Goal: Task Accomplishment & Management: Manage account settings

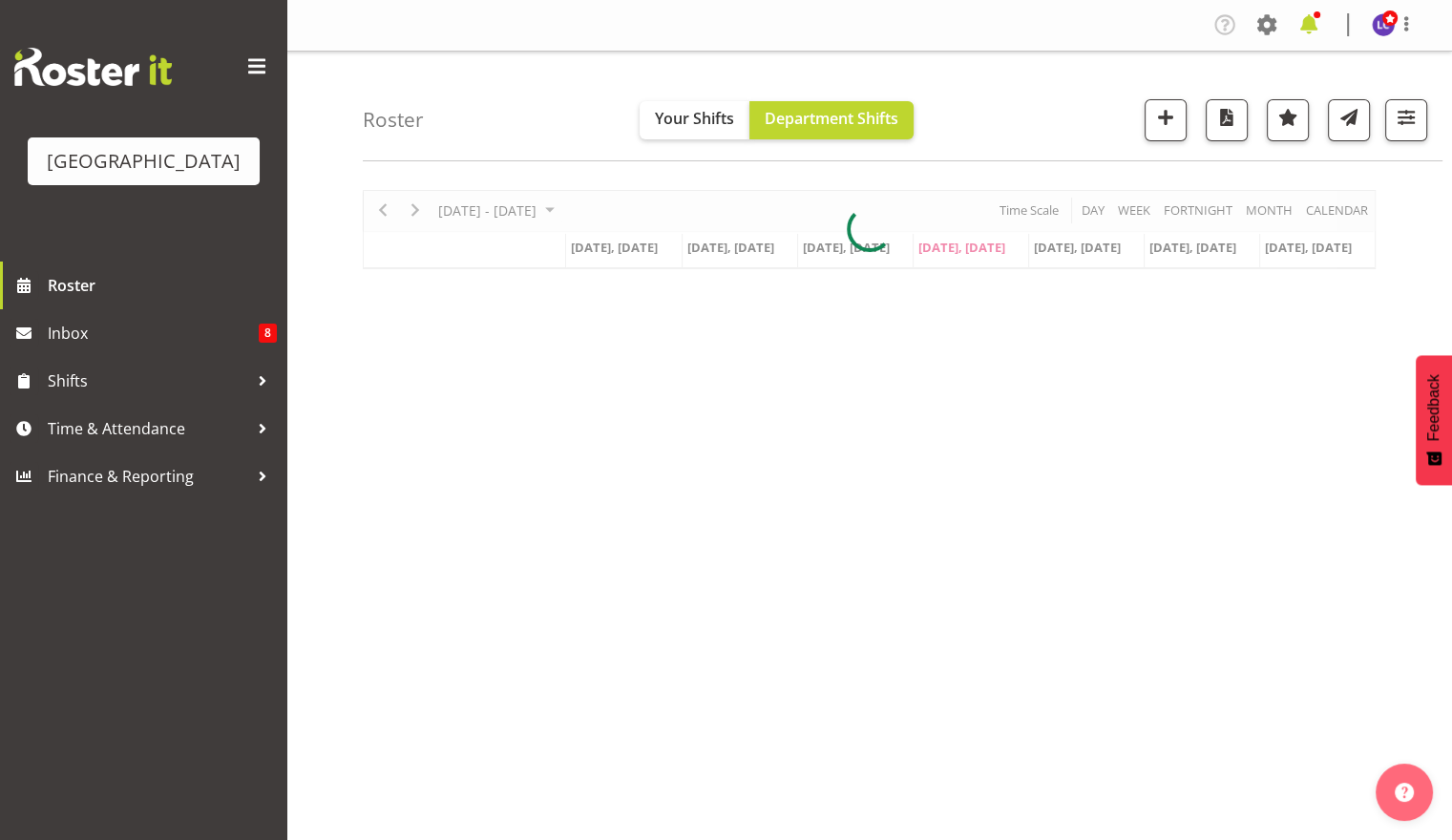
click at [1303, 23] on span at bounding box center [1308, 25] width 30 height 30
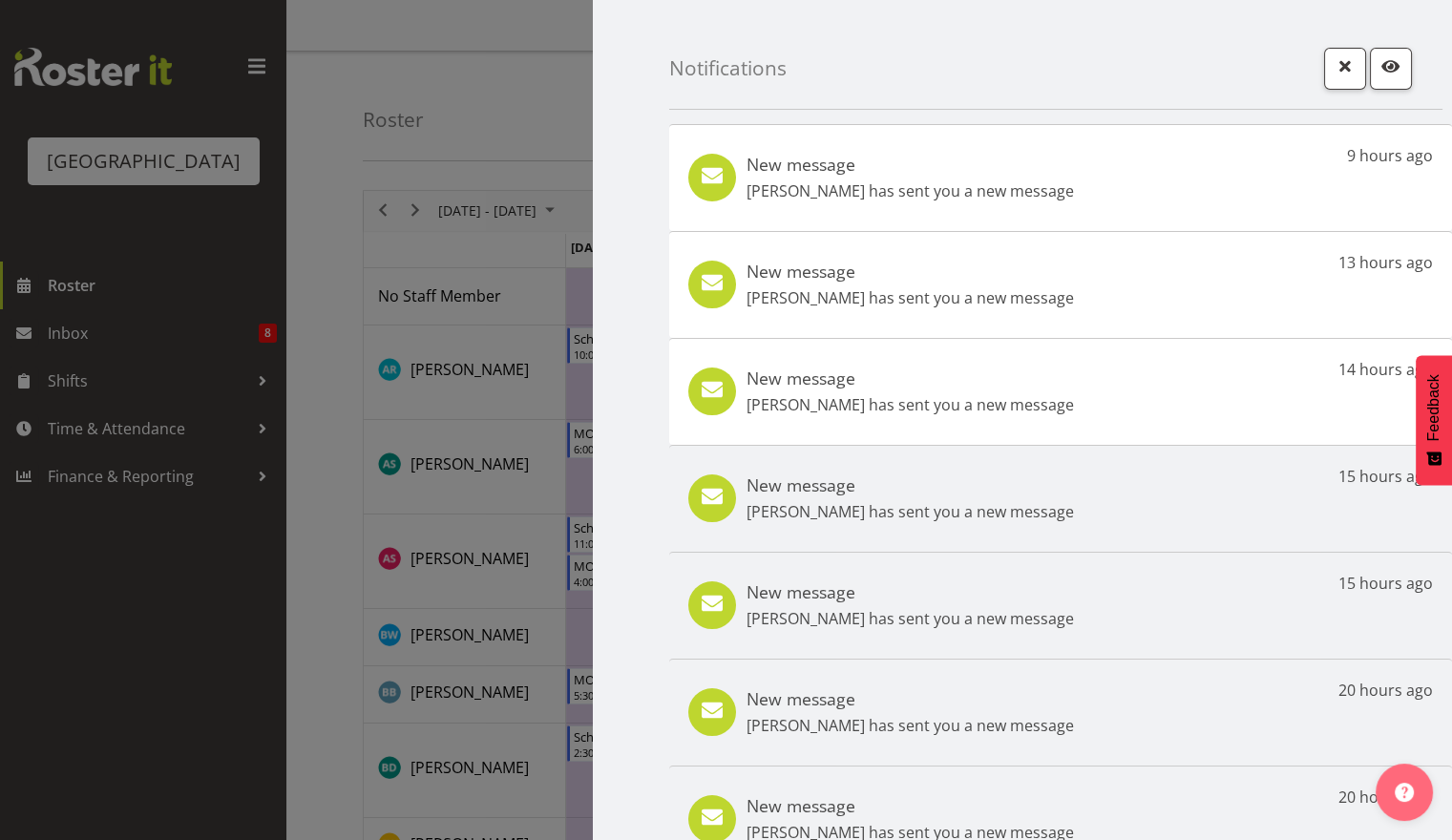
click at [902, 169] on h5 "New message" at bounding box center [910, 163] width 328 height 21
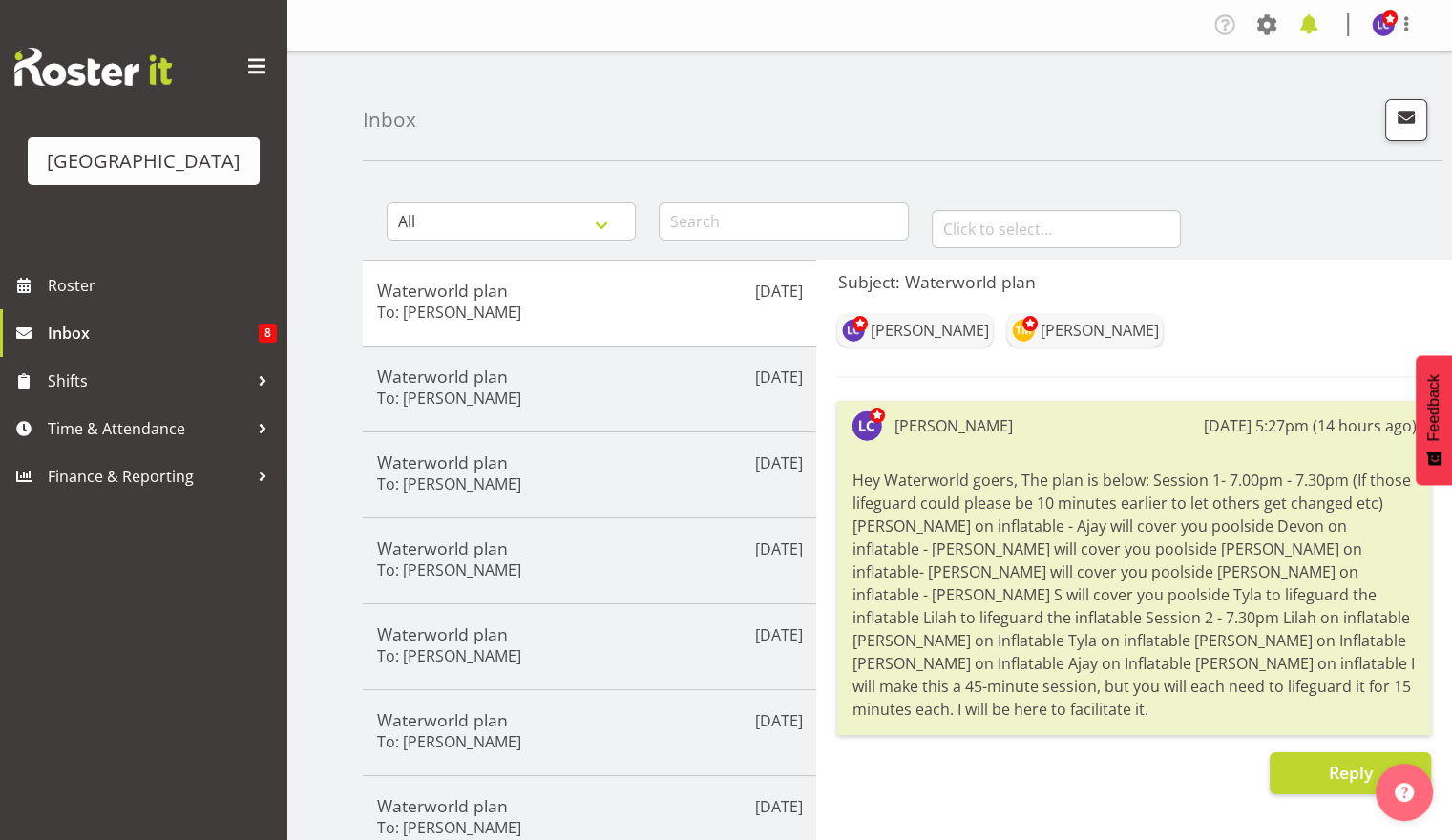
click at [1301, 27] on span at bounding box center [1308, 25] width 30 height 30
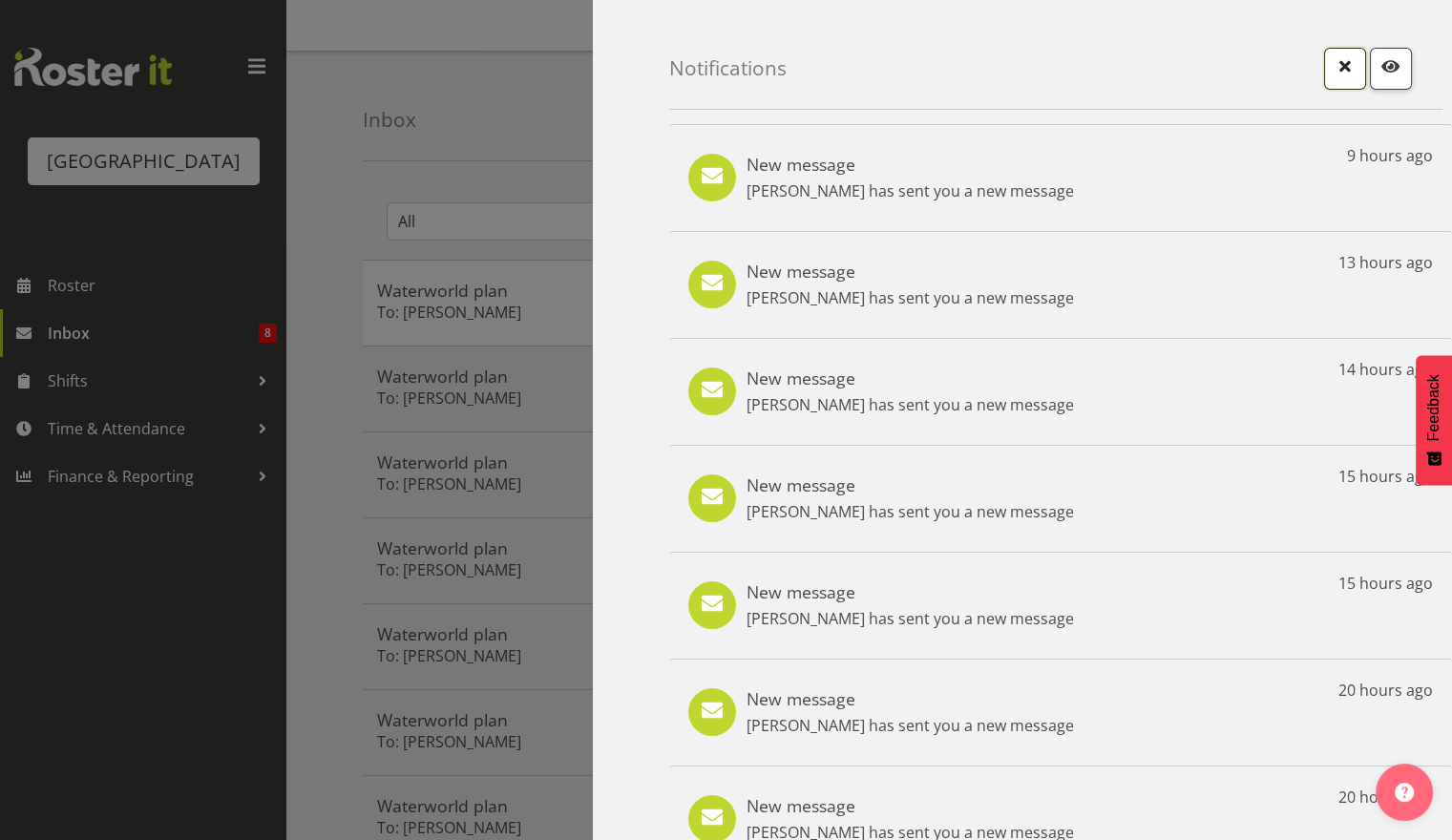
click at [1333, 69] on span "button" at bounding box center [1345, 65] width 25 height 25
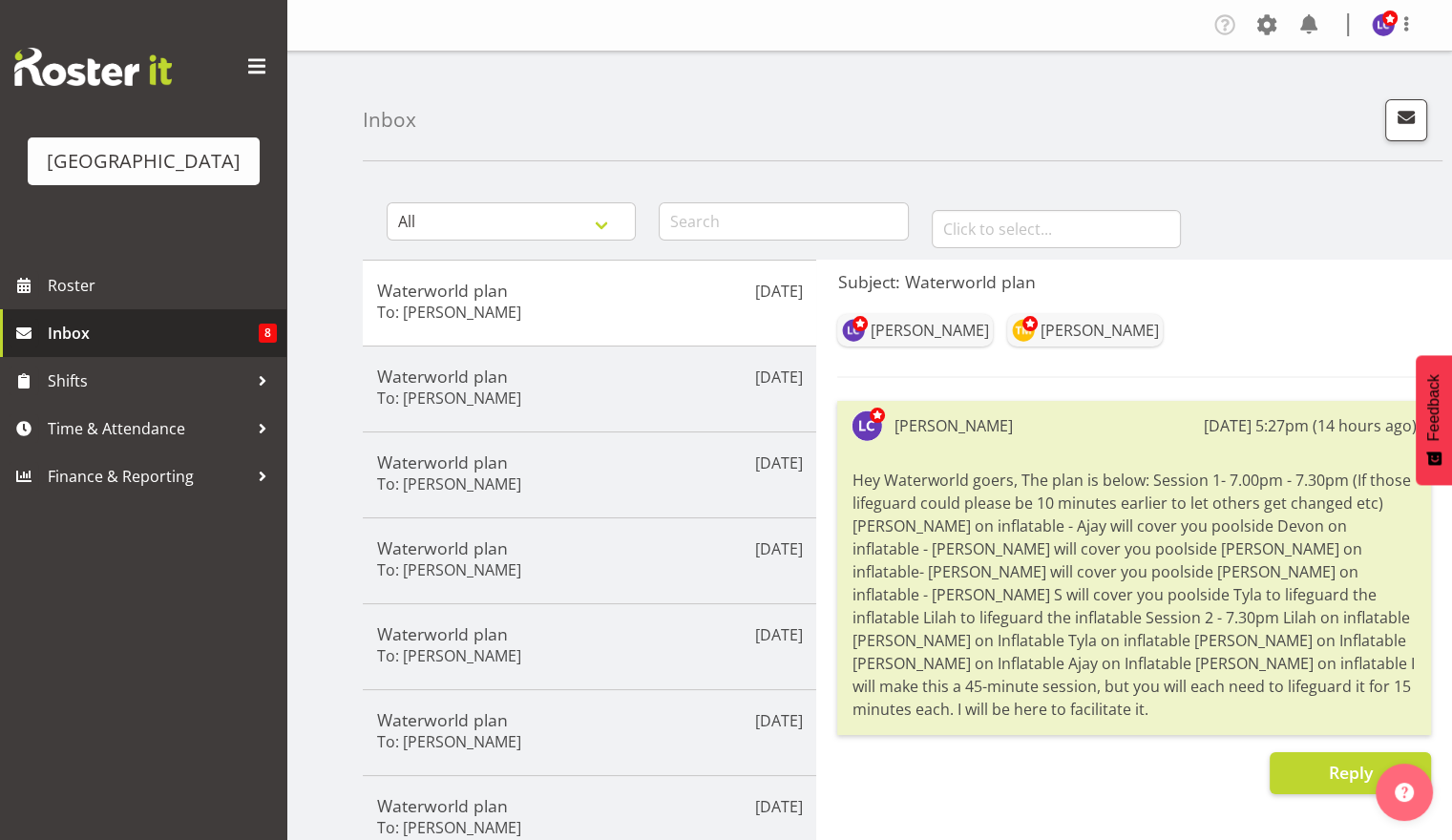
click at [82, 311] on link "Inbox 8" at bounding box center [143, 332] width 286 height 48
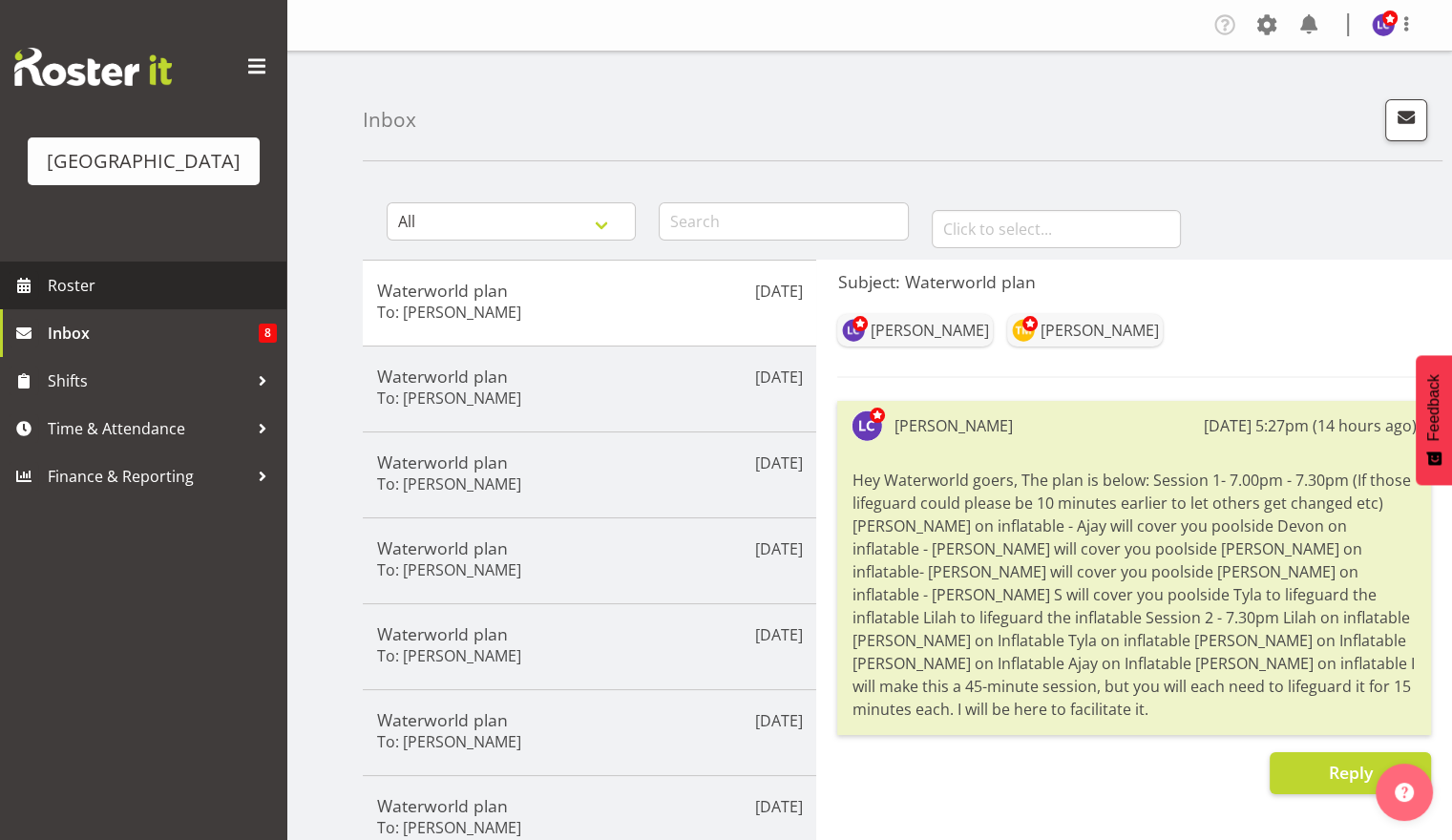
click at [89, 300] on link "Roster" at bounding box center [143, 285] width 286 height 48
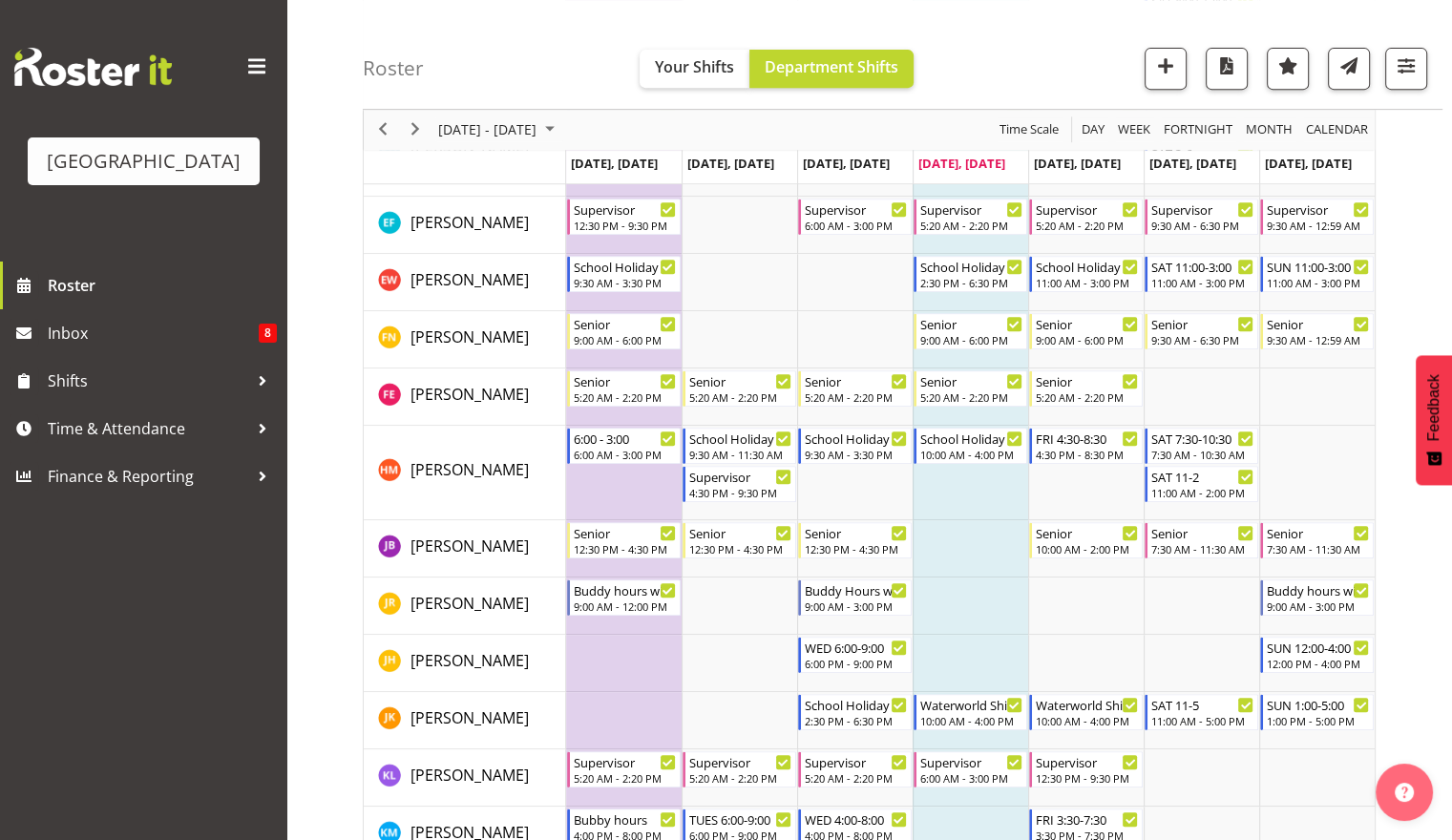
scroll to position [870, 0]
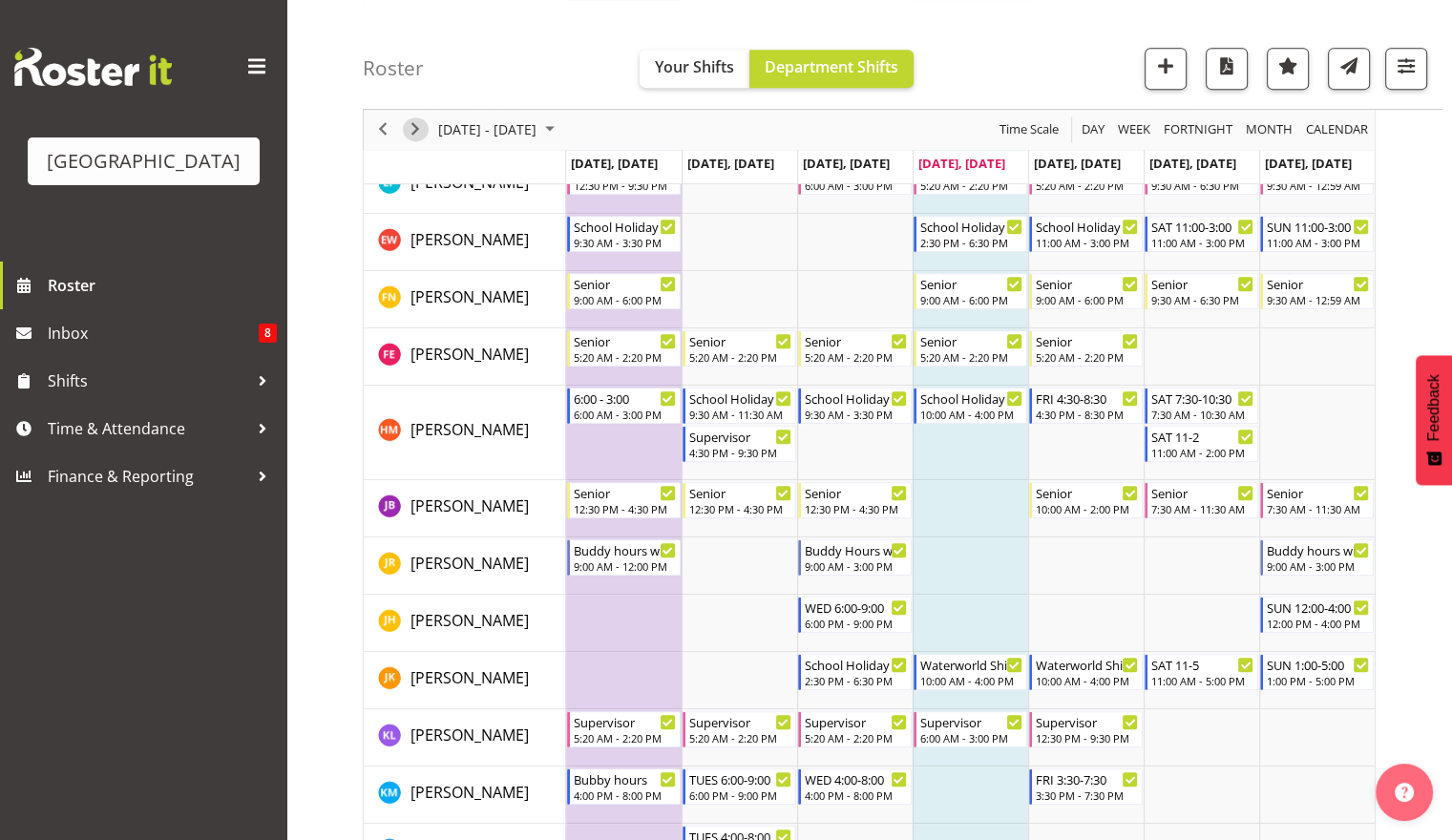
click at [407, 128] on span "Next" at bounding box center [415, 130] width 23 height 24
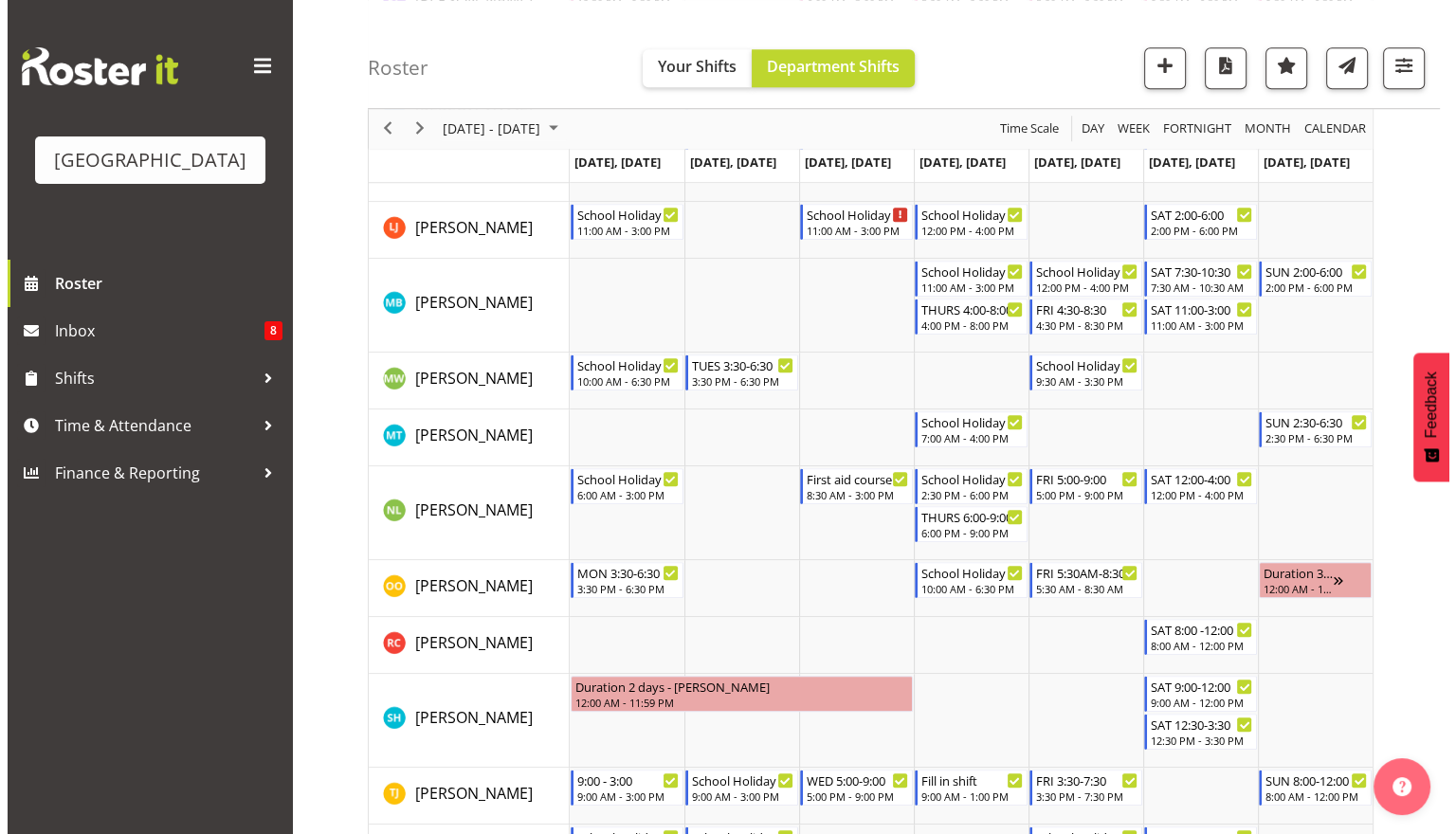
scroll to position [1478, 0]
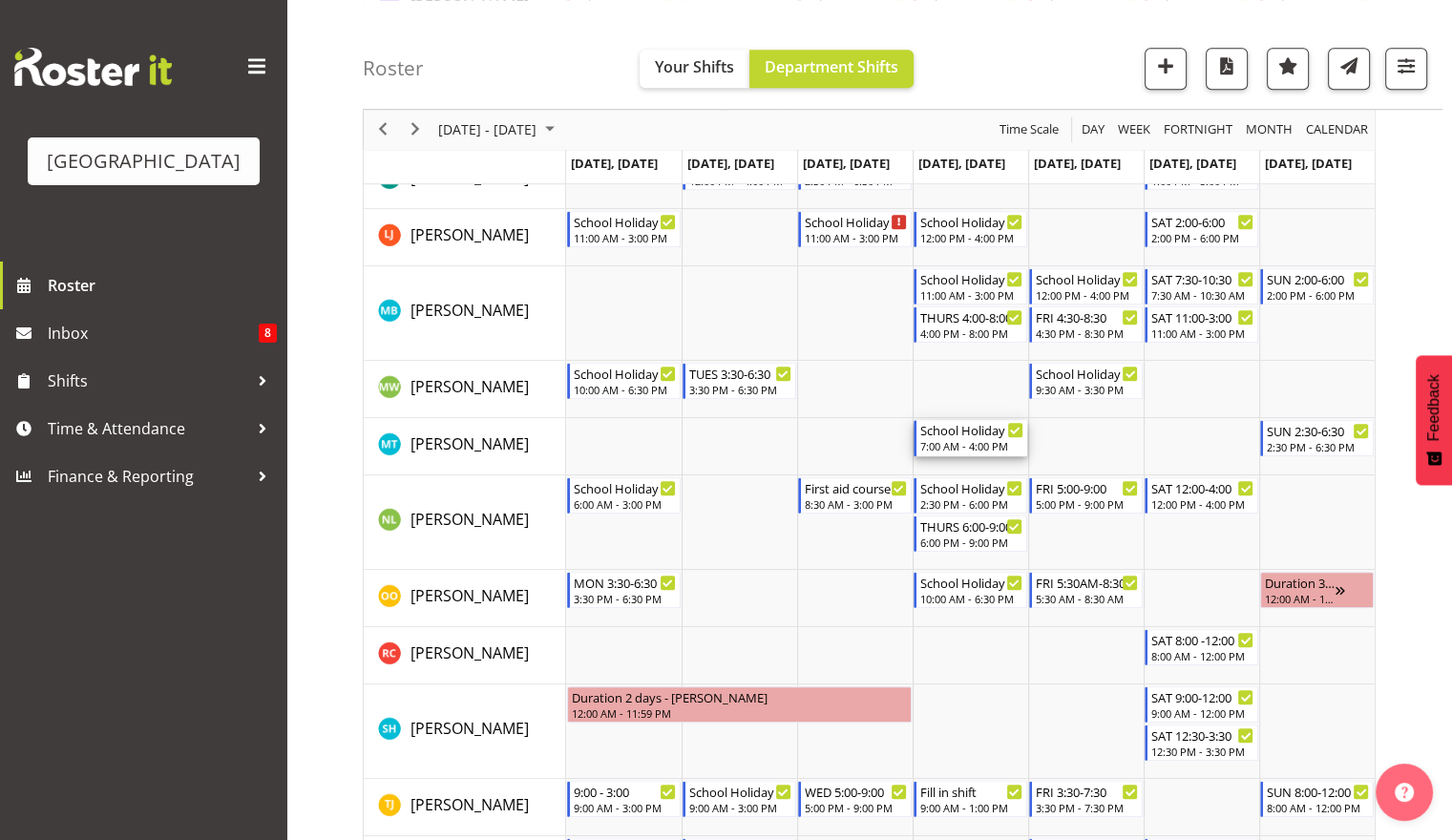
click at [941, 432] on div "School Holiday Shift" at bounding box center [972, 429] width 103 height 19
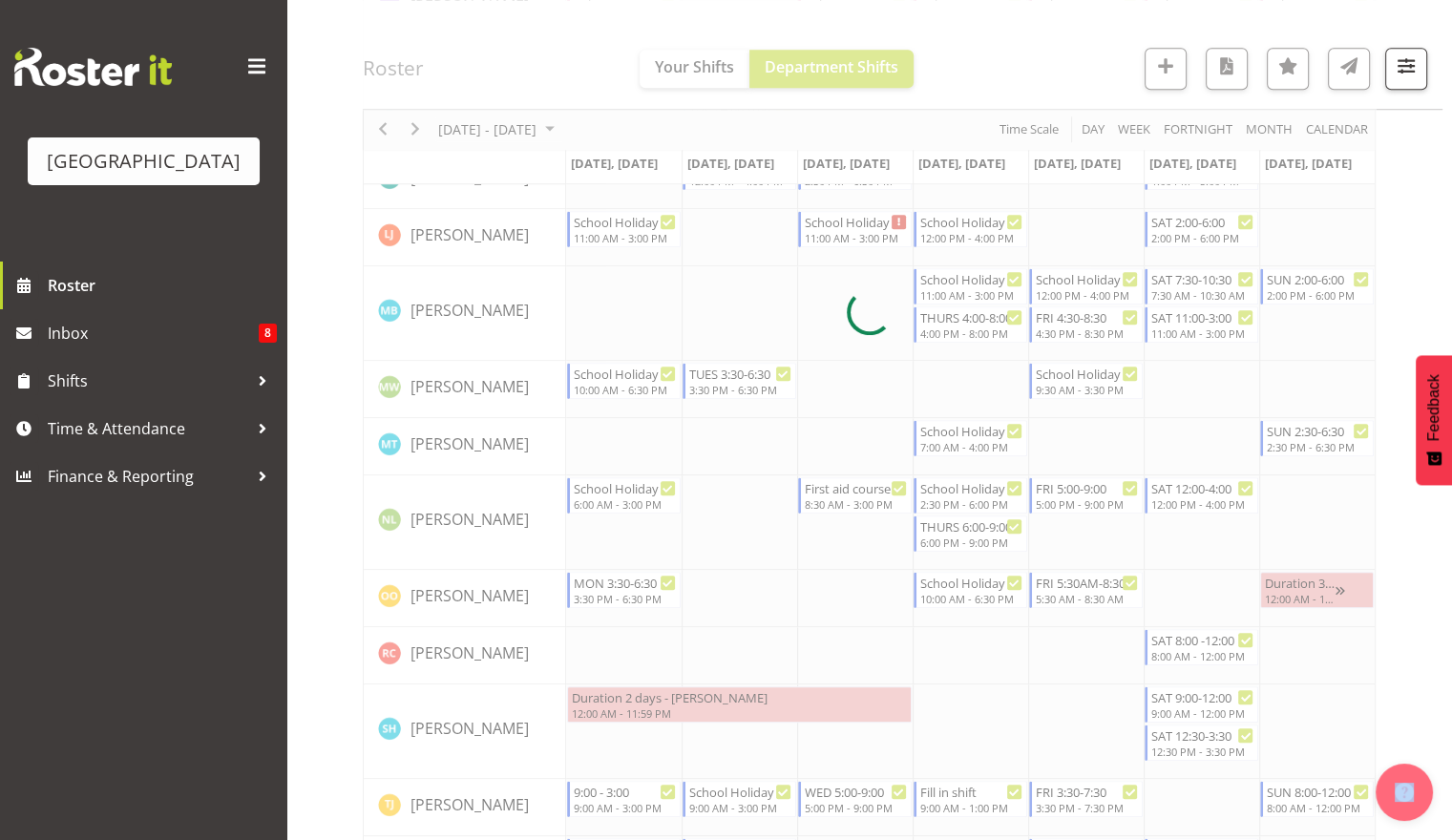
click at [941, 432] on div at bounding box center [870, 312] width 1013 height 3221
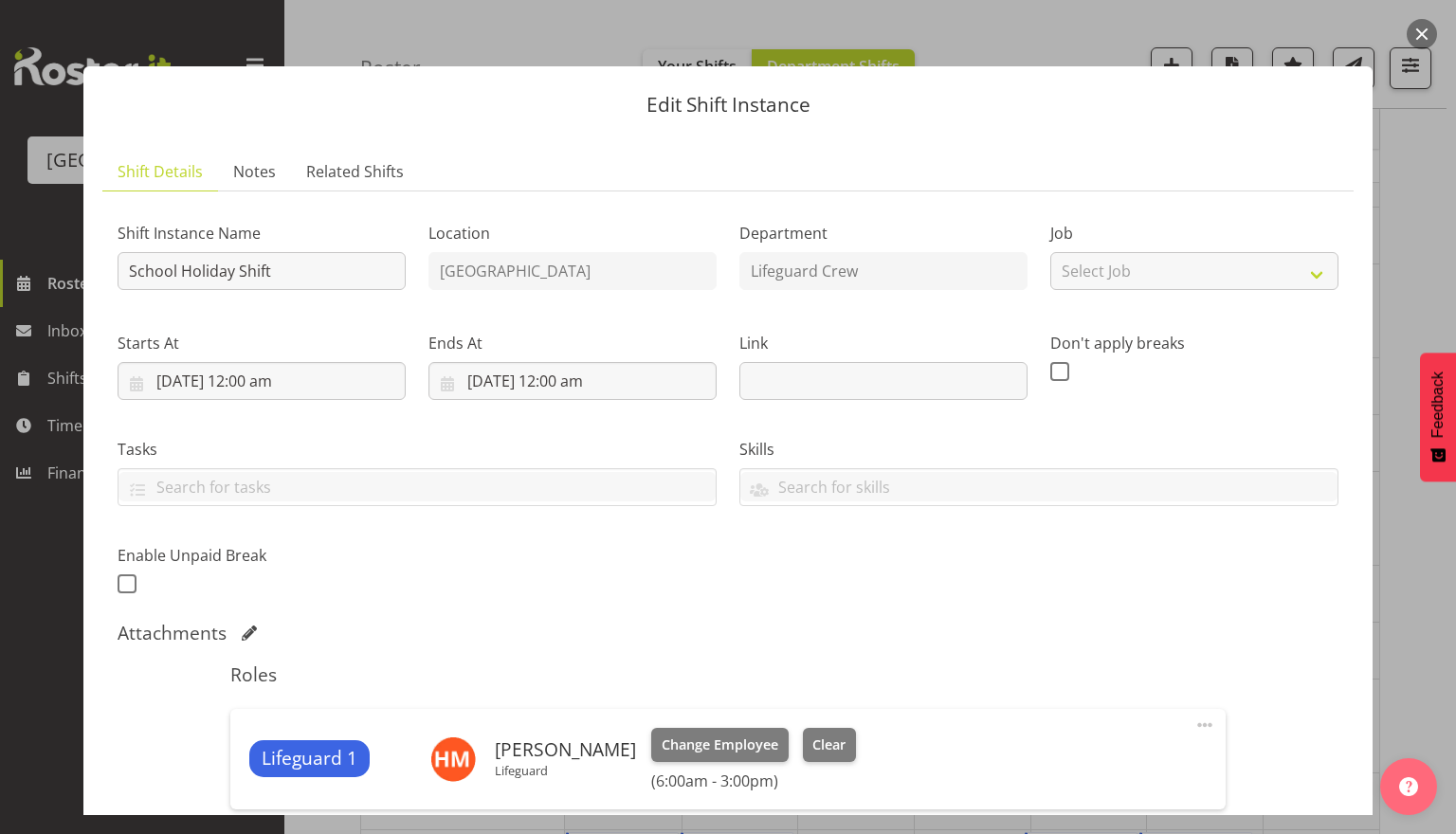
click at [868, 759] on div "Lifeguard 1 Hamish McKenzie Lifeguard Change Employee Clear (6:00am - 3:00pm)" at bounding box center [727, 759] width 956 height 63
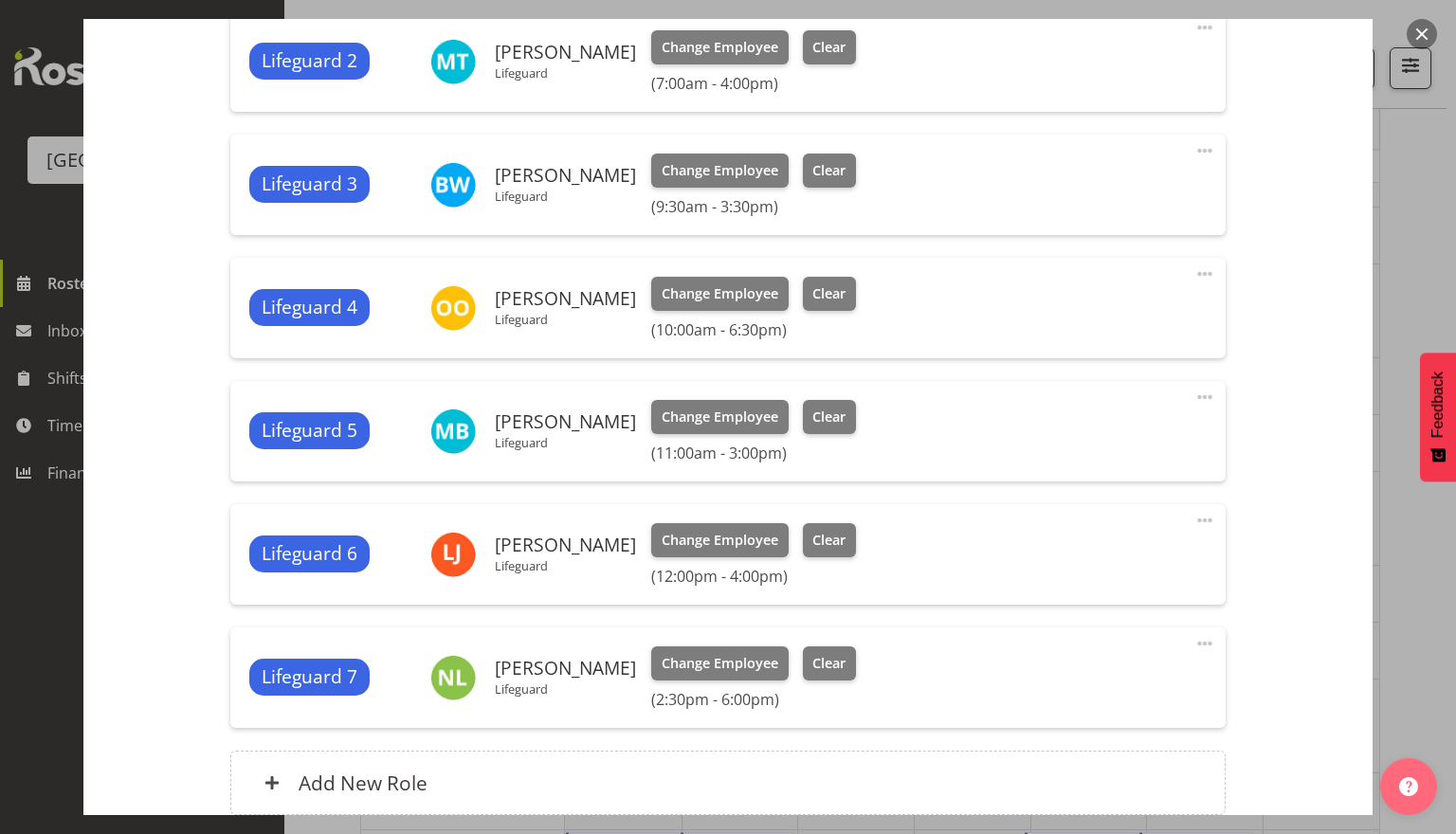
scroll to position [410, 0]
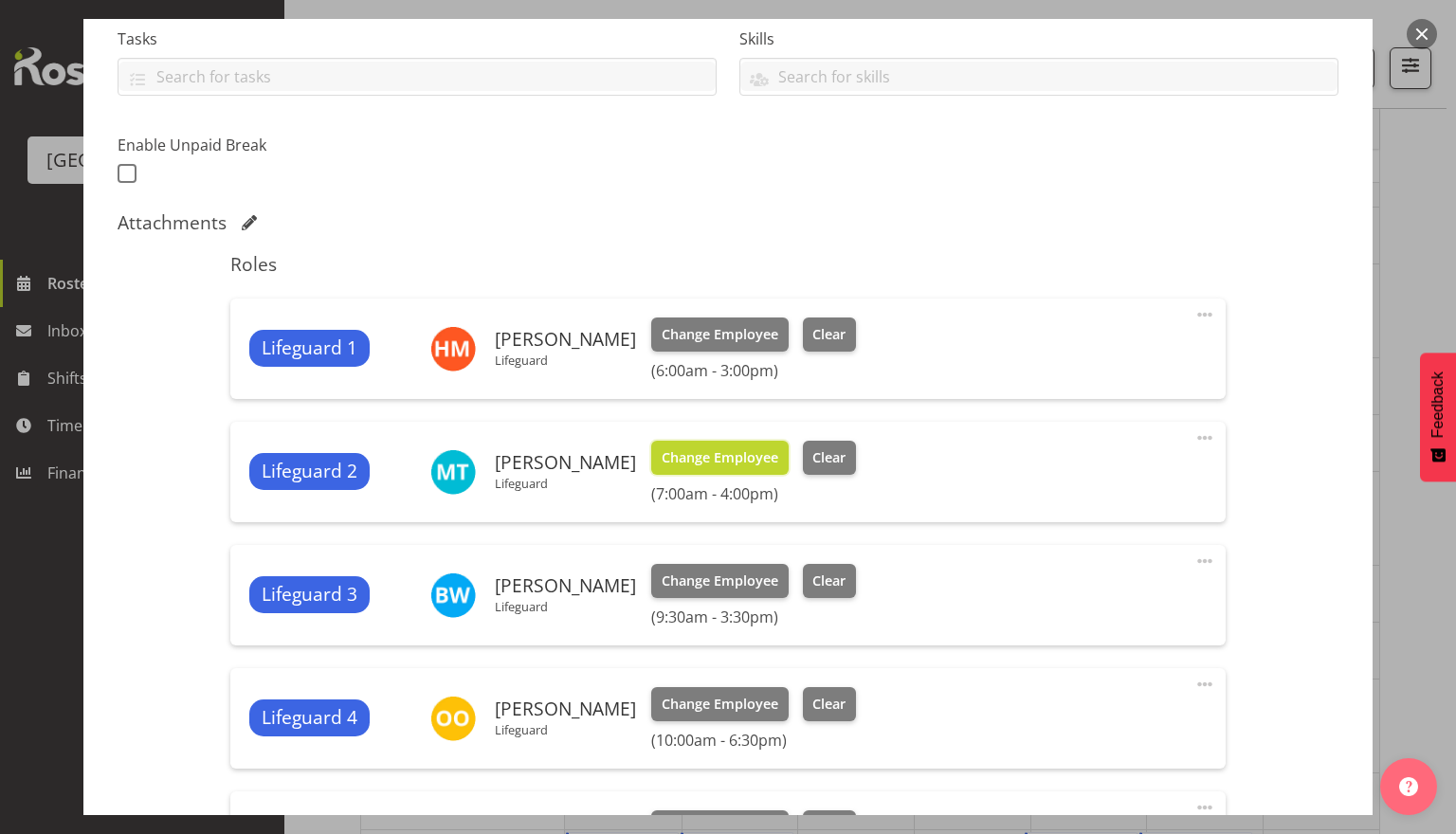
click at [739, 462] on span "Change Employee" at bounding box center [720, 457] width 116 height 21
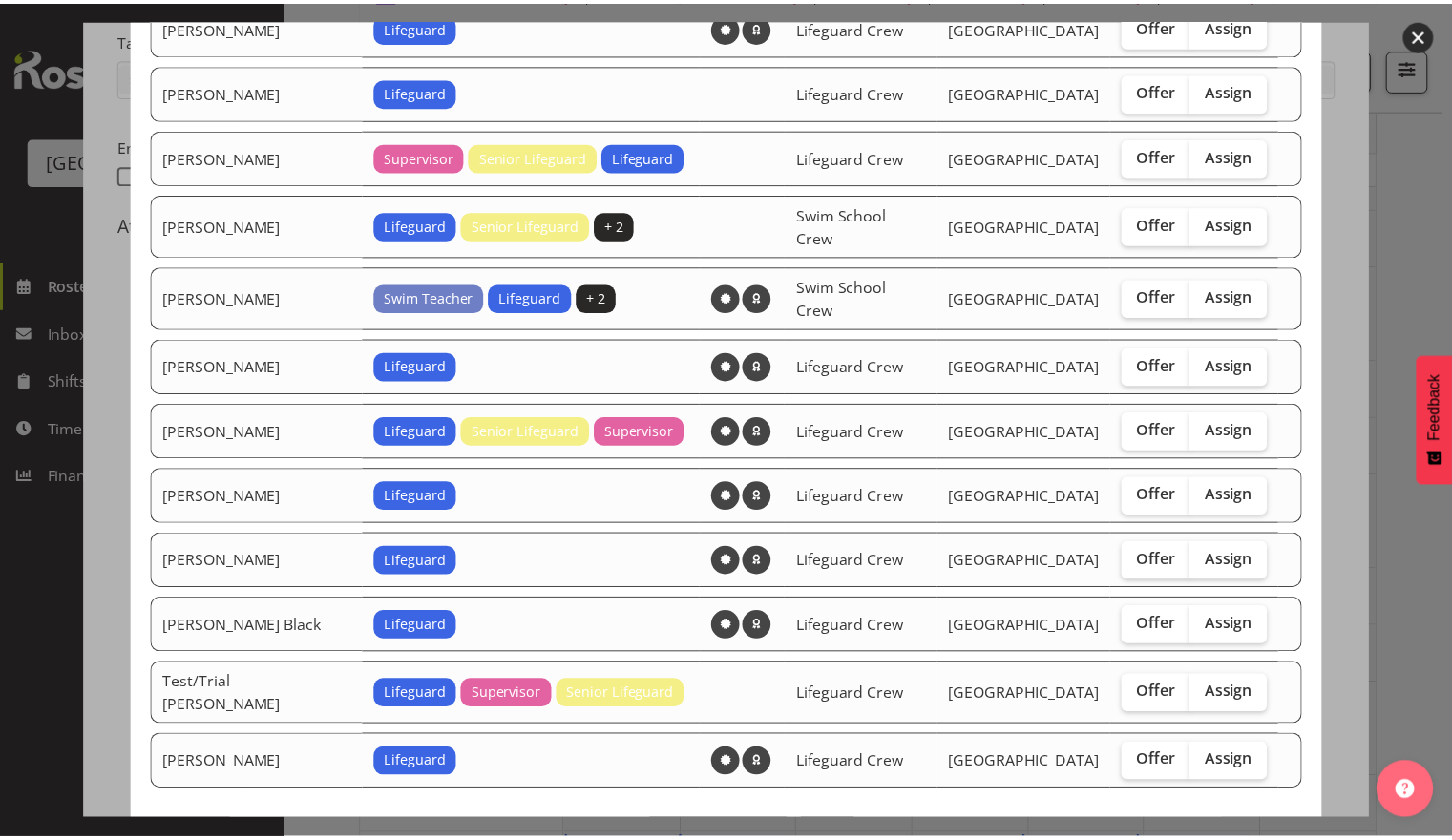
scroll to position [1297, 0]
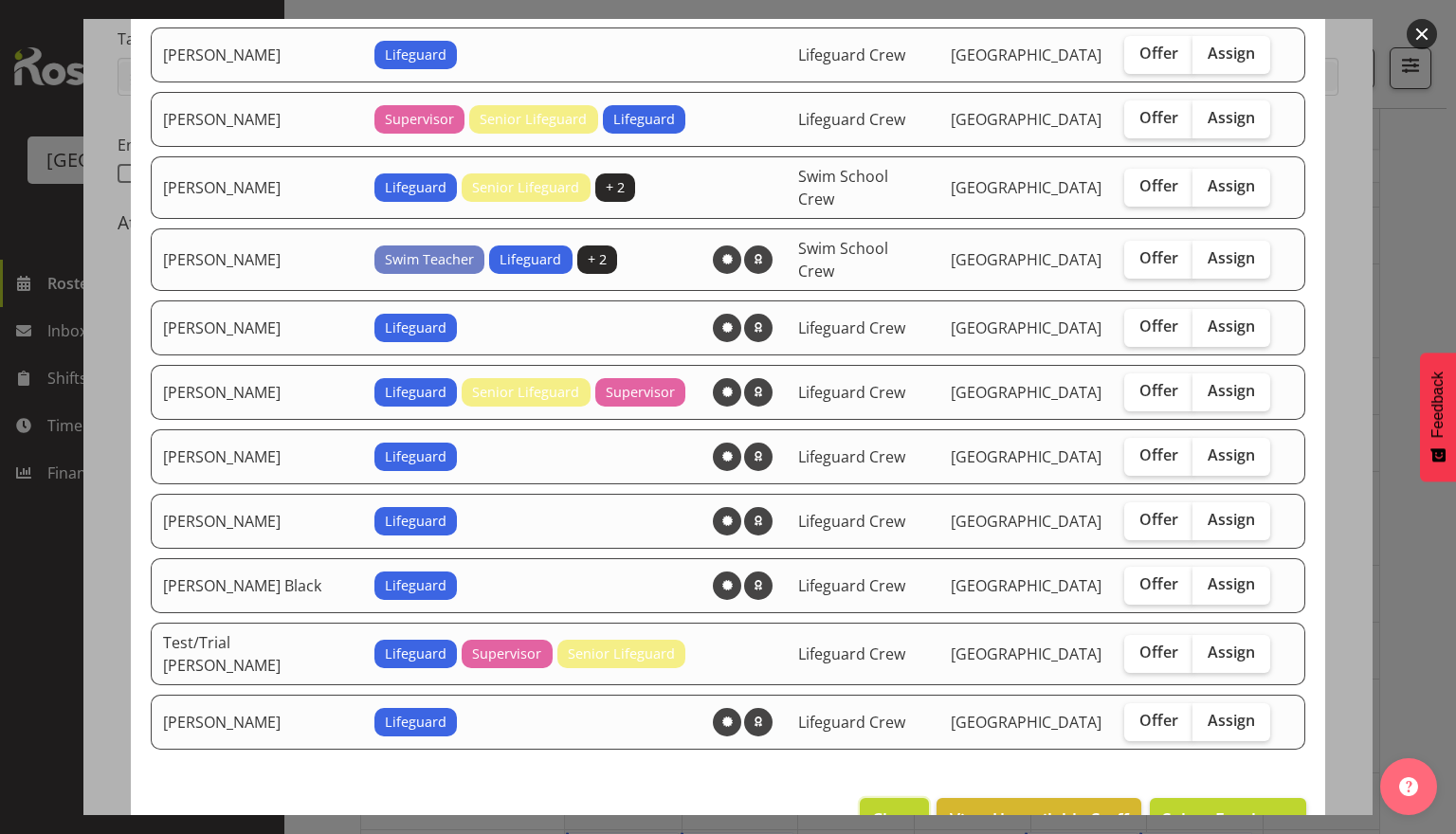
click at [874, 807] on span "Close" at bounding box center [894, 818] width 44 height 24
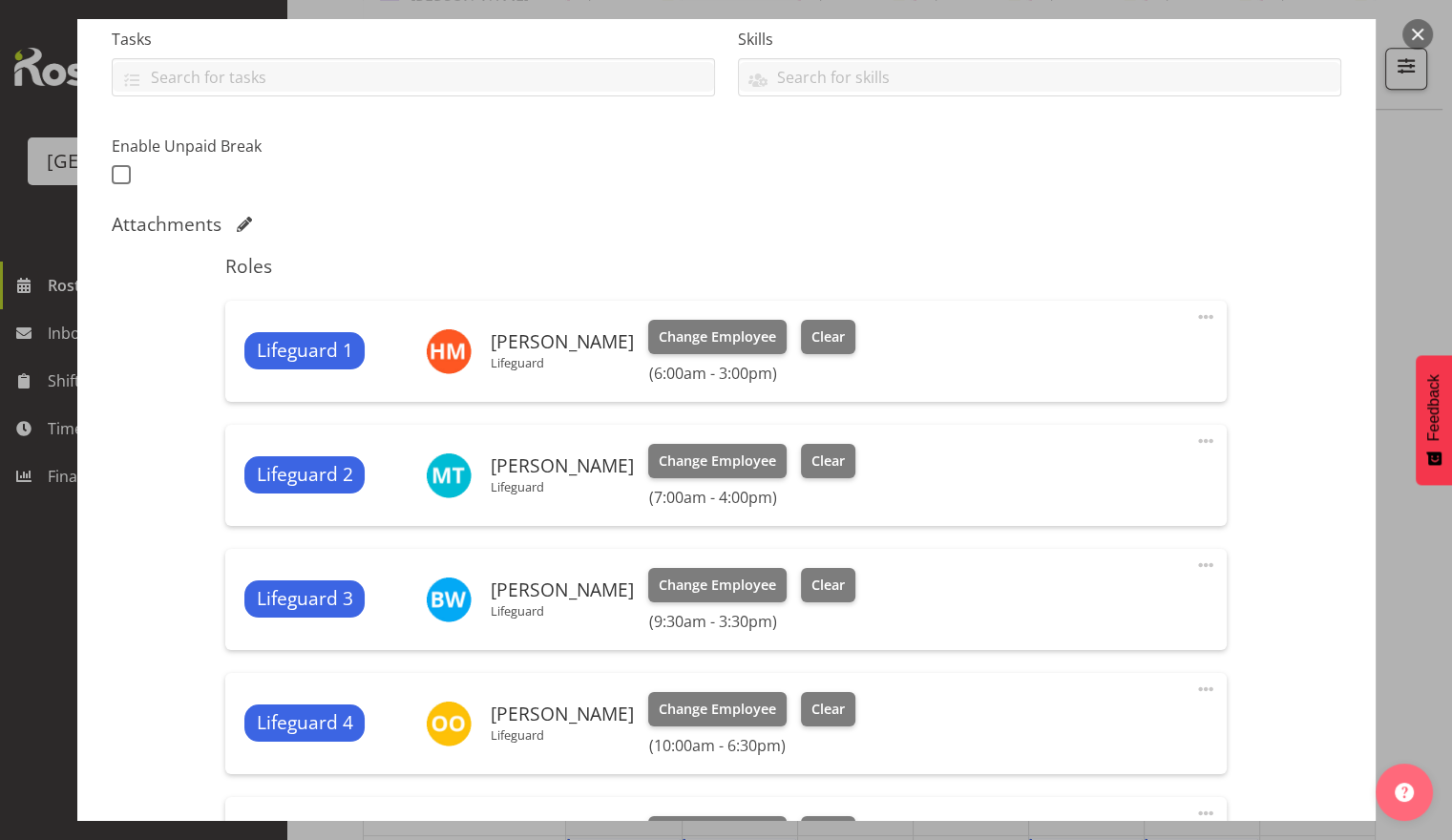
click at [1410, 34] on button "button" at bounding box center [1418, 33] width 30 height 30
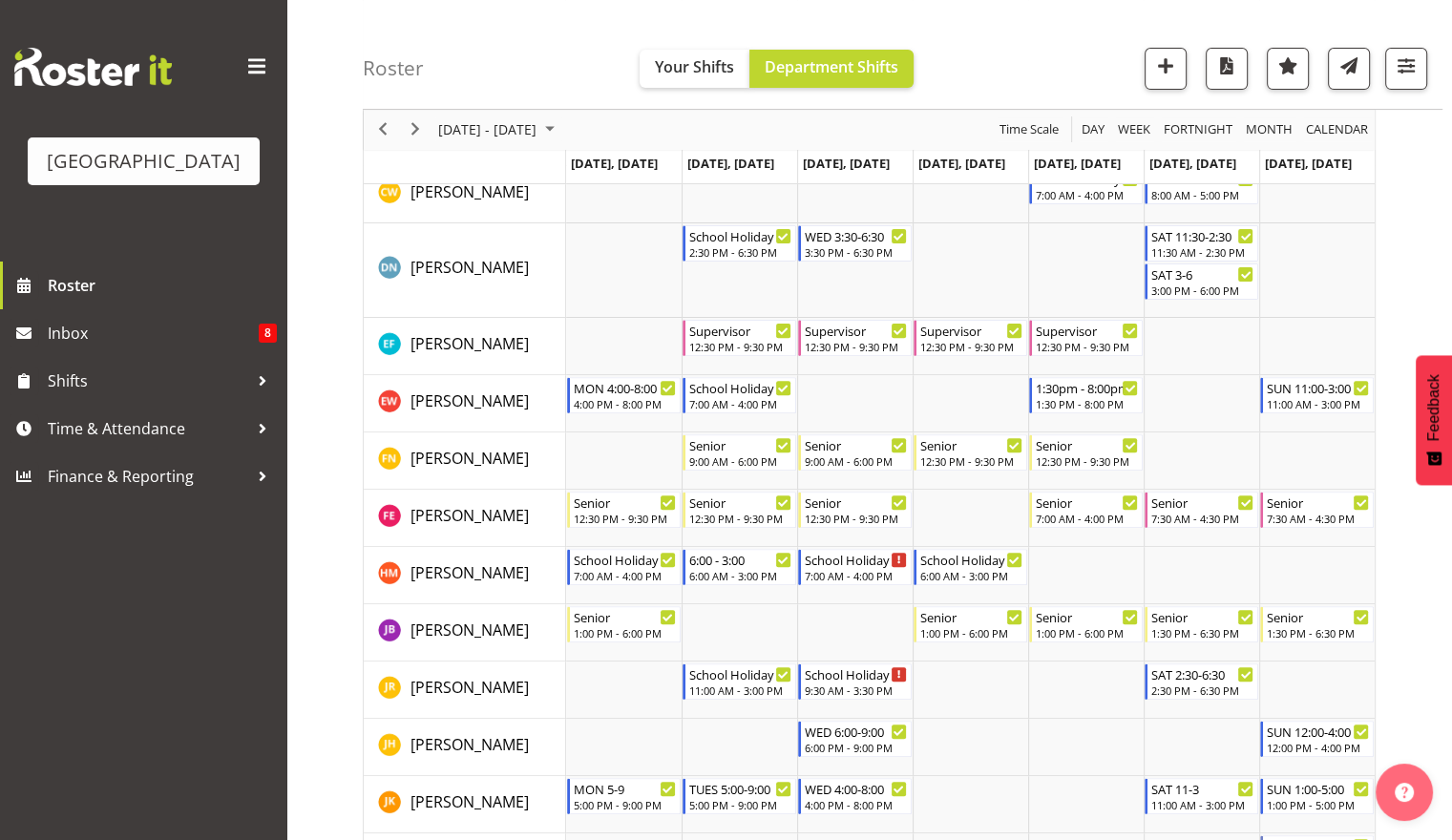
scroll to position [0, 0]
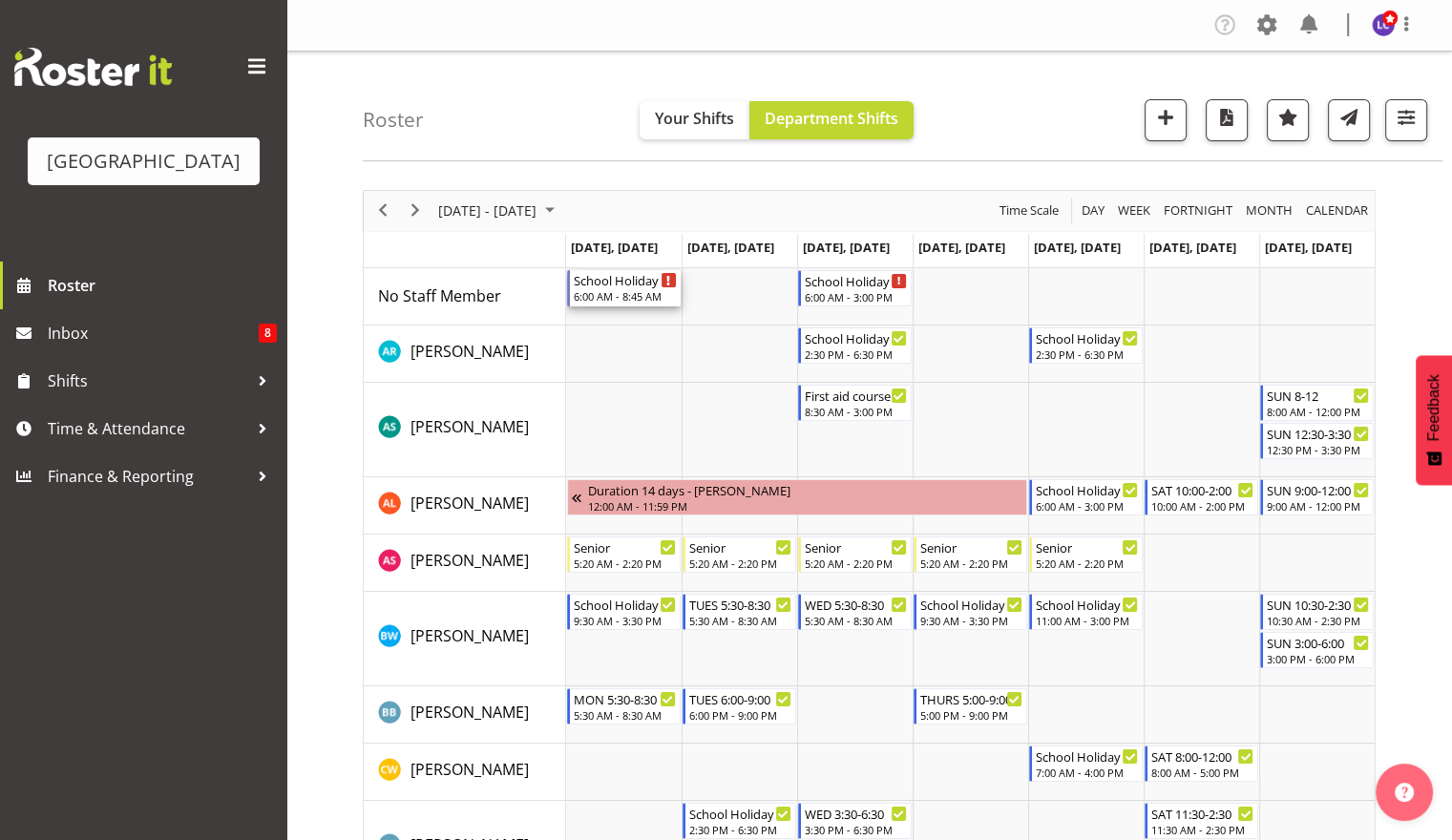
click at [612, 289] on div "6:00 AM - 8:45 AM" at bounding box center [625, 296] width 103 height 16
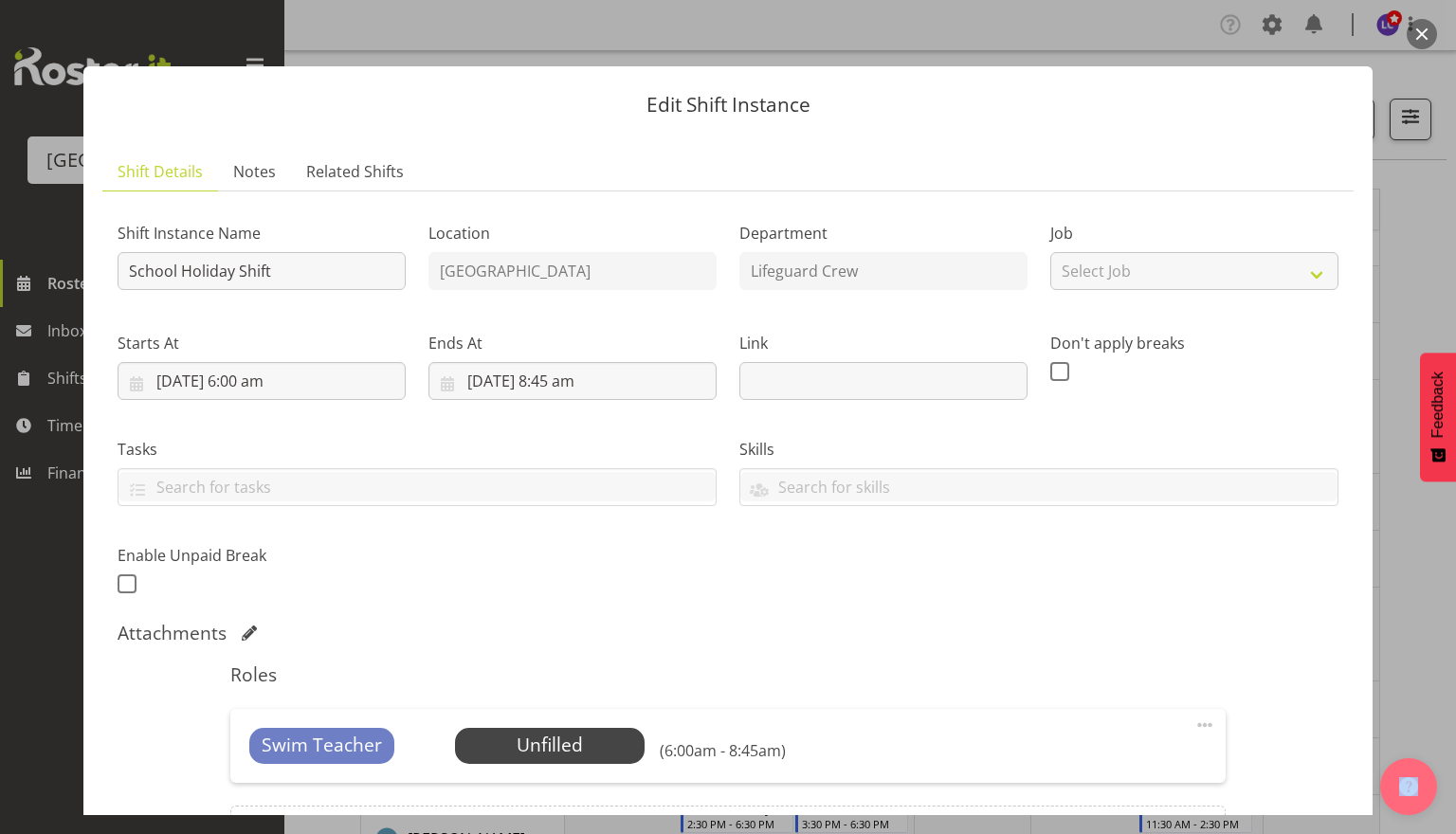
click at [1422, 42] on button "button" at bounding box center [1421, 33] width 30 height 30
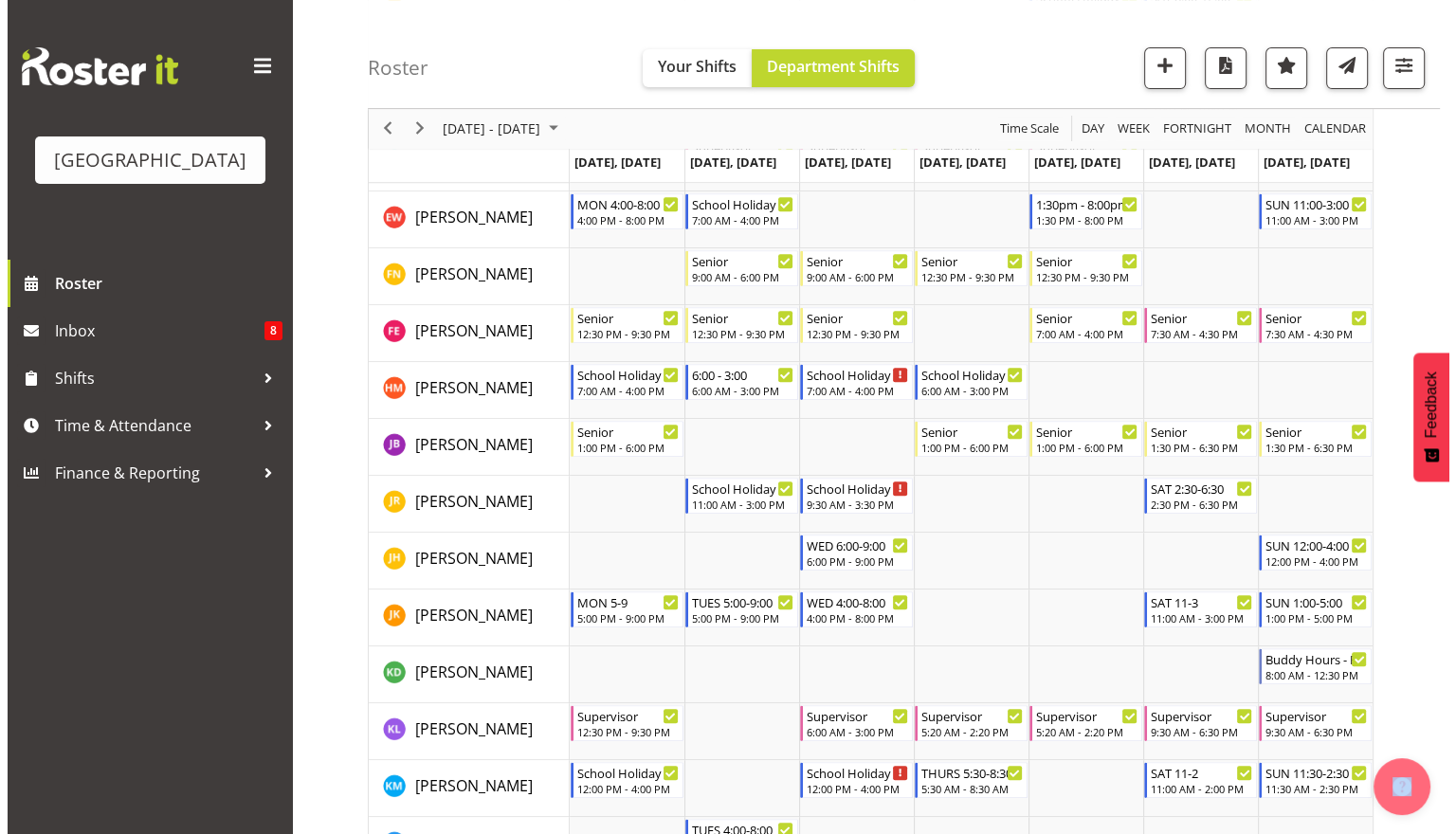
scroll to position [759, 0]
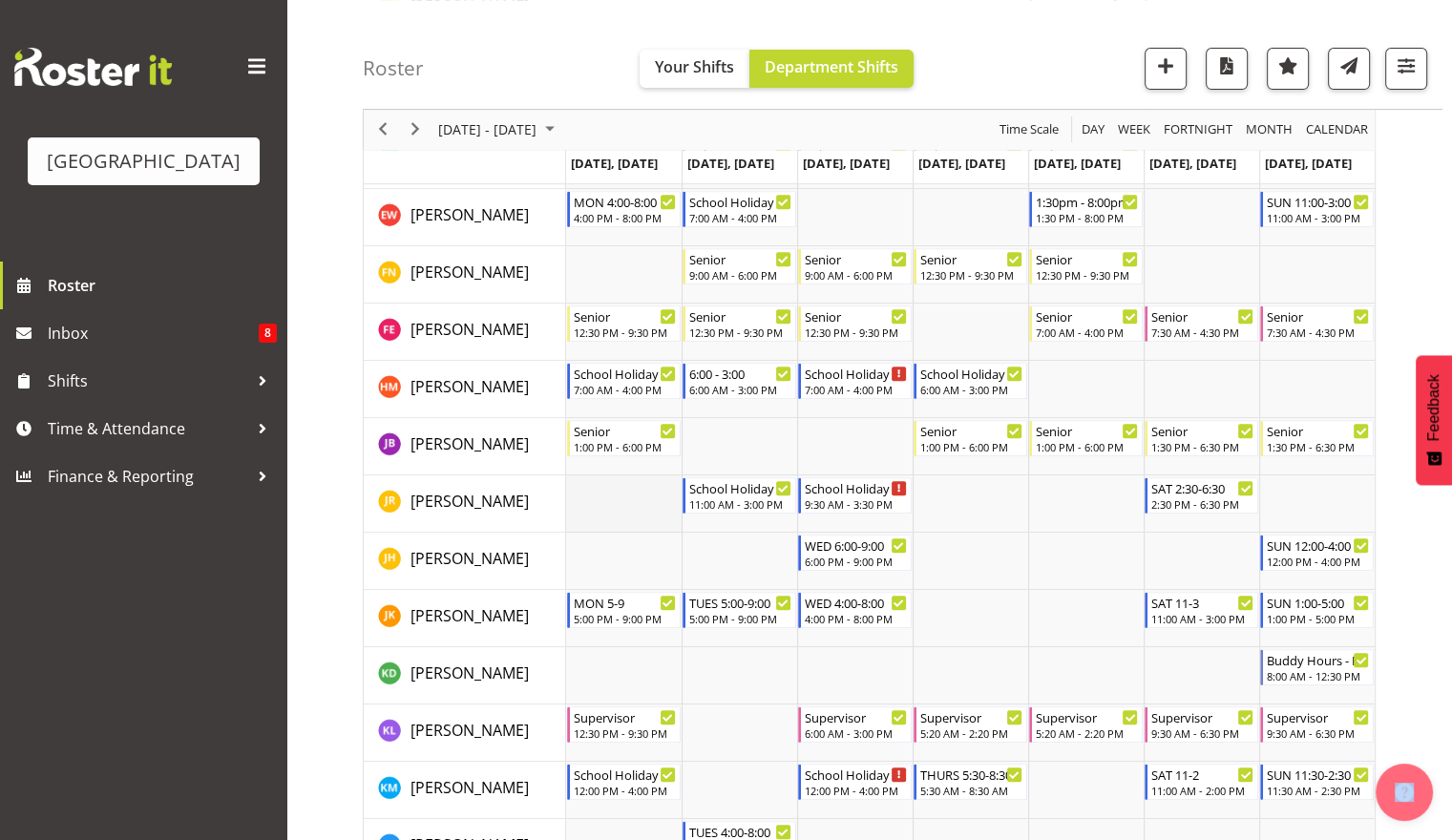
click at [637, 495] on td "Timeline Week of October 2, 2025" at bounding box center [624, 504] width 115 height 57
select select "7"
select select "42"
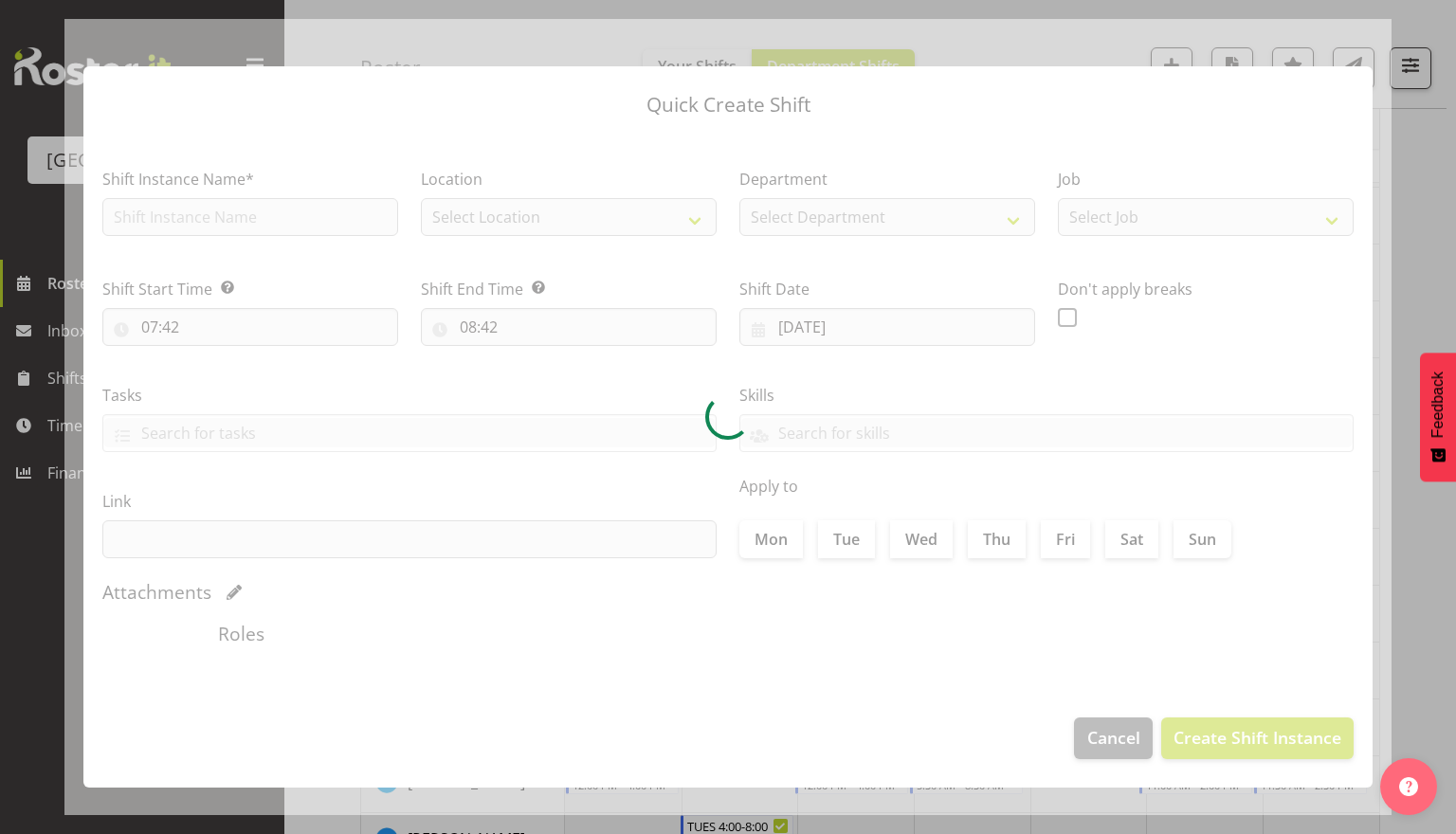
click at [633, 491] on div at bounding box center [728, 416] width 1327 height 796
type input "29/09/2025"
checkbox input "true"
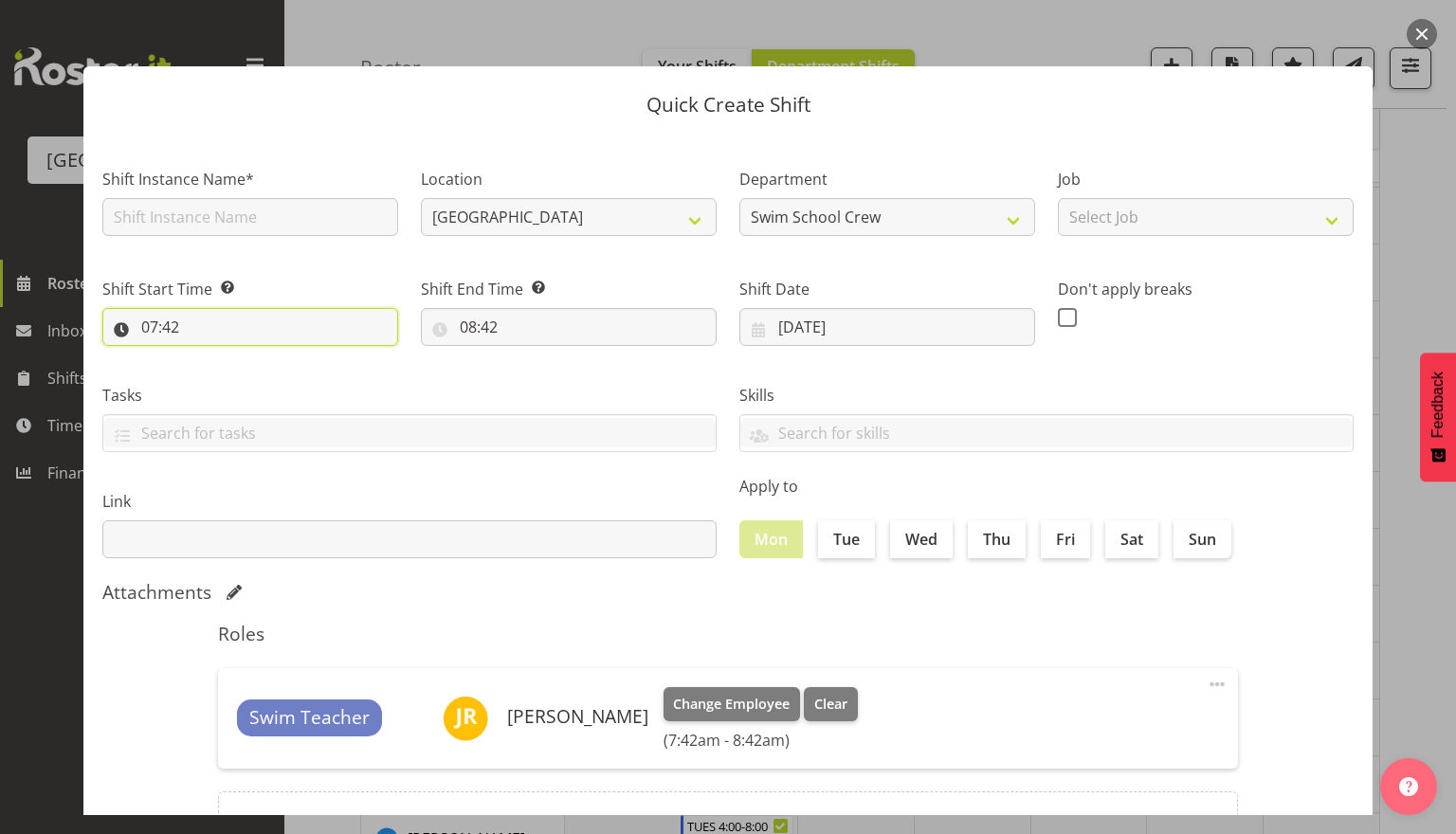
drag, startPoint x: 253, startPoint y: 318, endPoint x: 284, endPoint y: 349, distance: 43.8
click at [253, 321] on input "07:42" at bounding box center [250, 326] width 296 height 38
drag, startPoint x: 239, startPoint y: 375, endPoint x: 255, endPoint y: 397, distance: 27.2
click at [239, 375] on select "00 01 02 03 04 05 06 07 08 09 10 11 12 13 14 15 16 17 18 19 20 21 22 23" at bounding box center [231, 376] width 43 height 38
select select "6"
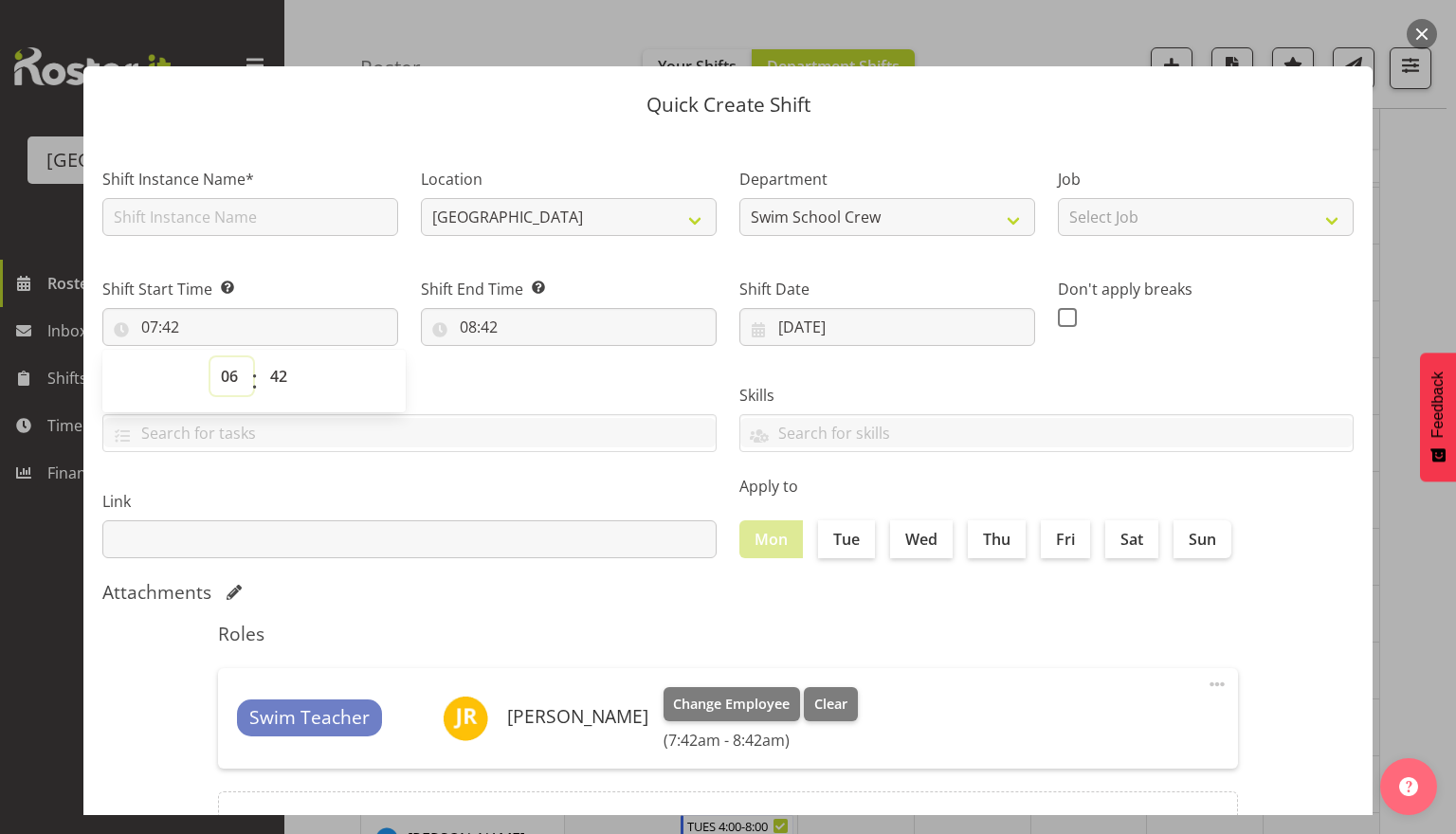
click at [210, 357] on select "00 01 02 03 04 05 06 07 08 09 10 11 12 13 14 15 16 17 18 19 20 21 22 23" at bounding box center [231, 376] width 43 height 38
type input "06:42"
click at [300, 381] on select "00 01 02 03 04 05 06 07 08 09 10 11 12 13 14 15 16 17 18 19 20 21 22 23 24 25 2…" at bounding box center [281, 376] width 43 height 38
select select "0"
click at [260, 357] on select "00 01 02 03 04 05 06 07 08 09 10 11 12 13 14 15 16 17 18 19 20 21 22 23 24 25 2…" at bounding box center [281, 376] width 43 height 38
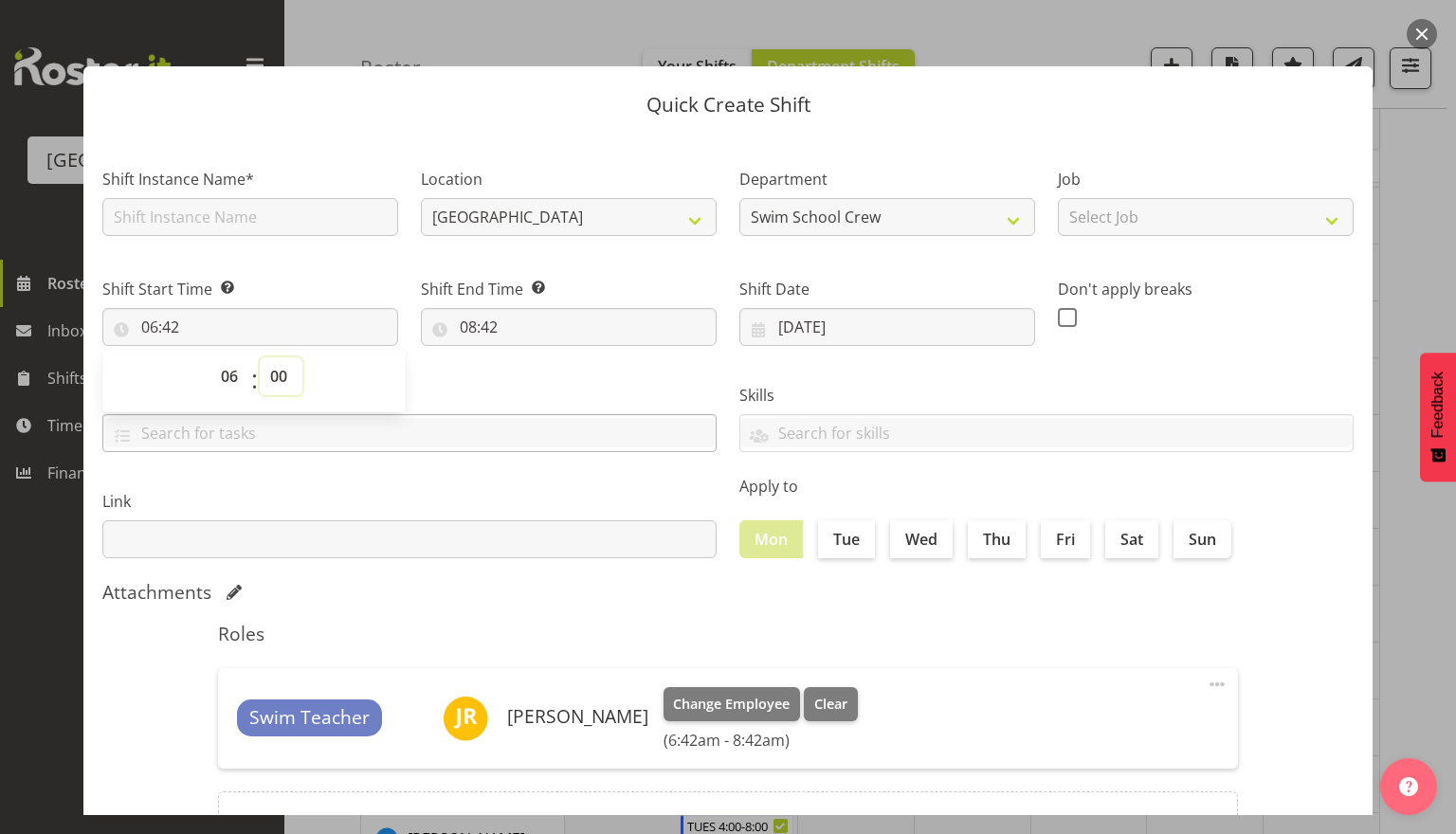
type input "06:00"
click at [493, 332] on input "08:42" at bounding box center [568, 326] width 296 height 38
click at [547, 377] on select "00 01 02 03 04 05 06 07 08 09 10 11 12 13 14 15 16 17 18 19 20 21 22 23" at bounding box center [551, 376] width 43 height 38
select select "13"
click at [529, 357] on select "00 01 02 03 04 05 06 07 08 09 10 11 12 13 14 15 16 17 18 19 20 21 22 23" at bounding box center [551, 376] width 43 height 38
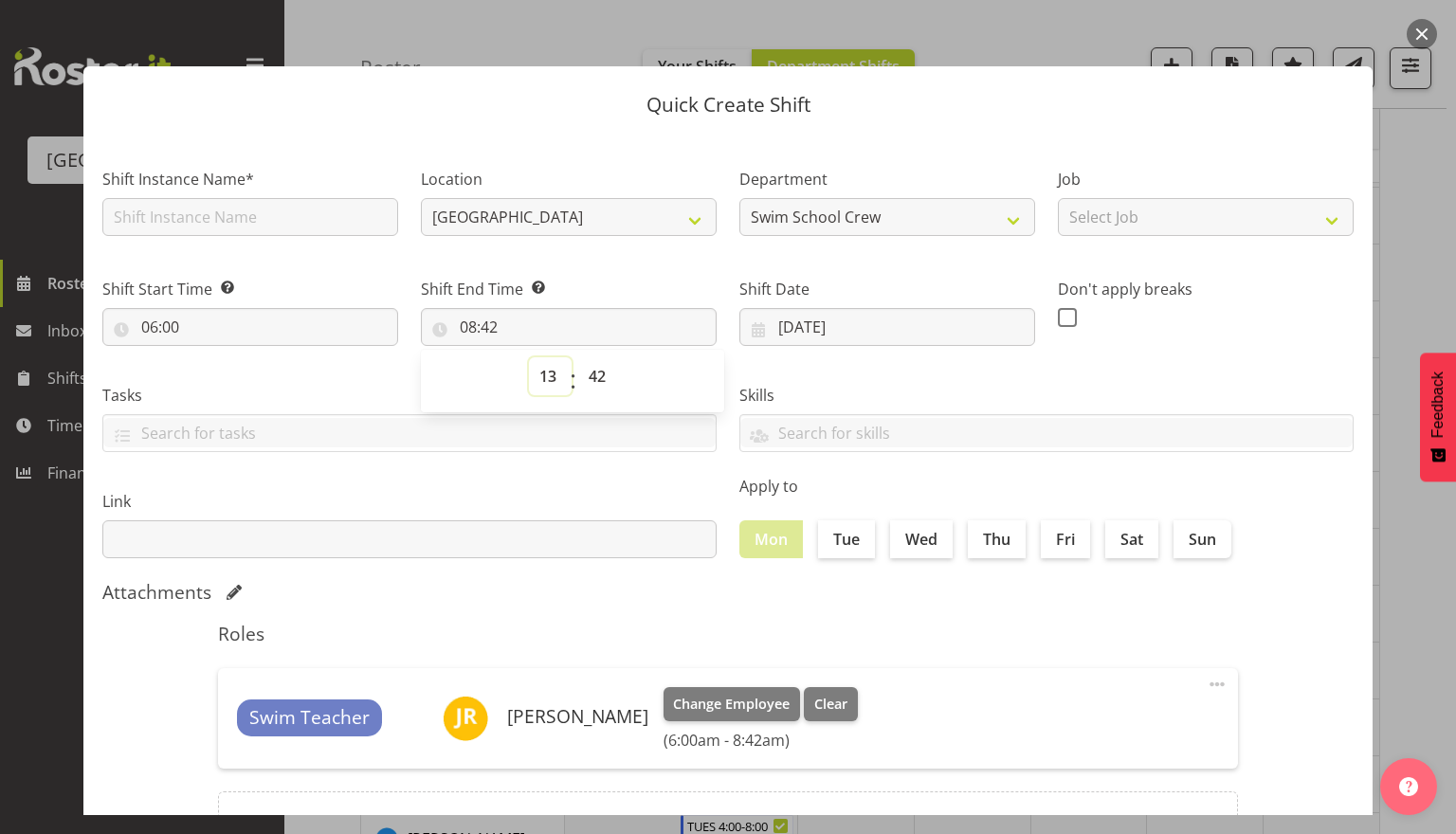
type input "13:42"
drag, startPoint x: 604, startPoint y: 380, endPoint x: 615, endPoint y: 391, distance: 15.6
click at [604, 380] on select "00 01 02 03 04 05 06 07 08 09 10 11 12 13 14 15 16 17 18 19 20 21 22 23 24 25 2…" at bounding box center [600, 376] width 43 height 38
select select "0"
click at [578, 357] on select "00 01 02 03 04 05 06 07 08 09 10 11 12 13 14 15 16 17 18 19 20 21 22 23 24 25 2…" at bounding box center [600, 376] width 43 height 38
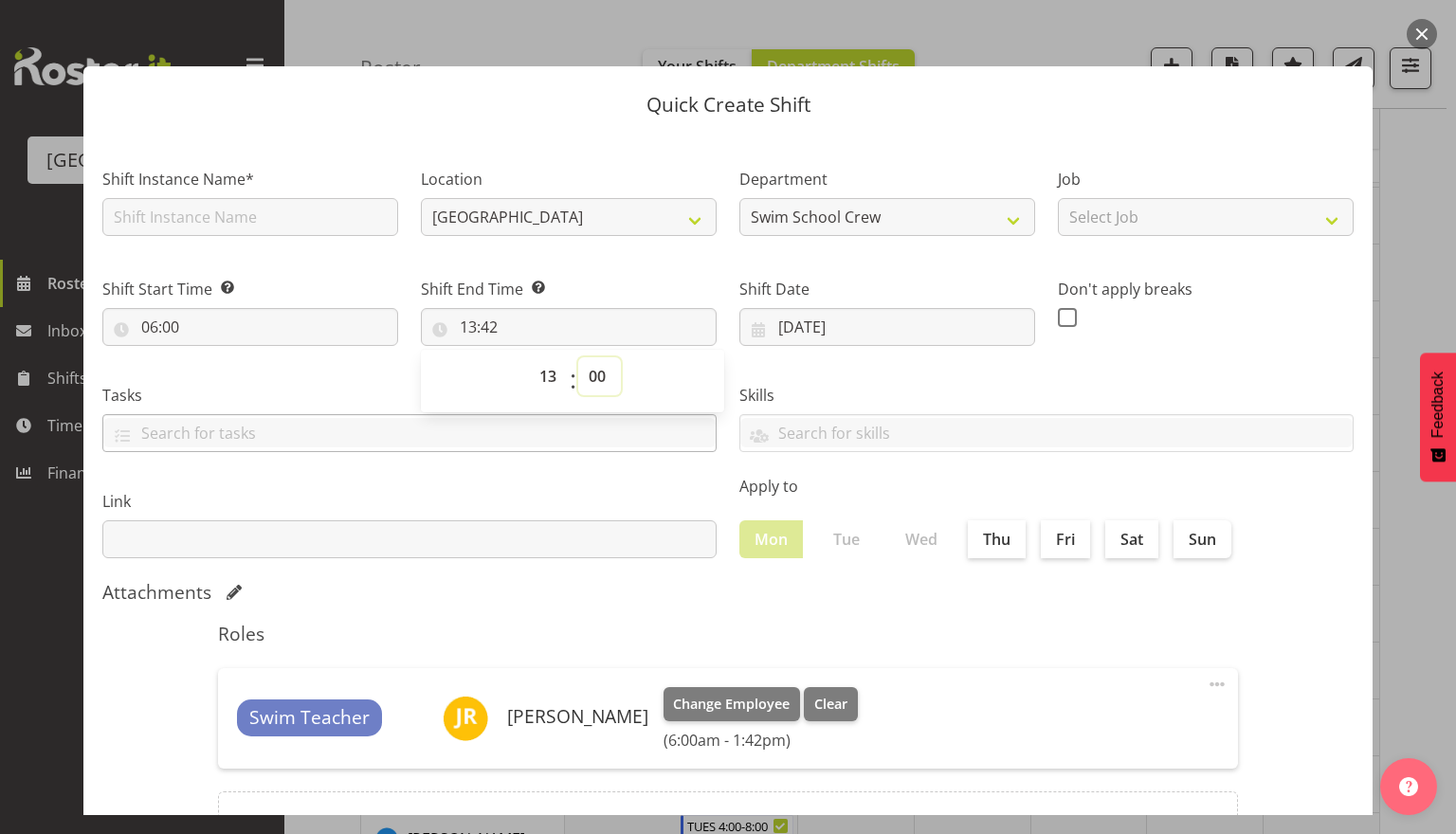
type input "13:00"
click at [512, 503] on label "Link" at bounding box center [409, 501] width 614 height 22
click at [259, 220] on input "text" at bounding box center [250, 217] width 296 height 38
type input "Fill in shift"
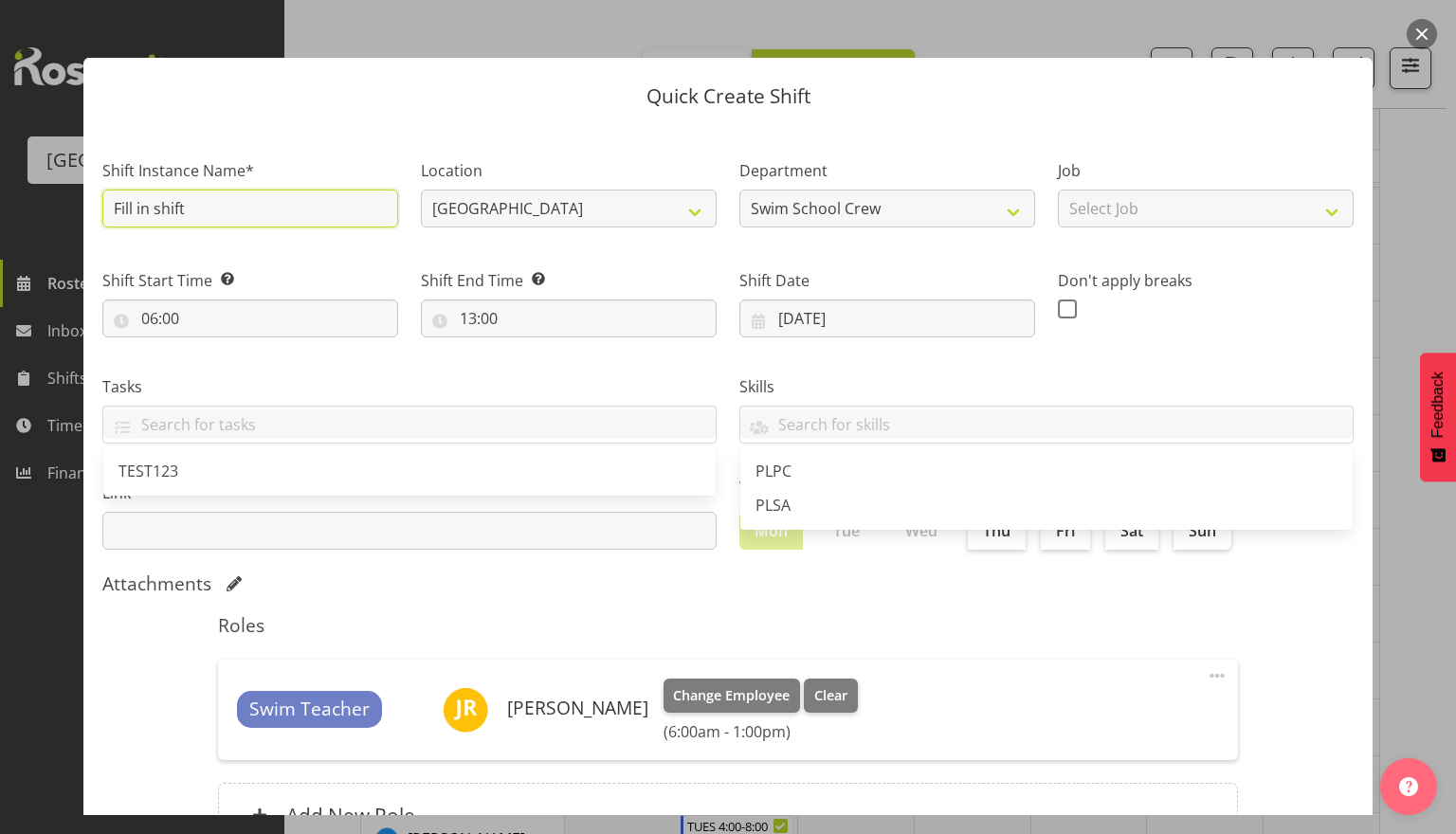
scroll to position [0, 0]
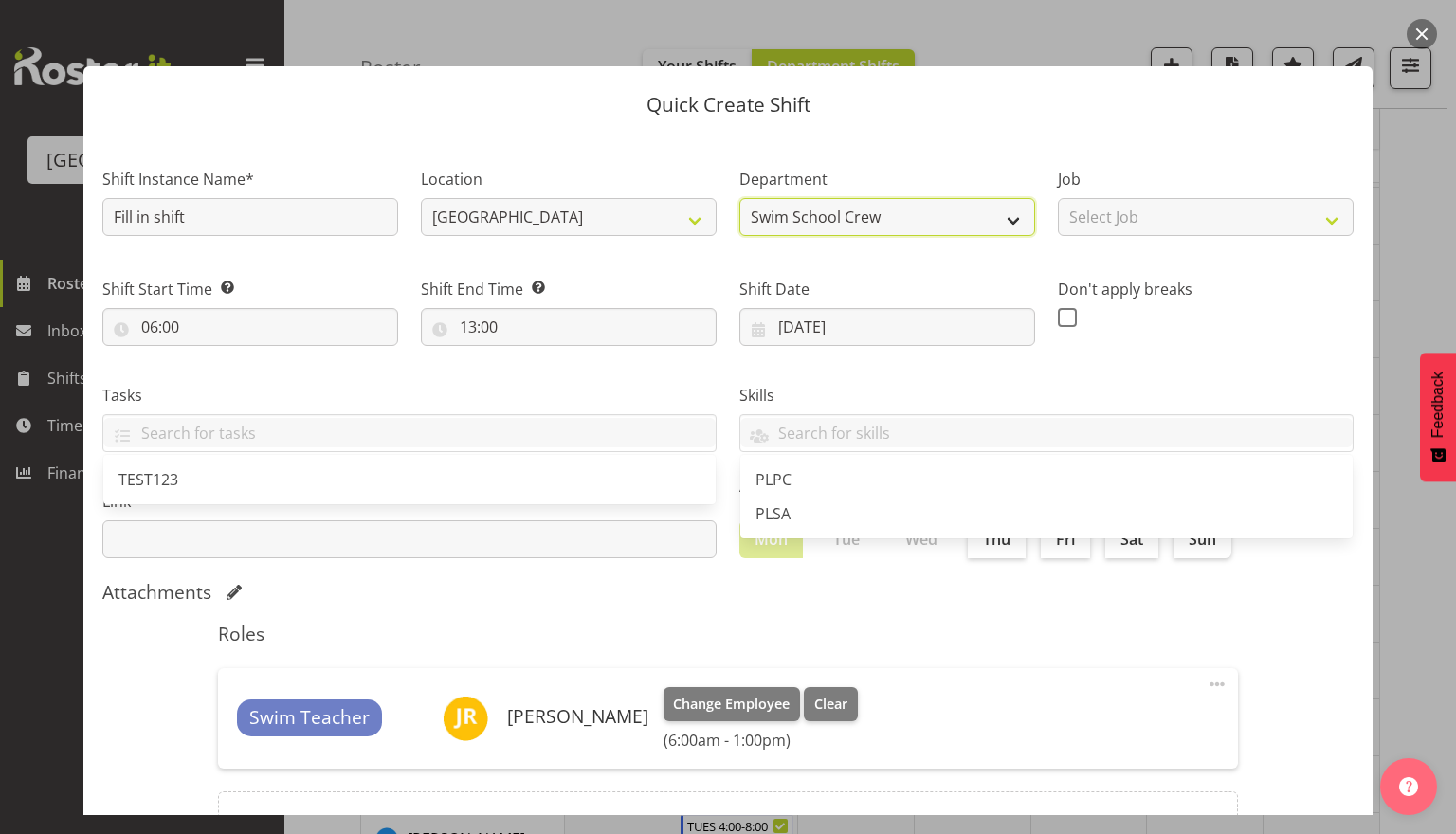
click at [894, 230] on select "Swim School Crew Lifeguard Crew" at bounding box center [887, 217] width 296 height 38
select select "114"
click at [739, 198] on select "Swim School Crew Lifeguard Crew" at bounding box center [887, 217] width 296 height 38
click at [889, 372] on div "Skills PLPC PLSA" at bounding box center [1046, 410] width 637 height 106
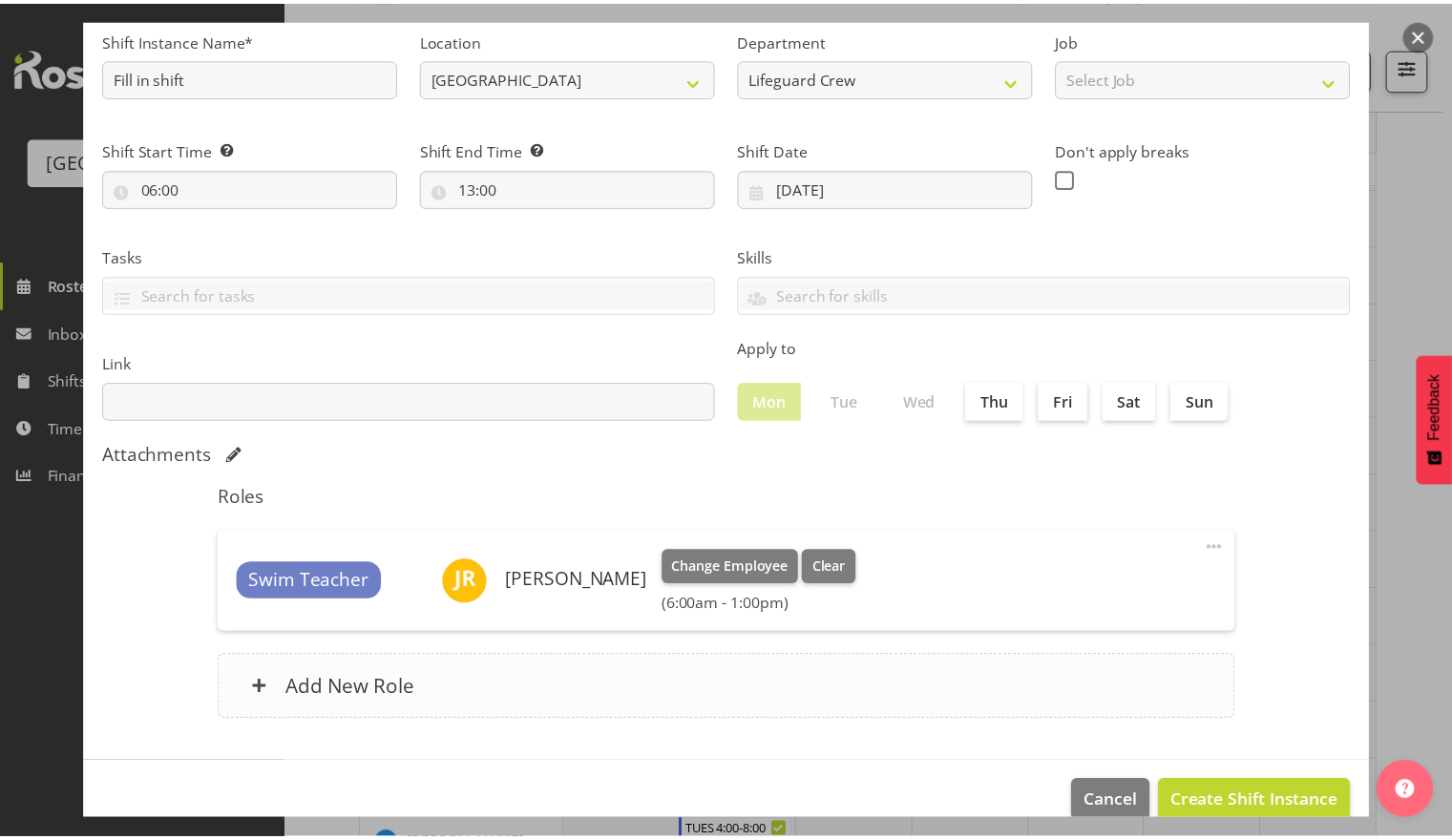
scroll to position [172, 0]
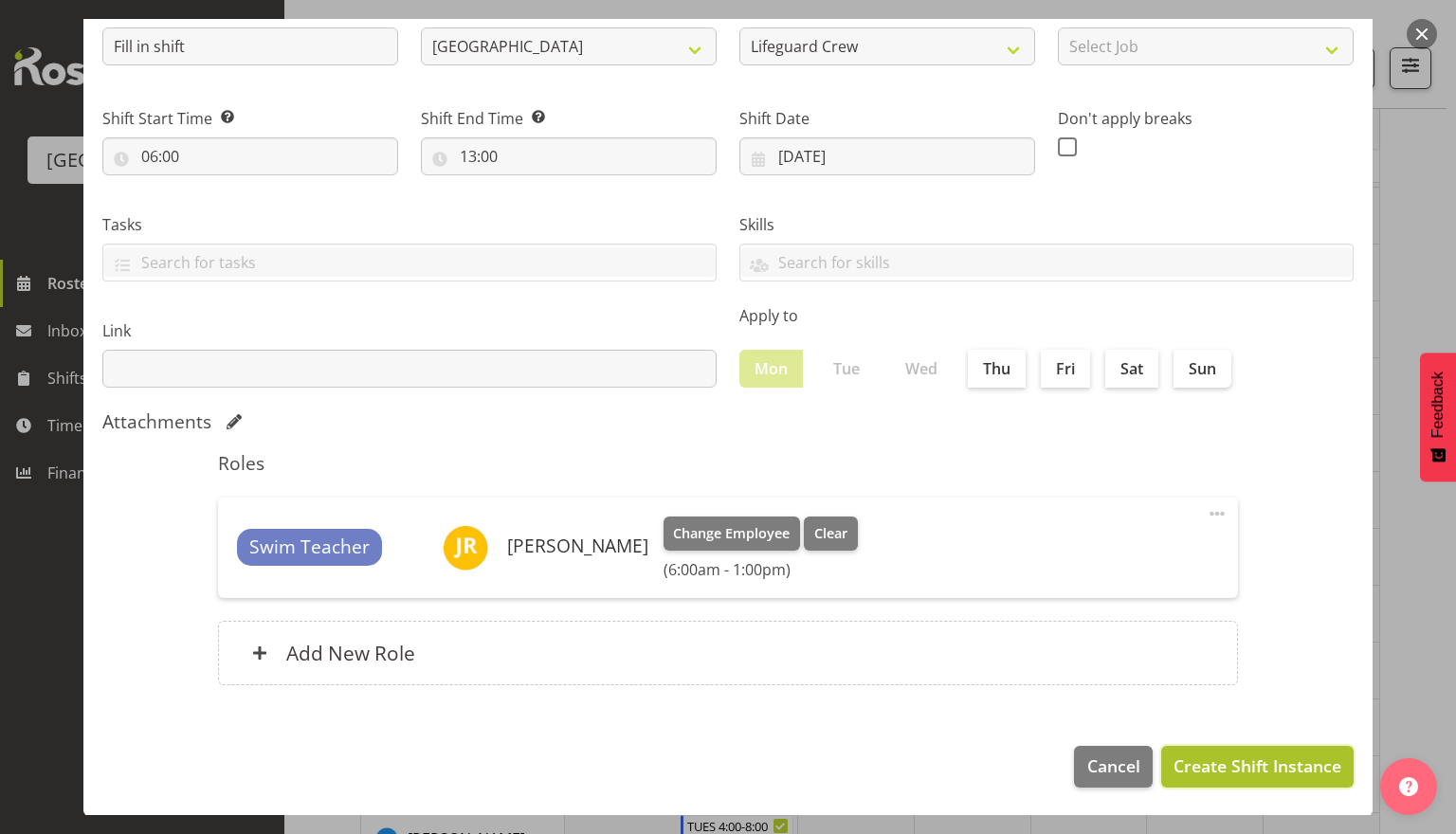
click at [1215, 773] on span "Create Shift Instance" at bounding box center [1258, 766] width 168 height 24
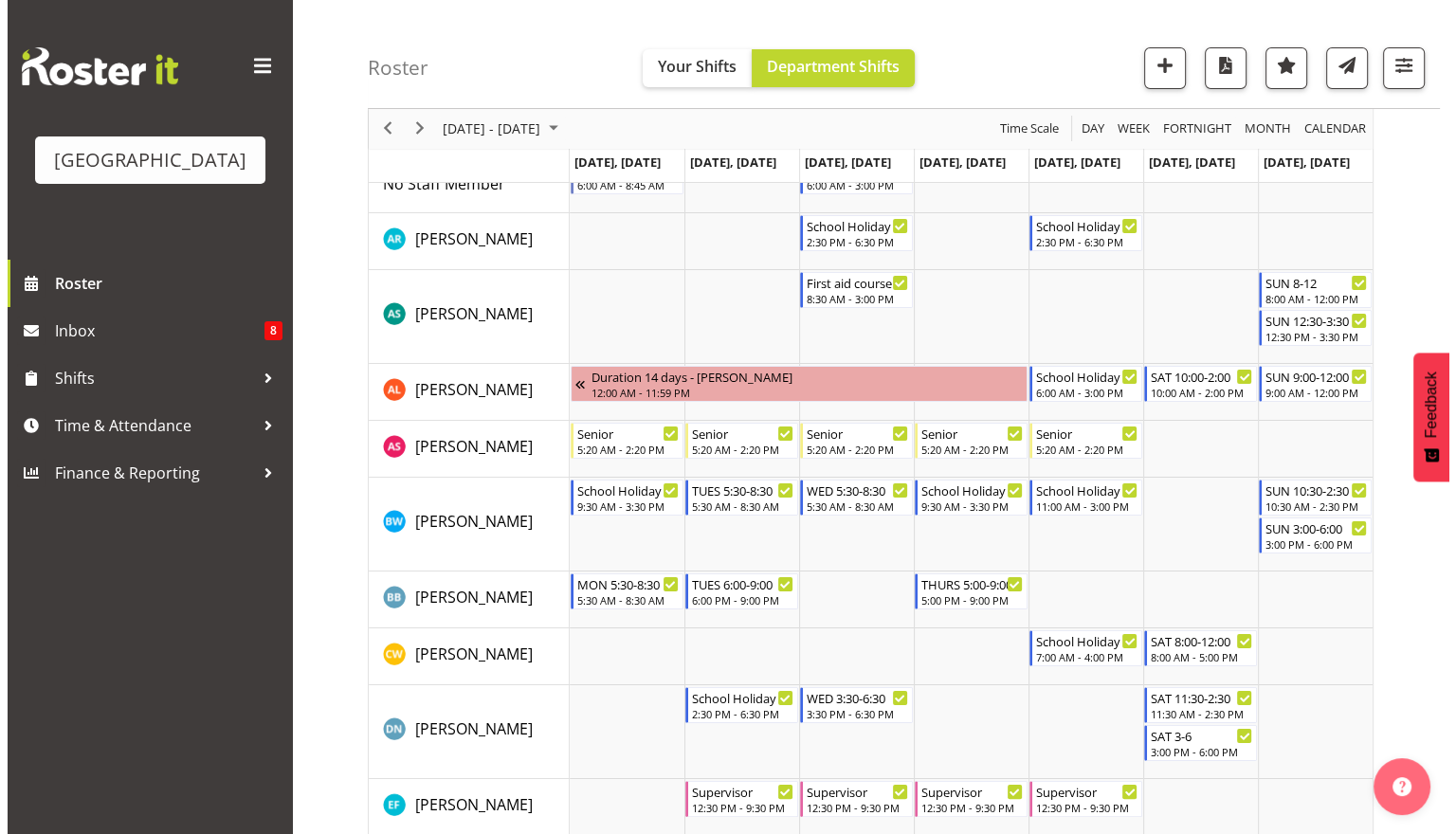
scroll to position [0, 0]
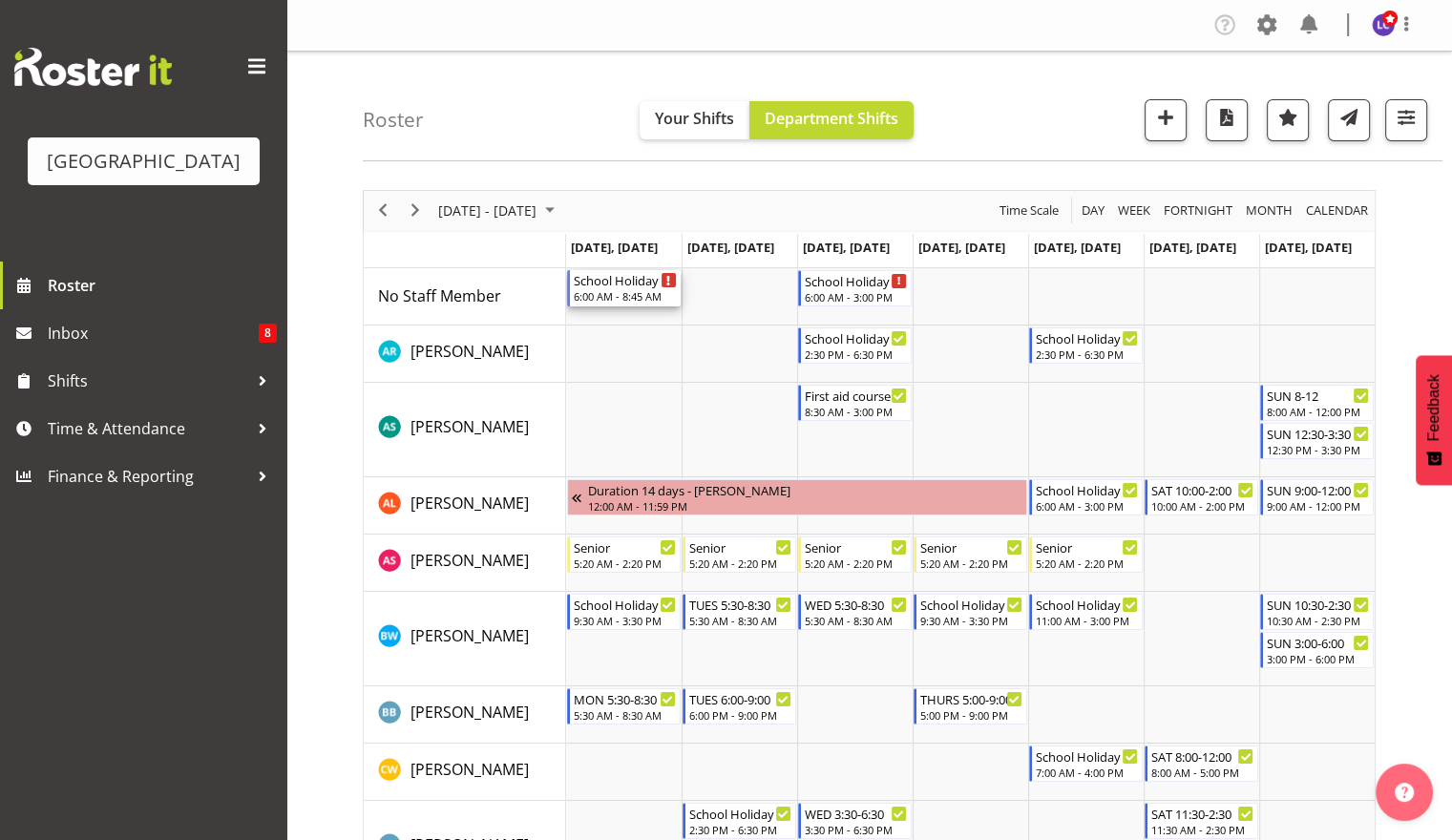
click at [612, 284] on div "School Holiday Shift" at bounding box center [625, 279] width 103 height 19
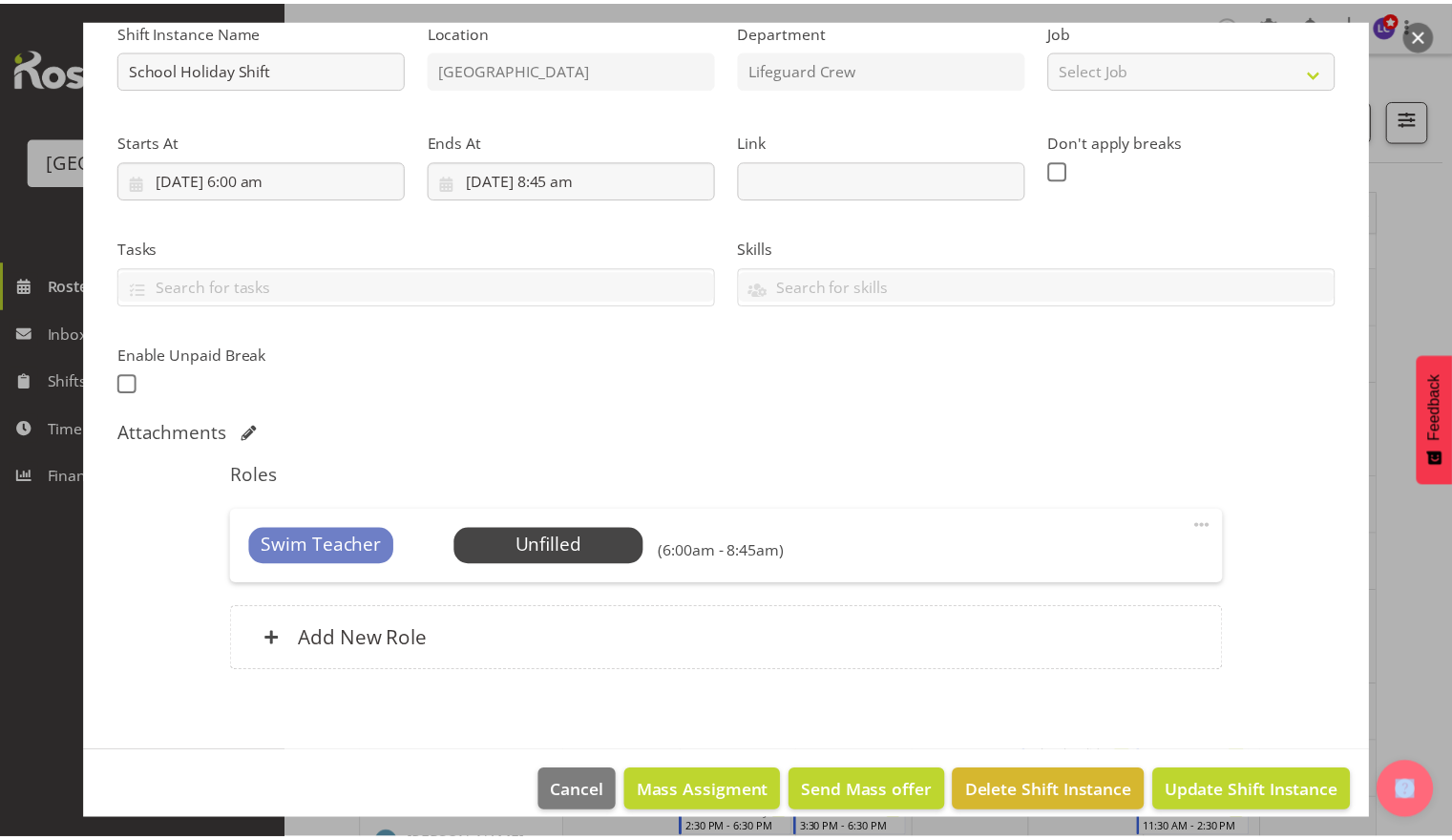
scroll to position [224, 0]
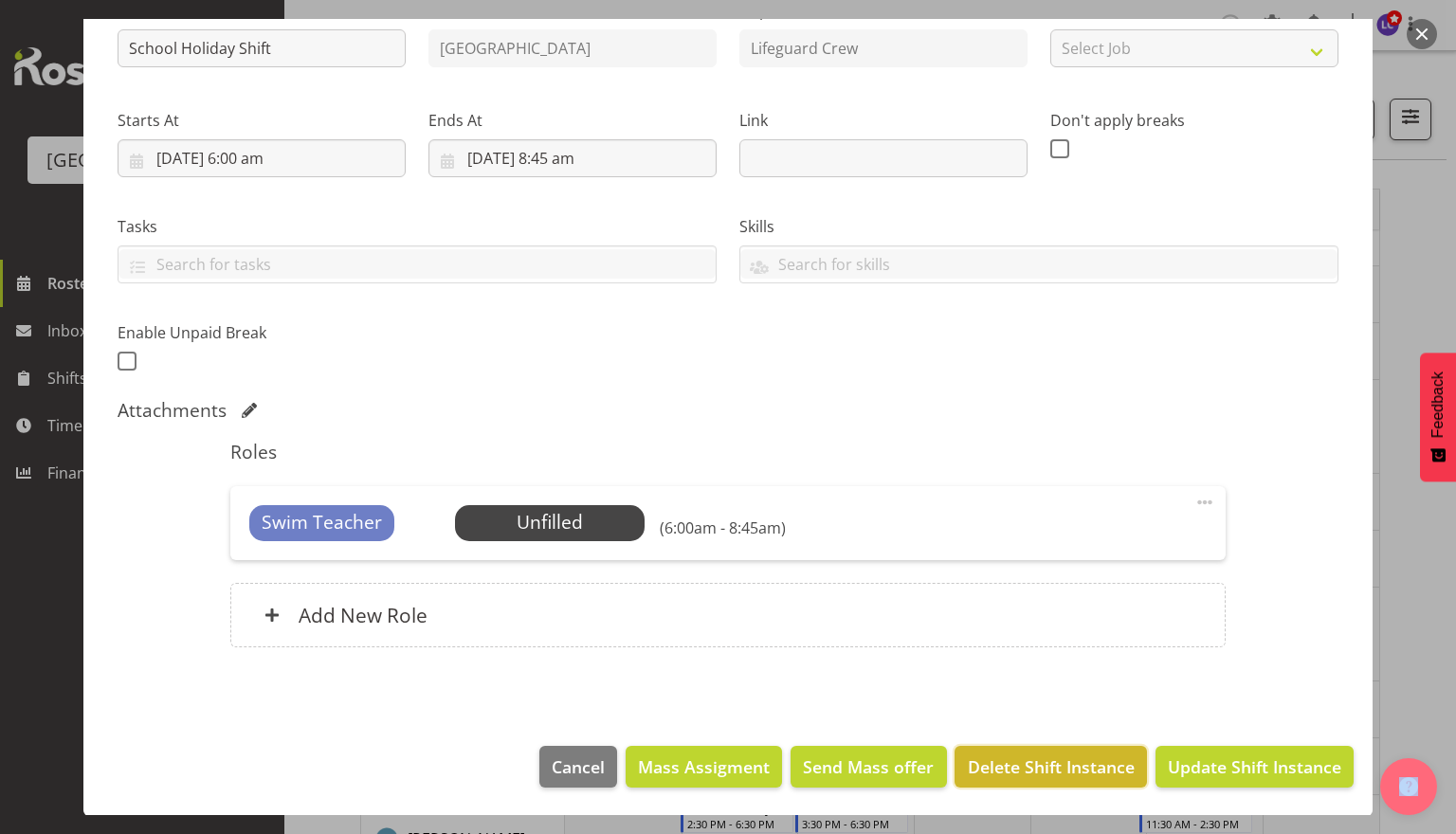
click at [1000, 766] on span "Delete Shift Instance" at bounding box center [1051, 767] width 167 height 24
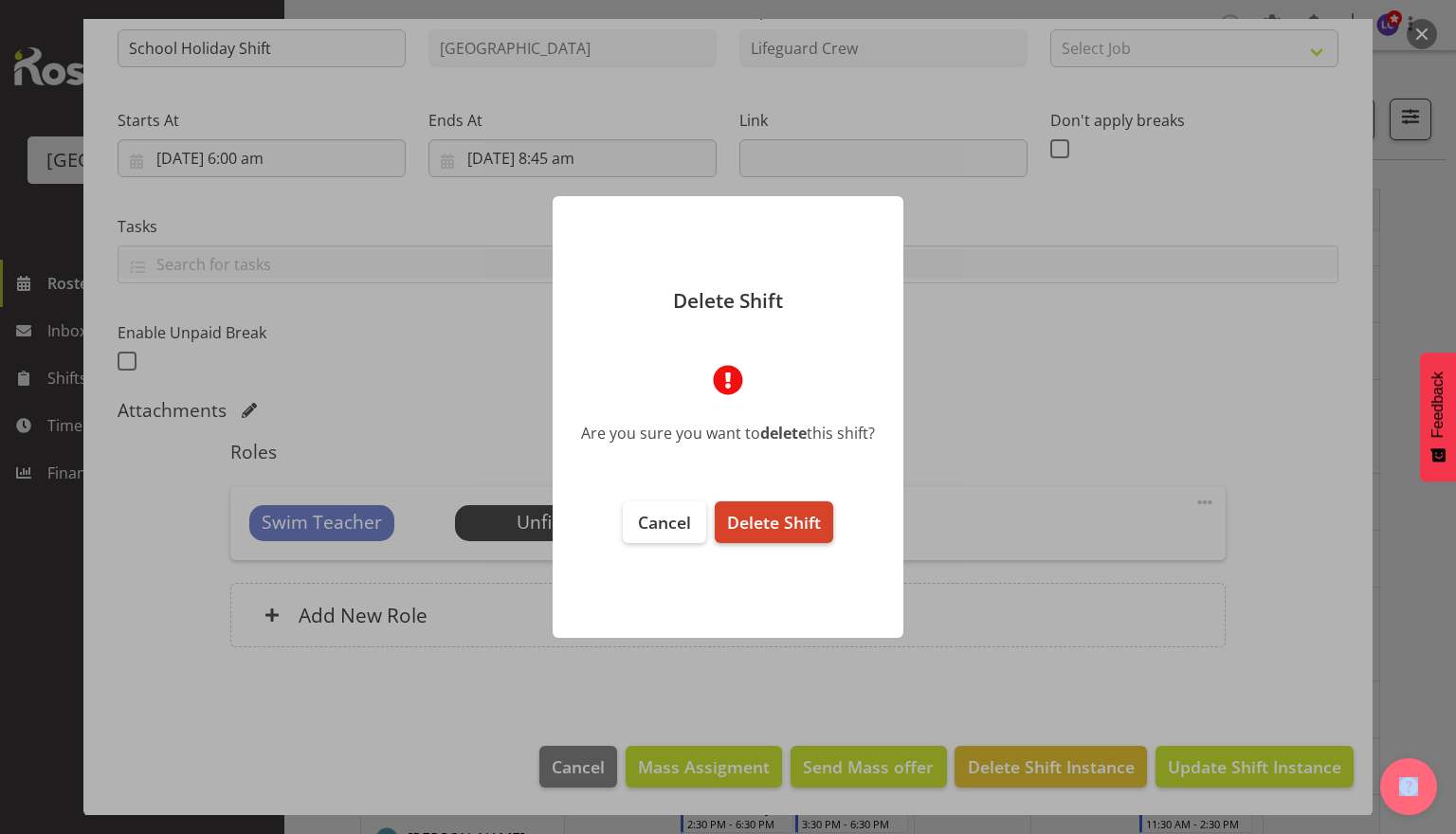
click at [789, 526] on span "Delete Shift" at bounding box center [774, 521] width 94 height 22
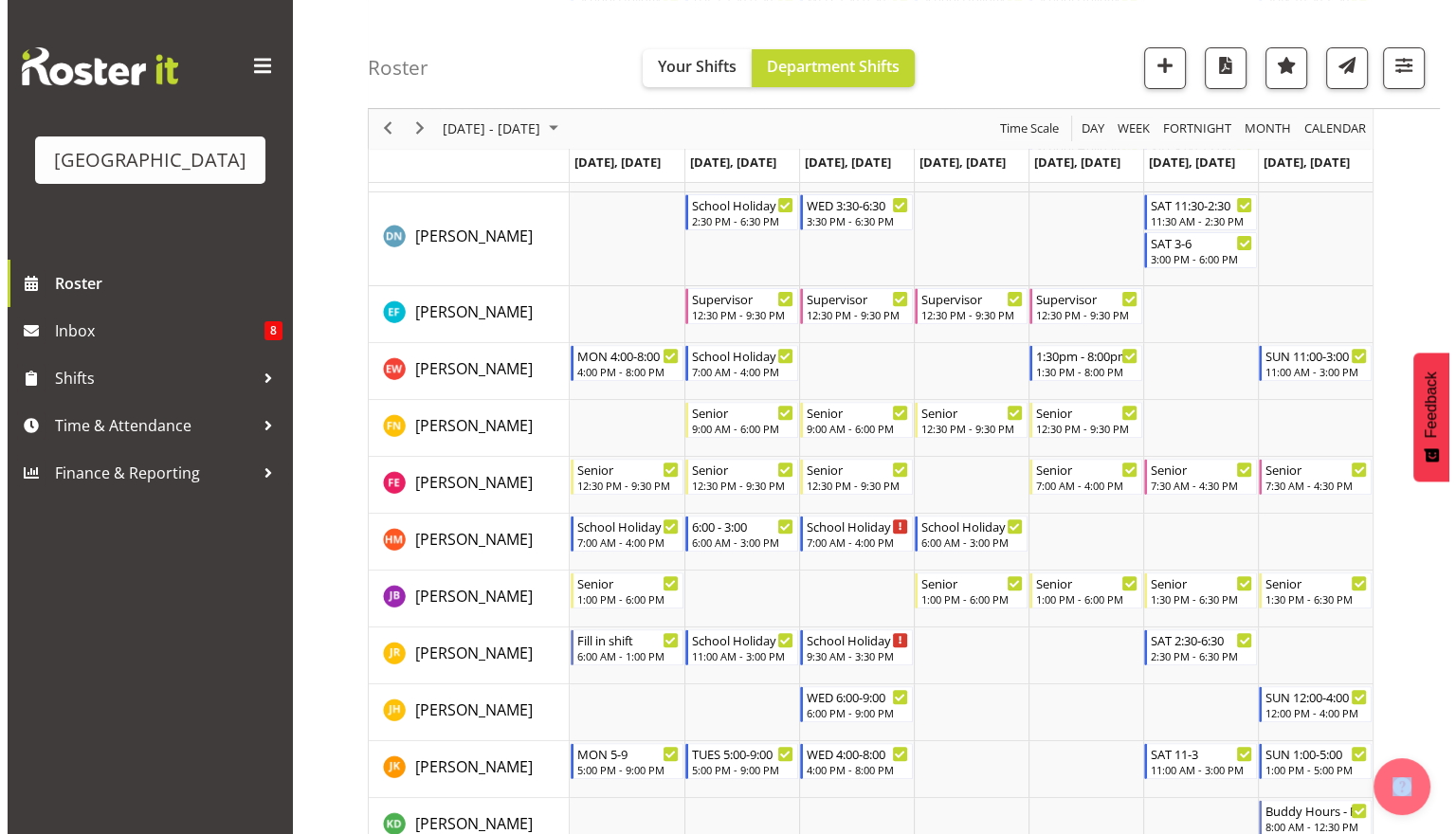
scroll to position [606, 0]
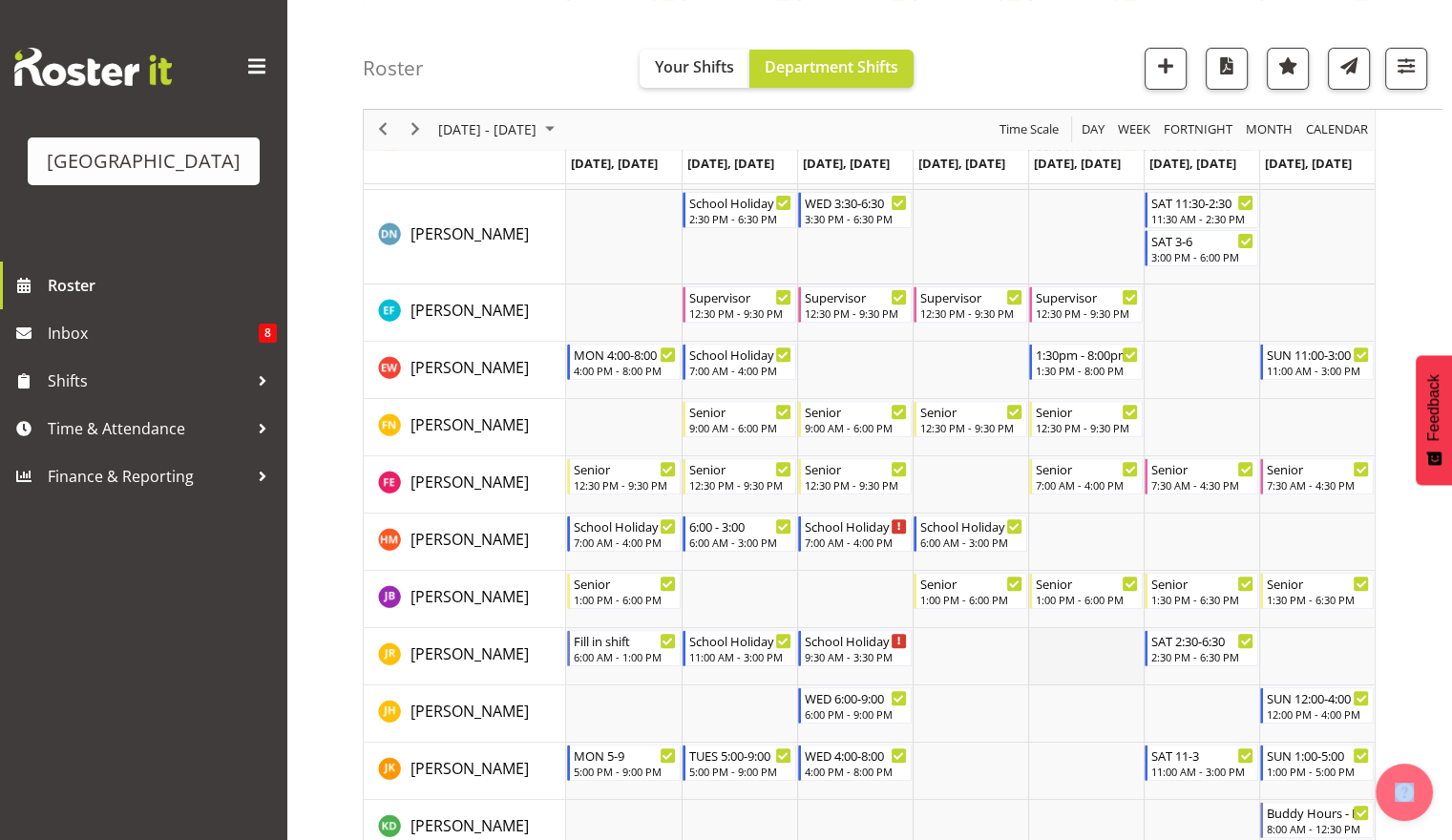
click at [1121, 661] on td "Timeline Week of October 2, 2025" at bounding box center [1085, 657] width 115 height 57
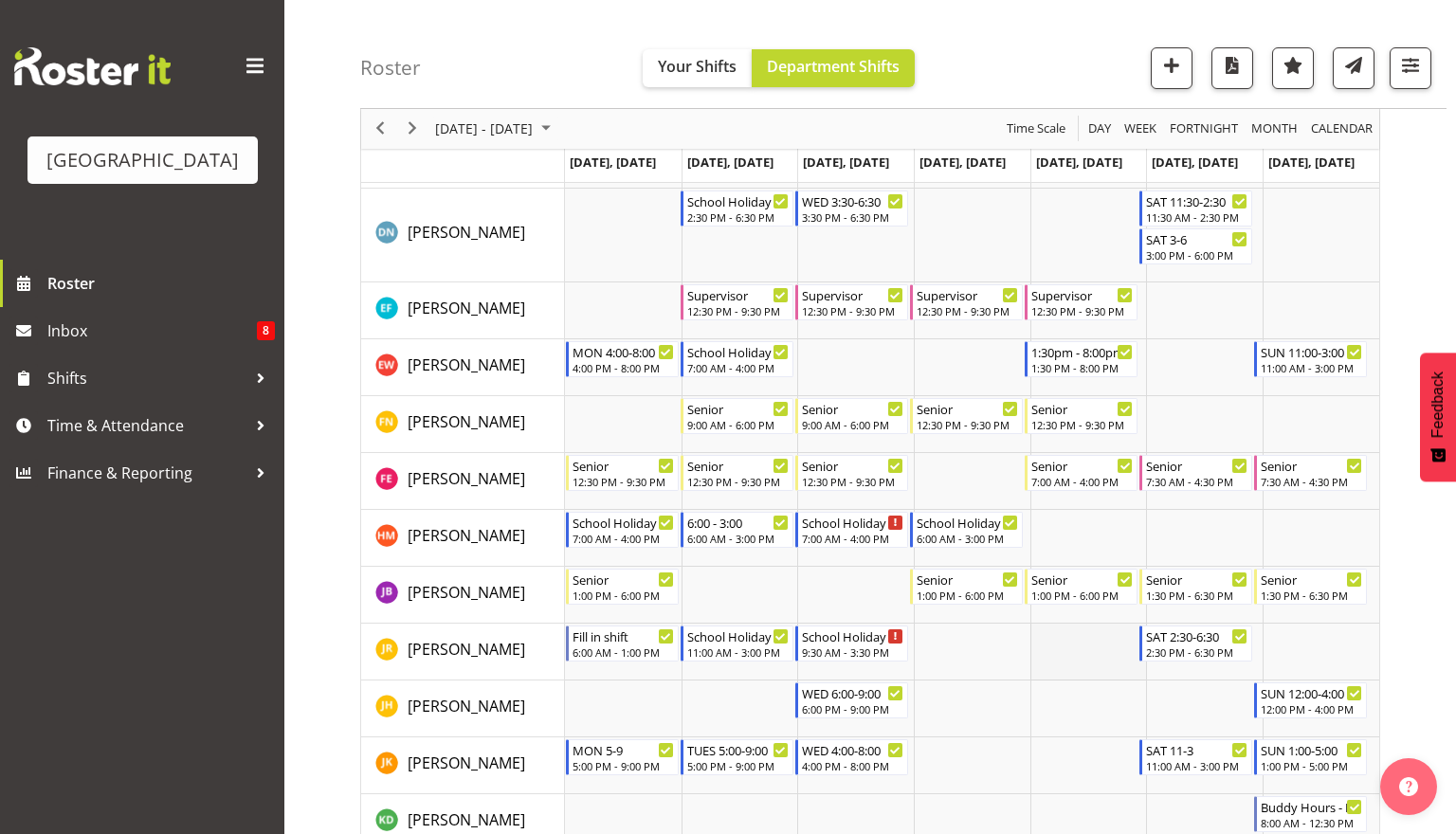
select select "7"
select select "44"
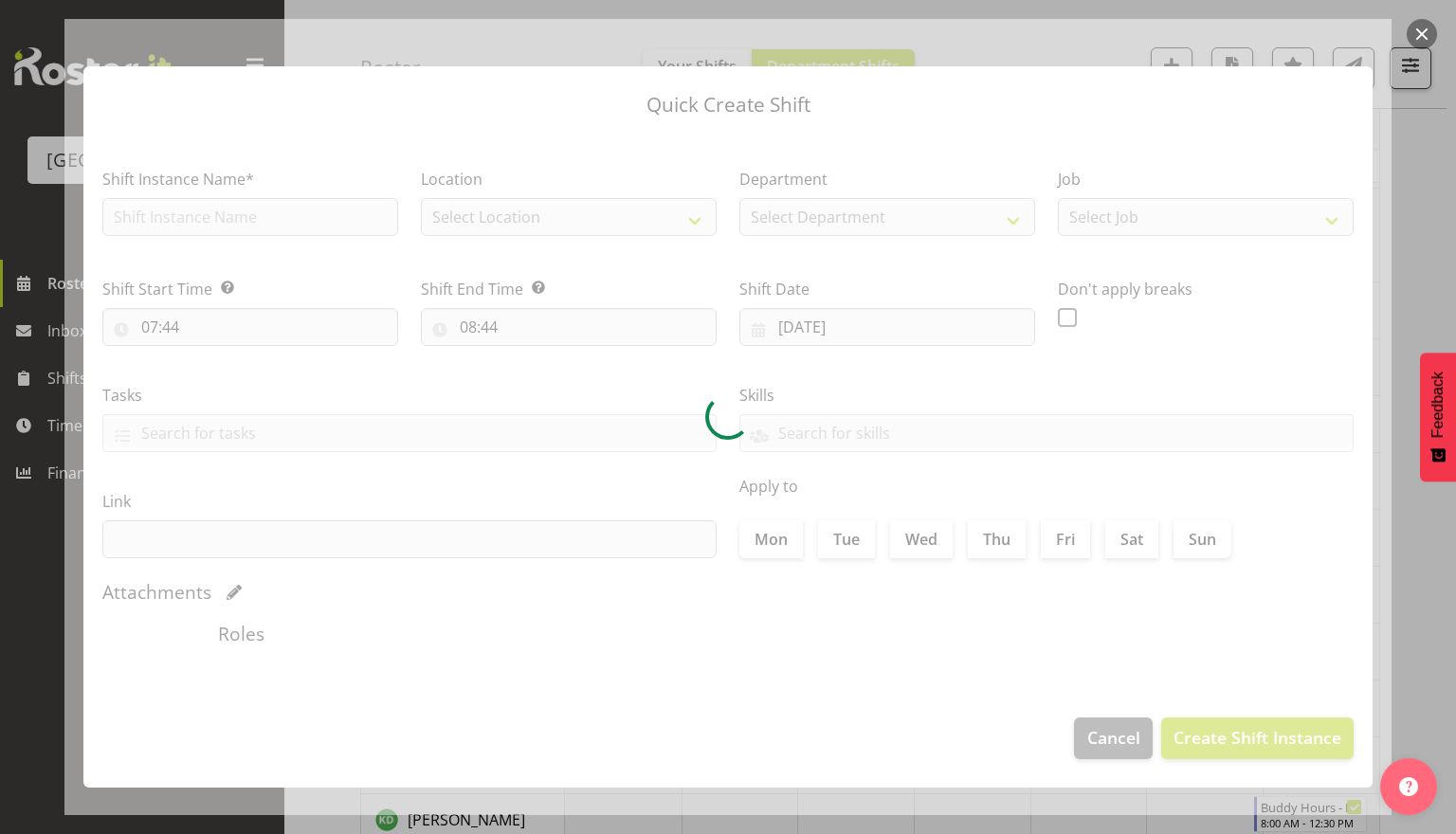
type input "03/10/2025"
checkbox input "true"
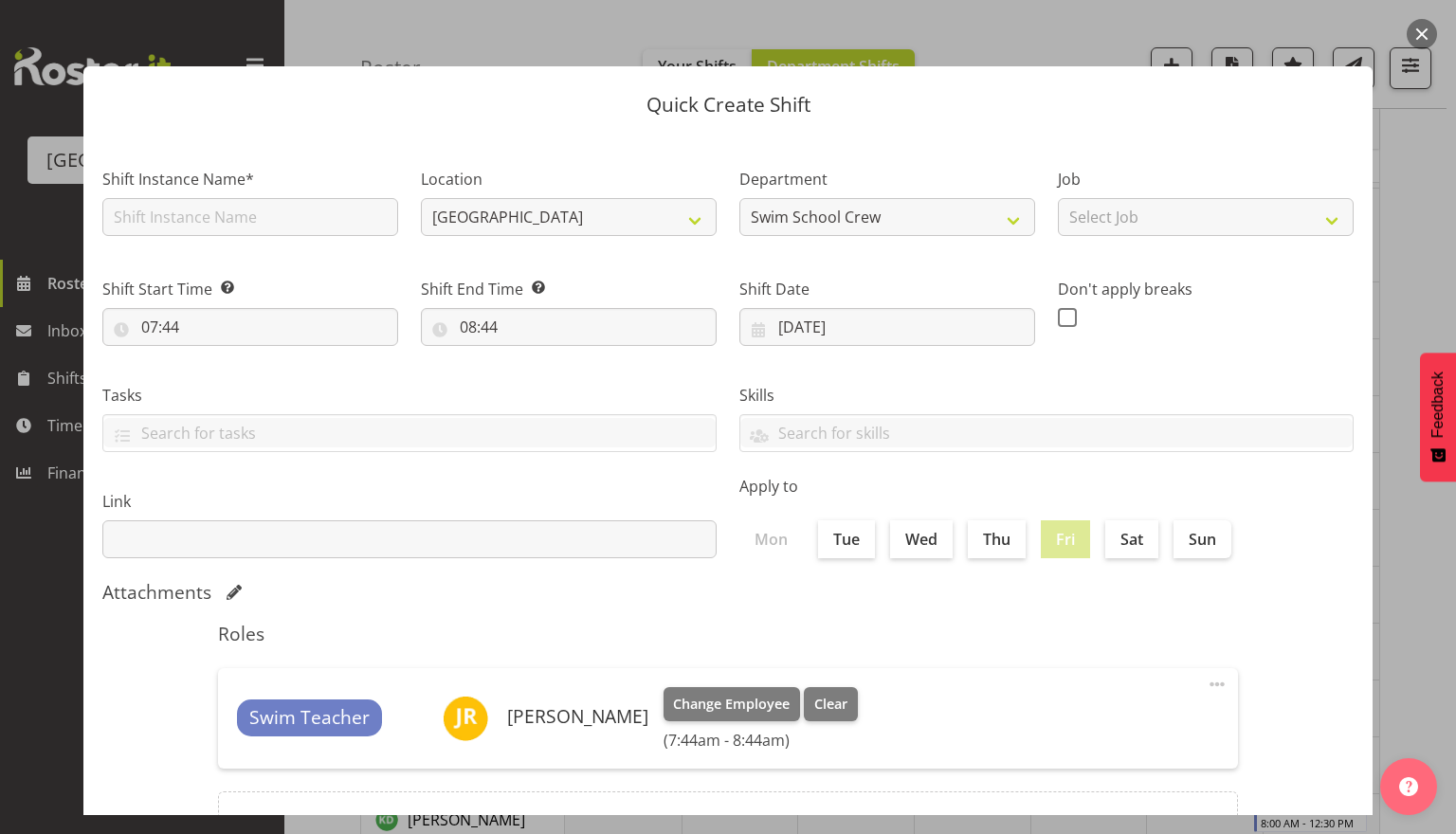
click at [350, 348] on div "Shift Start Time Set the time of the day you wish this shift to start 07:44 00 …" at bounding box center [250, 304] width 318 height 106
click at [215, 328] on input "07:44" at bounding box center [250, 326] width 296 height 38
click at [228, 370] on select "00 01 02 03 04 05 06 07 08 09 10 11 12 13 14 15 16 17 18 19 20 21 22 23" at bounding box center [231, 376] width 43 height 38
select select "9"
click at [210, 357] on select "00 01 02 03 04 05 06 07 08 09 10 11 12 13 14 15 16 17 18 19 20 21 22 23" at bounding box center [231, 376] width 43 height 38
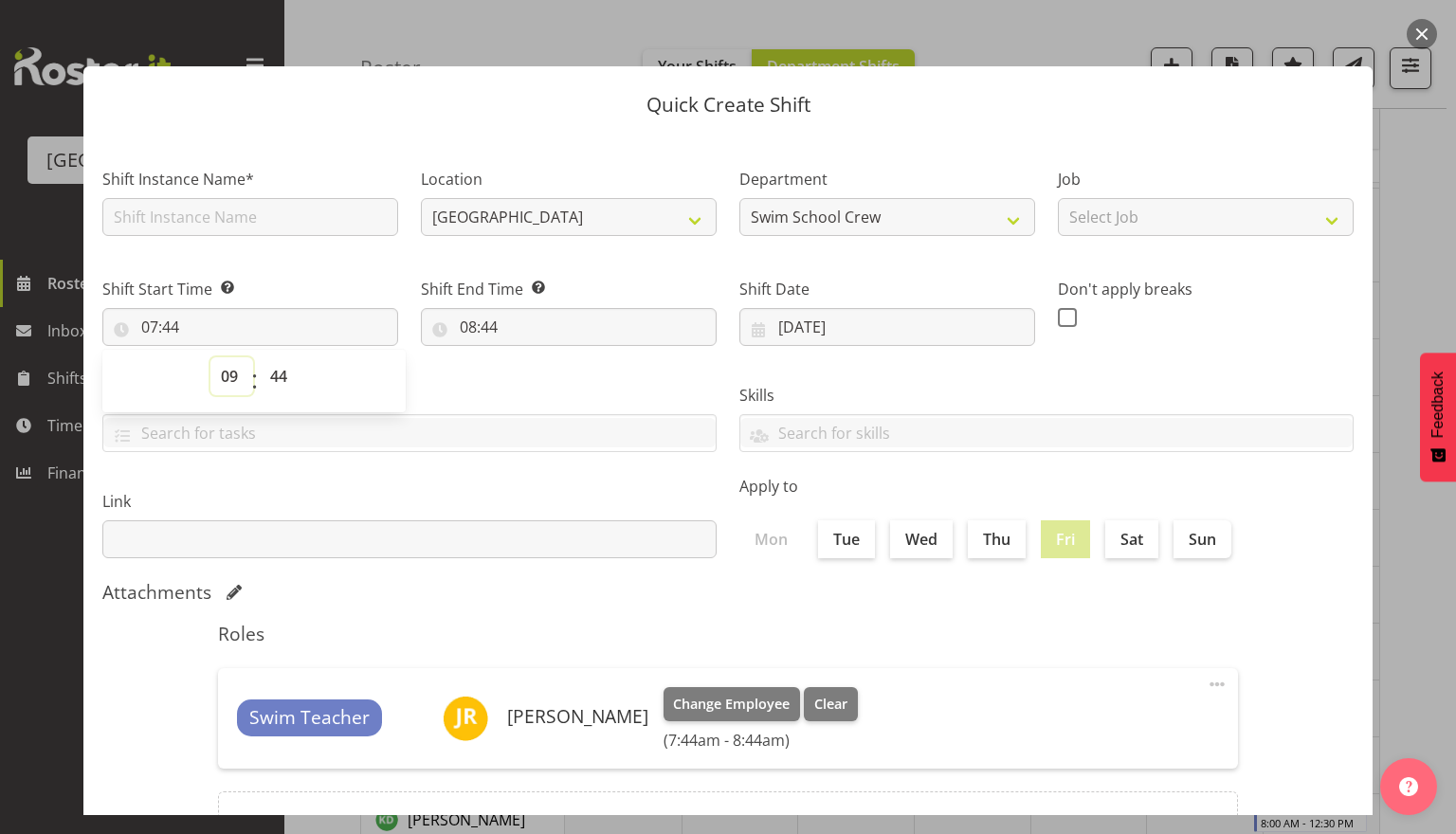
type input "09:44"
click at [295, 372] on select "00 01 02 03 04 05 06 07 08 09 10 11 12 13 14 15 16 17 18 19 20 21 22 23 24 25 2…" at bounding box center [281, 376] width 43 height 38
select select "0"
click at [260, 357] on select "00 01 02 03 04 05 06 07 08 09 10 11 12 13 14 15 16 17 18 19 20 21 22 23 24 25 2…" at bounding box center [281, 376] width 43 height 38
type input "09:00"
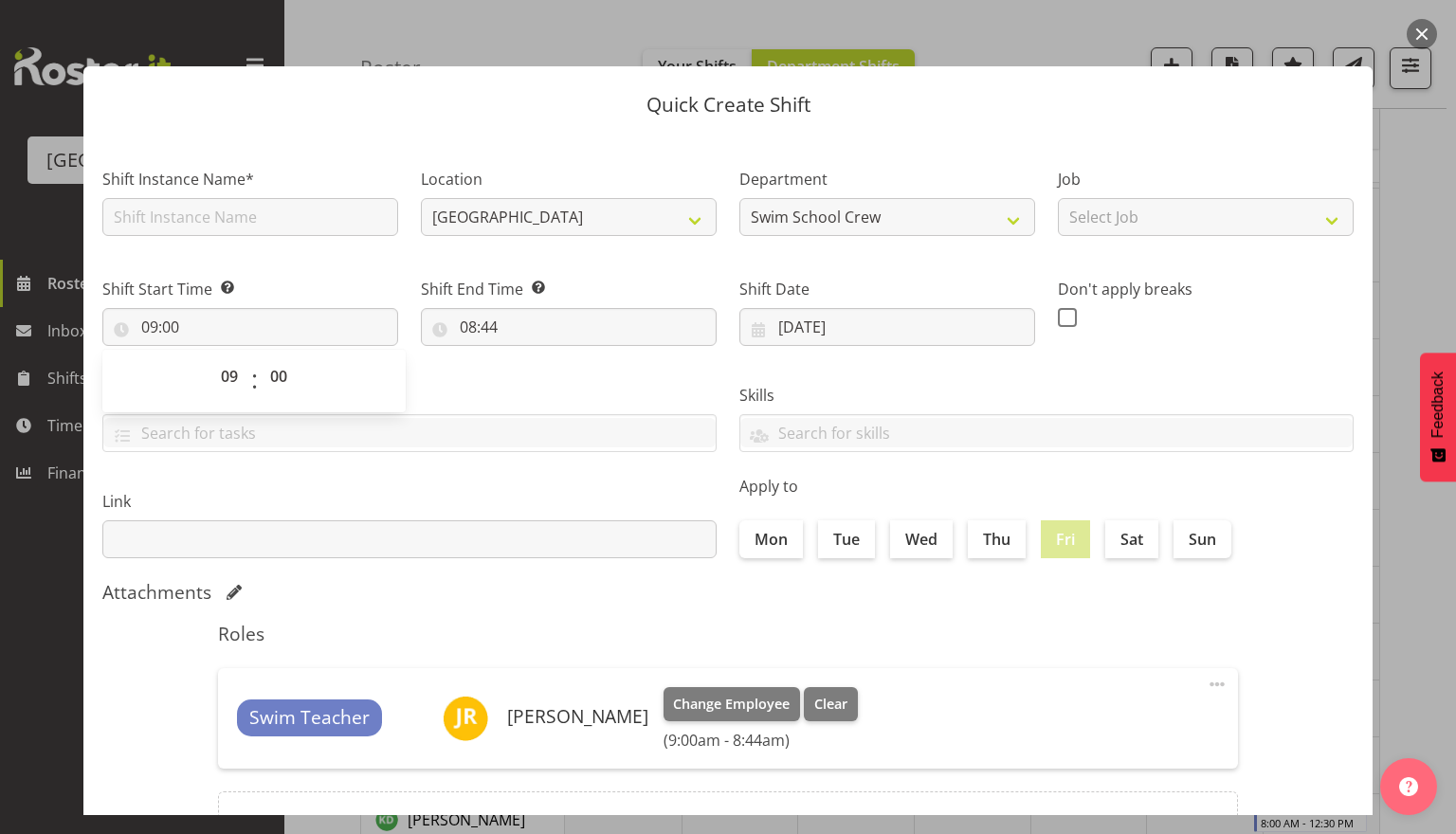
click at [514, 384] on label "Tasks" at bounding box center [409, 395] width 614 height 22
click at [545, 314] on input "08:44" at bounding box center [568, 326] width 296 height 38
click at [547, 364] on select "00 01 02 03 04 05 06 07 08 09 10 11 12 13 14 15 16 17 18 19 20 21 22 23" at bounding box center [551, 376] width 43 height 38
select select "13"
click at [529, 357] on select "00 01 02 03 04 05 06 07 08 09 10 11 12 13 14 15 16 17 18 19 20 21 22 23" at bounding box center [551, 376] width 43 height 38
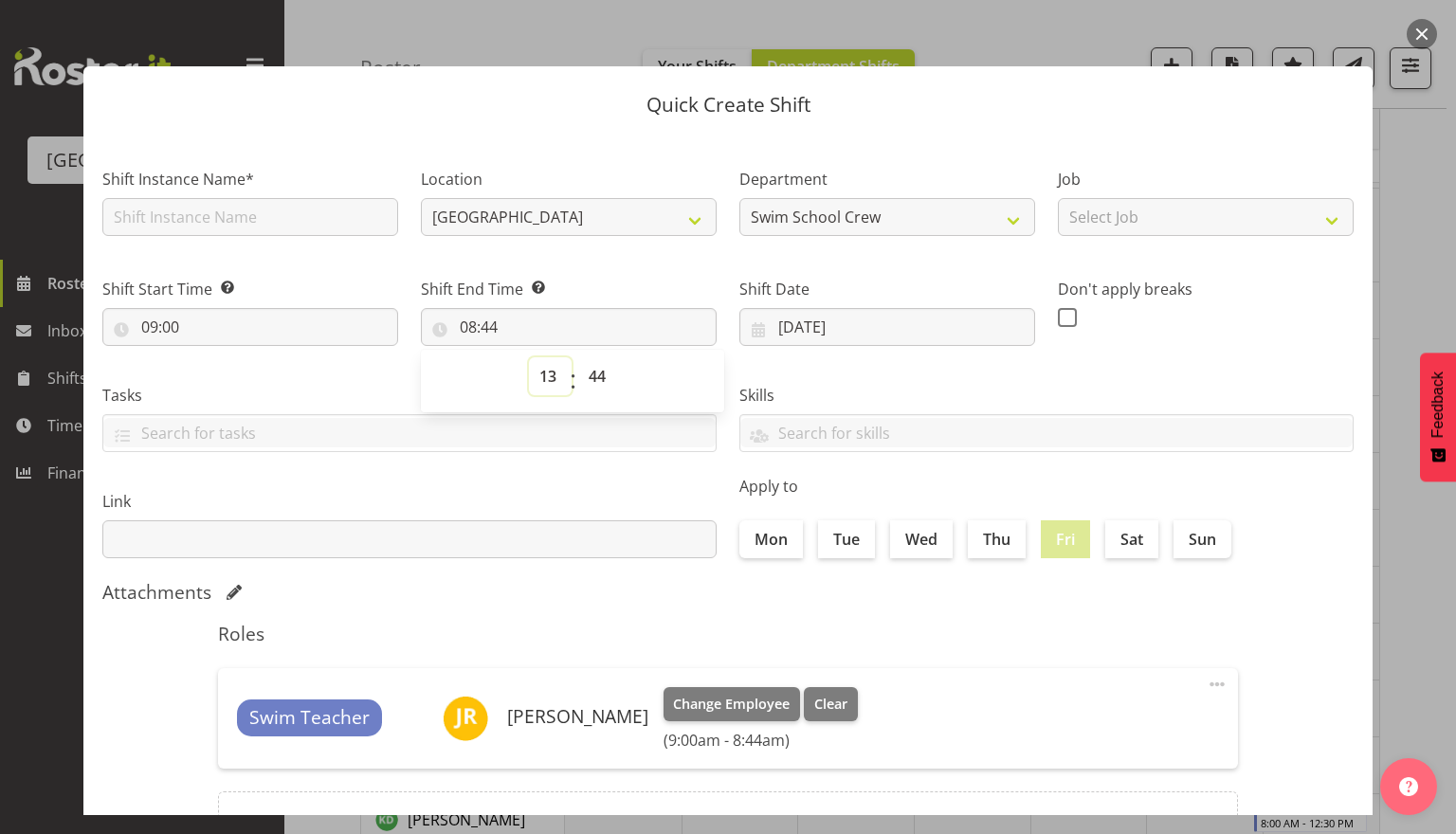
type input "13:44"
click at [606, 352] on div "00 01 02 03 04 05 06 07 08 09 10 11 12 13 14 15 16 17 18 19 20 21 22 23 : 00 01…" at bounding box center [572, 381] width 304 height 63
drag, startPoint x: 603, startPoint y: 383, endPoint x: 630, endPoint y: 405, distance: 34.8
click at [603, 383] on select "00 01 02 03 04 05 06 07 08 09 10 11 12 13 14 15 16 17 18 19 20 21 22 23 24 25 2…" at bounding box center [600, 376] width 43 height 38
select select "0"
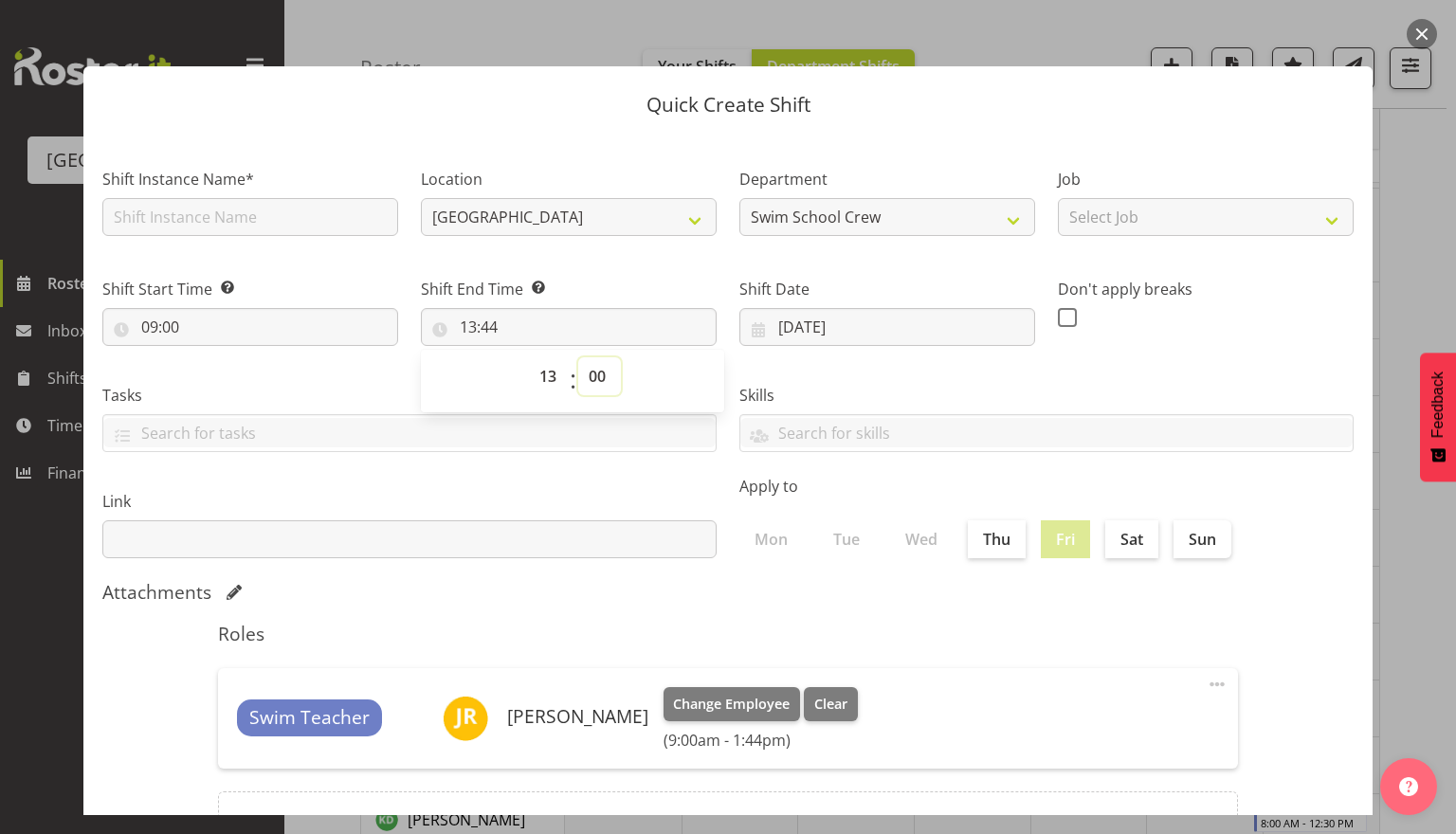
click at [578, 357] on select "00 01 02 03 04 05 06 07 08 09 10 11 12 13 14 15 16 17 18 19 20 21 22 23 24 25 2…" at bounding box center [600, 376] width 43 height 38
type input "13:00"
click at [258, 220] on input "text" at bounding box center [250, 217] width 296 height 38
type input "Fill in shift"
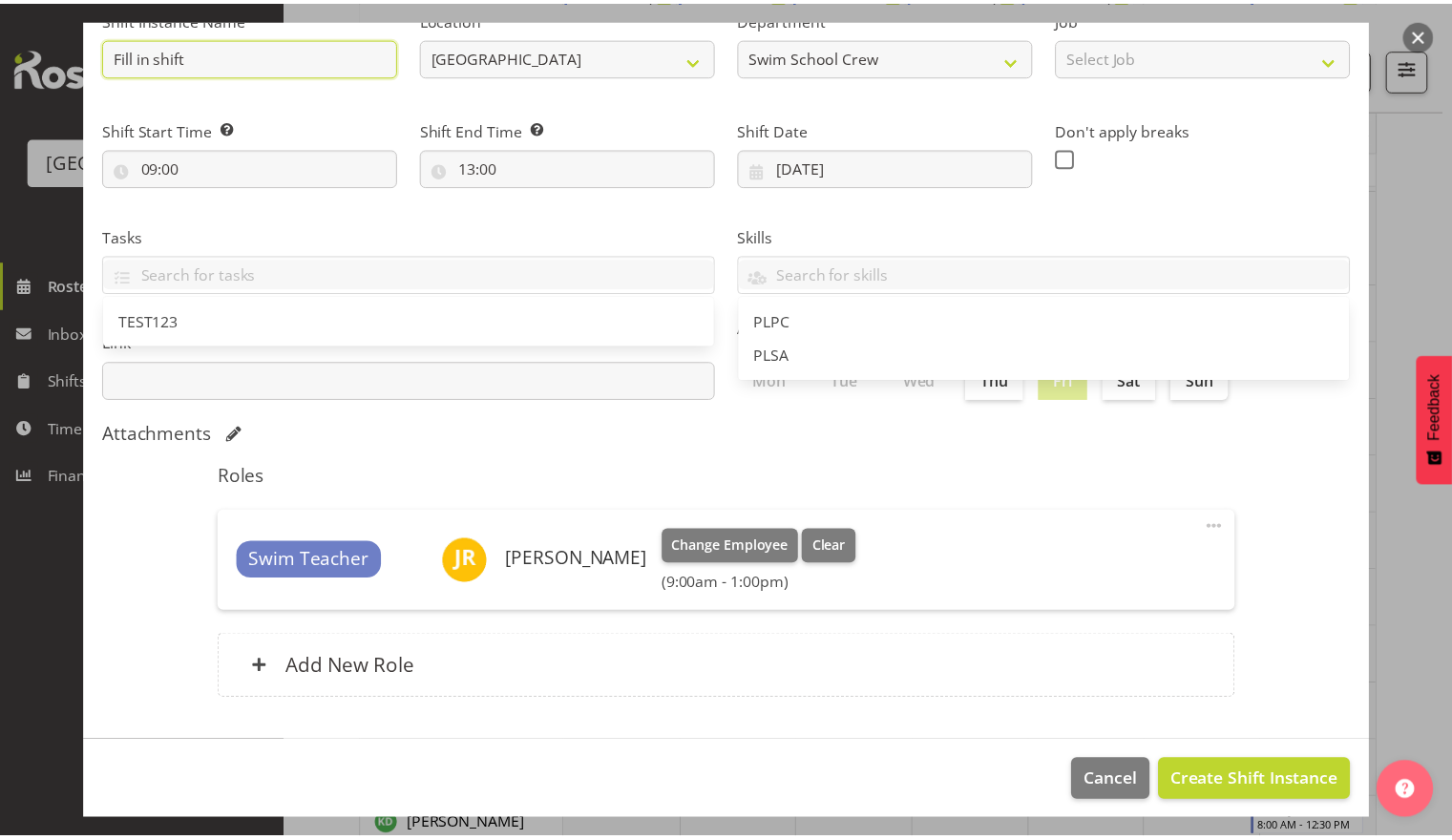
scroll to position [172, 0]
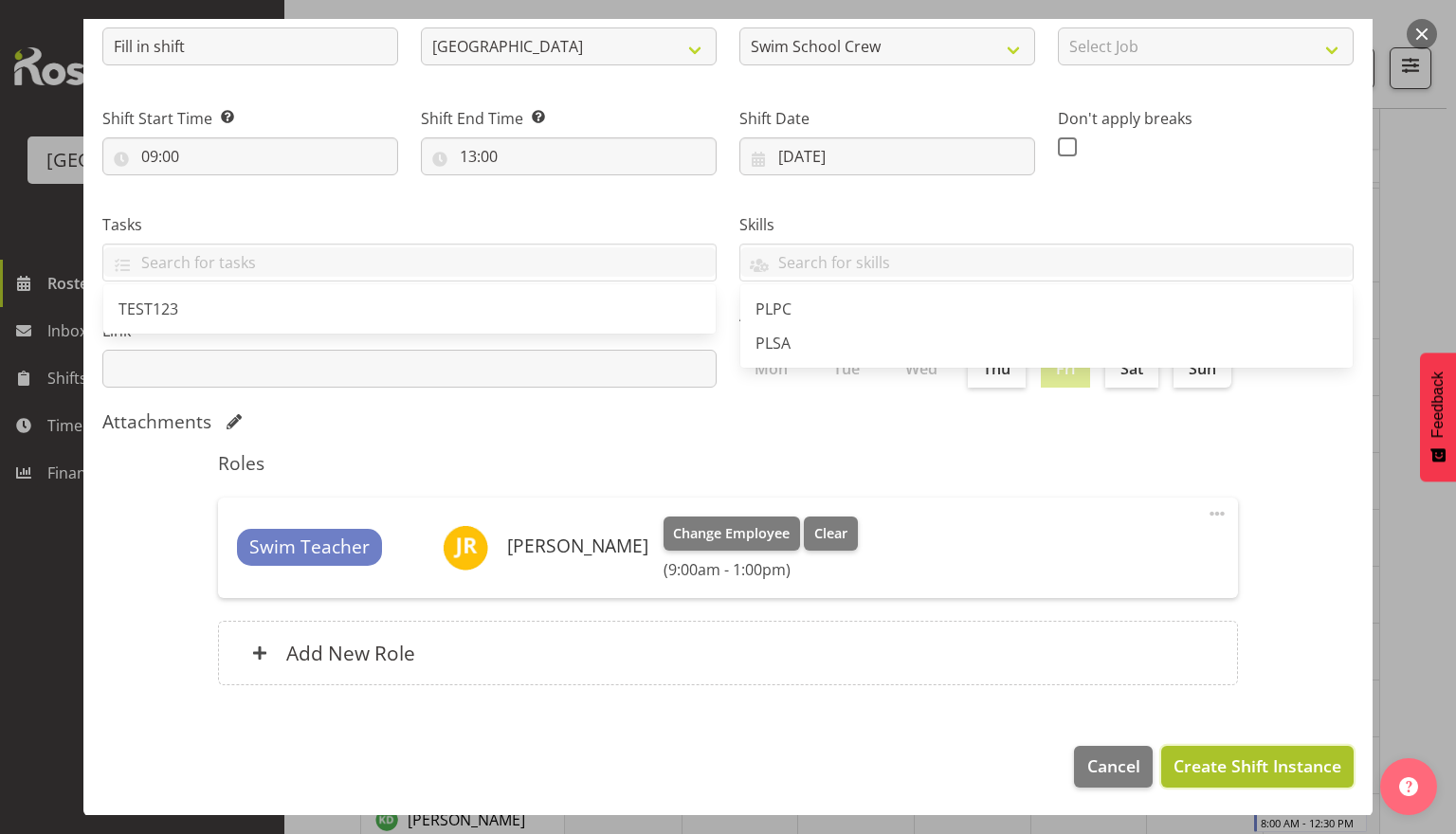
click at [1233, 771] on span "Create Shift Instance" at bounding box center [1258, 766] width 168 height 24
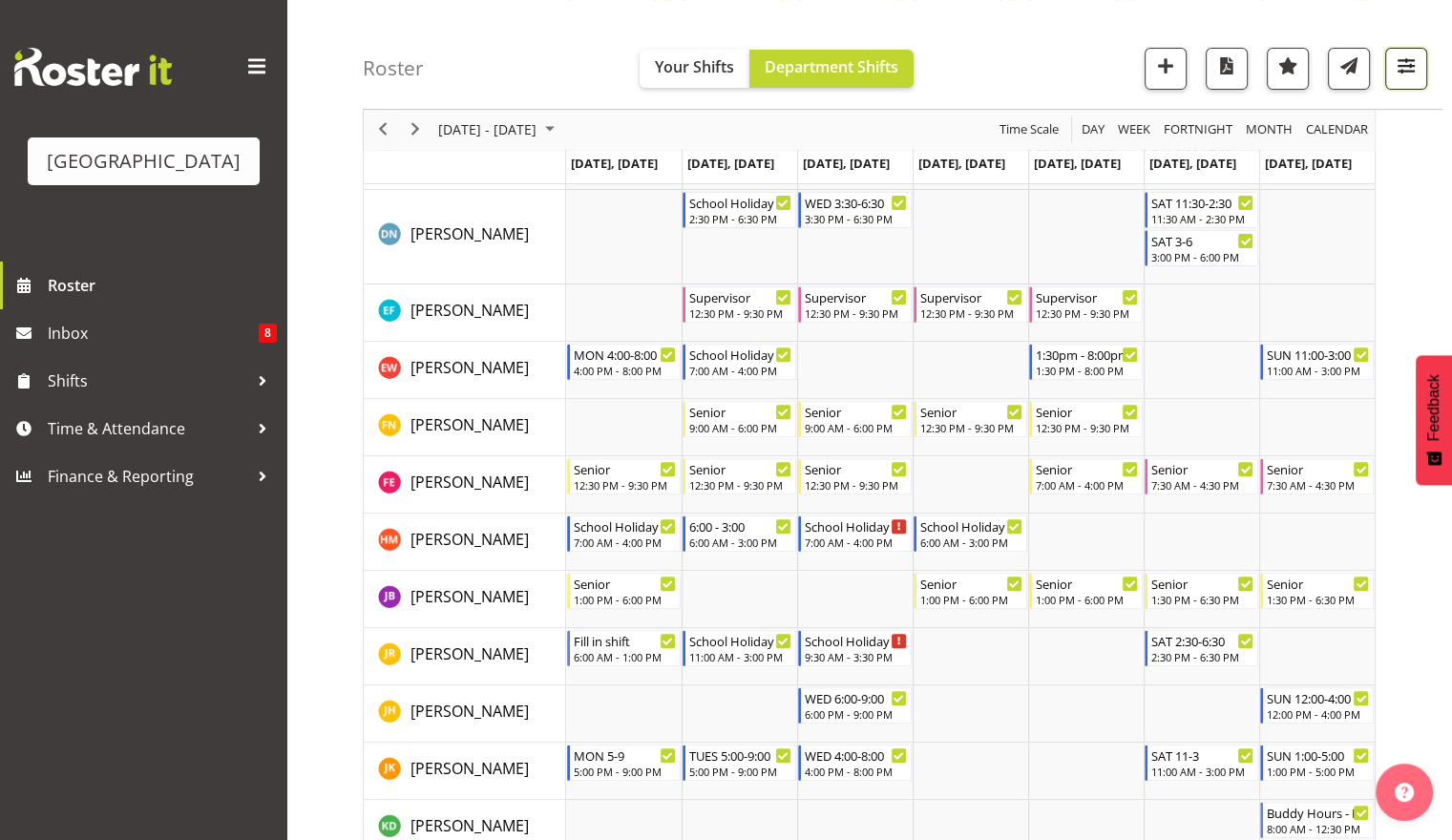
click at [1419, 80] on button "button" at bounding box center [1406, 69] width 42 height 42
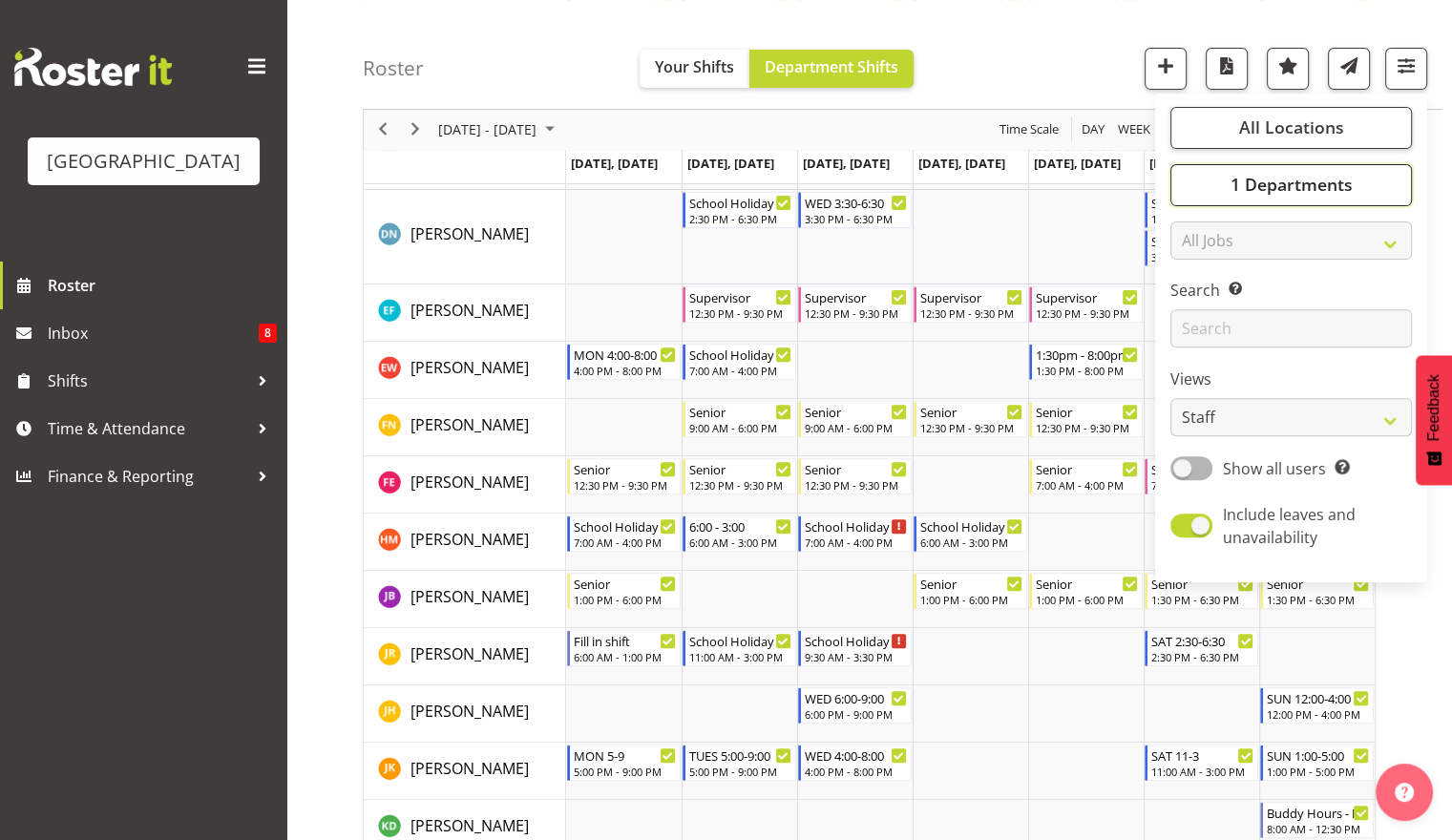
click at [1309, 176] on span "1 Departments" at bounding box center [1291, 185] width 122 height 23
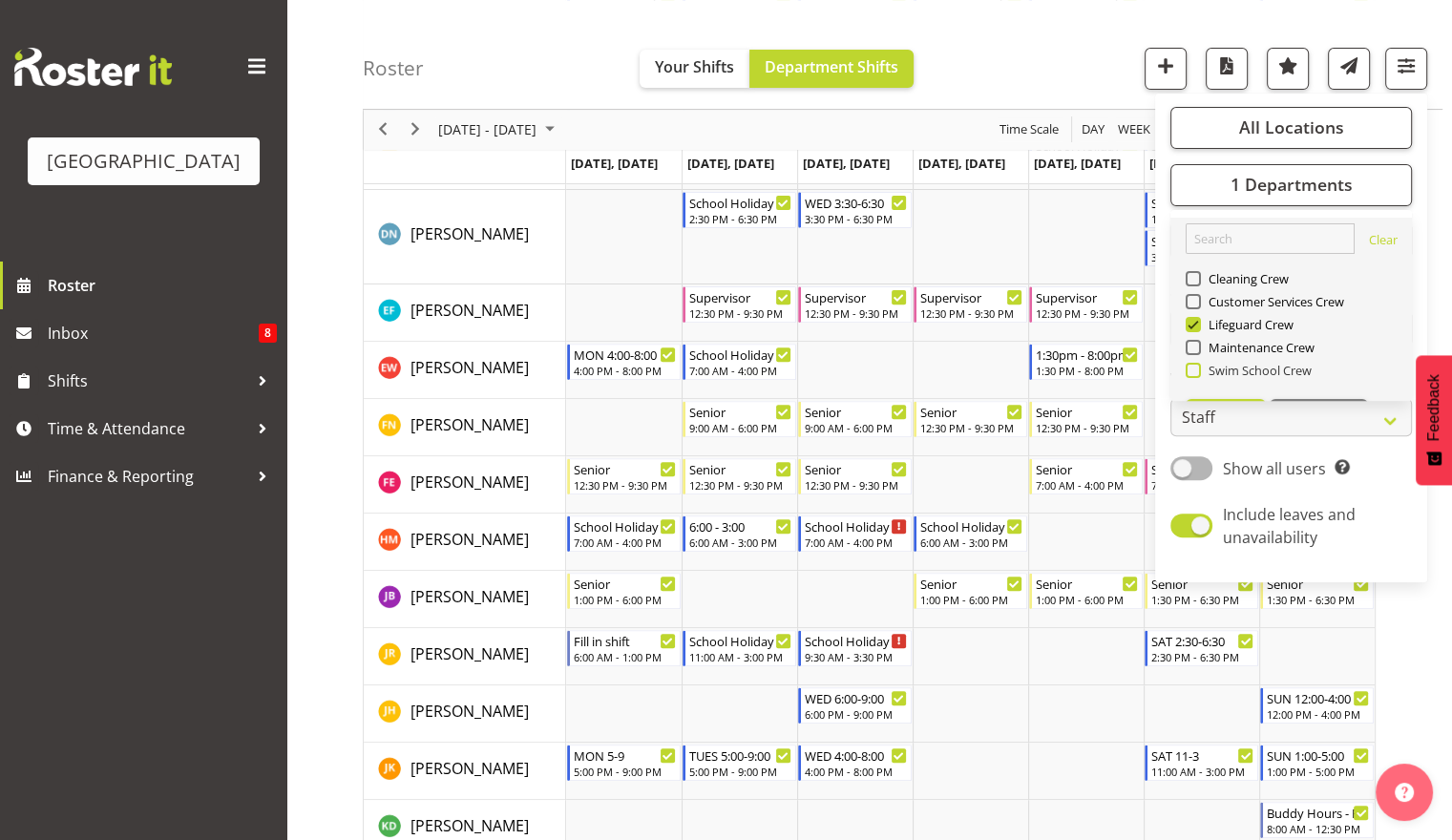
click at [1248, 375] on span "Swim School Crew" at bounding box center [1257, 371] width 112 height 16
click at [1198, 375] on input "Swim School Crew" at bounding box center [1192, 371] width 13 height 13
checkbox input "true"
click at [1199, 329] on span at bounding box center [1194, 325] width 16 height 16
click at [1198, 329] on input "Lifeguard Crew" at bounding box center [1192, 325] width 13 height 13
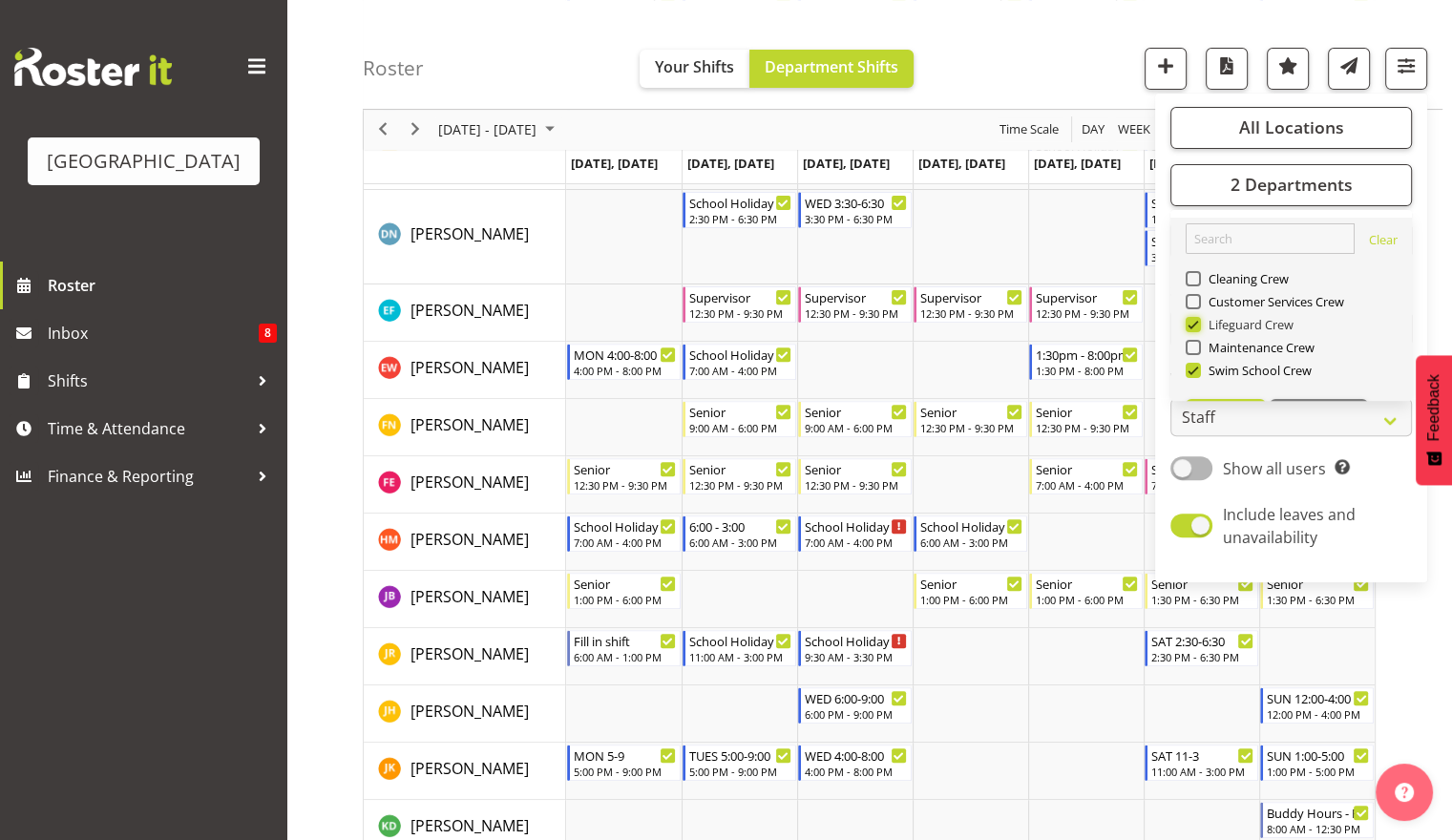
checkbox input "false"
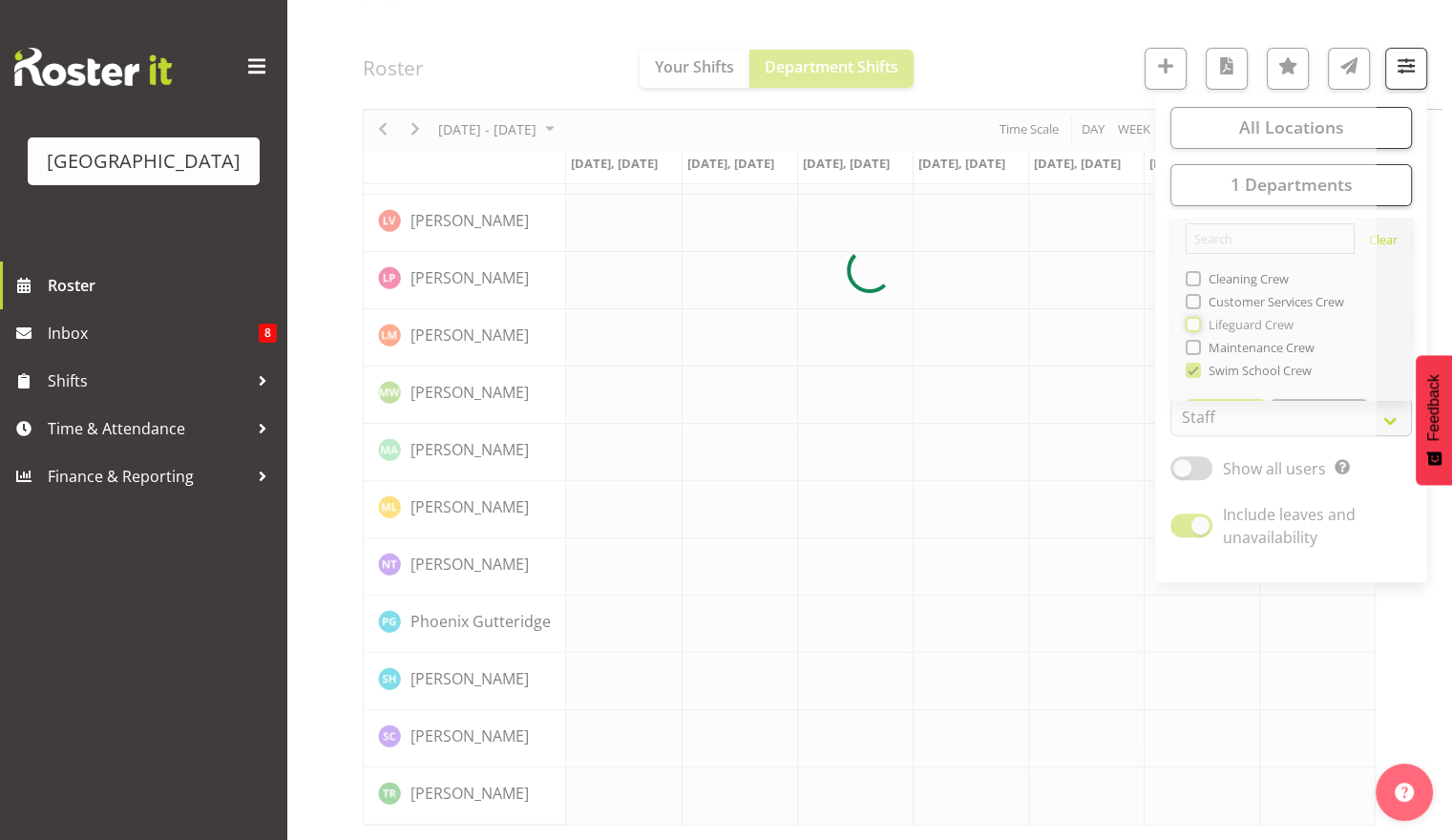
scroll to position [473, 0]
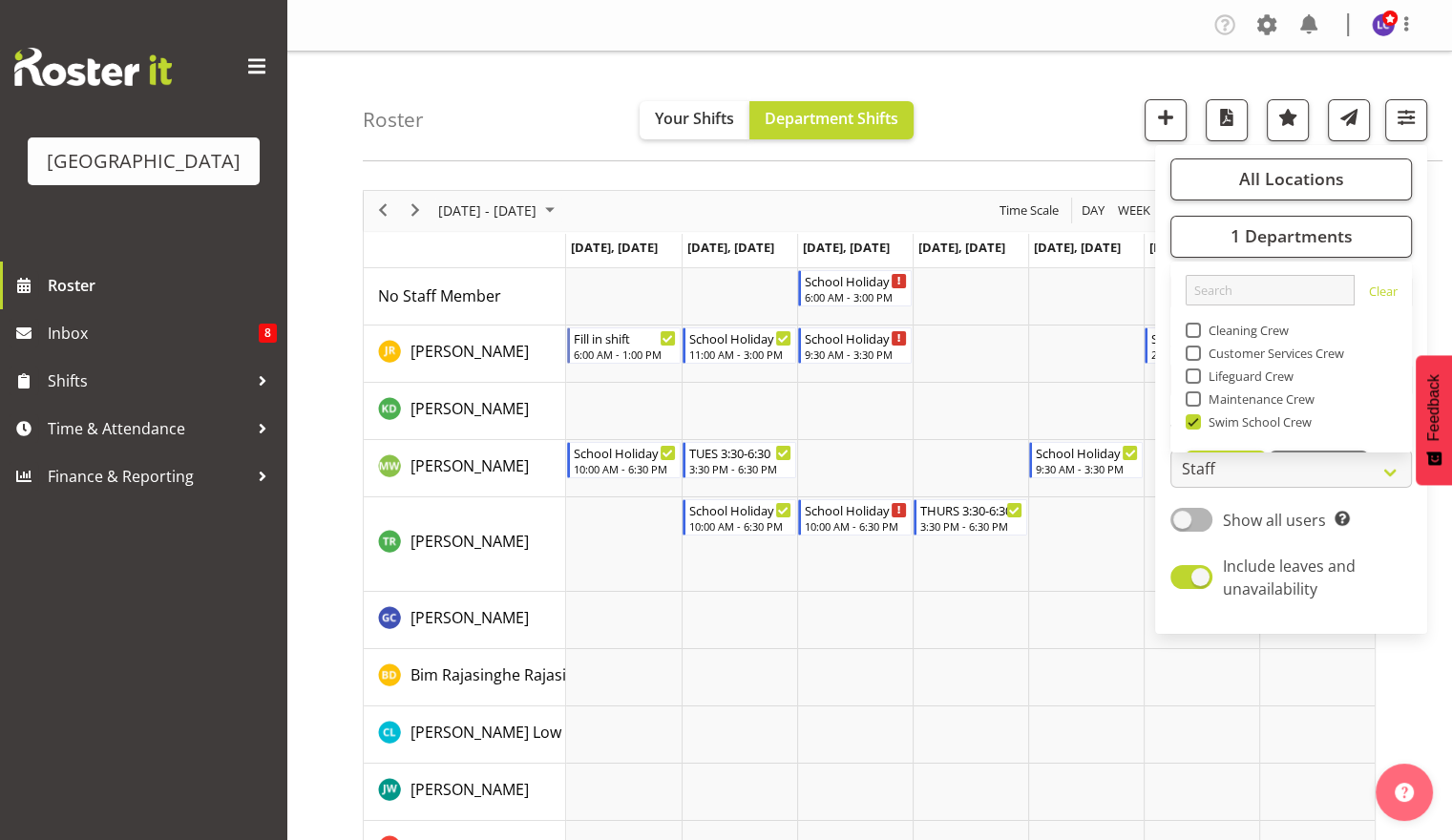
click at [1065, 117] on div "Roster Your Shifts Department Shifts All Locations Clear Splash Palace Select A…" at bounding box center [903, 106] width 1080 height 110
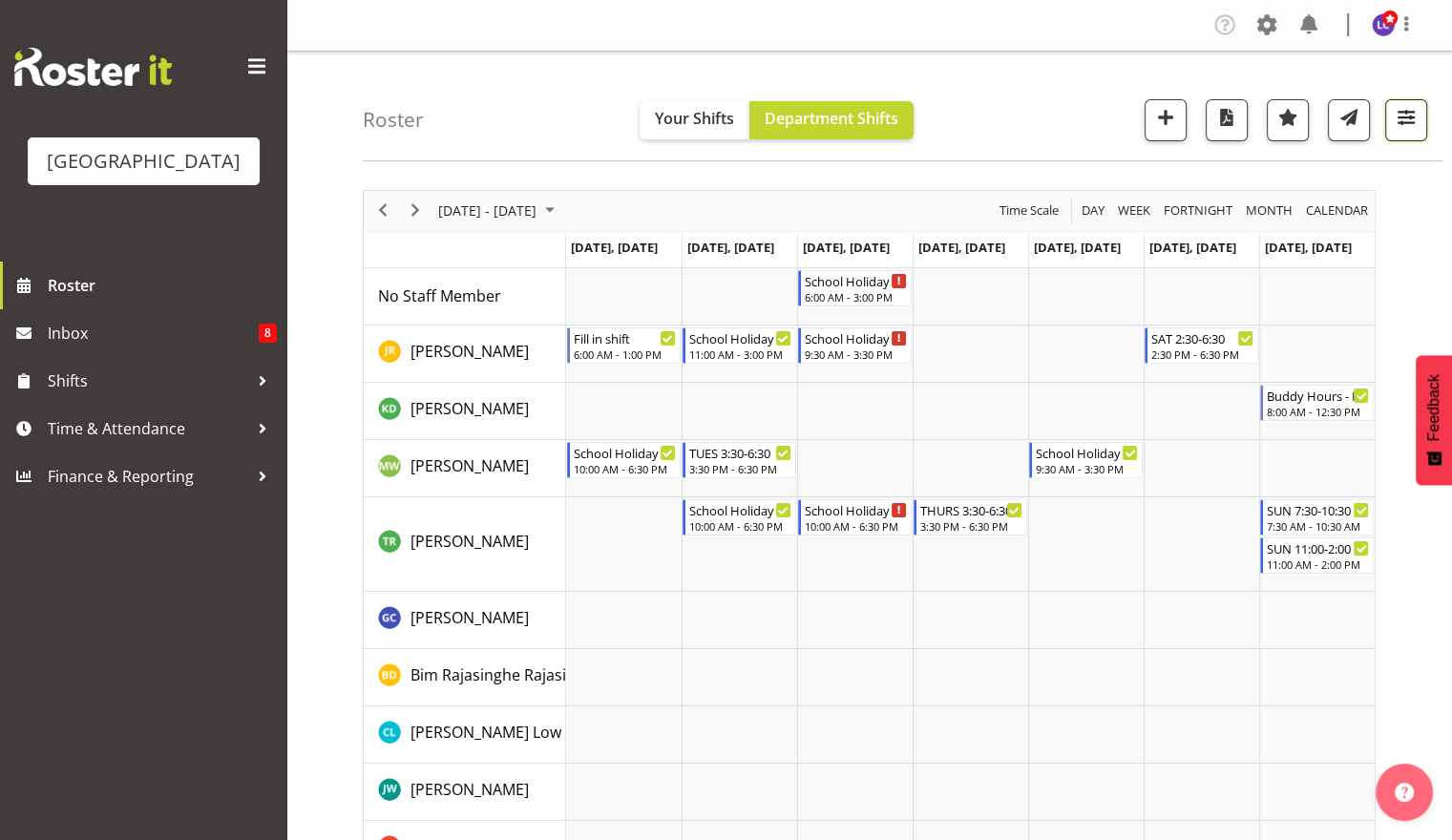
click at [1410, 120] on span "button" at bounding box center [1406, 117] width 25 height 25
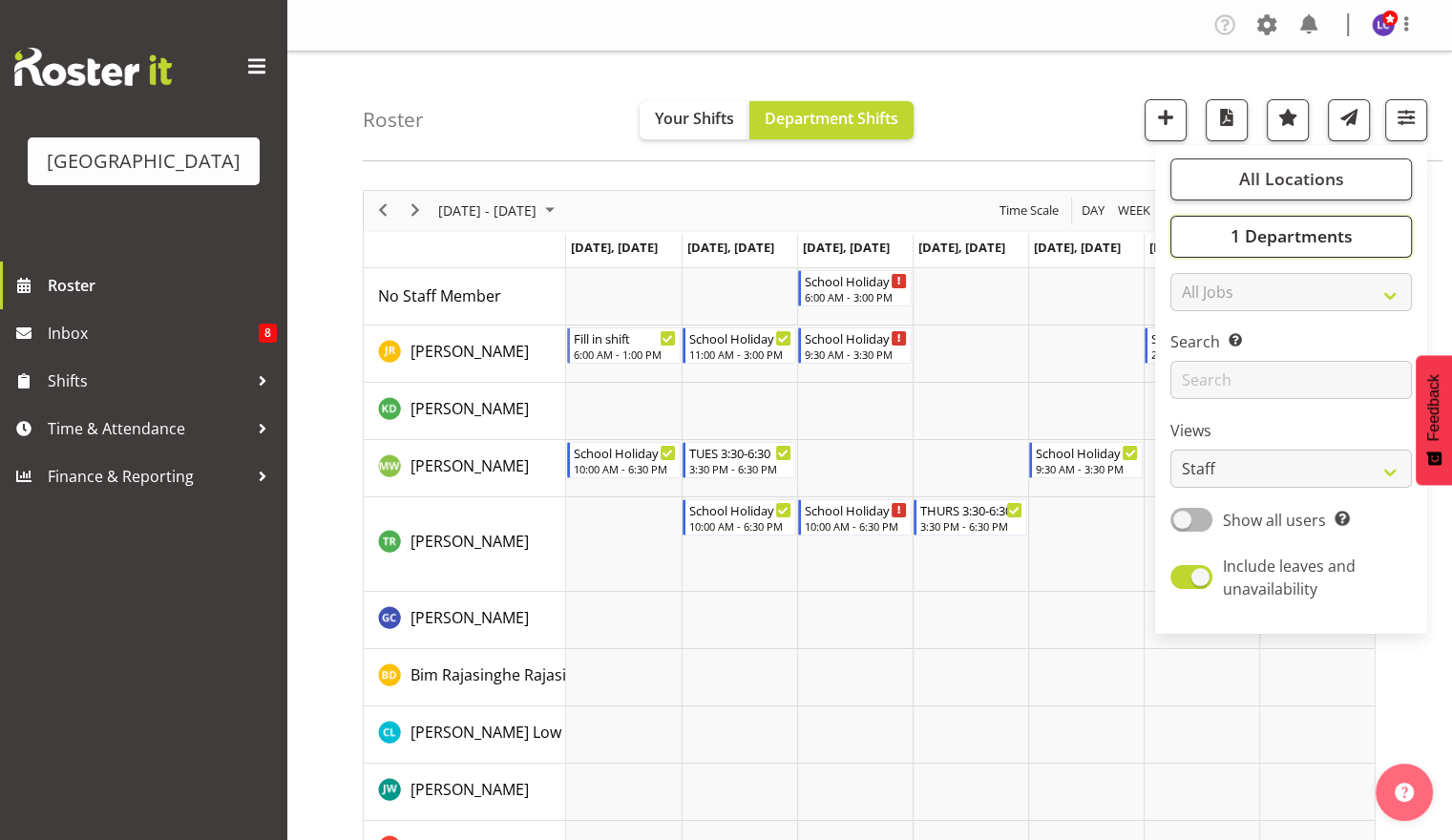
click at [1287, 244] on span "1 Departments" at bounding box center [1291, 235] width 122 height 23
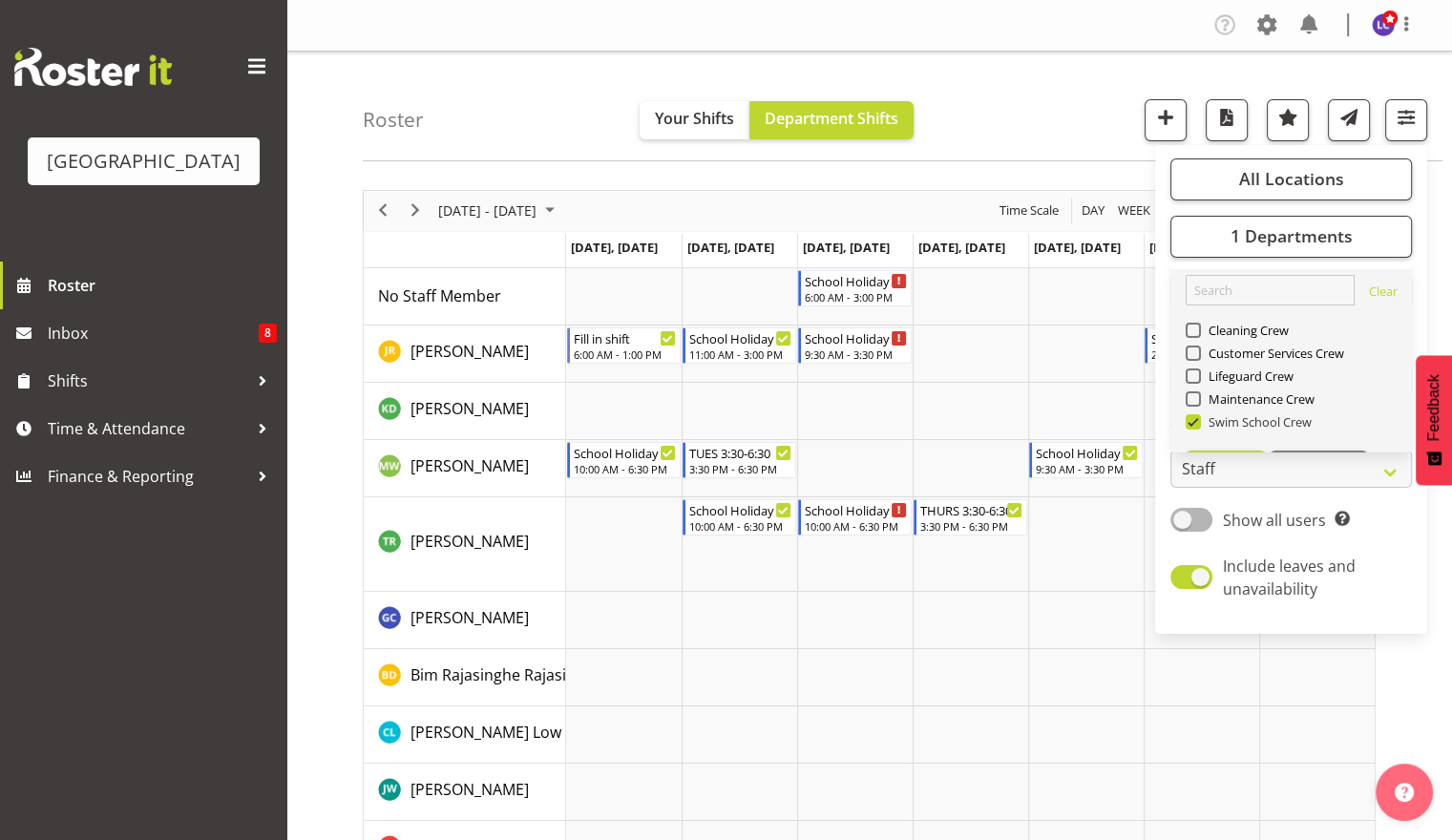
click at [1238, 422] on span "Swim School Crew" at bounding box center [1257, 422] width 112 height 16
click at [1198, 422] on input "Swim School Crew" at bounding box center [1192, 421] width 13 height 13
checkbox input "false"
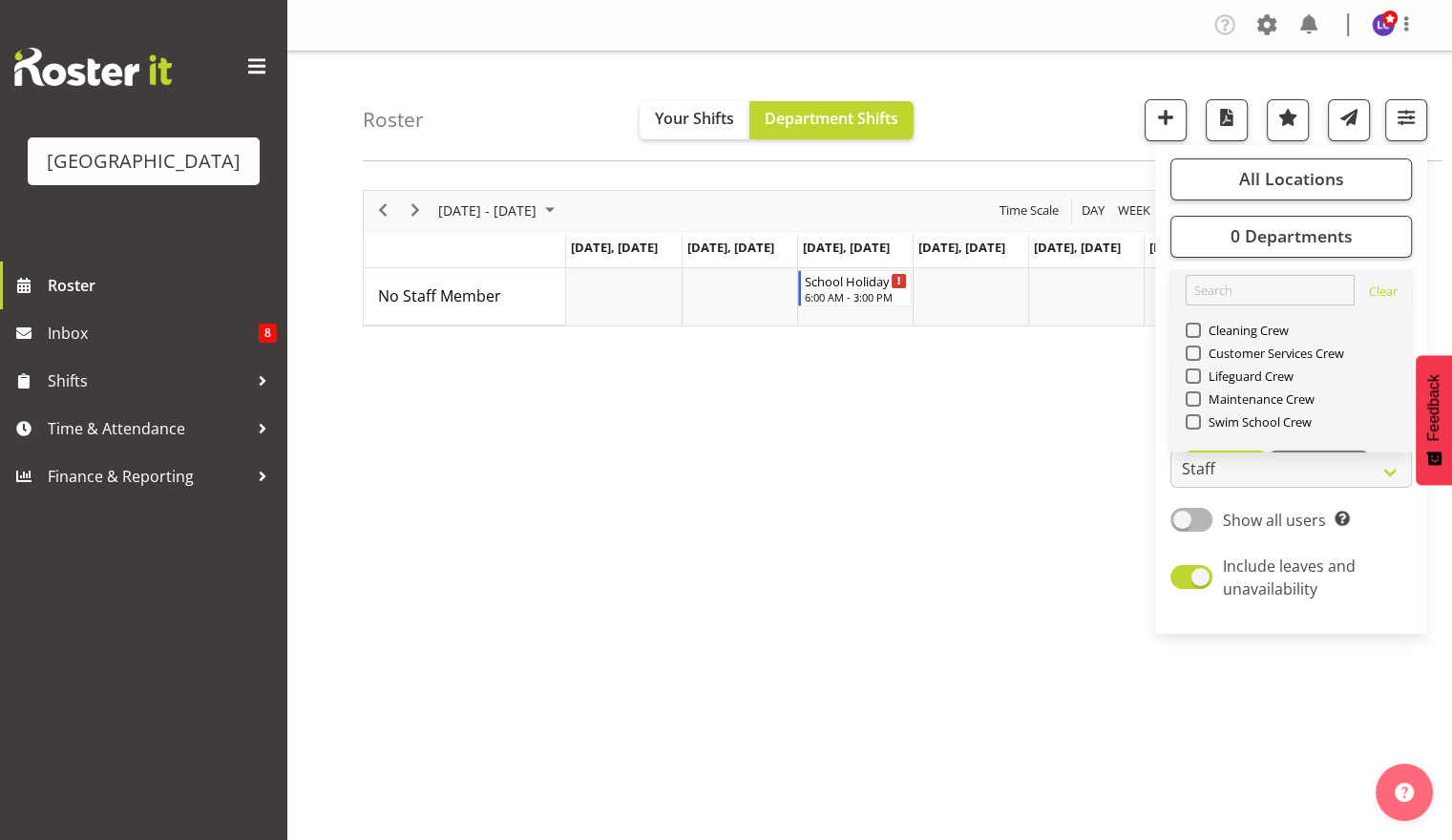
click at [1240, 367] on div "Lifeguard Crew" at bounding box center [1292, 378] width 212 height 23
click at [1241, 367] on div "Lifeguard Crew" at bounding box center [1292, 378] width 212 height 23
click at [1192, 373] on span at bounding box center [1194, 377] width 16 height 16
click at [1192, 373] on input "Lifeguard Crew" at bounding box center [1192, 376] width 13 height 13
checkbox input "true"
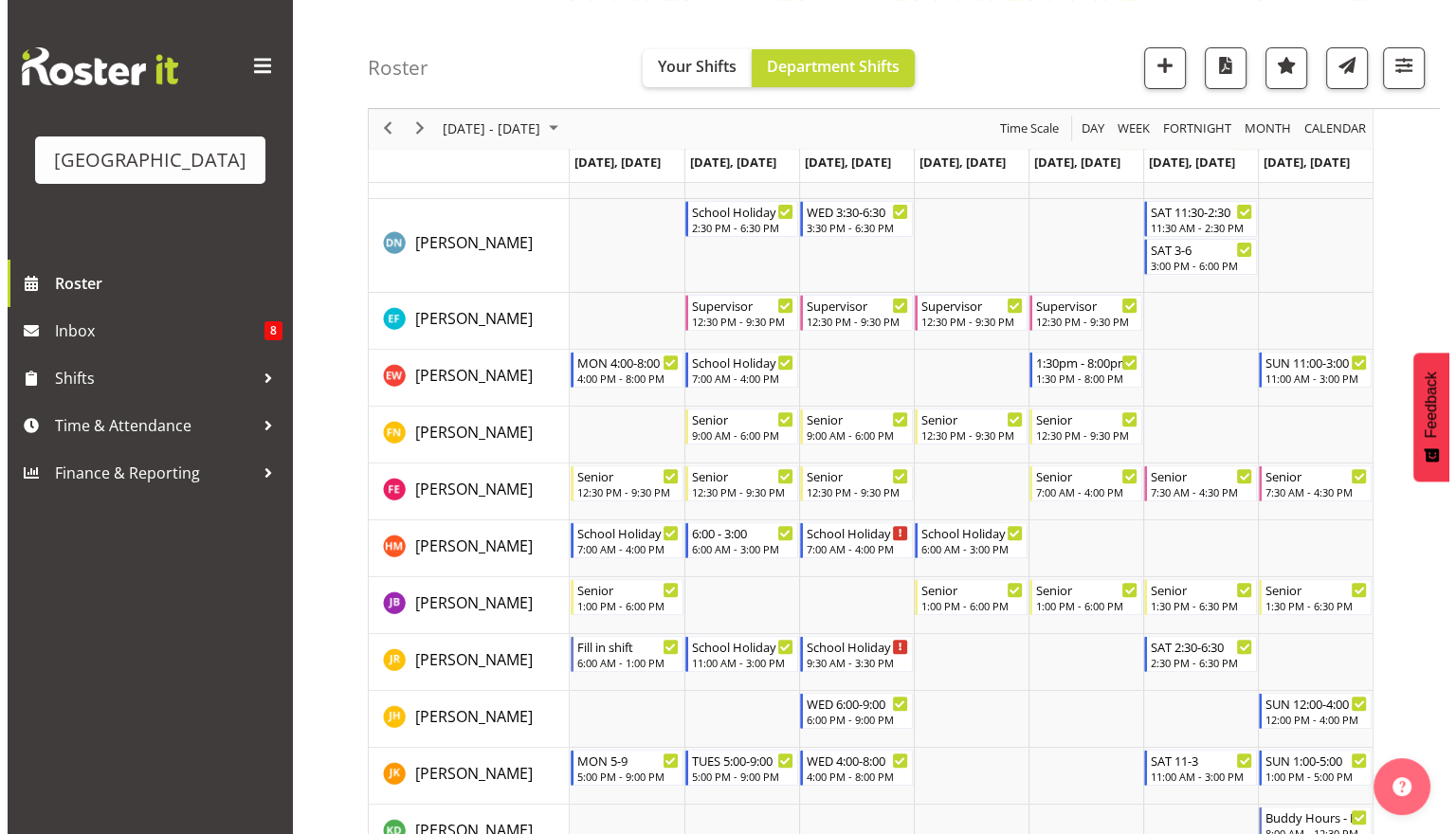
scroll to position [600, 0]
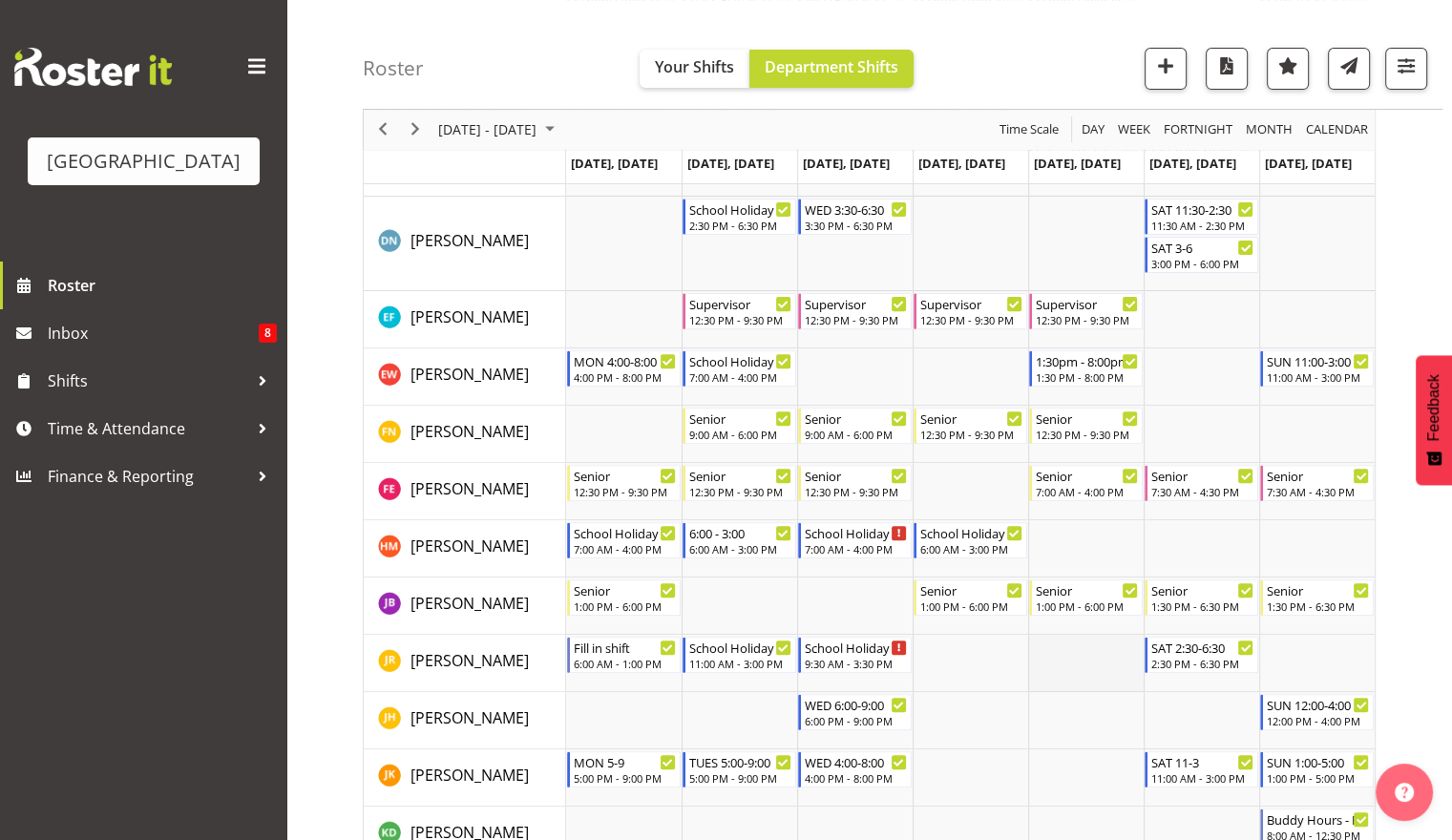
click at [1099, 647] on td "Timeline Week of October 2, 2025" at bounding box center [1085, 664] width 115 height 57
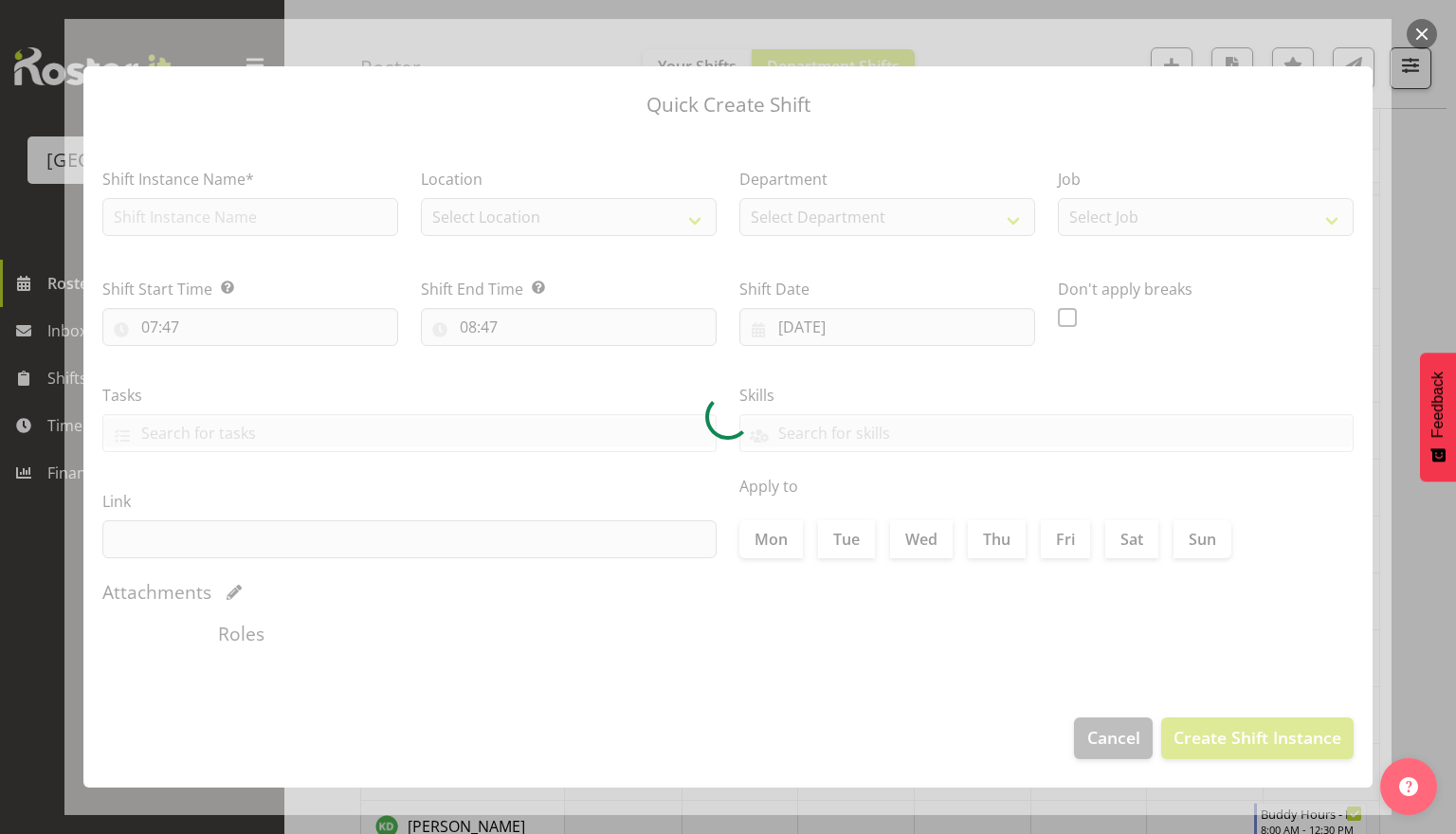
type input "03/10/2025"
checkbox input "true"
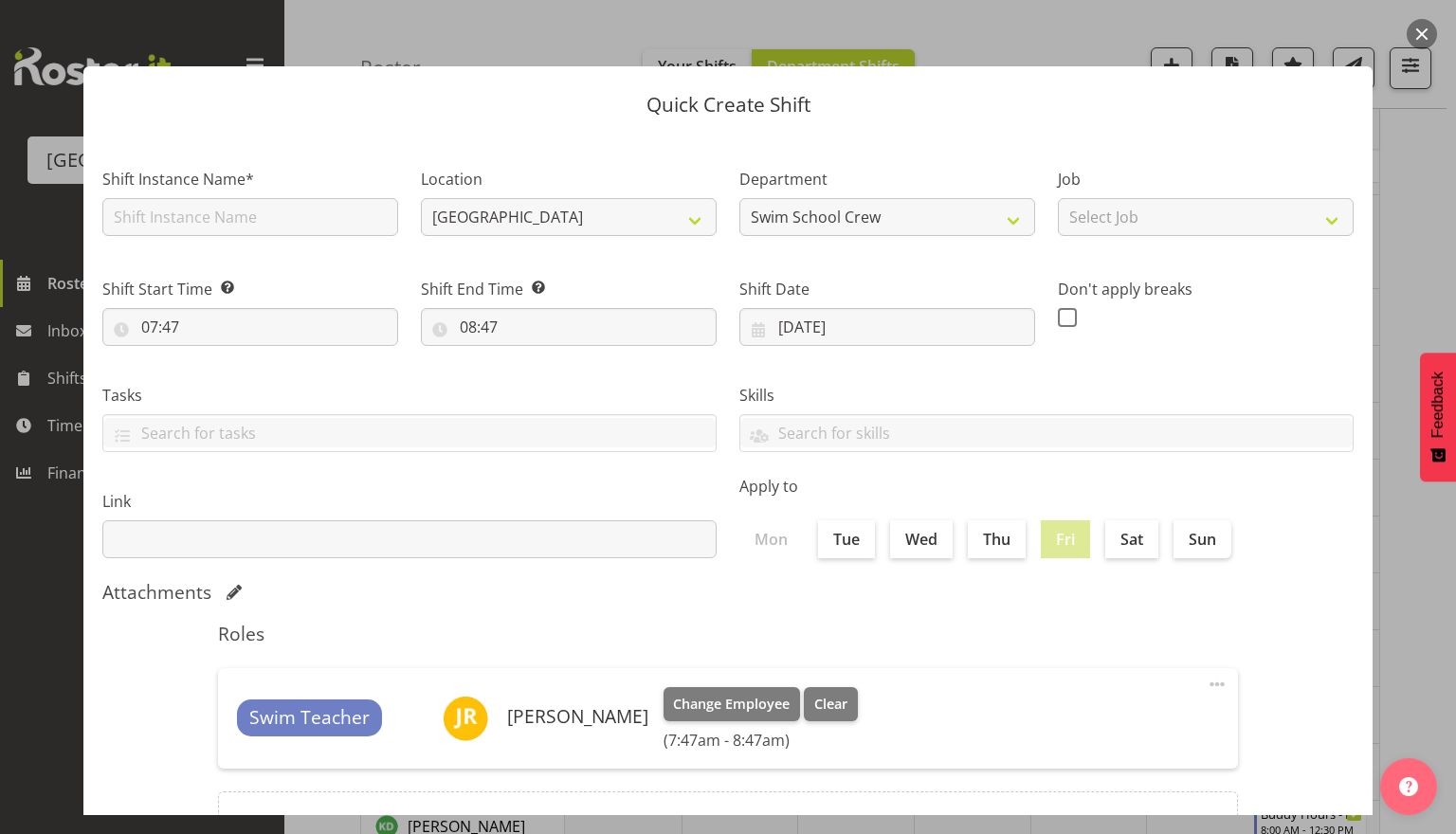
scroll to position [171, 0]
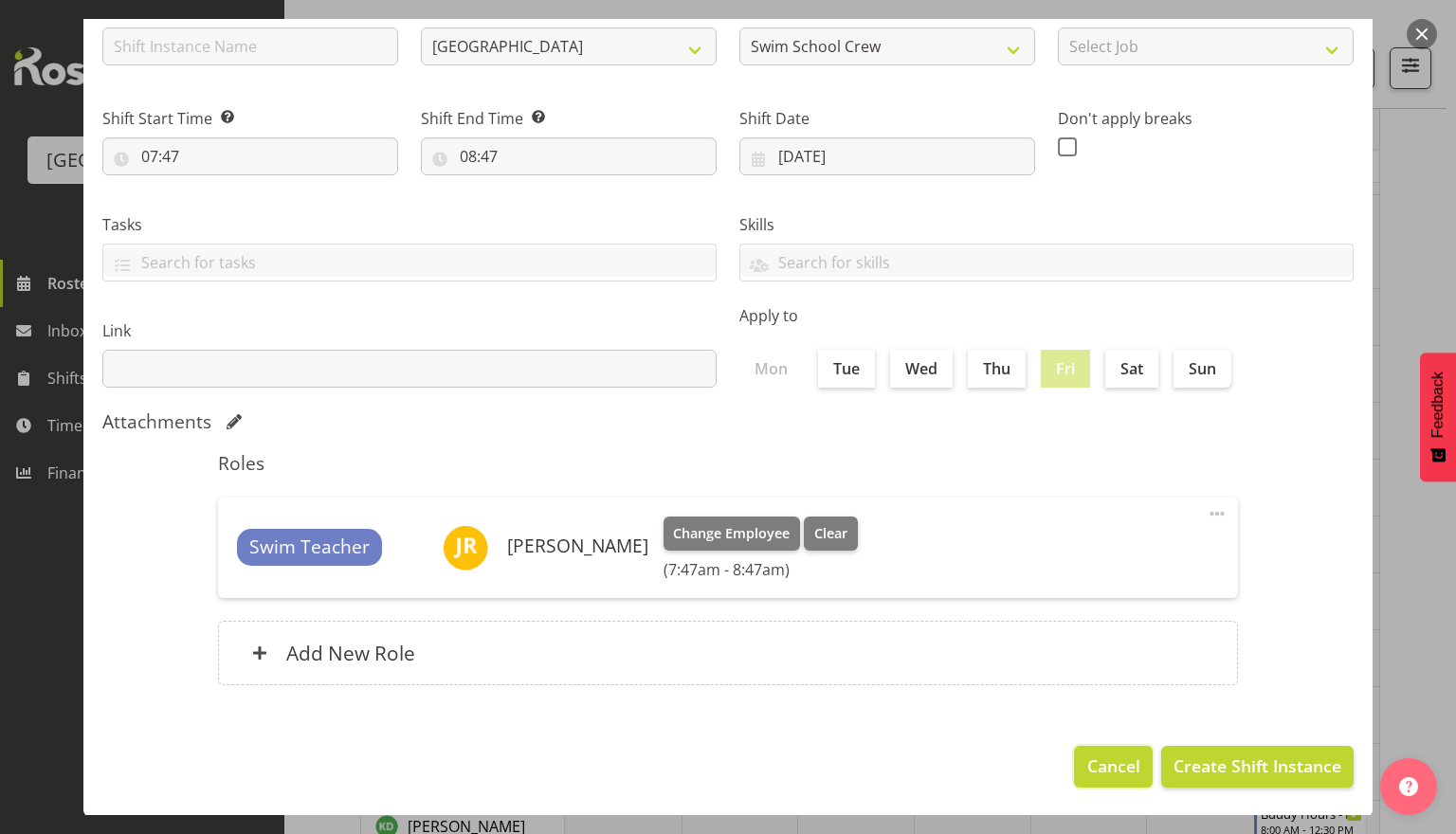
click at [1087, 756] on span "Cancel" at bounding box center [1113, 766] width 53 height 24
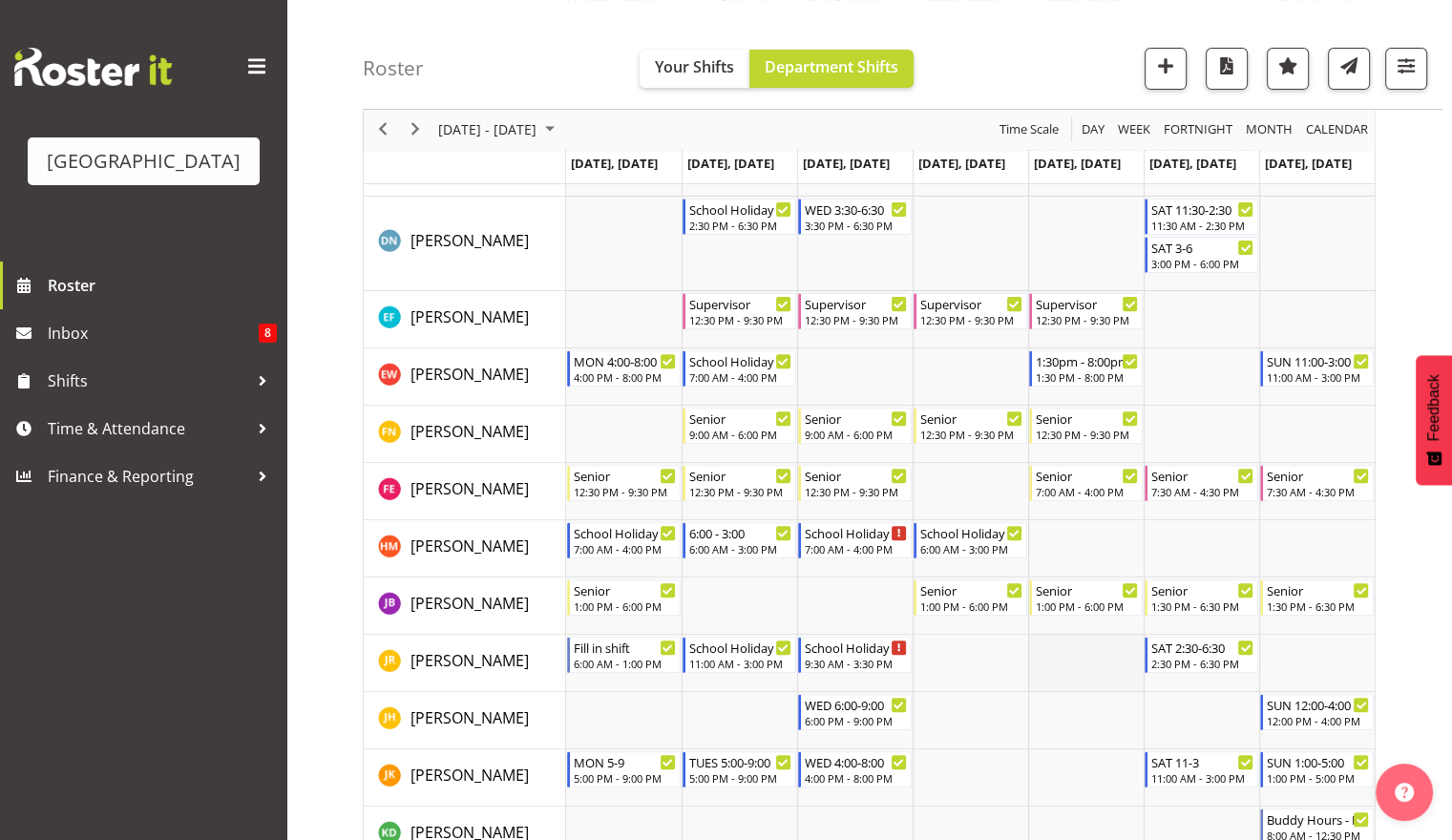
click at [1094, 651] on td "Timeline Week of October 2, 2025" at bounding box center [1085, 664] width 115 height 57
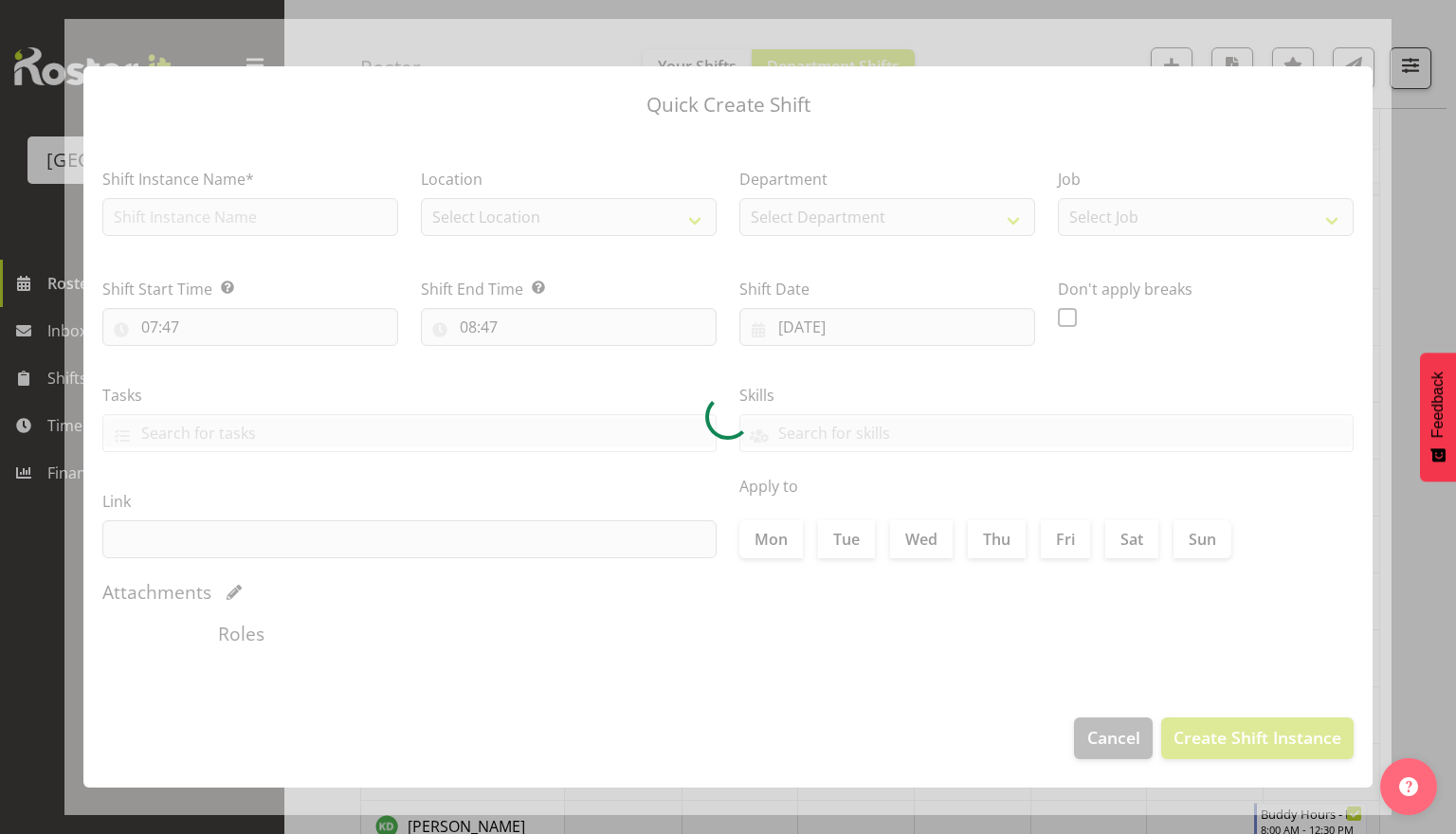
click at [1086, 646] on div at bounding box center [728, 416] width 1327 height 796
type input "03/10/2025"
checkbox input "true"
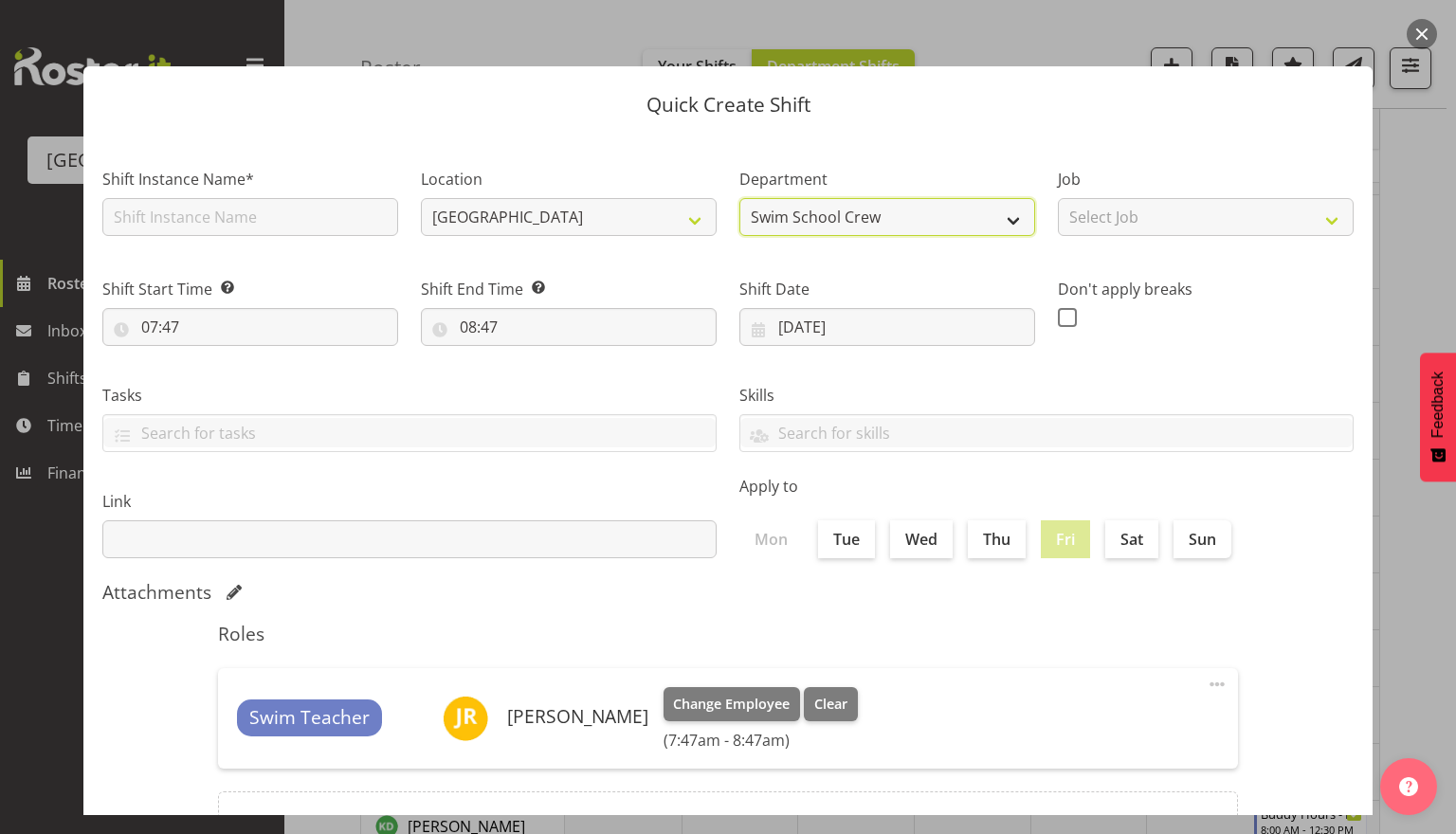
click at [856, 231] on select "Swim School Crew Lifeguard Crew" at bounding box center [887, 217] width 296 height 38
select select "114"
click at [739, 198] on select "Swim School Crew Lifeguard Crew" at bounding box center [887, 217] width 296 height 38
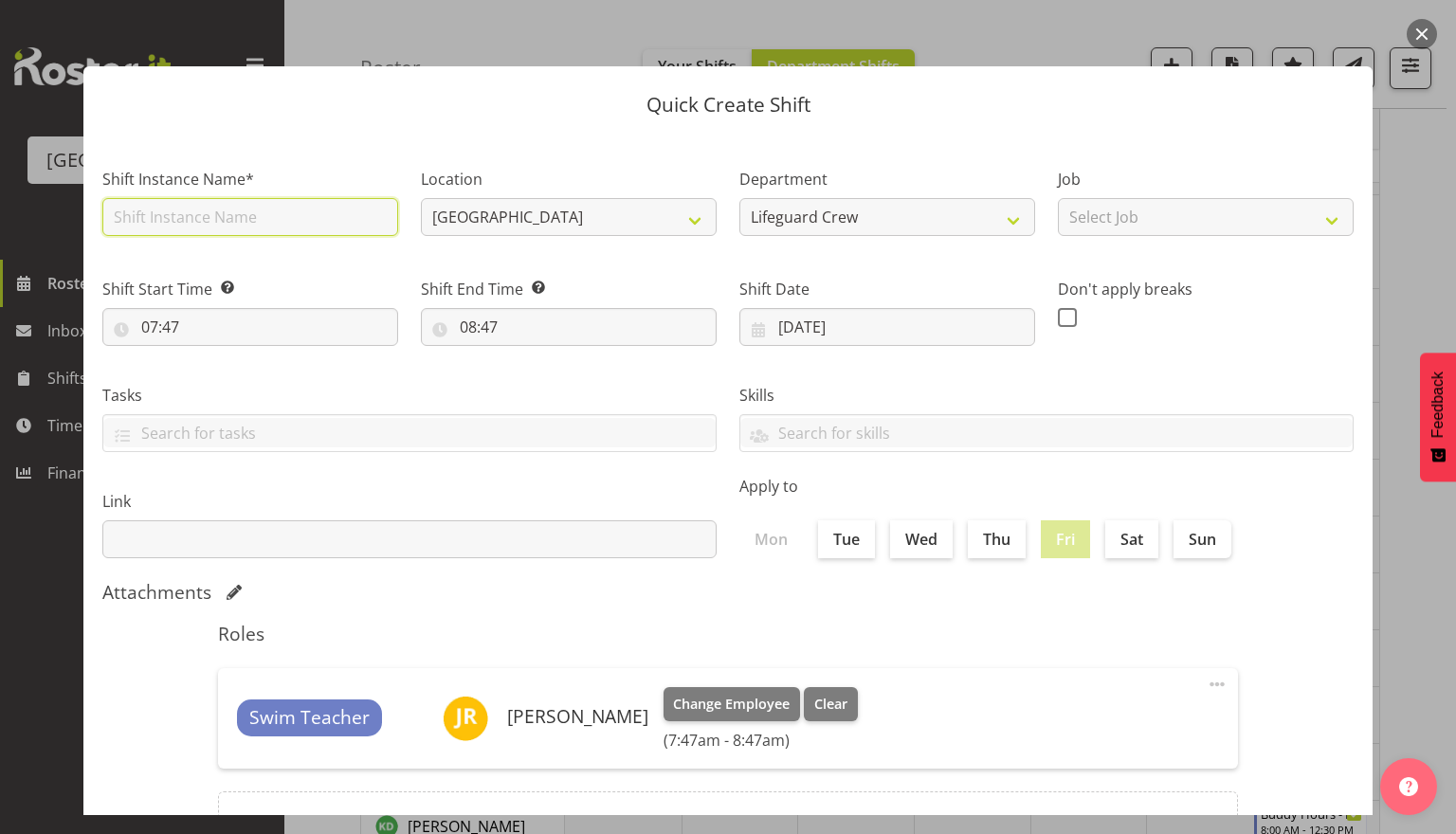
click at [315, 228] on input "text" at bounding box center [250, 217] width 296 height 38
type input "Training night"
drag, startPoint x: 310, startPoint y: 214, endPoint x: 0, endPoint y: 192, distance: 310.8
click at [0, 192] on div "Quick Create Shift Shift Instance Name* Training night Location Splash Palace D…" at bounding box center [728, 417] width 1456 height 834
type input "Fill in shift"
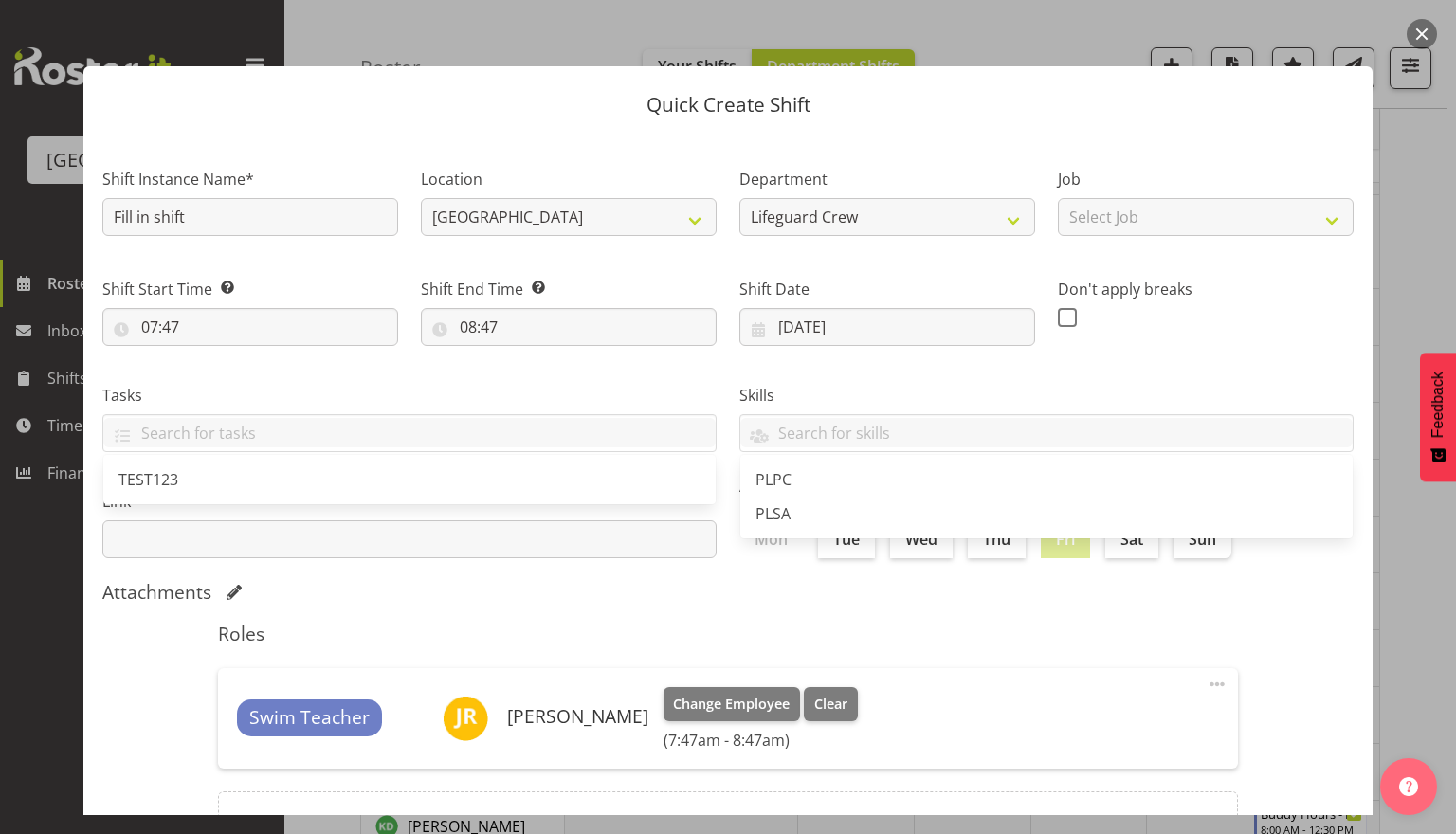
click at [197, 351] on div "Shift Start Time Set the time of the day you wish this shift to start 07:47 00 …" at bounding box center [250, 304] width 318 height 106
click at [203, 329] on input "07:47" at bounding box center [250, 326] width 296 height 38
click at [220, 386] on select "00 01 02 03 04 05 06 07 08 09 10 11 12 13 14 15 16 17 18 19 20 21 22 23" at bounding box center [231, 376] width 43 height 38
click at [231, 377] on select "00 01 02 03 04 05 06 07 08 09 10 11 12 13 14 15 16 17 18 19 20 21 22 23" at bounding box center [231, 376] width 43 height 38
select select "13"
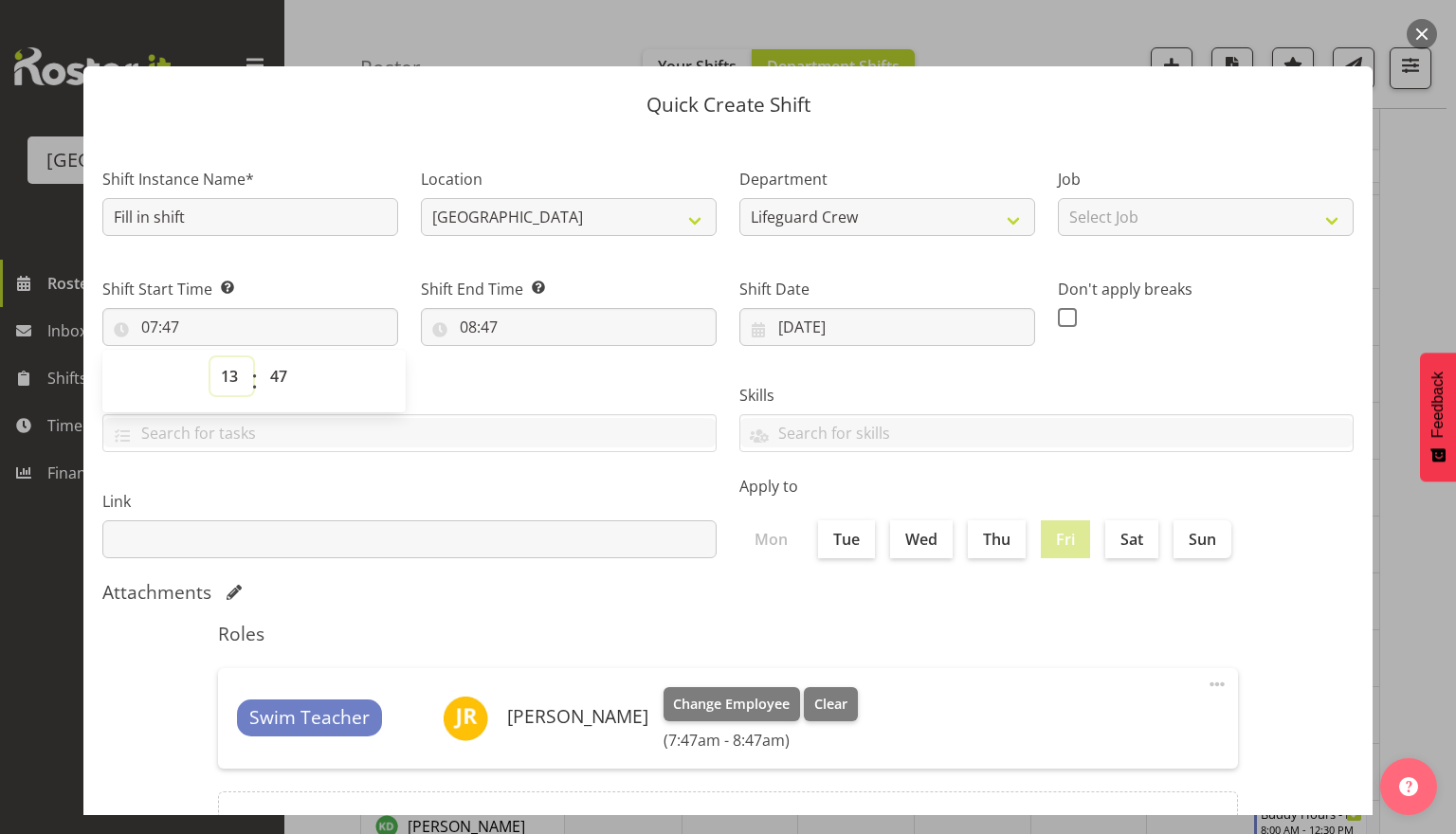
click at [210, 357] on select "00 01 02 03 04 05 06 07 08 09 10 11 12 13 14 15 16 17 18 19 20 21 22 23" at bounding box center [231, 376] width 43 height 38
type input "13:47"
click at [266, 364] on select "00 01 02 03 04 05 06 07 08 09 10 11 12 13 14 15 16 17 18 19 20 21 22 23 24 25 2…" at bounding box center [281, 376] width 43 height 38
select select "0"
click at [260, 357] on select "00 01 02 03 04 05 06 07 08 09 10 11 12 13 14 15 16 17 18 19 20 21 22 23 24 25 2…" at bounding box center [281, 376] width 43 height 38
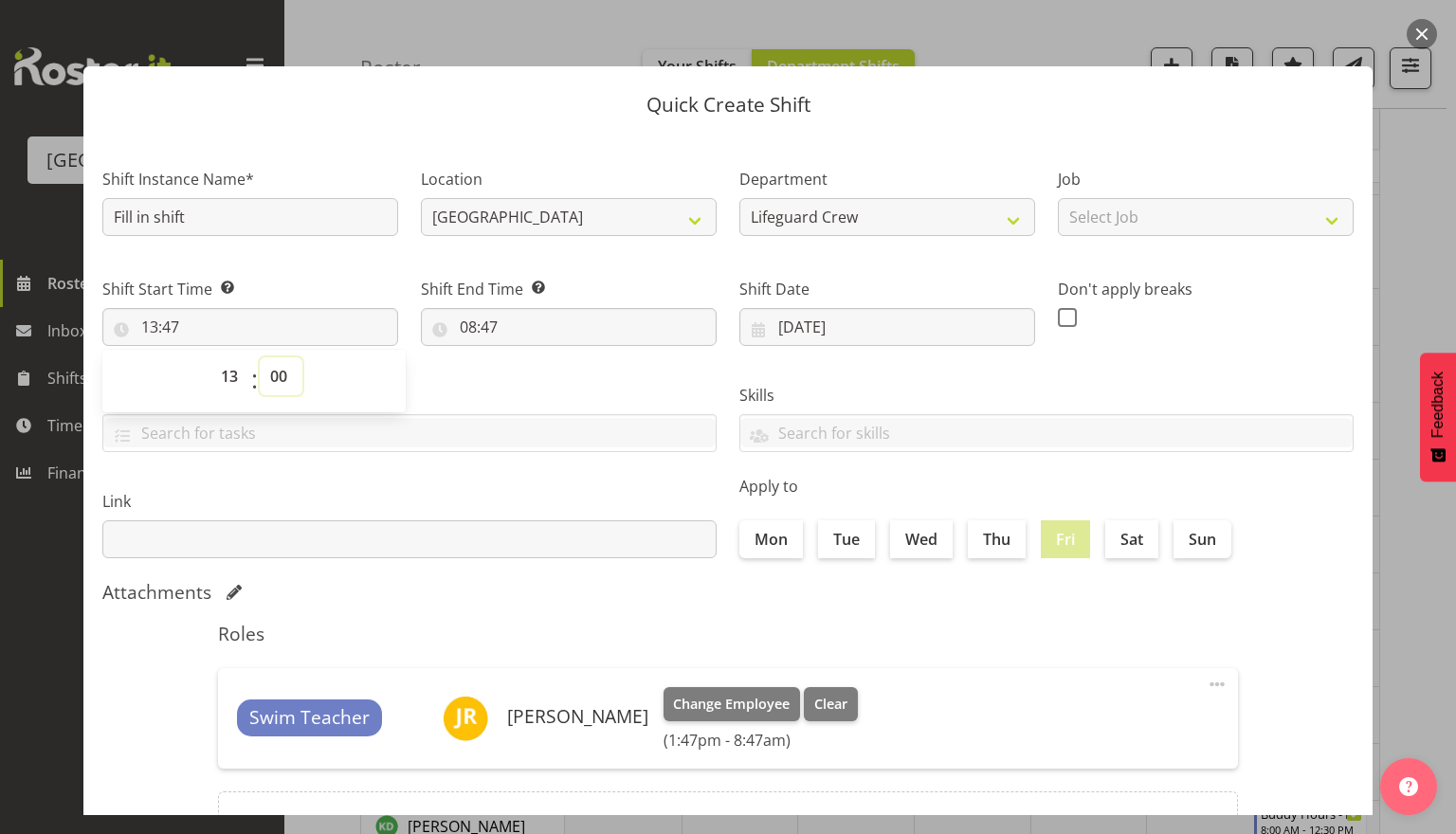
type input "13:00"
click at [473, 327] on input "08:47" at bounding box center [568, 326] width 296 height 38
click at [555, 388] on select "00 01 02 03 04 05 06 07 08 09 10 11 12 13 14 15 16 17 18 19 20 21 22 23" at bounding box center [551, 376] width 43 height 38
click at [191, 333] on input "13:00" at bounding box center [250, 326] width 296 height 38
click at [213, 387] on select "00 01 02 03 04 05 06 07 08 09 10 11 12 13 14 15 16 17 18 19 20 21 22 23" at bounding box center [231, 376] width 43 height 38
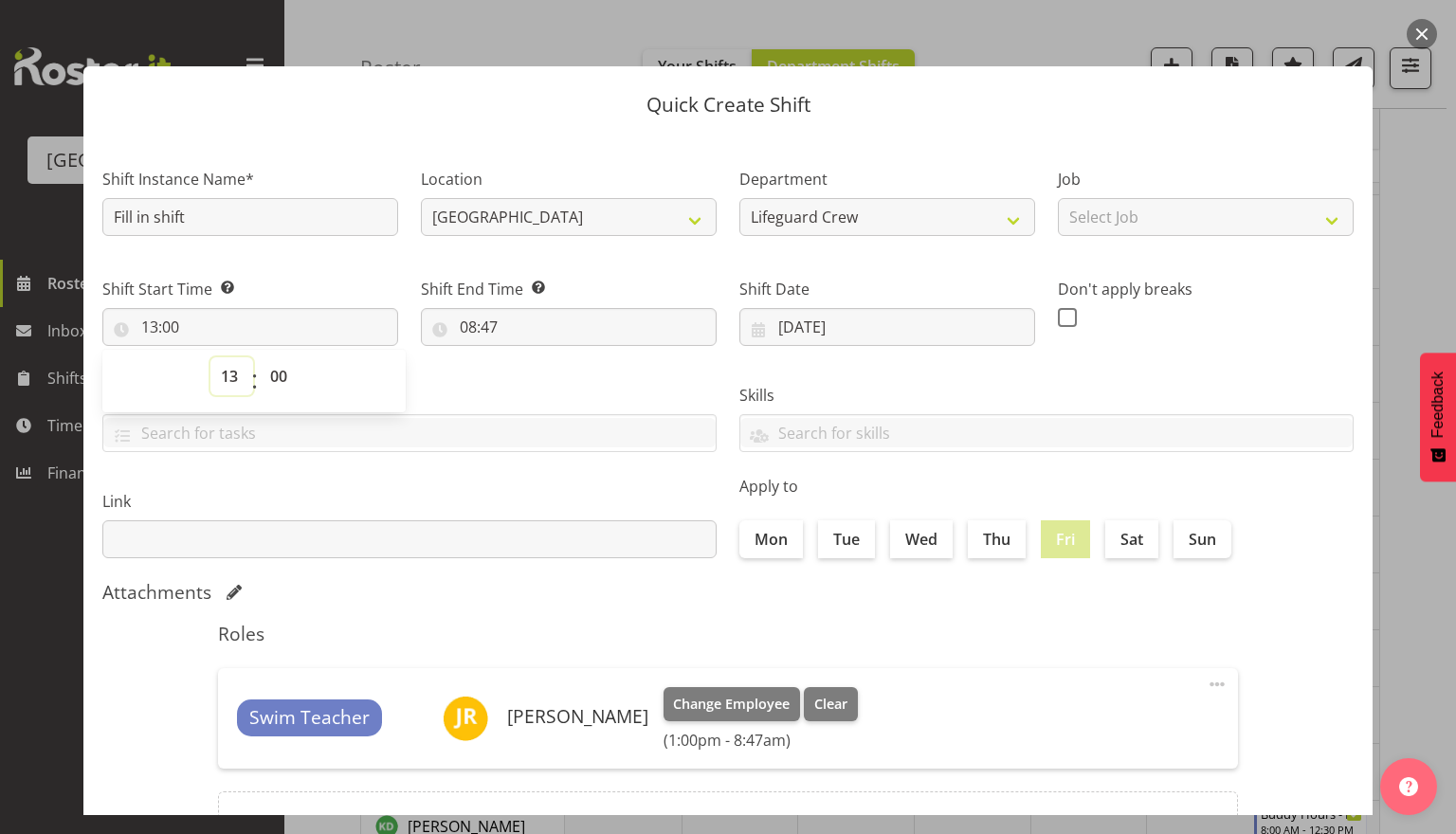
select select "9"
click at [210, 357] on select "00 01 02 03 04 05 06 07 08 09 10 11 12 13 14 15 16 17 18 19 20 21 22 23" at bounding box center [231, 376] width 43 height 38
type input "09:00"
click at [490, 334] on input "08:47" at bounding box center [568, 326] width 296 height 38
click at [538, 388] on select "00 01 02 03 04 05 06 07 08 09 10 11 12 13 14 15 16 17 18 19 20 21 22 23" at bounding box center [551, 376] width 43 height 38
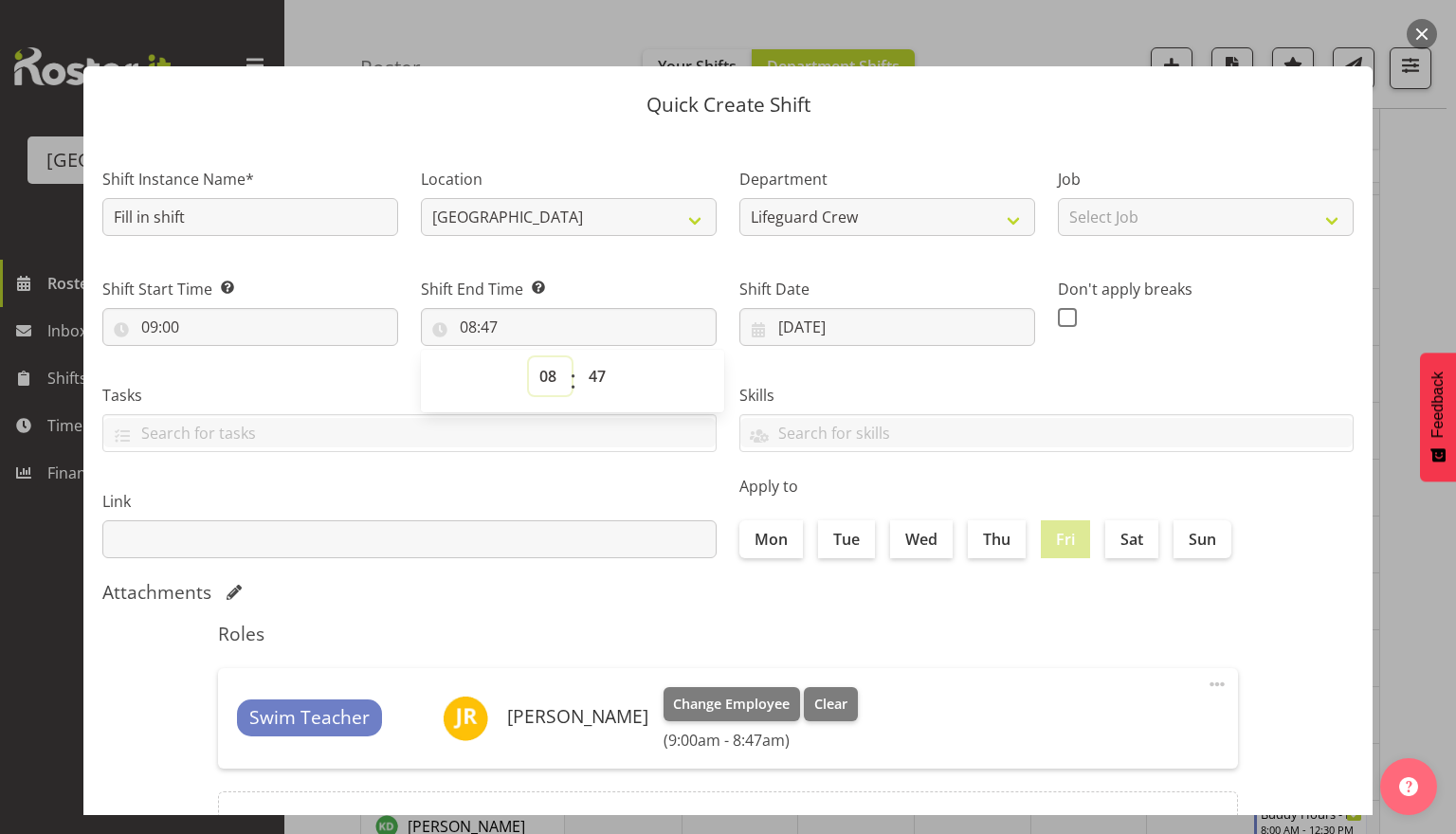
select select "13"
click at [529, 357] on select "00 01 02 03 04 05 06 07 08 09 10 11 12 13 14 15 16 17 18 19 20 21 22 23" at bounding box center [551, 376] width 43 height 38
type input "13:47"
click at [592, 379] on select "00 01 02 03 04 05 06 07 08 09 10 11 12 13 14 15 16 17 18 19 20 21 22 23 24 25 2…" at bounding box center [600, 376] width 43 height 38
select select "0"
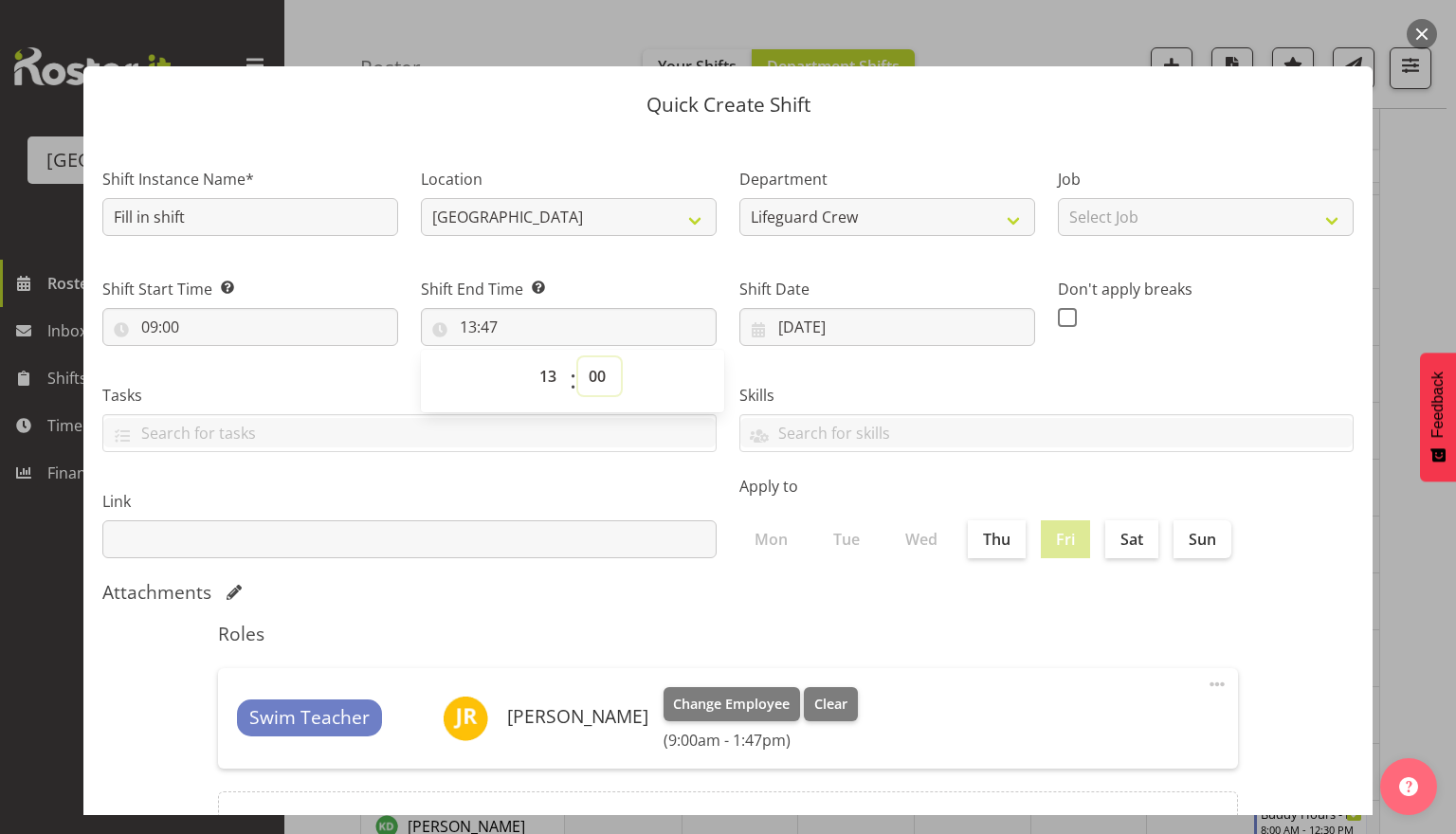
click at [578, 357] on select "00 01 02 03 04 05 06 07 08 09 10 11 12 13 14 15 16 17 18 19 20 21 22 23 24 25 2…" at bounding box center [600, 376] width 43 height 38
type input "13:00"
click at [819, 611] on div "Roles Swim Teacher Jasika Rohloff Change Employee Clear (9:00am - 1:00pm) Edit …" at bounding box center [728, 745] width 1043 height 268
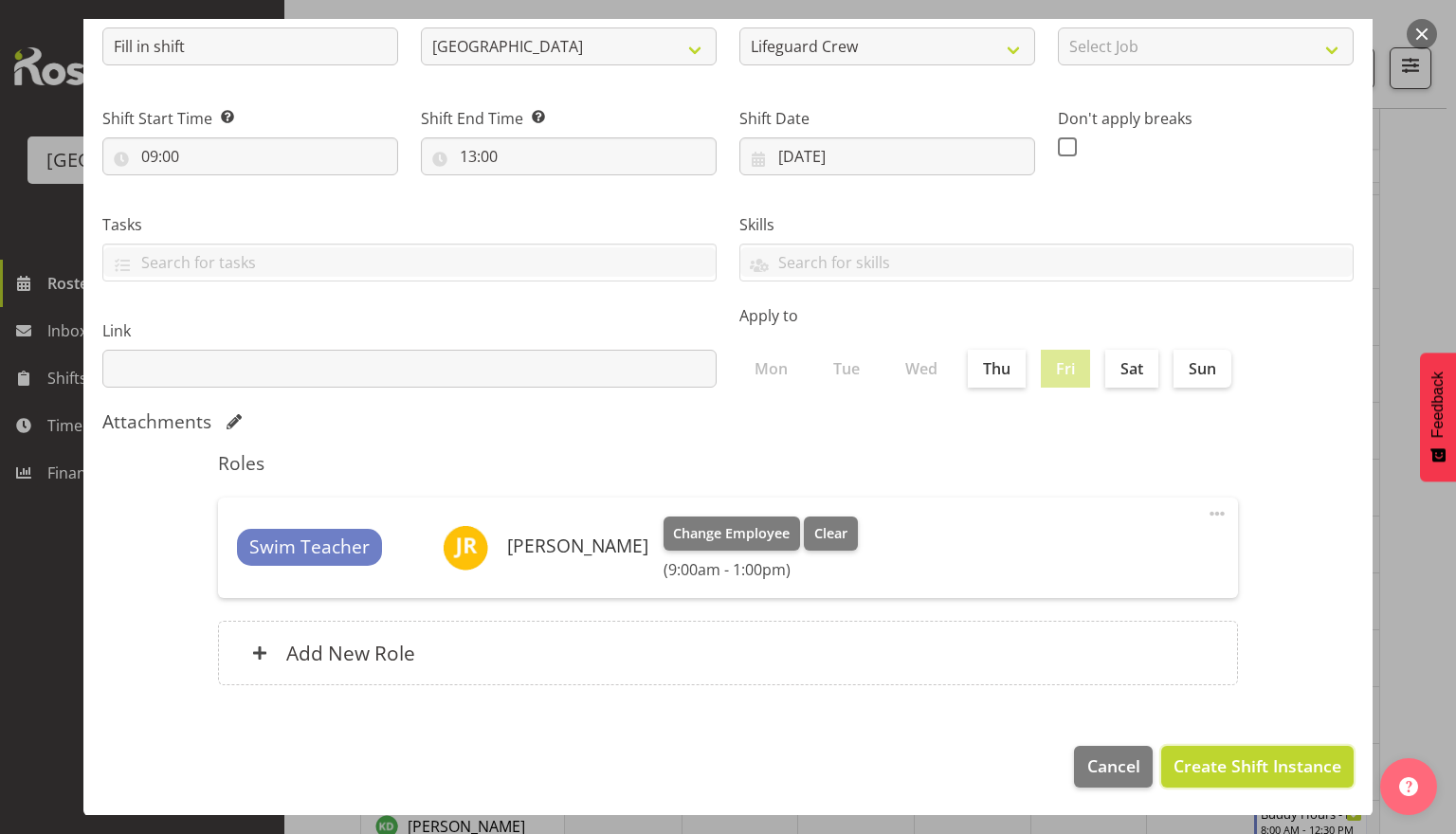
click at [1230, 769] on span "Create Shift Instance" at bounding box center [1258, 766] width 168 height 24
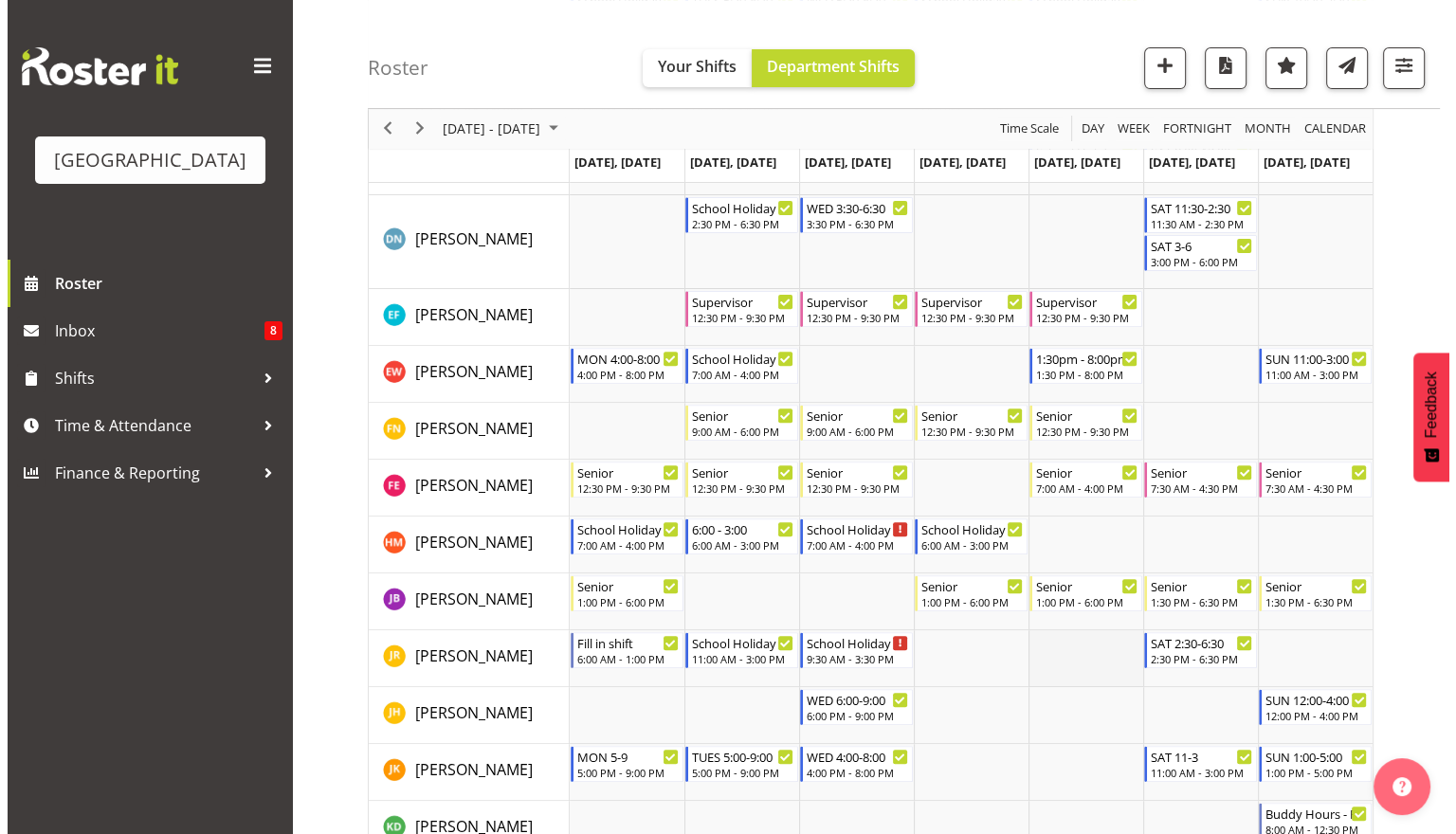
scroll to position [0, 0]
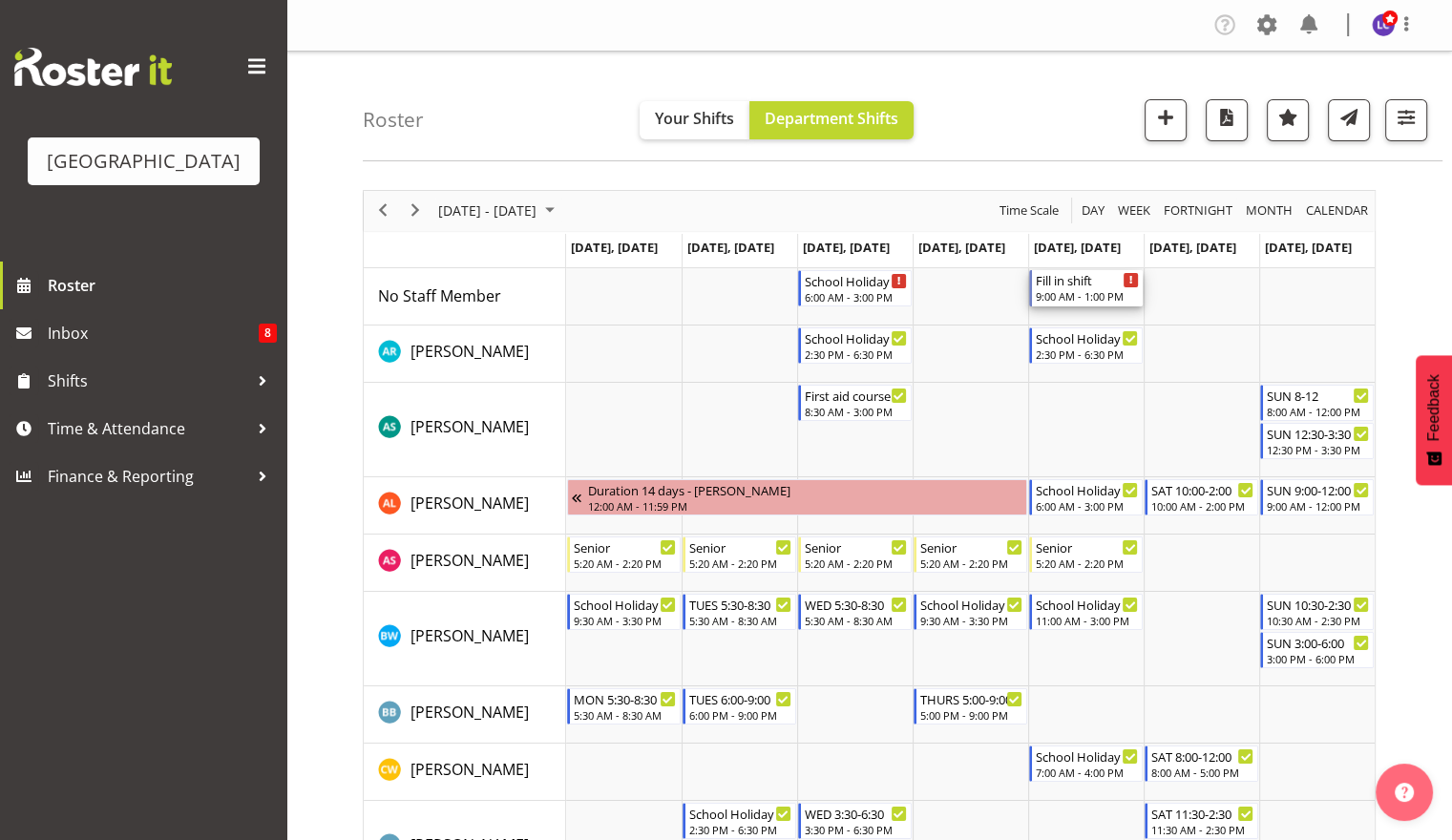
click at [1091, 284] on div "Fill in shift" at bounding box center [1087, 279] width 103 height 19
click at [0, 0] on div at bounding box center [0, 0] width 0 height 0
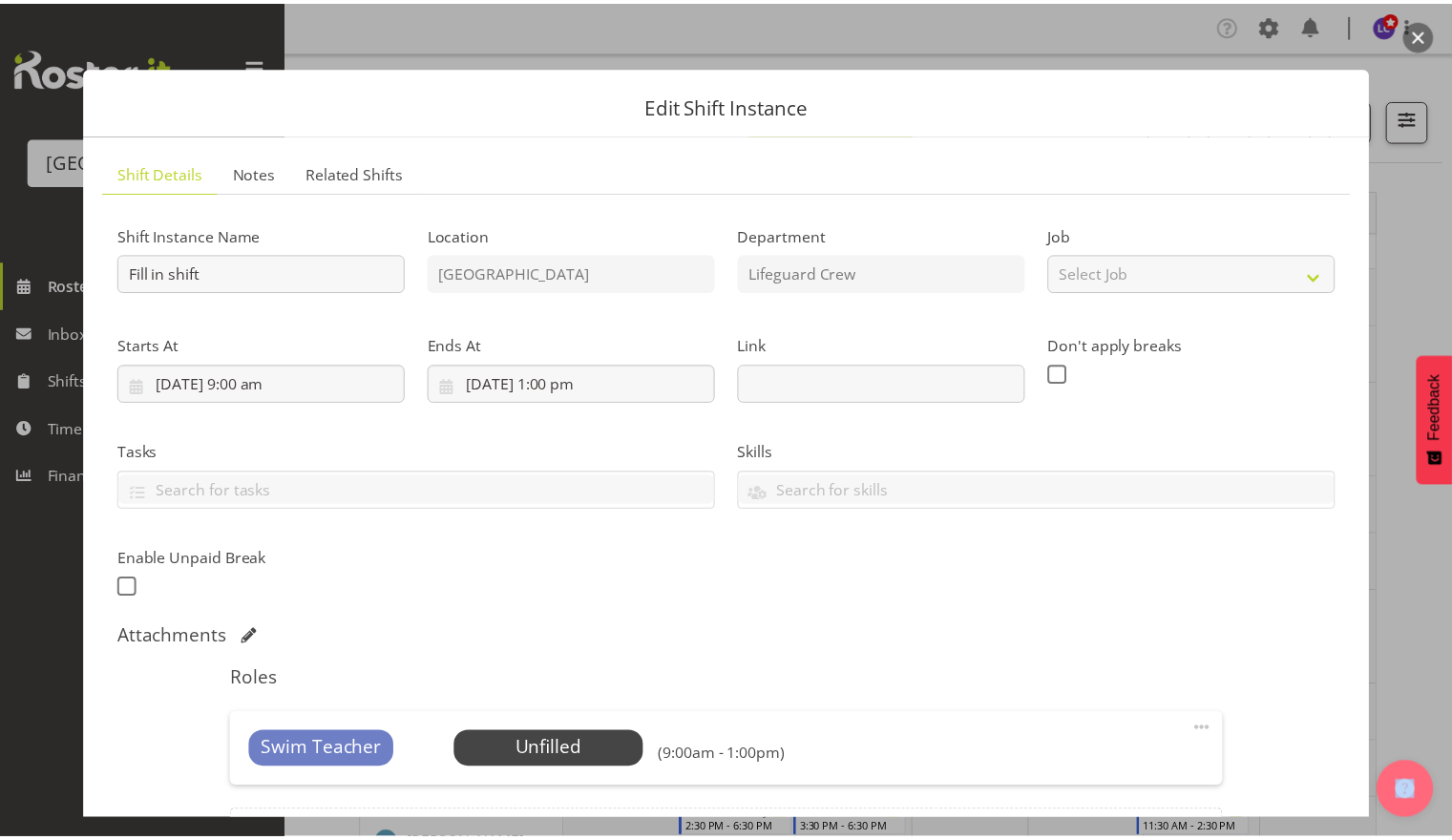
scroll to position [224, 0]
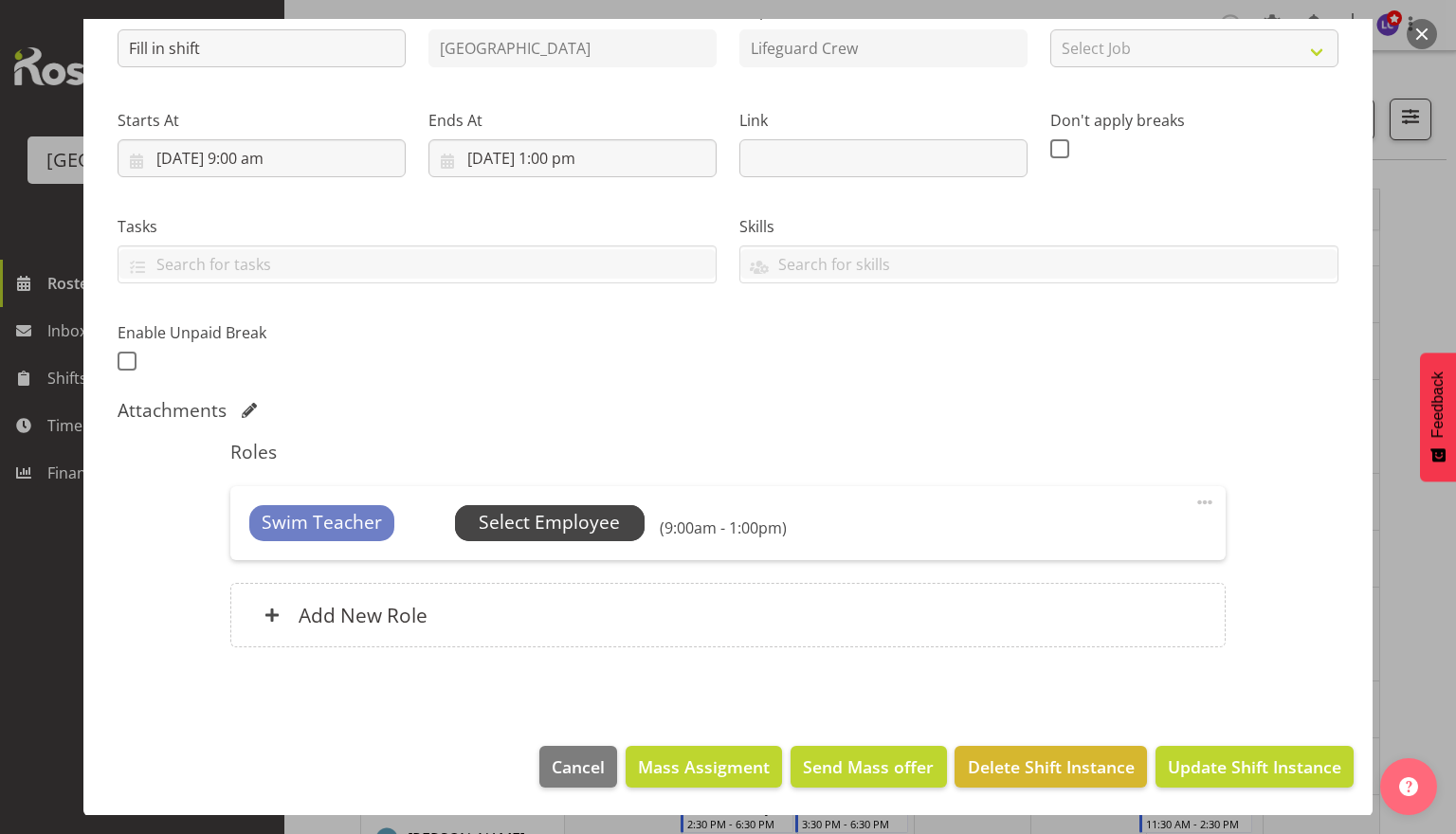
click at [580, 526] on span "Select Employee" at bounding box center [549, 522] width 142 height 27
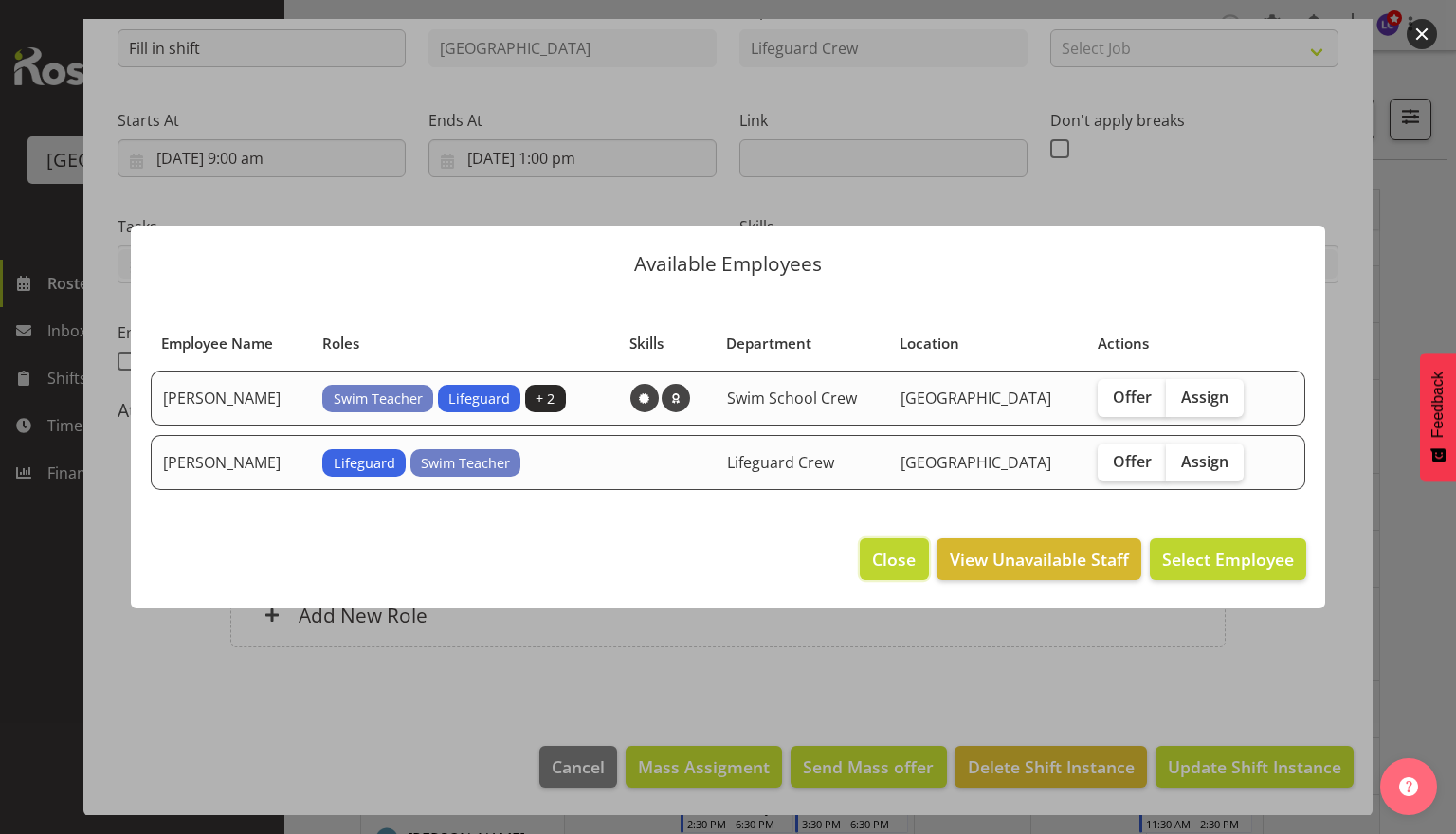
click at [914, 561] on span "Close" at bounding box center [894, 559] width 44 height 24
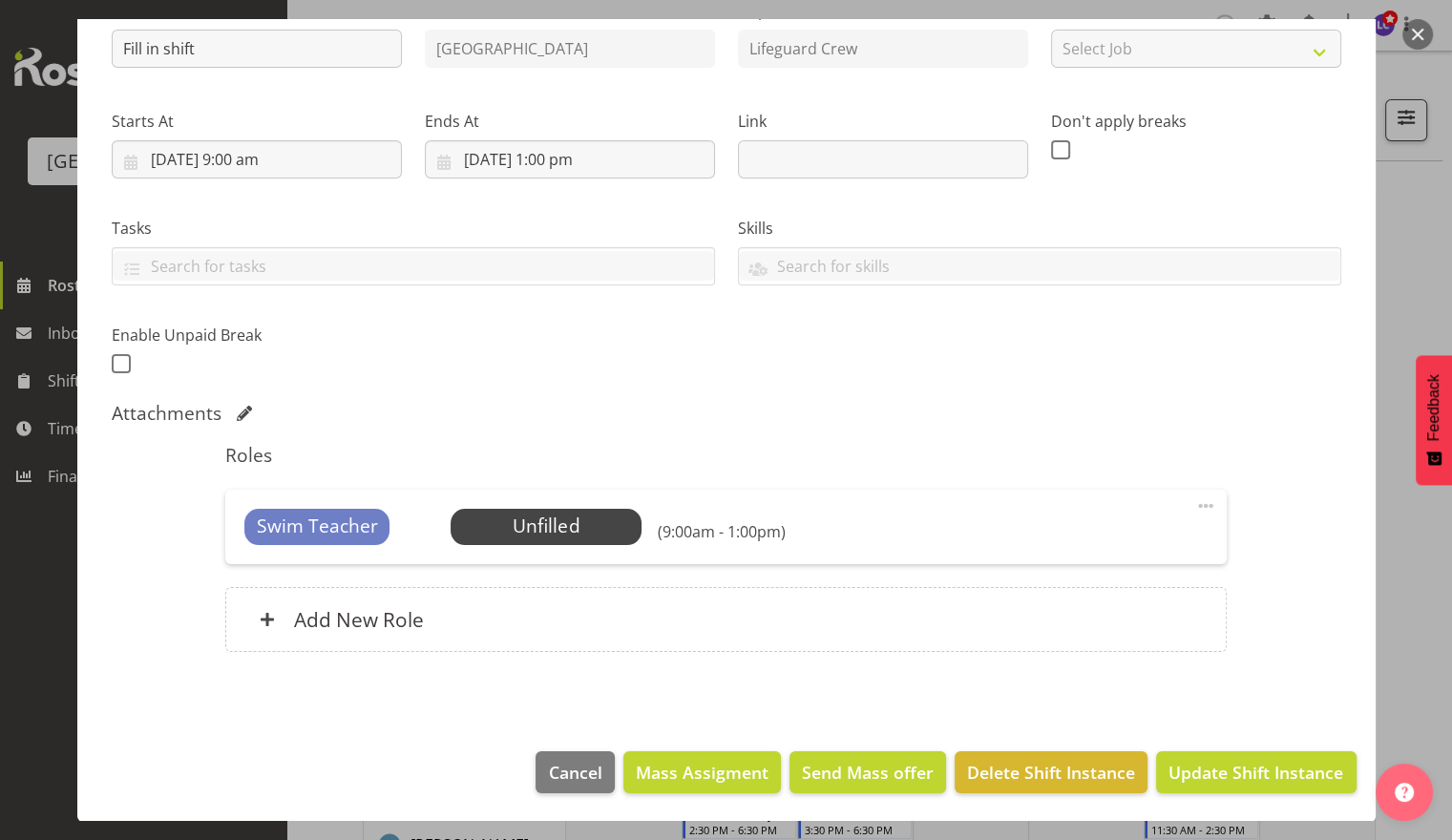
scroll to position [0, 0]
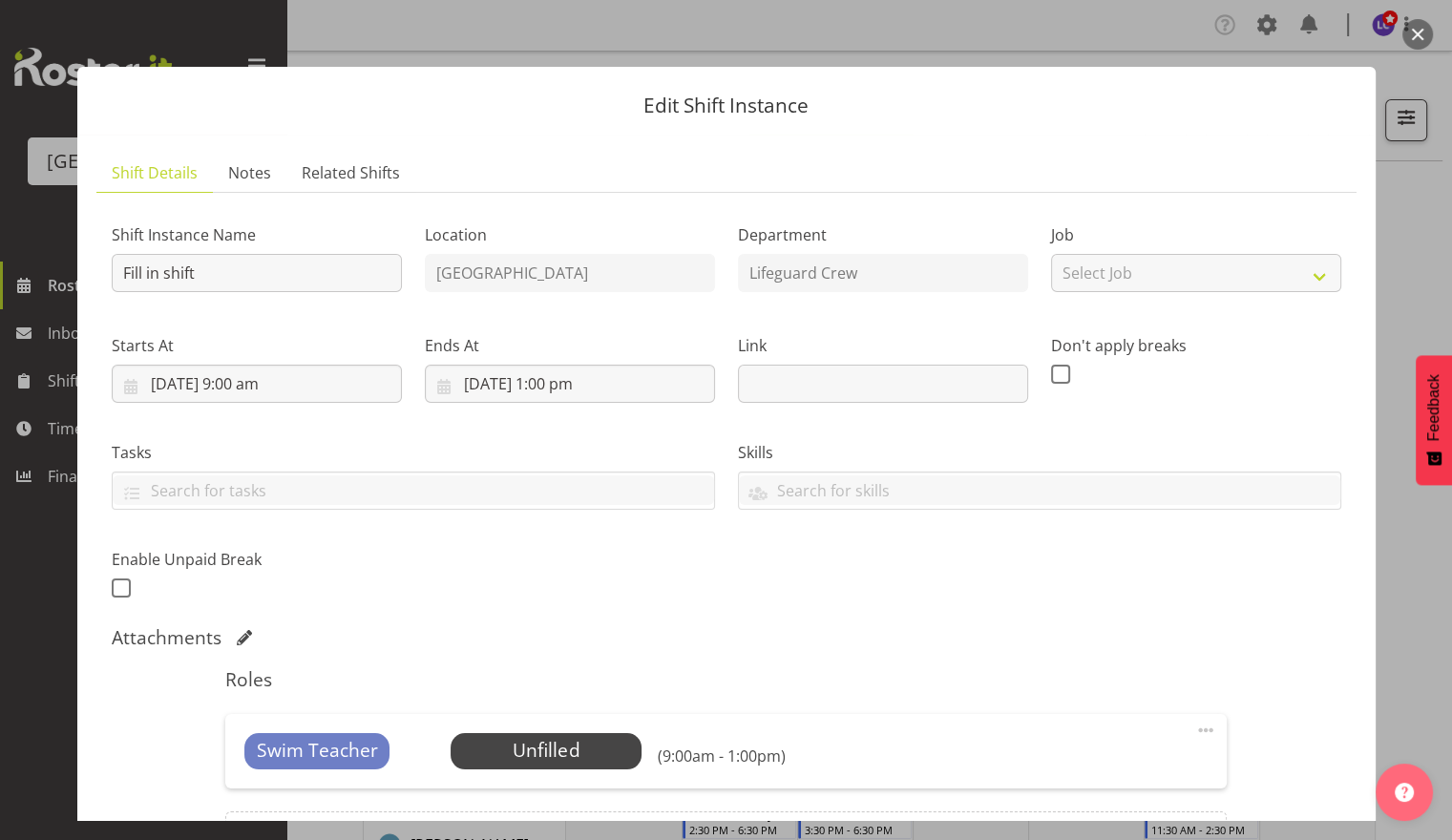
click at [1427, 38] on button "button" at bounding box center [1418, 33] width 30 height 30
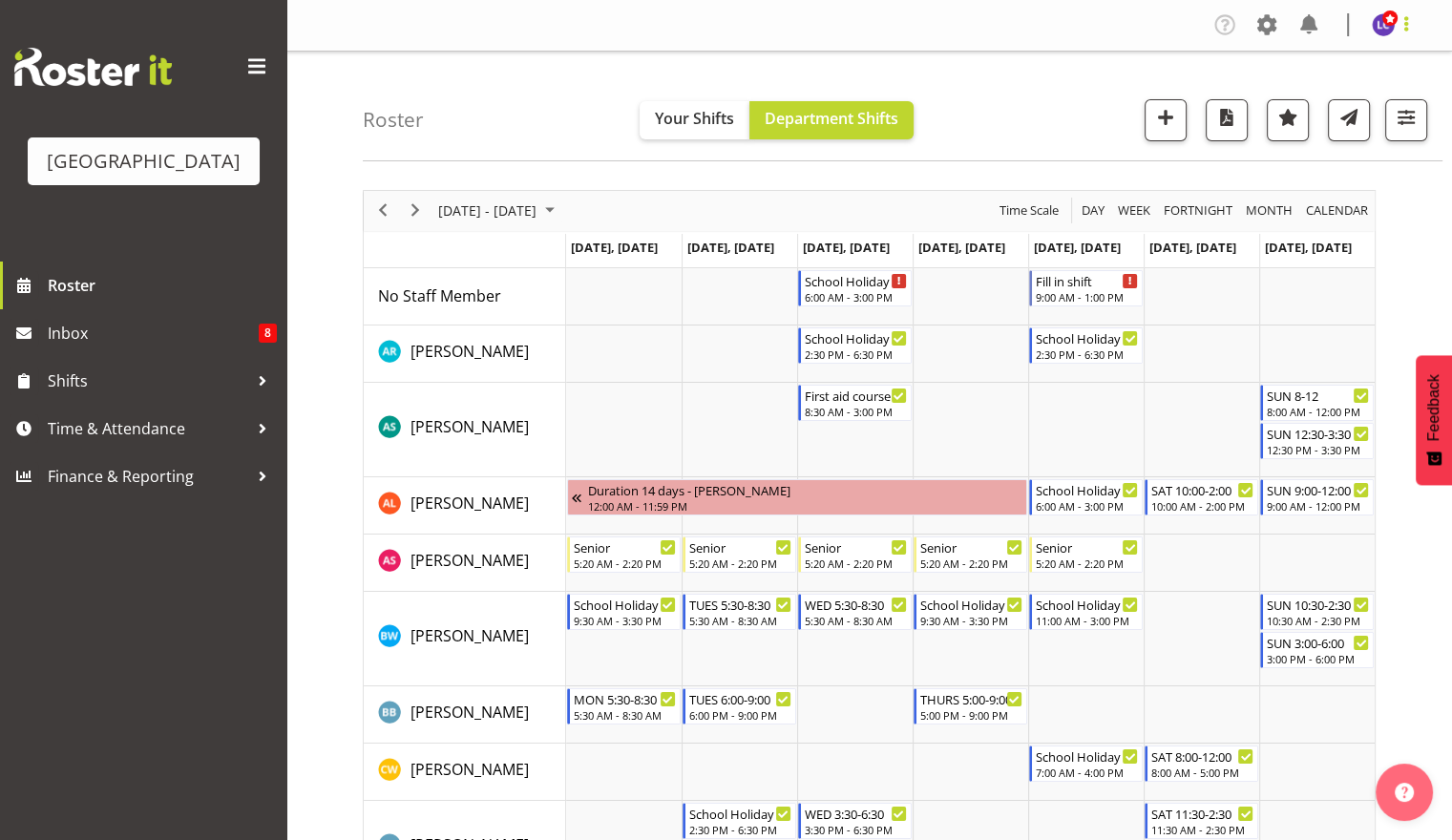
click at [1399, 32] on span at bounding box center [1406, 24] width 23 height 23
click at [1085, 84] on div "Roster Your Shifts Department Shifts All Locations Clear Splash Palace Select A…" at bounding box center [903, 106] width 1080 height 110
click at [1418, 131] on button "button" at bounding box center [1406, 120] width 42 height 42
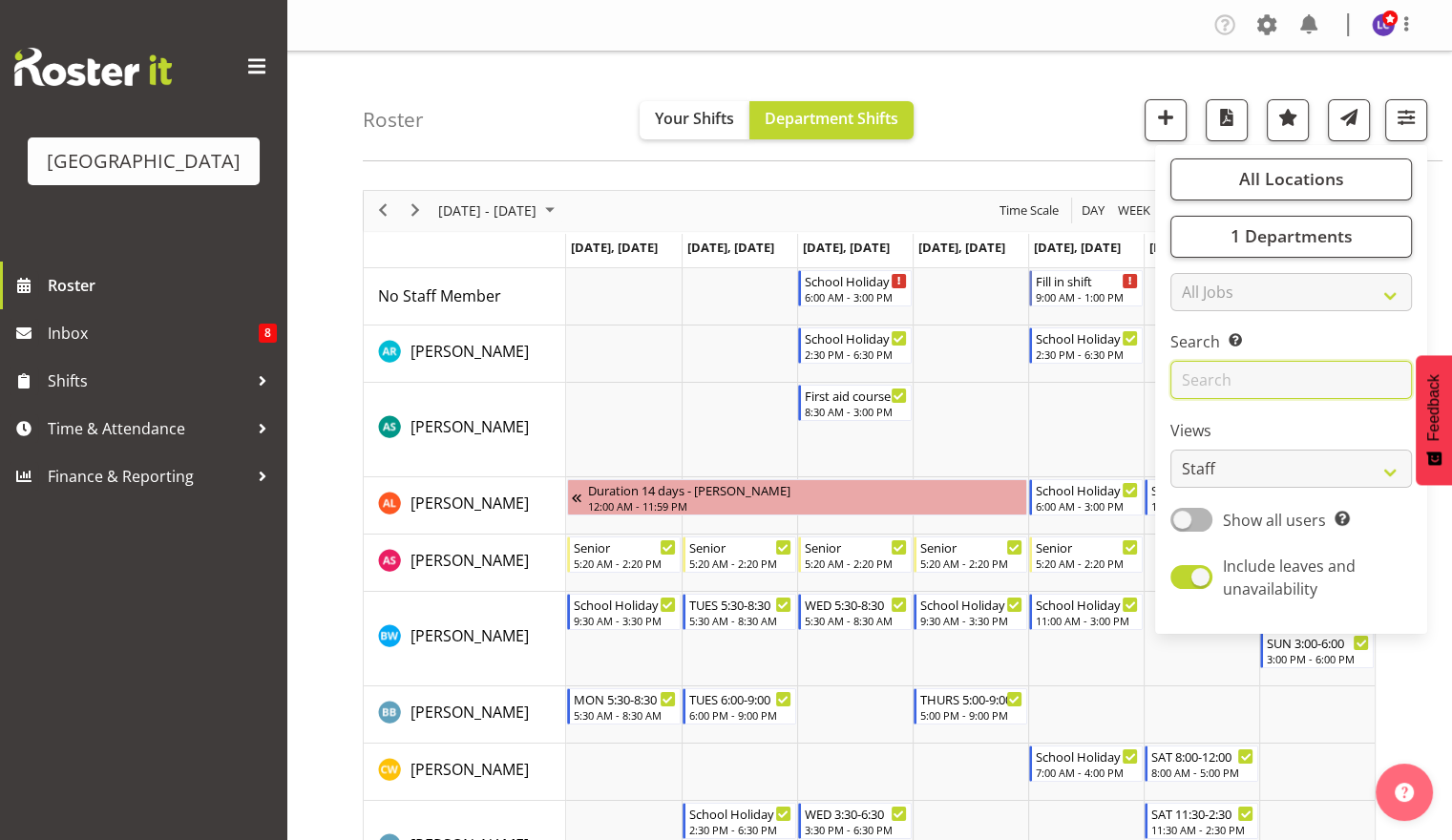
click at [1306, 384] on input "text" at bounding box center [1292, 380] width 242 height 38
click at [1311, 207] on div "All Locations Clear Splash Palace Select All Deselect All 1 Departments Clear C…" at bounding box center [1292, 389] width 272 height 473
click at [1302, 230] on span "1 Departments" at bounding box center [1291, 235] width 122 height 23
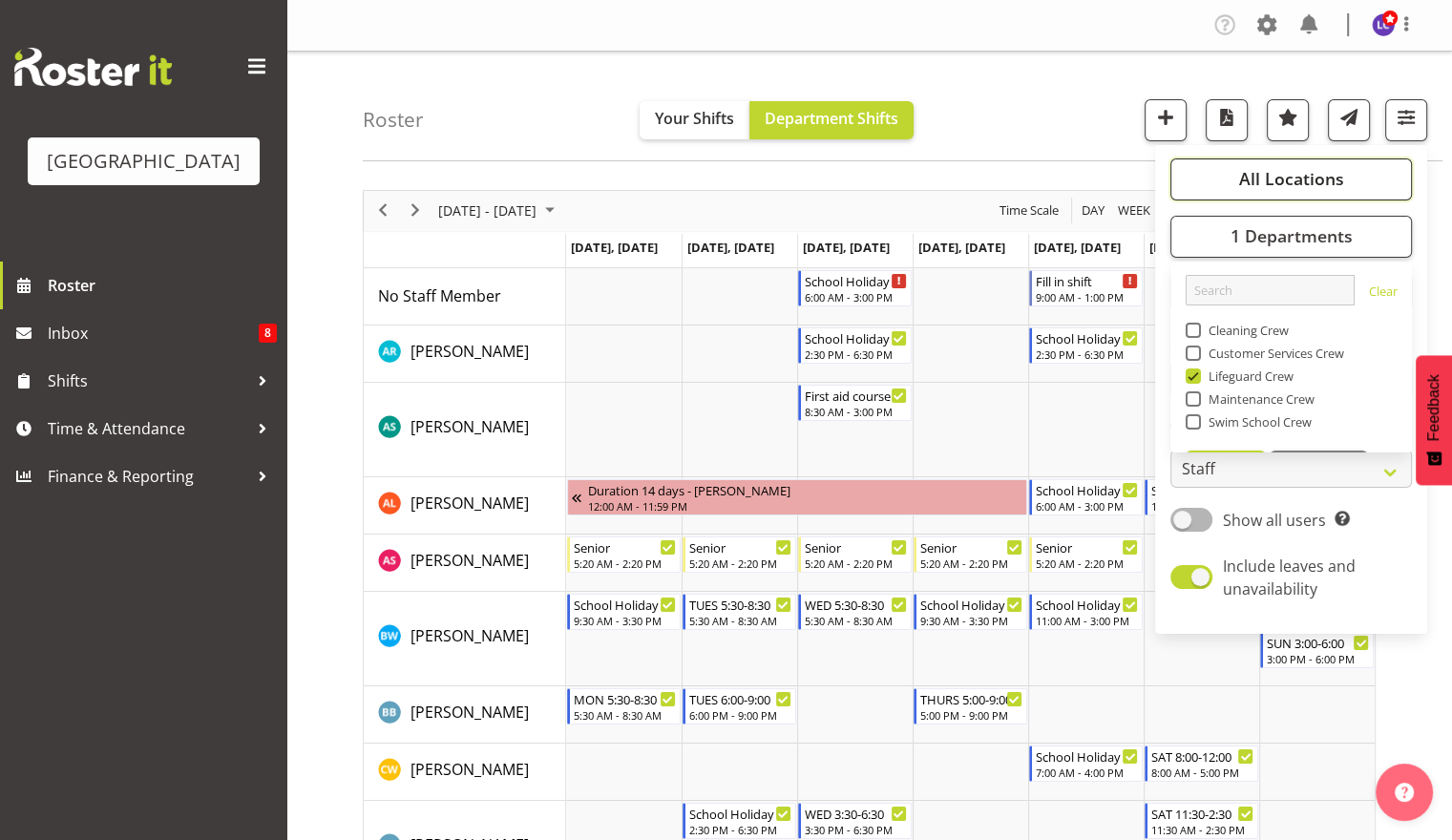
click at [1309, 176] on span "All Locations" at bounding box center [1291, 178] width 105 height 23
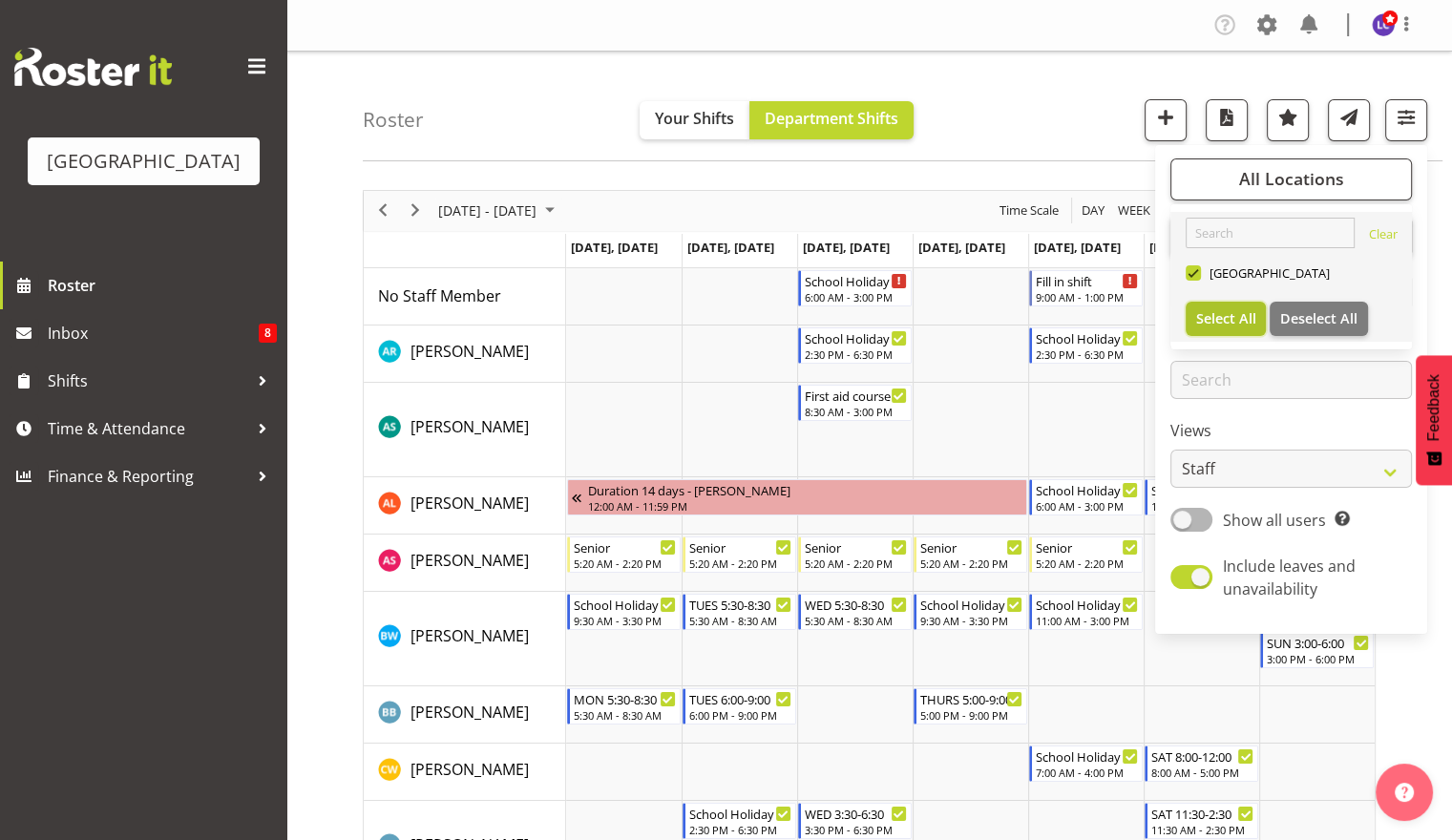
click at [1256, 331] on button "Select All" at bounding box center [1227, 319] width 82 height 34
click at [1053, 292] on div "9:00 AM - 1:00 PM" at bounding box center [1087, 296] width 103 height 16
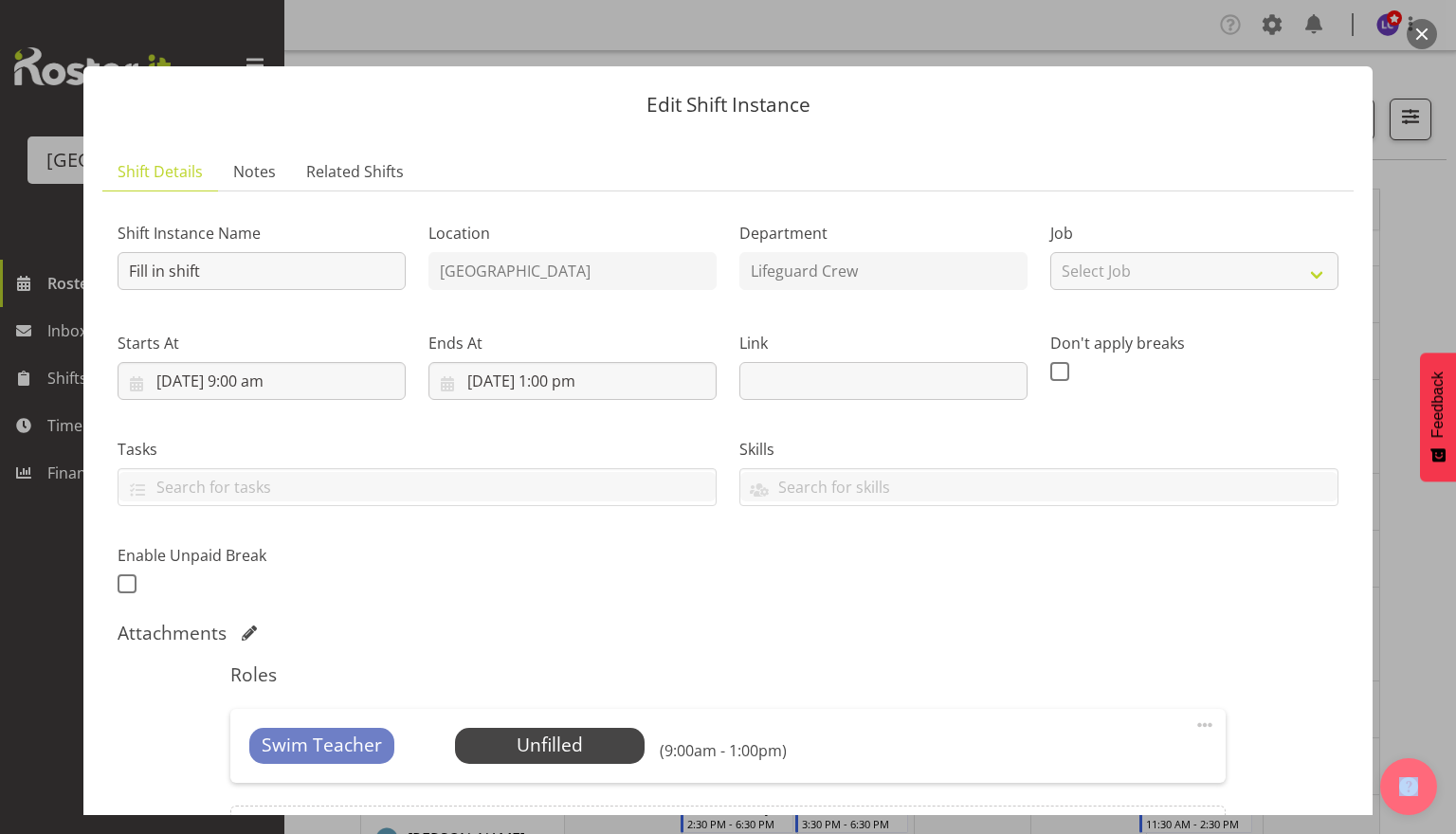
scroll to position [223, 0]
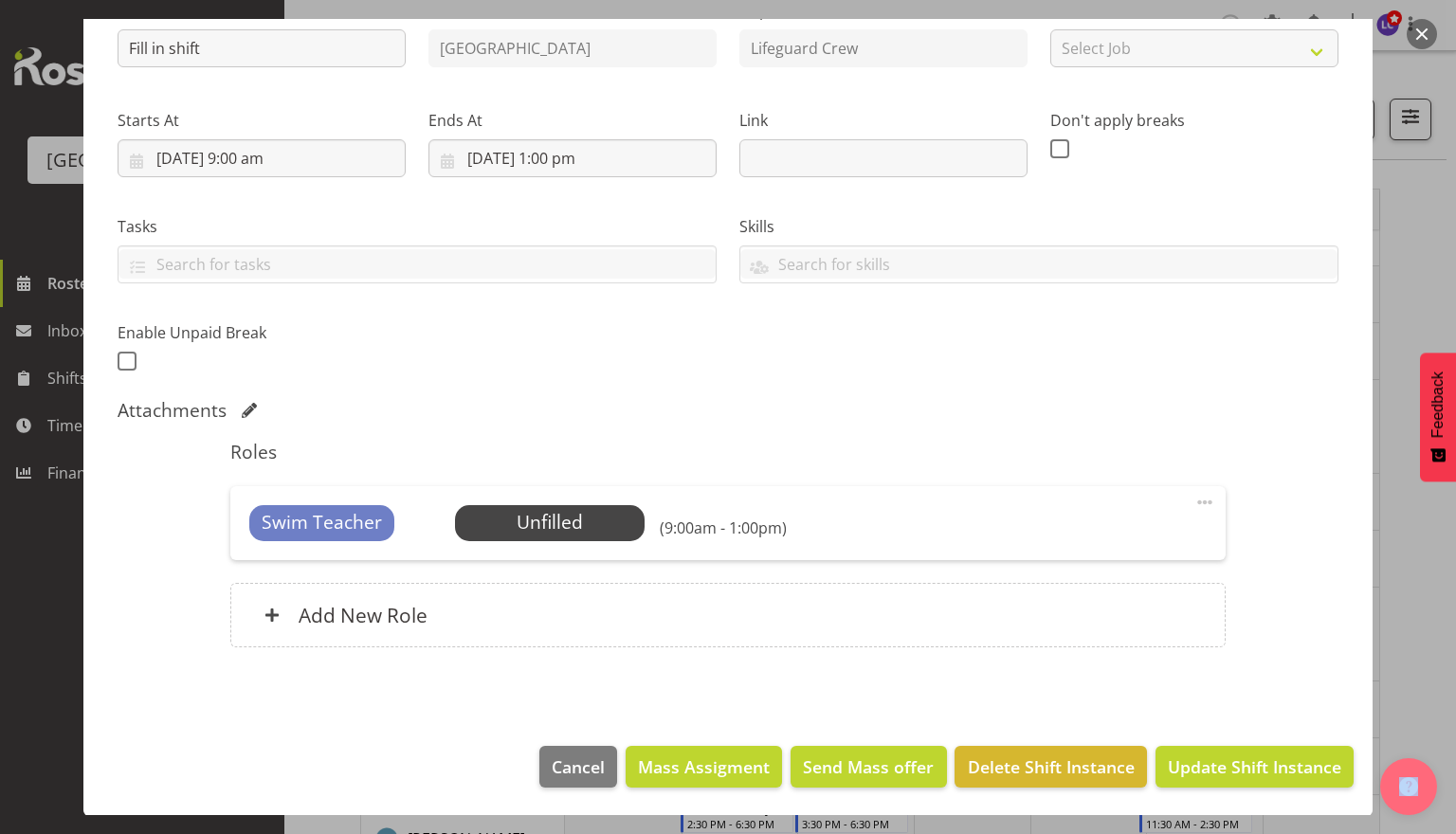
click at [1194, 503] on span at bounding box center [1204, 502] width 22 height 22
click at [1017, 766] on span "Delete Shift Instance" at bounding box center [1051, 767] width 167 height 24
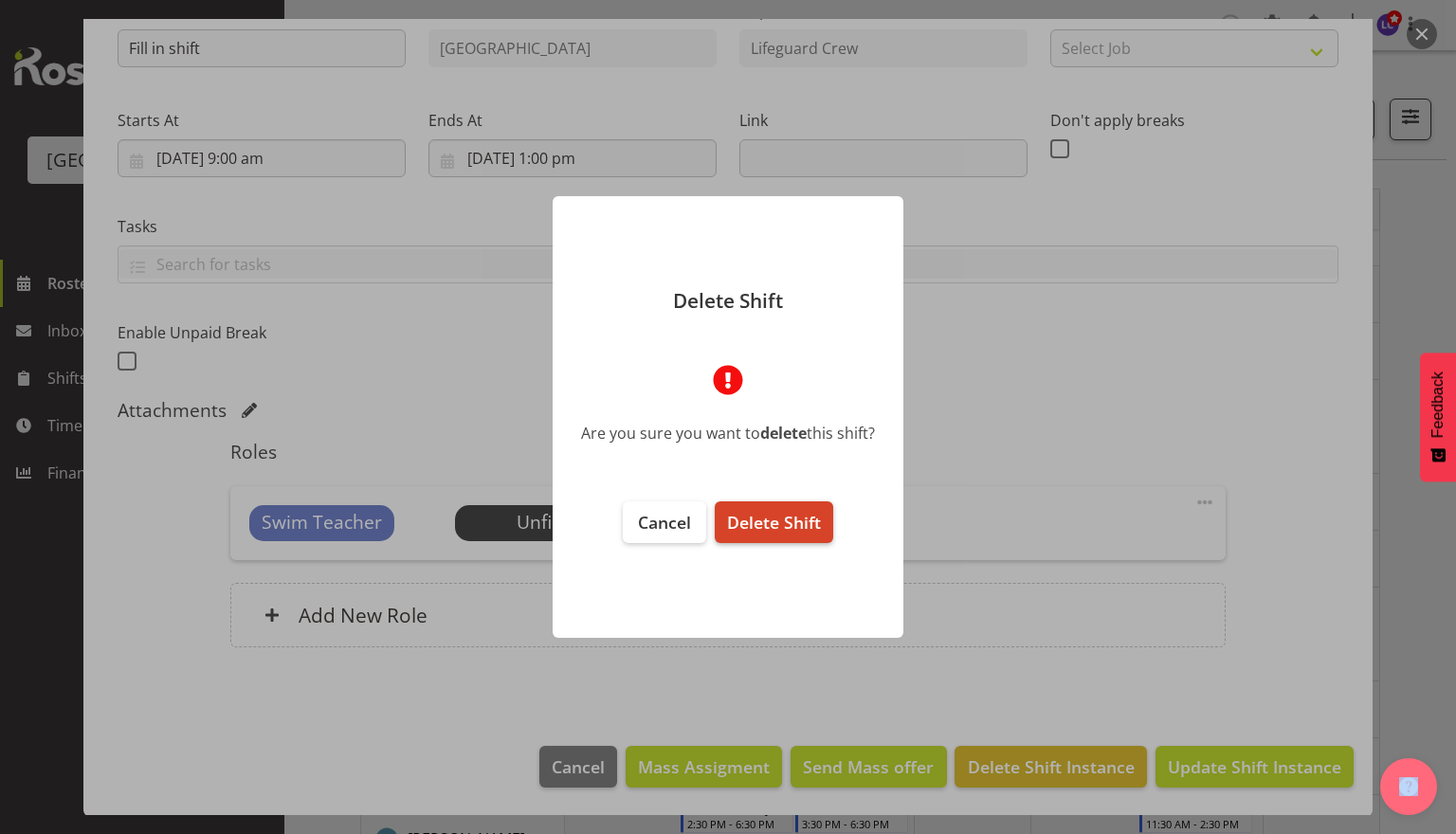
click at [795, 528] on span "Delete Shift" at bounding box center [774, 521] width 94 height 22
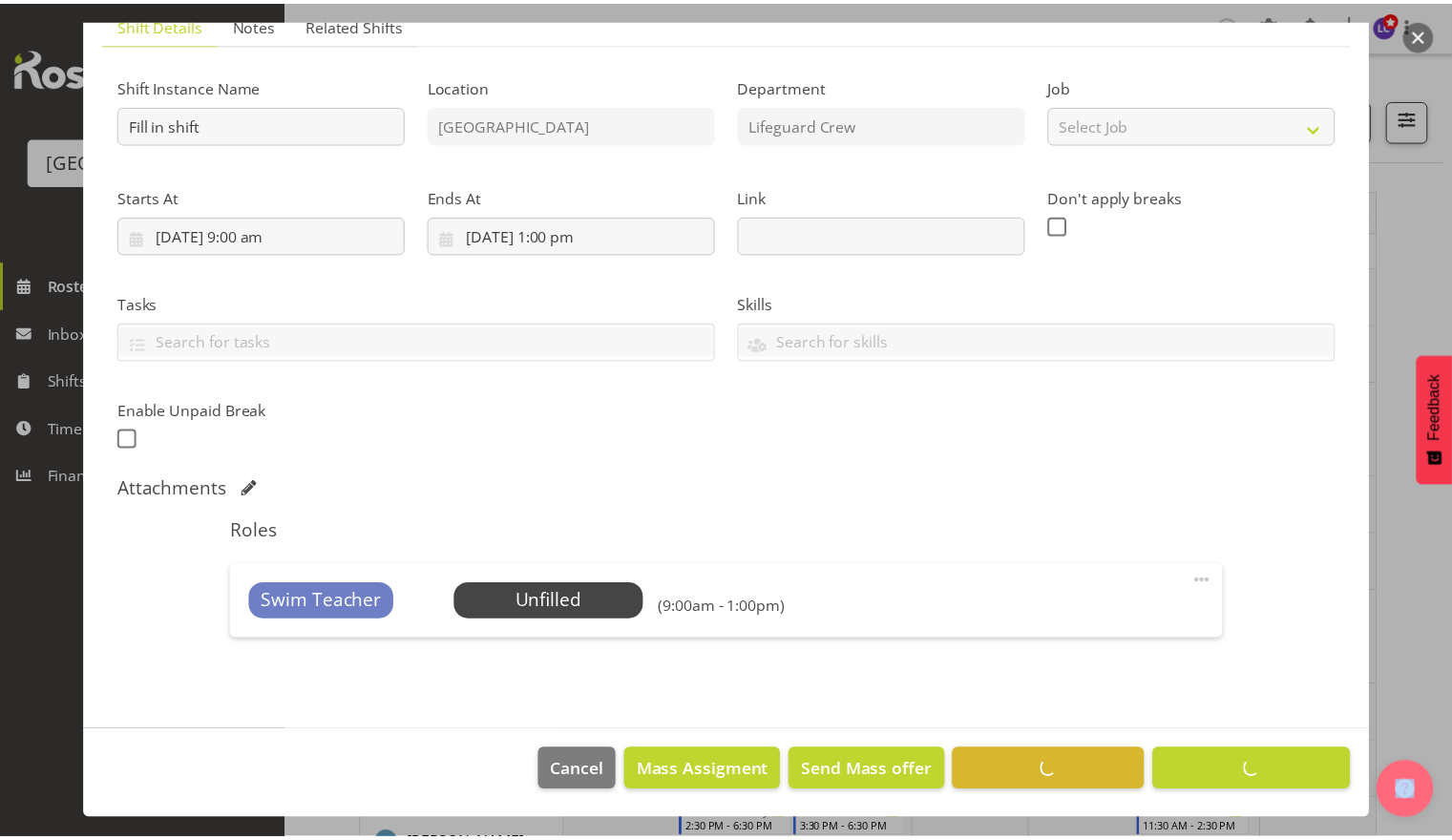
scroll to position [149, 0]
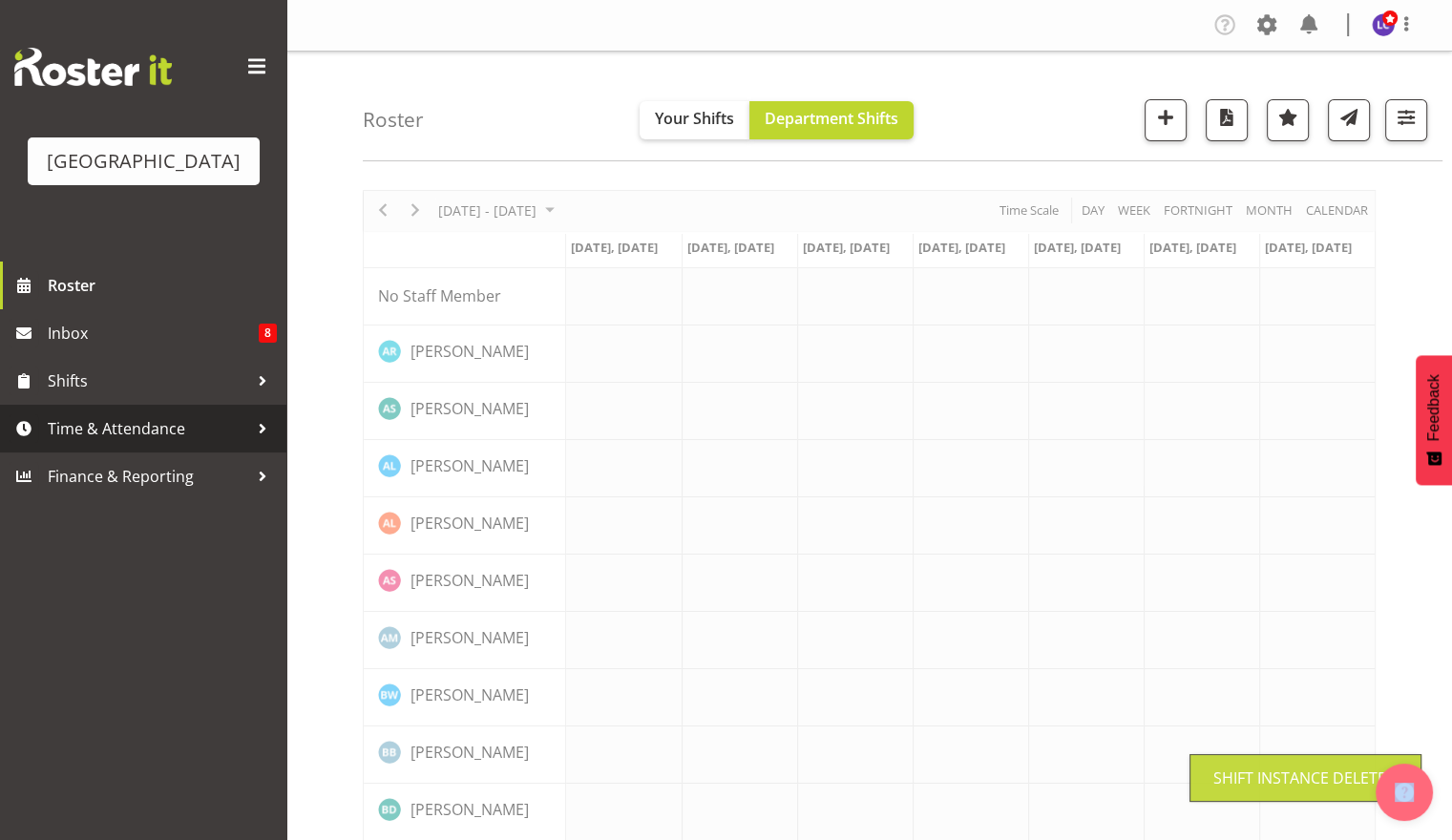
click at [163, 424] on span "Time & Attendance" at bounding box center [149, 428] width 201 height 29
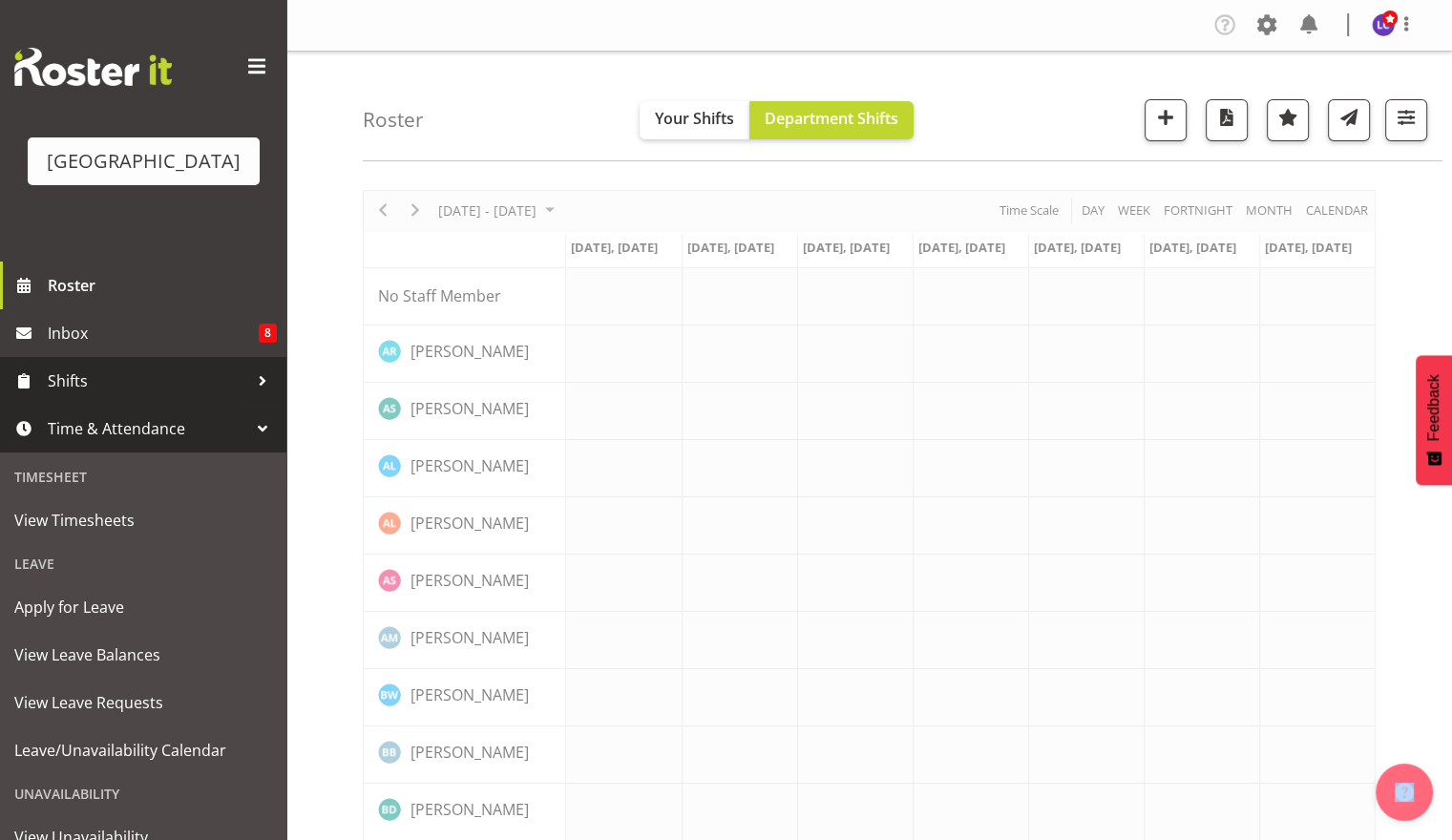
click at [179, 377] on span "Shifts" at bounding box center [149, 381] width 201 height 29
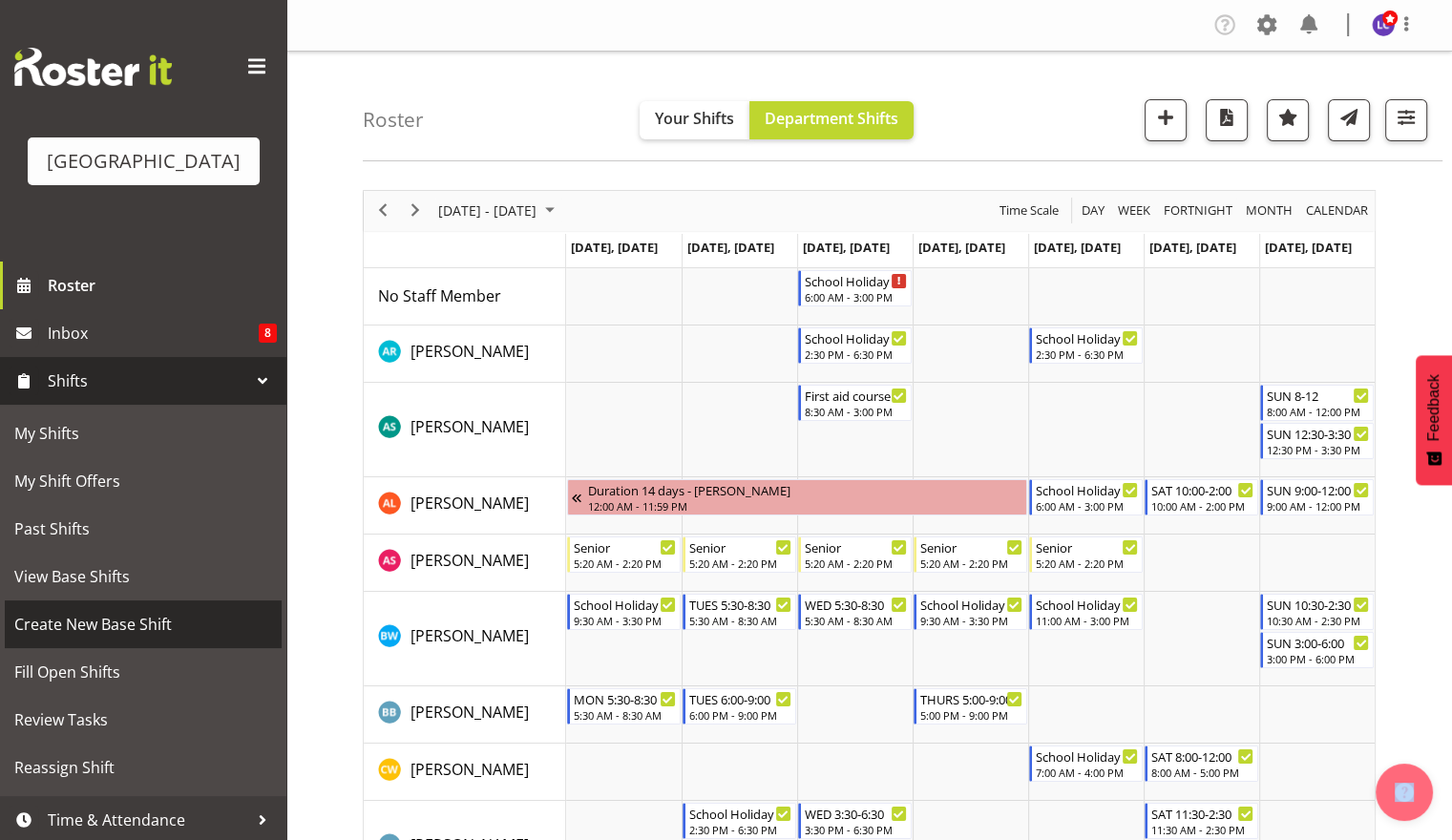
click at [149, 646] on link "Create New Base Shift" at bounding box center [143, 625] width 276 height 48
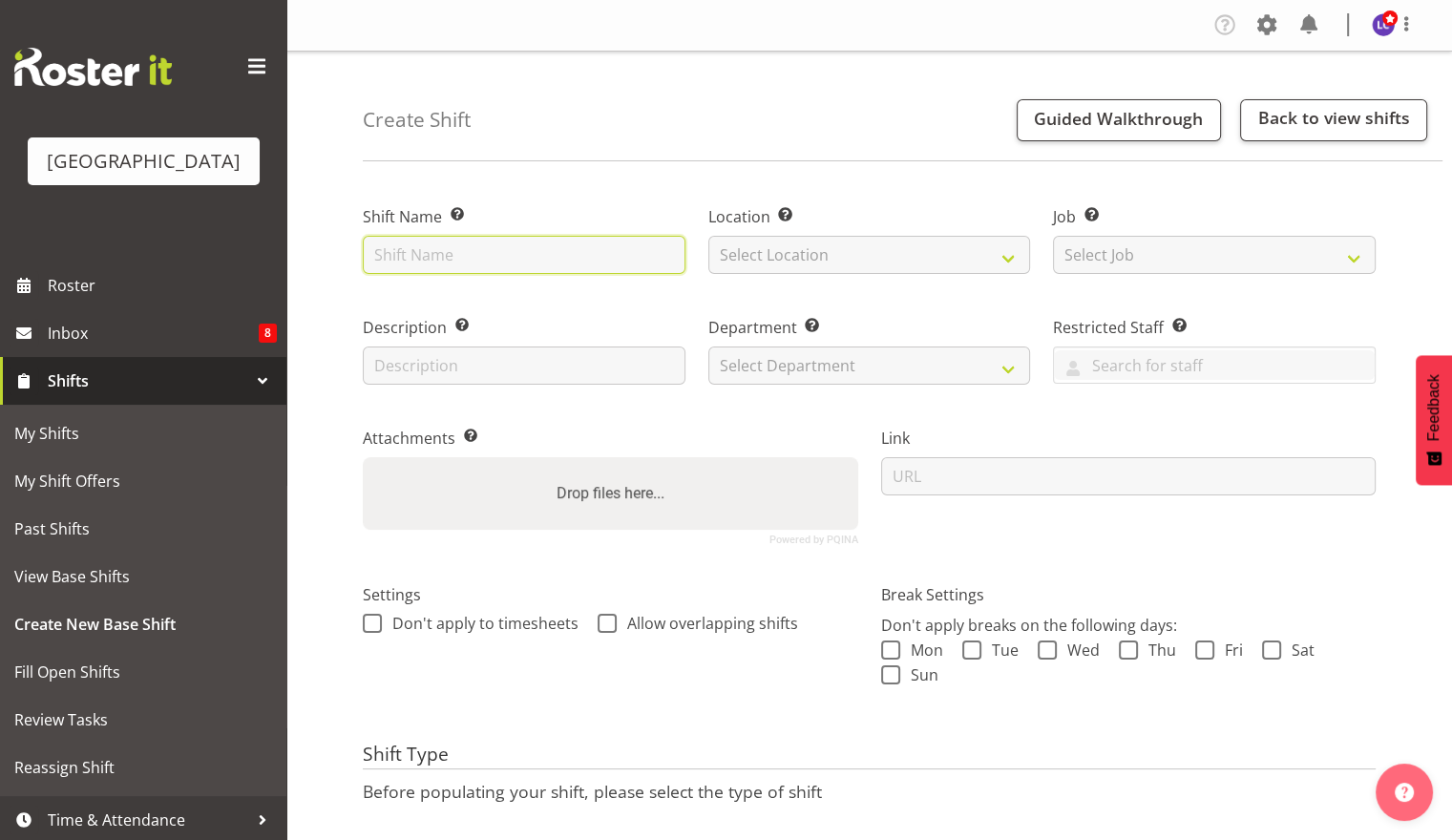
click at [529, 269] on input "text" at bounding box center [524, 255] width 323 height 38
type input "fill in shift"
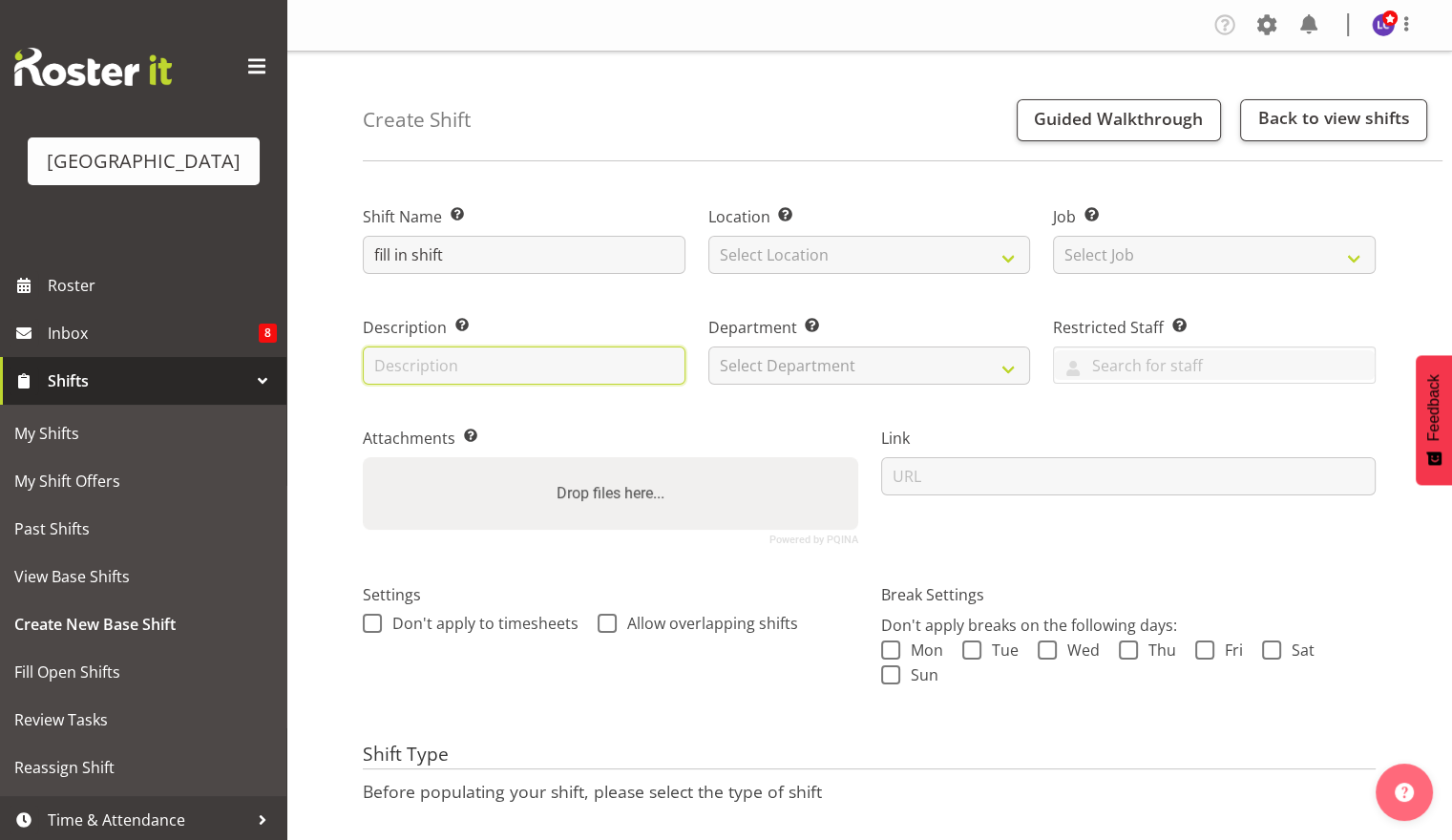
click at [535, 355] on input "text" at bounding box center [524, 365] width 323 height 38
click at [836, 284] on div "Location Enter the location where the shift will occur. Select Location Splash …" at bounding box center [870, 234] width 345 height 111
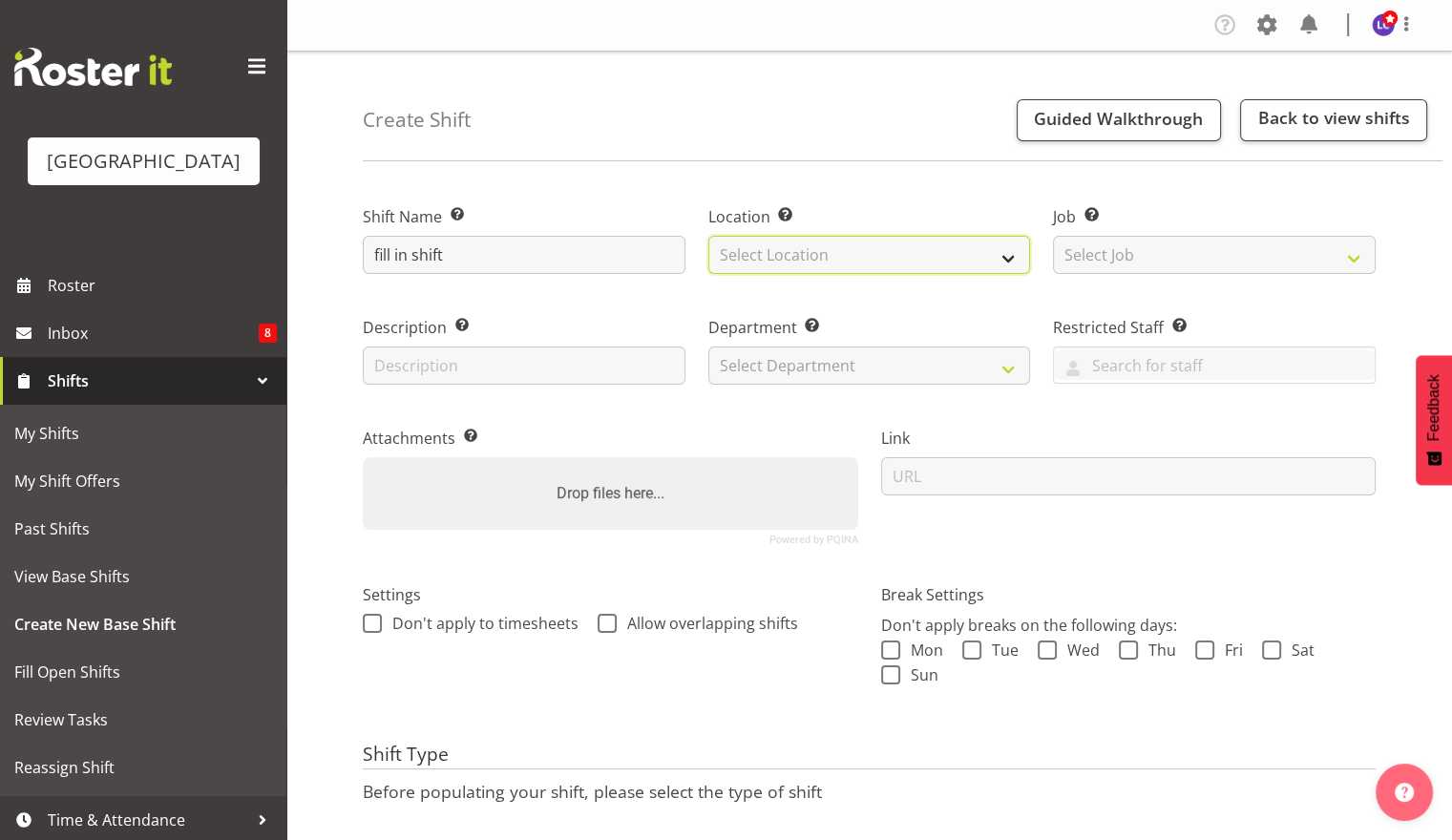
click at [858, 256] on select "Select Location Splash Palace" at bounding box center [870, 255] width 323 height 38
select select "83"
click at [708, 236] on select "Select Location Splash Palace" at bounding box center [870, 255] width 323 height 38
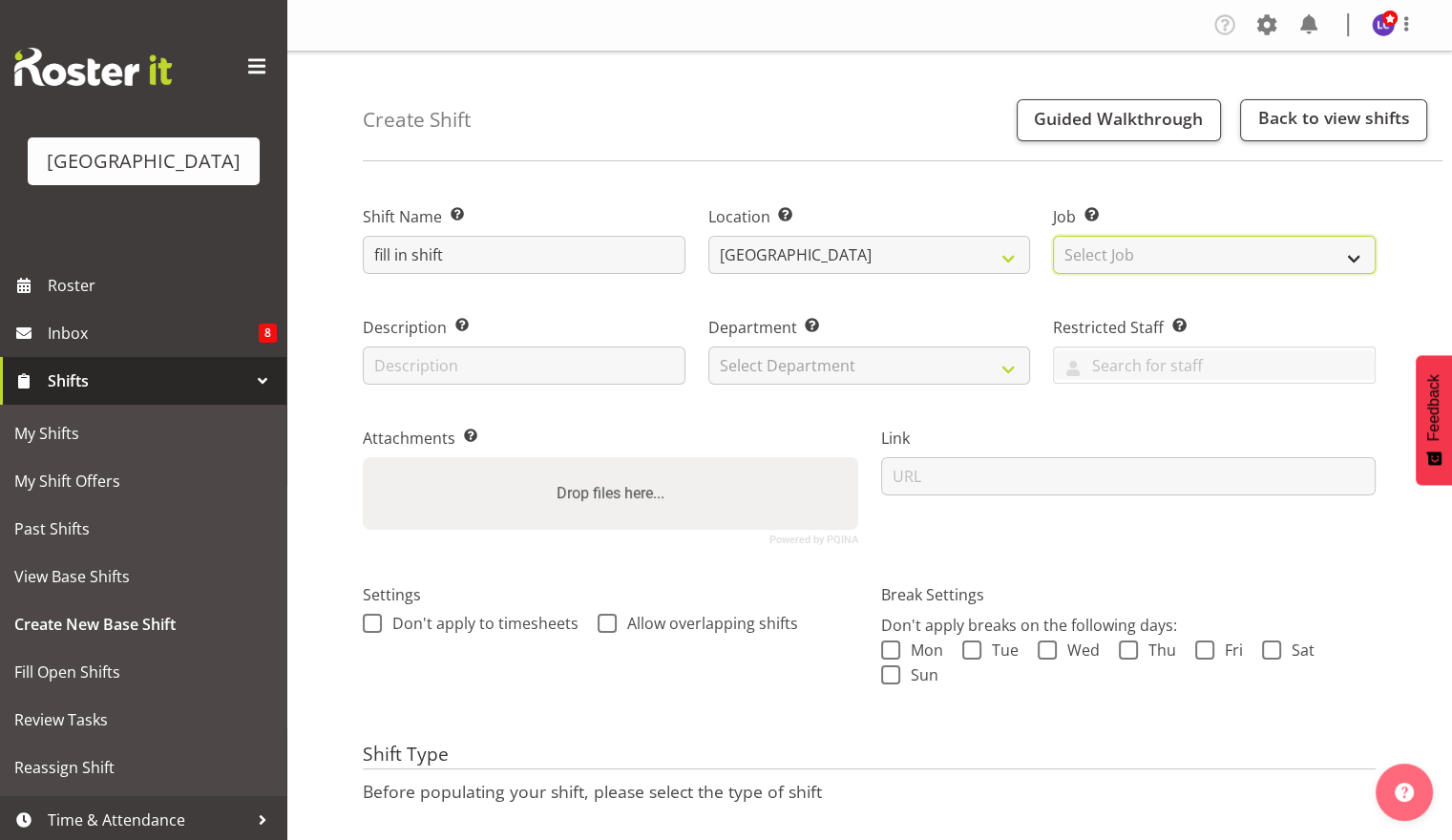
click at [1119, 264] on select "Select Job Create new job ACSO" at bounding box center [1215, 255] width 323 height 38
click at [971, 343] on div "Department Set the department that the shift relates to. Select Department Clea…" at bounding box center [870, 350] width 323 height 69
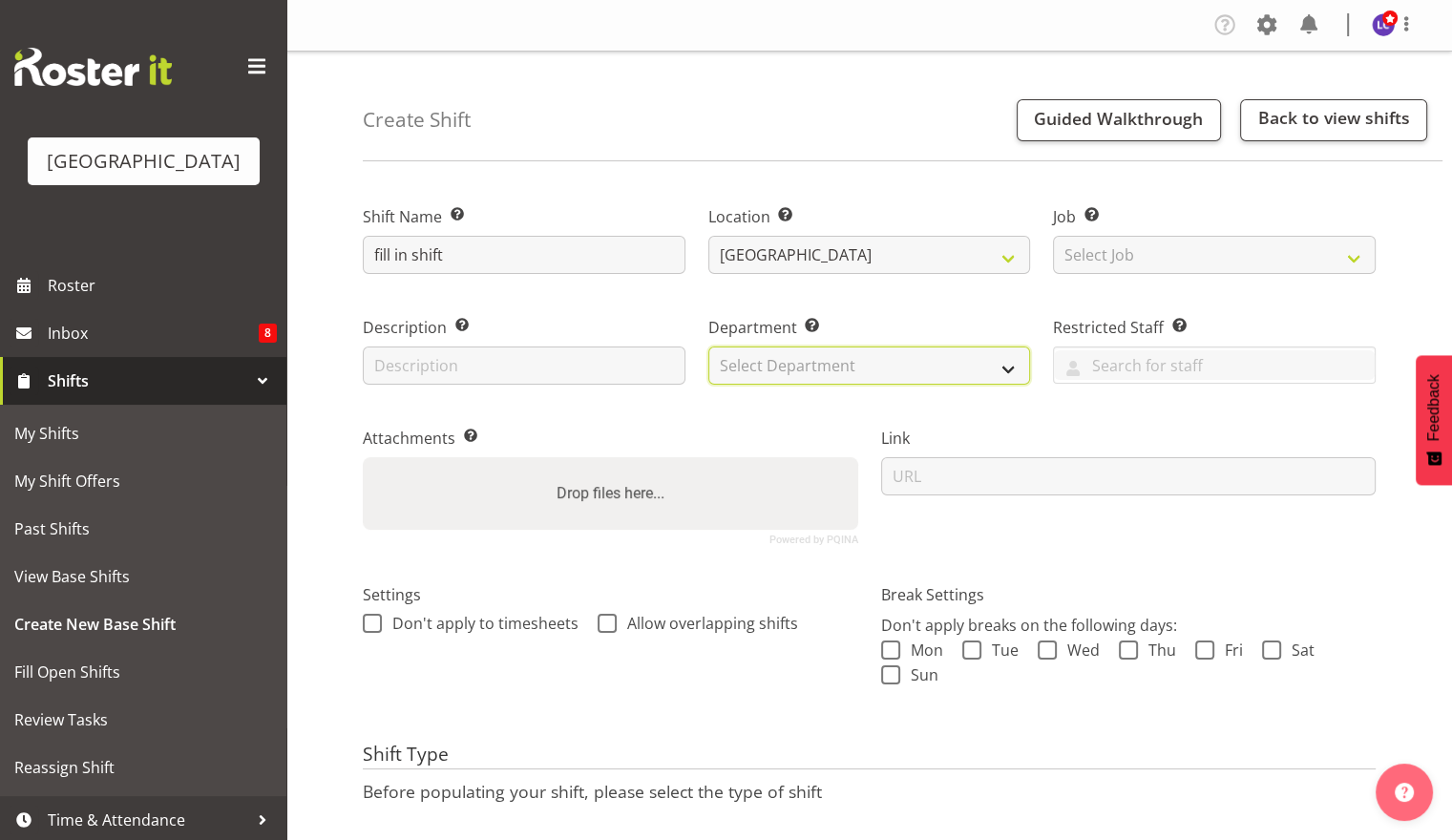
click at [944, 375] on select "Select Department Cleaning Crew Customer Services Crew Lifeguard Crew Maintenan…" at bounding box center [870, 365] width 323 height 38
select select "114"
click at [708, 346] on select "Select Department Cleaning Crew Customer Services Crew Lifeguard Crew Maintenan…" at bounding box center [870, 365] width 323 height 38
click at [1119, 363] on input "text" at bounding box center [1215, 365] width 321 height 30
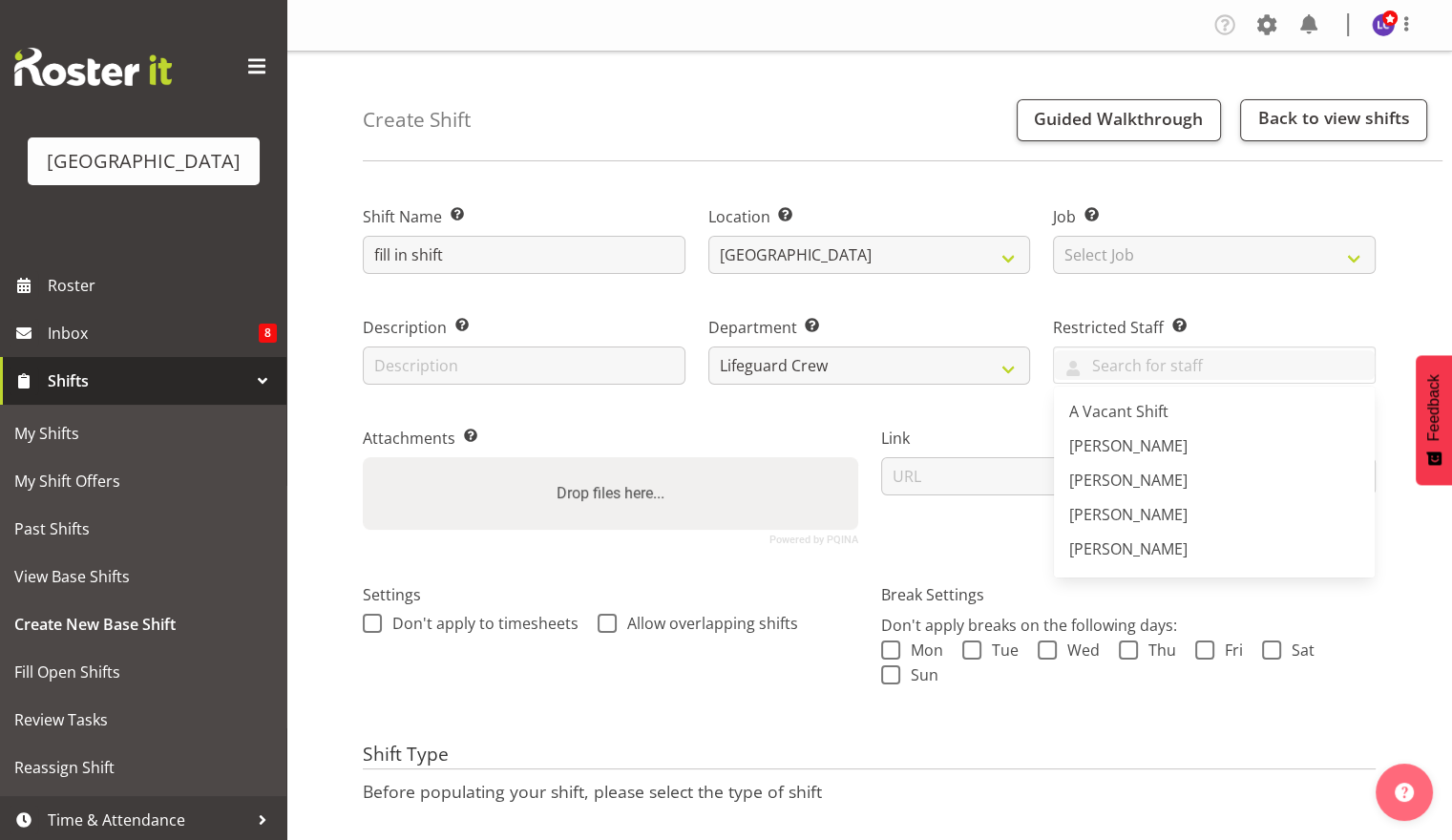
click at [872, 310] on div "Department Set the department that the shift relates to. Cleaning Crew Customer…" at bounding box center [870, 344] width 345 height 111
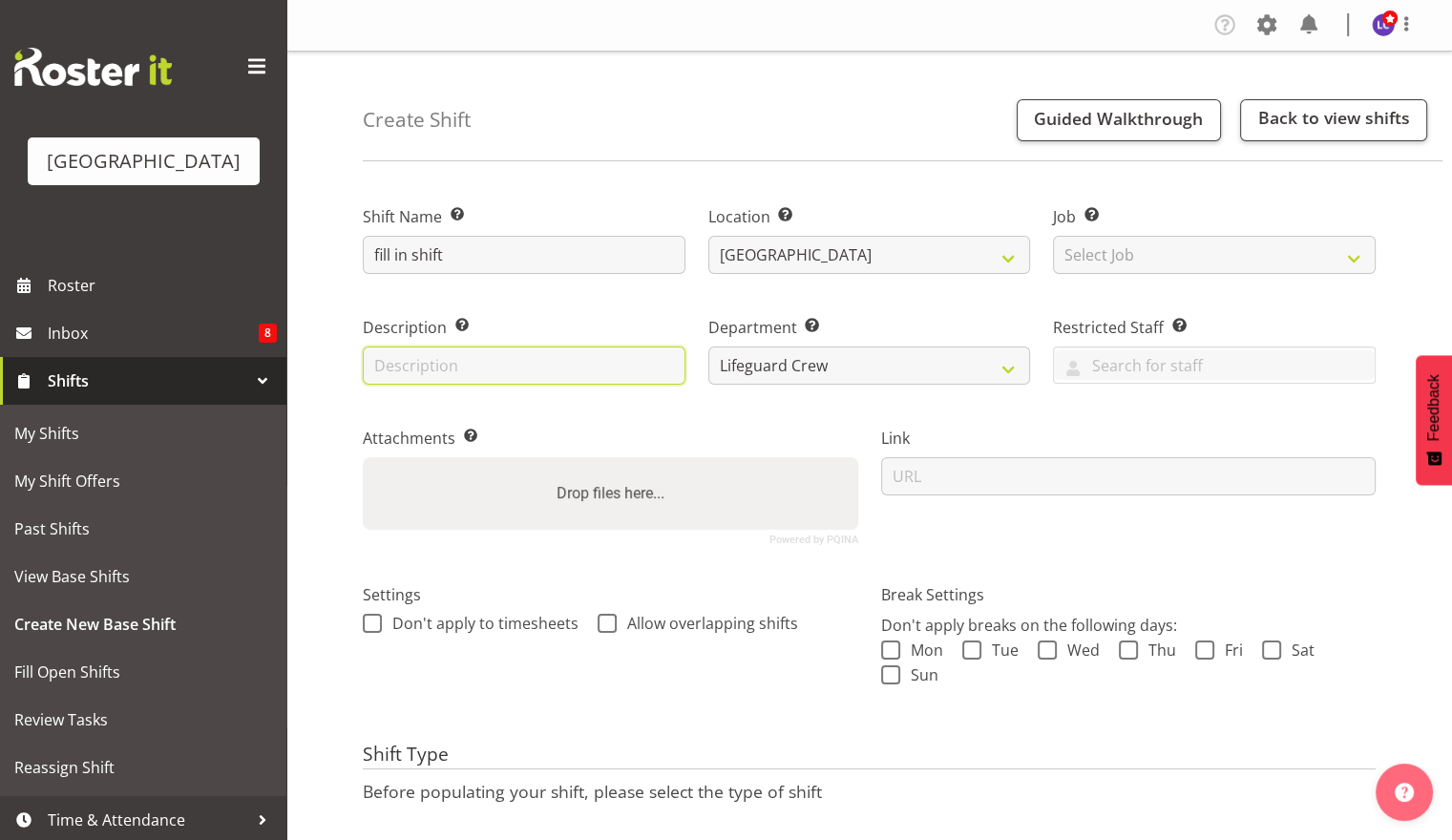
click at [467, 355] on input "text" at bounding box center [524, 365] width 323 height 38
click at [568, 302] on div "Description Provide a description of the shift if required." at bounding box center [523, 344] width 345 height 111
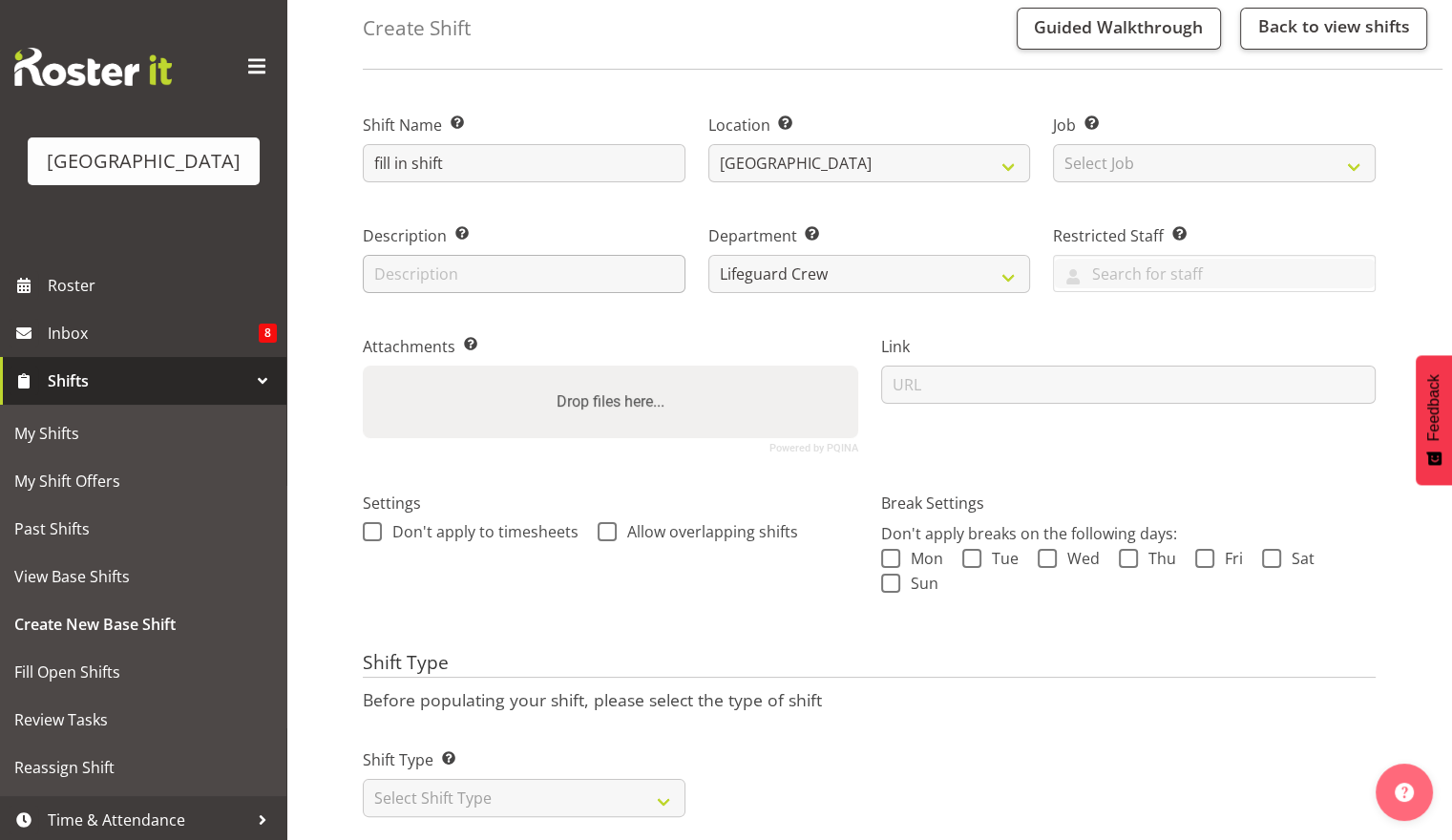
scroll to position [129, 0]
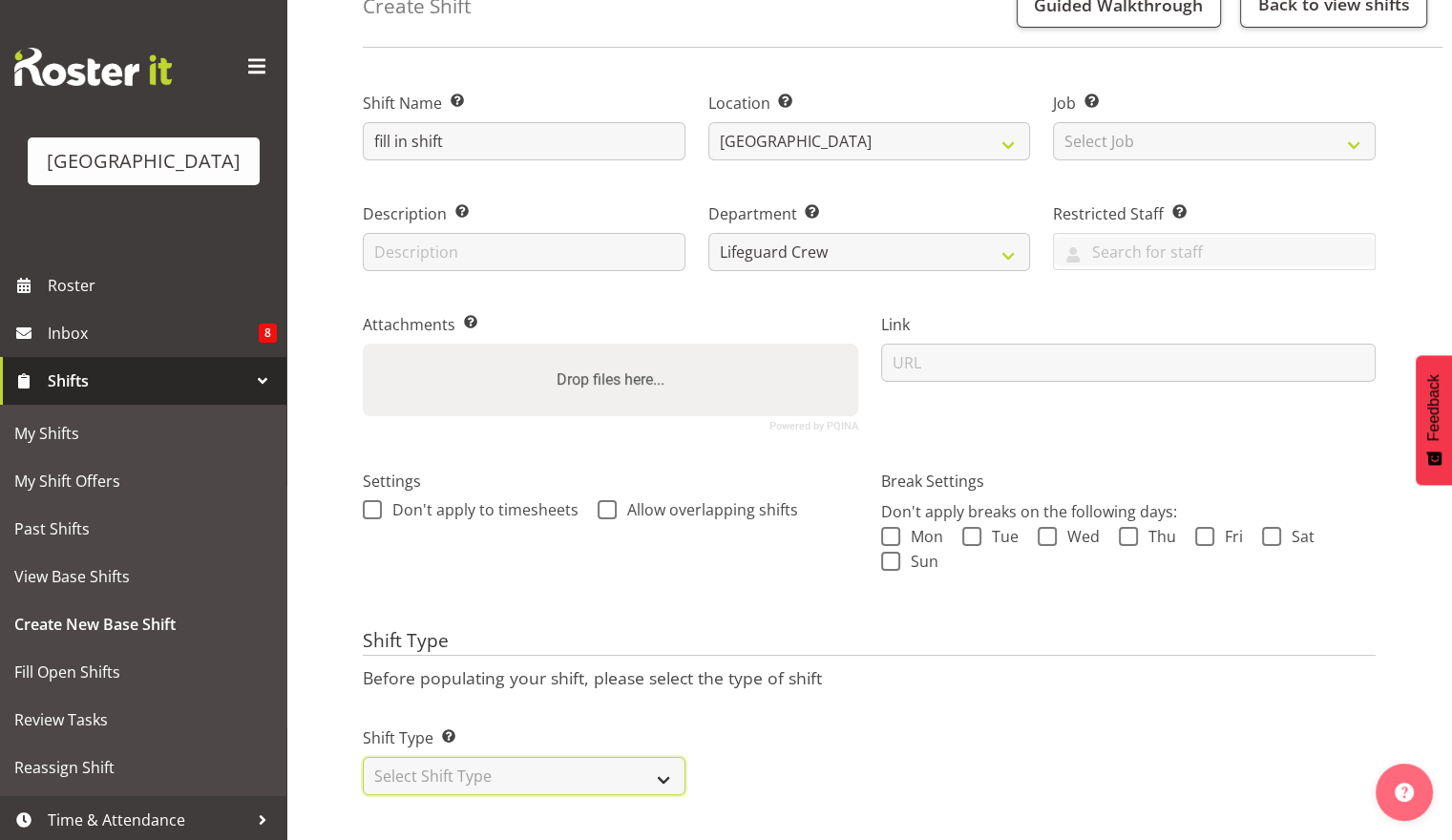
click at [557, 766] on select "Select Shift Type One Off Shift Recurring Shift Rotating Shift" at bounding box center [524, 776] width 323 height 38
click at [875, 700] on div "Shift Type Shift Types: One Off – Select this if you would like a single shift …" at bounding box center [869, 753] width 1036 height 107
click at [1197, 527] on span at bounding box center [1204, 536] width 19 height 19
click at [1197, 530] on input "Fri" at bounding box center [1201, 536] width 13 height 13
checkbox input "true"
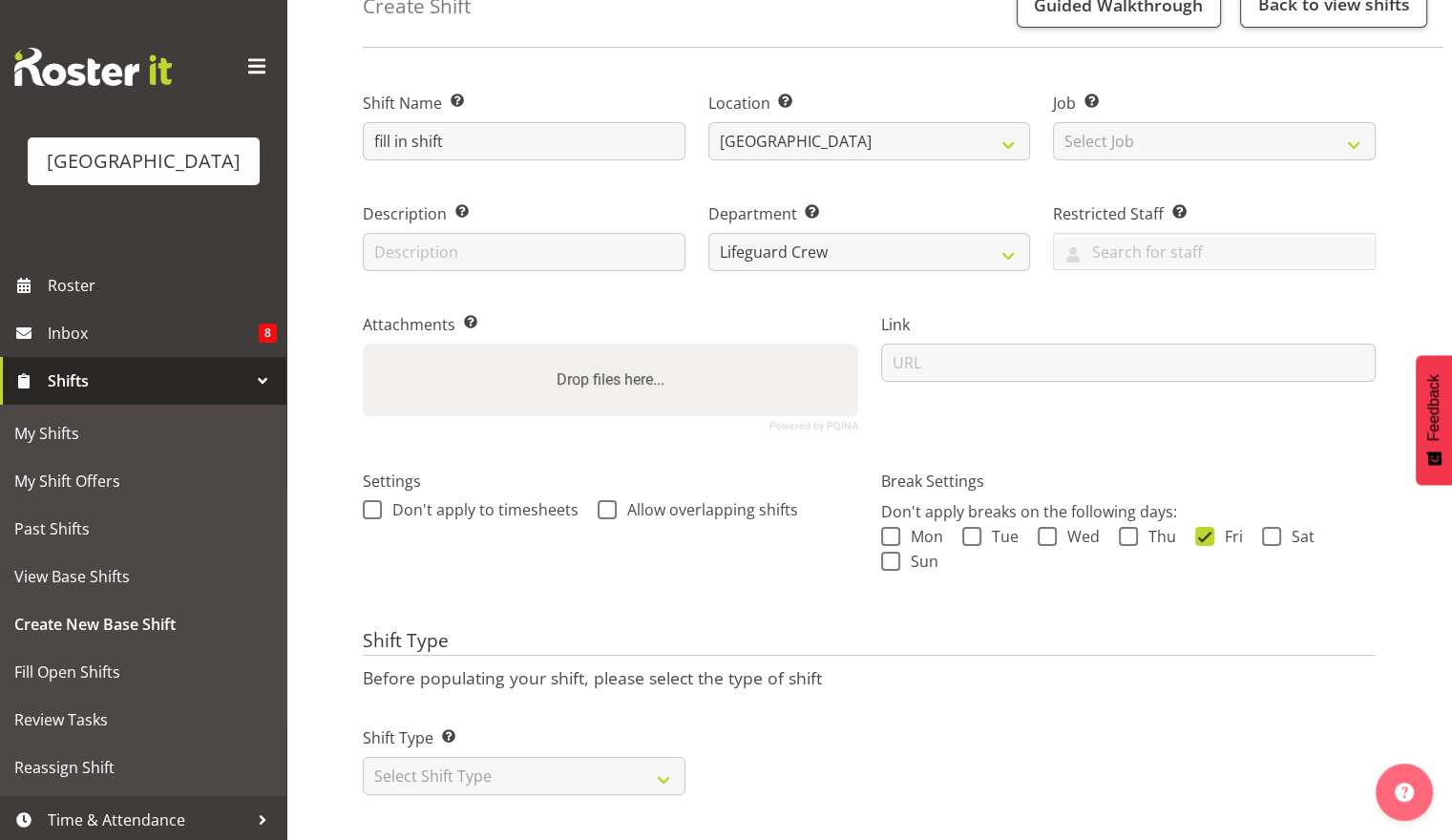
click at [638, 570] on div "Settings Don't apply to timesheets Allow overlapping shifts" at bounding box center [610, 530] width 518 height 176
click at [554, 759] on select "Select Shift Type One Off Shift Recurring Shift Rotating Shift" at bounding box center [524, 776] width 323 height 38
select select "one_off"
click at [363, 757] on select "Select Shift Type One Off Shift Recurring Shift Rotating Shift" at bounding box center [524, 776] width 323 height 38
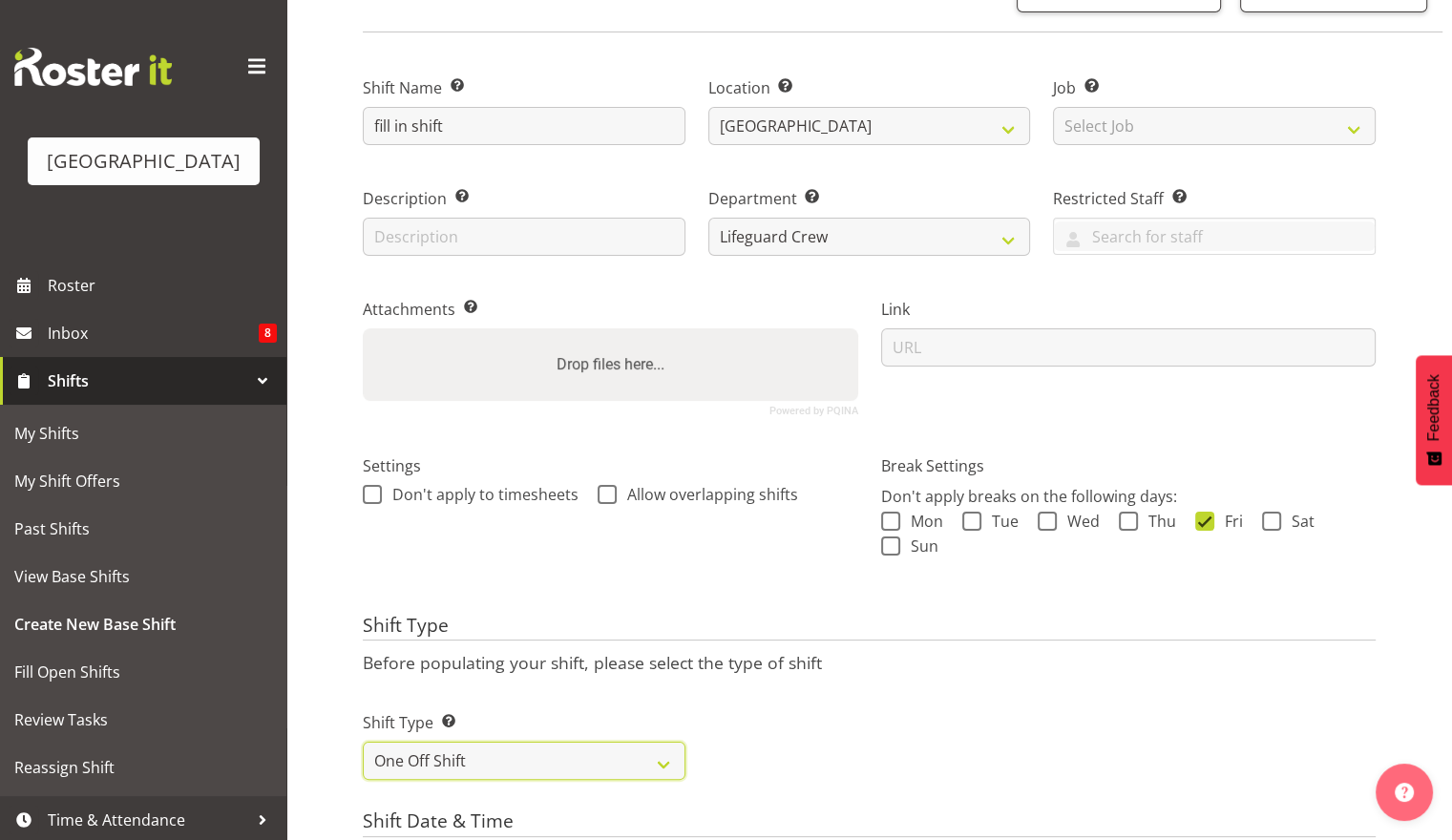
scroll to position [542, 0]
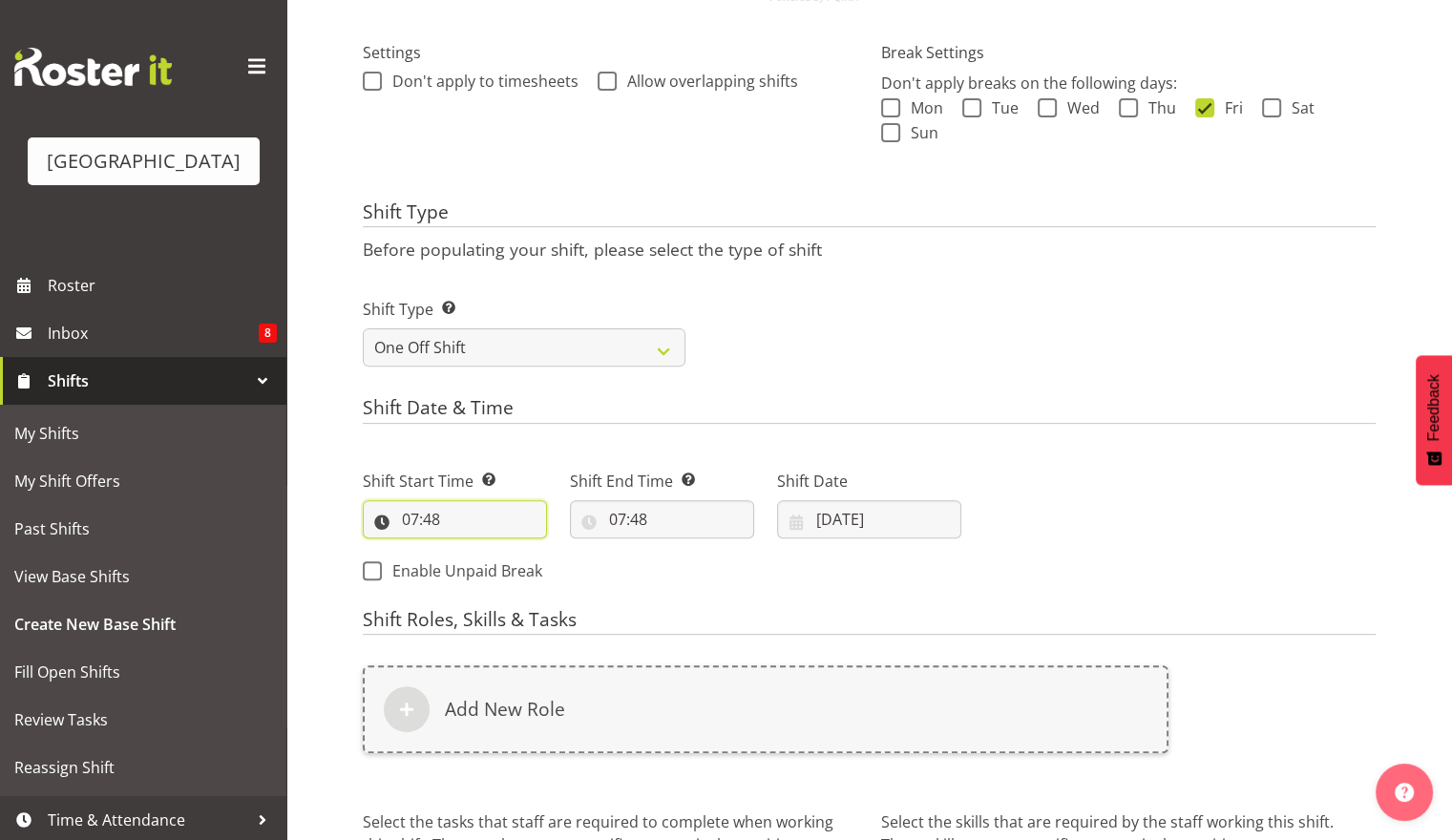
click at [509, 519] on input "07:48" at bounding box center [454, 519] width 184 height 38
click at [503, 580] on select "00 01 02 03 04 05 06 07 08 09 10 11 12 13 14 15 16 17 18 19 20 21 22 23" at bounding box center [494, 569] width 43 height 38
select select "9"
click at [472, 550] on select "00 01 02 03 04 05 06 07 08 09 10 11 12 13 14 15 16 17 18 19 20 21 22 23" at bounding box center [494, 569] width 43 height 38
type input "09:48"
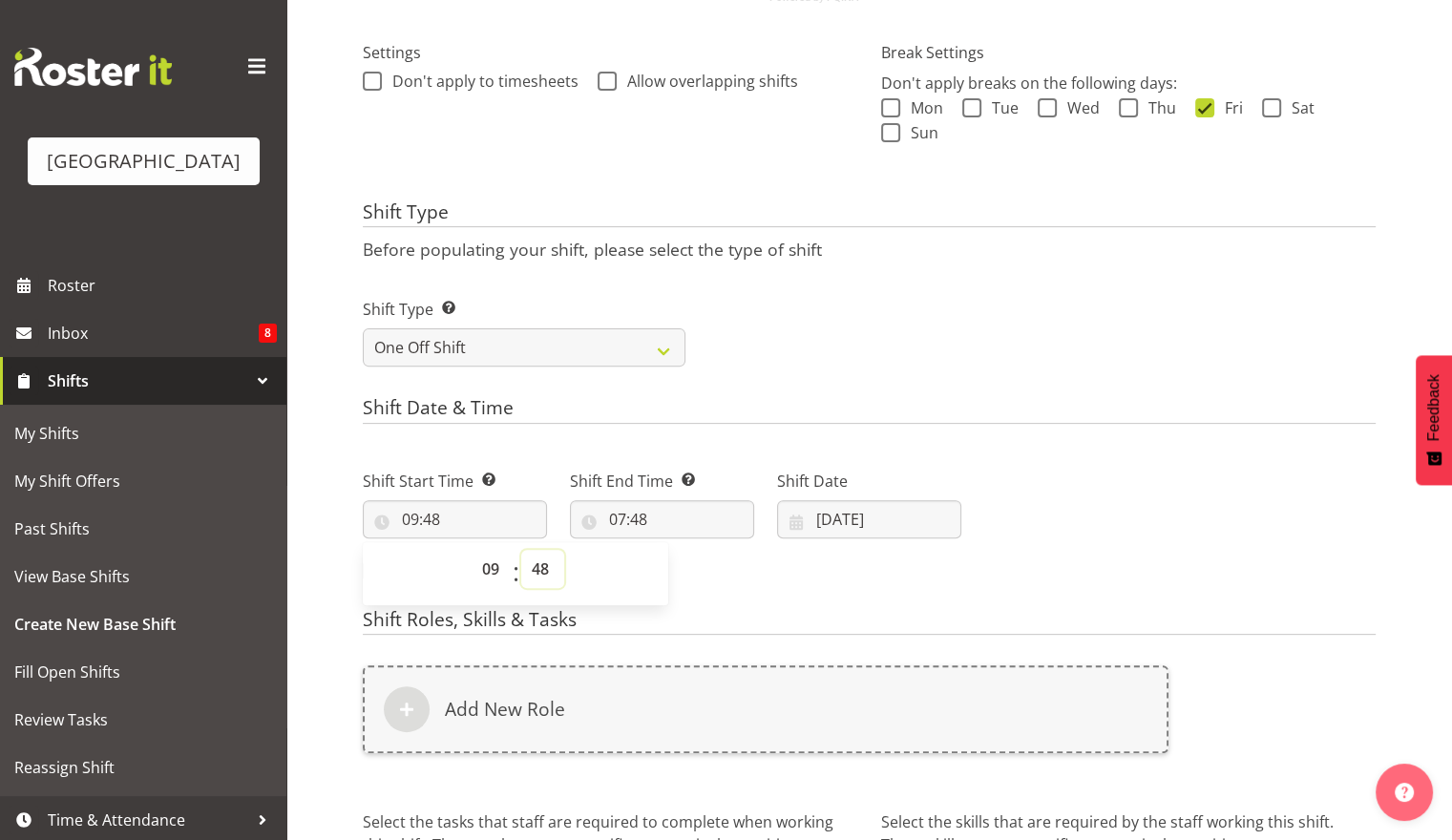
click at [559, 569] on select "00 01 02 03 04 05 06 07 08 09 10 11 12 13 14 15 16 17 18 19 20 21 22 23 24 25 2…" at bounding box center [543, 569] width 43 height 38
select select "0"
click at [521, 550] on select "00 01 02 03 04 05 06 07 08 09 10 11 12 13 14 15 16 17 18 19 20 21 22 23 24 25 2…" at bounding box center [543, 569] width 43 height 38
type input "09:00"
click at [668, 505] on input "07:48" at bounding box center [661, 519] width 184 height 38
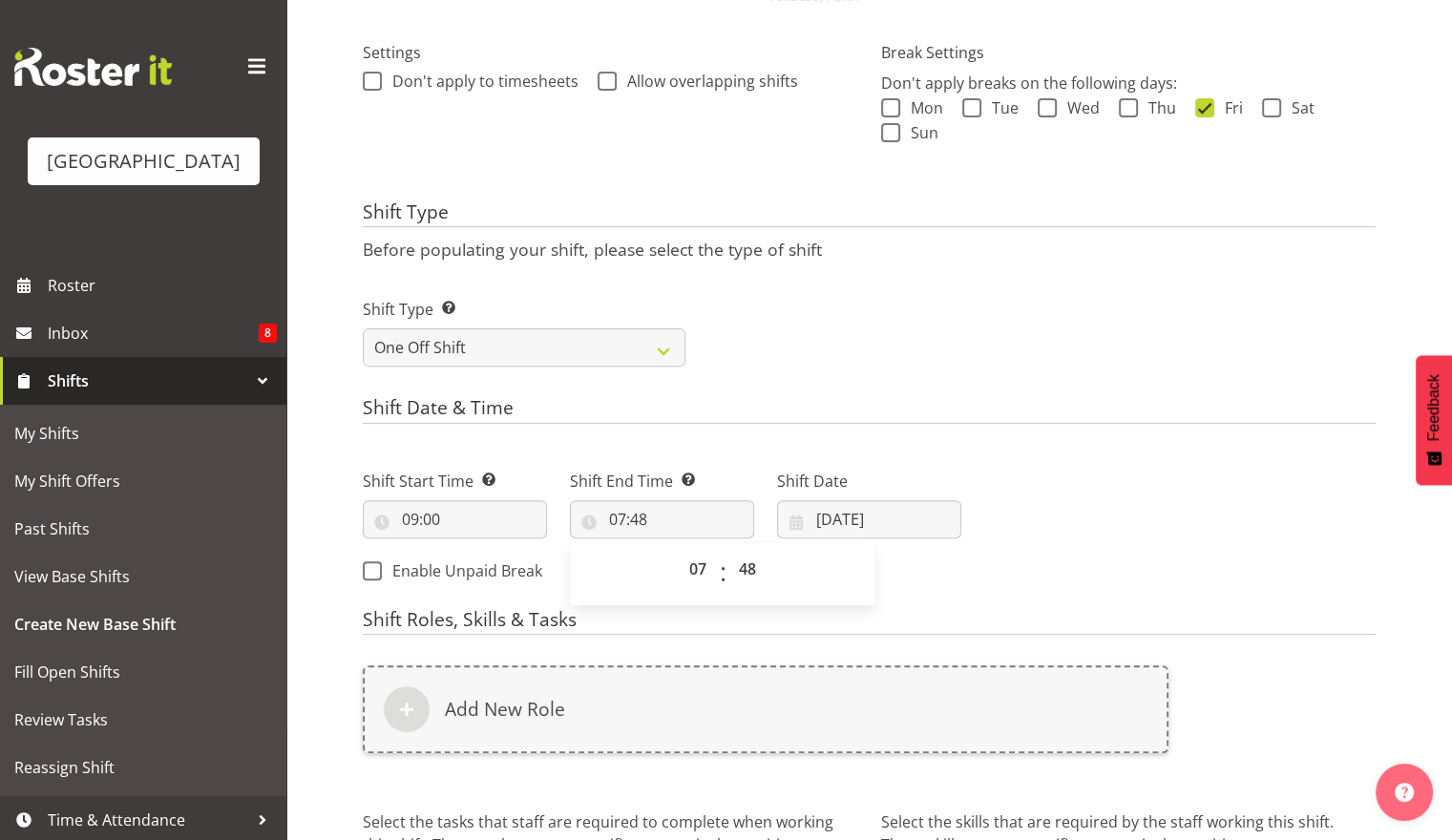
click at [674, 572] on div "00 01 02 03 04 05 06 07 08 09 10 11 12 13 14 15 16 17 18 19 20 21 22 23 : 00 01…" at bounding box center [722, 573] width 306 height 48
click at [691, 572] on select "00 01 02 03 04 05 06 07 08 09 10 11 12 13 14 15 16 17 18 19 20 21 22 23" at bounding box center [700, 569] width 43 height 38
select select "13"
click at [679, 550] on select "00 01 02 03 04 05 06 07 08 09 10 11 12 13 14 15 16 17 18 19 20 21 22 23" at bounding box center [700, 569] width 43 height 38
type input "13:48"
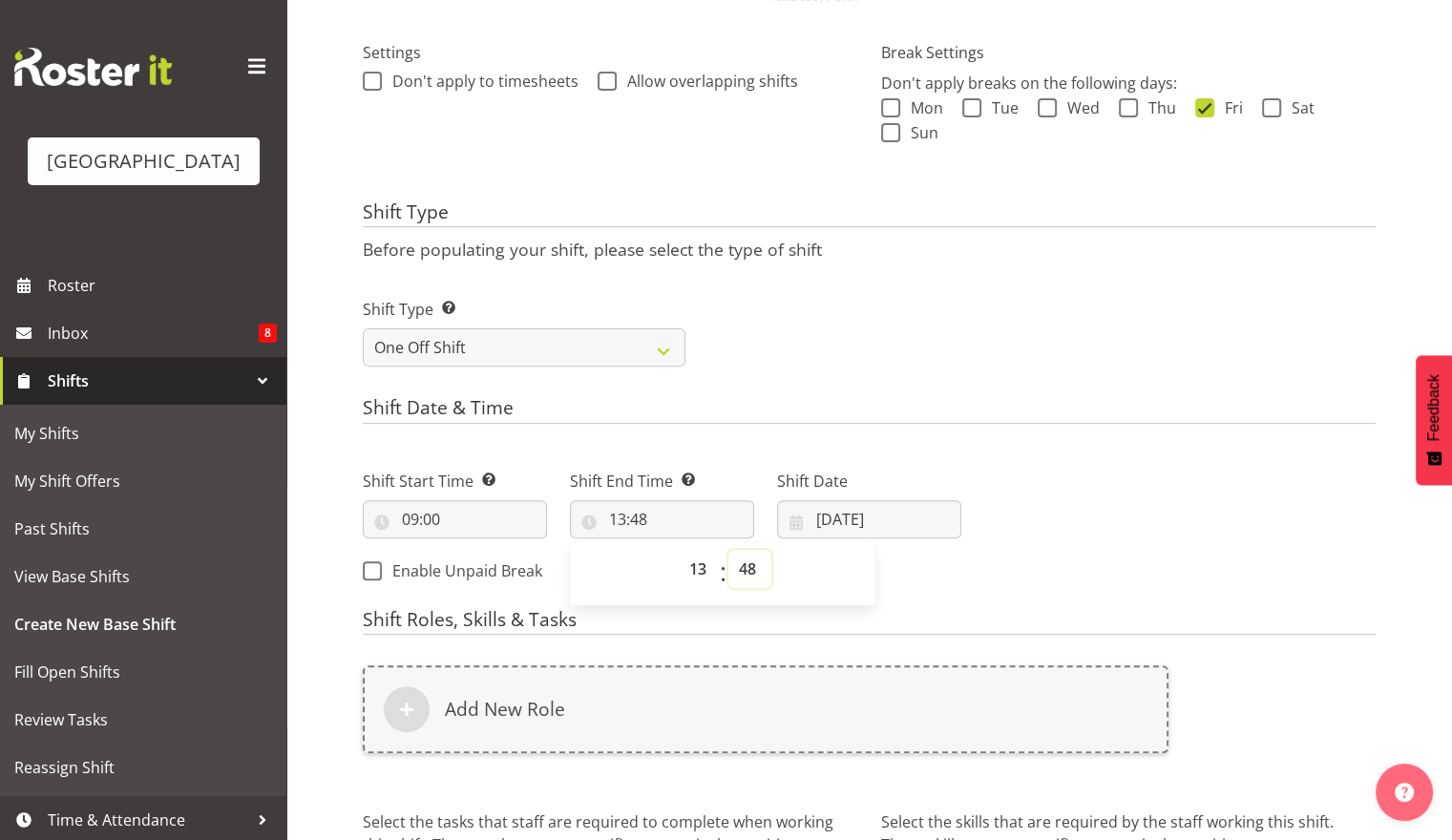
click at [741, 570] on select "00 01 02 03 04 05 06 07 08 09 10 11 12 13 14 15 16 17 18 19 20 21 22 23 24 25 2…" at bounding box center [751, 569] width 43 height 38
select select "0"
click at [729, 550] on select "00 01 02 03 04 05 06 07 08 09 10 11 12 13 14 15 16 17 18 19 20 21 22 23 24 25 2…" at bounding box center [751, 569] width 43 height 38
type input "13:00"
click at [1081, 371] on div "Shift Type Shift Types: One Off – Select this if you would like a single shift …" at bounding box center [869, 325] width 1036 height 107
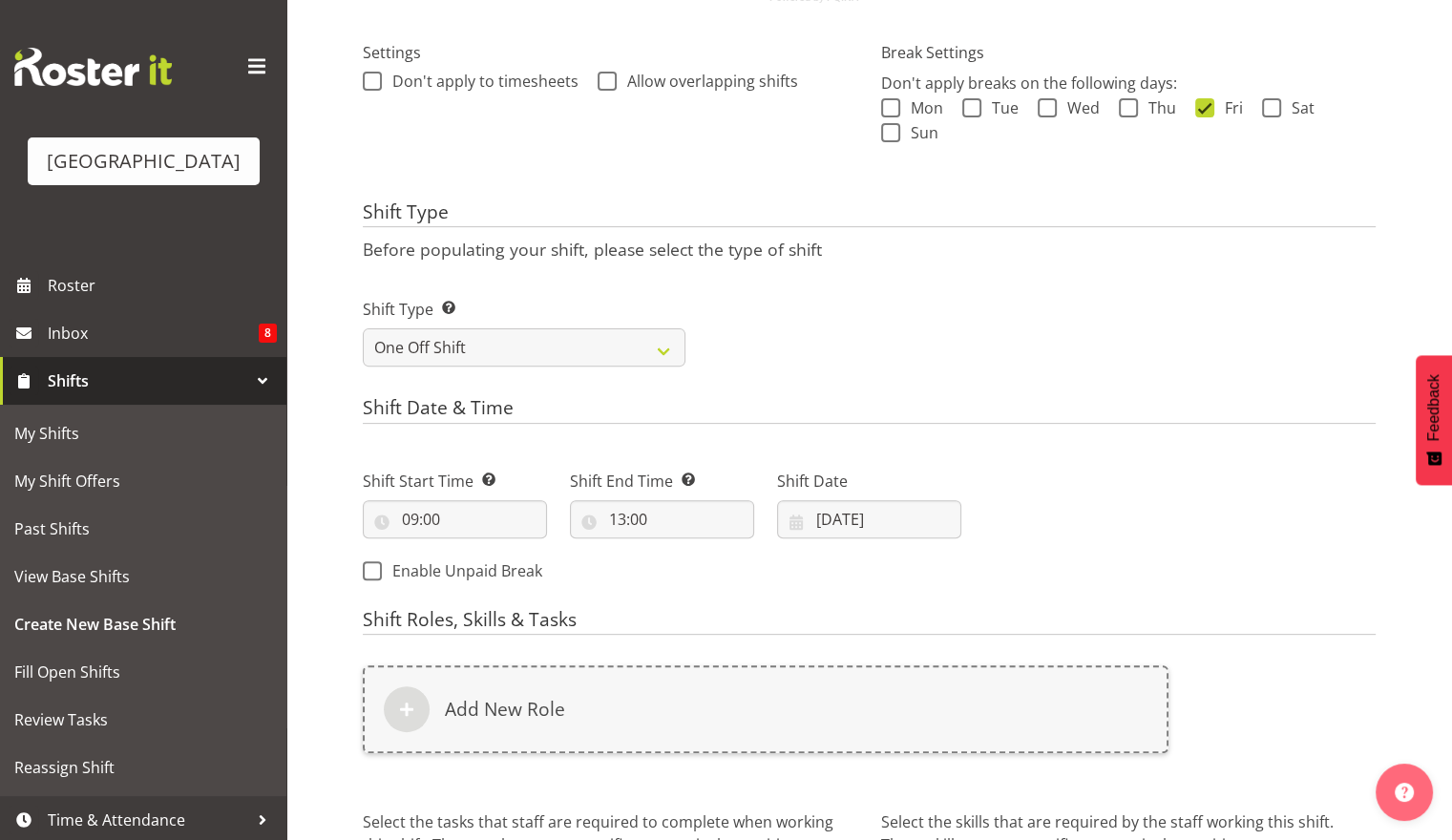
click at [890, 541] on div "Shift Date 25/09/2025 January February March April May June July August Septemb…" at bounding box center [869, 496] width 208 height 107
click at [894, 525] on input "25/09/2025" at bounding box center [869, 519] width 184 height 38
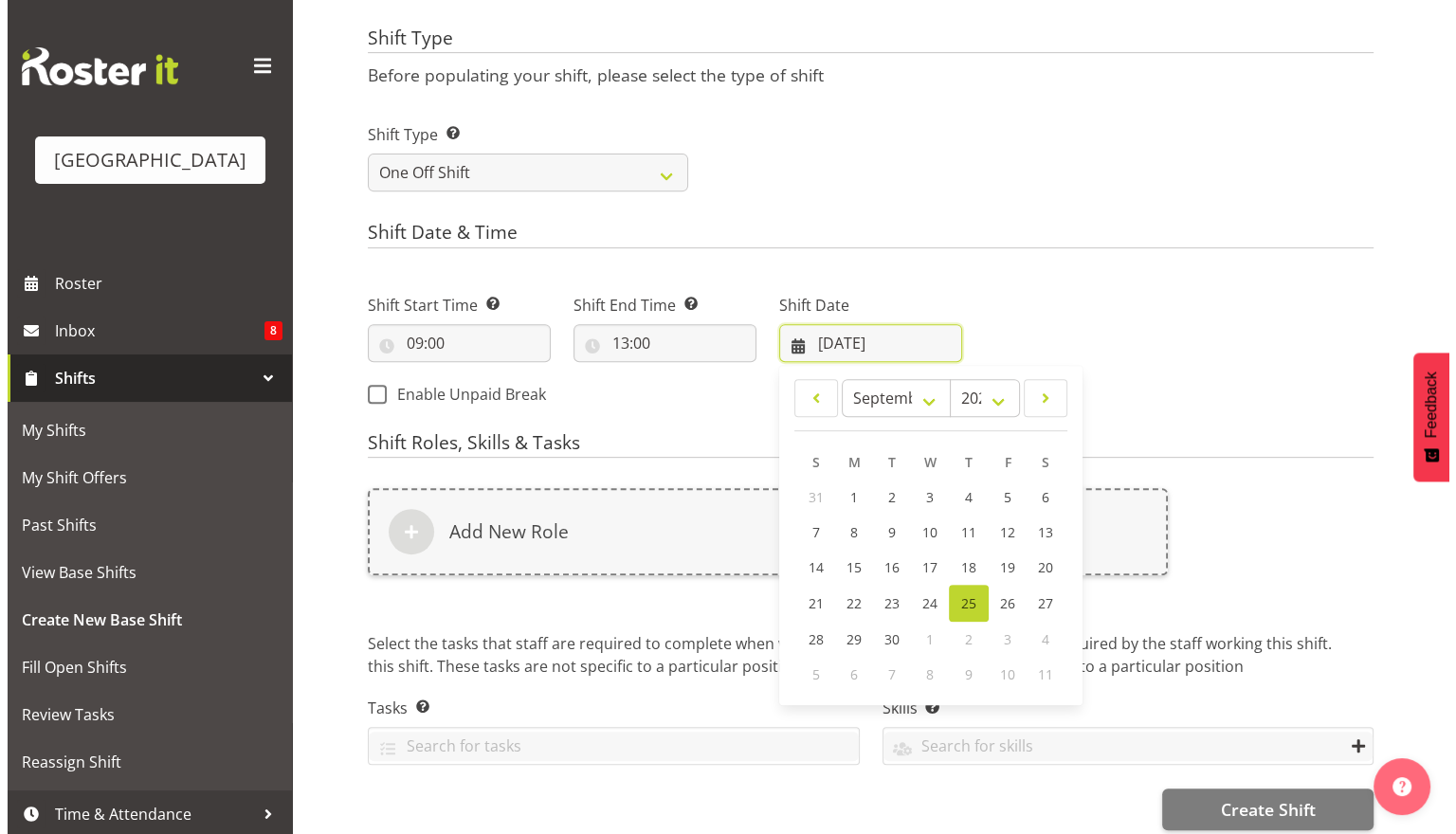
scroll to position [735, 0]
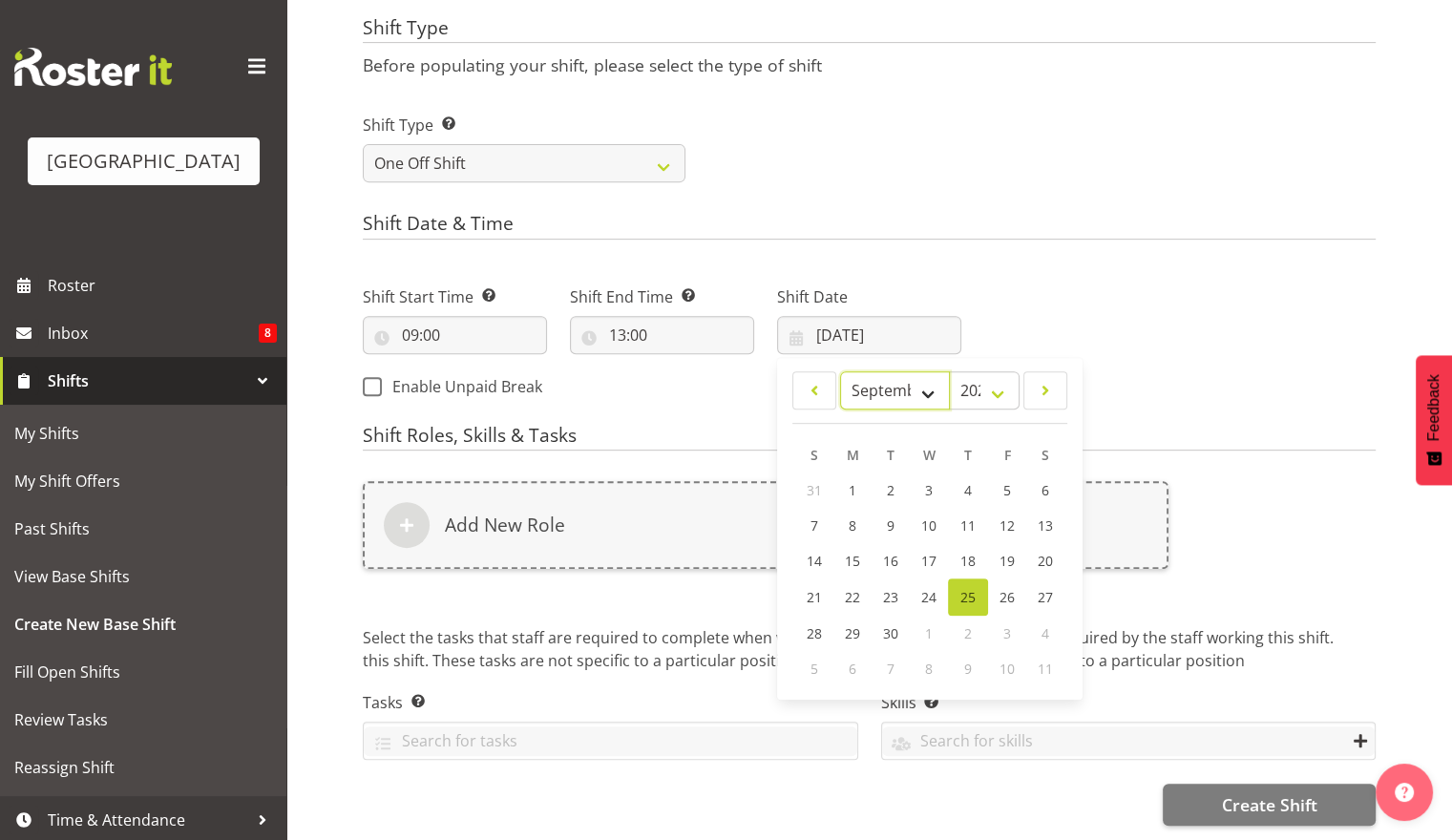
click at [908, 375] on select "January February March April May June July August September October November De…" at bounding box center [895, 390] width 110 height 38
select select "9"
click at [840, 372] on select "January February March April May June July August September October November De…" at bounding box center [895, 390] width 110 height 38
click at [1002, 481] on span "3" at bounding box center [1006, 490] width 8 height 18
type input "03/10/2025"
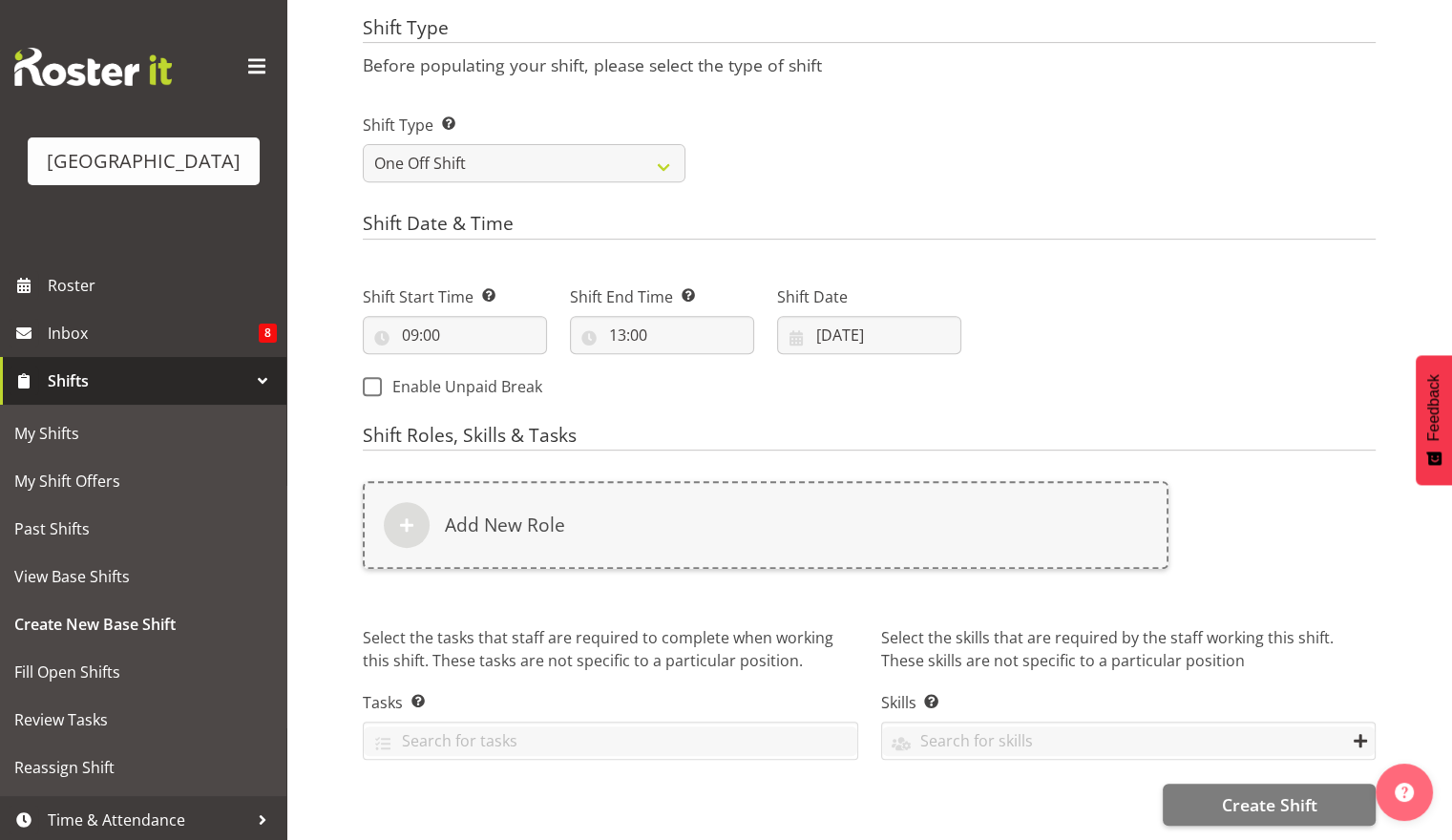
click at [1112, 359] on div "Next Shifts" at bounding box center [1180, 335] width 414 height 154
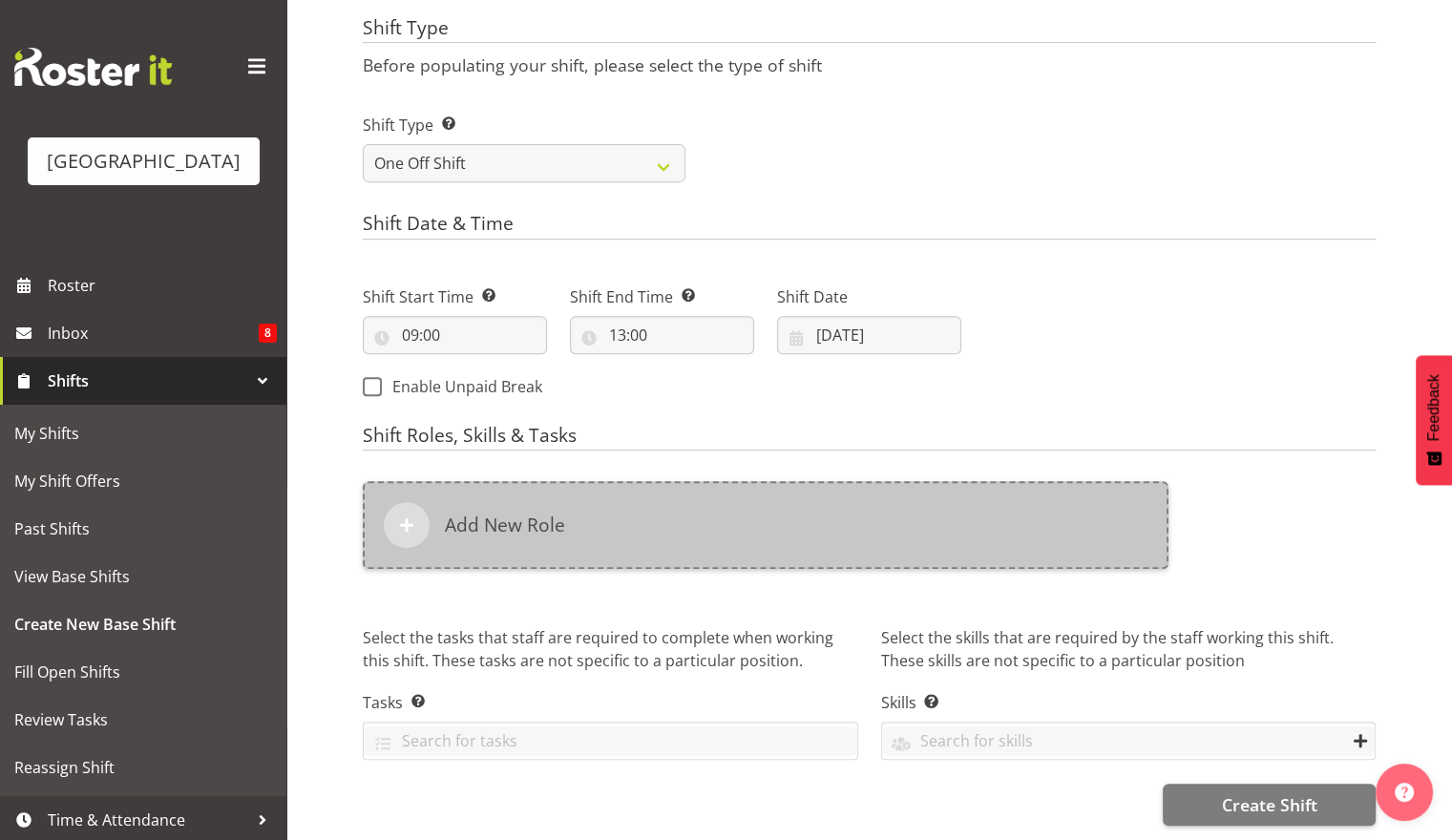
click at [500, 513] on h6 "Add New Role" at bounding box center [505, 524] width 120 height 23
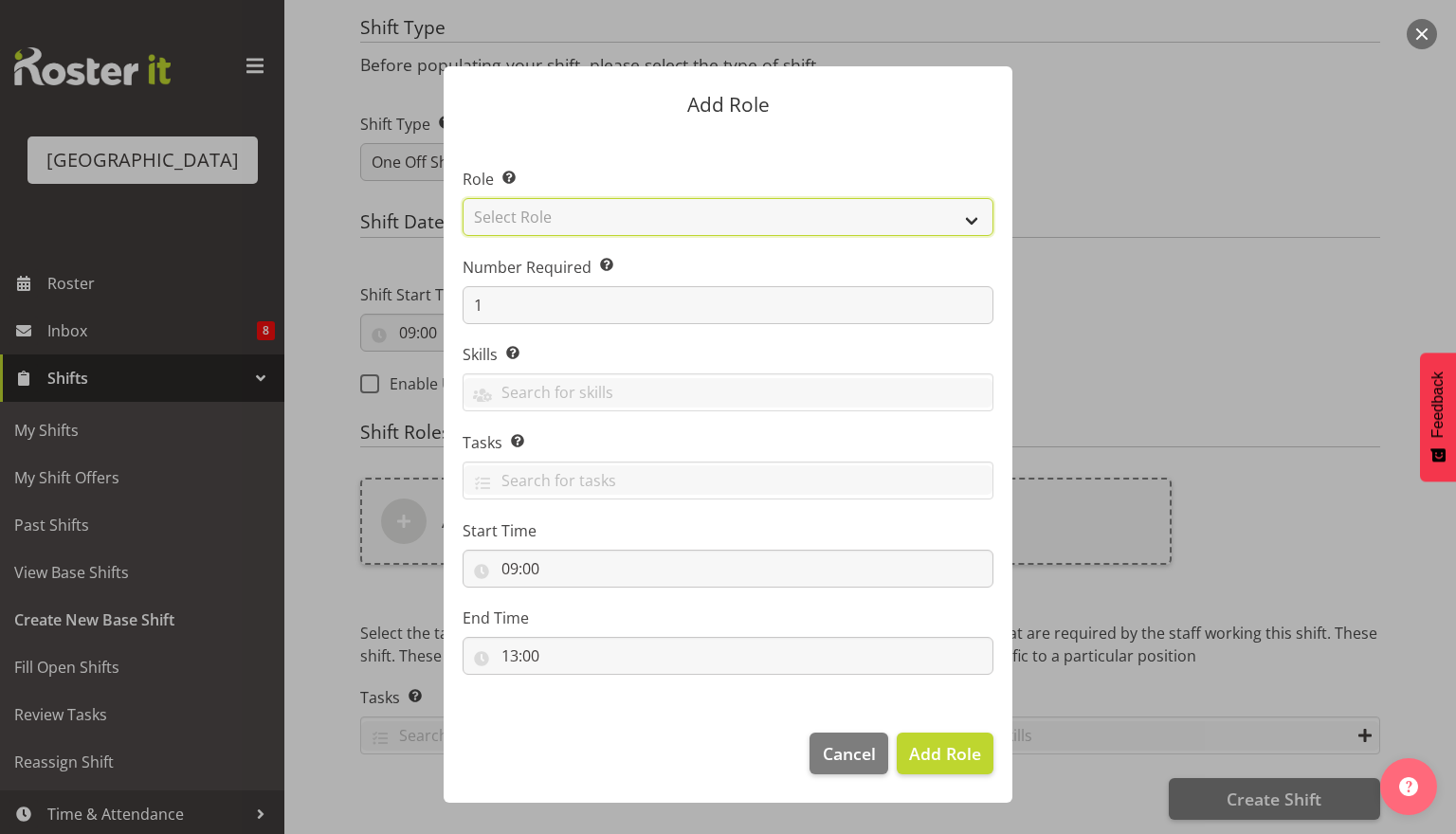
click at [650, 216] on select "Select Role Aquatic Customer Services Officer Cleaner - Splash Palace Facilties…" at bounding box center [728, 217] width 531 height 38
select select "96"
click at [463, 198] on select "Select Role Aquatic Customer Services Officer Cleaner - Splash Palace Facilties…" at bounding box center [728, 217] width 531 height 38
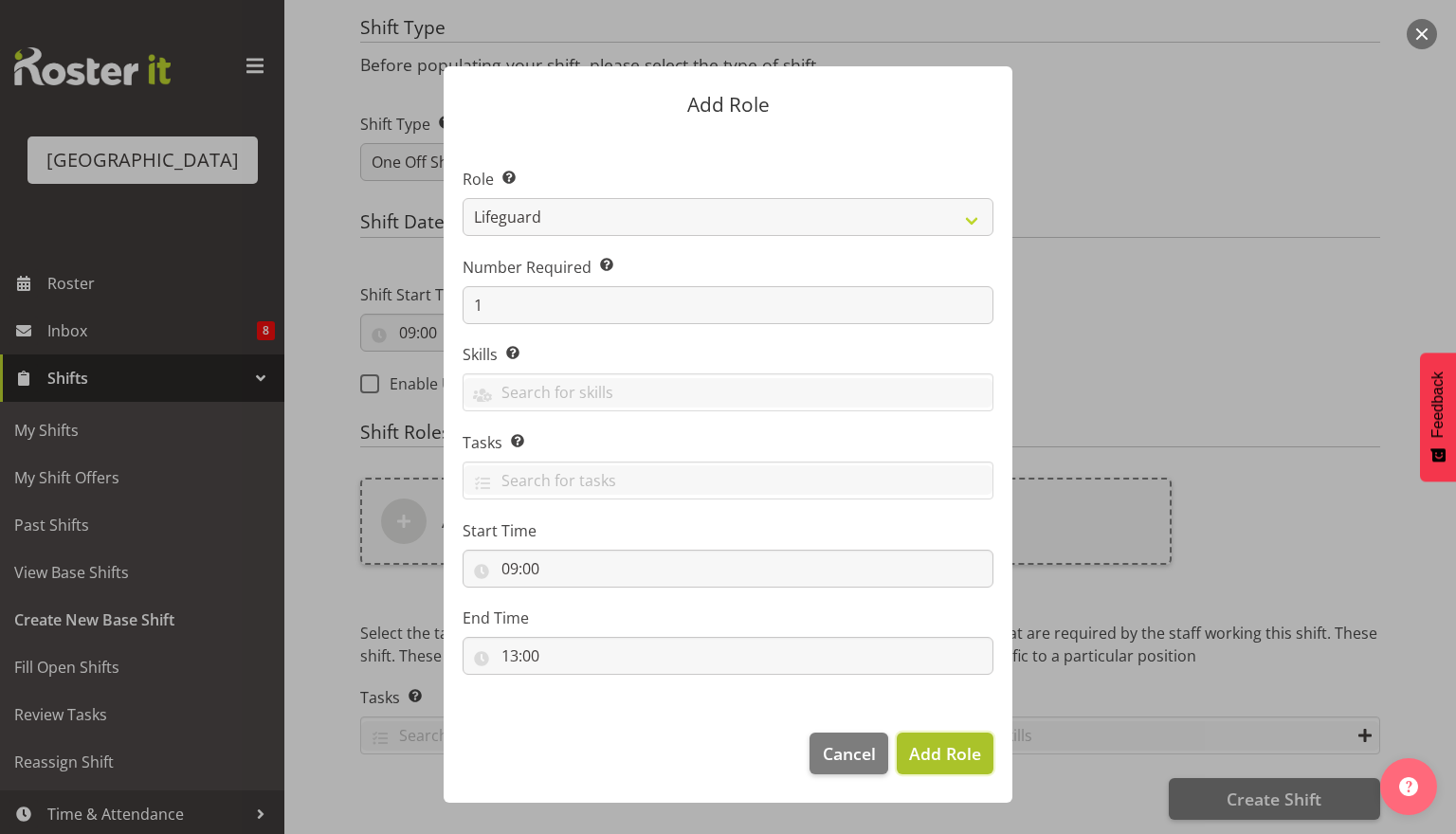
click at [944, 757] on span "Add Role" at bounding box center [945, 753] width 72 height 22
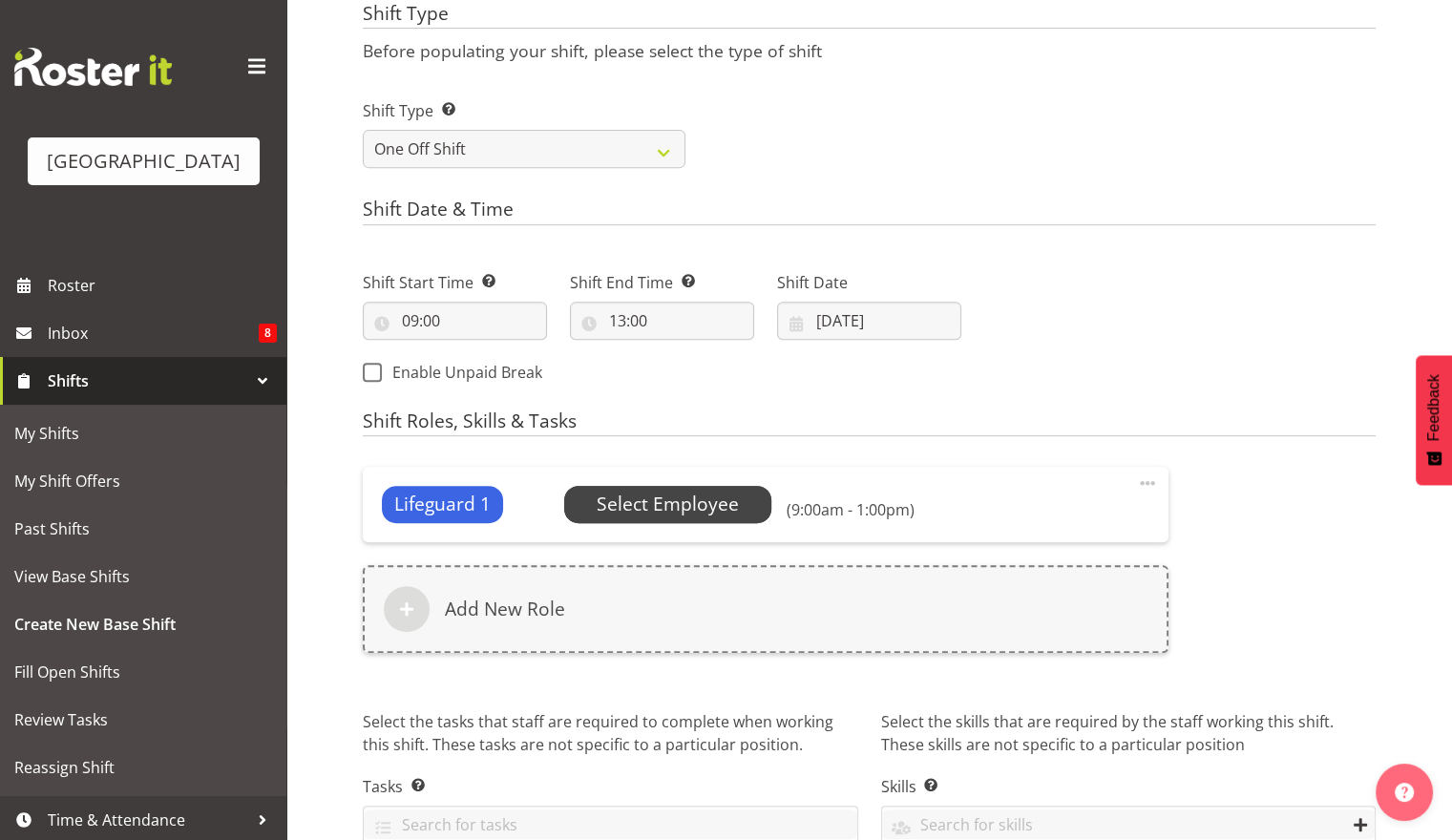
drag, startPoint x: 623, startPoint y: 464, endPoint x: 643, endPoint y: 489, distance: 32.0
click at [625, 467] on div "Lifeguard 1 No Default Employee Select Employee (9:00am - 1:00pm) Edit Delete A…" at bounding box center [765, 570] width 829 height 231
click at [638, 502] on span "Select Employee" at bounding box center [668, 505] width 143 height 28
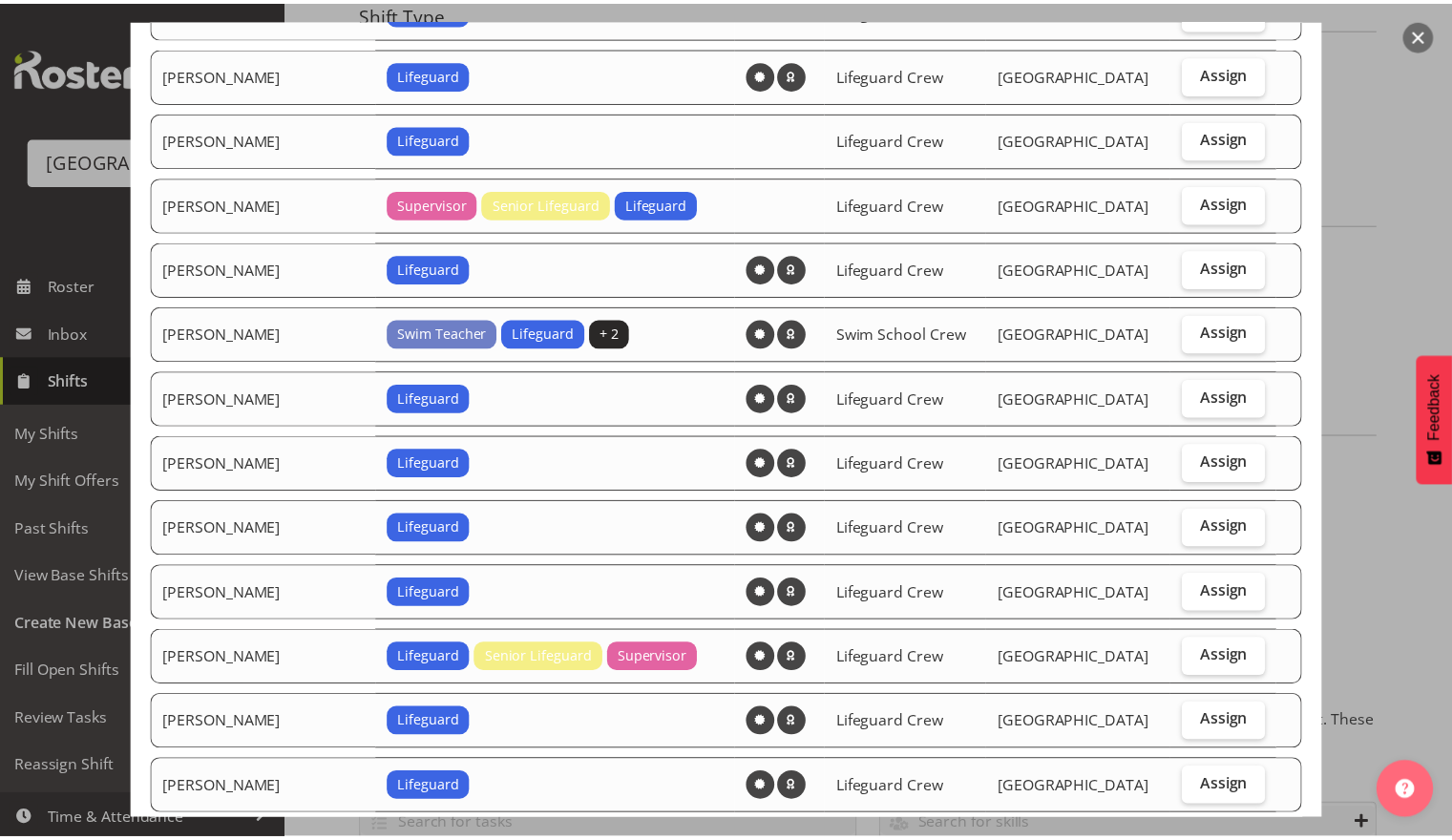
scroll to position [1554, 0]
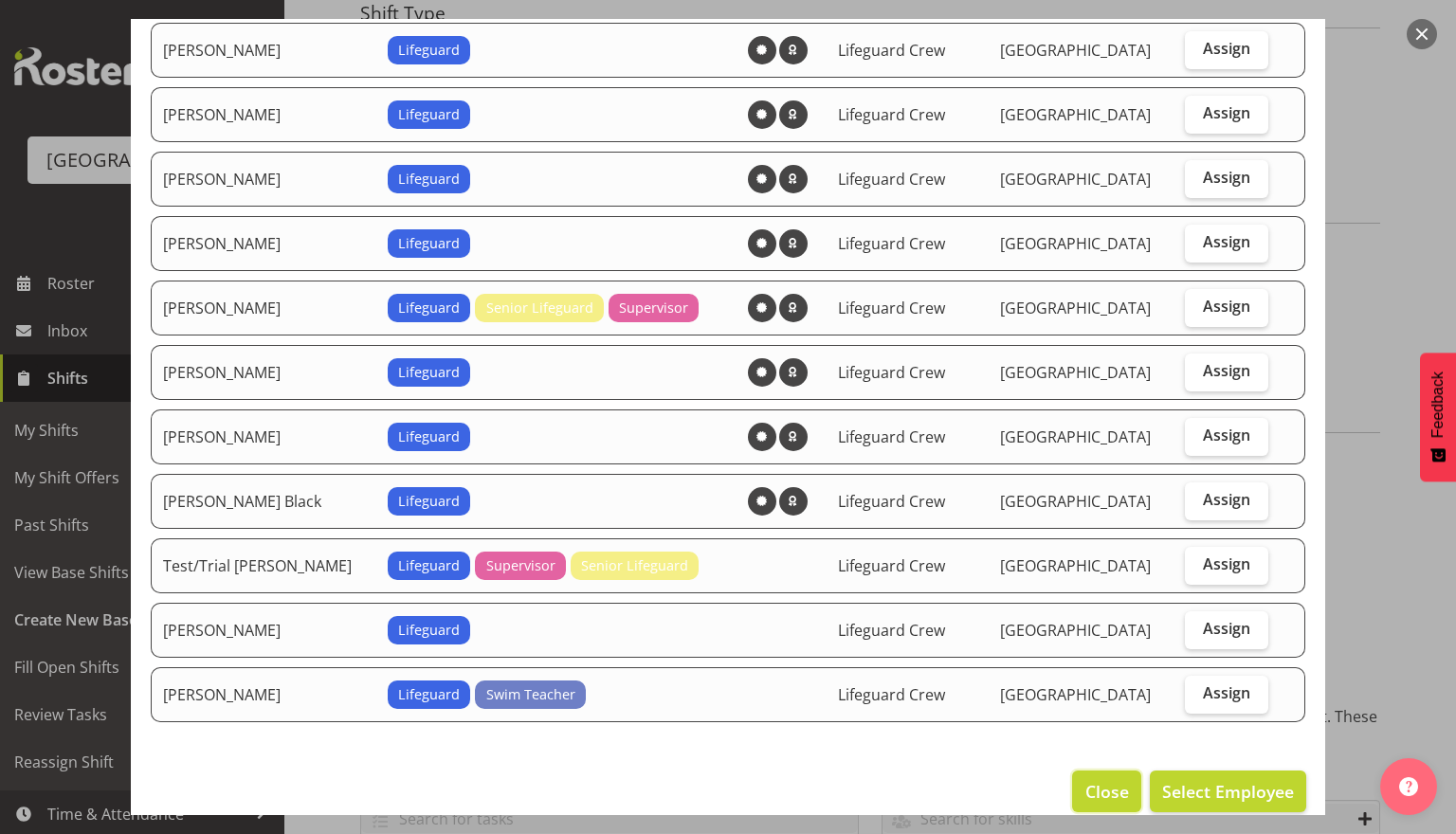
click at [1091, 779] on span "Close" at bounding box center [1106, 791] width 44 height 24
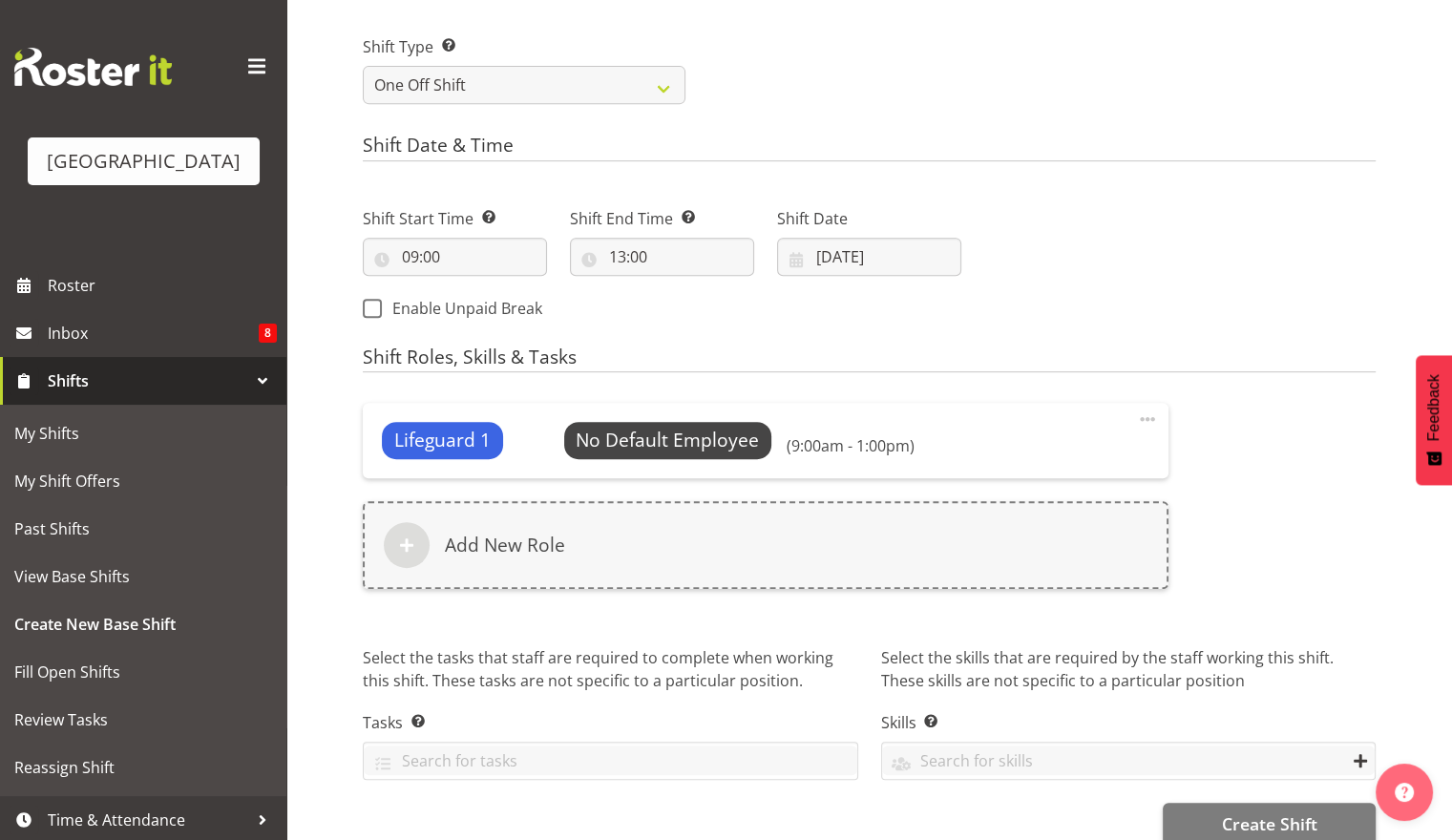
scroll to position [838, 0]
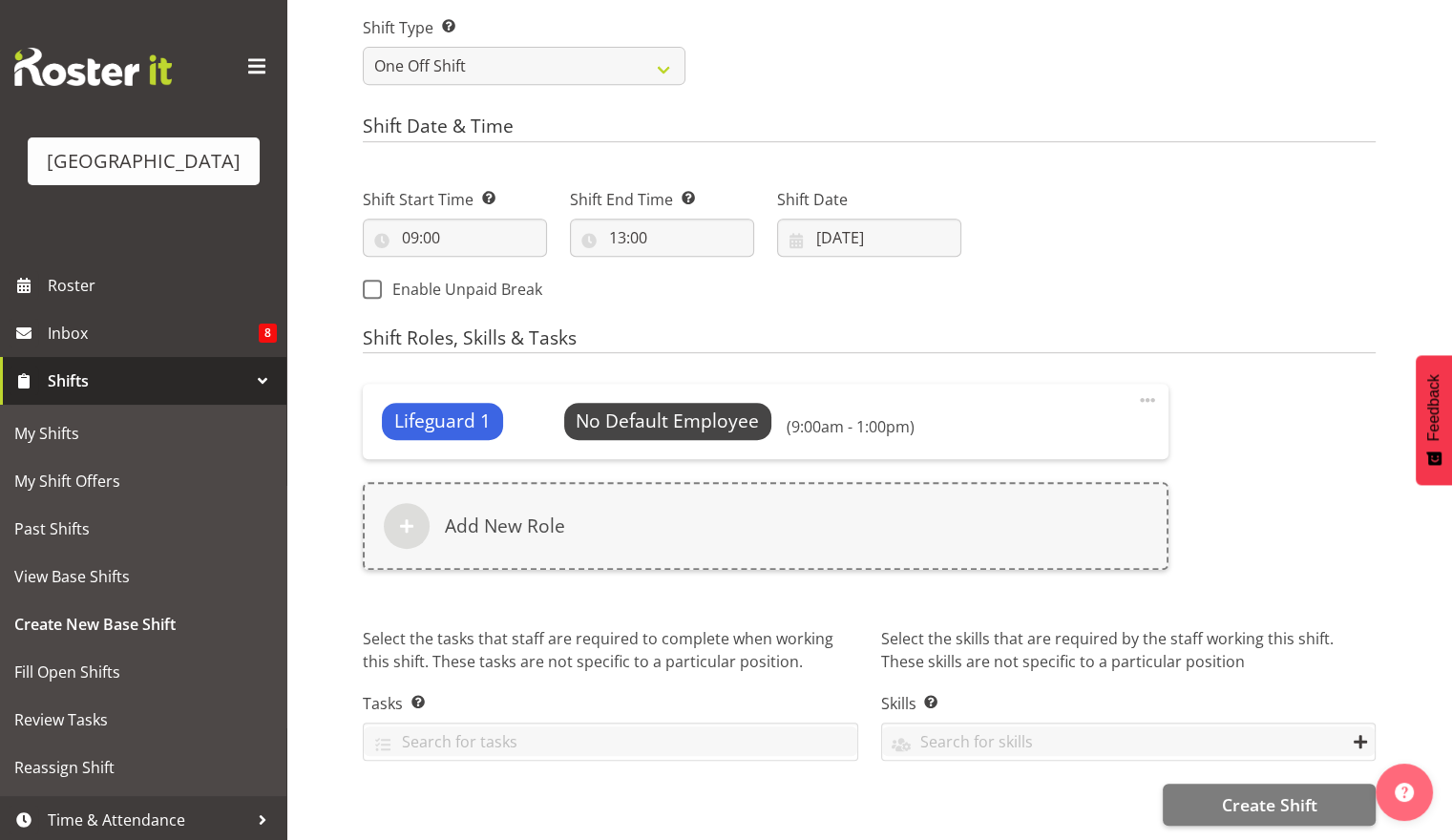
click at [465, 415] on span "Lifeguard 1" at bounding box center [443, 421] width 96 height 28
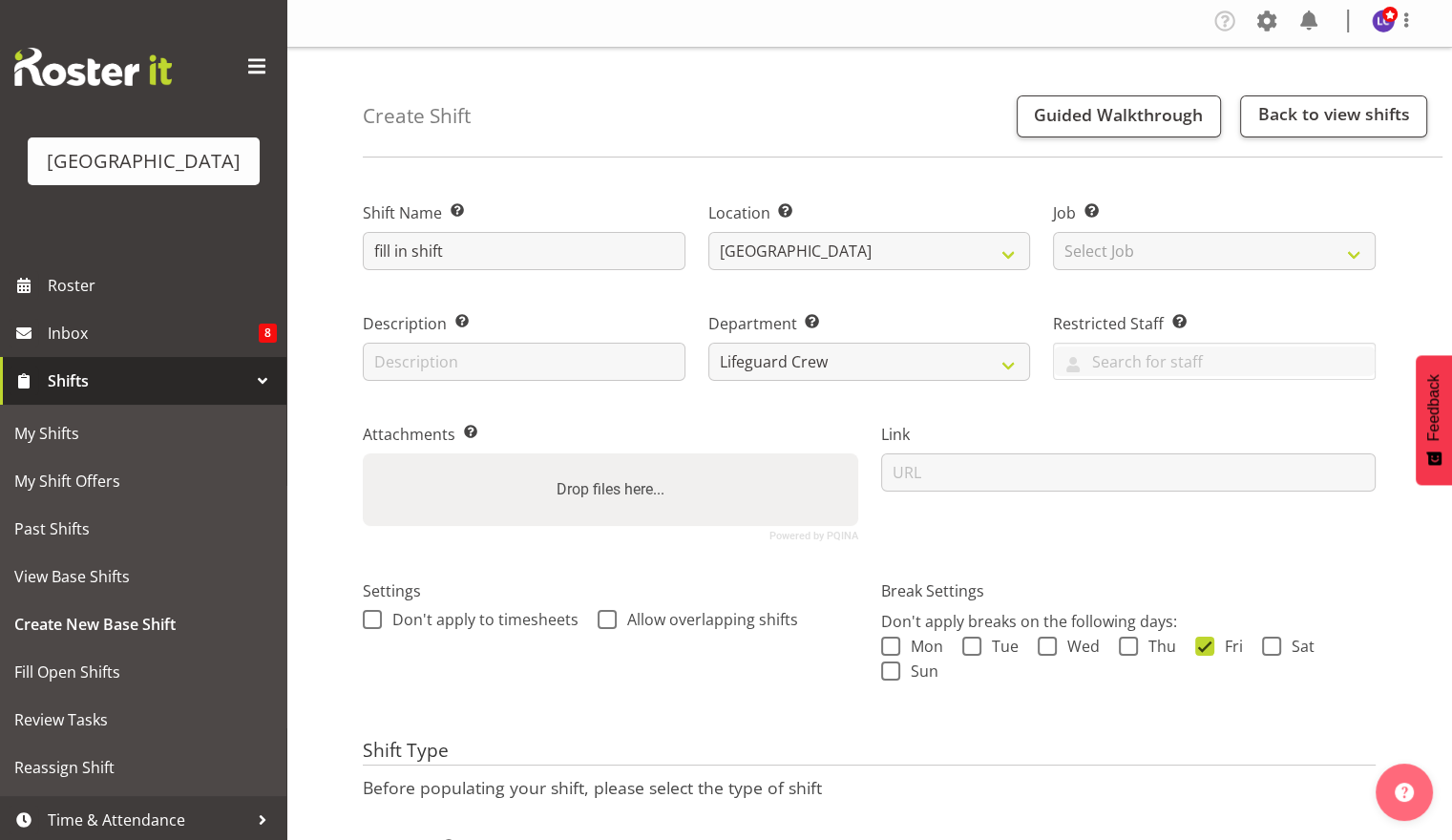
scroll to position [0, 0]
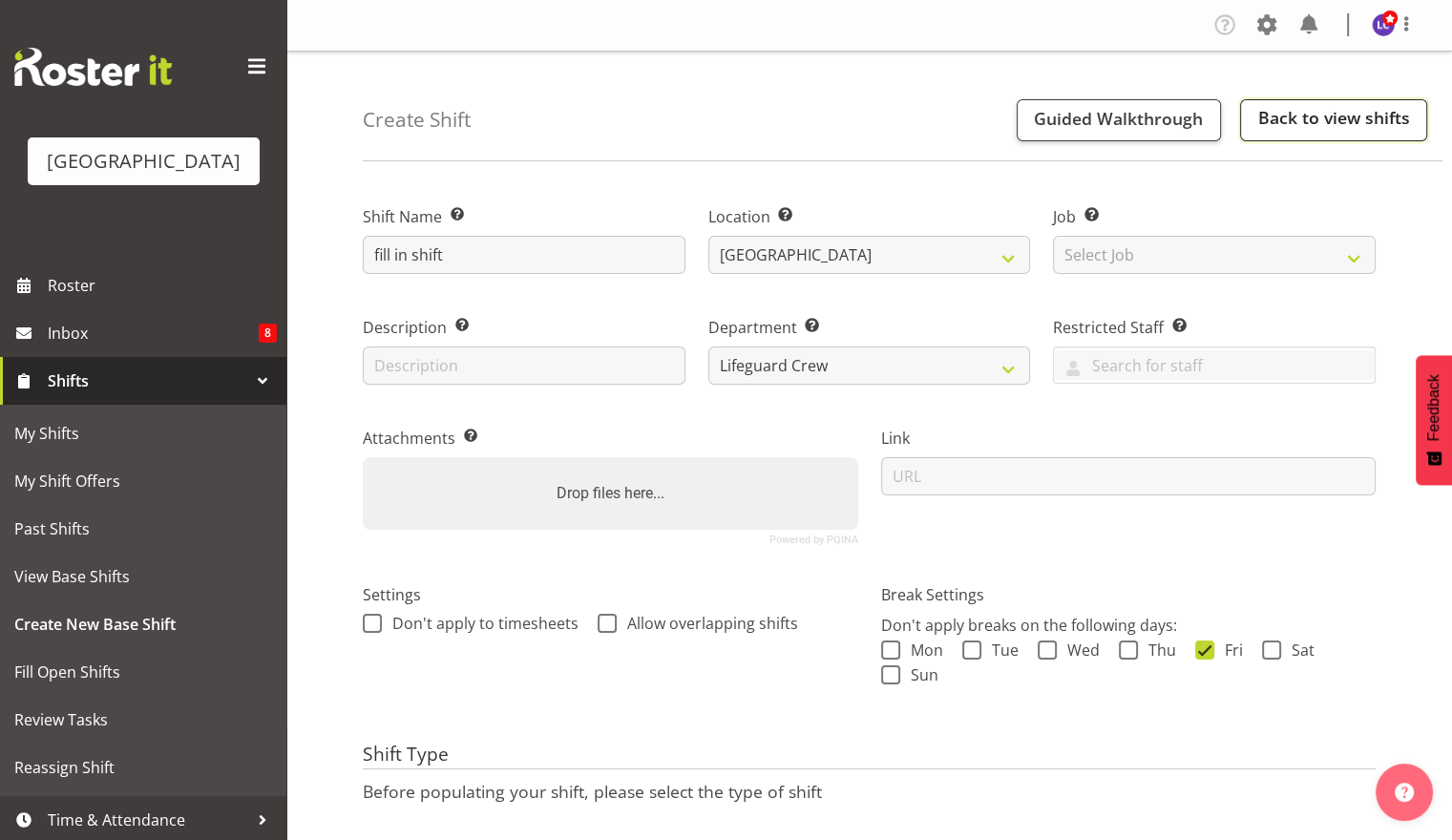
click at [1381, 128] on link "Back to view shifts" at bounding box center [1334, 120] width 187 height 42
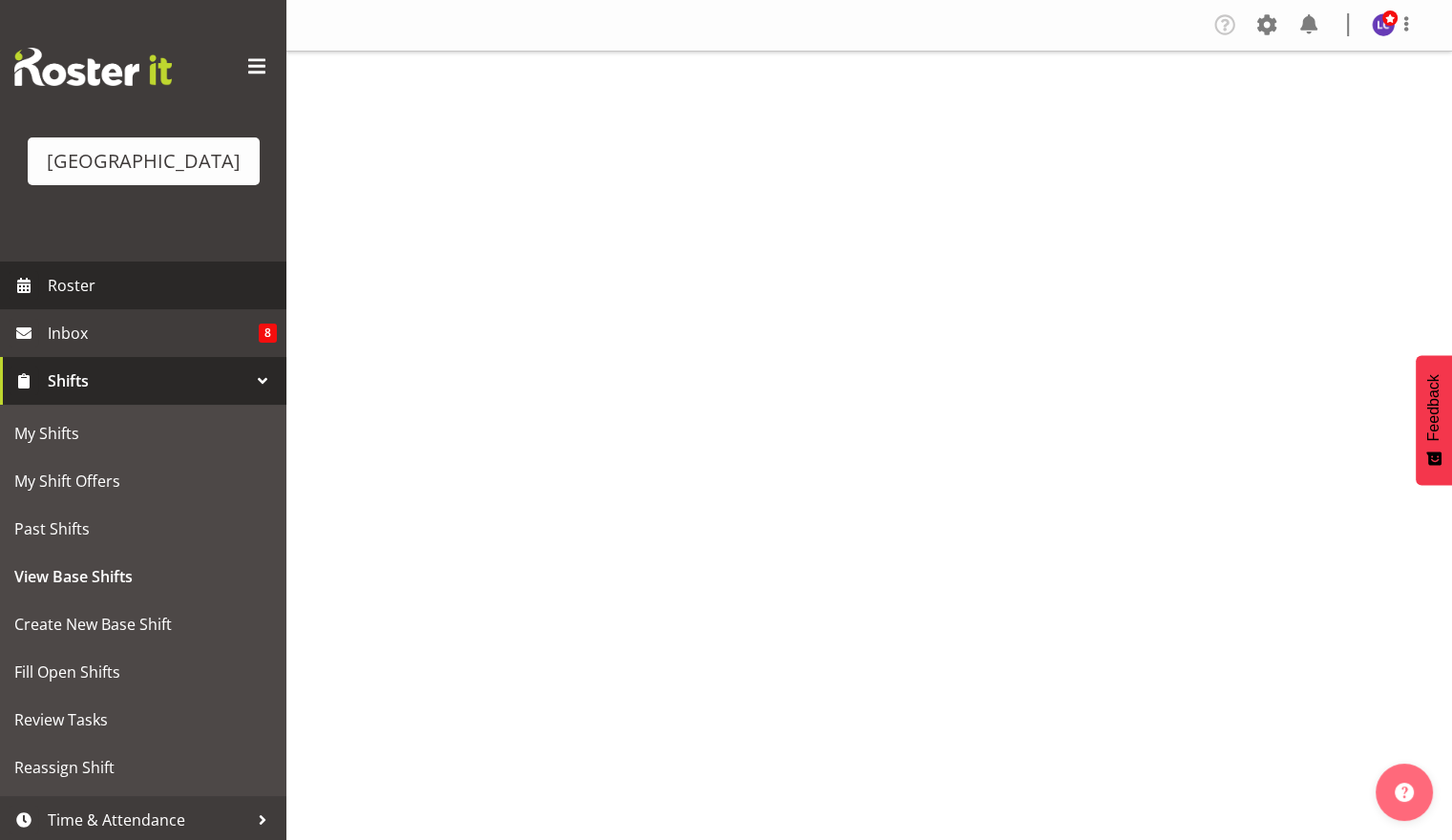
click at [107, 284] on span "Roster" at bounding box center [162, 285] width 229 height 29
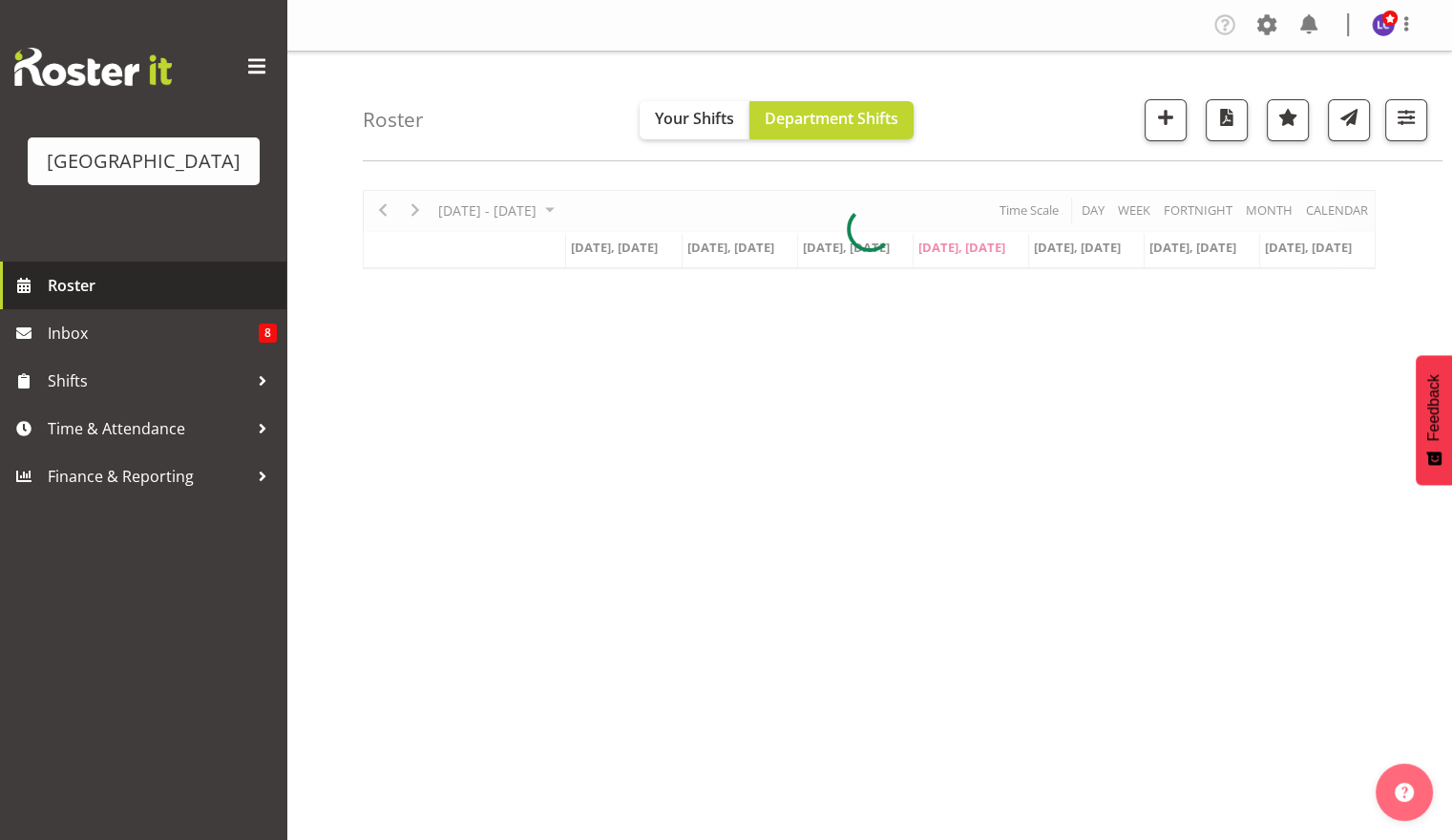
click at [138, 286] on span "Roster" at bounding box center [162, 285] width 229 height 29
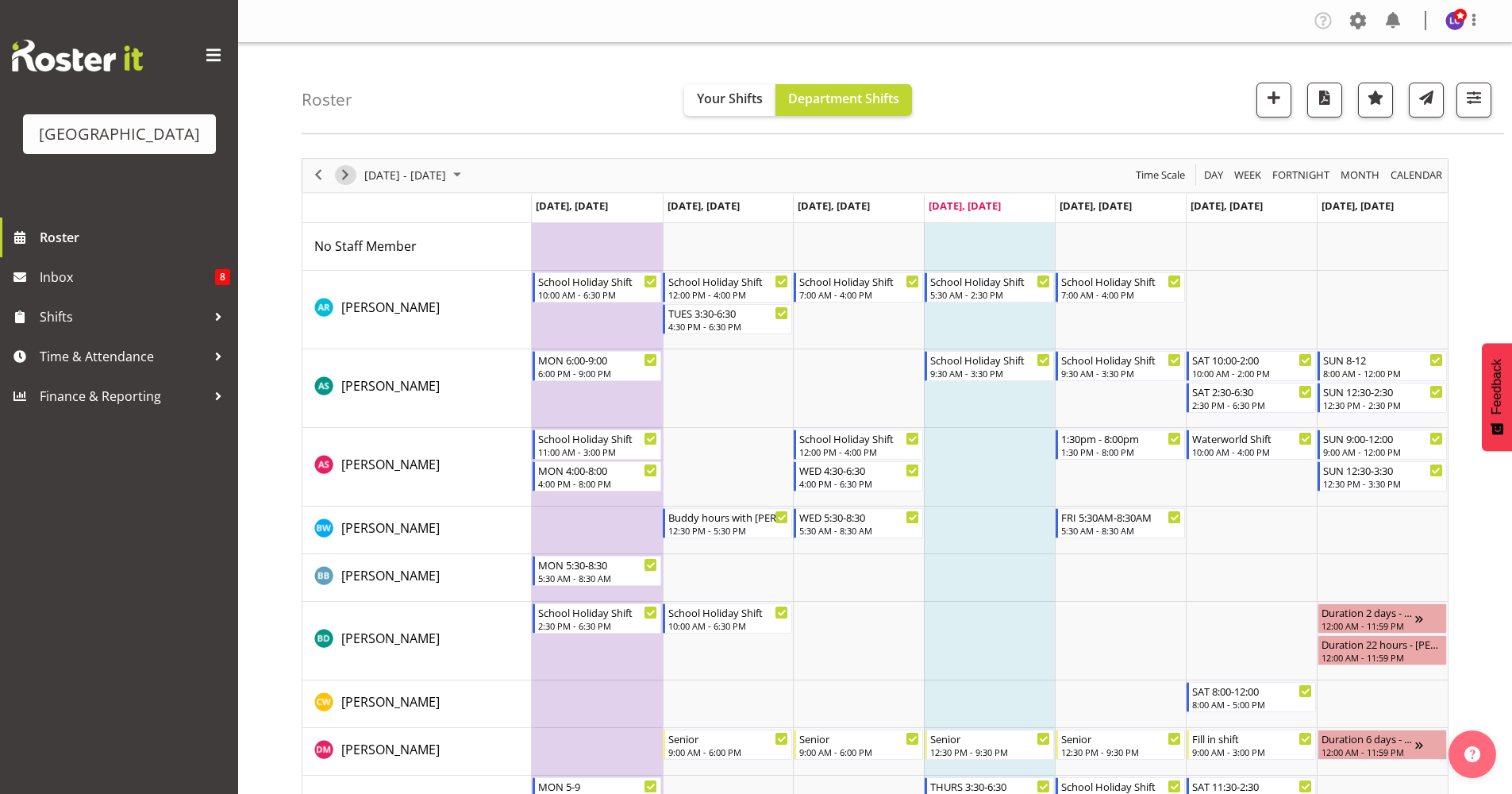
click at [351, 169] on span "Next" at bounding box center [345, 175] width 19 height 20
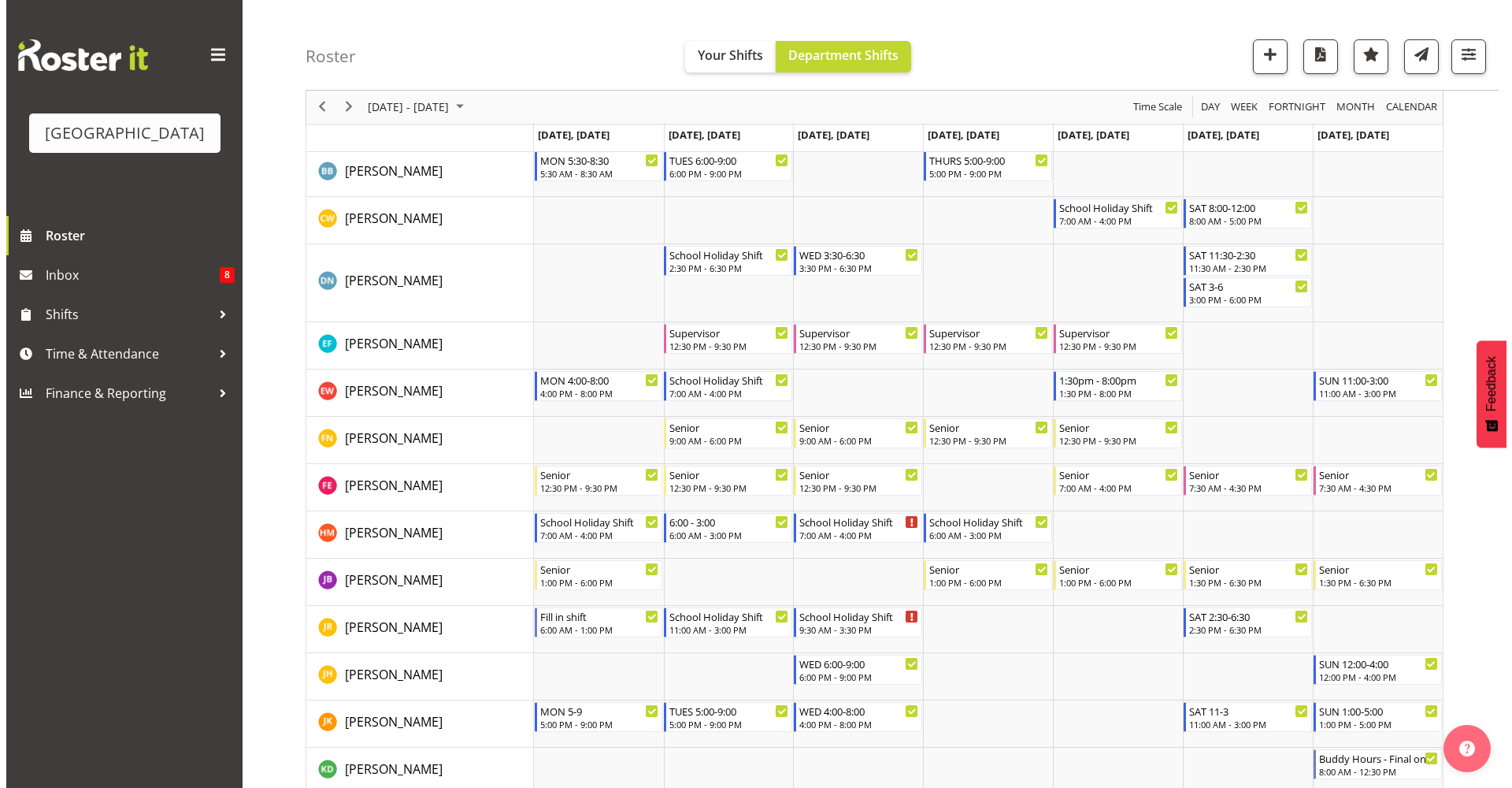
scroll to position [425, 0]
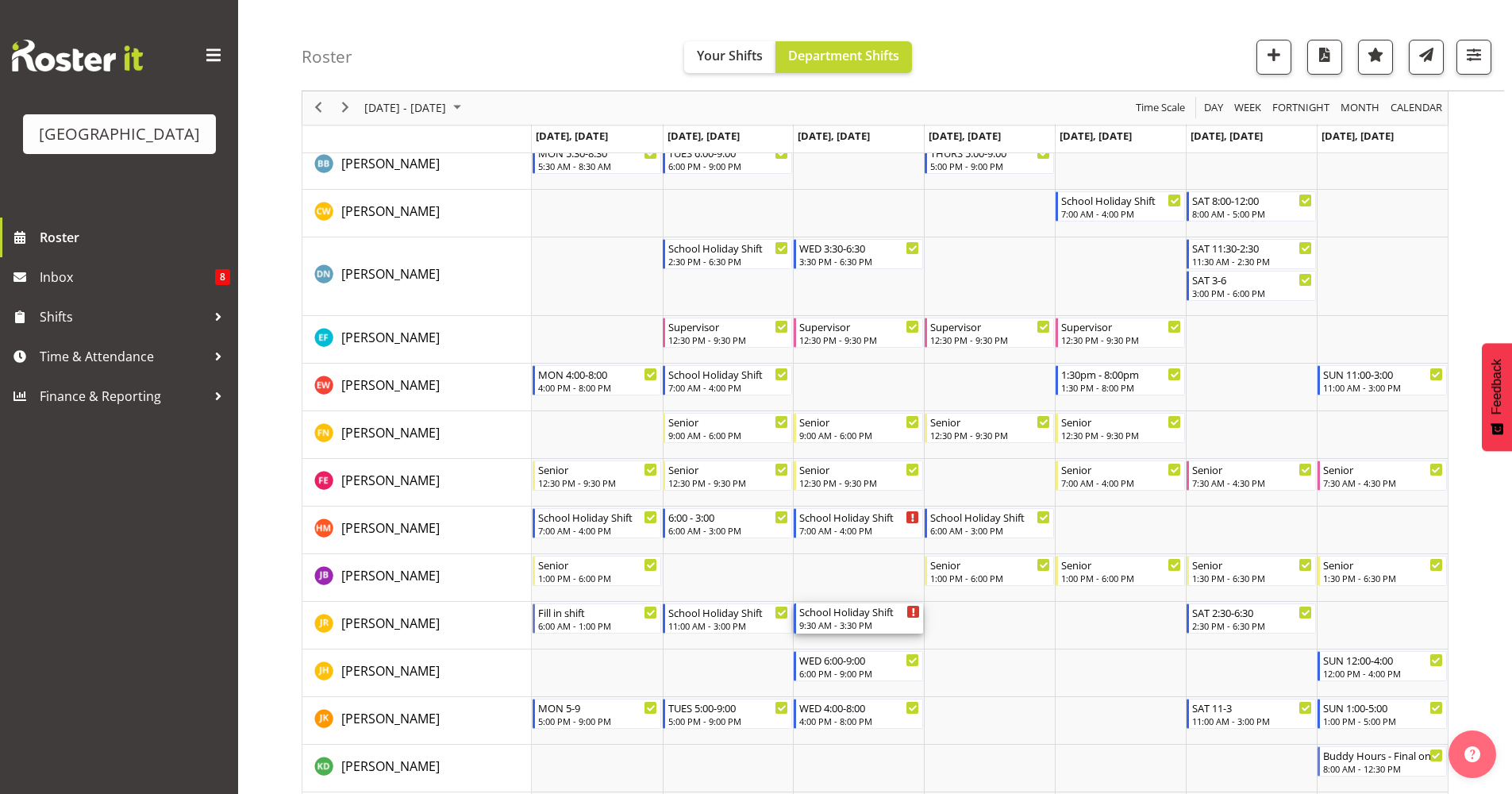
click at [853, 621] on div "9:30 AM - 3:30 PM" at bounding box center [859, 625] width 121 height 13
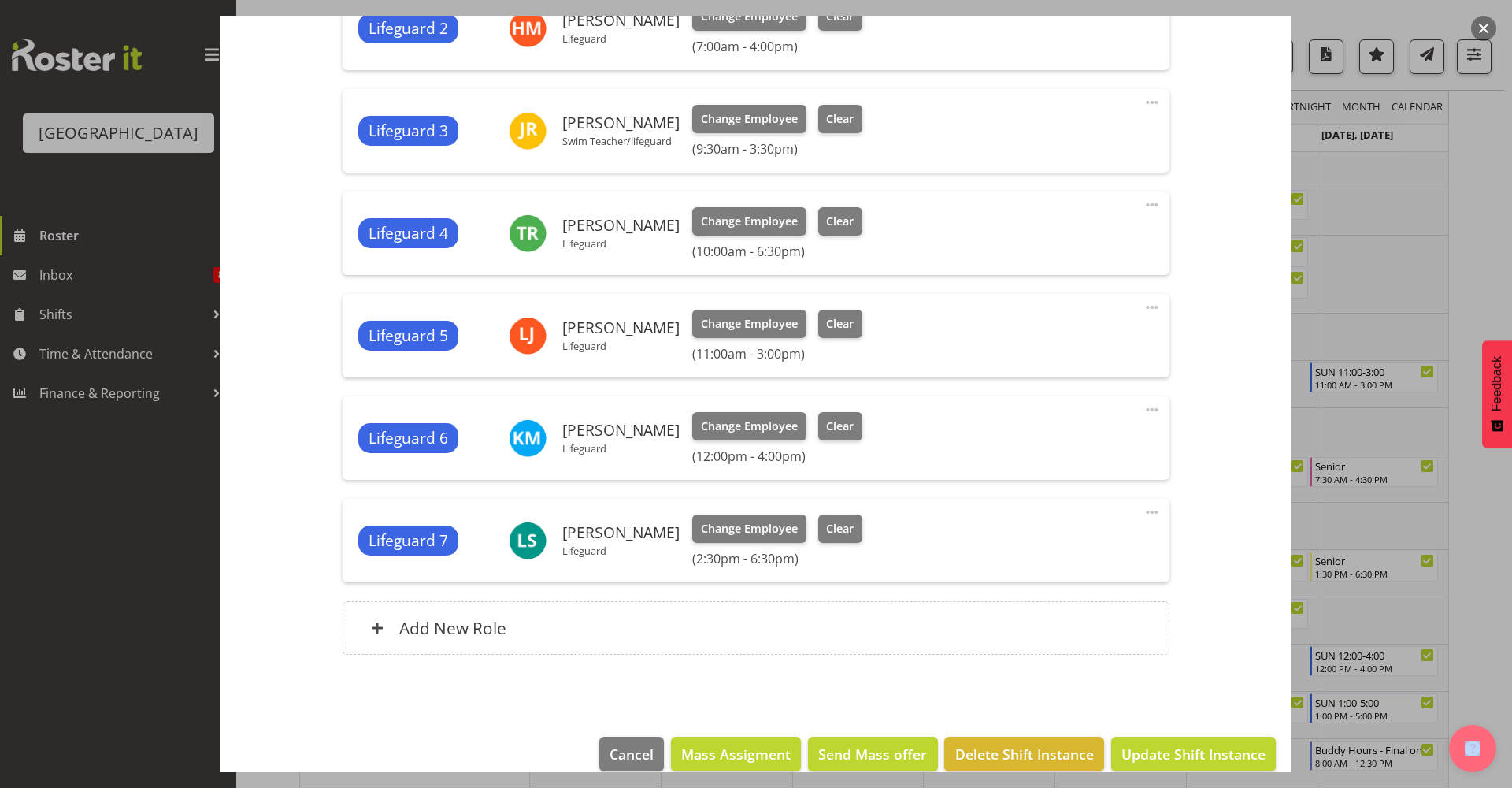
scroll to position [341, 0]
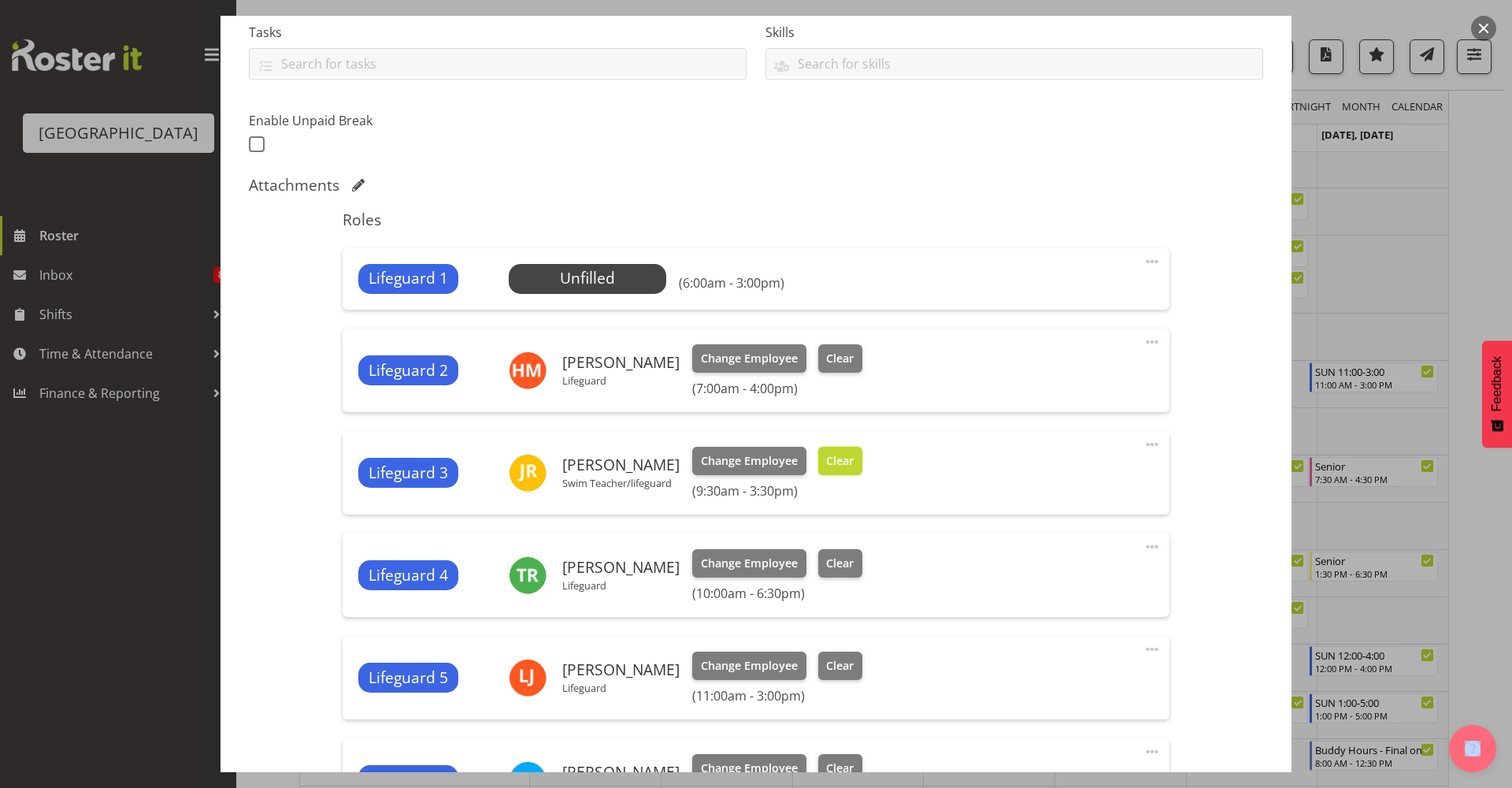
click at [841, 468] on span "Clear" at bounding box center [840, 460] width 28 height 17
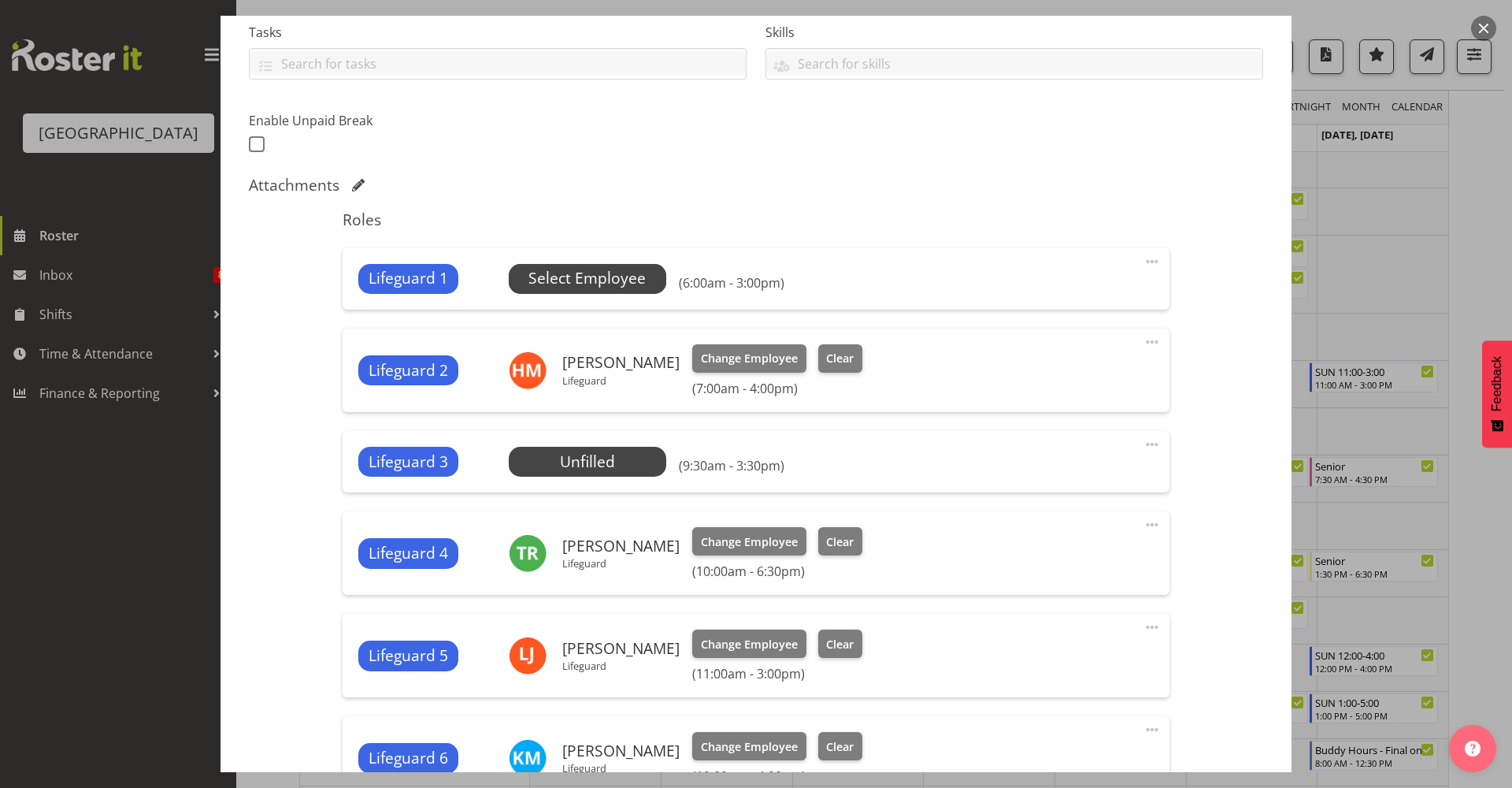
click at [612, 273] on span "Select Employee" at bounding box center [586, 278] width 118 height 23
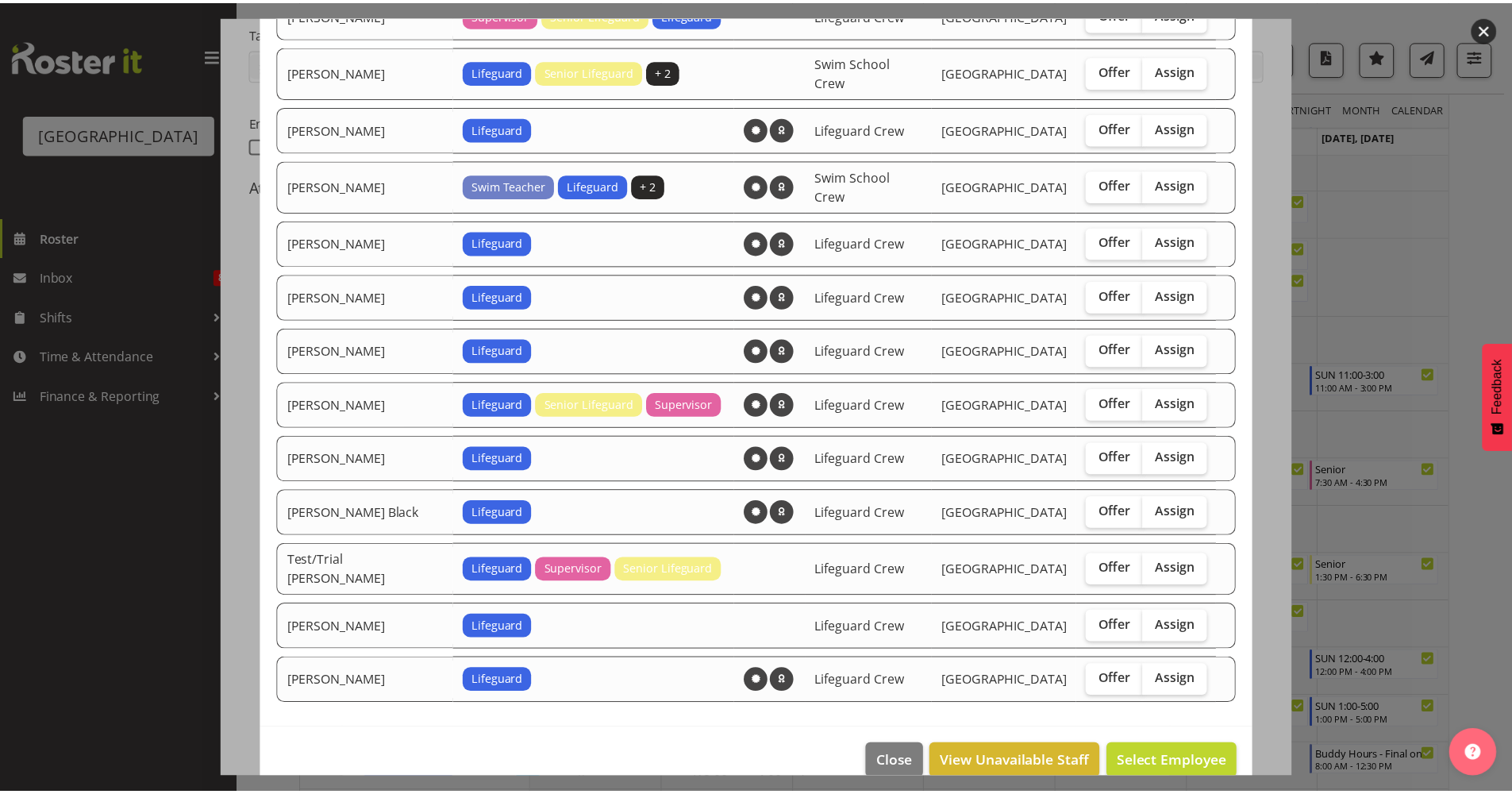
scroll to position [949, 0]
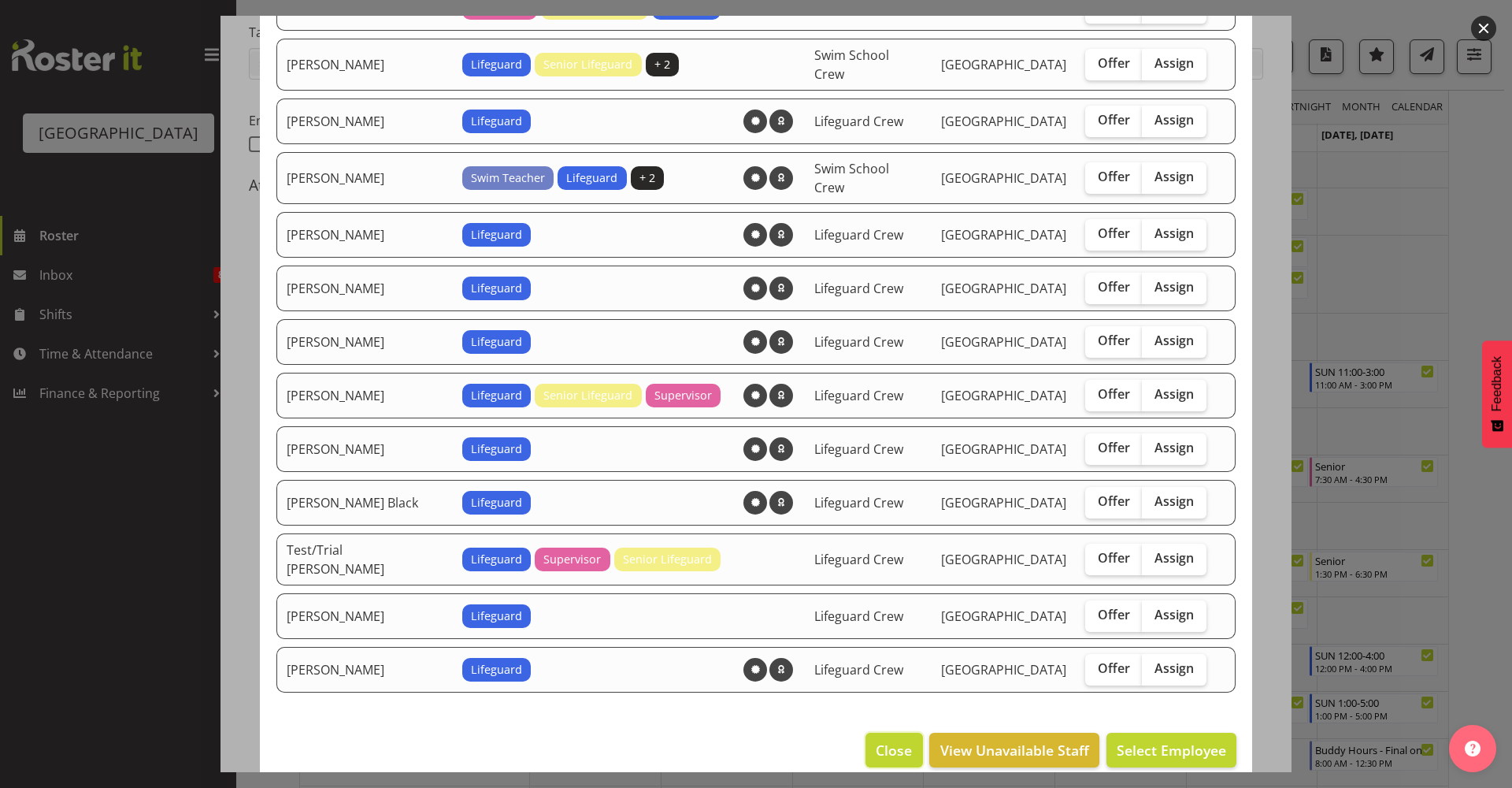
click at [875, 692] on span "Close" at bounding box center [893, 749] width 37 height 20
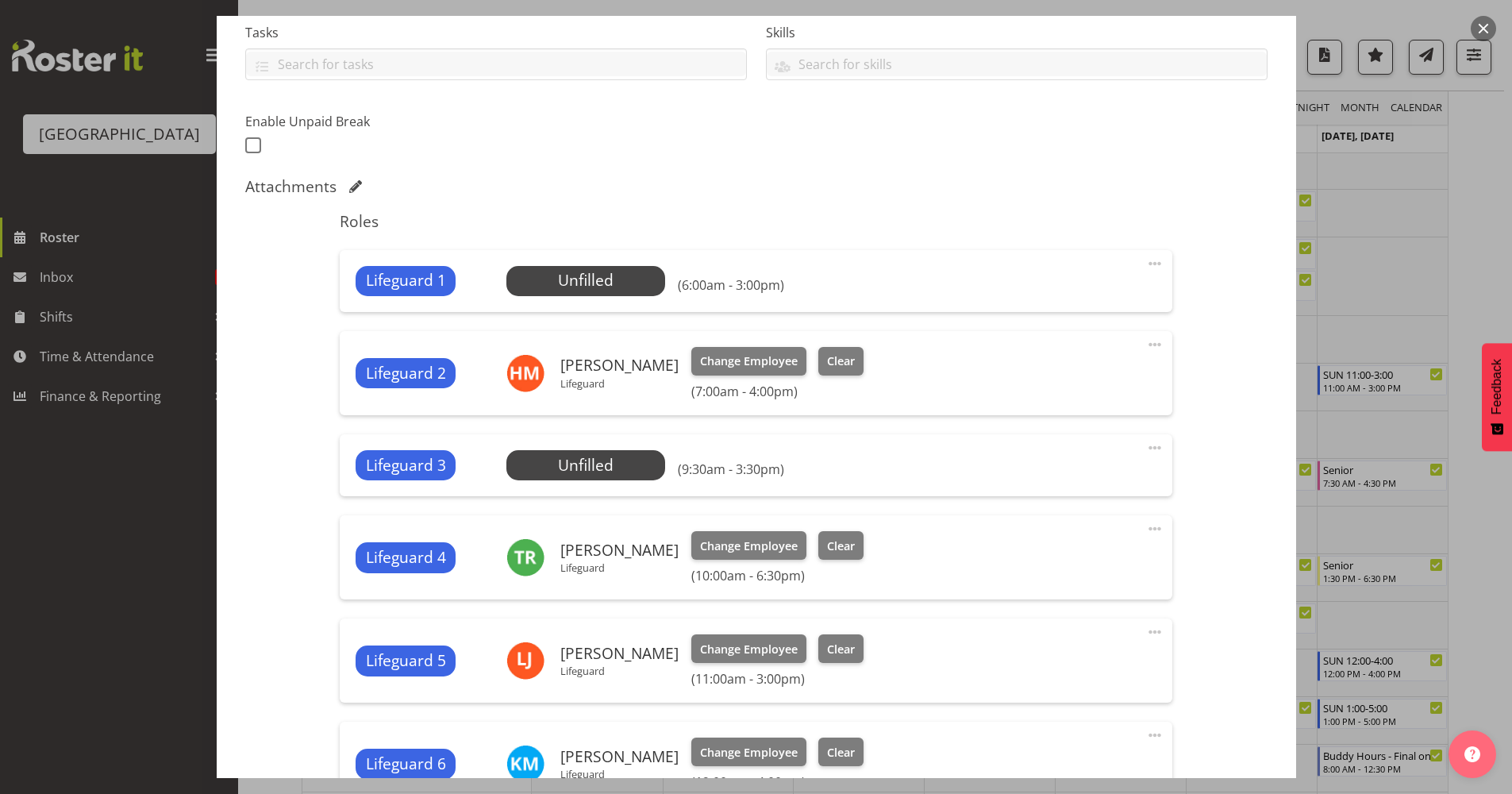
scroll to position [689, 0]
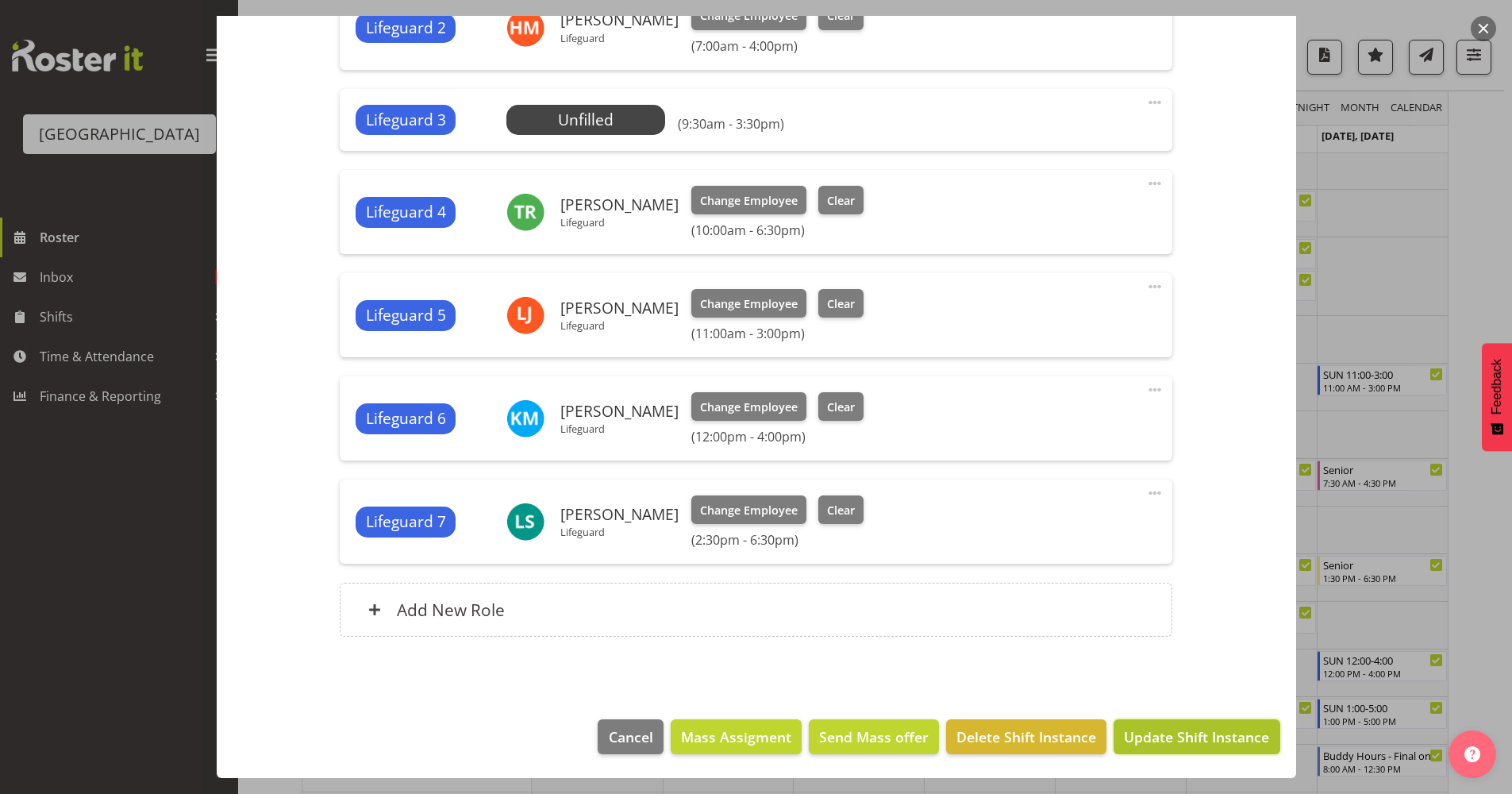
click at [1170, 698] on span "Update Shift Instance" at bounding box center [1196, 736] width 146 height 20
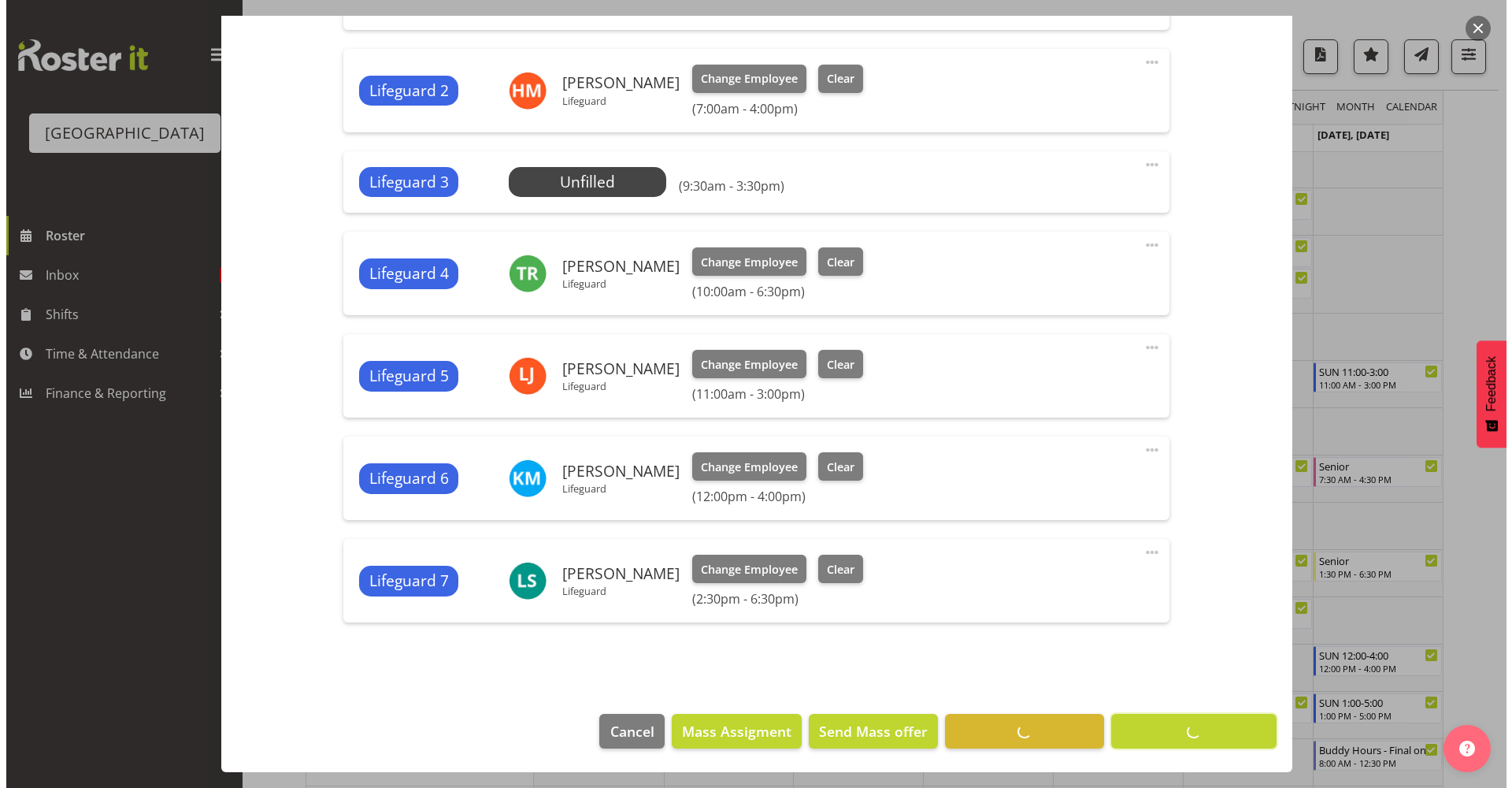
scroll to position [0, 0]
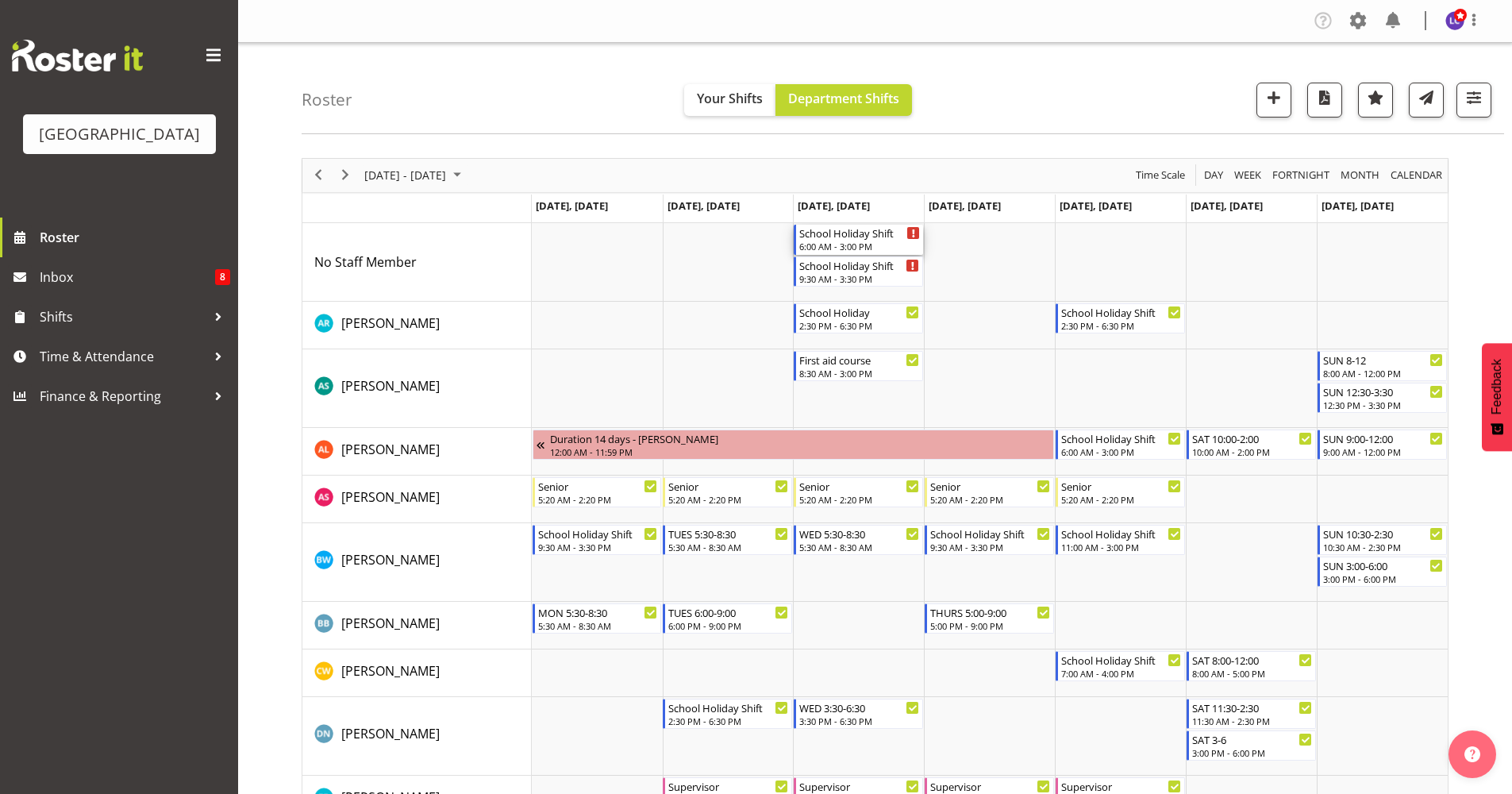
click at [891, 246] on div "6:00 AM - 3:00 PM" at bounding box center [859, 246] width 121 height 13
click at [0, 0] on div at bounding box center [0, 0] width 0 height 0
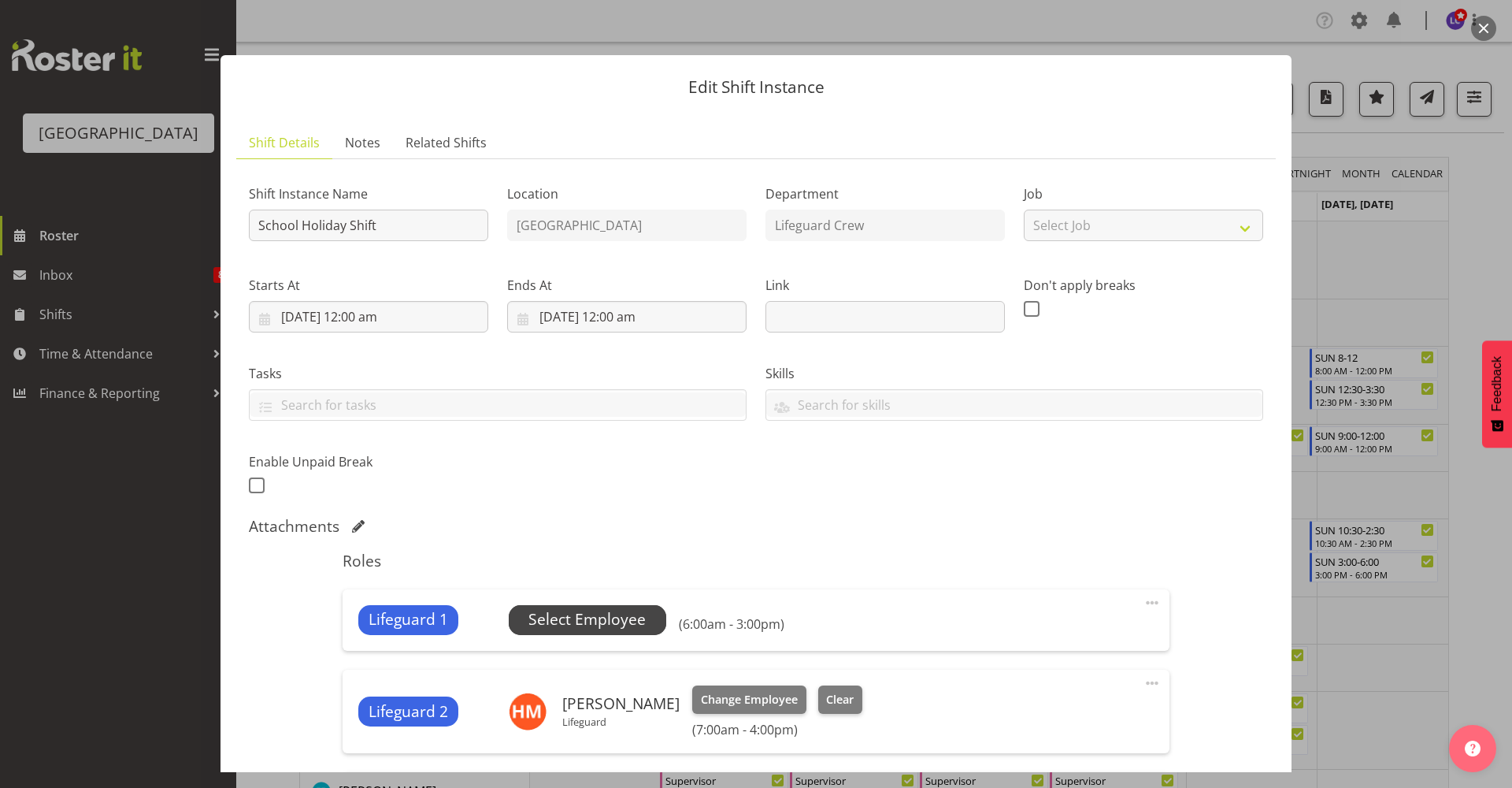
click at [618, 614] on span "Select Employee" at bounding box center [586, 619] width 118 height 23
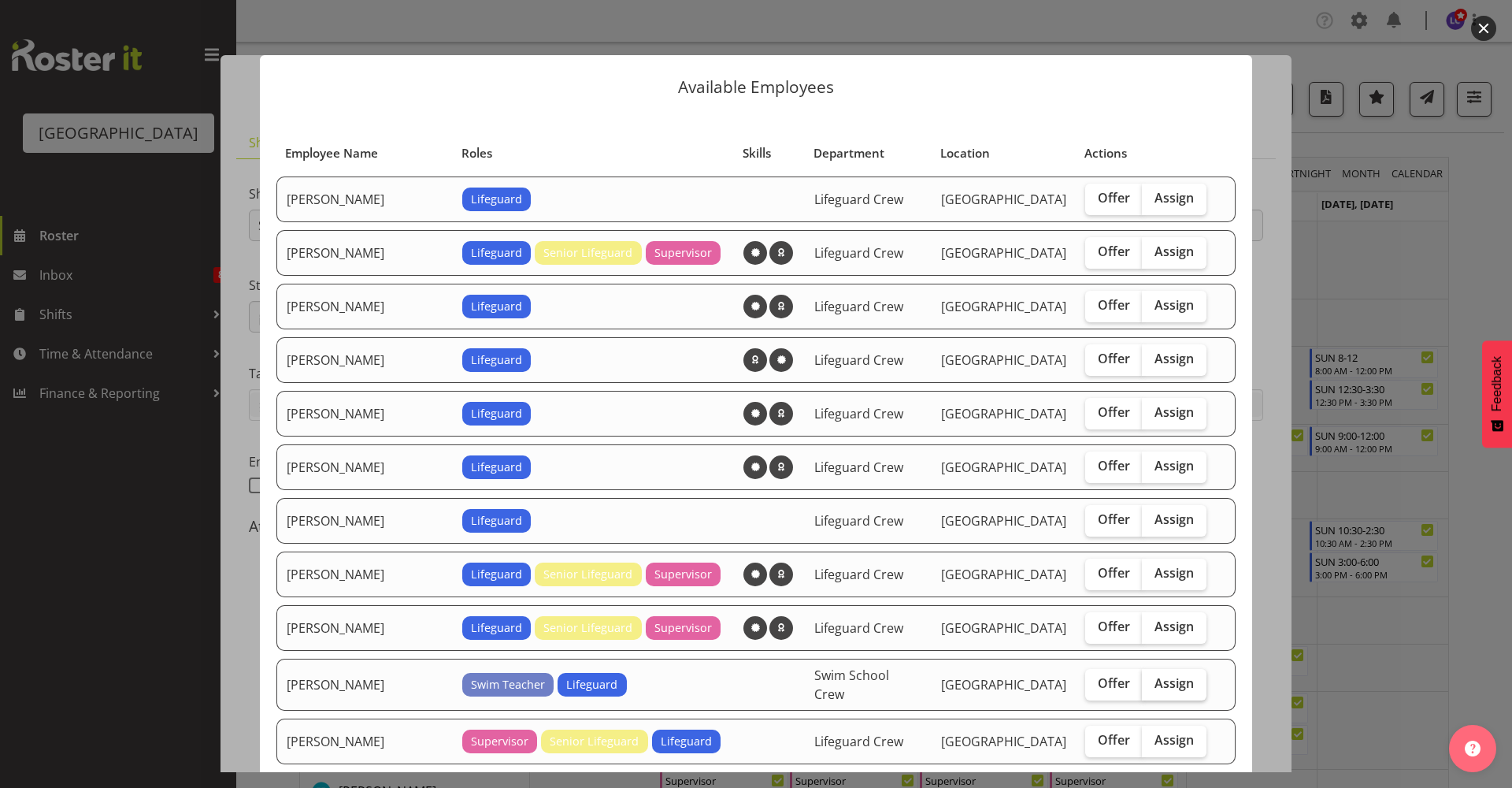
click at [1149, 692] on label "Assign" at bounding box center [1174, 684] width 65 height 32
click at [1149, 688] on input "Assign" at bounding box center [1146, 683] width 11 height 11
checkbox input "true"
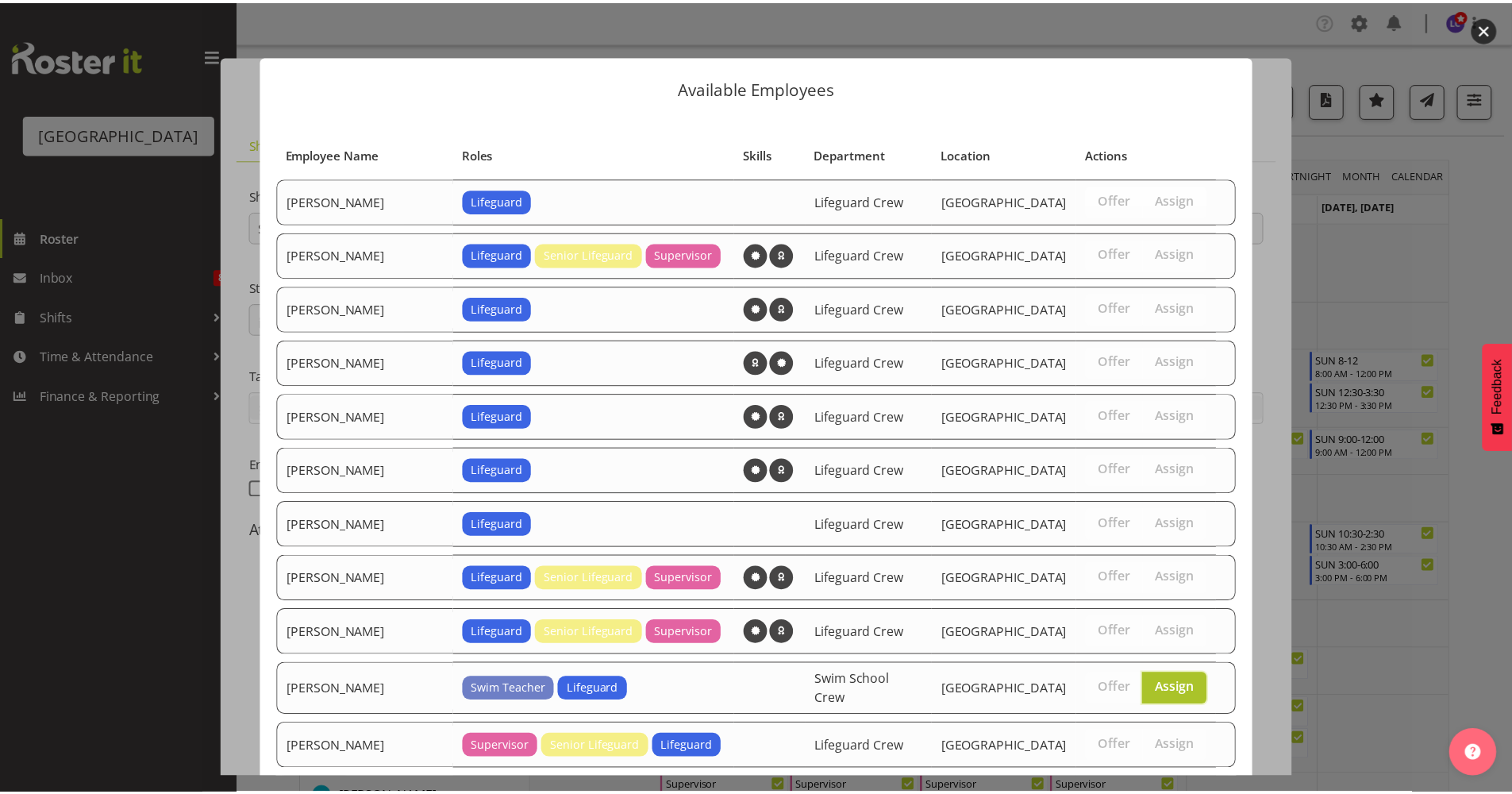
scroll to position [1003, 0]
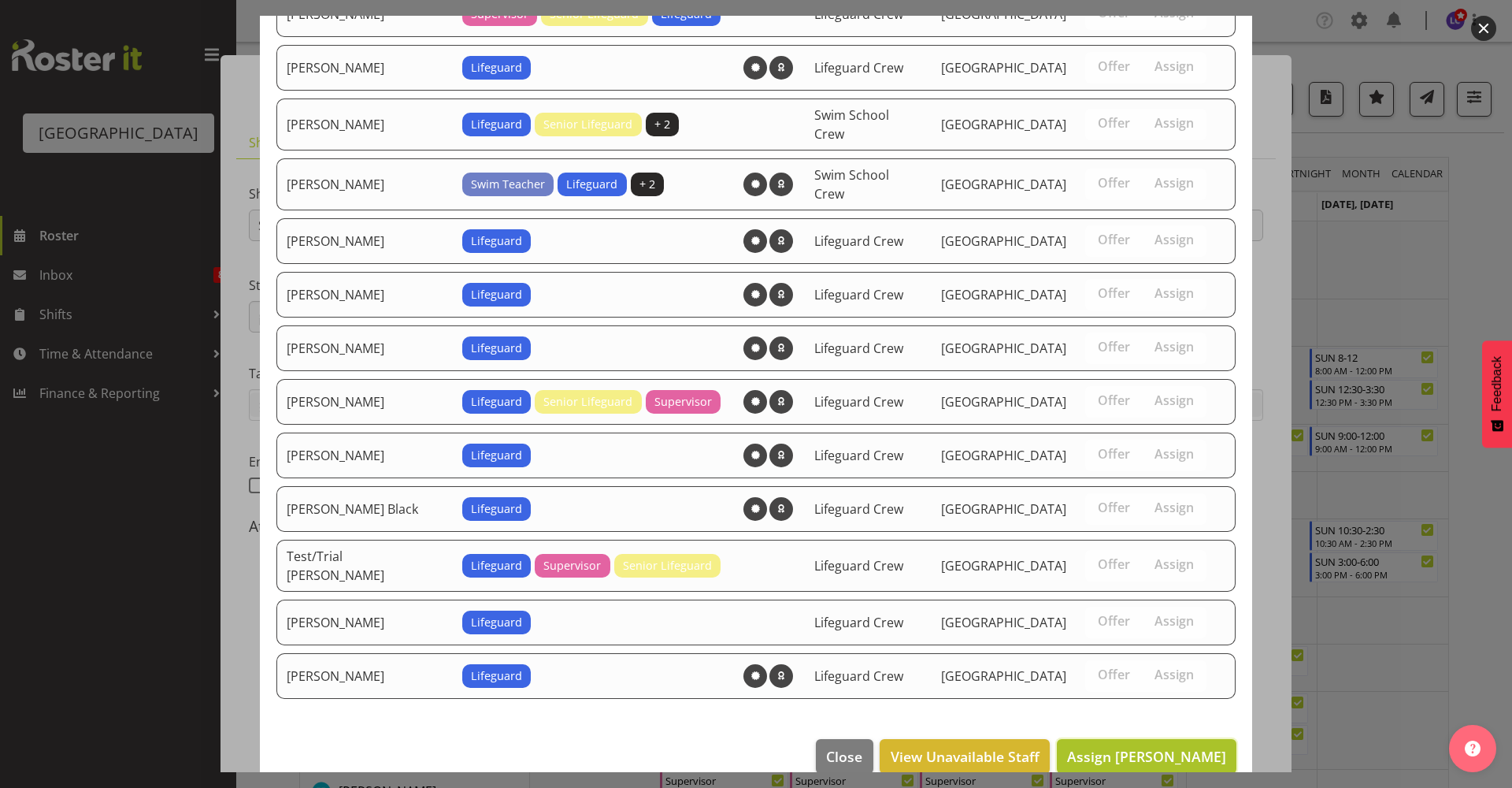
click at [1161, 692] on button "Assign Jasika Rohloff" at bounding box center [1146, 756] width 179 height 35
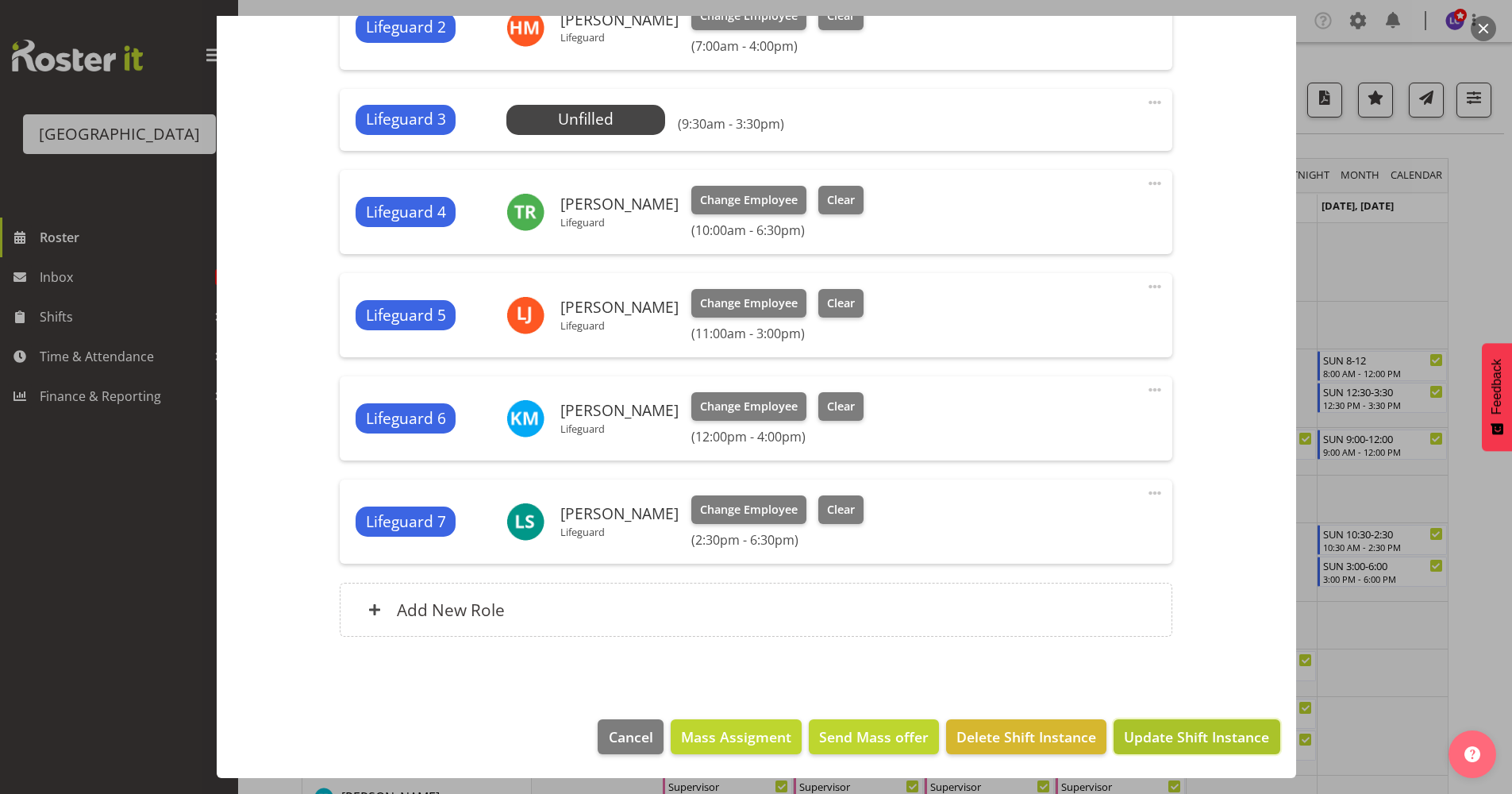
click at [1174, 698] on span "Update Shift Instance" at bounding box center [1196, 736] width 146 height 20
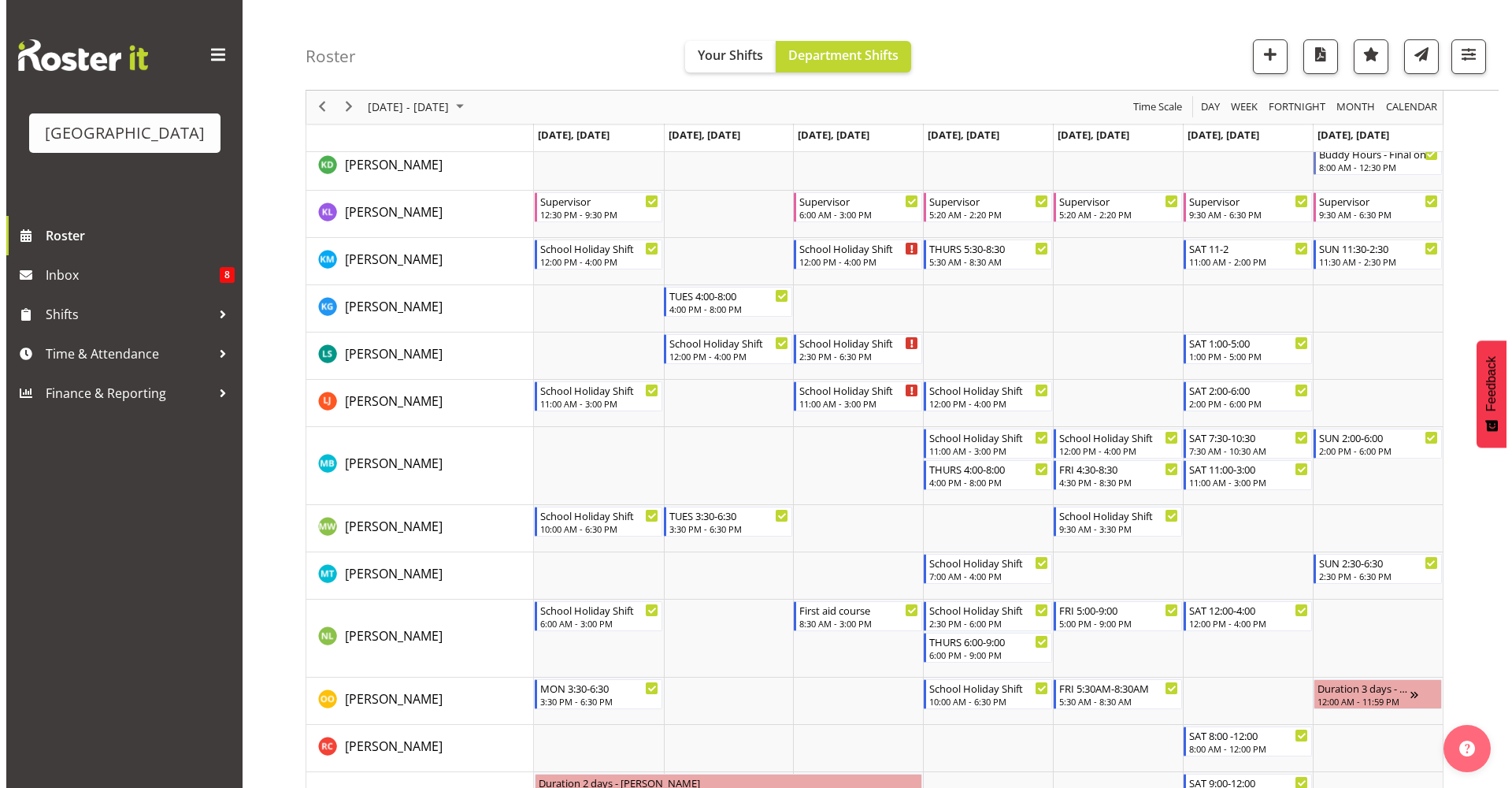
scroll to position [1024, 0]
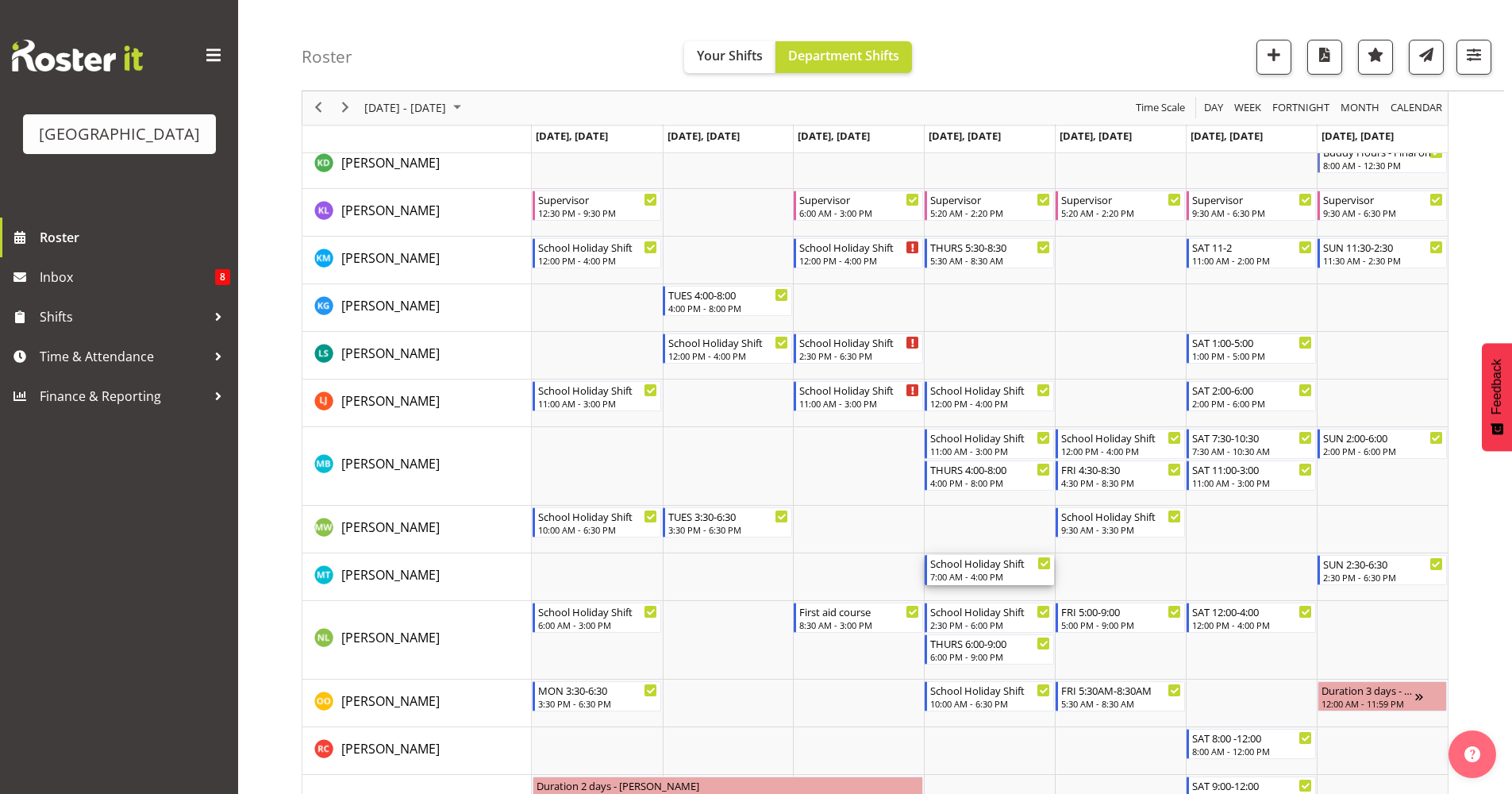
click at [944, 560] on div "School Holiday Shift" at bounding box center [991, 563] width 121 height 16
click at [0, 0] on div at bounding box center [0, 0] width 0 height 0
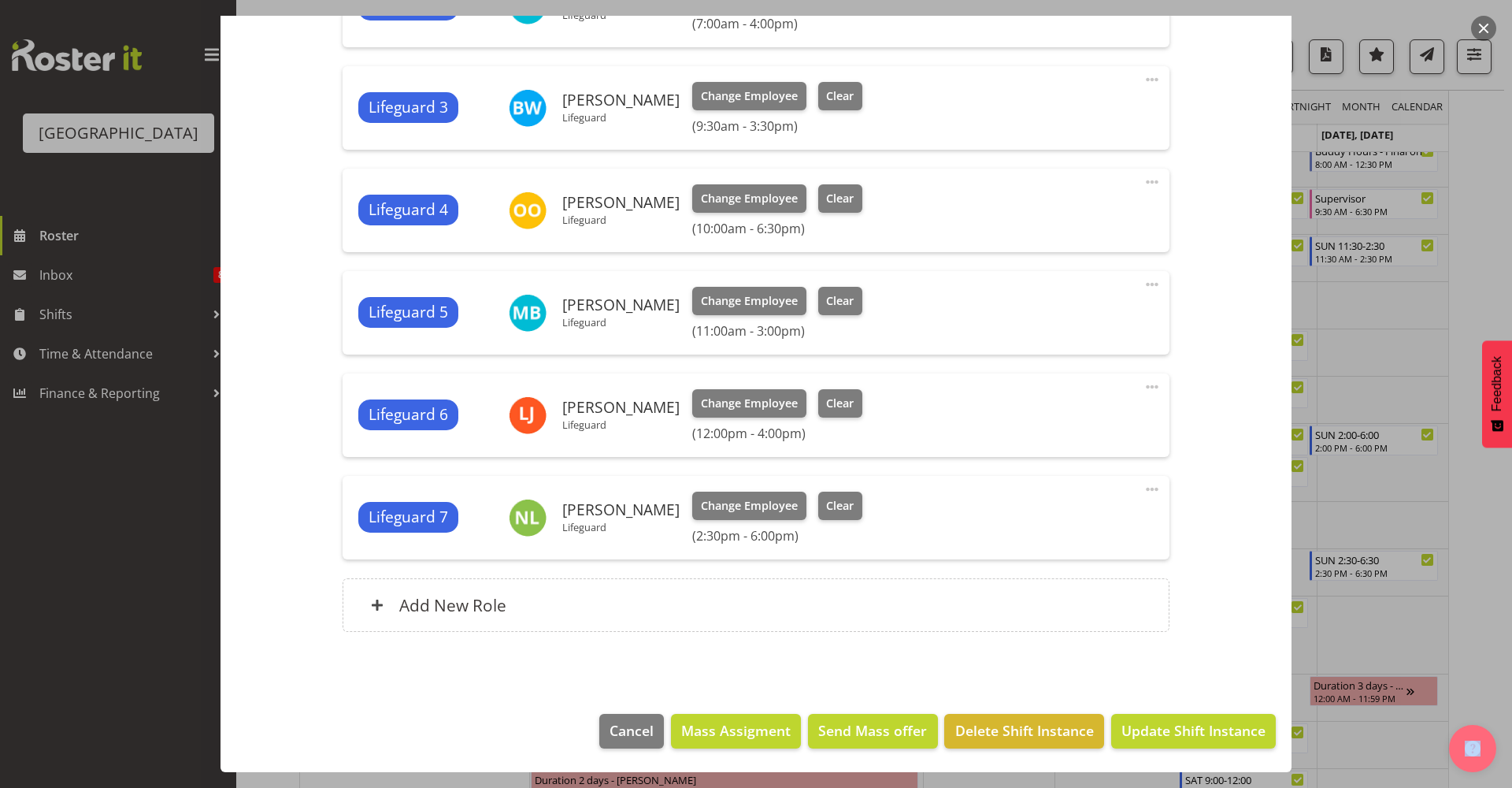
scroll to position [387, 0]
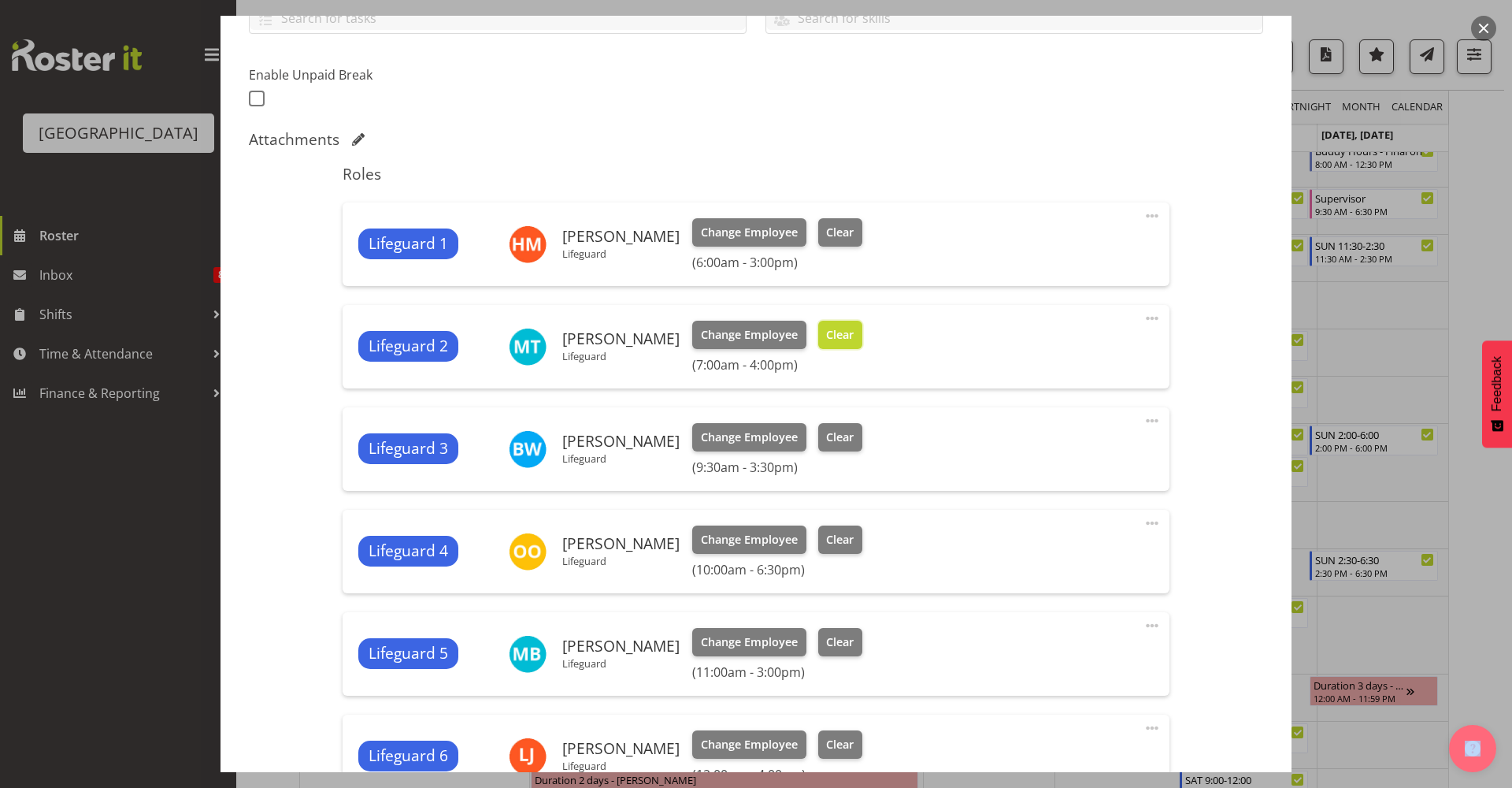
click at [841, 343] on button "Clear" at bounding box center [840, 334] width 45 height 28
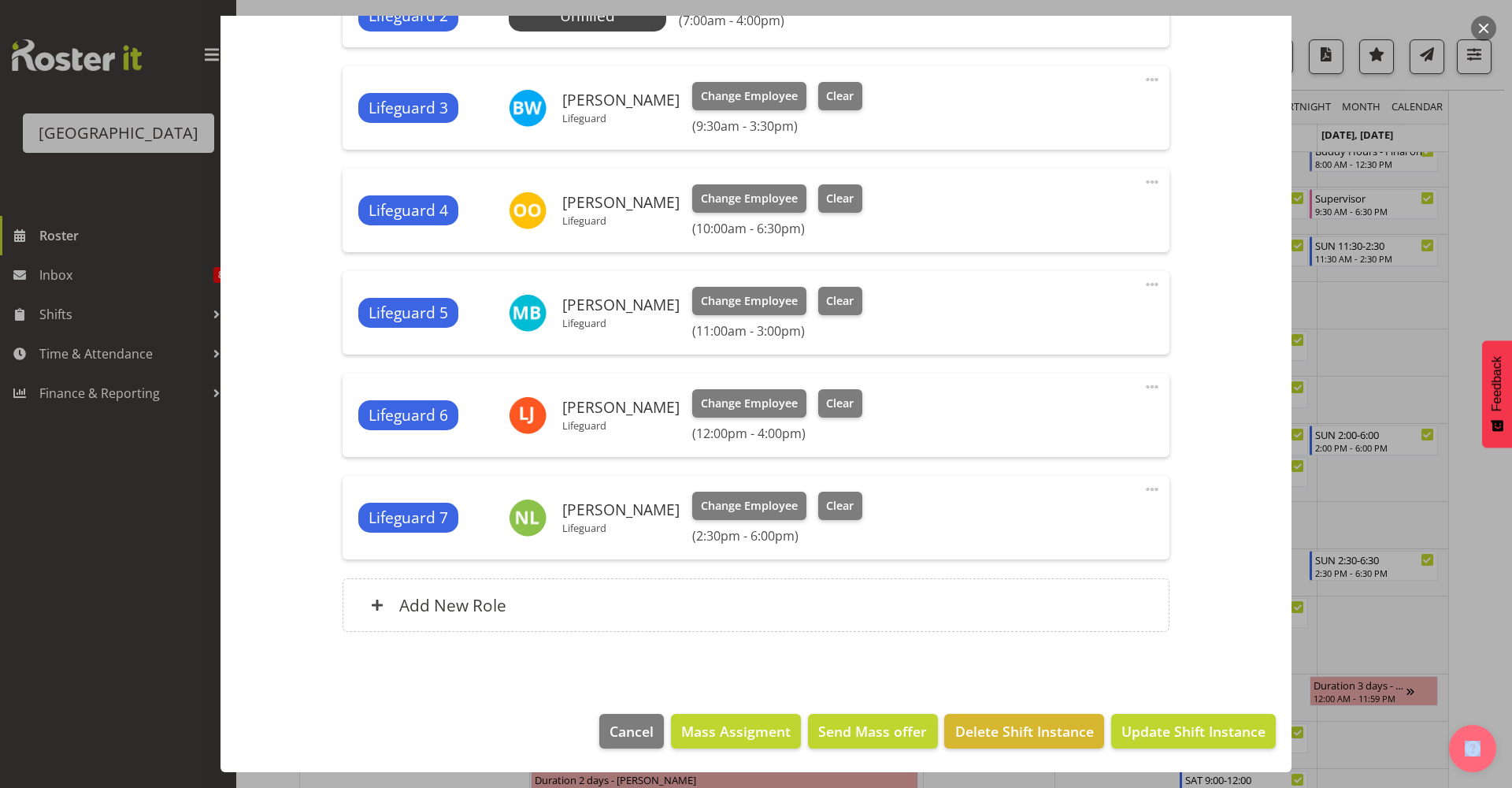
scroll to position [364, 0]
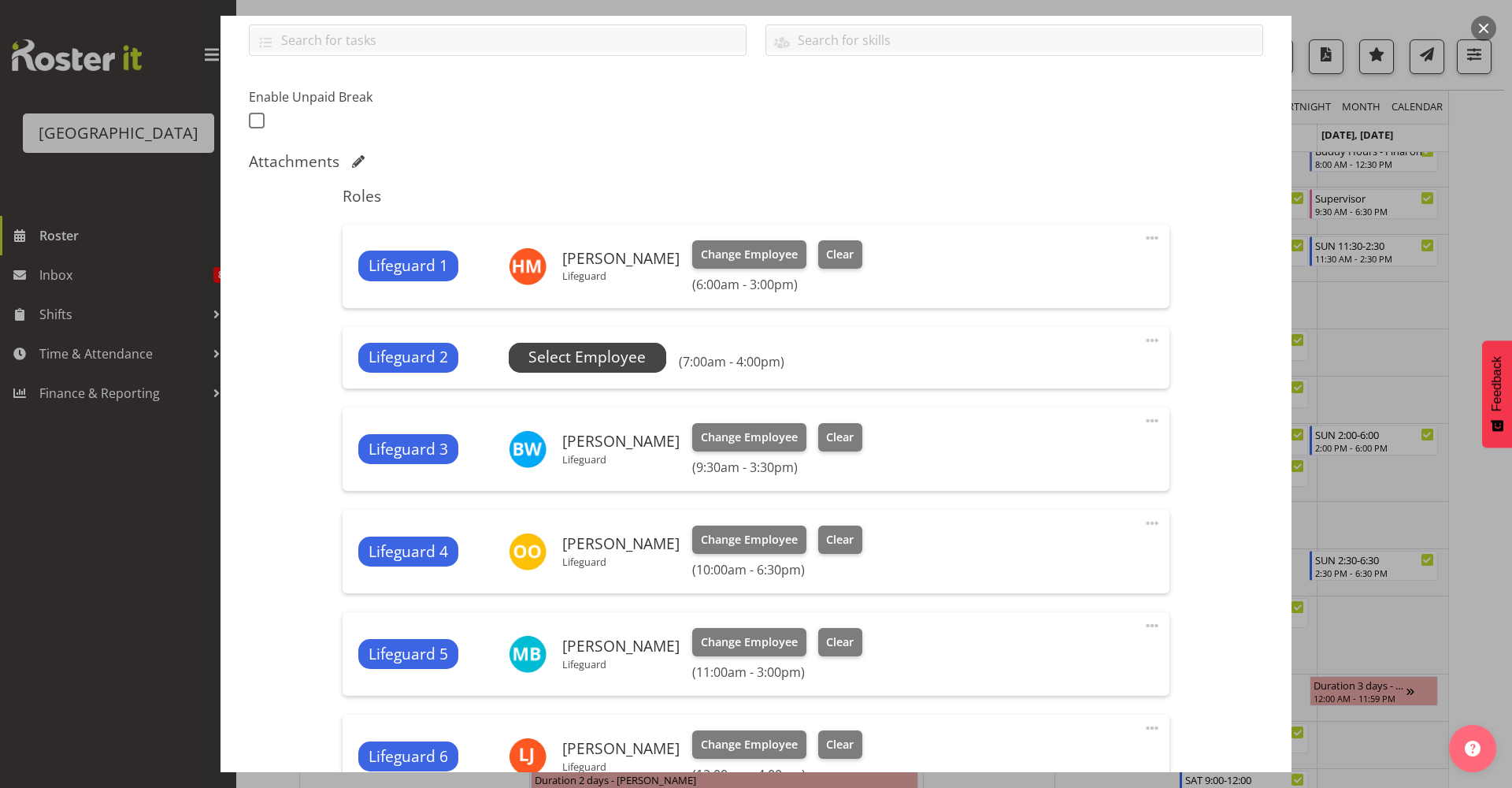
click at [616, 362] on span "Select Employee" at bounding box center [586, 357] width 118 height 23
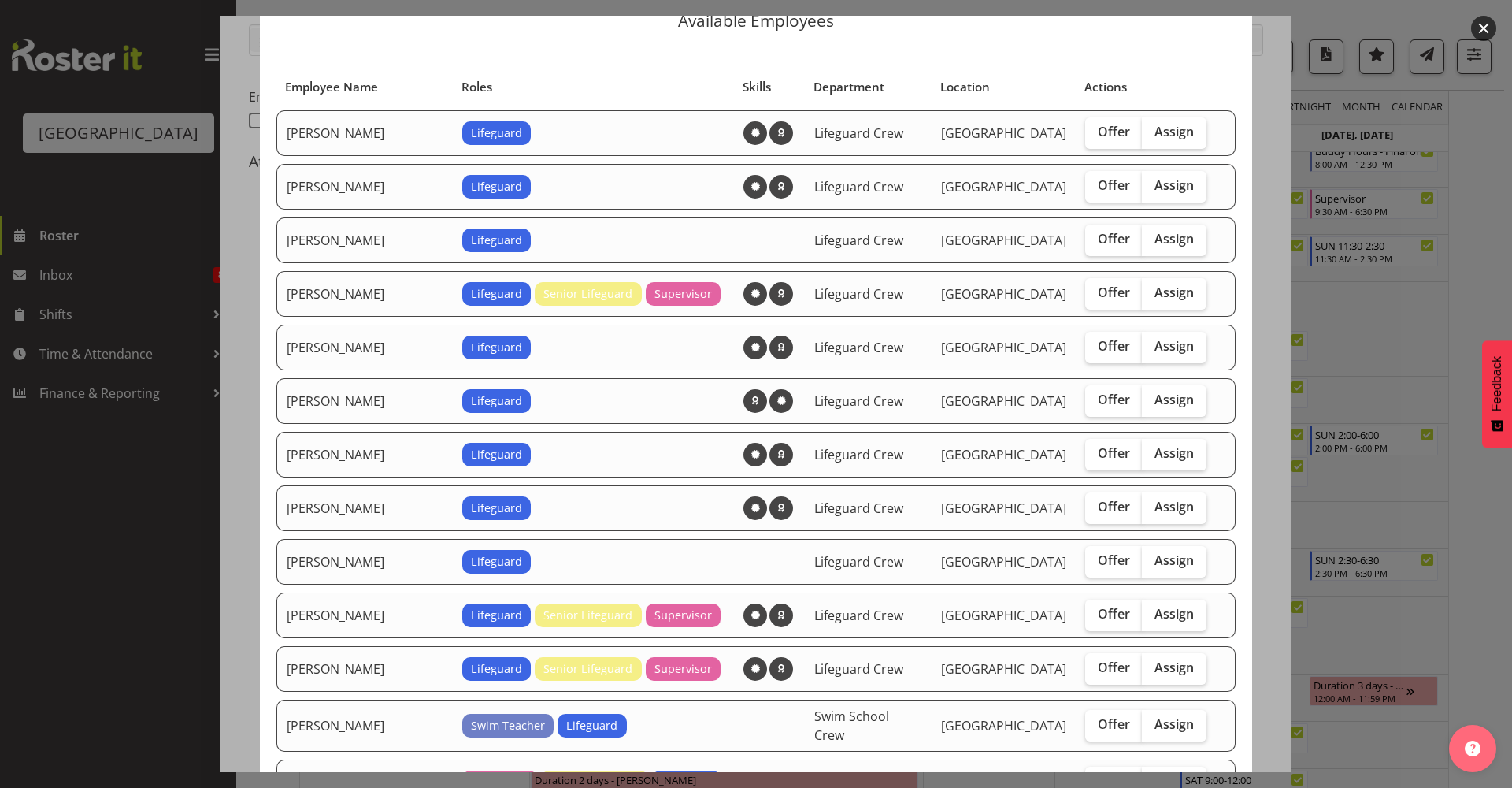
scroll to position [68, 0]
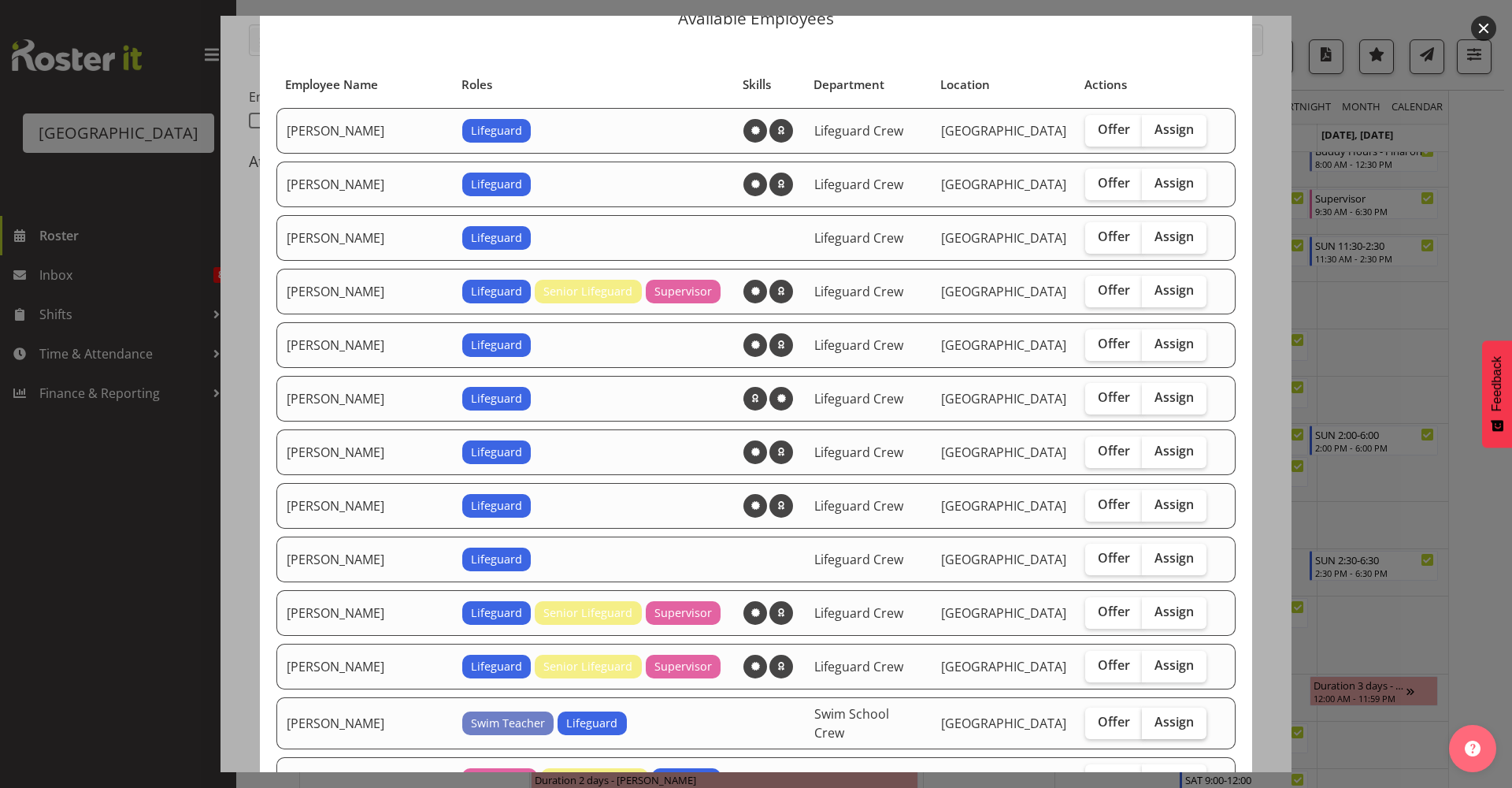
click at [1166, 692] on span "Assign" at bounding box center [1174, 721] width 40 height 15
click at [1152, 692] on input "Assign" at bounding box center [1146, 721] width 11 height 11
checkbox input "true"
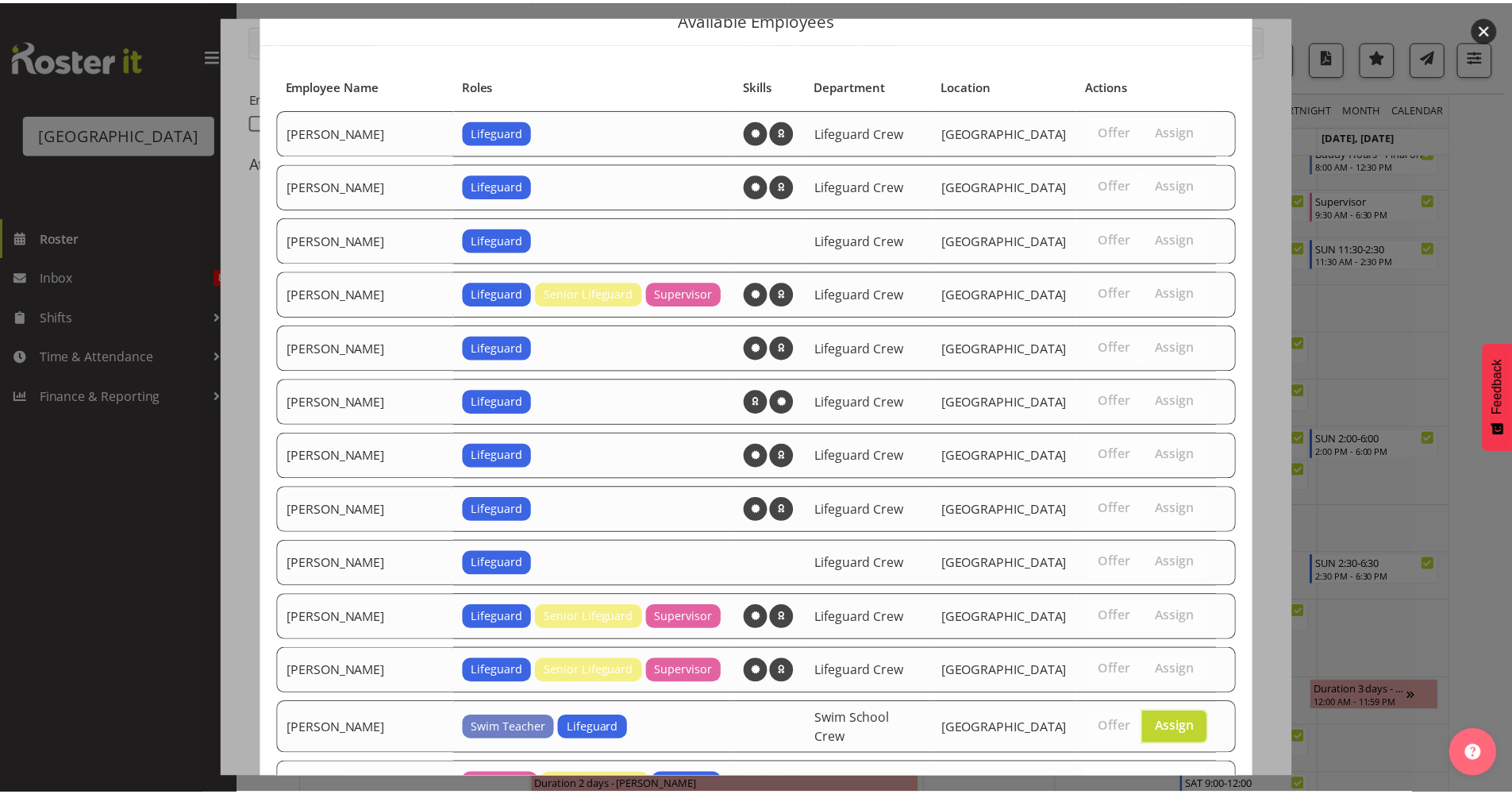
scroll to position [1003, 0]
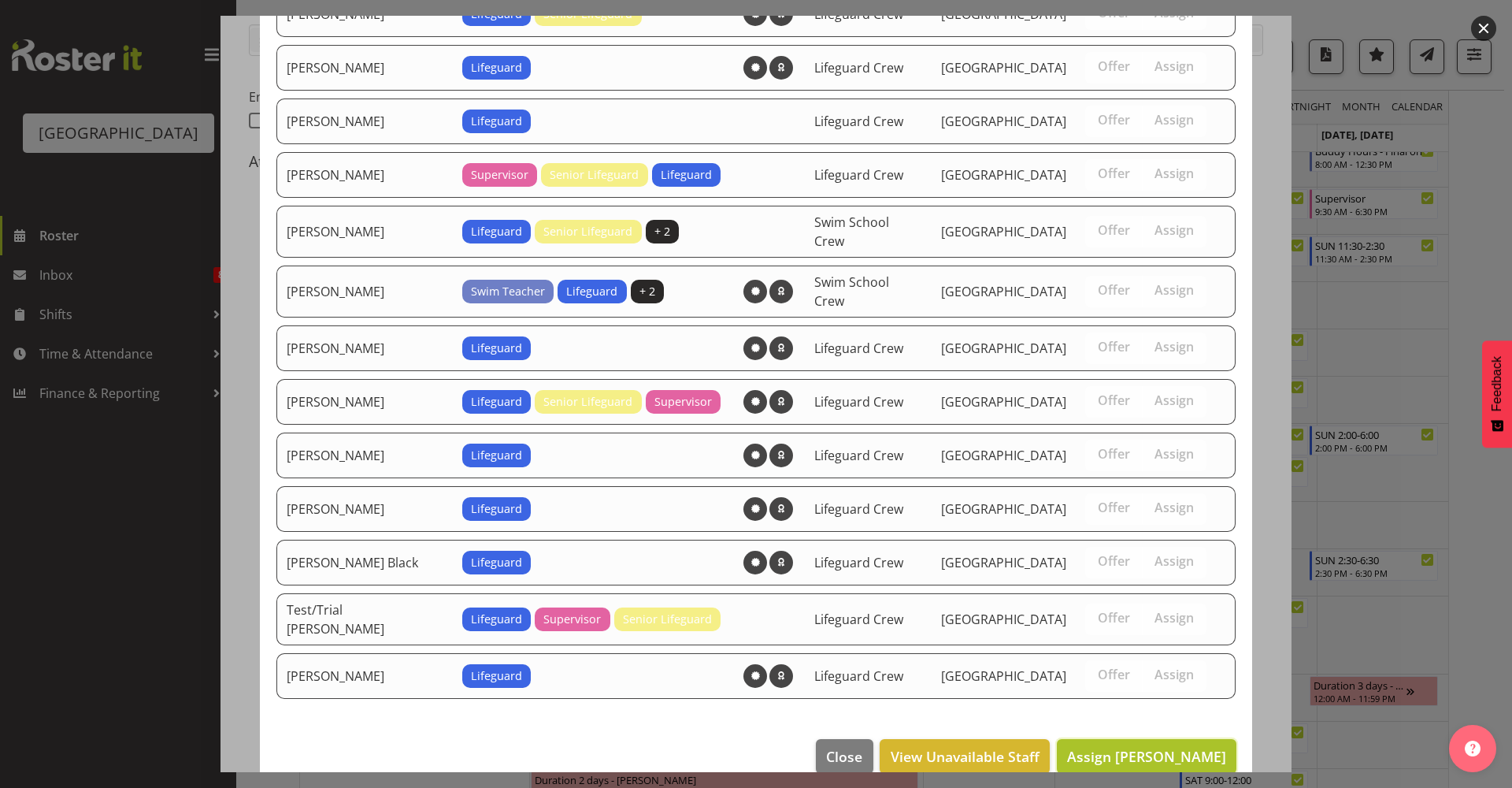
click at [1166, 692] on span "Assign Jasika Rohloff" at bounding box center [1146, 756] width 159 height 19
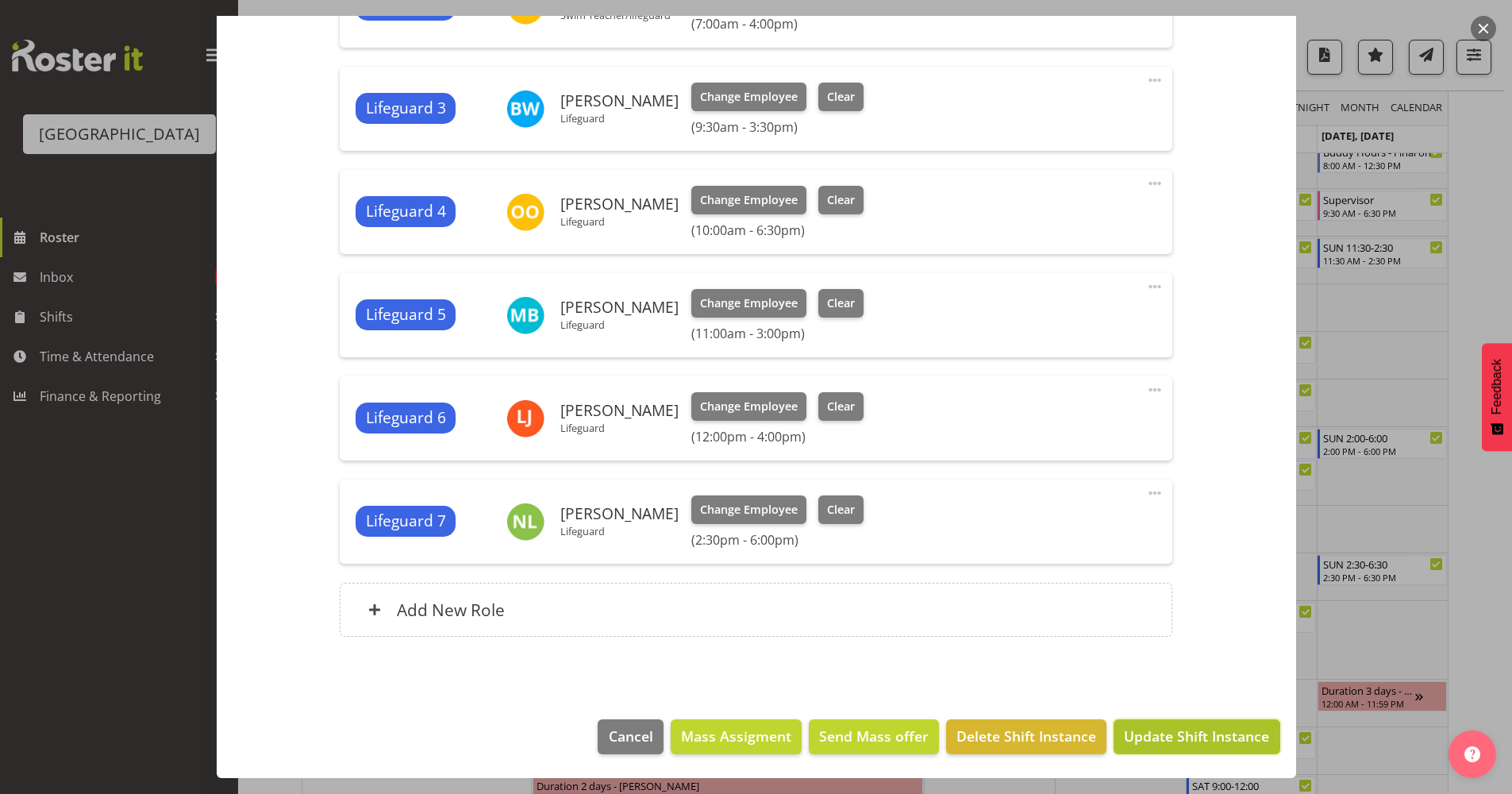
click at [1182, 698] on span "Update Shift Instance" at bounding box center [1196, 735] width 146 height 20
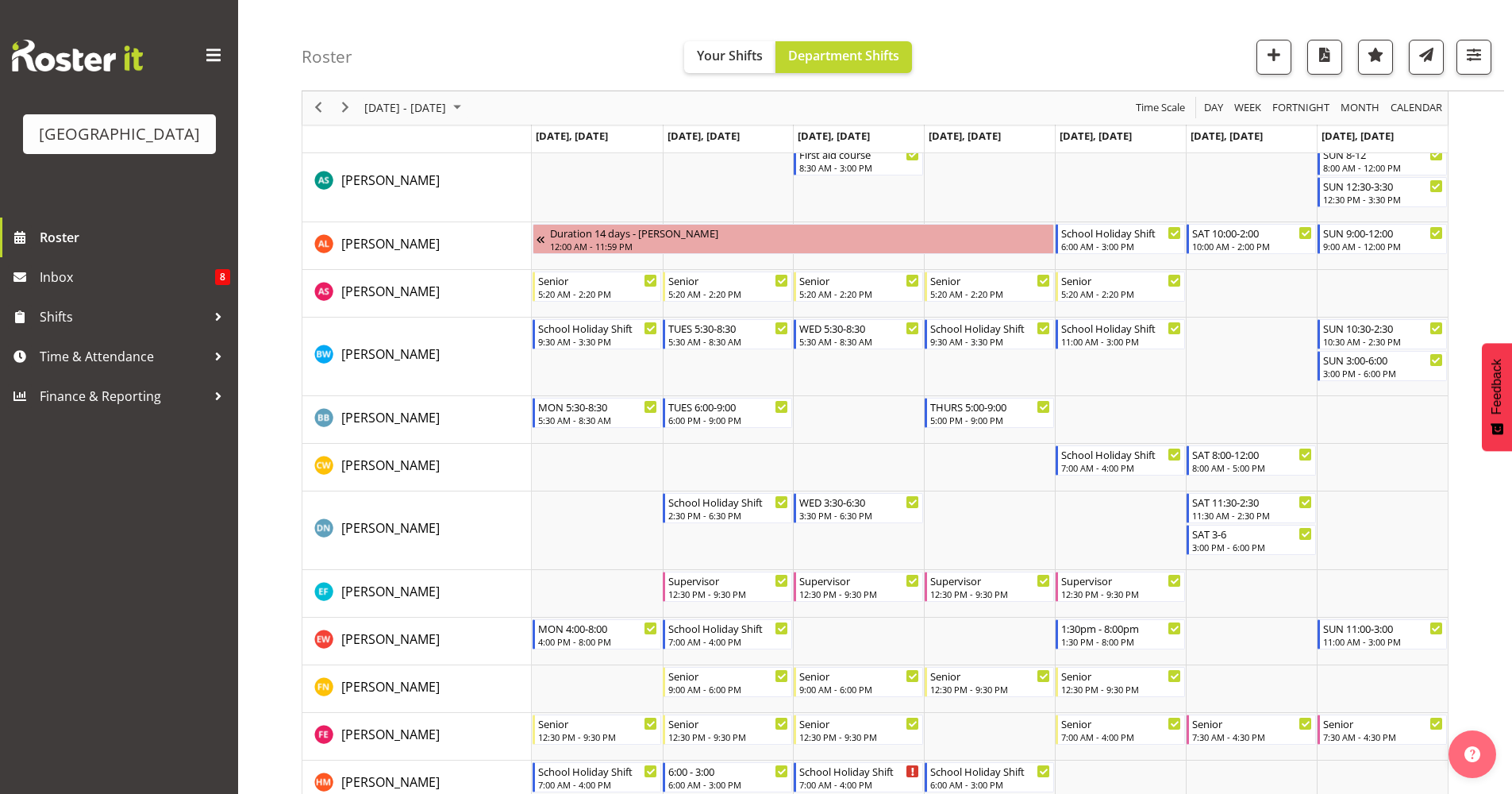
scroll to position [0, 0]
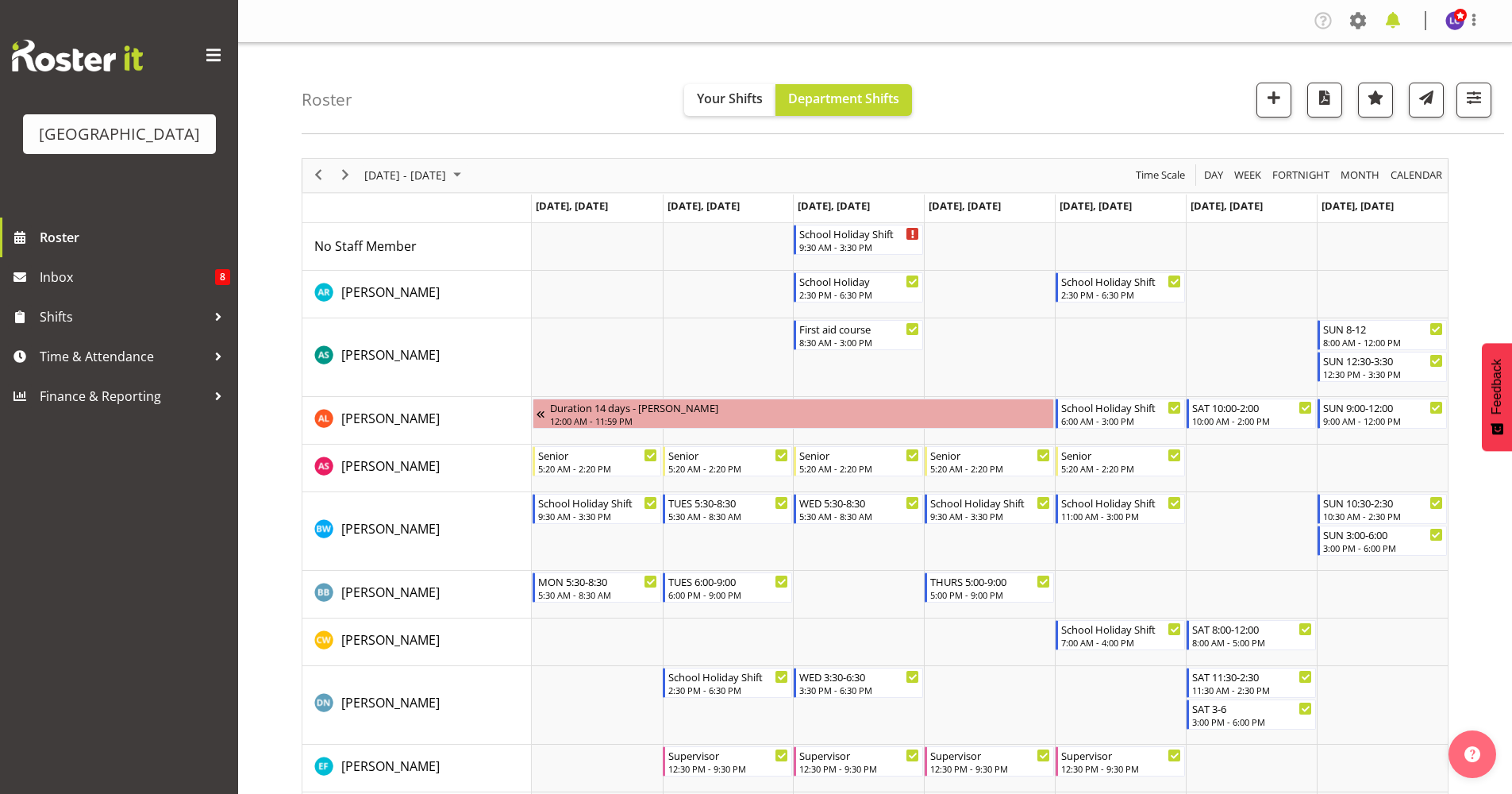
click at [1206, 20] on span at bounding box center [1393, 20] width 25 height 25
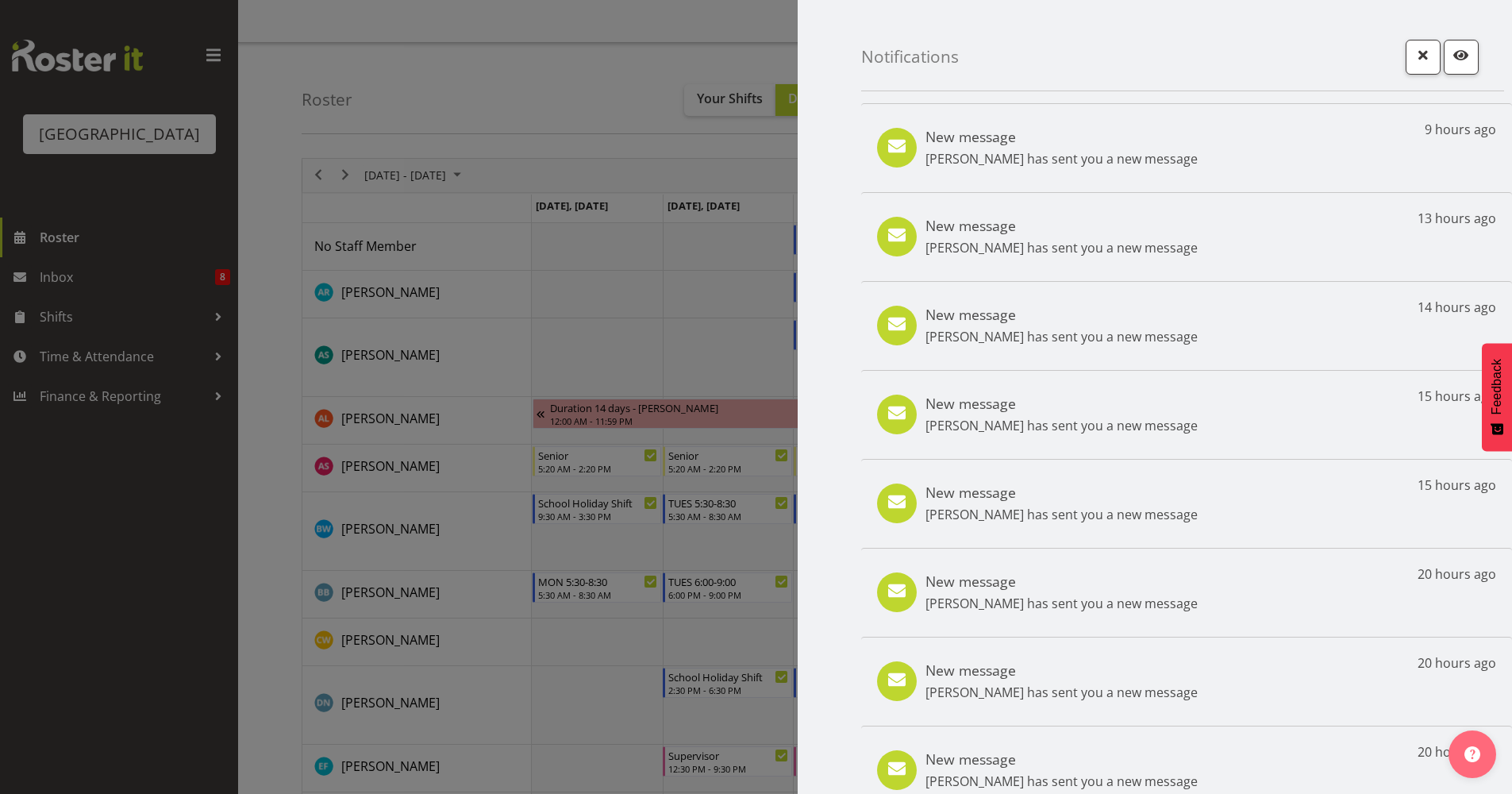
click at [1094, 622] on div "New message Riley Crosbie has sent you a new message 20 hours ago" at bounding box center [1187, 592] width 651 height 89
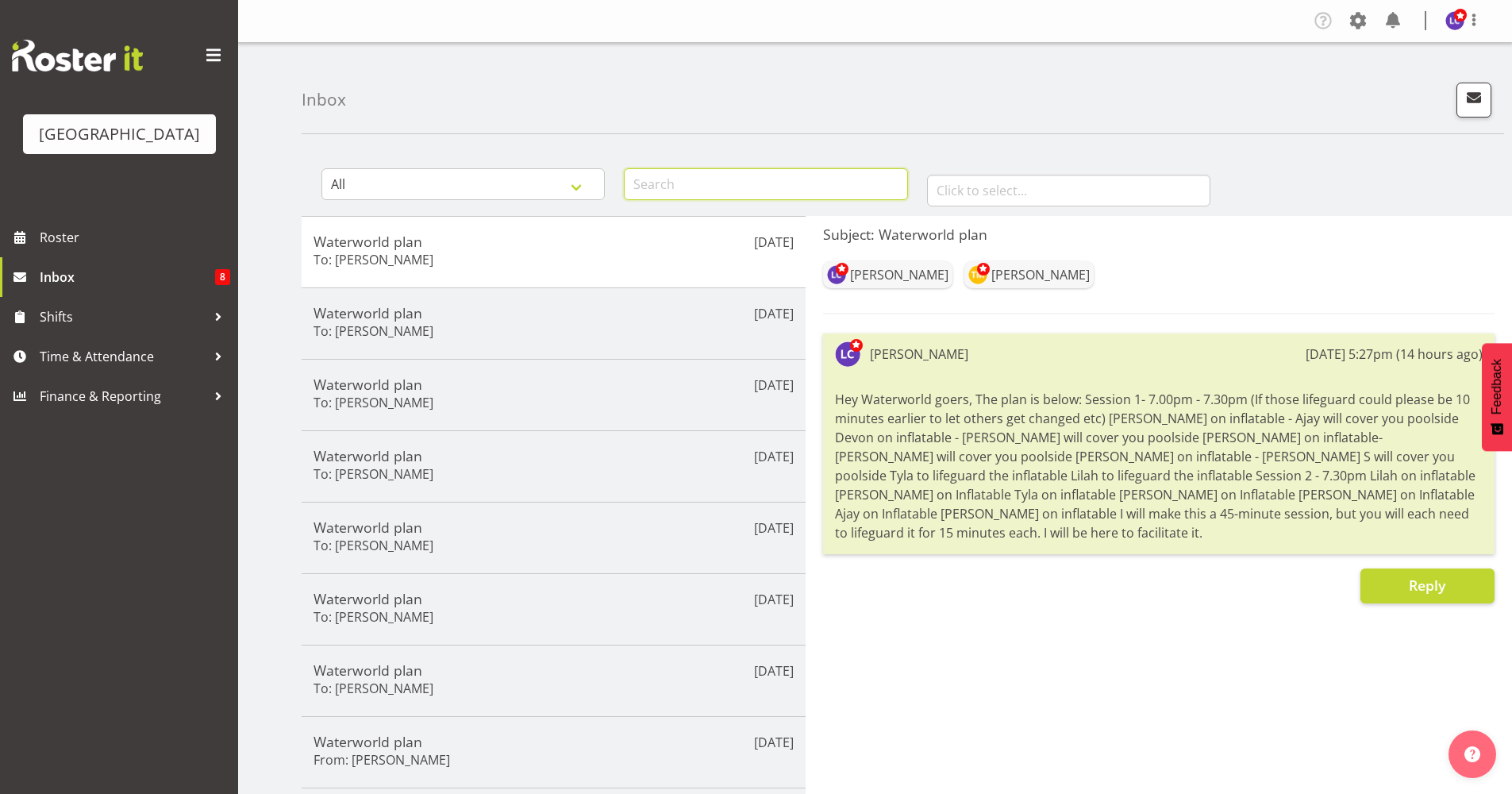
click at [770, 168] on input "text" at bounding box center [765, 184] width 284 height 32
type input "[PERSON_NAME]"
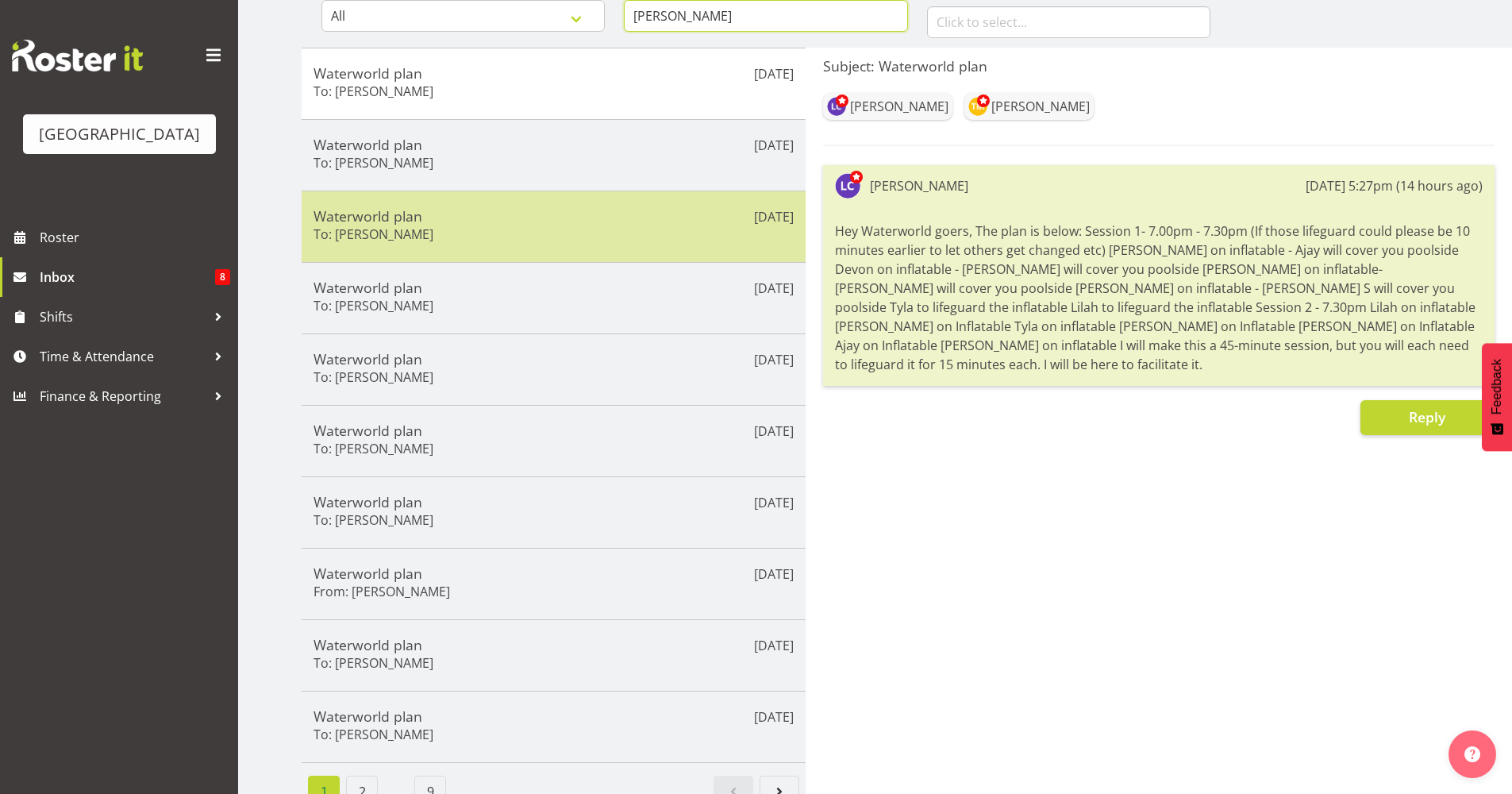
scroll to position [200, 0]
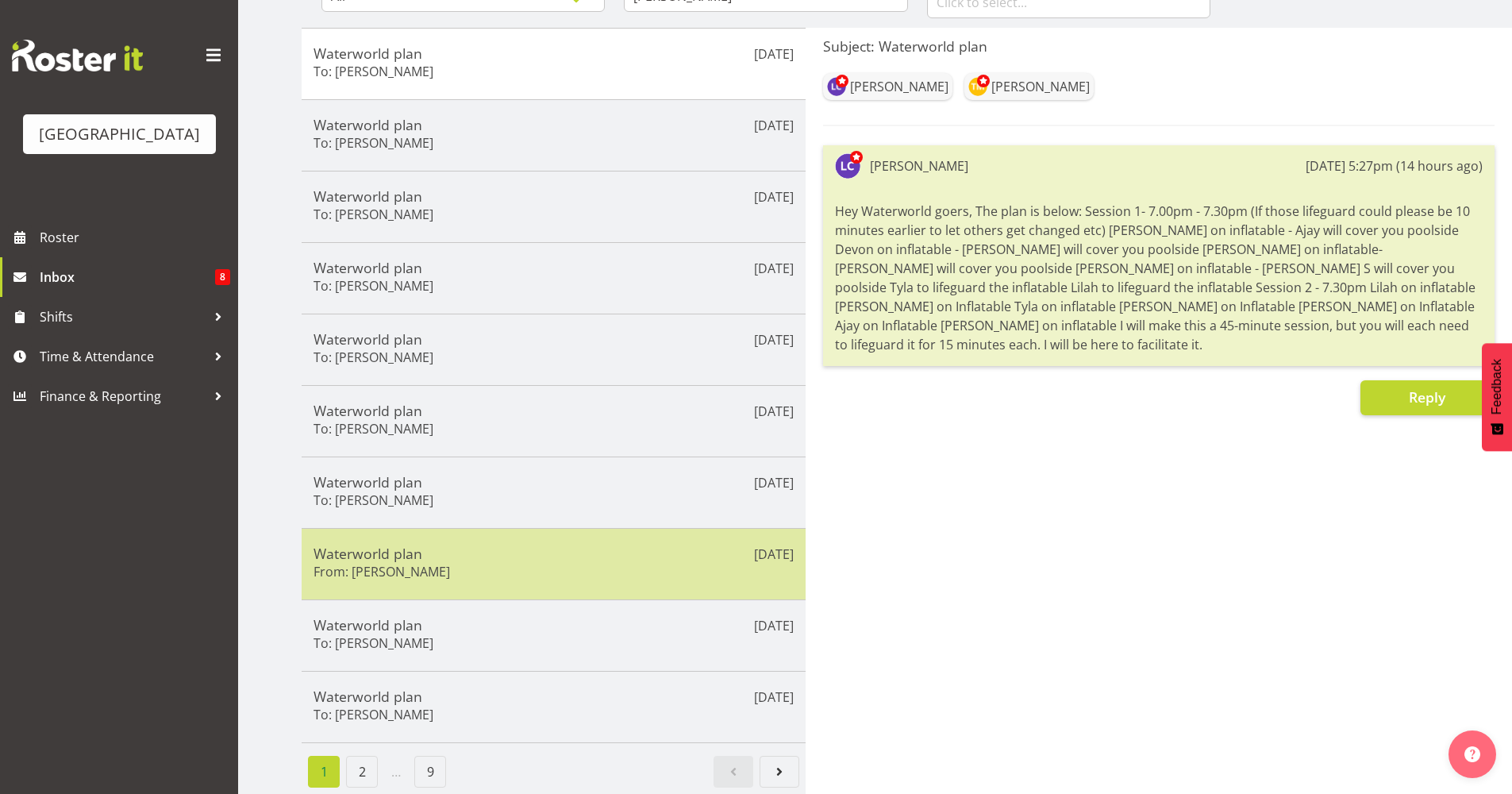
click at [516, 545] on h5 "Waterworld plan" at bounding box center [553, 553] width 480 height 17
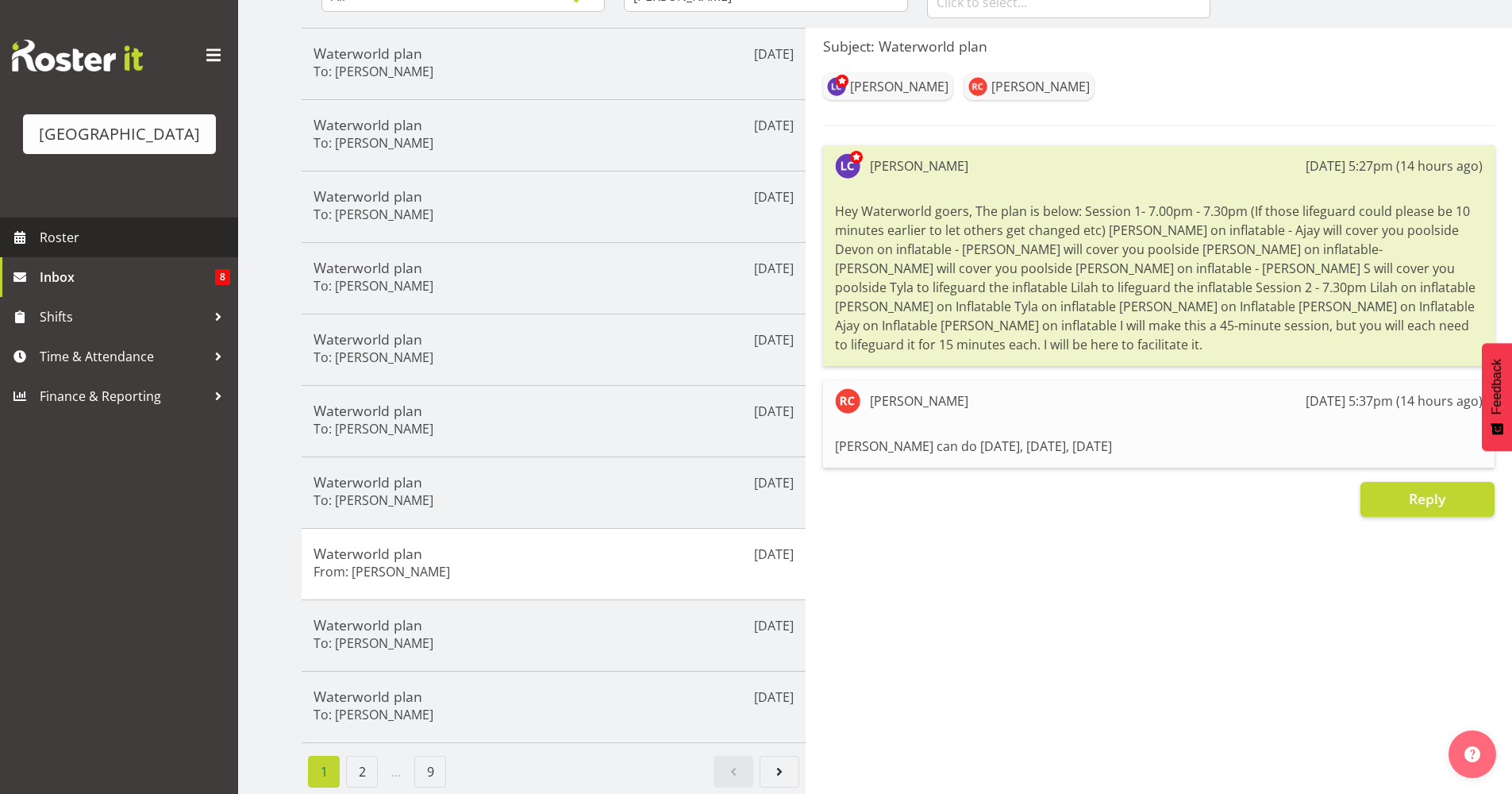
click at [79, 230] on span "Roster" at bounding box center [135, 237] width 191 height 24
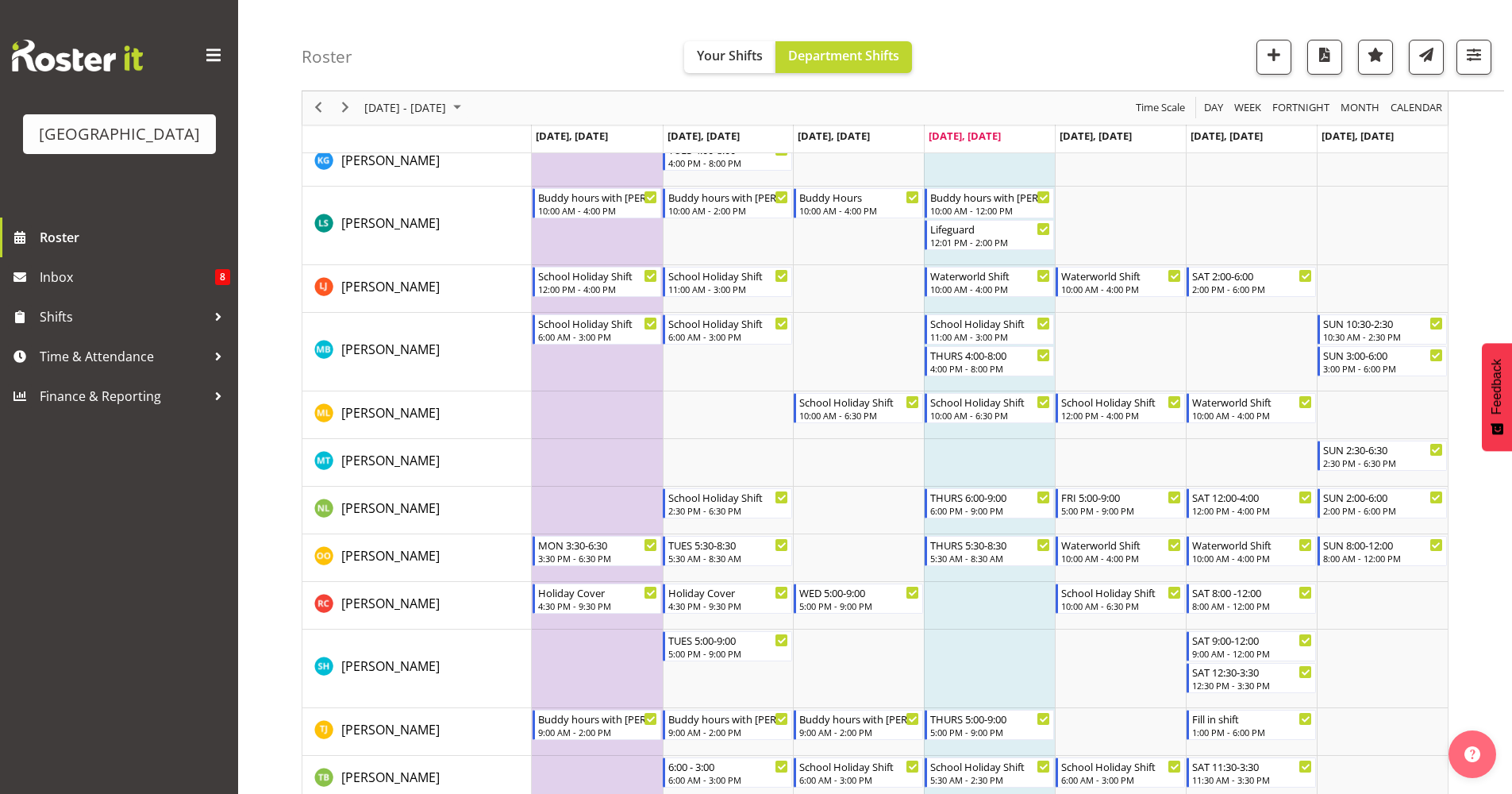
scroll to position [1272, 0]
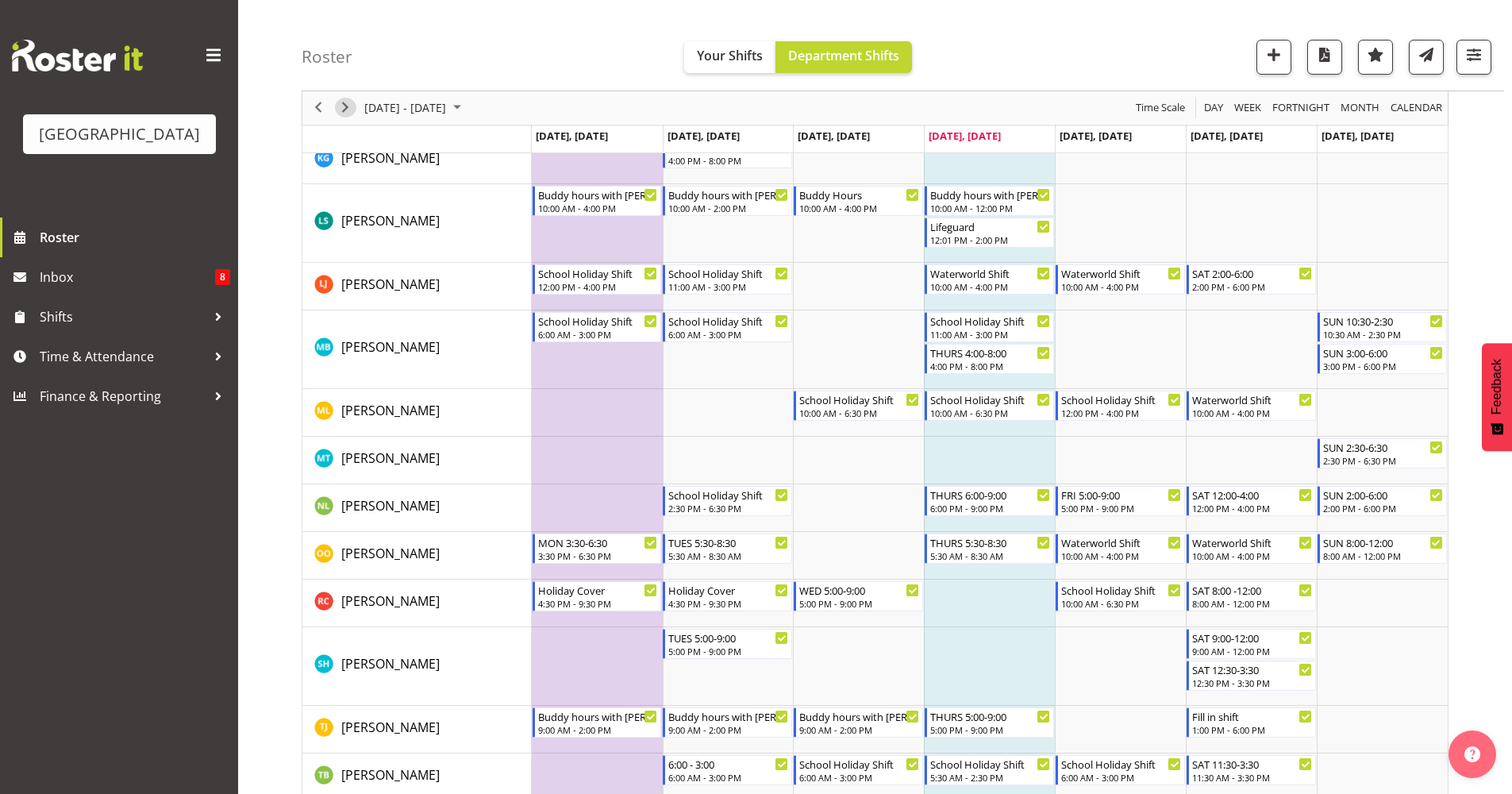
click at [348, 114] on span "Next" at bounding box center [345, 108] width 19 height 20
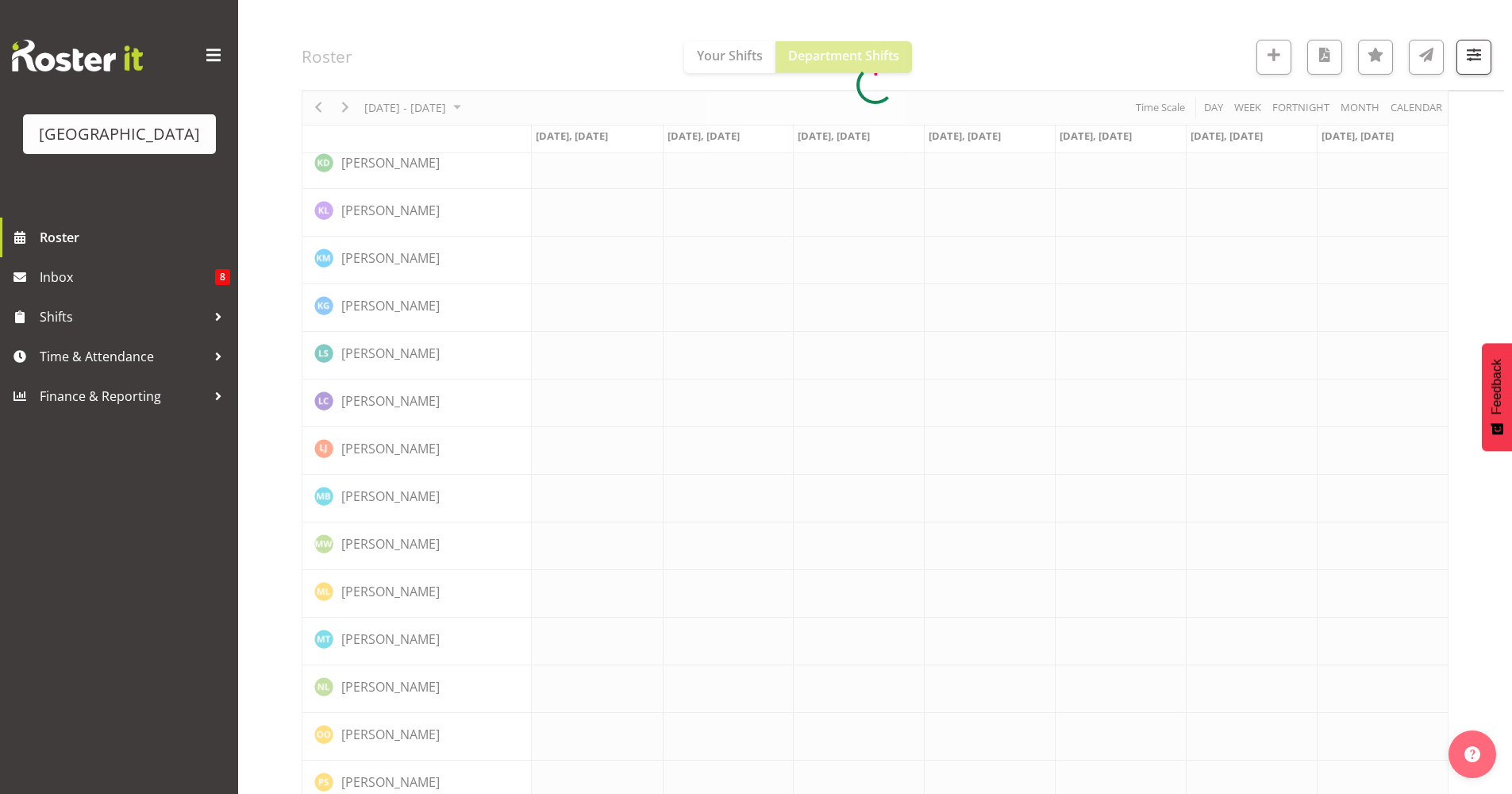
scroll to position [0, 0]
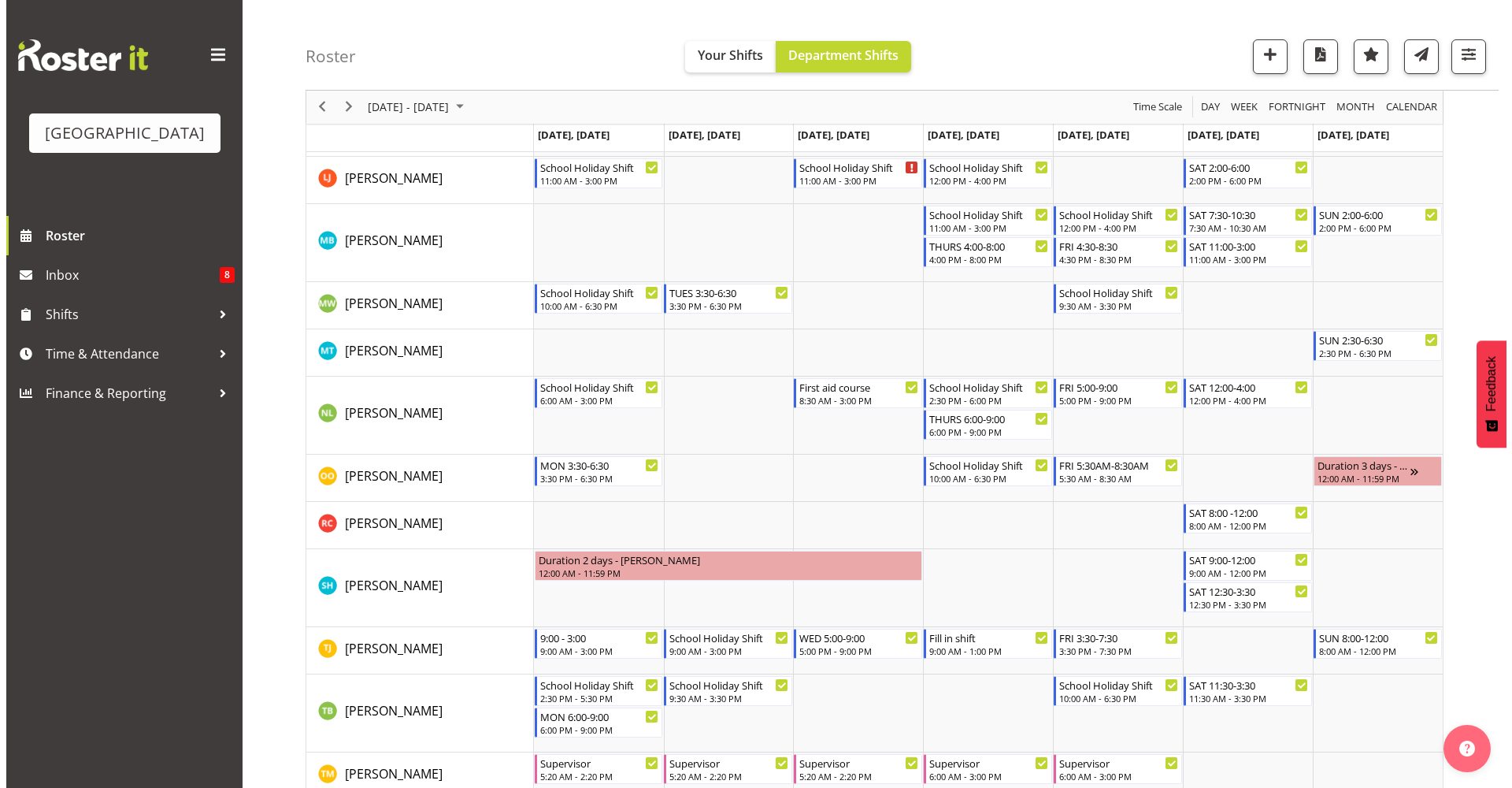
scroll to position [1250, 0]
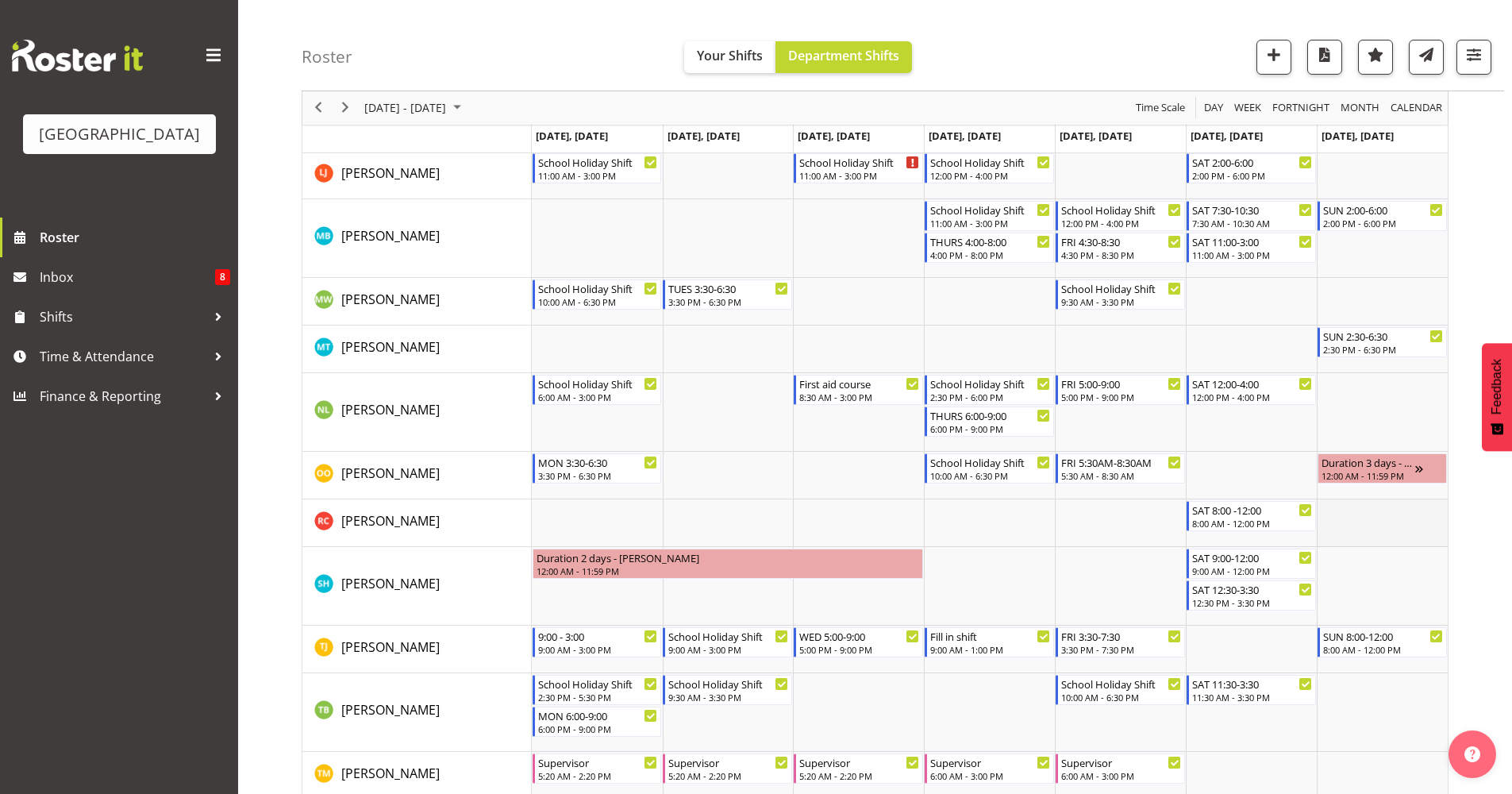
click at [1374, 518] on td "Timeline Week of October 2, 2025" at bounding box center [1382, 523] width 131 height 47
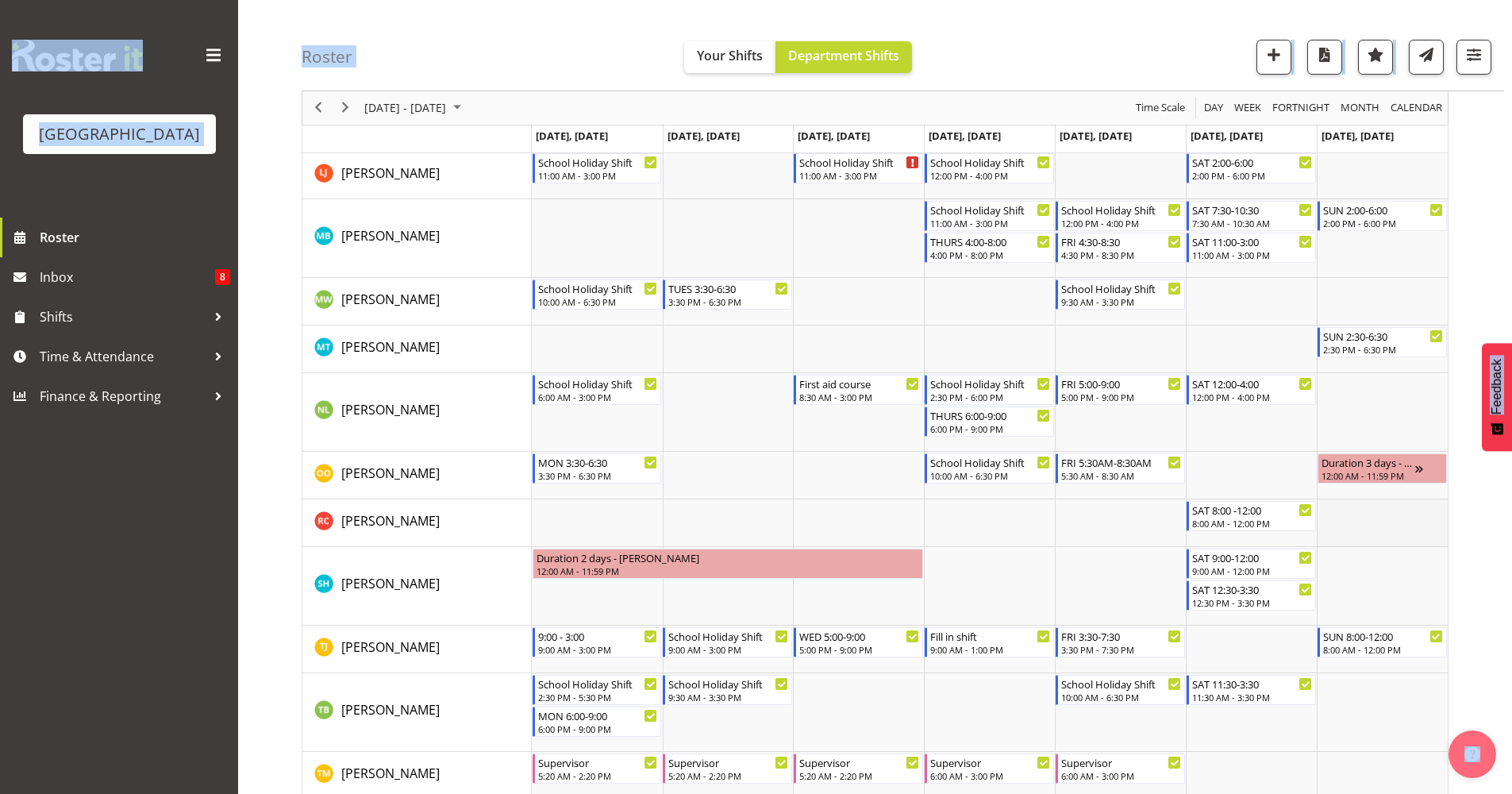
click at [1374, 518] on td "Timeline Week of October 2, 2025" at bounding box center [1382, 523] width 131 height 47
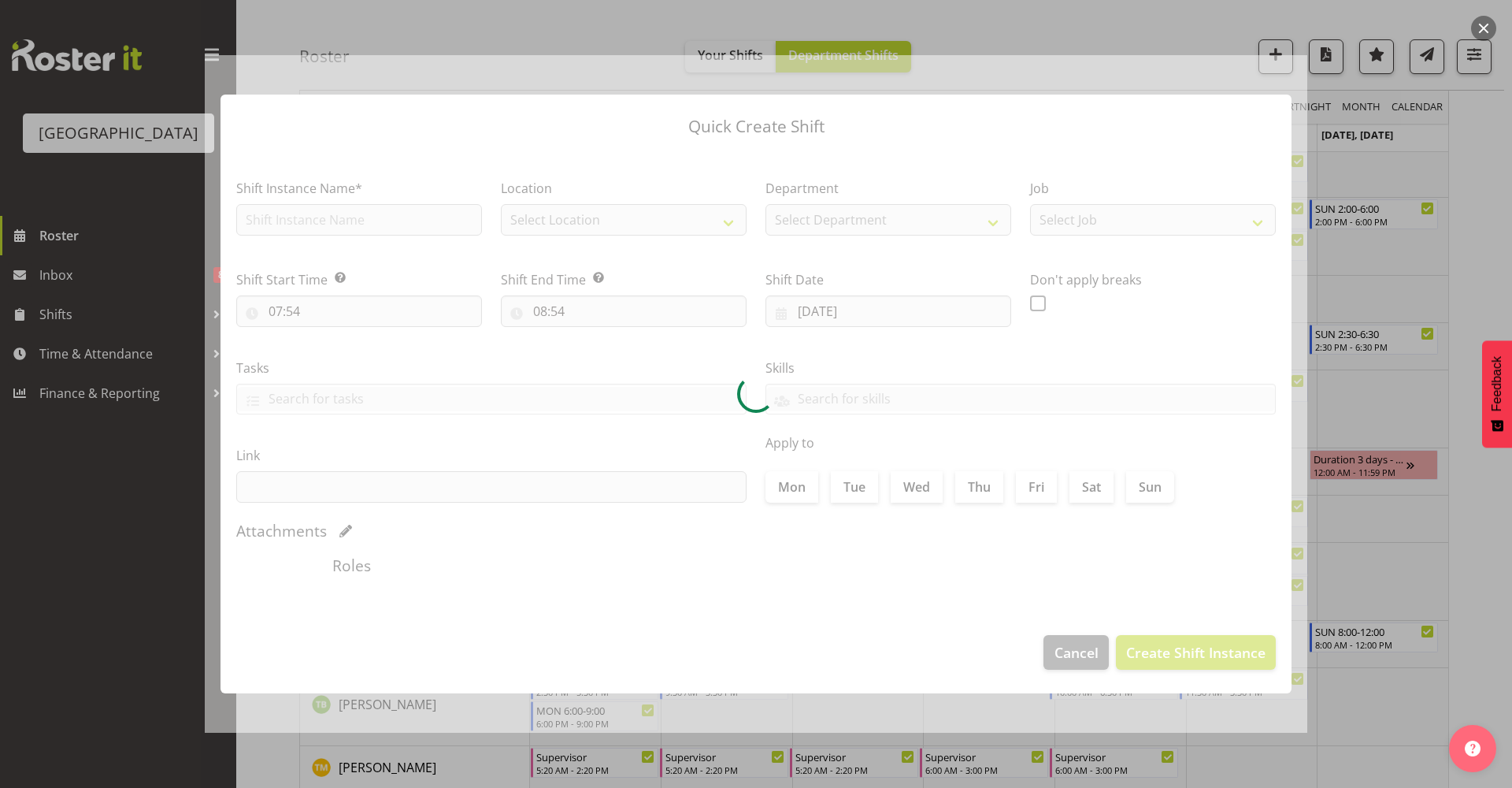
type input "[DATE]"
checkbox input "true"
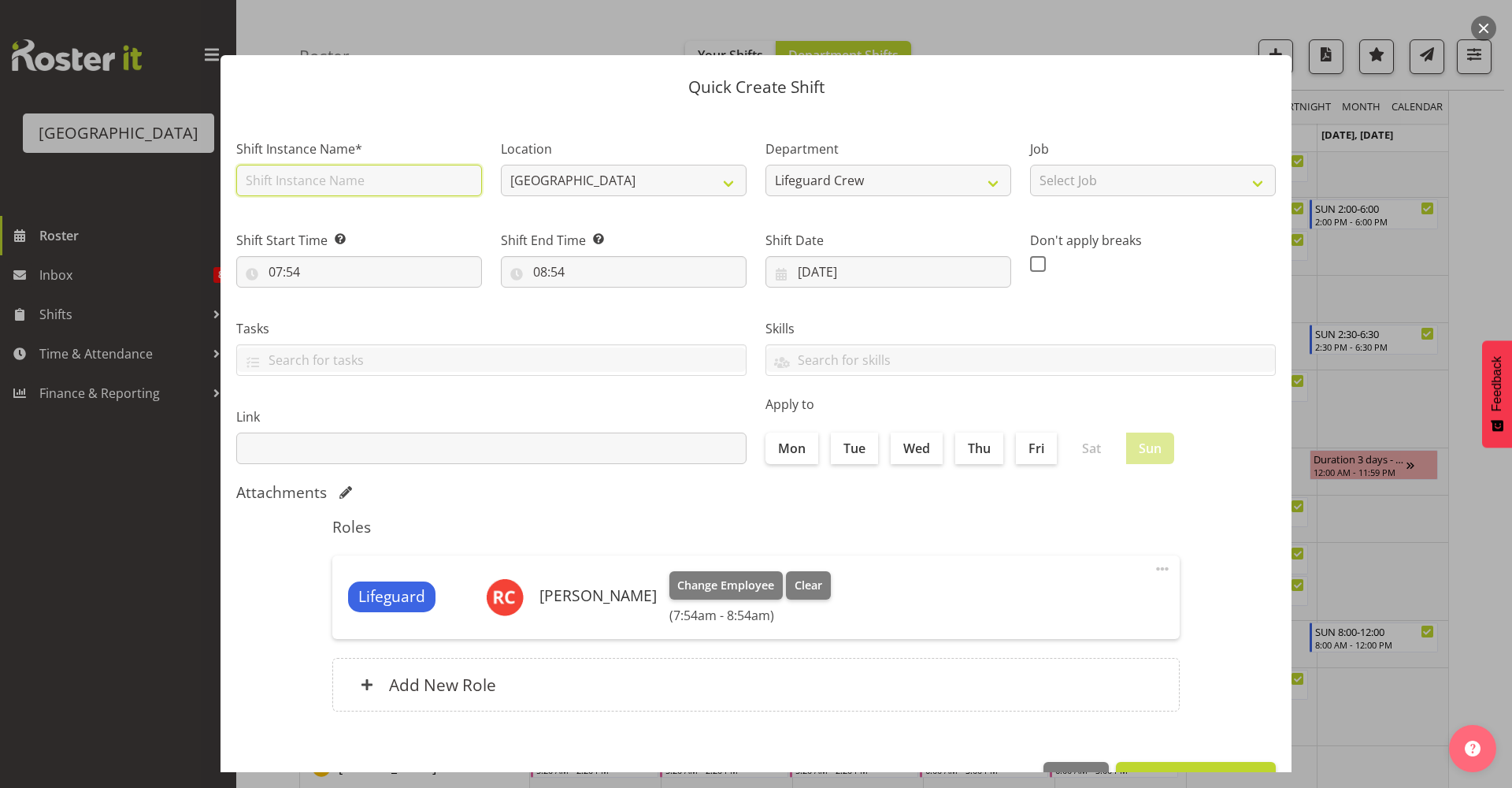
click at [405, 181] on input "text" at bounding box center [359, 180] width 246 height 32
type input "Fill in shift"
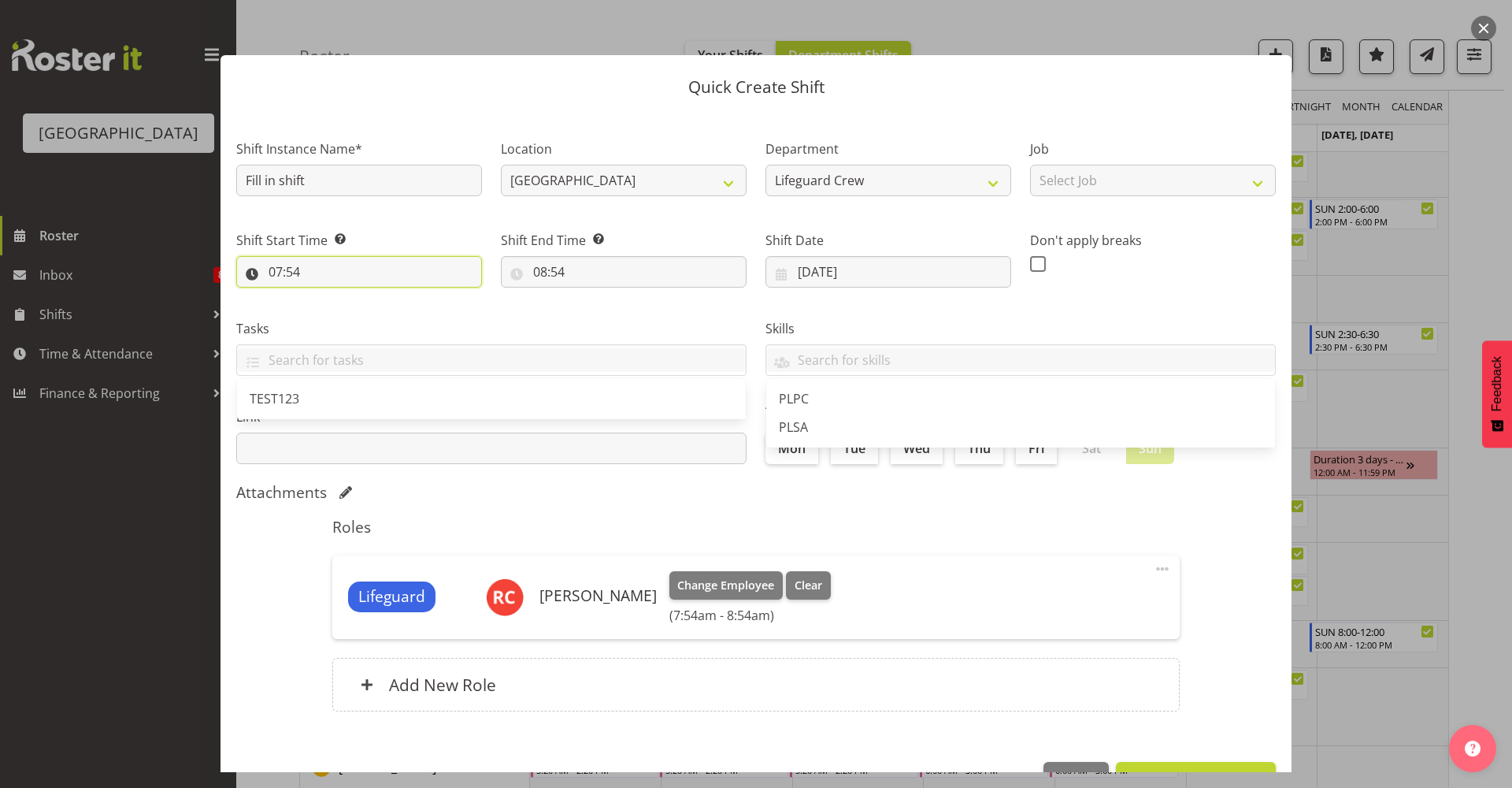
click at [303, 266] on input "07:54" at bounding box center [359, 271] width 246 height 32
click at [342, 307] on select "00 01 02 03 04 05 06 07 08 09 10 11 12 13 14 15 16 17 18 19 20 21 22 23" at bounding box center [344, 312] width 36 height 32
select select "9"
click at [326, 297] on select "00 01 02 03 04 05 06 07 08 09 10 11 12 13 14 15 16 17 18 19 20 21 22 23" at bounding box center [344, 312] width 36 height 32
type input "09:54"
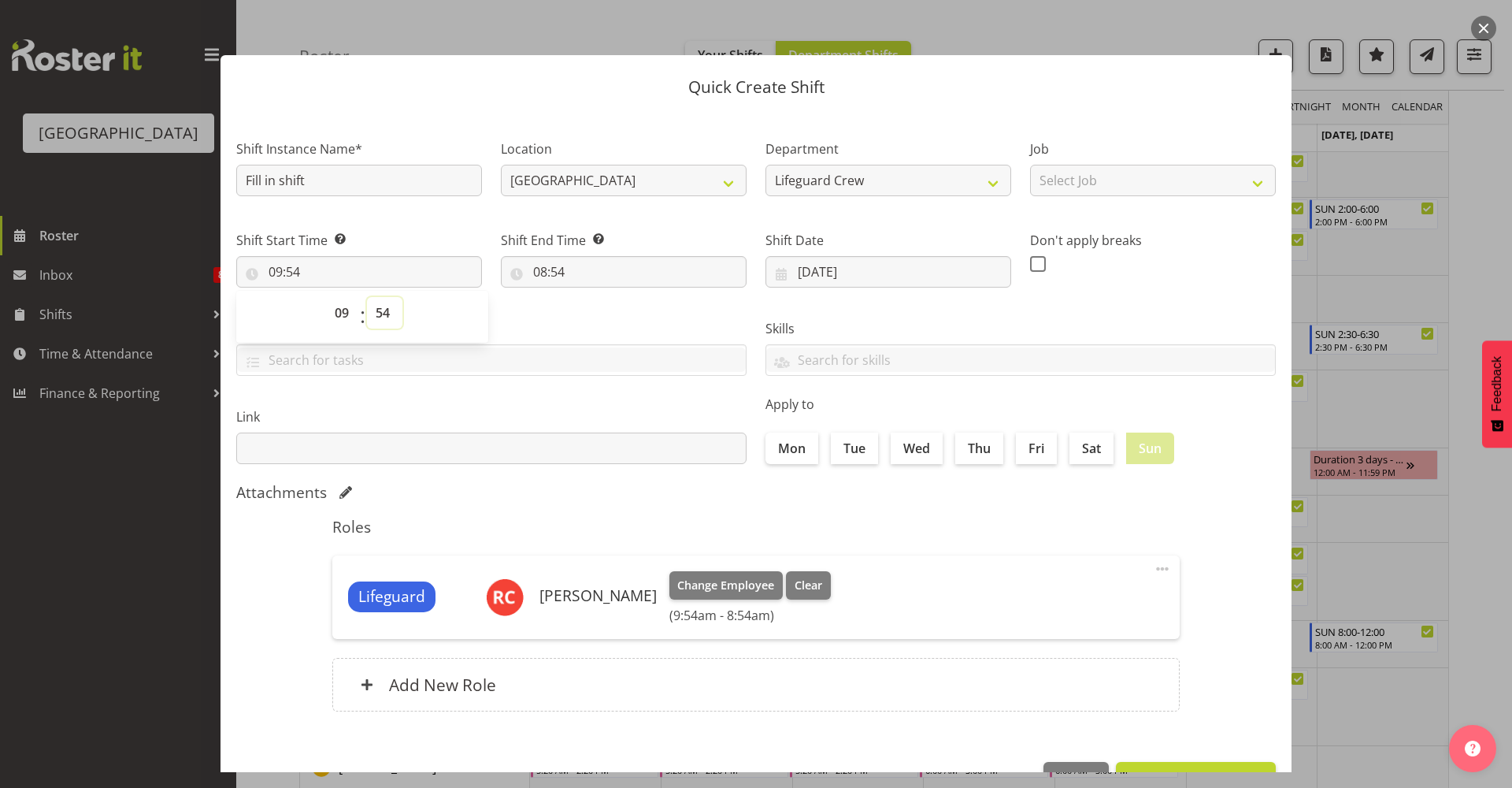
click at [386, 308] on select "00 01 02 03 04 05 06 07 08 09 10 11 12 13 14 15 16 17 18 19 20 21 22 23 24 25 2…" at bounding box center [384, 312] width 36 height 32
select select "0"
click at [367, 297] on select "00 01 02 03 04 05 06 07 08 09 10 11 12 13 14 15 16 17 18 19 20 21 22 23 24 25 2…" at bounding box center [384, 312] width 36 height 32
type input "09:00"
click at [618, 280] on input "08:54" at bounding box center [623, 271] width 246 height 32
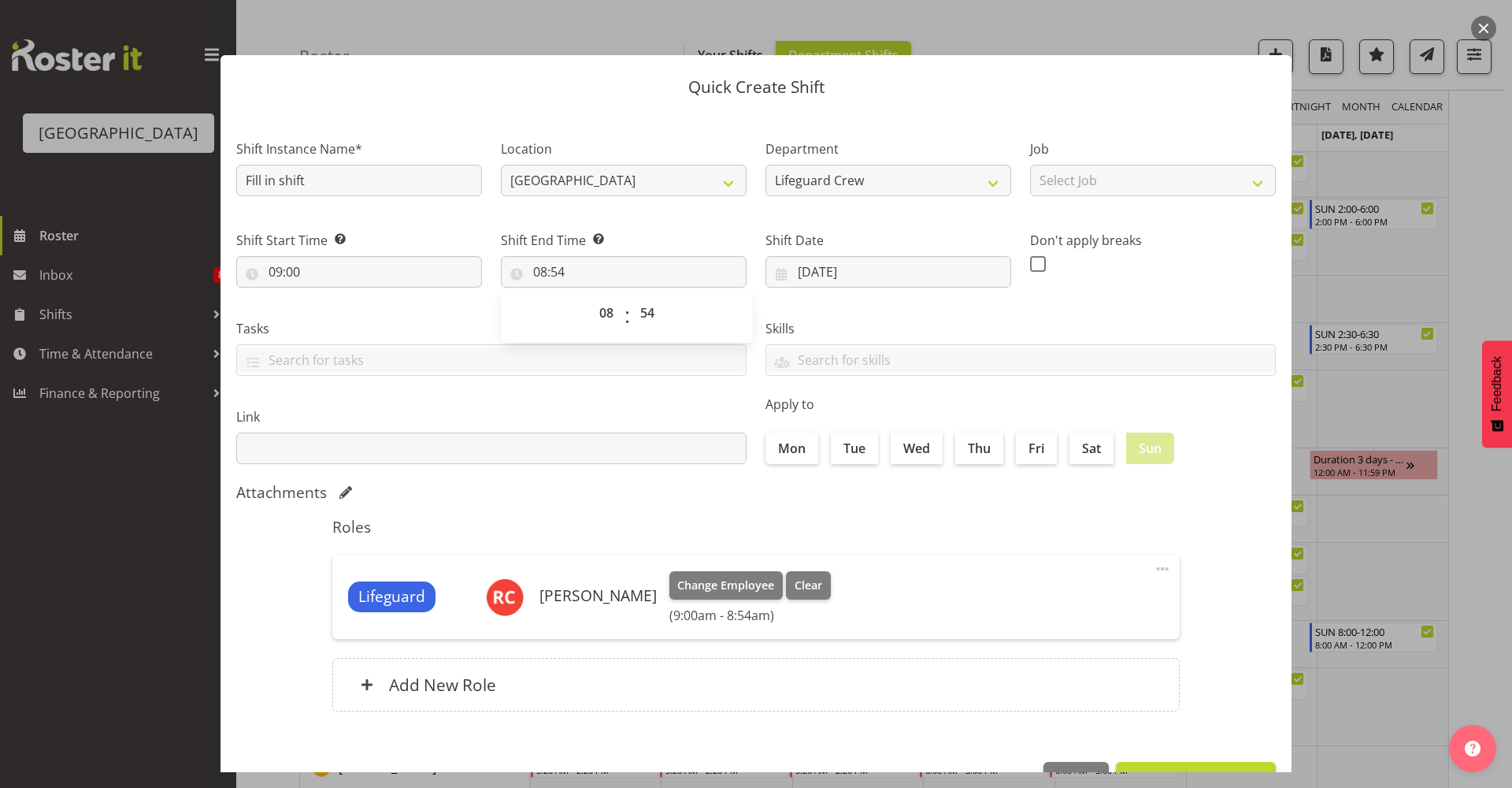
click at [589, 315] on div "00 01 02 03 04 05 06 07 08 09 10 11 12 13 14 15 16 17 18 19 20 21 22 23" at bounding box center [607, 316] width 36 height 40
click at [599, 305] on select "00 01 02 03 04 05 06 07 08 09 10 11 12 13 14 15 16 17 18 19 20 21 22 23" at bounding box center [608, 312] width 36 height 32
select select "13"
click at [591, 297] on select "00 01 02 03 04 05 06 07 08 09 10 11 12 13 14 15 16 17 18 19 20 21 22 23" at bounding box center [608, 312] width 36 height 32
type input "13:54"
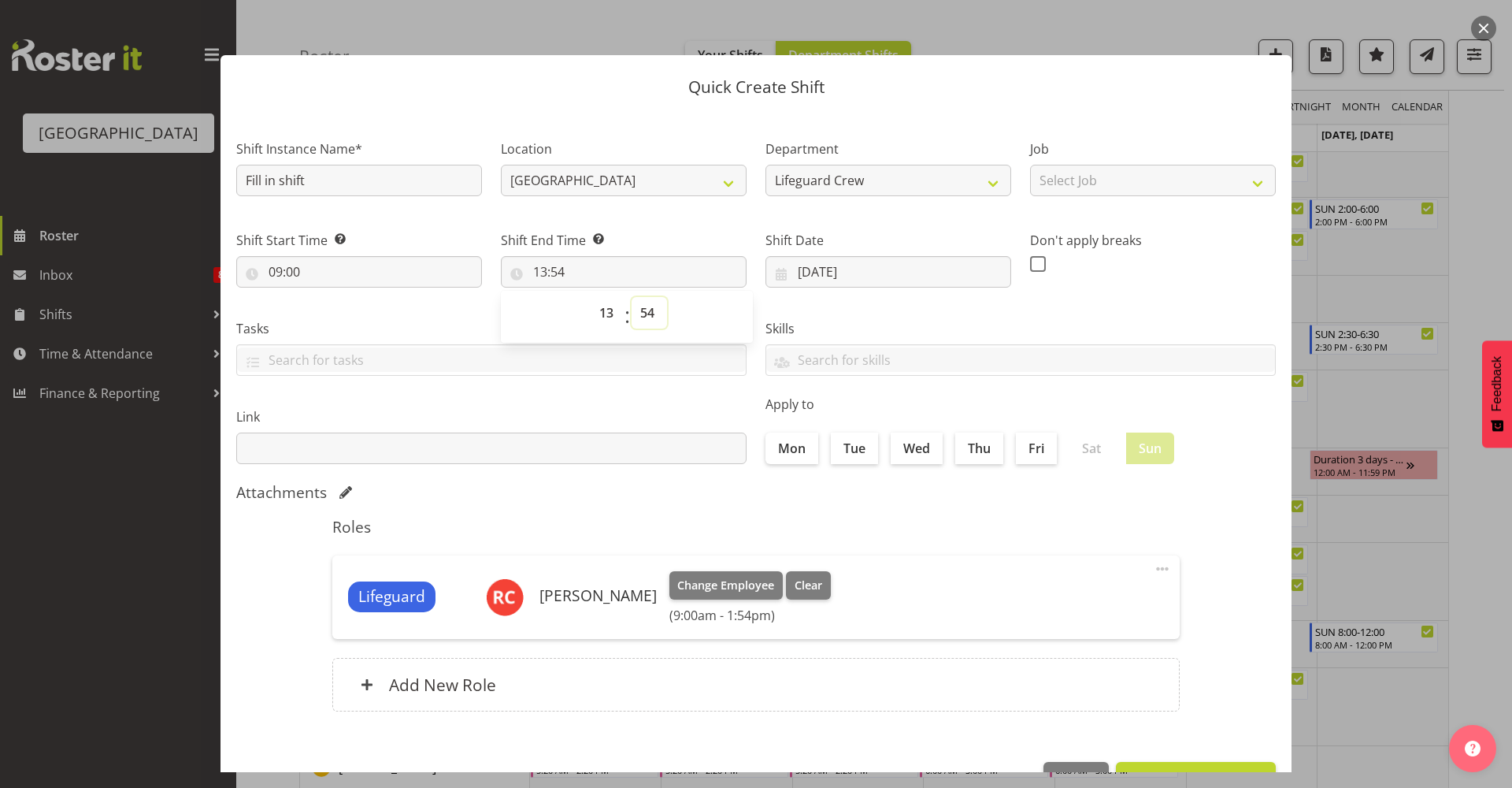
click at [651, 321] on select "00 01 02 03 04 05 06 07 08 09 10 11 12 13 14 15 16 17 18 19 20 21 22 23 24 25 2…" at bounding box center [649, 312] width 36 height 32
select select "0"
click at [631, 297] on select "00 01 02 03 04 05 06 07 08 09 10 11 12 13 14 15 16 17 18 19 20 21 22 23 24 25 2…" at bounding box center [649, 312] width 36 height 32
type input "13:00"
click at [686, 383] on div "Tasks TEST123" at bounding box center [492, 341] width 529 height 88
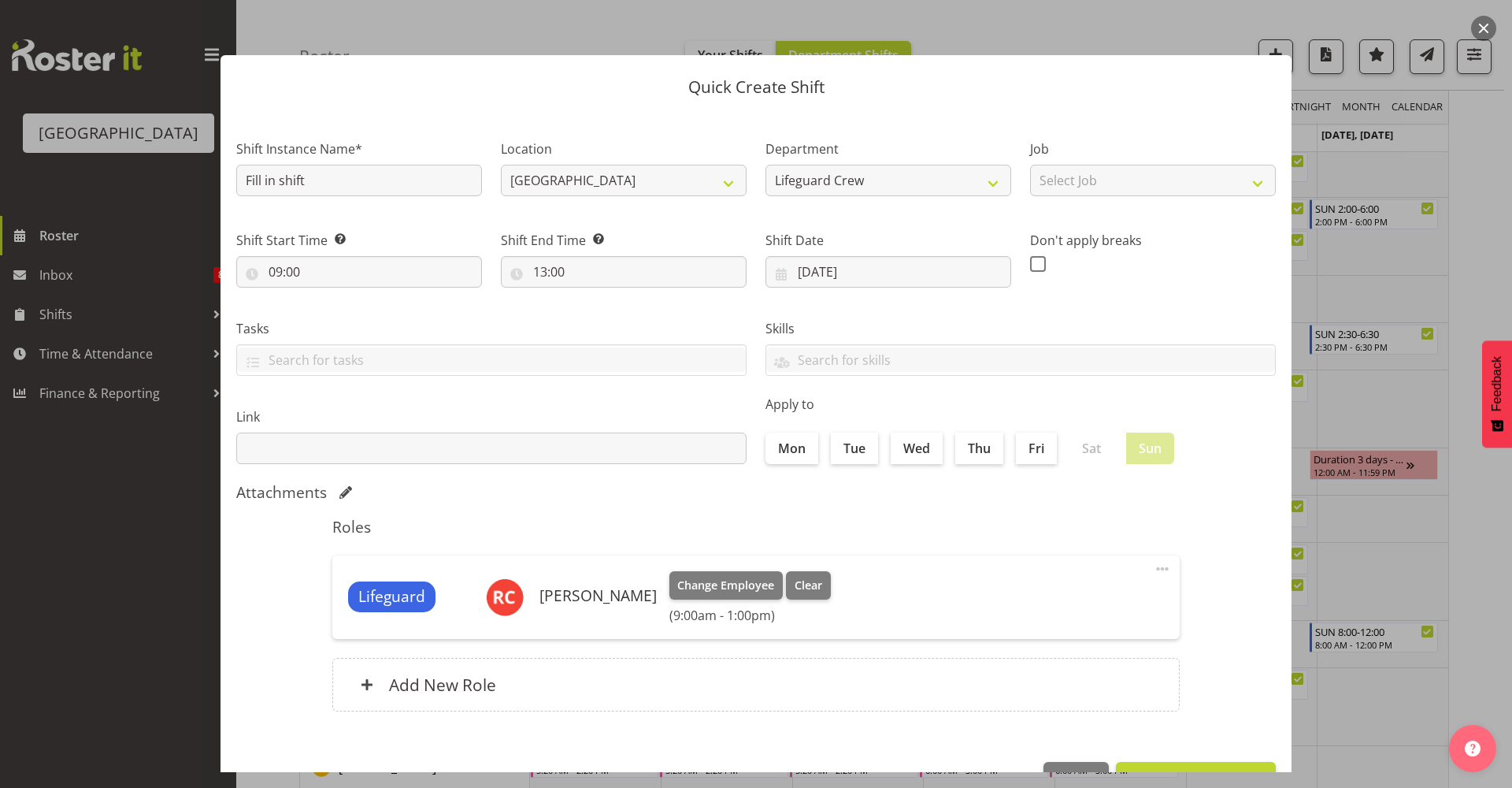
scroll to position [48, 0]
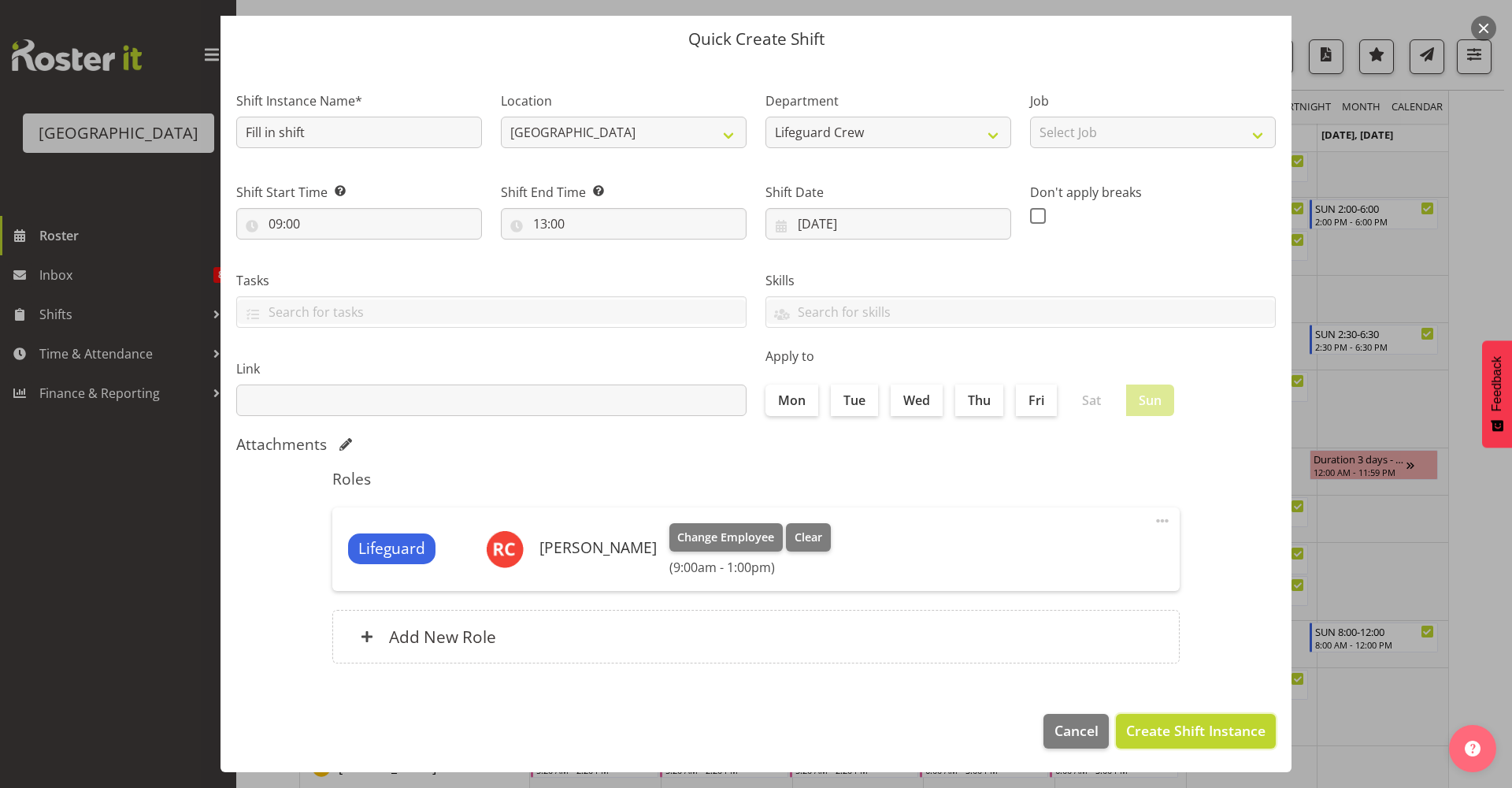
click at [1150, 729] on span "Create Shift Instance" at bounding box center [1196, 730] width 140 height 20
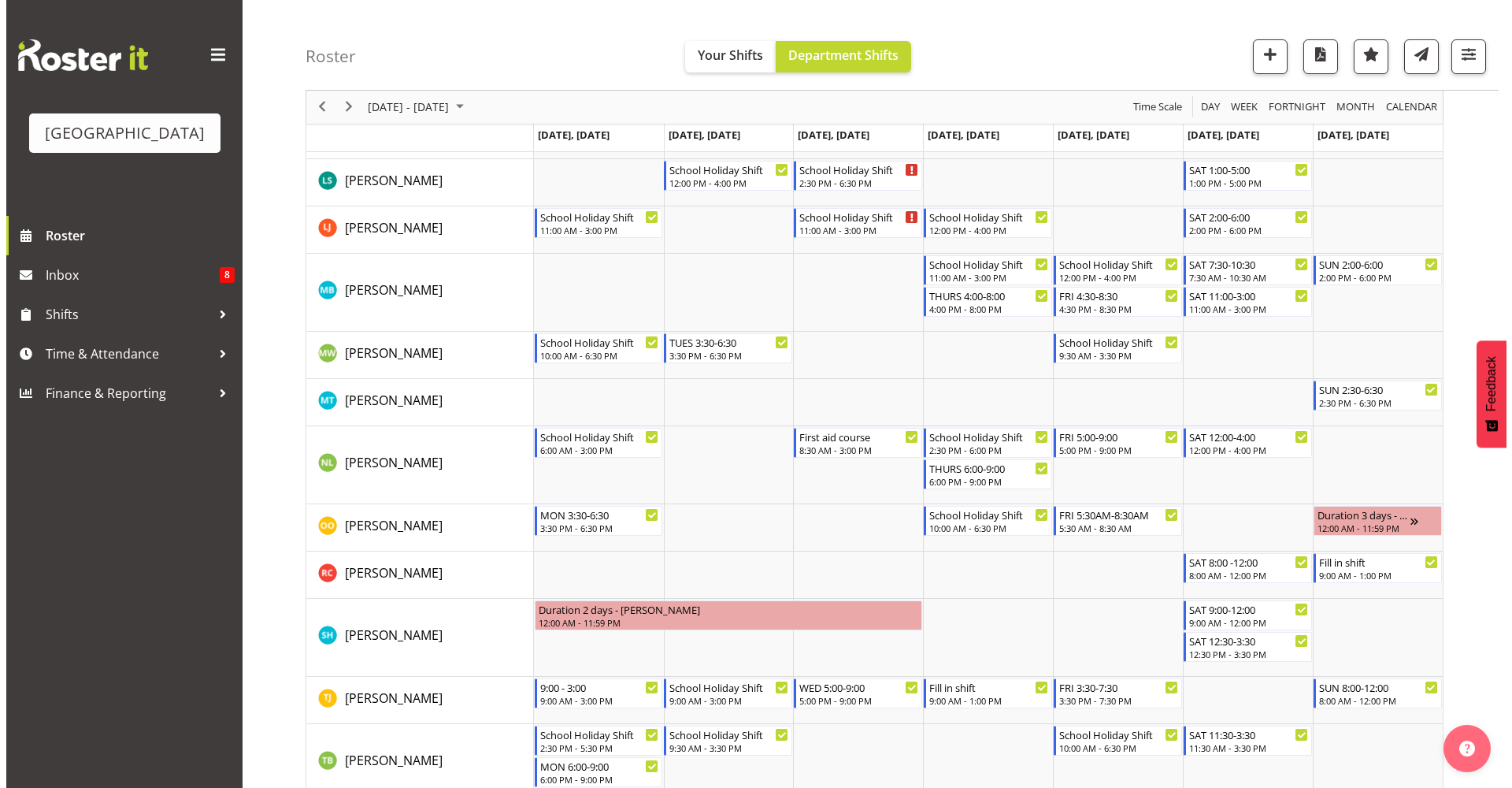
scroll to position [1241, 0]
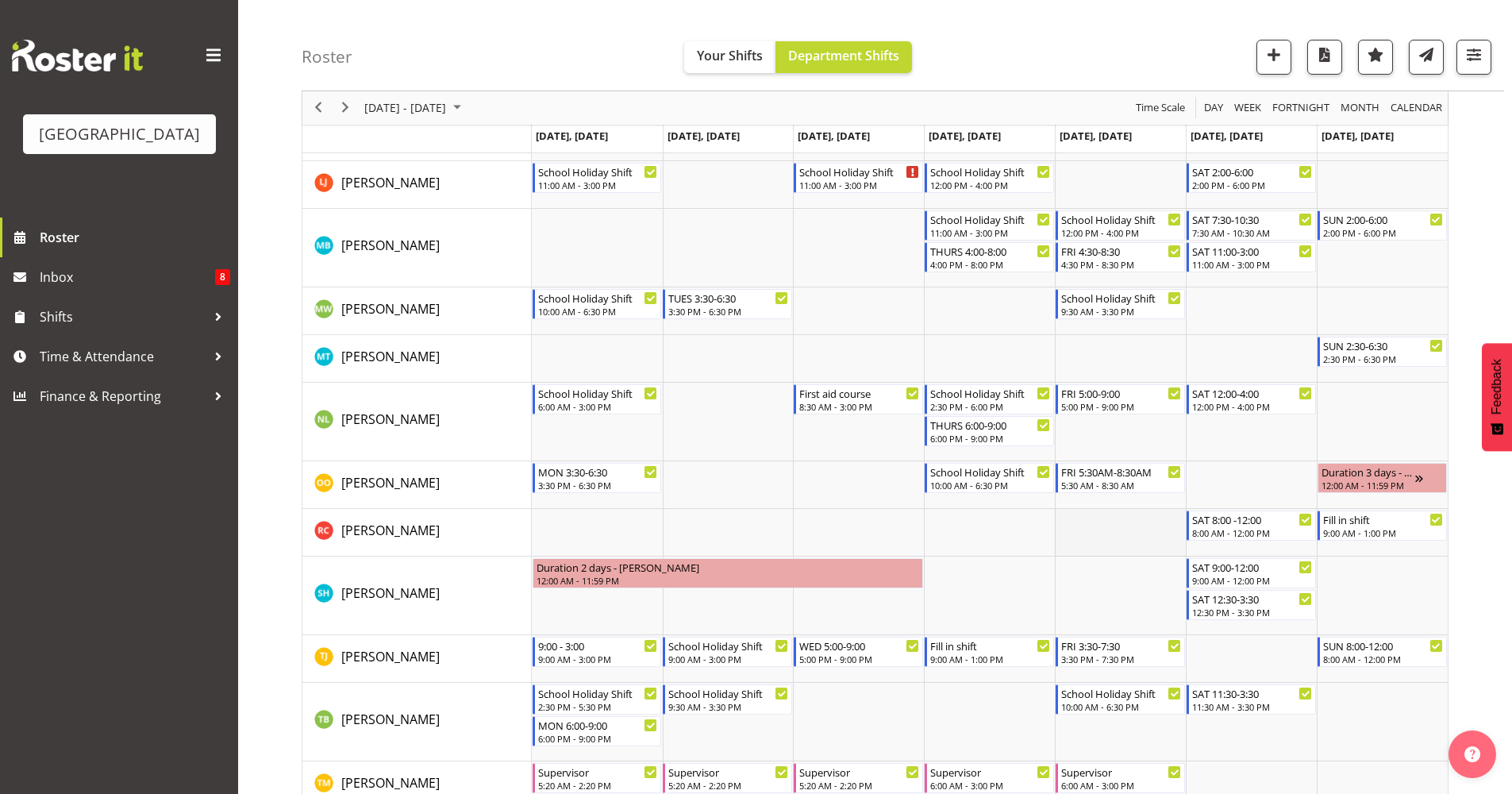
click at [1110, 532] on td "Timeline Week of October 2, 2025" at bounding box center [1120, 532] width 131 height 47
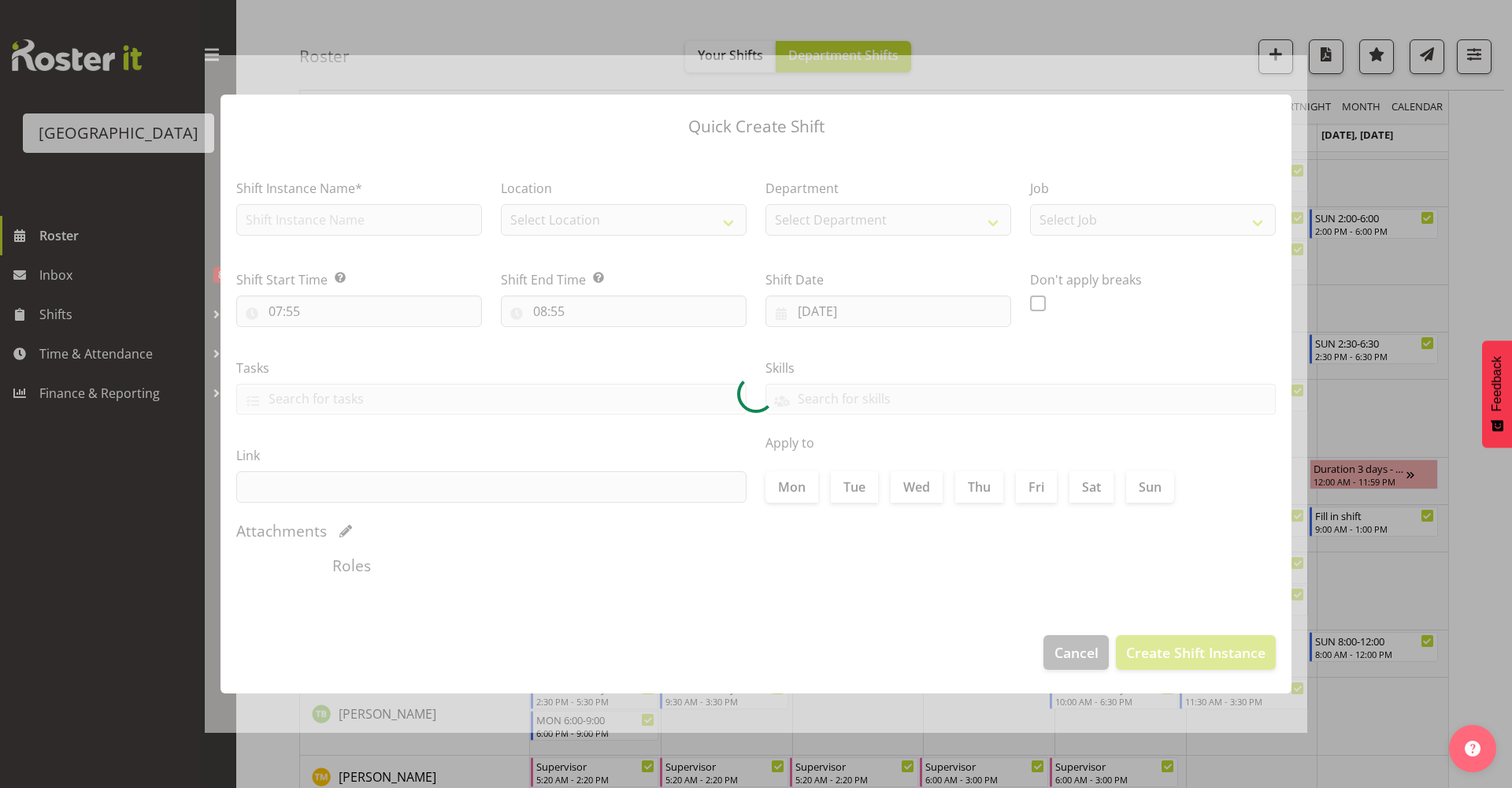
click at [1102, 527] on div at bounding box center [755, 394] width 1102 height 678
type input "[DATE]"
checkbox input "true"
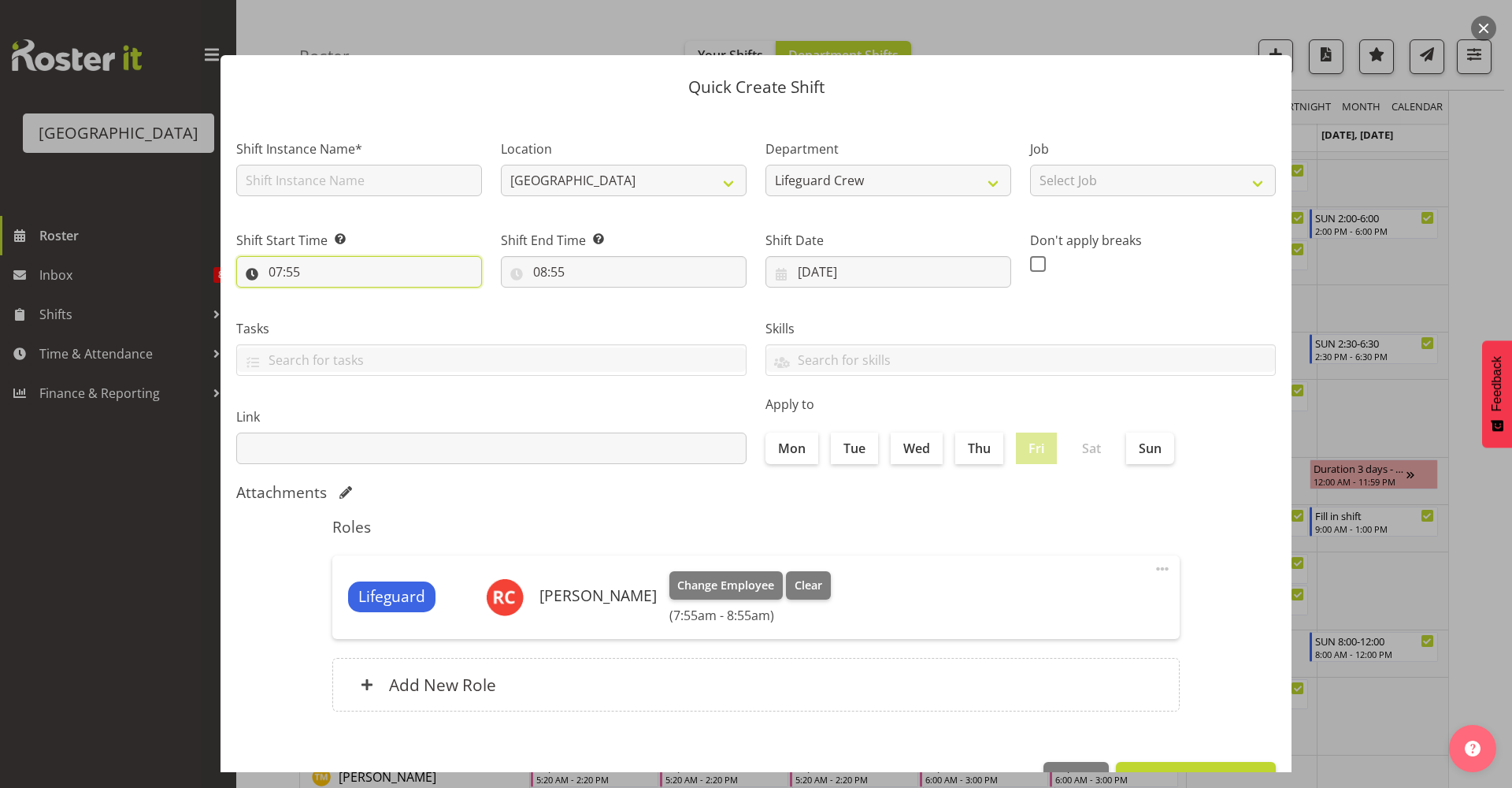
click at [325, 269] on input "07:55" at bounding box center [359, 271] width 246 height 32
click at [329, 304] on select "00 01 02 03 04 05 06 07 08 09 10 11 12 13 14 15 16 17 18 19 20 21 22 23" at bounding box center [344, 312] width 36 height 32
select select "13"
click at [326, 297] on select "00 01 02 03 04 05 06 07 08 09 10 11 12 13 14 15 16 17 18 19 20 21 22 23" at bounding box center [344, 312] width 36 height 32
type input "13:55"
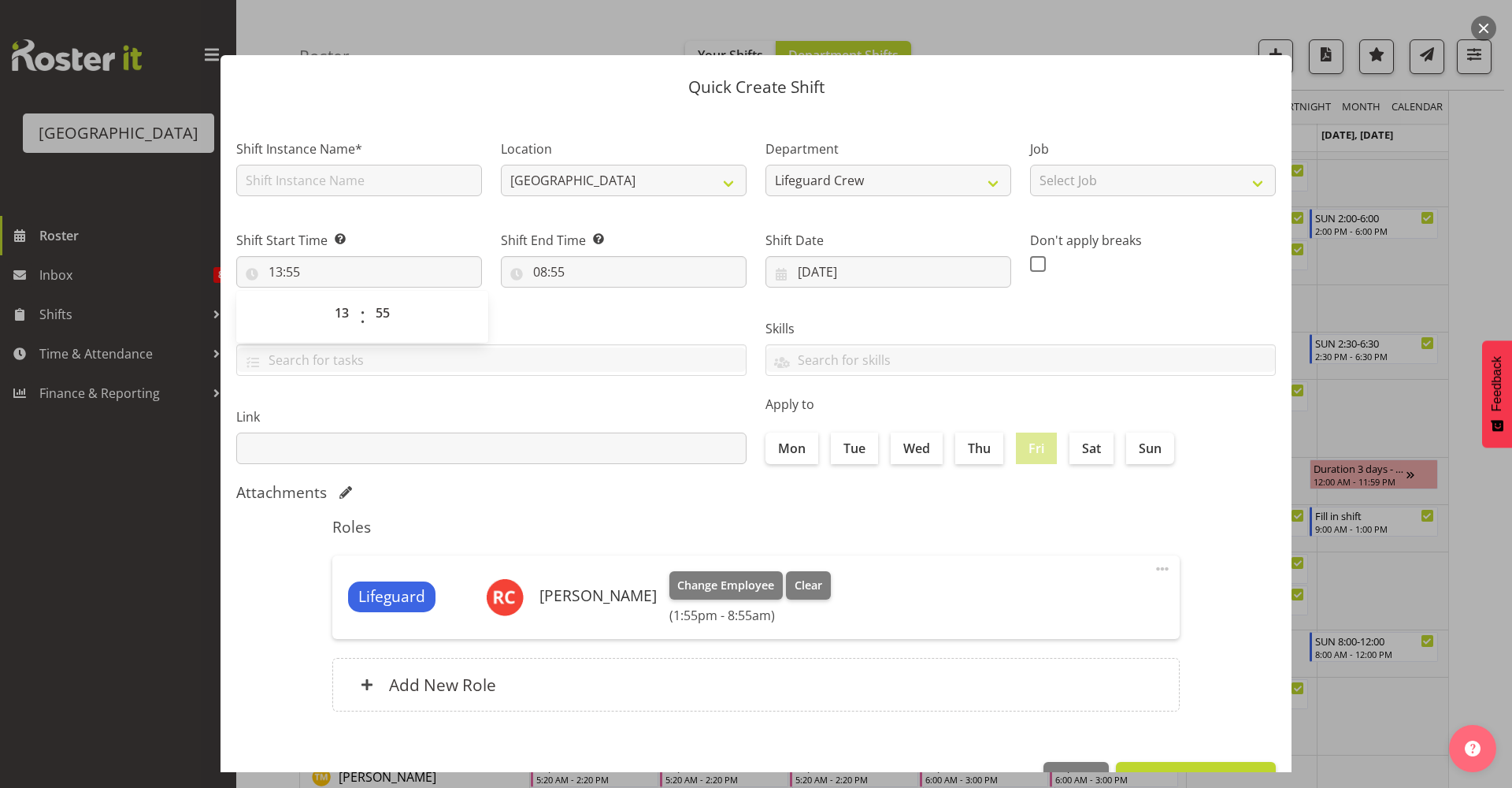
click at [384, 291] on div "00 01 02 03 04 05 06 07 08 09 10 11 12 13 14 15 16 17 18 19 20 21 22 23 : 00 01…" at bounding box center [362, 316] width 252 height 52
click at [389, 320] on select "00 01 02 03 04 05 06 07 08 09 10 11 12 13 14 15 16 17 18 19 20 21 22 23 24 25 2…" at bounding box center [384, 312] width 36 height 32
select select "0"
click at [367, 297] on select "00 01 02 03 04 05 06 07 08 09 10 11 12 13 14 15 16 17 18 19 20 21 22 23 24 25 2…" at bounding box center [384, 312] width 36 height 32
type input "13:00"
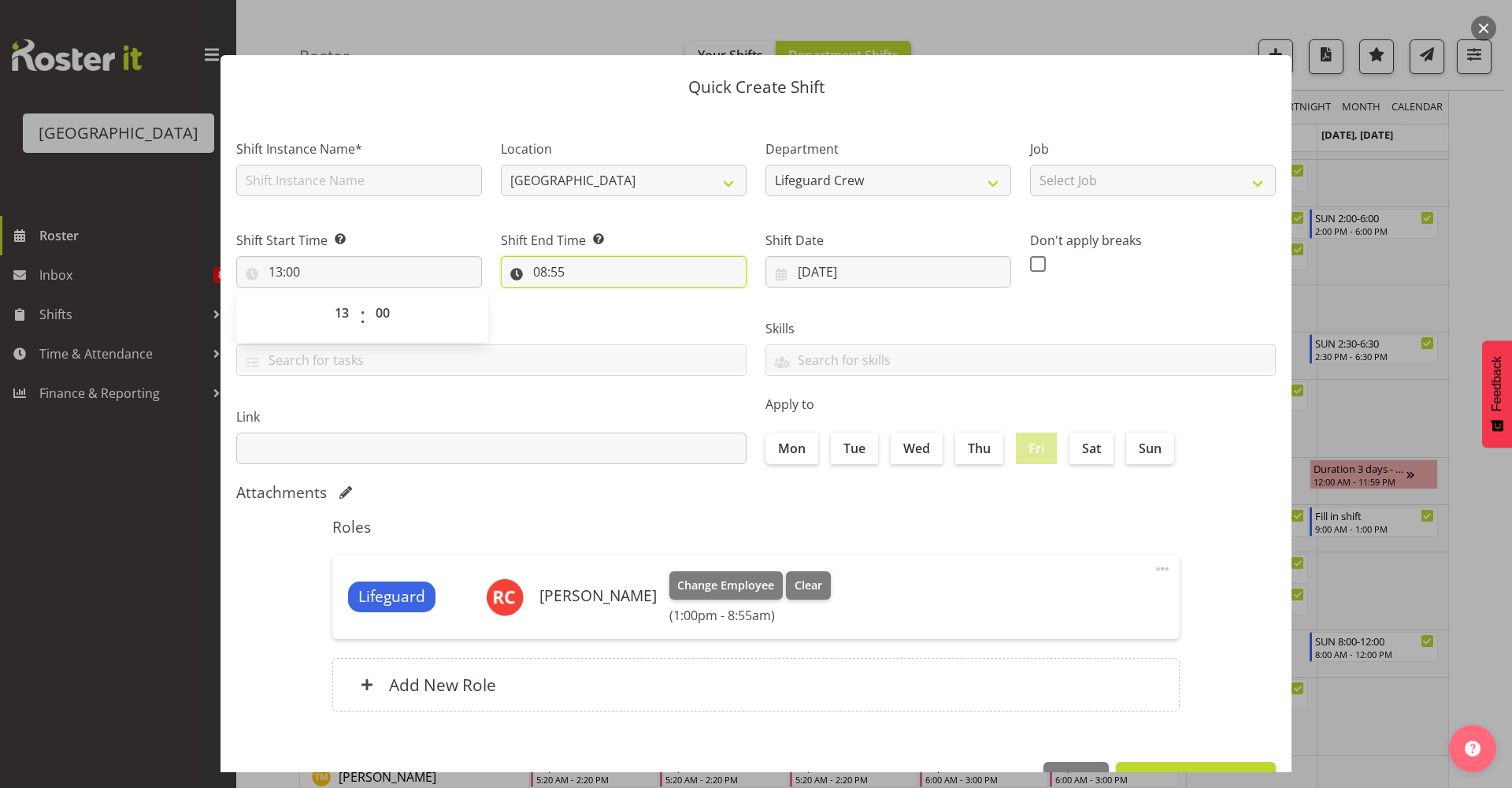
click at [565, 276] on input "08:55" at bounding box center [623, 271] width 246 height 32
click at [602, 316] on select "00 01 02 03 04 05 06 07 08 09 10 11 12 13 14 15 16 17 18 19 20 21 22 23" at bounding box center [608, 312] width 36 height 32
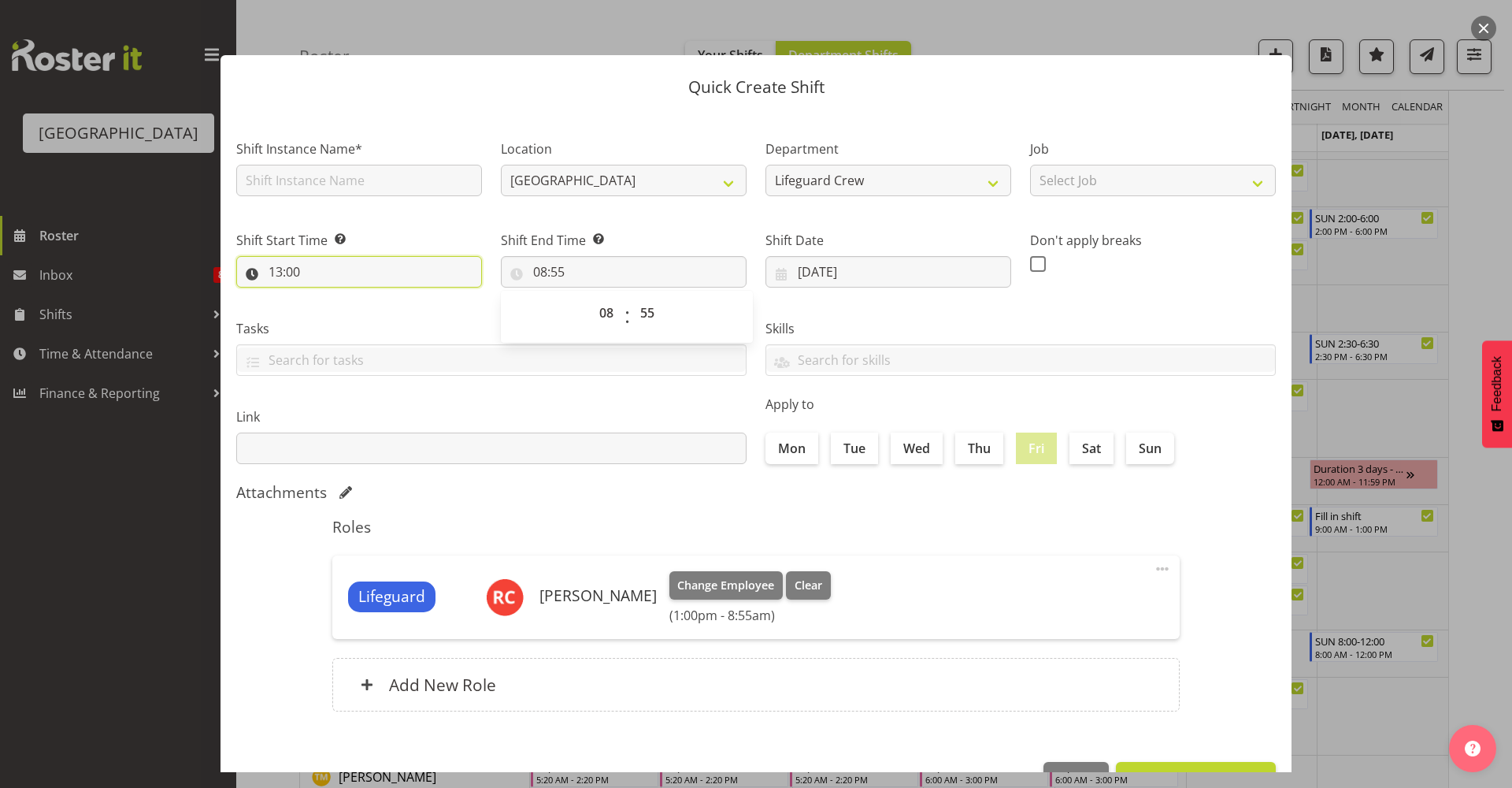
click at [342, 274] on input "13:00" at bounding box center [359, 271] width 246 height 32
click at [339, 321] on select "00 01 02 03 04 05 06 07 08 09 10 11 12 13 14 15 16 17 18 19 20 21 22 23" at bounding box center [344, 312] width 36 height 32
select select "9"
click at [326, 297] on select "00 01 02 03 04 05 06 07 08 09 10 11 12 13 14 15 16 17 18 19 20 21 22 23" at bounding box center [344, 312] width 36 height 32
type input "09:00"
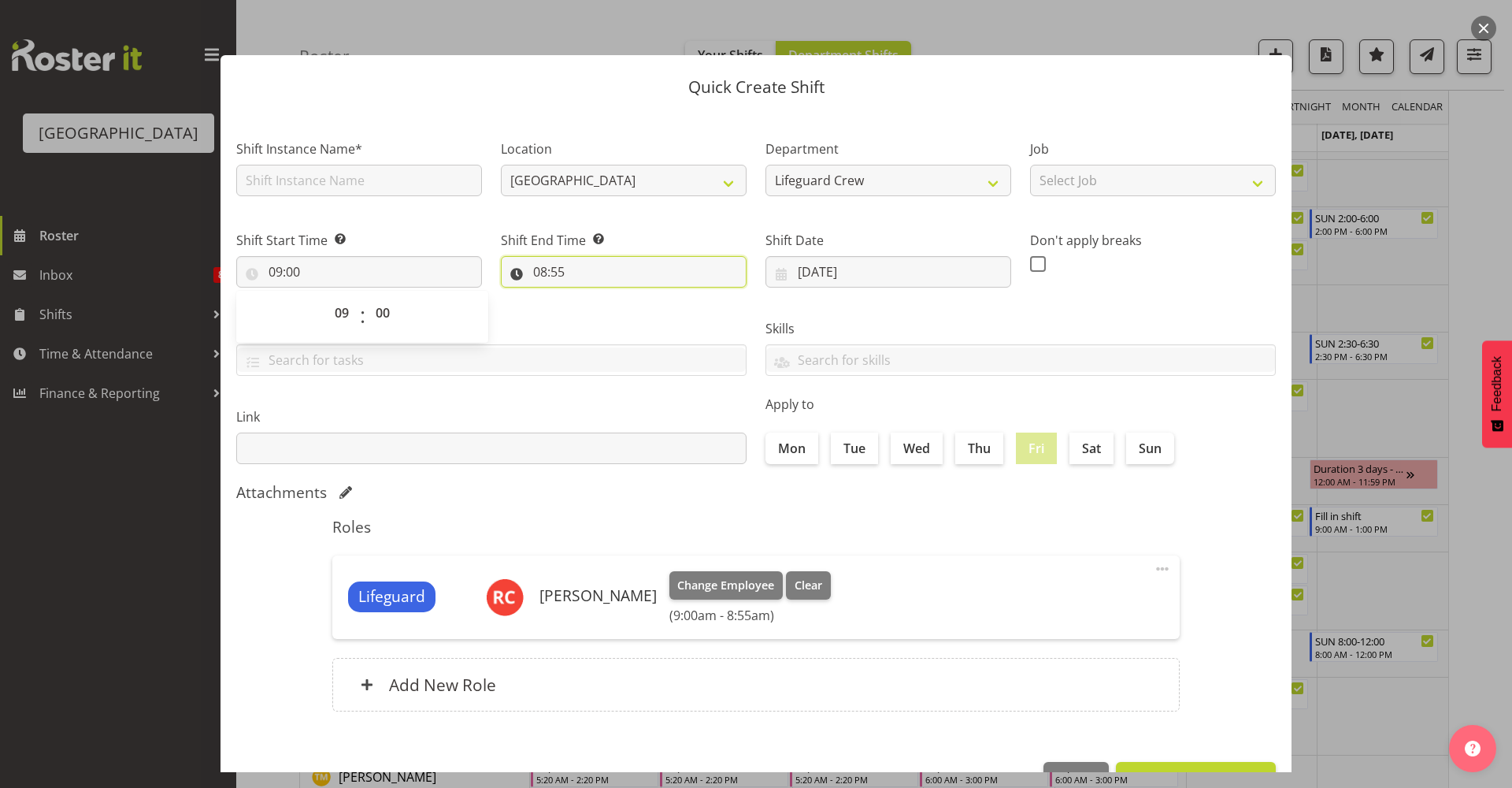
click at [596, 280] on input "08:55" at bounding box center [623, 271] width 246 height 32
click at [598, 315] on select "00 01 02 03 04 05 06 07 08 09 10 11 12 13 14 15 16 17 18 19 20 21 22 23" at bounding box center [608, 312] width 36 height 32
select select "13"
click at [591, 297] on select "00 01 02 03 04 05 06 07 08 09 10 11 12 13 14 15 16 17 18 19 20 21 22 23" at bounding box center [608, 312] width 36 height 32
type input "13:55"
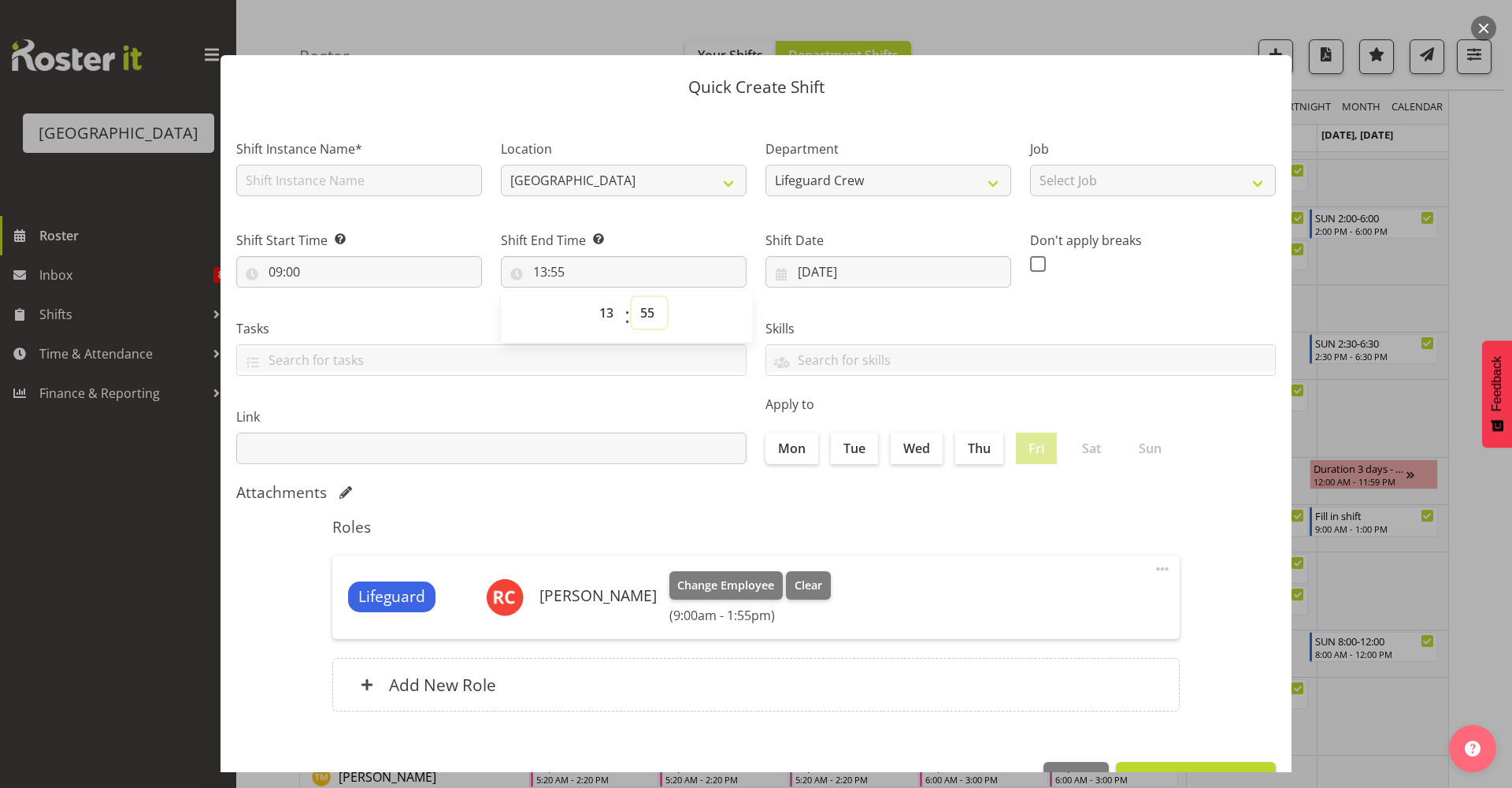
drag, startPoint x: 641, startPoint y: 303, endPoint x: 643, endPoint y: 322, distance: 19.1
click at [641, 303] on select "00 01 02 03 04 05 06 07 08 09 10 11 12 13 14 15 16 17 18 19 20 21 22 23 24 25 2…" at bounding box center [649, 312] width 36 height 32
select select "0"
click at [631, 297] on select "00 01 02 03 04 05 06 07 08 09 10 11 12 13 14 15 16 17 18 19 20 21 22 23 24 25 2…" at bounding box center [649, 312] width 36 height 32
type input "13:00"
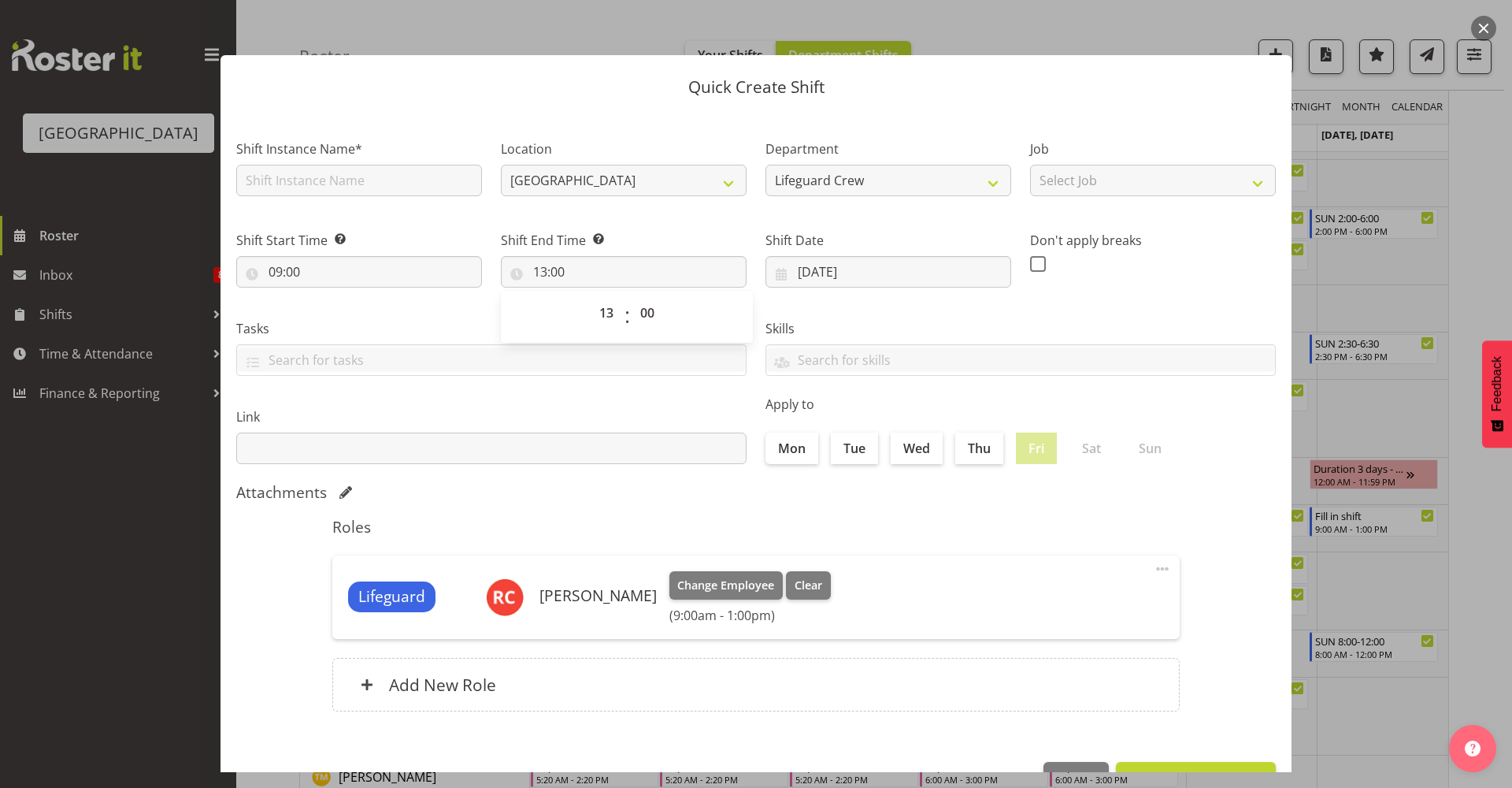
click at [611, 478] on section "Shift Instance Name* Location [GEOGRAPHIC_DATA] Department Lifeguard Crew Job S…" at bounding box center [756, 428] width 1071 height 635
click at [434, 199] on div "Shift Instance Name*" at bounding box center [359, 163] width 264 height 92
click at [430, 189] on input "text" at bounding box center [359, 180] width 246 height 32
type input "Fill in shift"
click at [622, 416] on div "TEST123" at bounding box center [491, 398] width 509 height 41
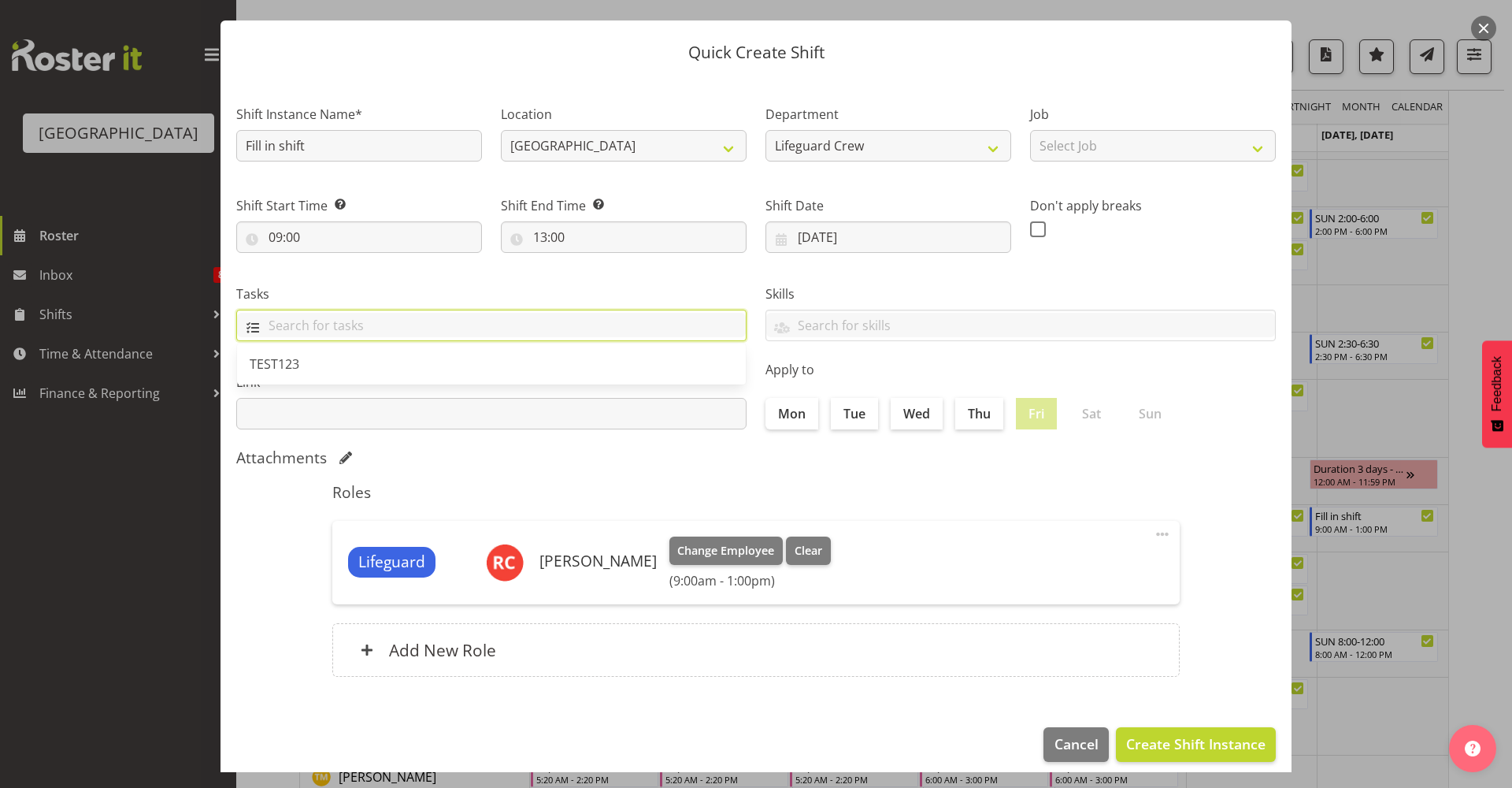
scroll to position [48, 0]
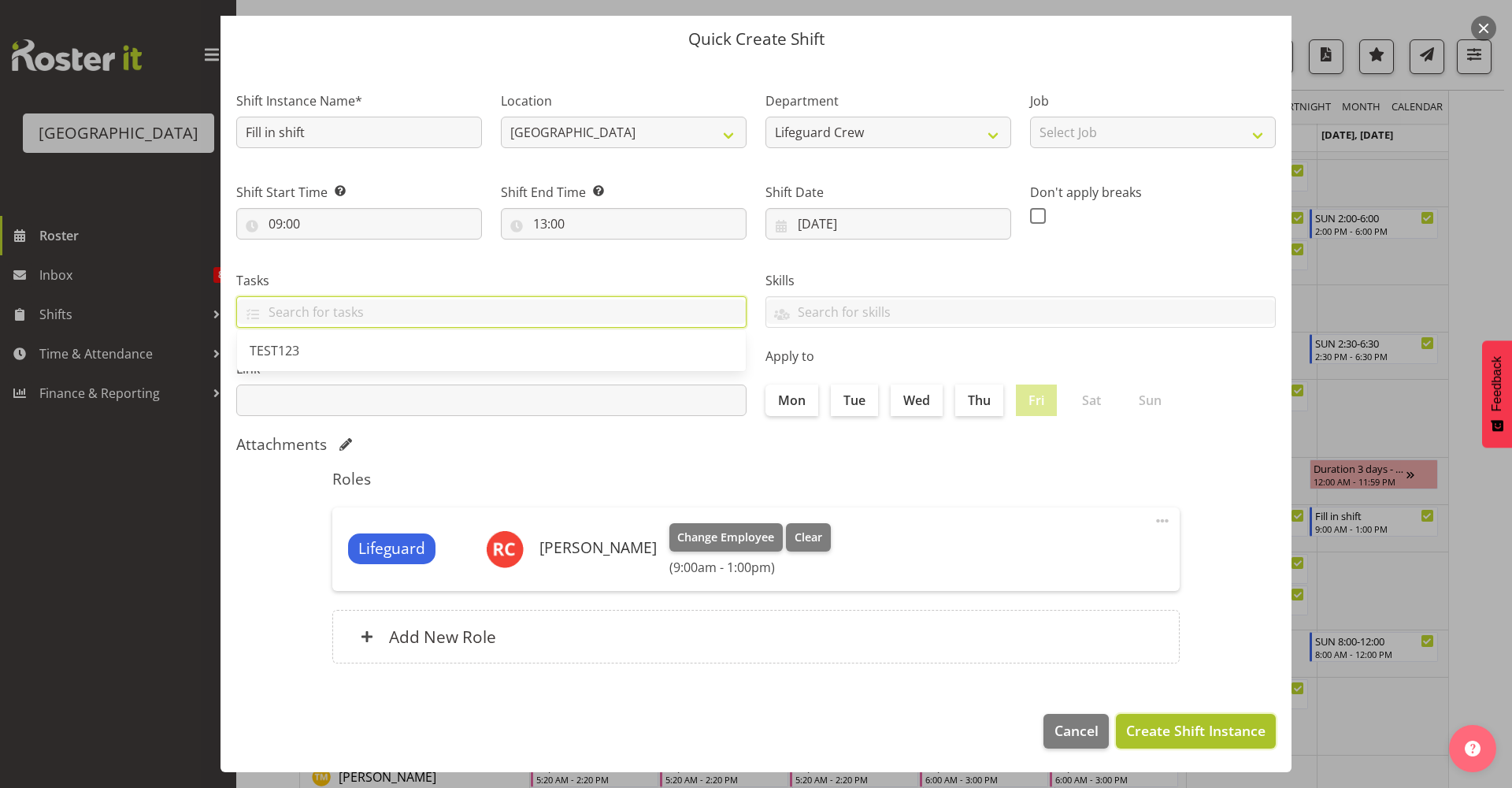
click at [1219, 735] on span "Create Shift Instance" at bounding box center [1196, 730] width 140 height 20
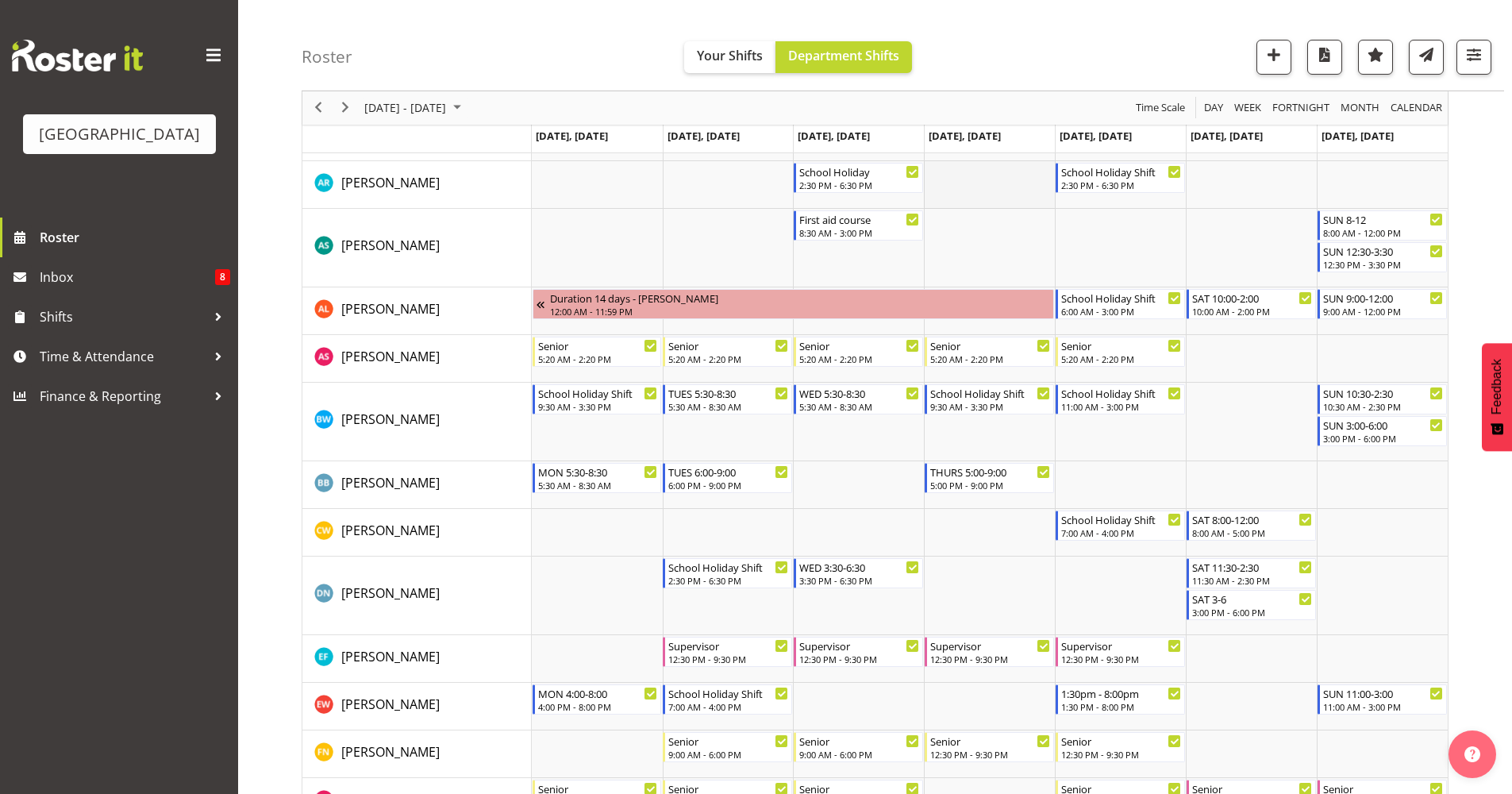
scroll to position [453, 0]
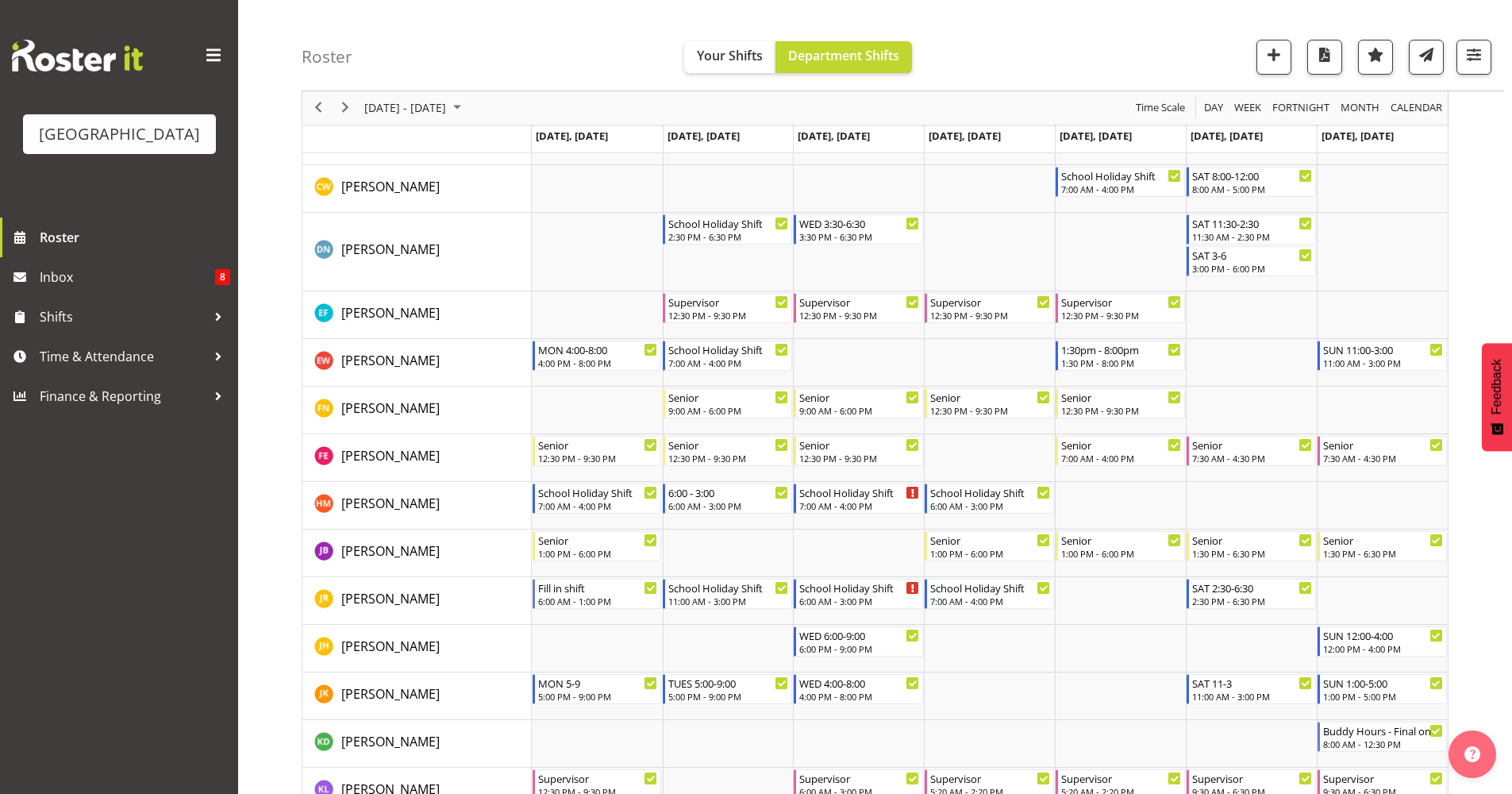
drag, startPoint x: 967, startPoint y: 831, endPoint x: 1487, endPoint y: 575, distance: 579.6
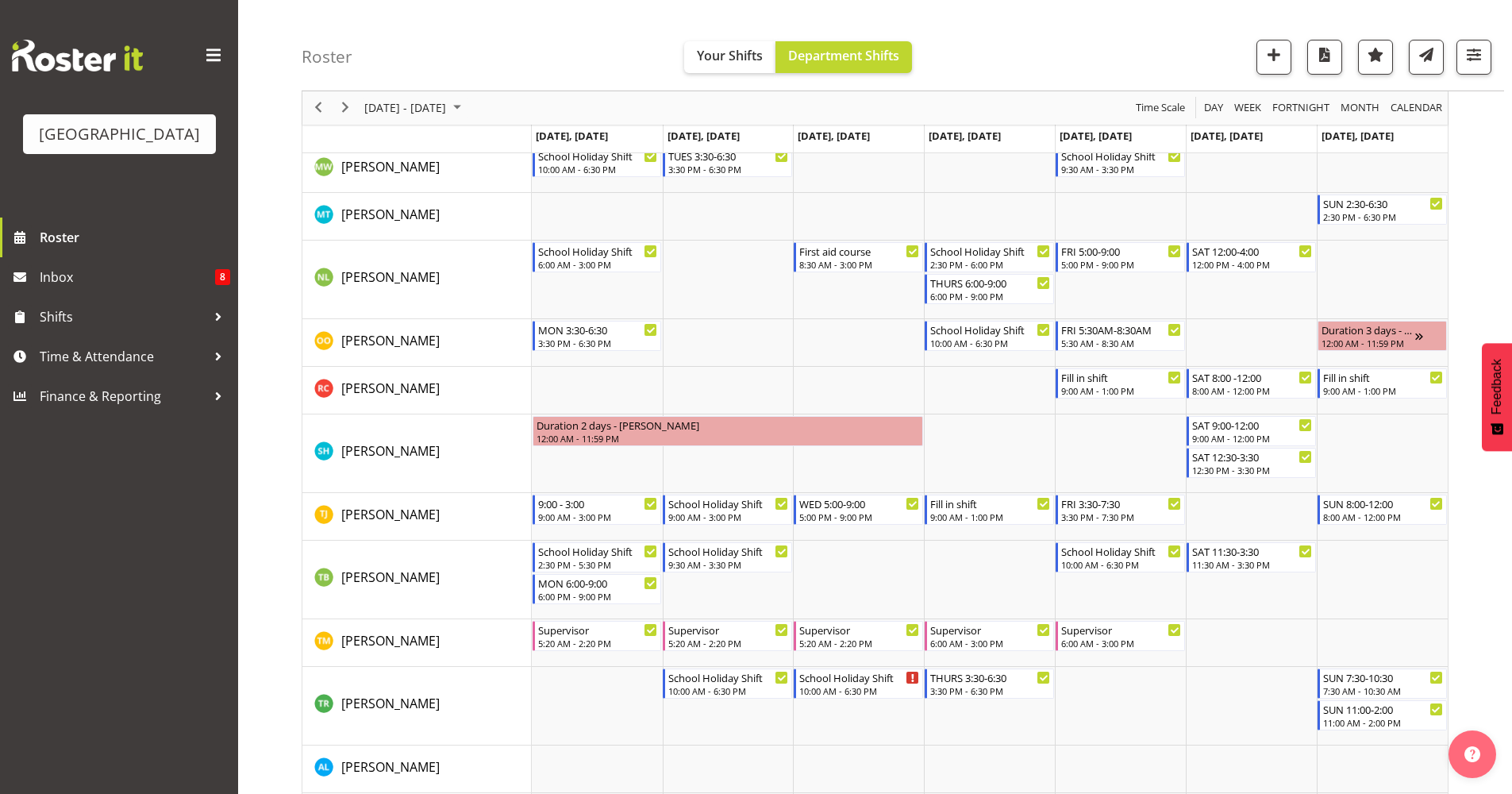
scroll to position [1395, 0]
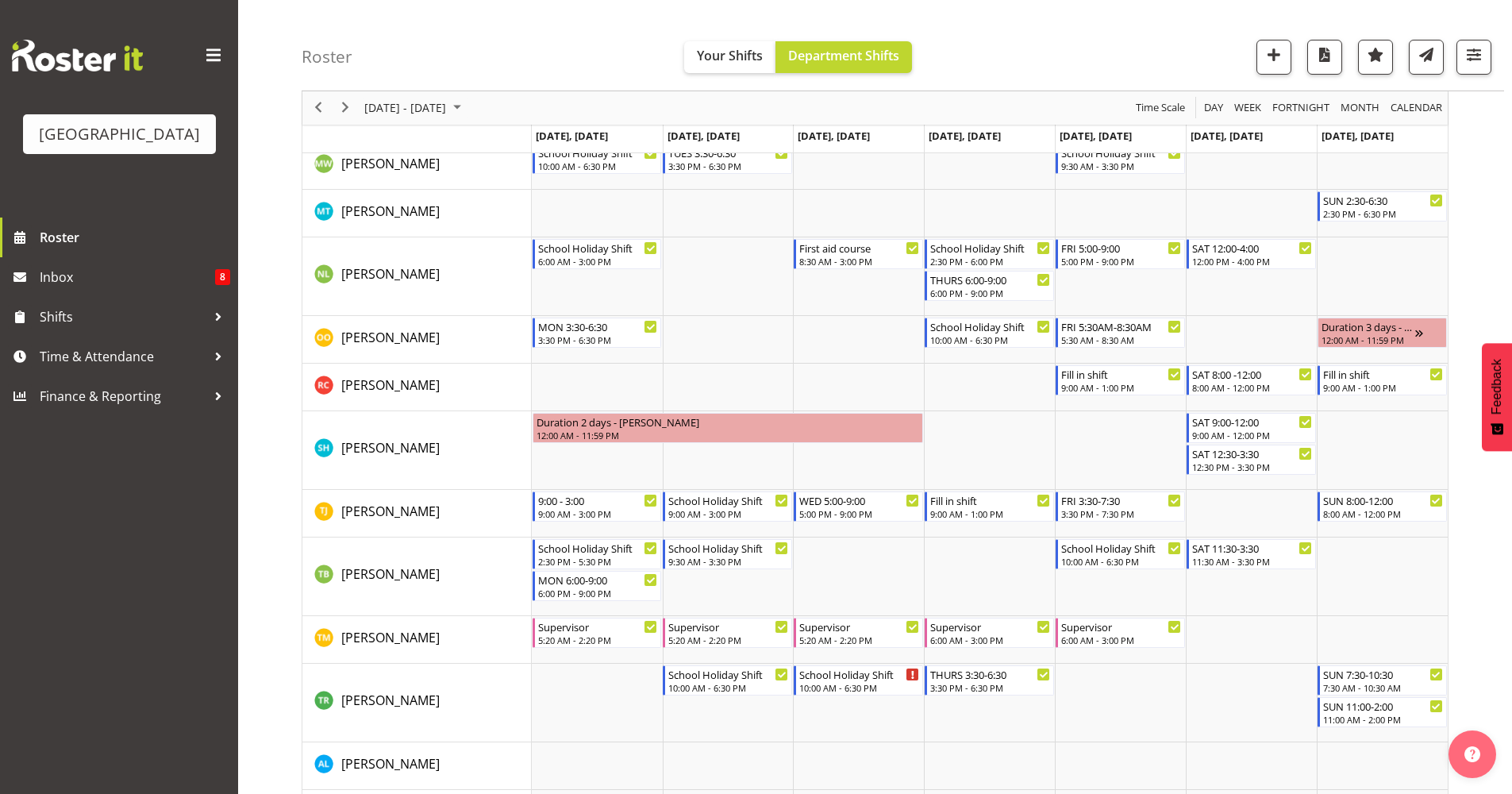
drag, startPoint x: 1523, startPoint y: 163, endPoint x: 1483, endPoint y: 615, distance: 453.8
click at [1483, 615] on div "Sep 29 - Oct 05, 2025 Today Day Week Fortnight Month calendar Month Agenda Time…" at bounding box center [907, 101] width 1210 height 2702
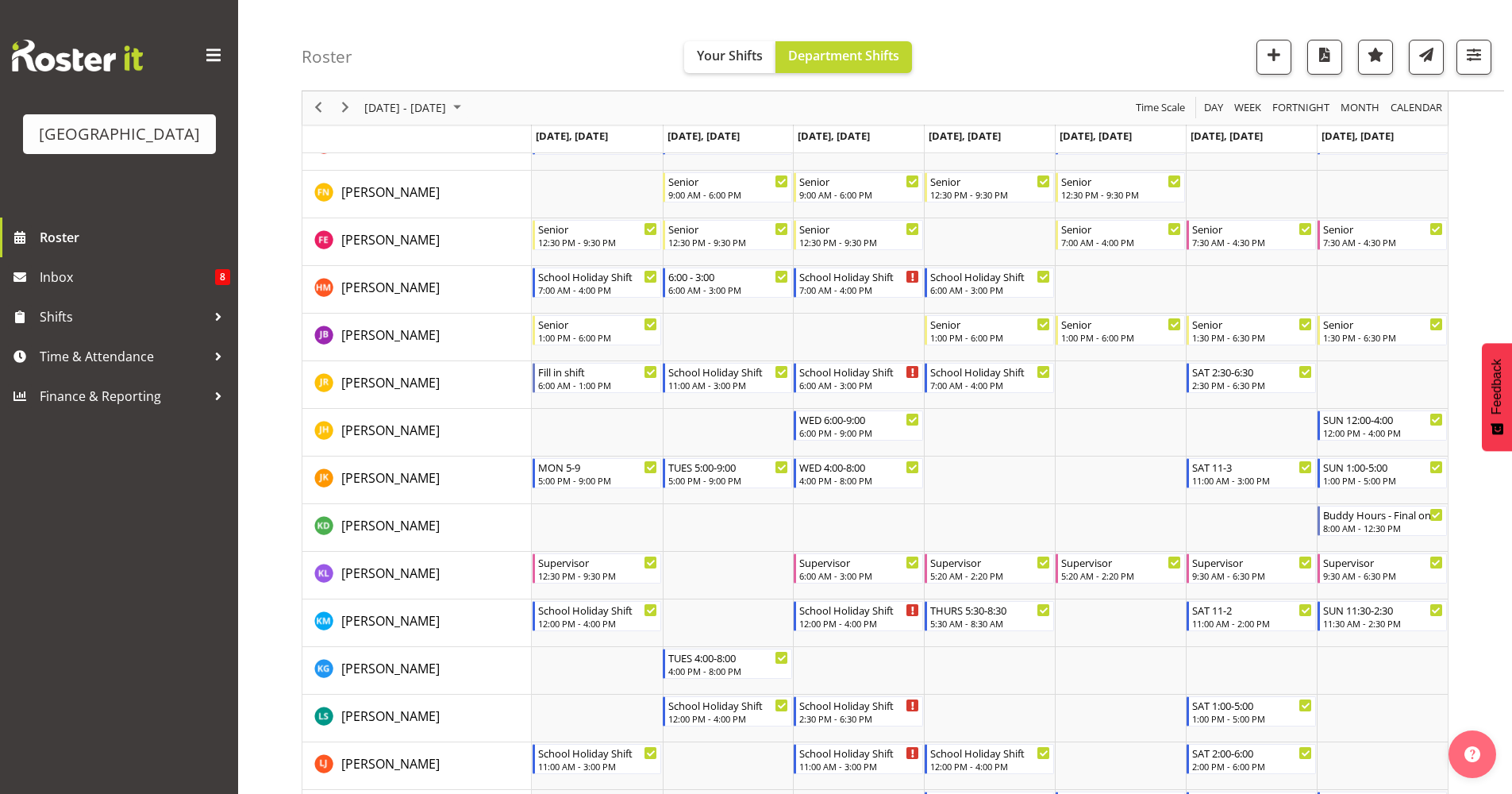
scroll to position [689, 0]
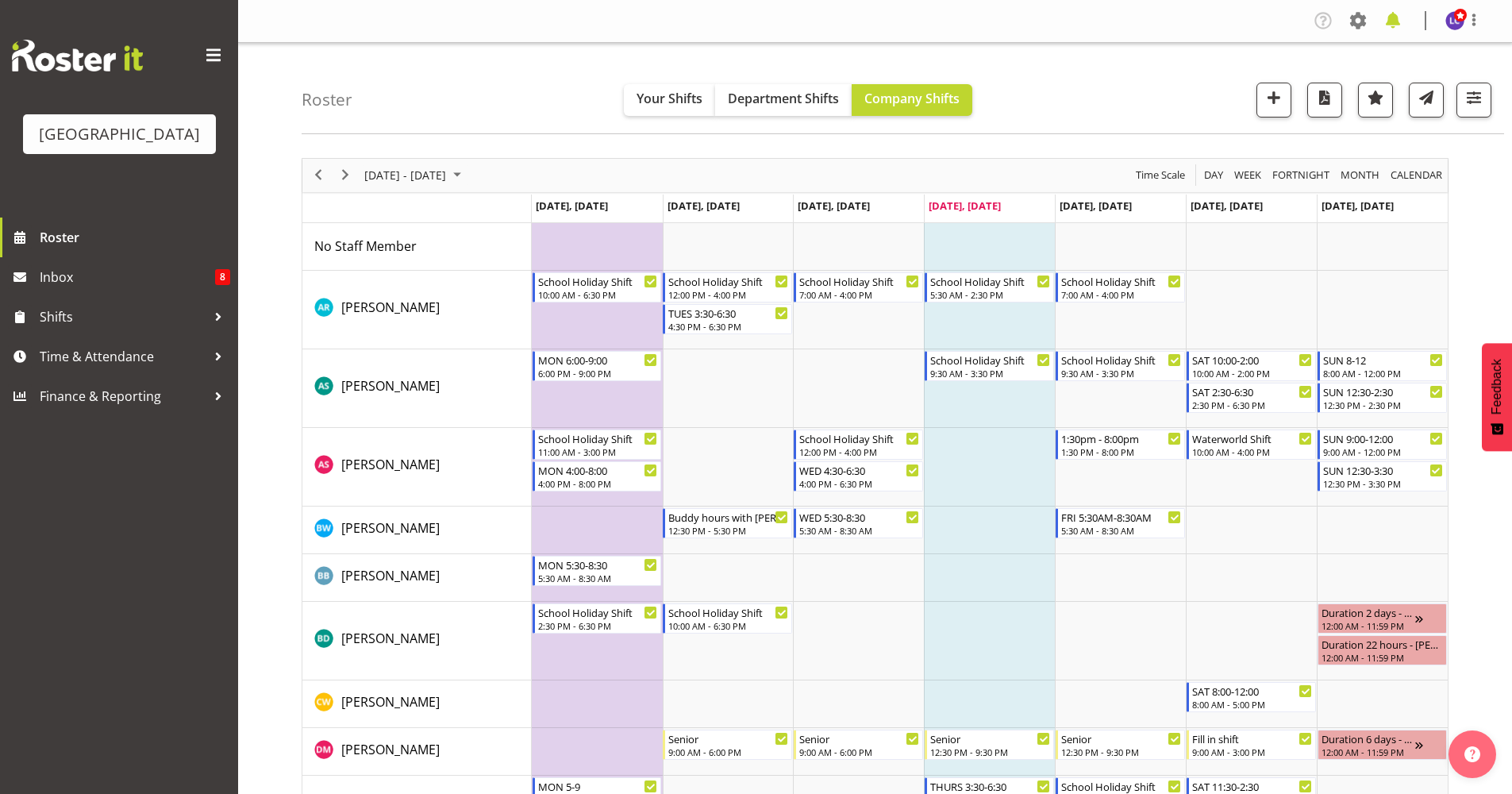
click at [1193, 19] on span at bounding box center [1393, 20] width 25 height 25
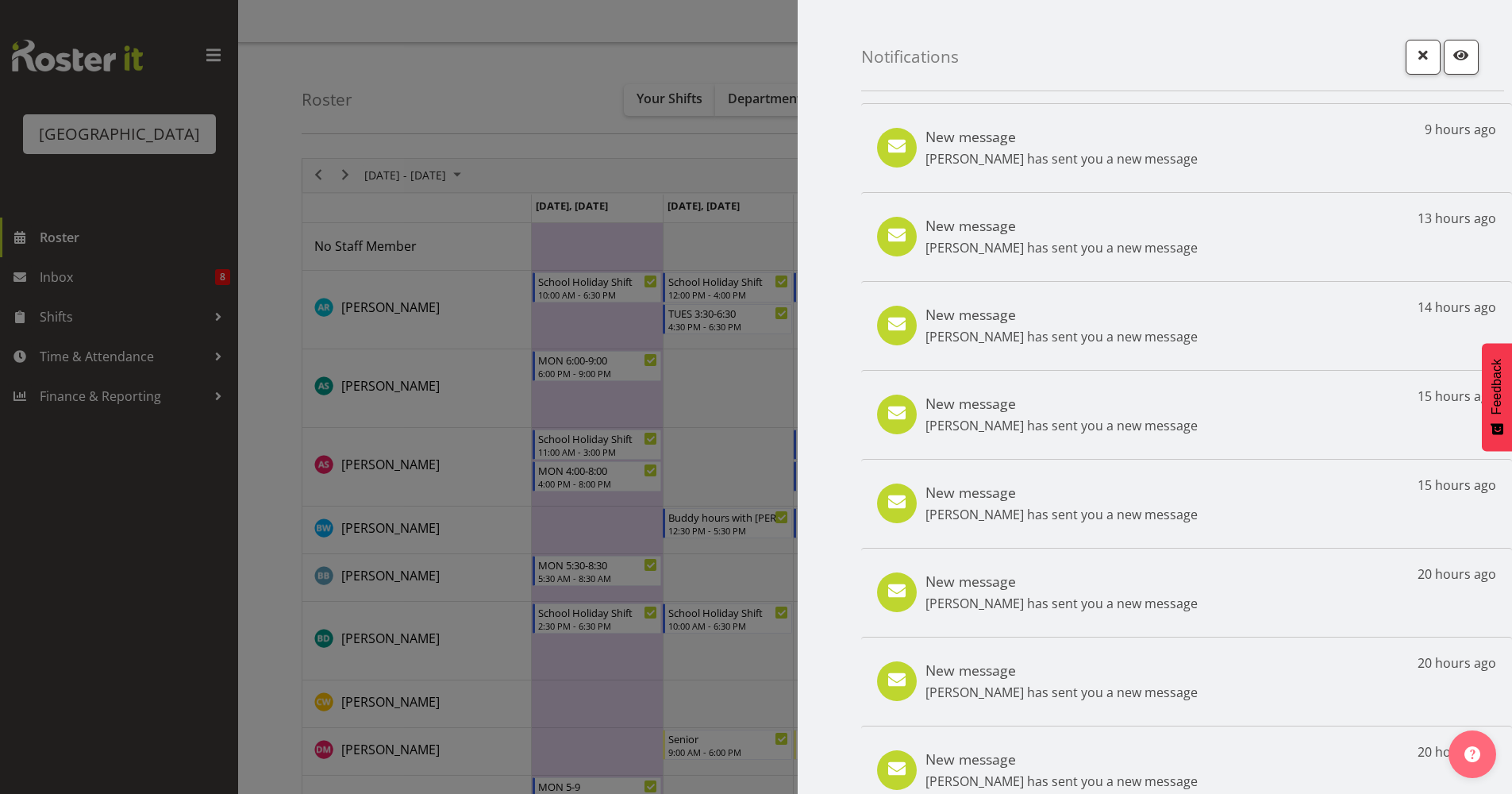
click at [1193, 139] on div "New message [PERSON_NAME] has sent you a new message 9 hours ago" at bounding box center [1187, 147] width 651 height 89
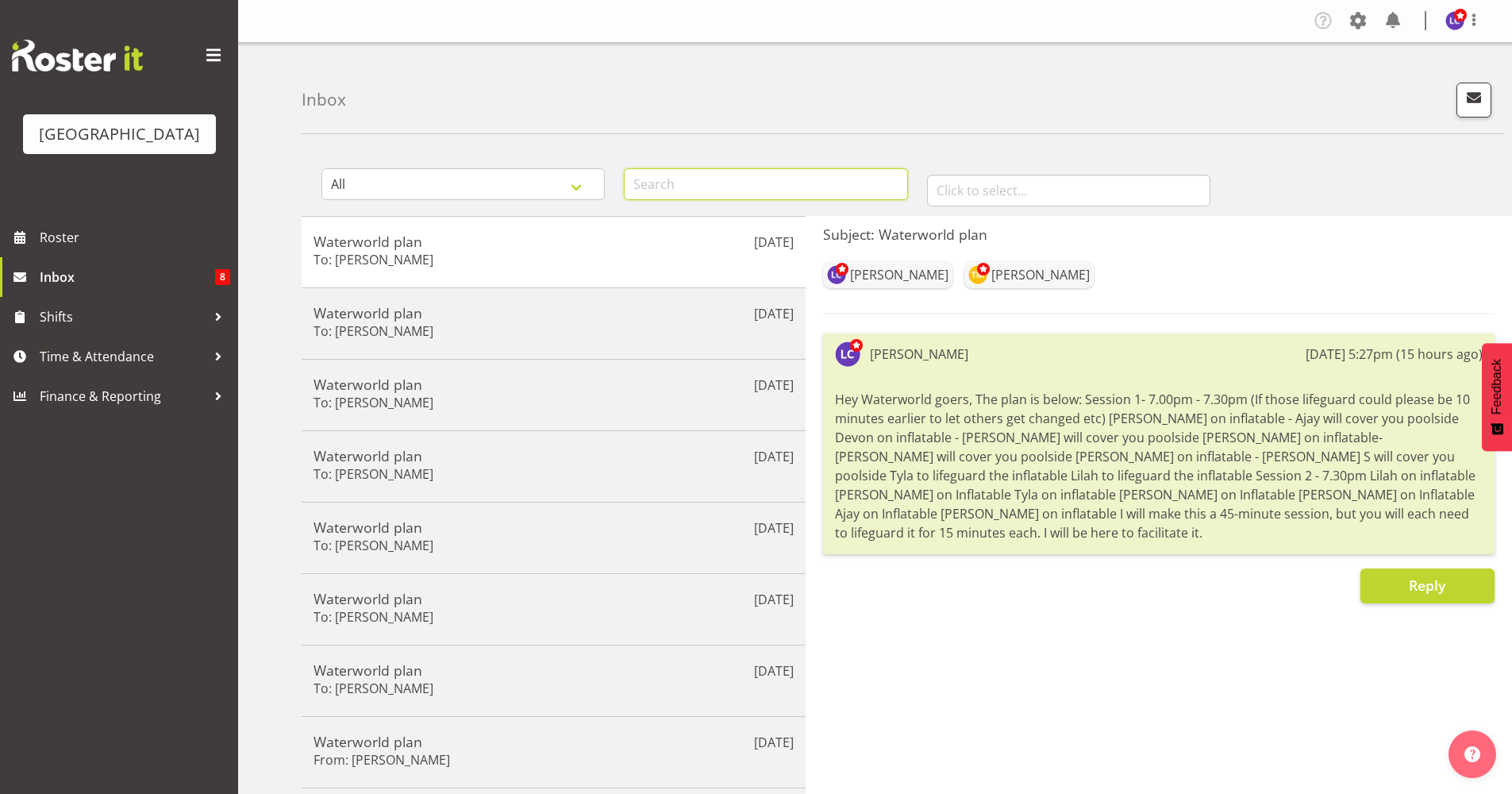
click at [810, 187] on input "text" at bounding box center [765, 184] width 284 height 32
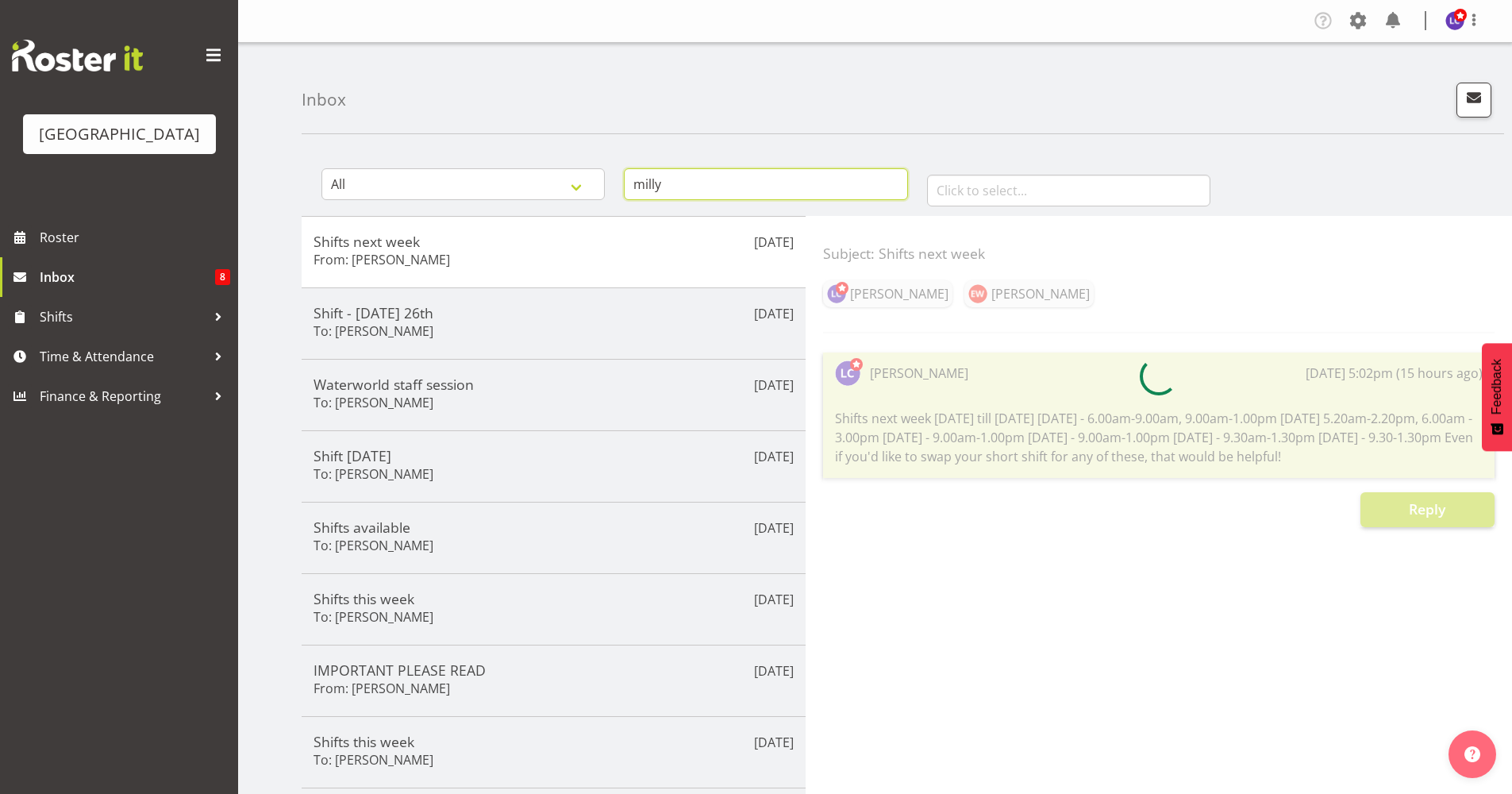
type input "milly"
click at [428, 305] on h5 "Shift - [DATE] 26th" at bounding box center [553, 312] width 480 height 17
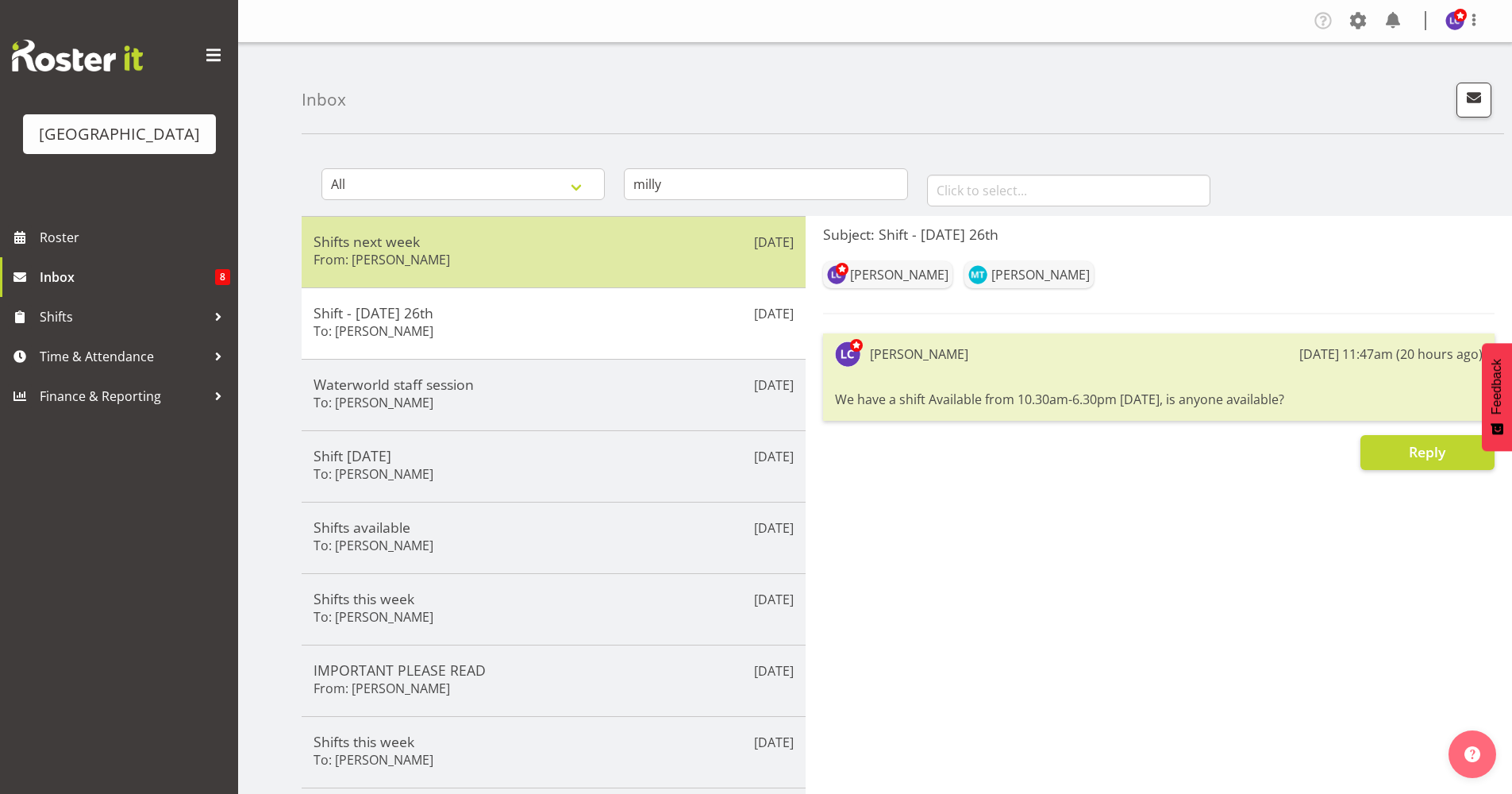
click at [452, 277] on div "[DATE] Shifts next week From: [PERSON_NAME]" at bounding box center [554, 251] width 504 height 71
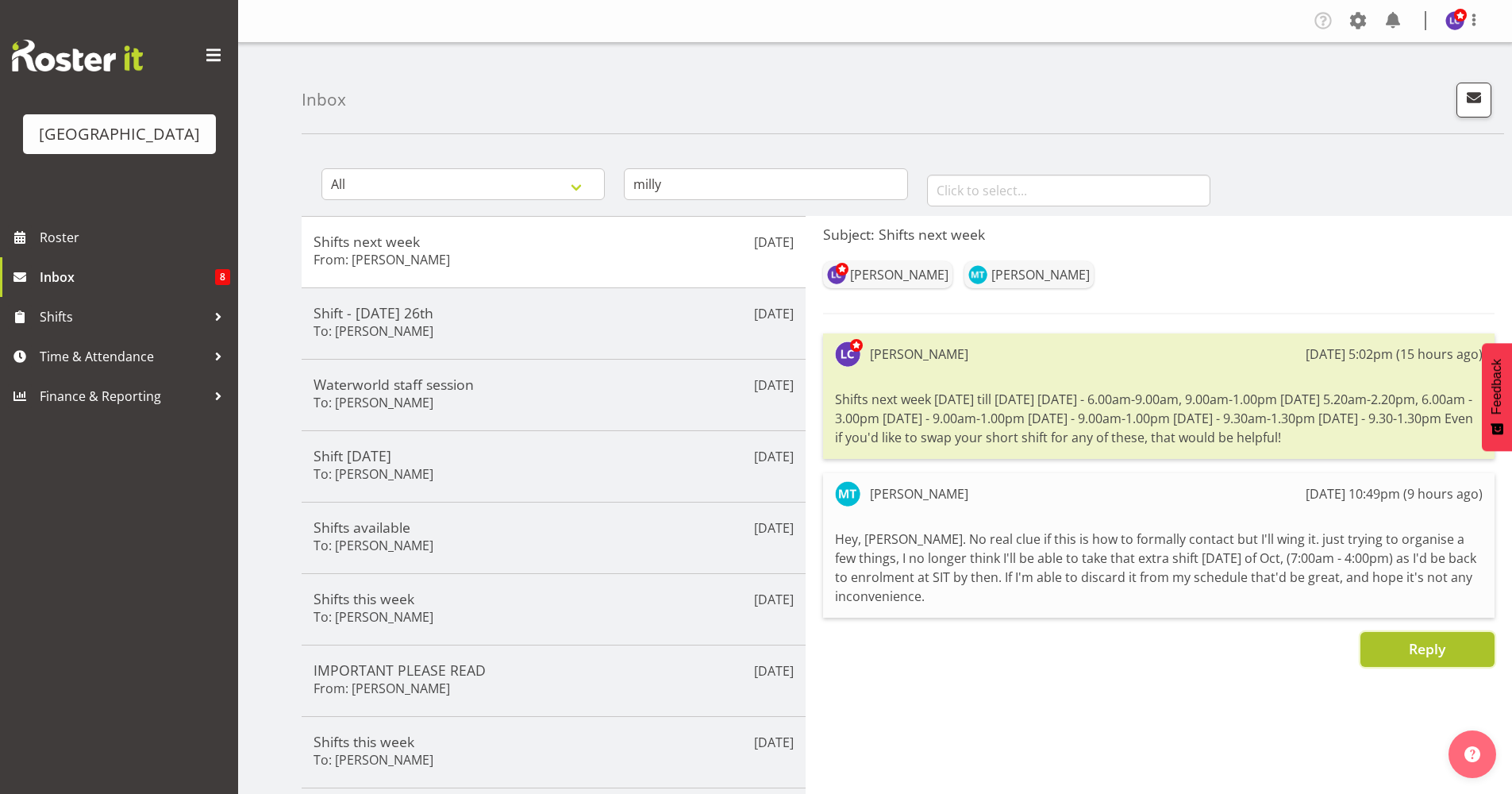
click at [1421, 645] on span "Reply" at bounding box center [1427, 648] width 37 height 19
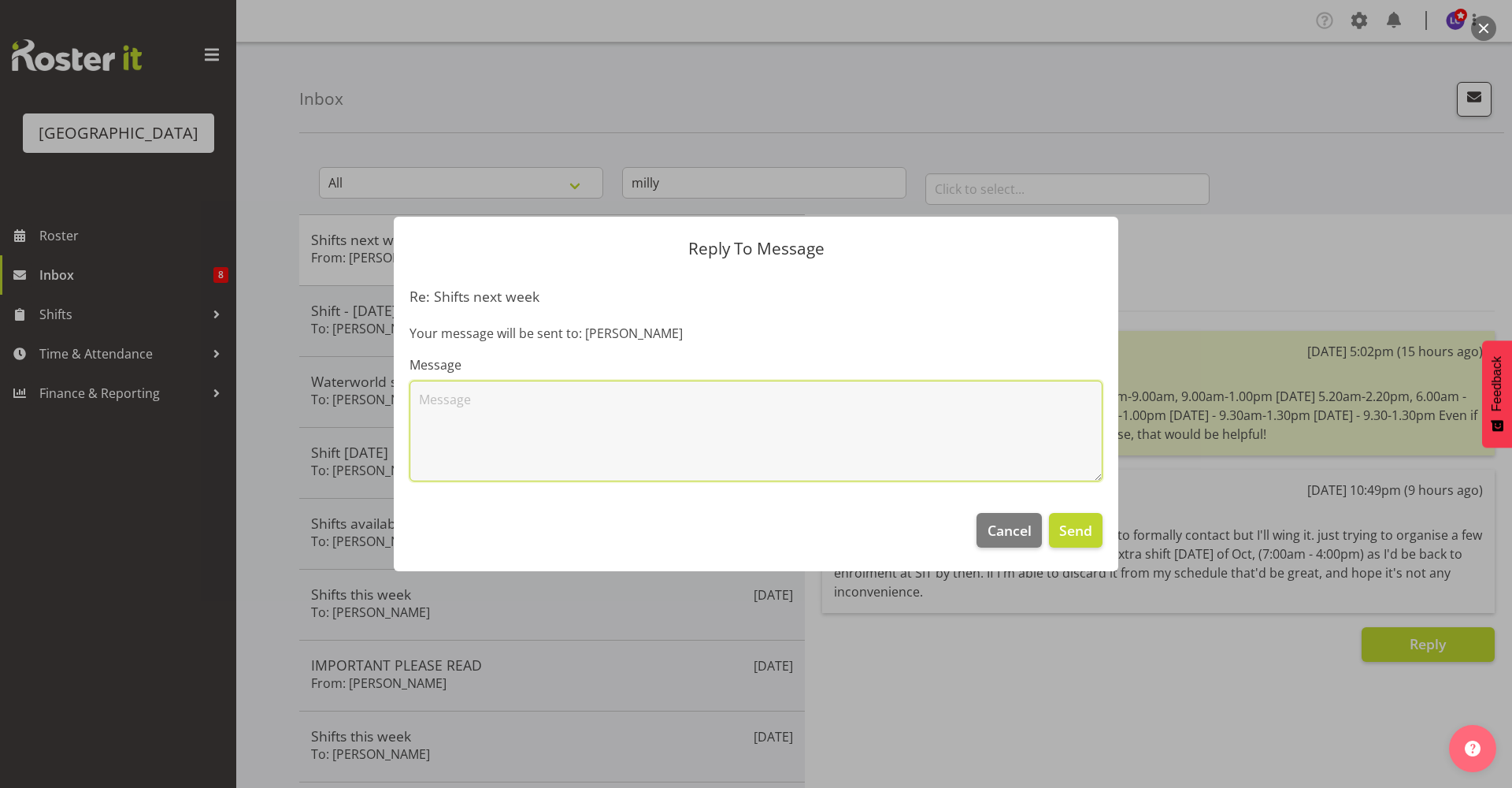
click at [780, 421] on textarea at bounding box center [756, 431] width 693 height 101
type textarea "Hey no worries"
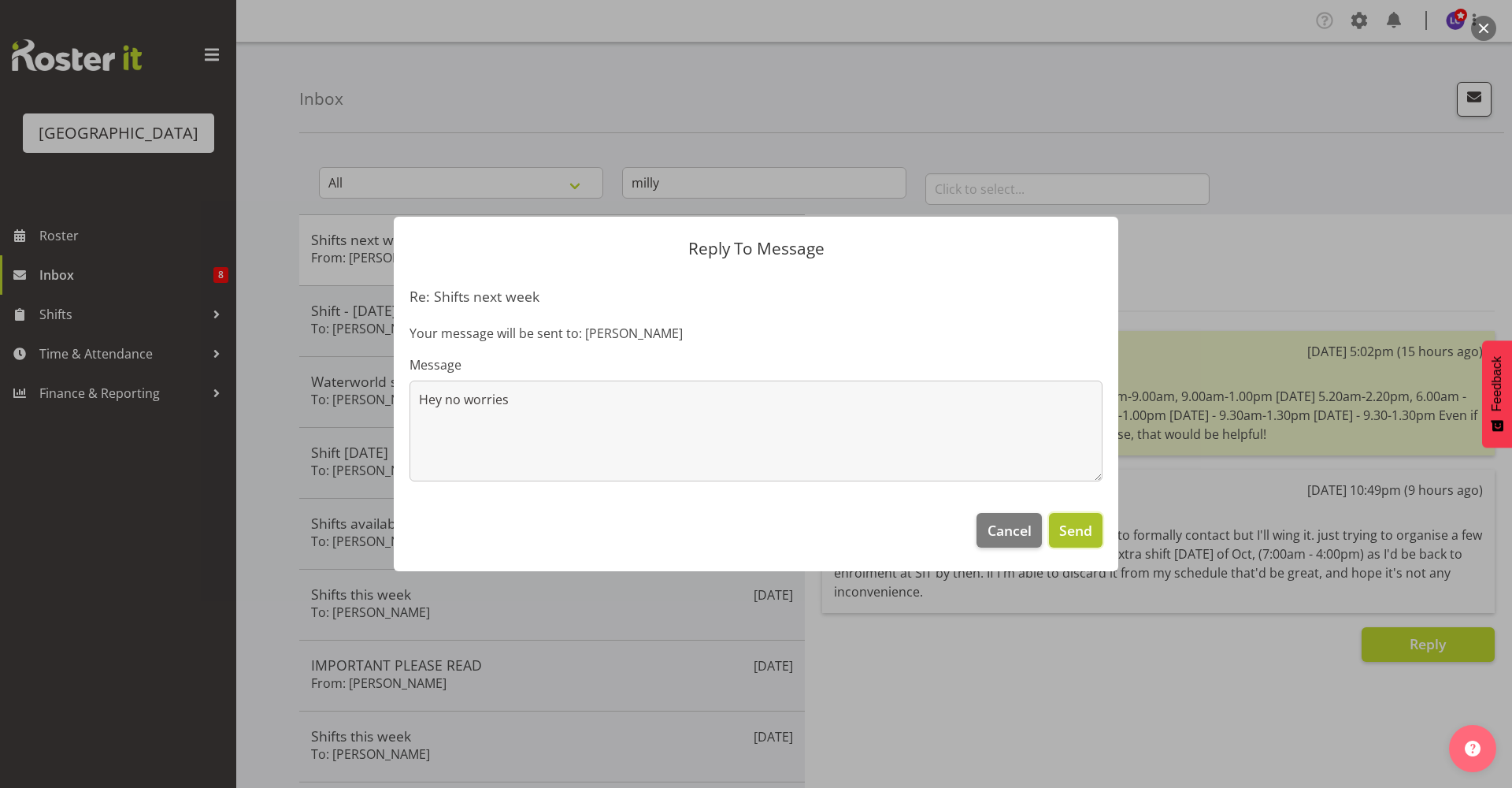
drag, startPoint x: 1071, startPoint y: 518, endPoint x: 1070, endPoint y: 536, distance: 18.0
click at [1070, 536] on span "Send" at bounding box center [1076, 530] width 33 height 20
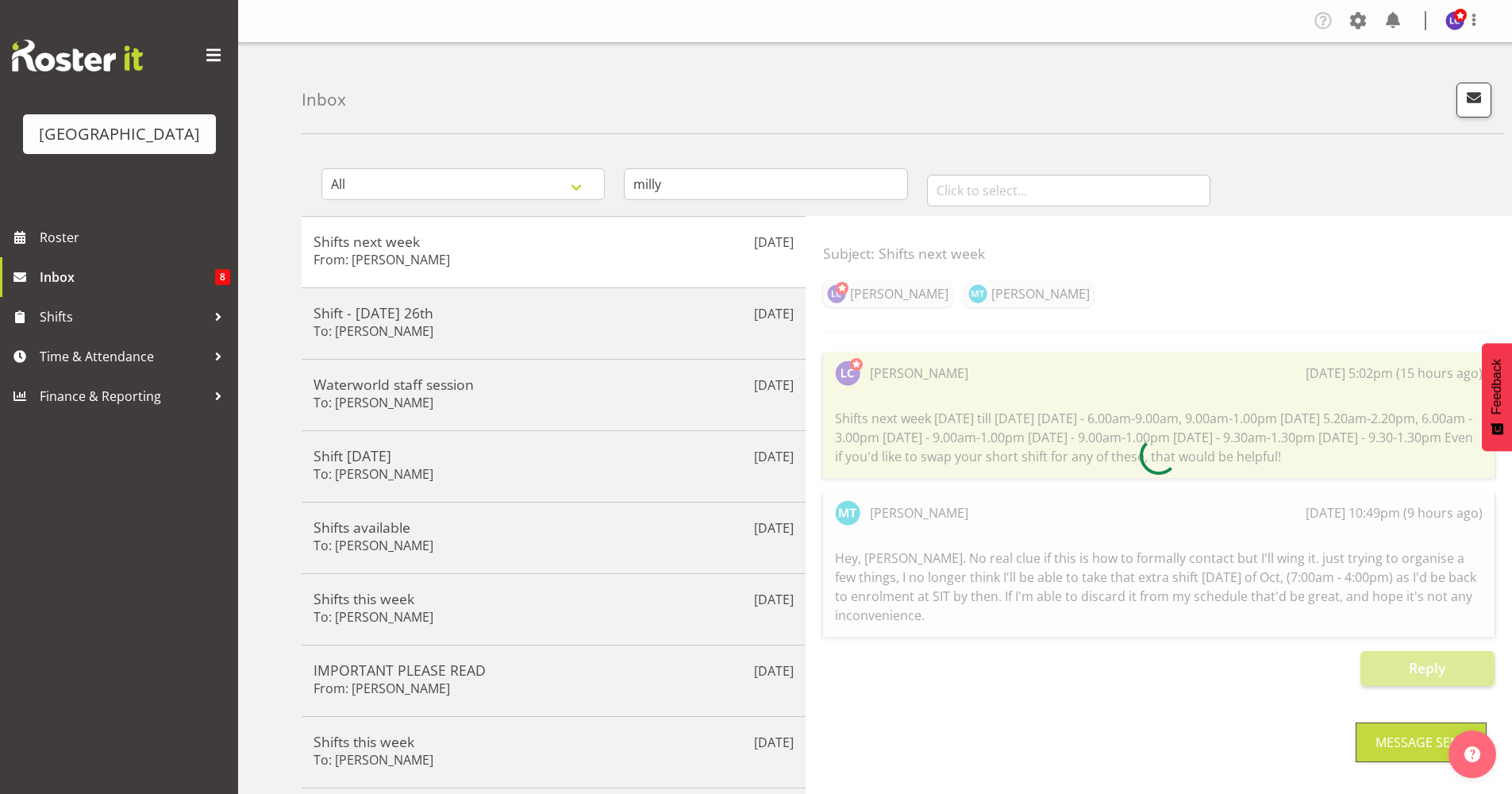
click at [1079, 541] on div at bounding box center [1159, 455] width 671 height 460
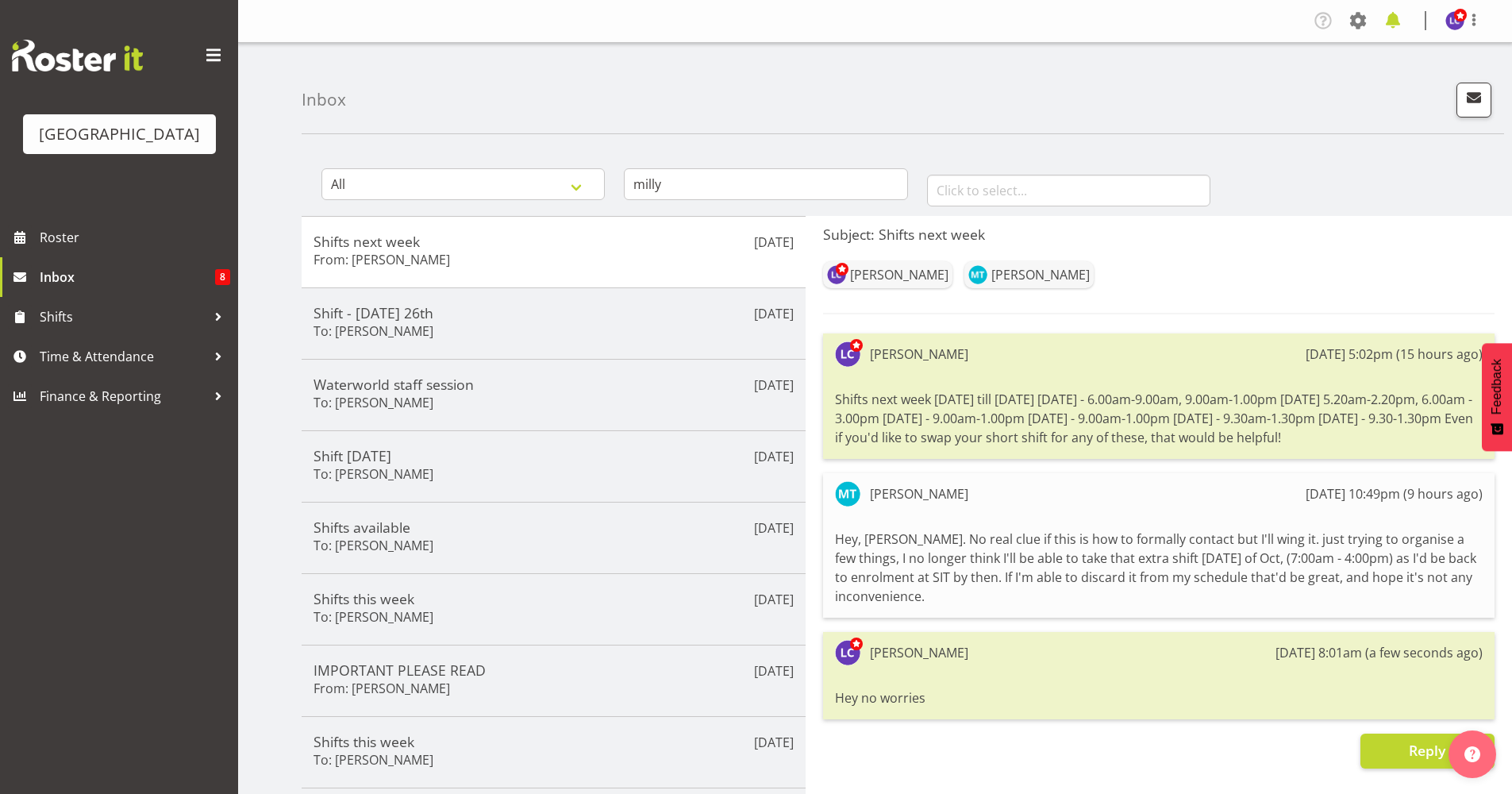
click at [1392, 16] on span at bounding box center [1393, 20] width 25 height 25
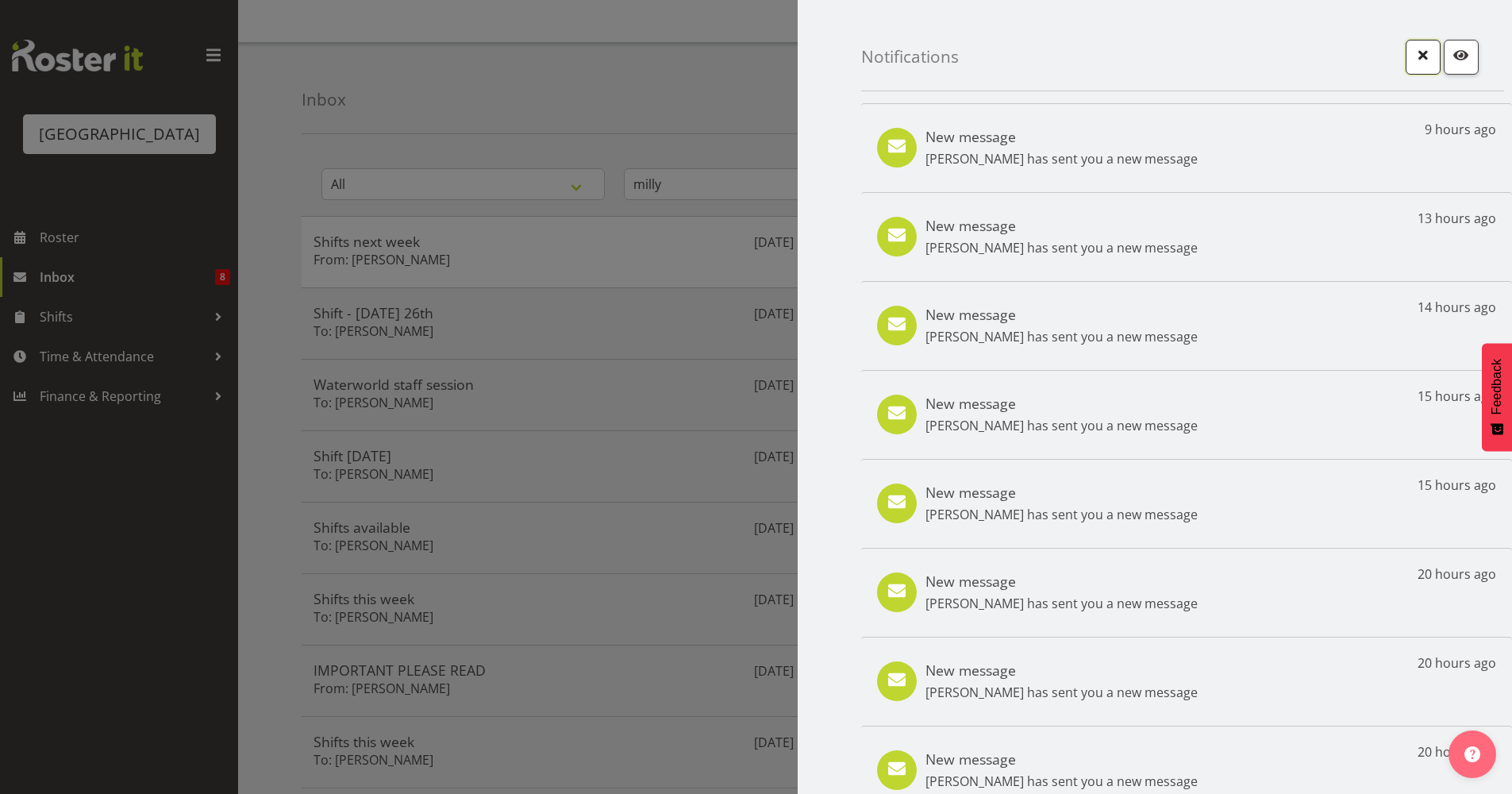
click at [1413, 57] on span "button" at bounding box center [1423, 54] width 20 height 20
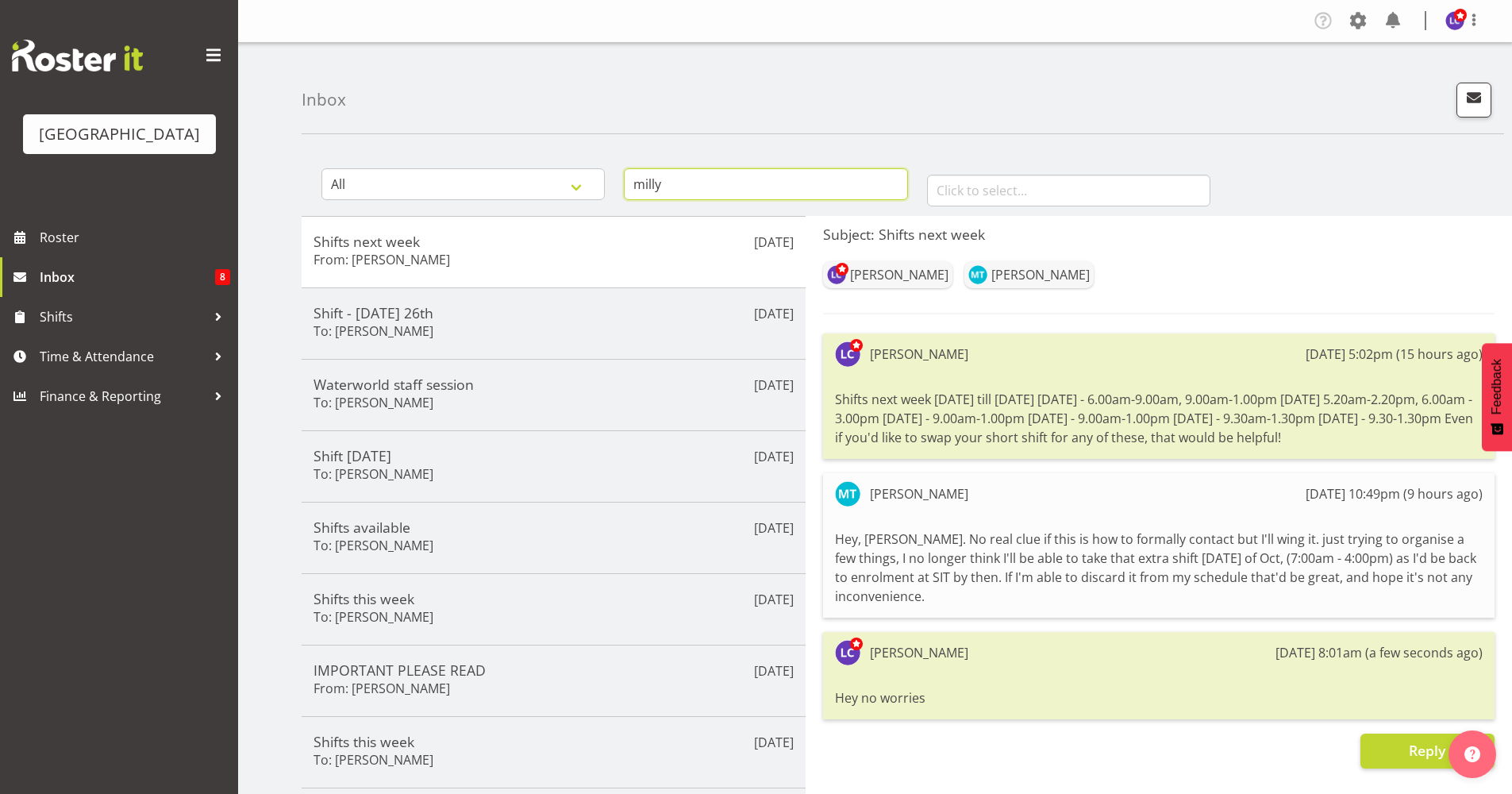
click at [778, 183] on input "milly" at bounding box center [765, 184] width 284 height 32
drag, startPoint x: 779, startPoint y: 182, endPoint x: 598, endPoint y: 173, distance: 181.2
click at [598, 173] on div "All General Shift Offers Shift Swap Offers Leave Requests milly January Februar…" at bounding box center [907, 181] width 1210 height 70
type input "[PERSON_NAME]"
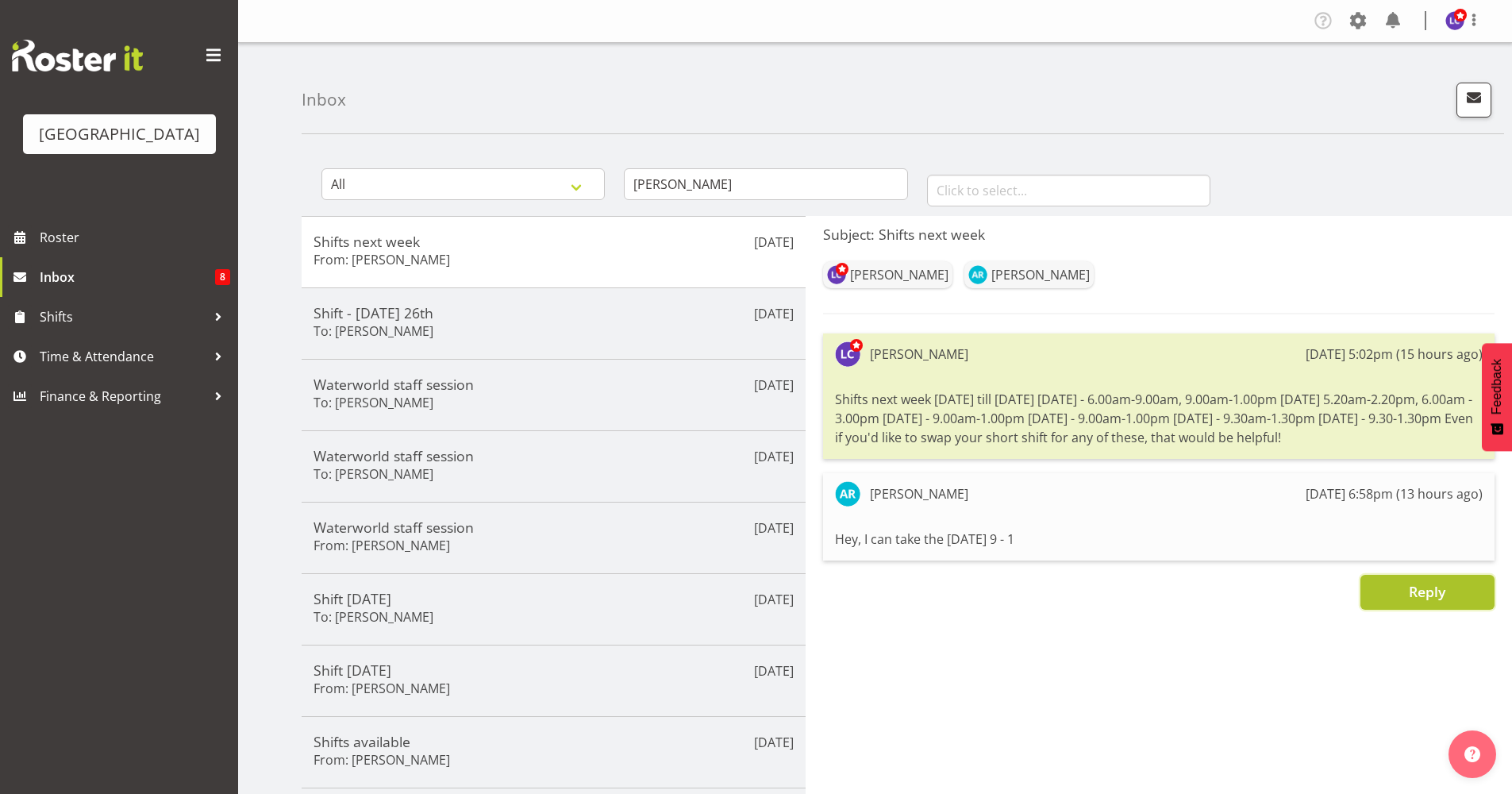
click at [1422, 593] on span "Reply" at bounding box center [1427, 591] width 37 height 19
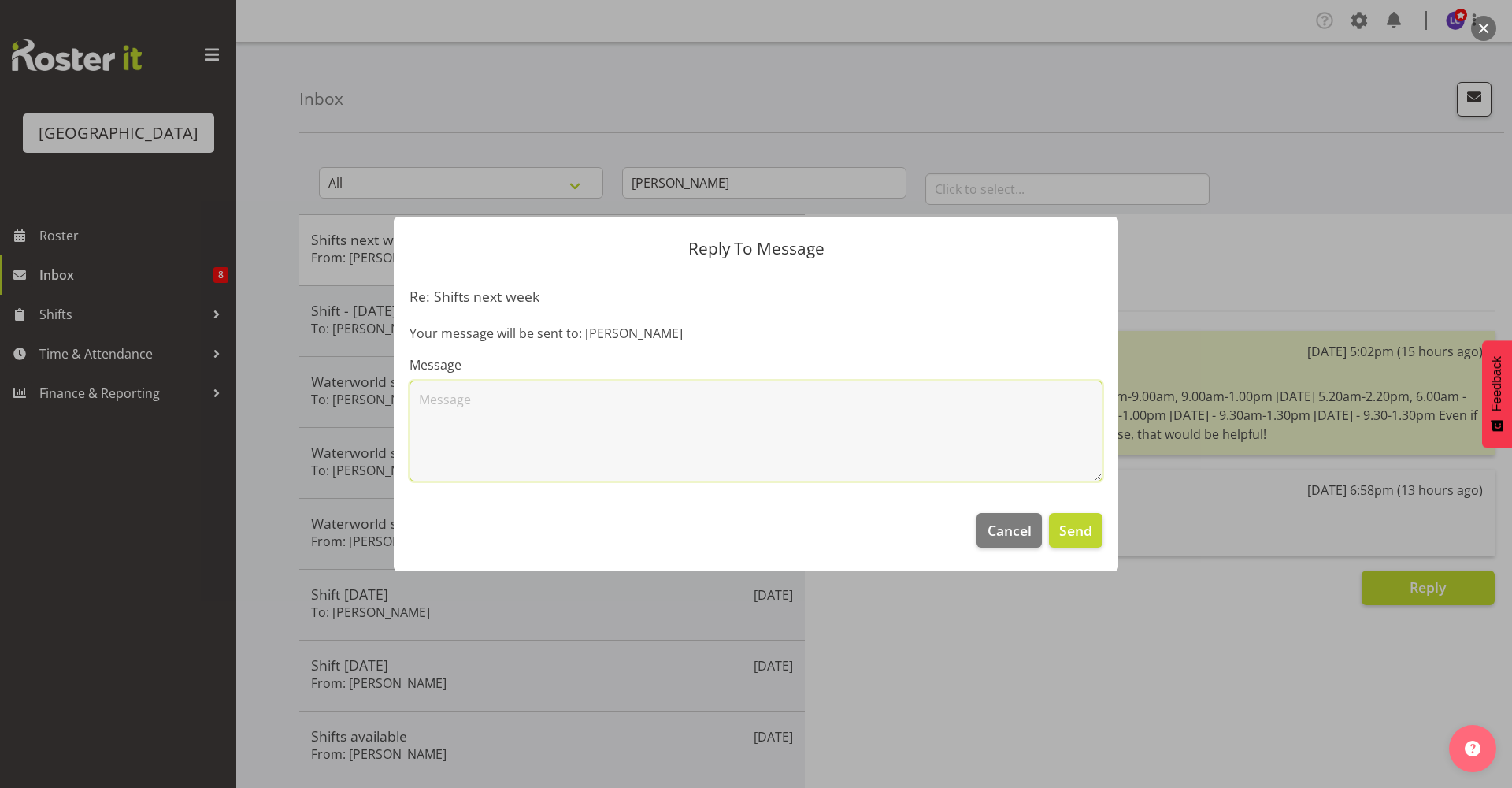
click at [900, 415] on textarea at bounding box center [756, 431] width 693 height 101
type textarea "It's filled thank you though!"
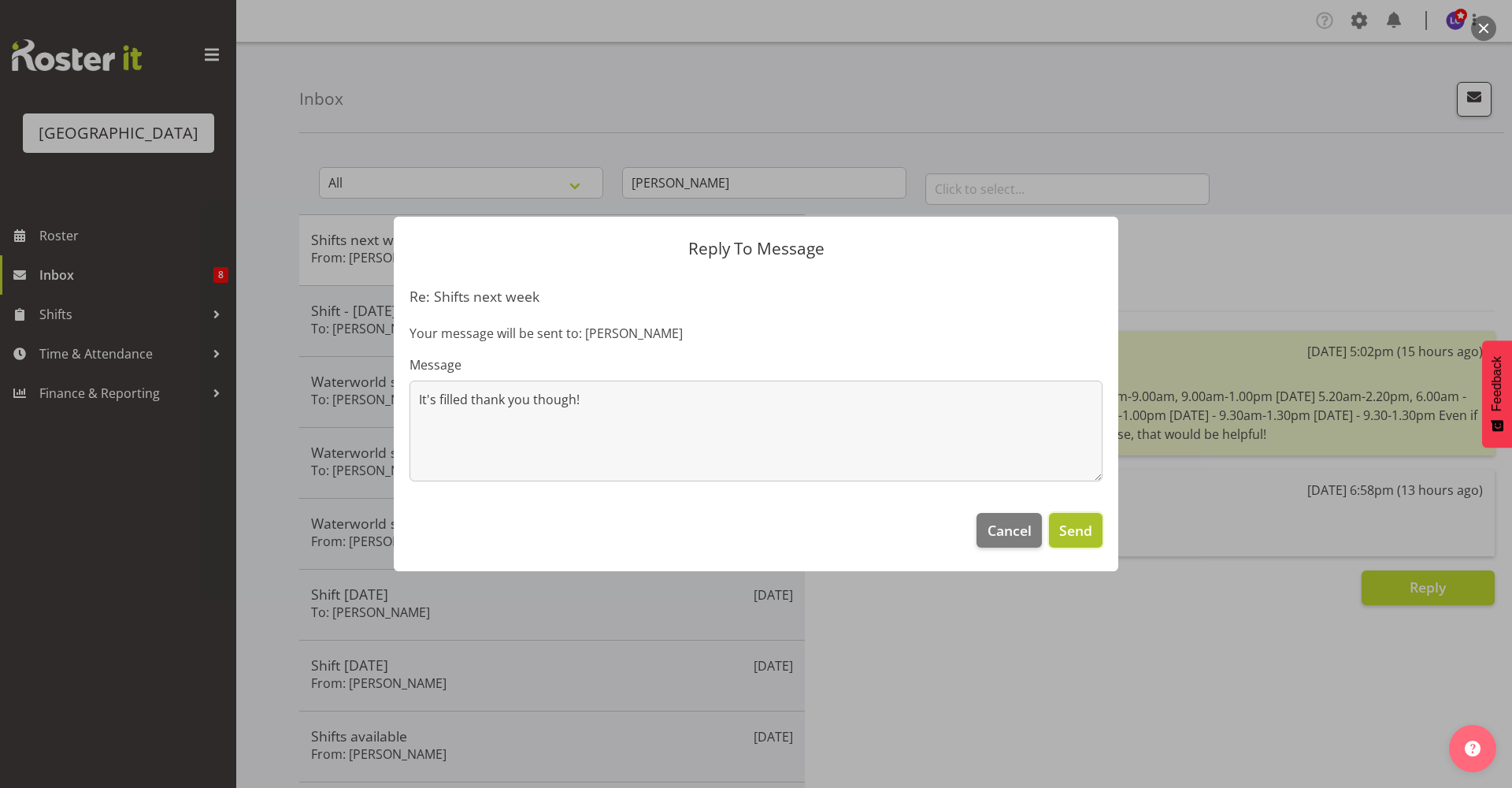
click at [1084, 523] on span "Send" at bounding box center [1076, 530] width 33 height 20
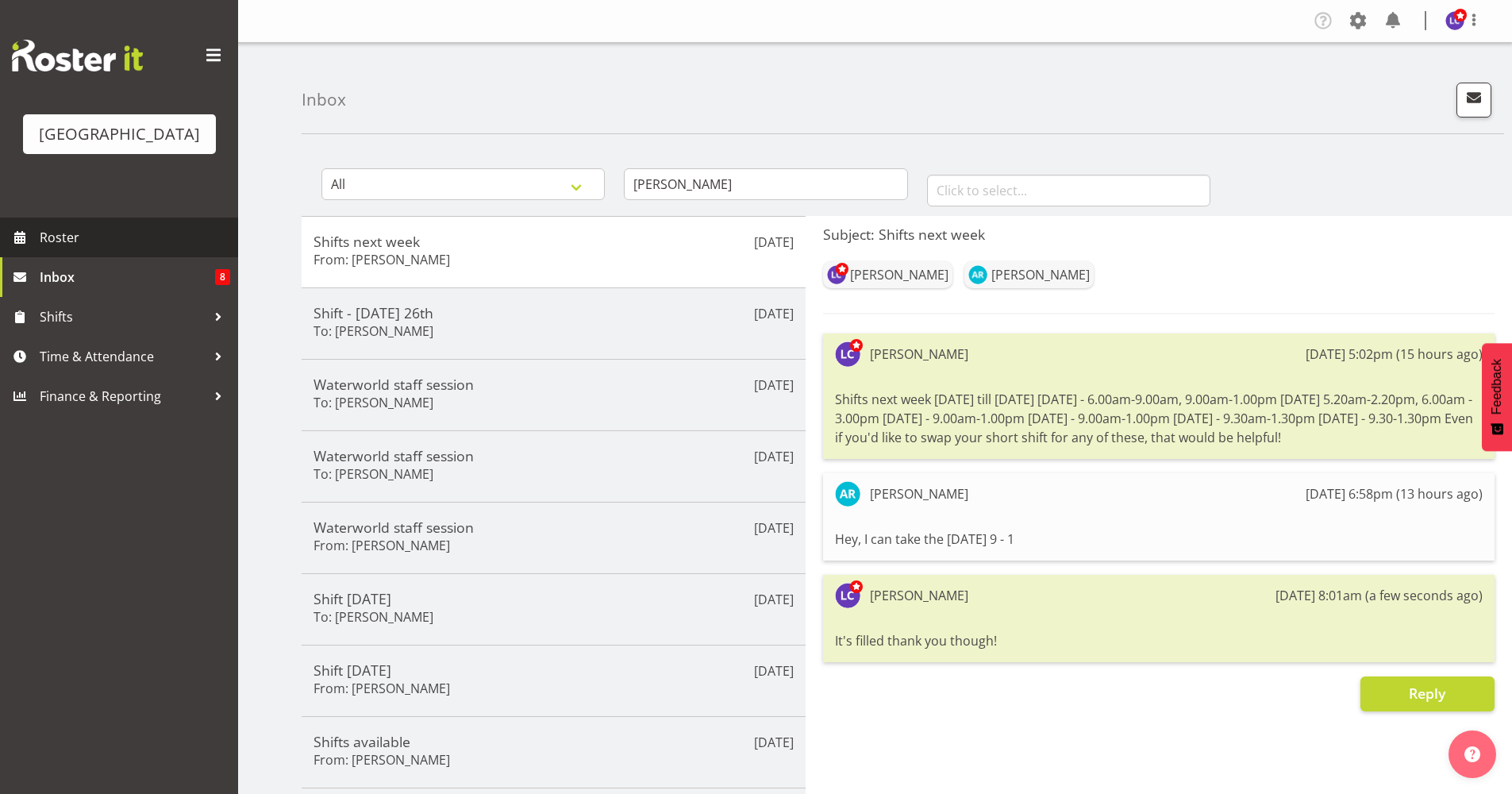
click at [110, 244] on span "Roster" at bounding box center [135, 237] width 191 height 24
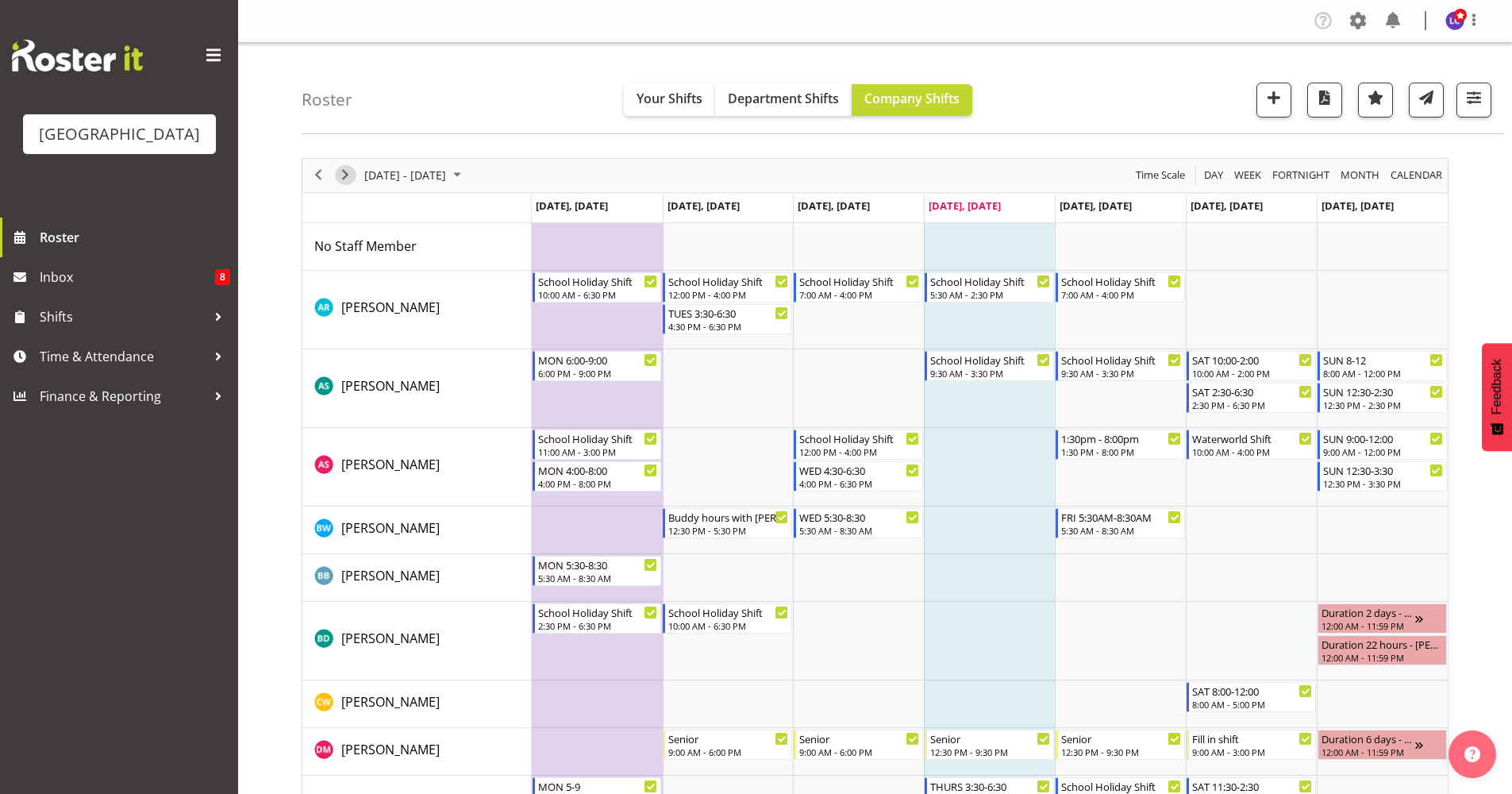
click at [343, 175] on span "Next" at bounding box center [345, 175] width 19 height 20
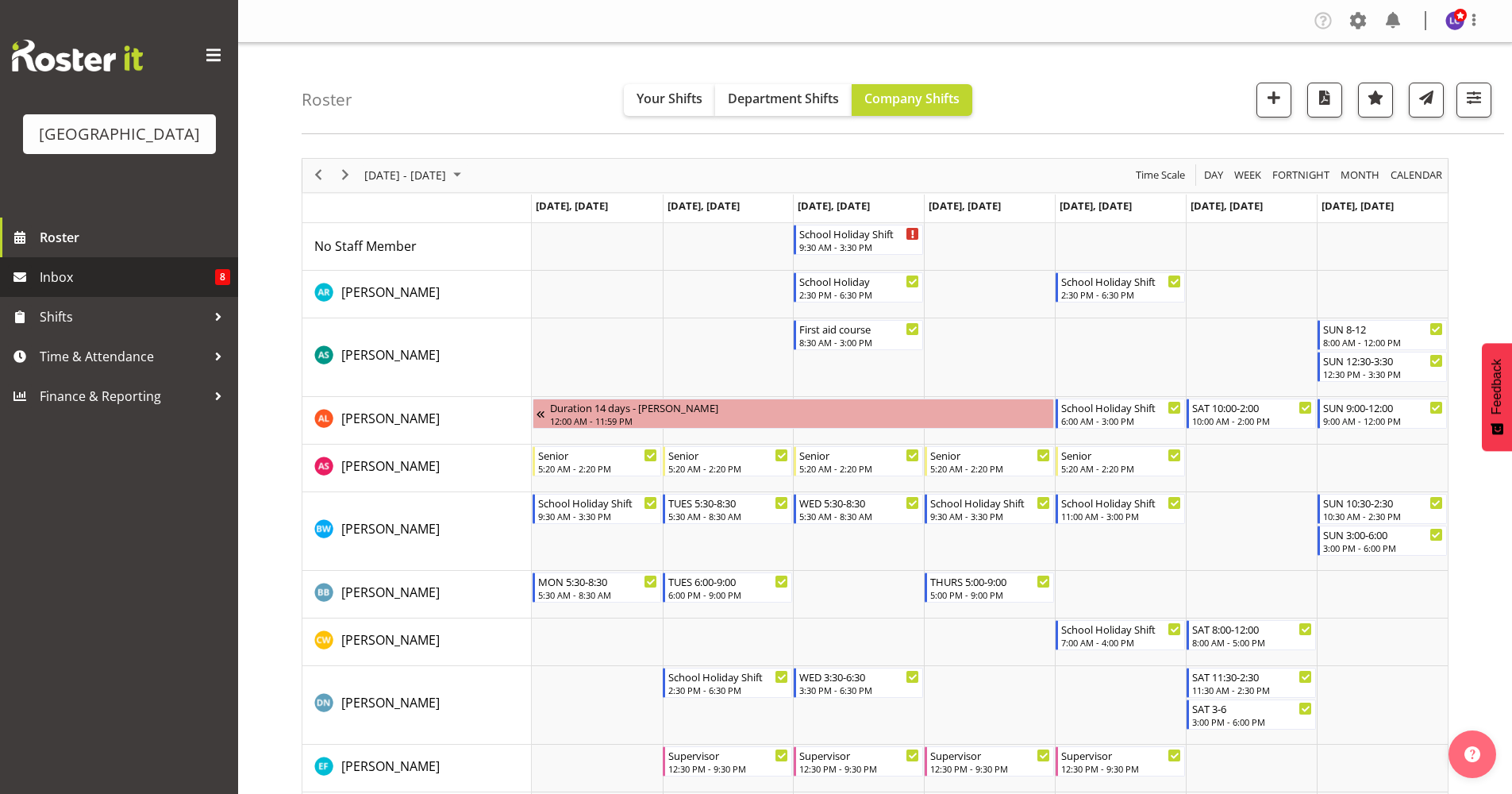
click at [76, 271] on span "Inbox" at bounding box center [128, 276] width 176 height 24
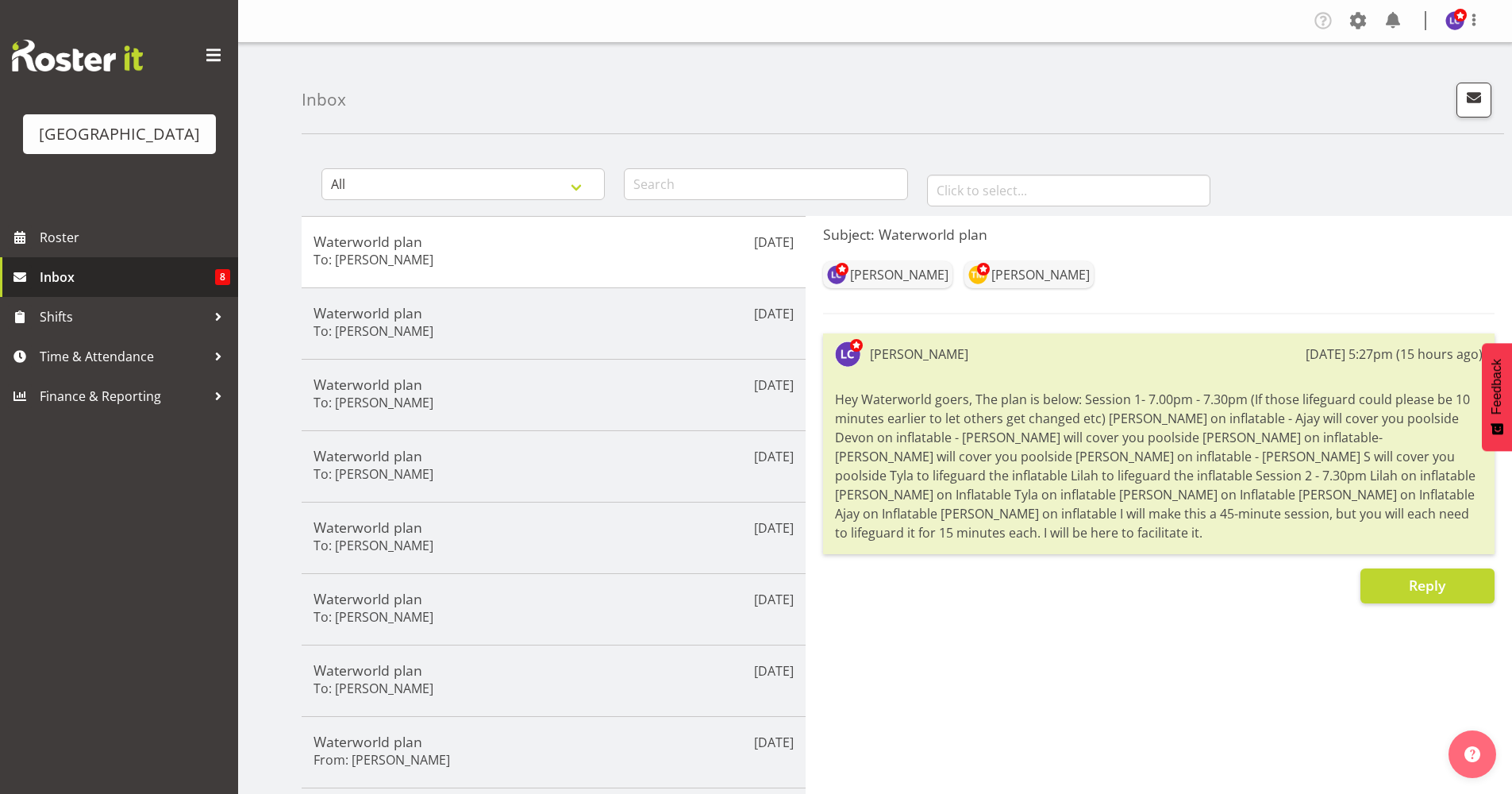
click at [96, 262] on link "Inbox 8" at bounding box center [119, 276] width 238 height 40
click at [1398, 28] on span at bounding box center [1393, 20] width 25 height 25
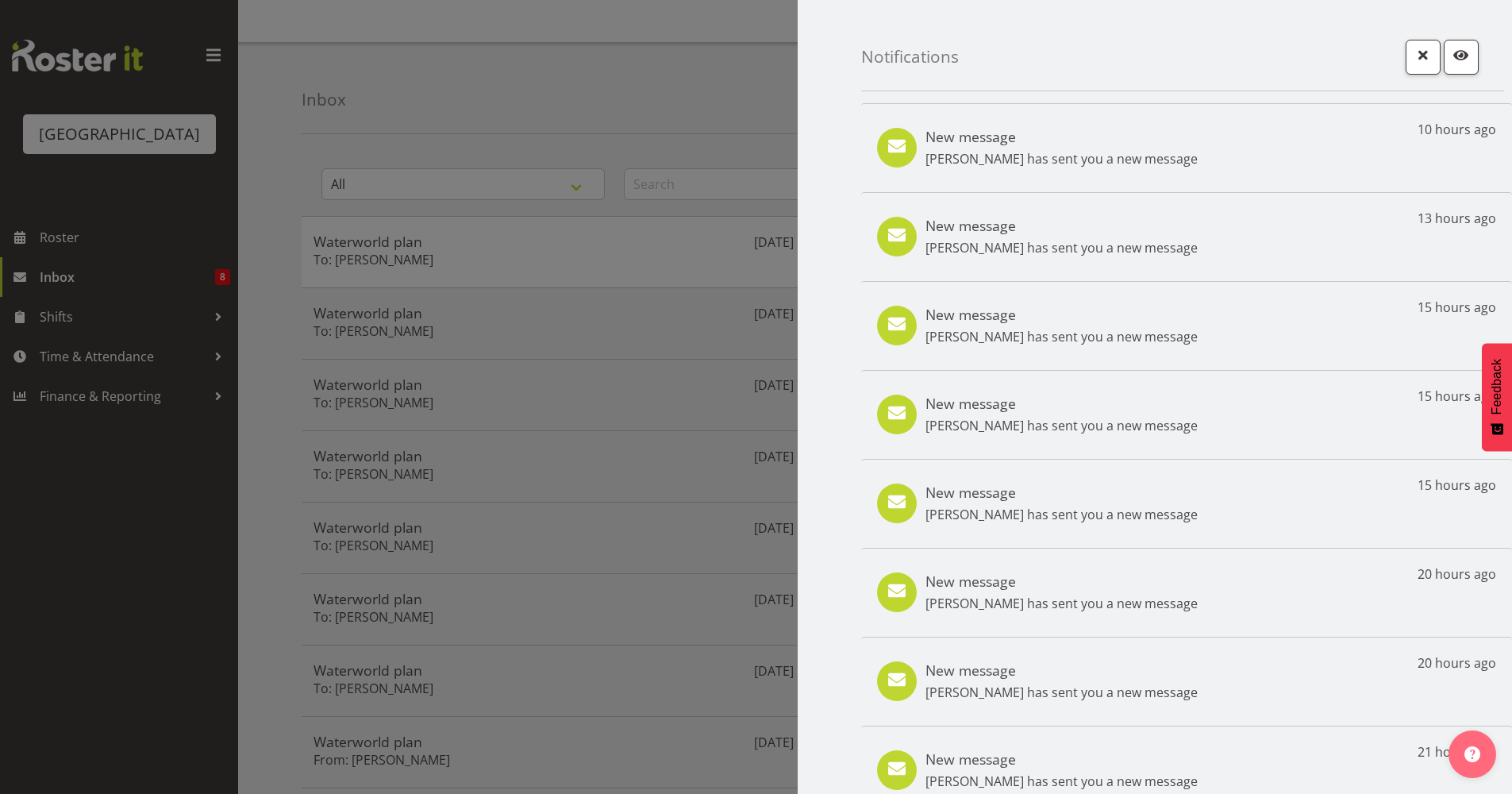
click at [1018, 329] on p "[PERSON_NAME] has sent you a new message" at bounding box center [1061, 336] width 272 height 19
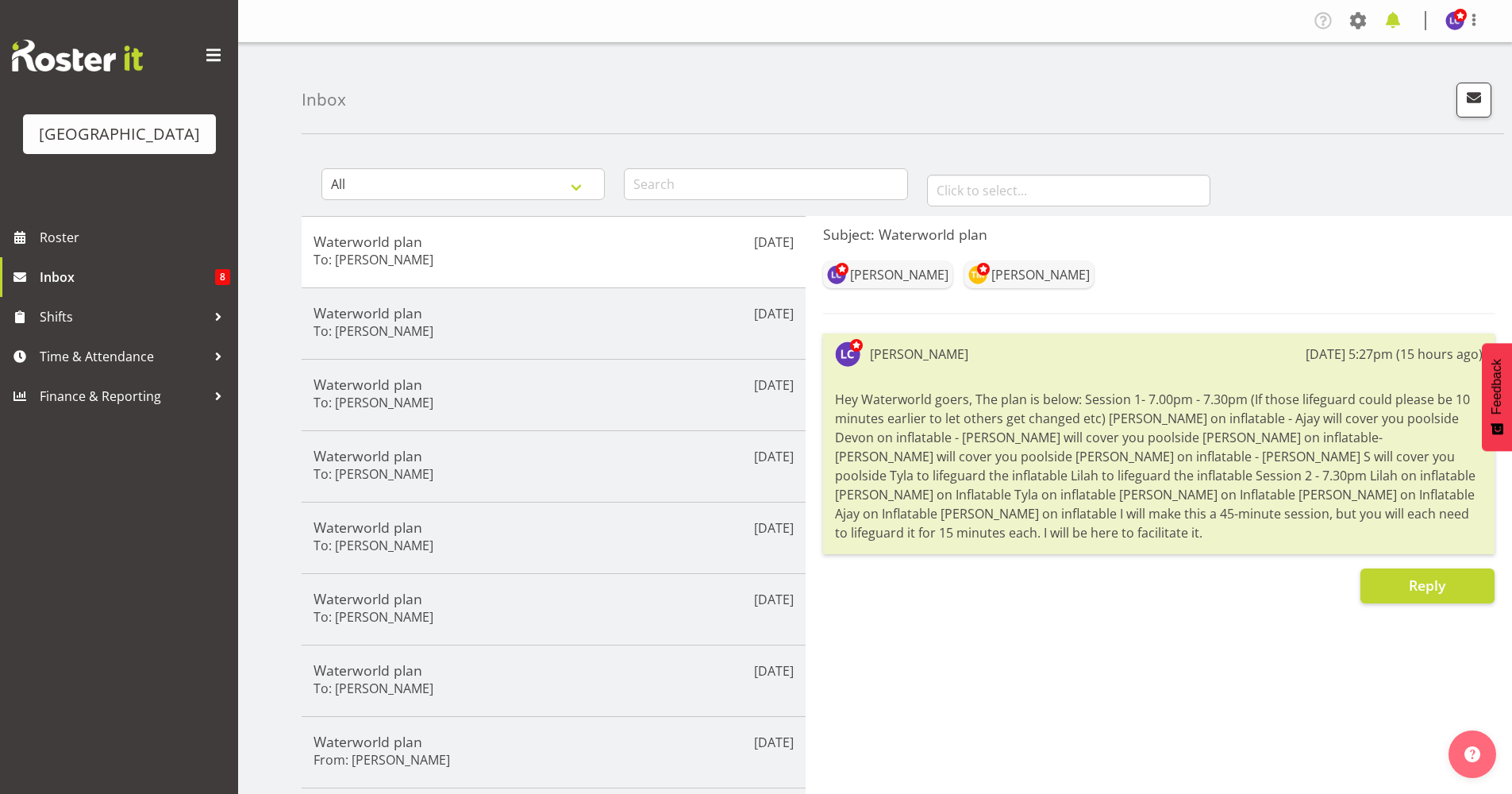
click at [1401, 21] on span at bounding box center [1393, 20] width 25 height 25
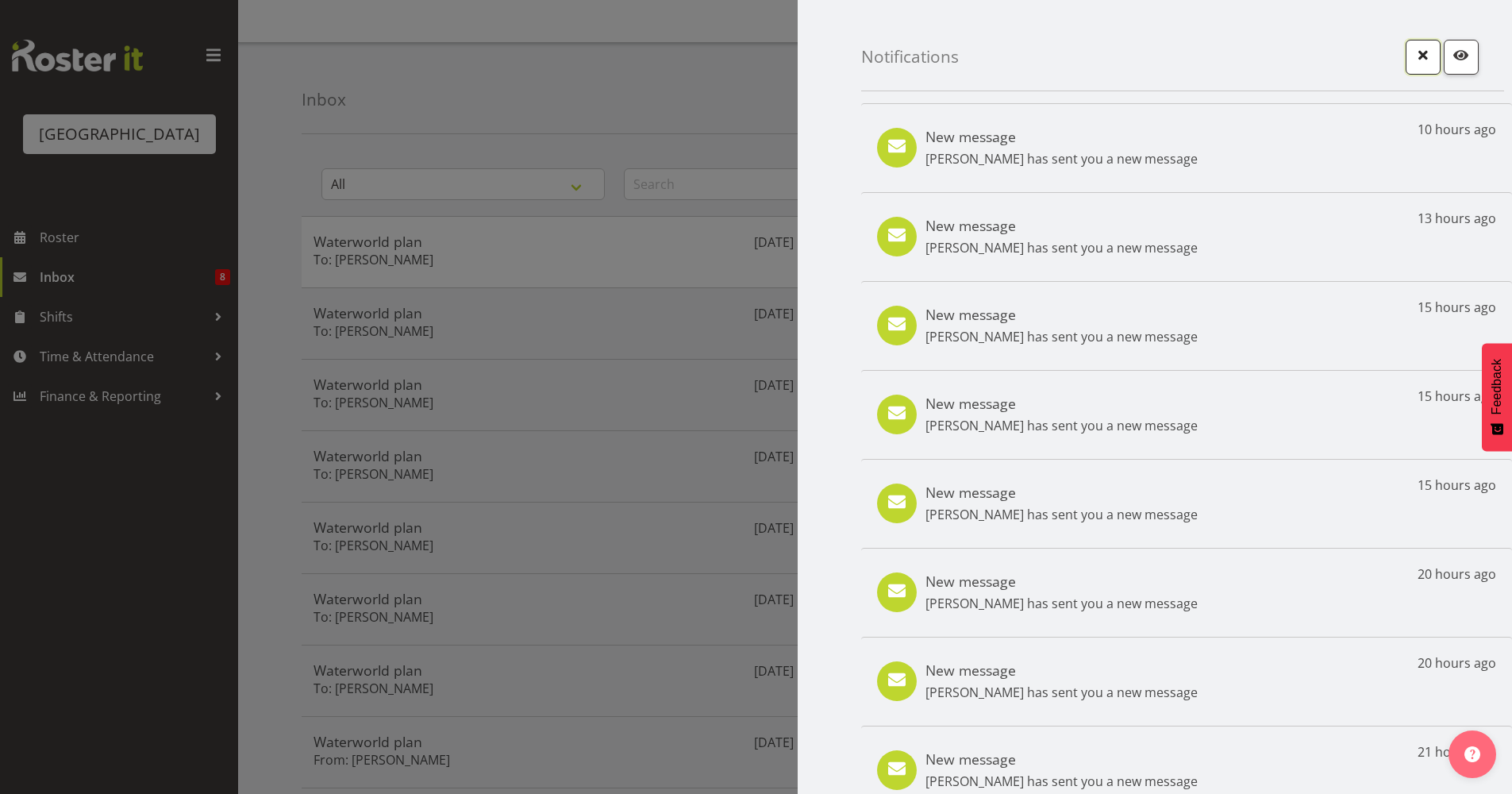
click at [1409, 68] on button "button" at bounding box center [1423, 57] width 35 height 35
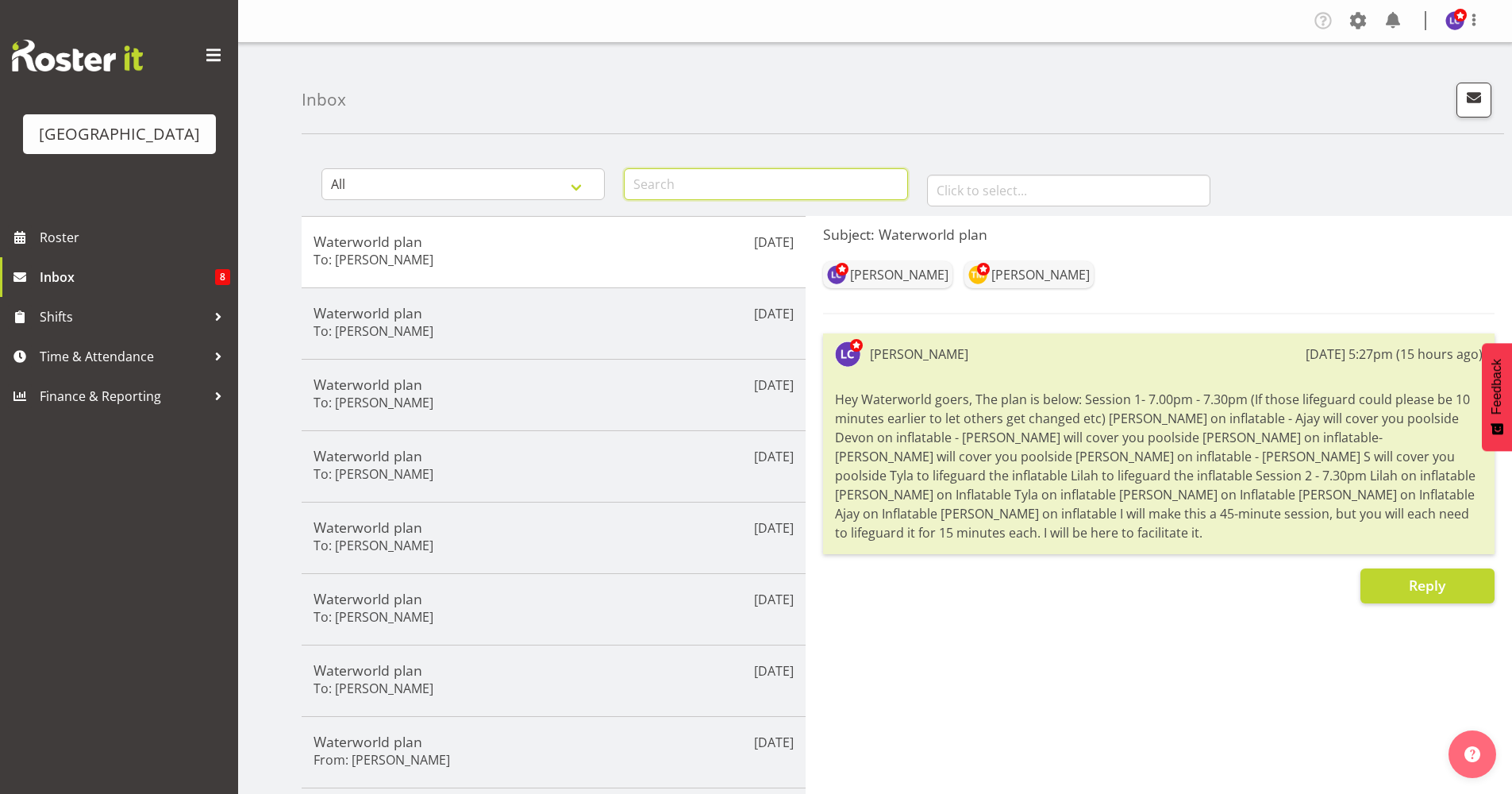
click at [876, 187] on input "text" at bounding box center [765, 184] width 284 height 32
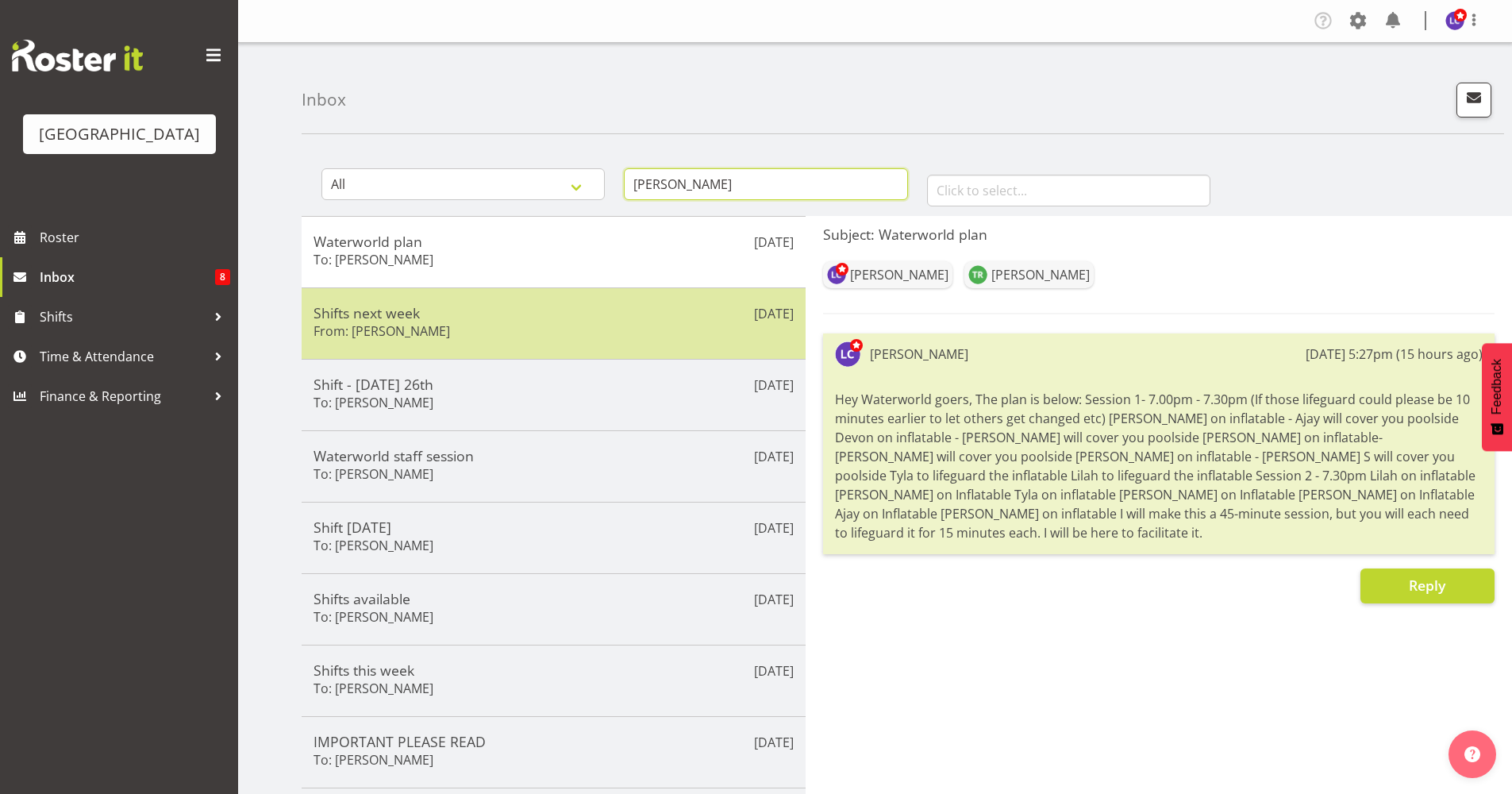
type input "[PERSON_NAME]"
click at [581, 339] on div "Shifts next week From: [PERSON_NAME]" at bounding box center [553, 324] width 480 height 39
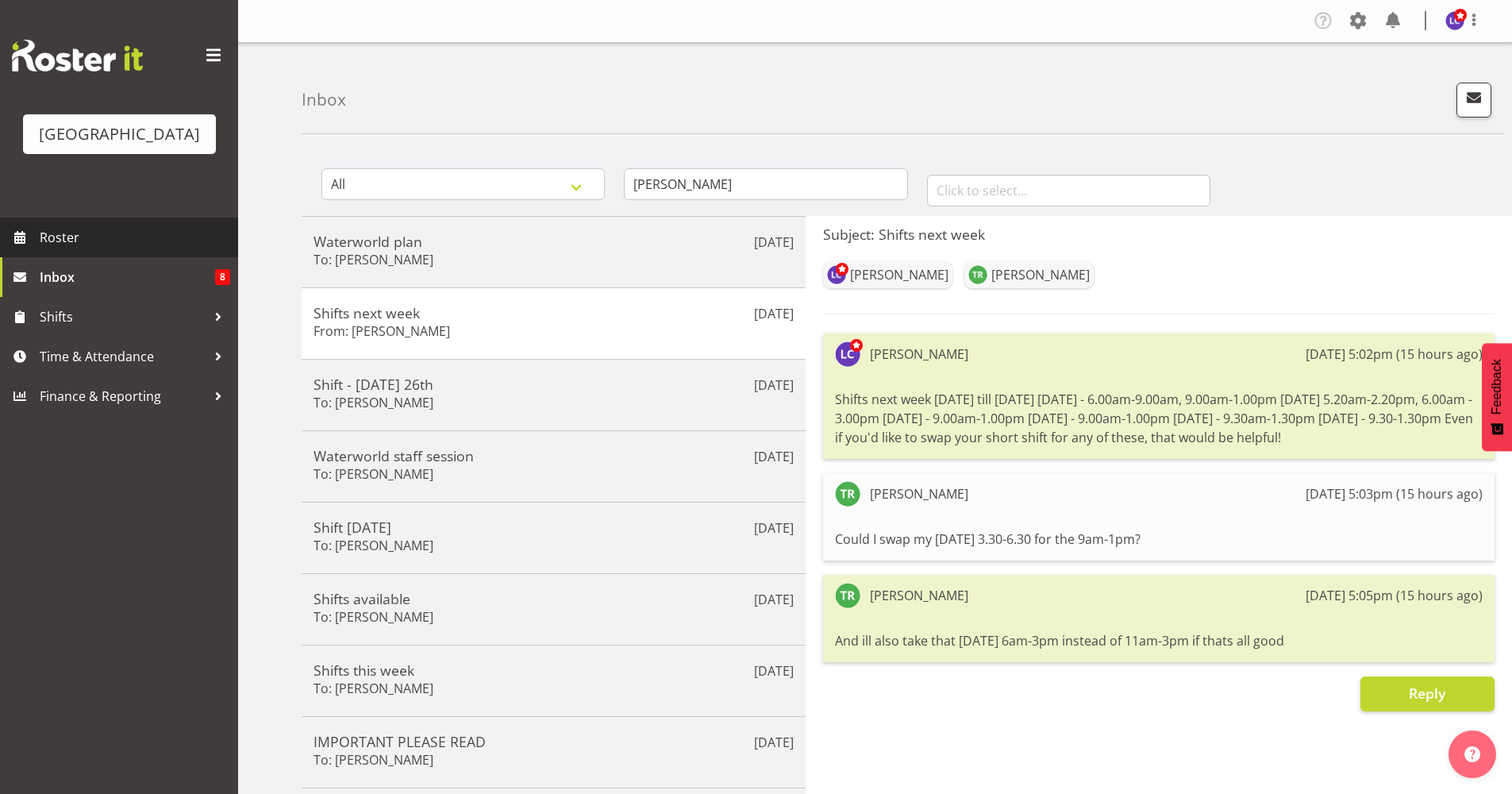
click at [103, 236] on span "Roster" at bounding box center [135, 237] width 191 height 24
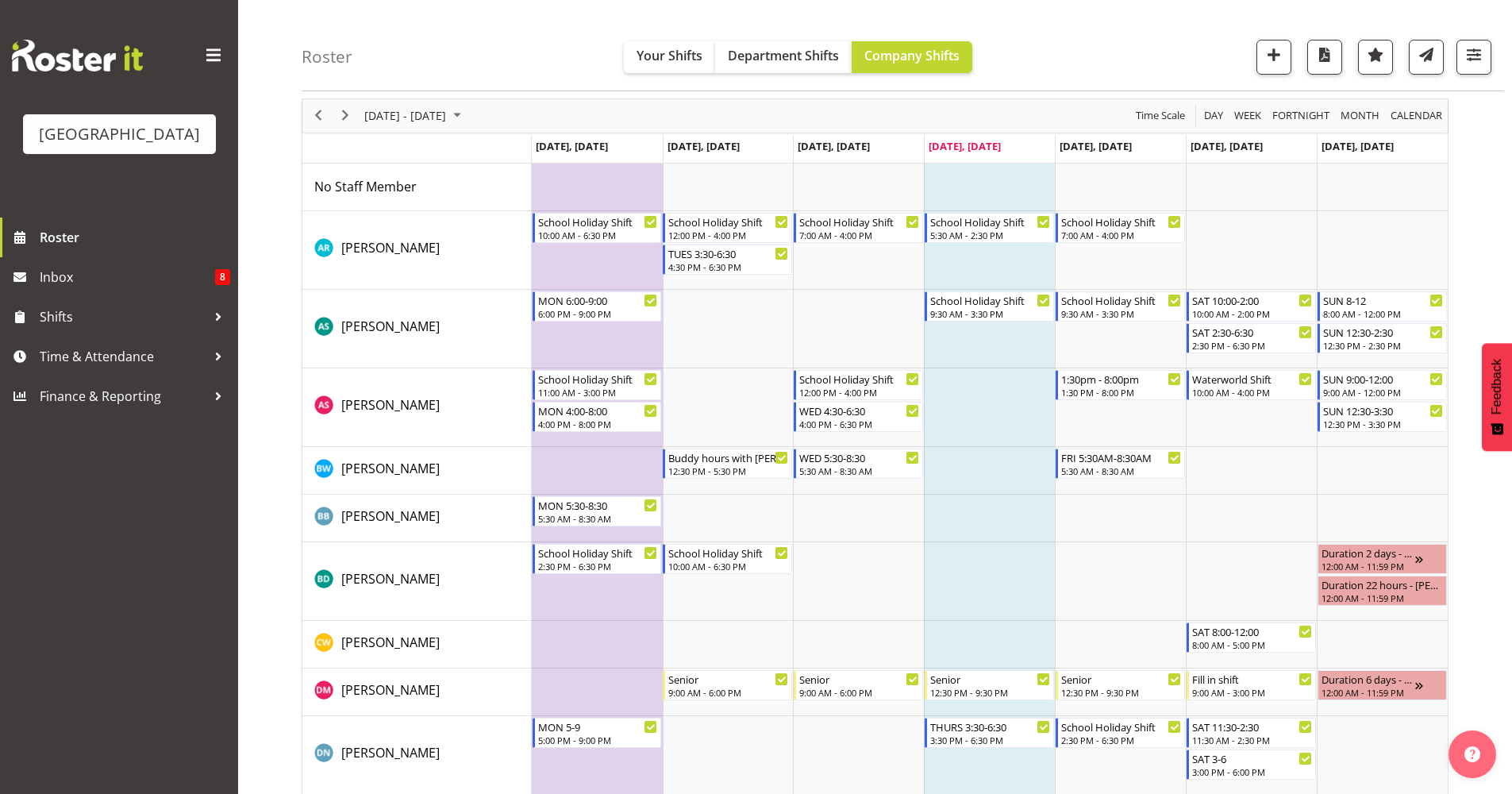
scroll to position [39, 0]
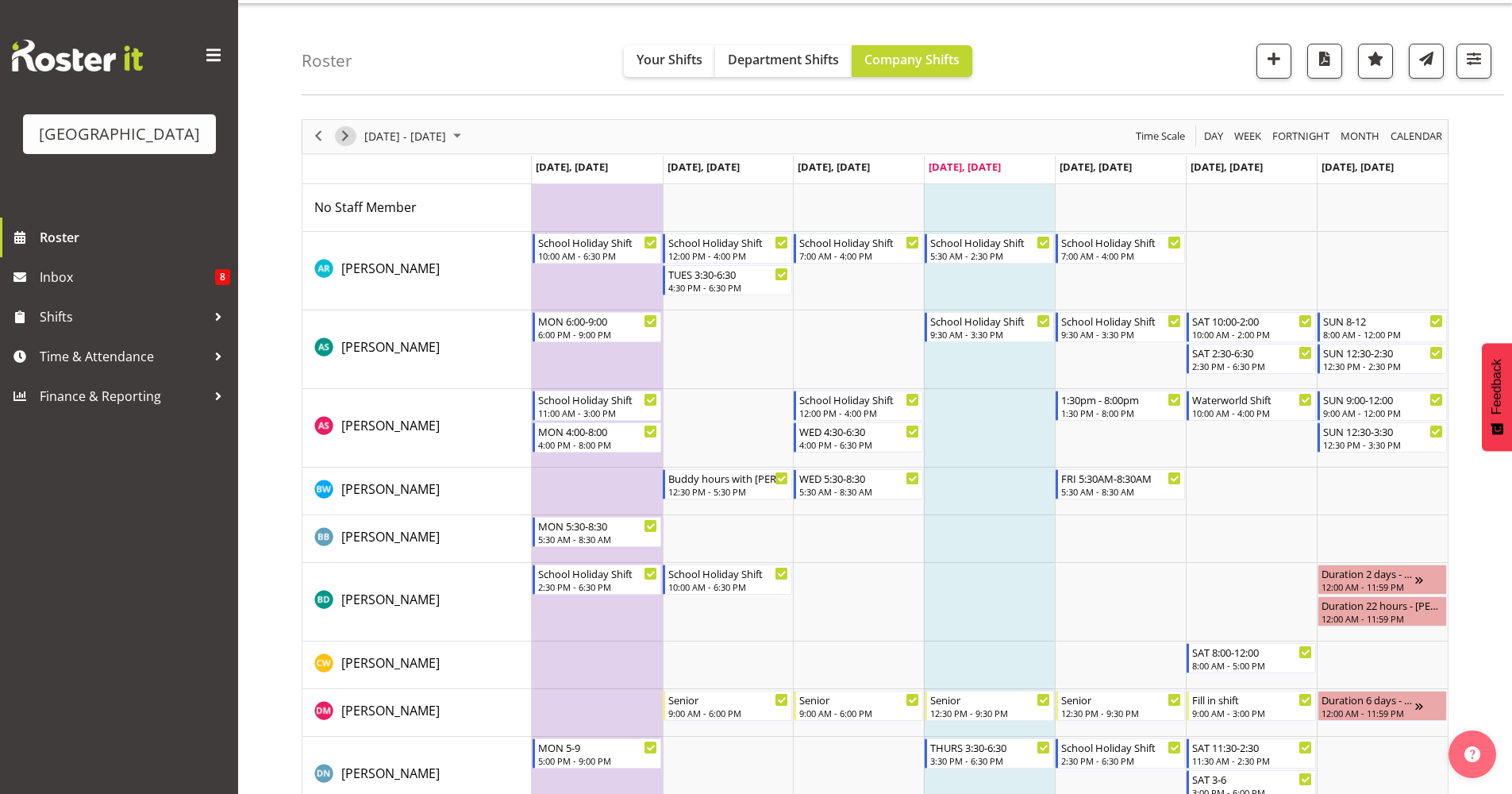
click at [337, 143] on div "next period" at bounding box center [345, 137] width 27 height 34
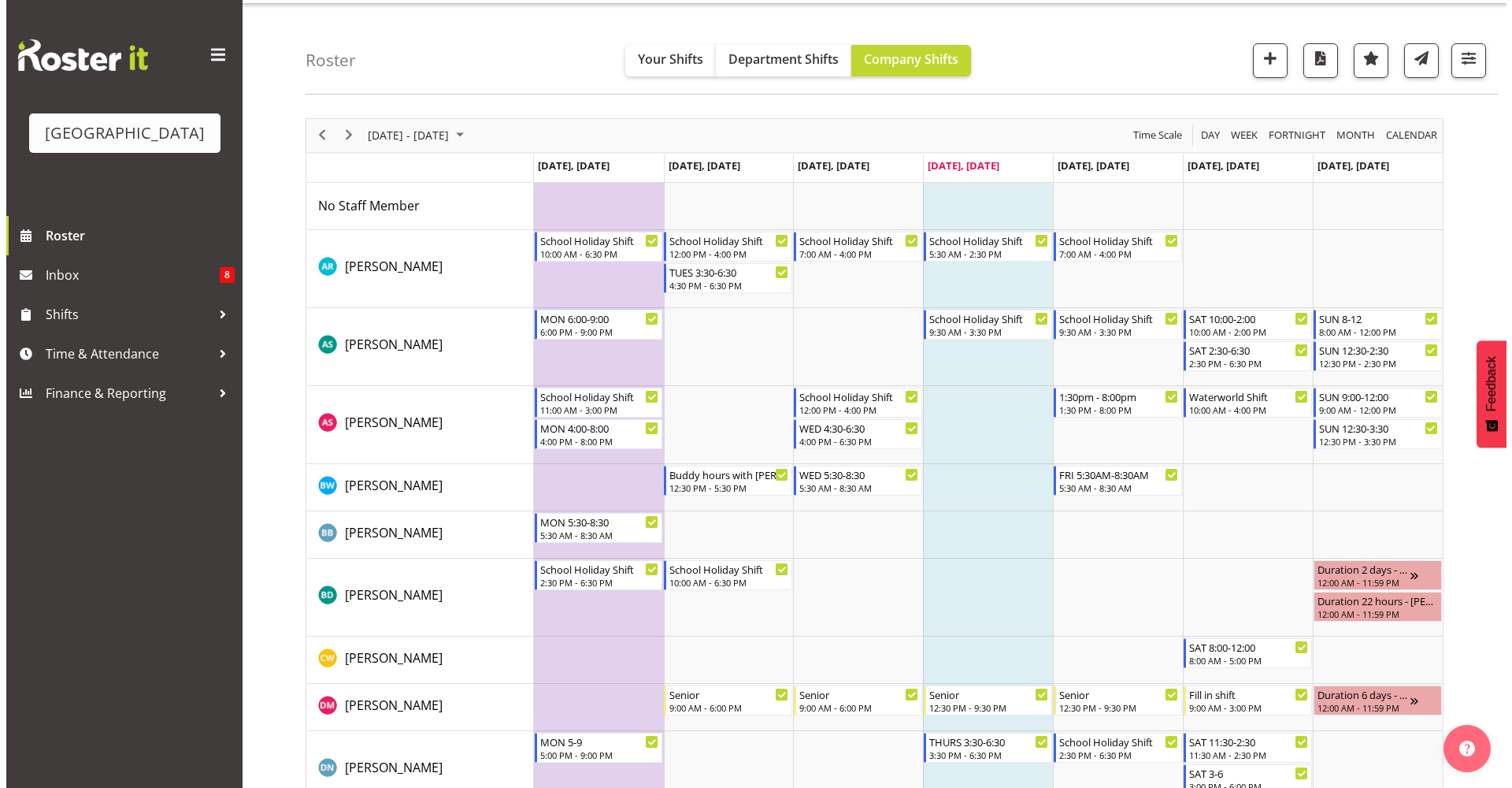
scroll to position [0, 0]
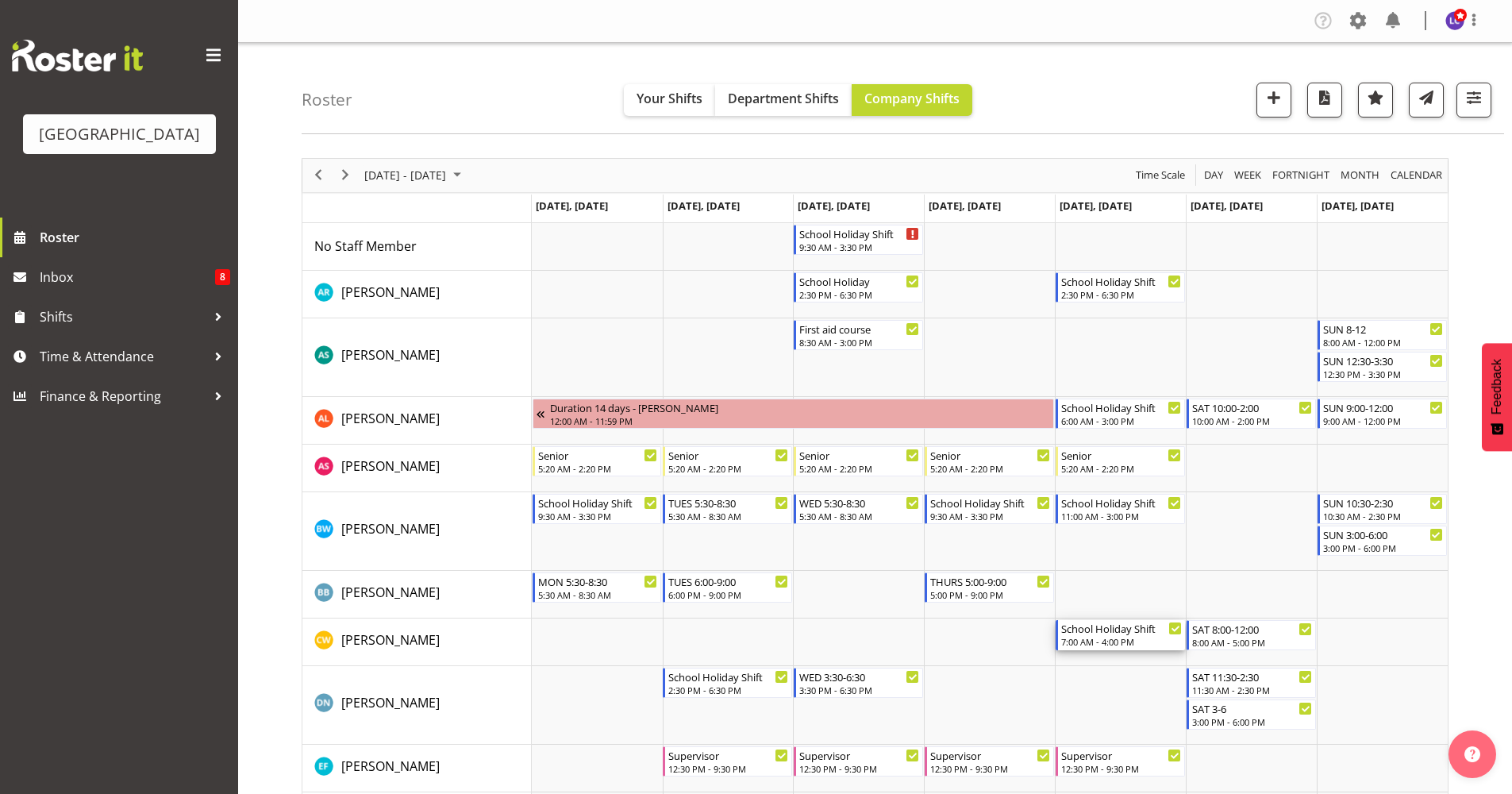
click at [1121, 624] on div "School Holiday Shift" at bounding box center [1122, 627] width 121 height 16
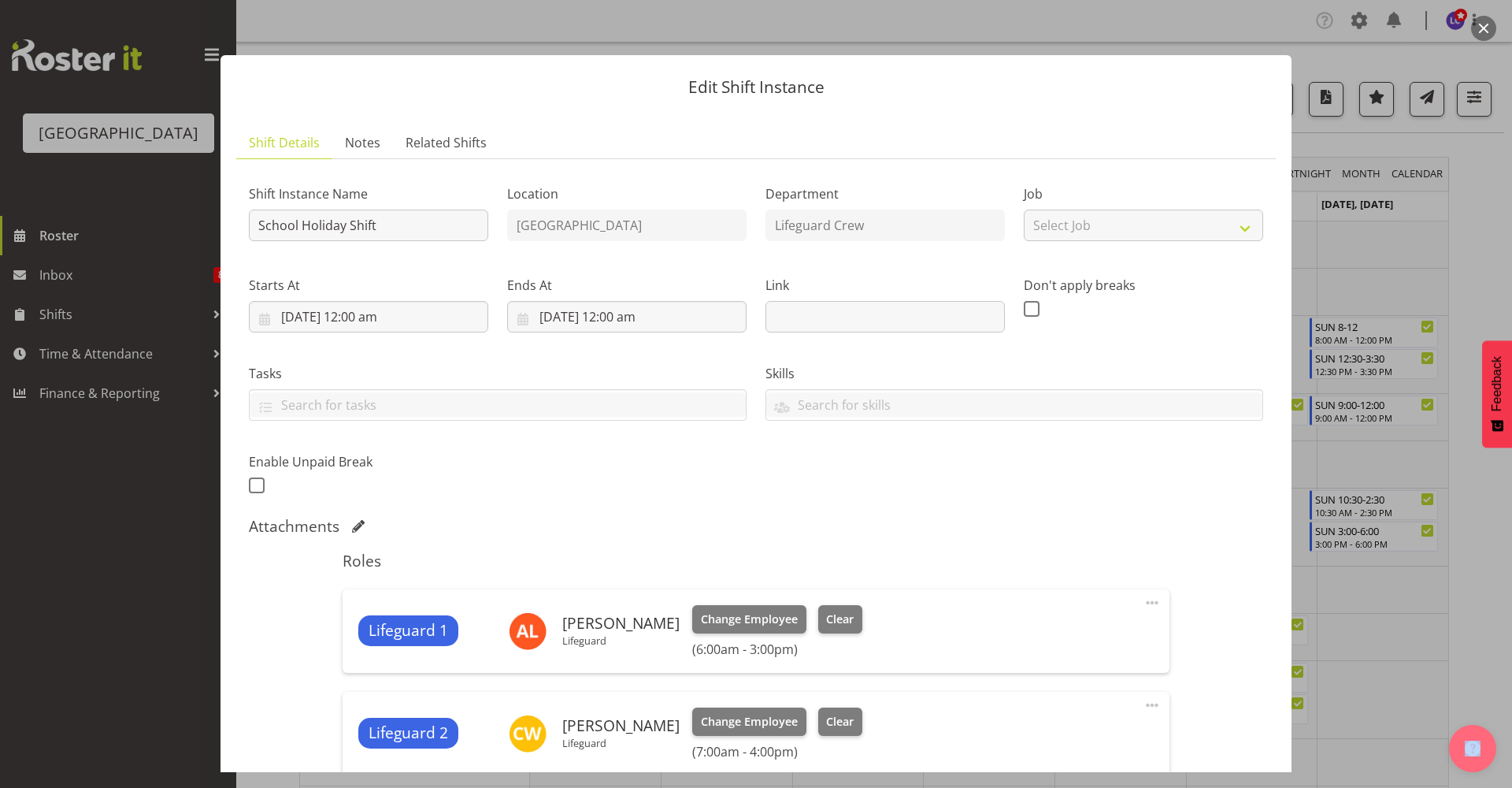
scroll to position [341, 0]
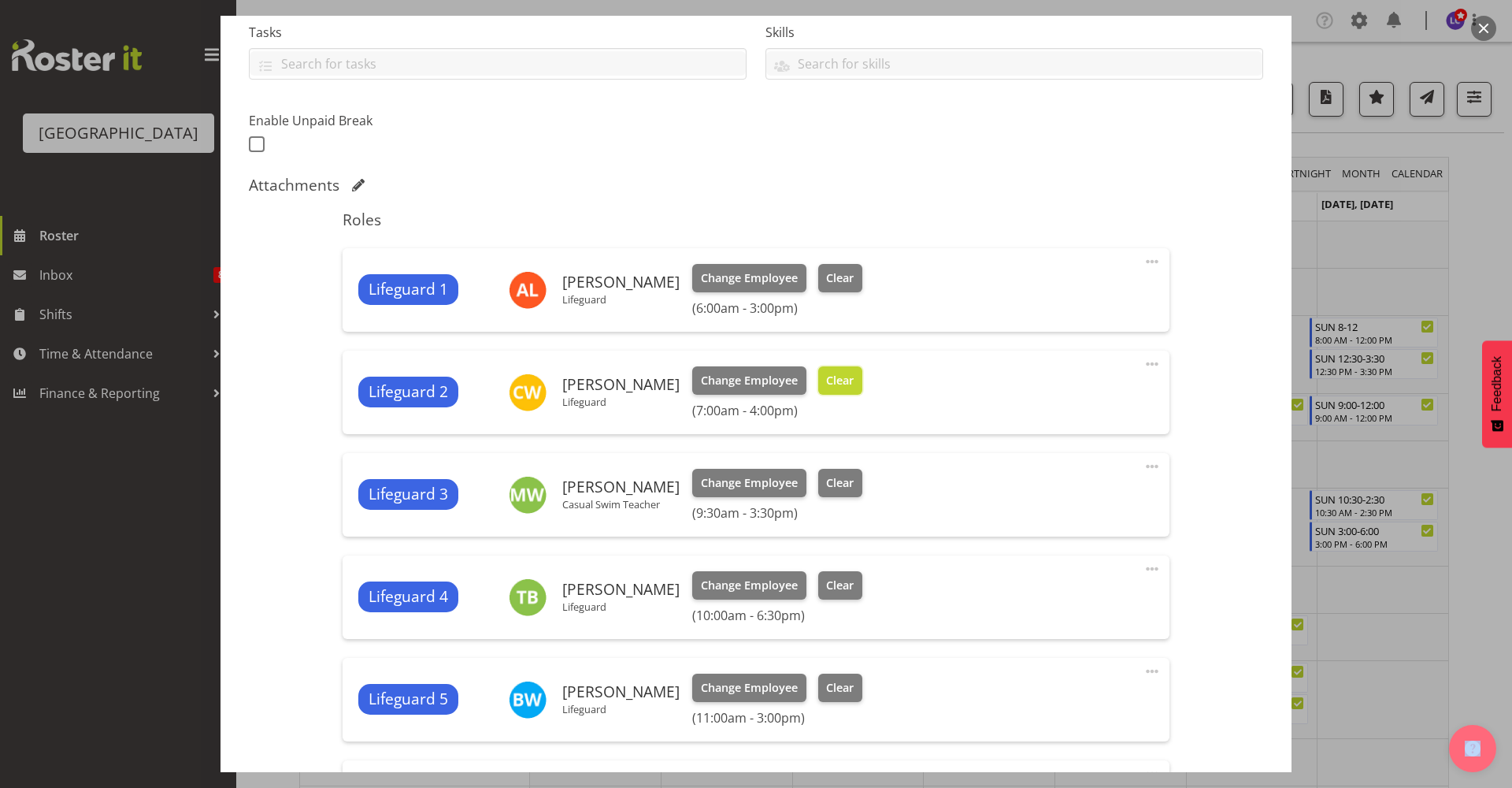
drag, startPoint x: 832, startPoint y: 381, endPoint x: 924, endPoint y: 417, distance: 98.8
click at [832, 381] on span "Clear" at bounding box center [840, 380] width 28 height 17
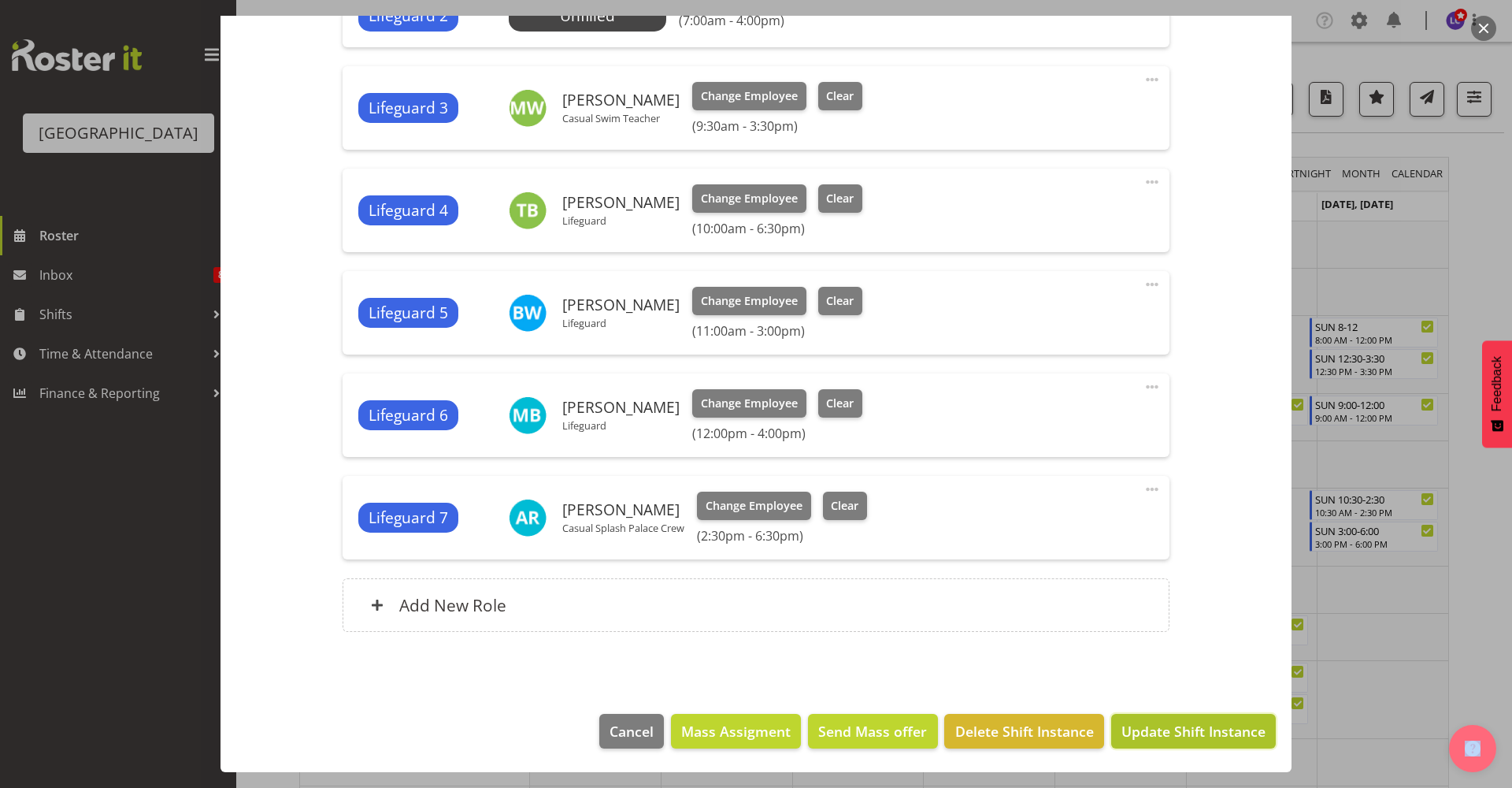
click at [1151, 725] on span "Update Shift Instance" at bounding box center [1193, 730] width 144 height 20
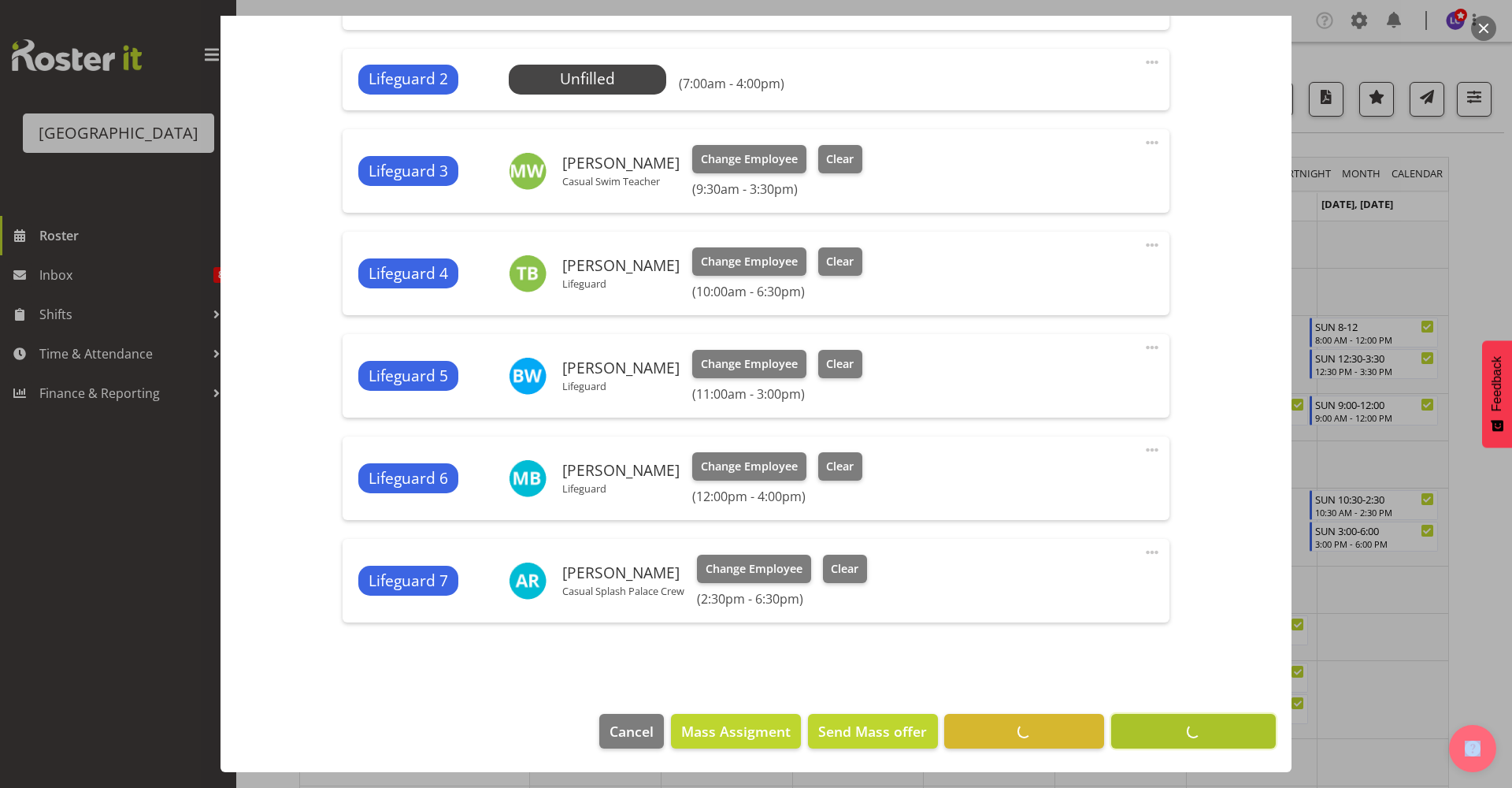
scroll to position [643, 0]
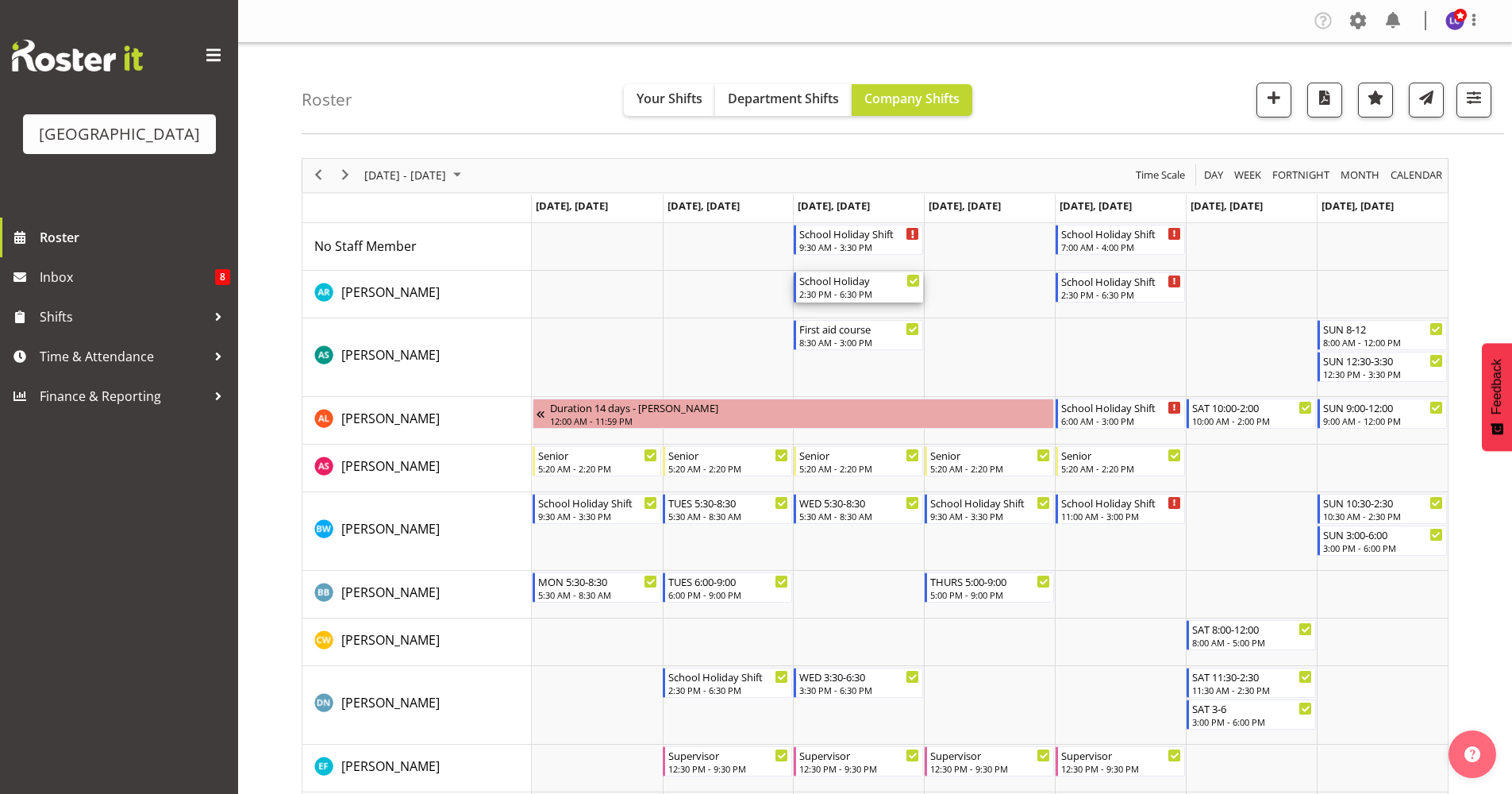
click at [879, 291] on div "2:30 PM - 6:30 PM" at bounding box center [859, 294] width 121 height 13
click at [0, 0] on div at bounding box center [0, 0] width 0 height 0
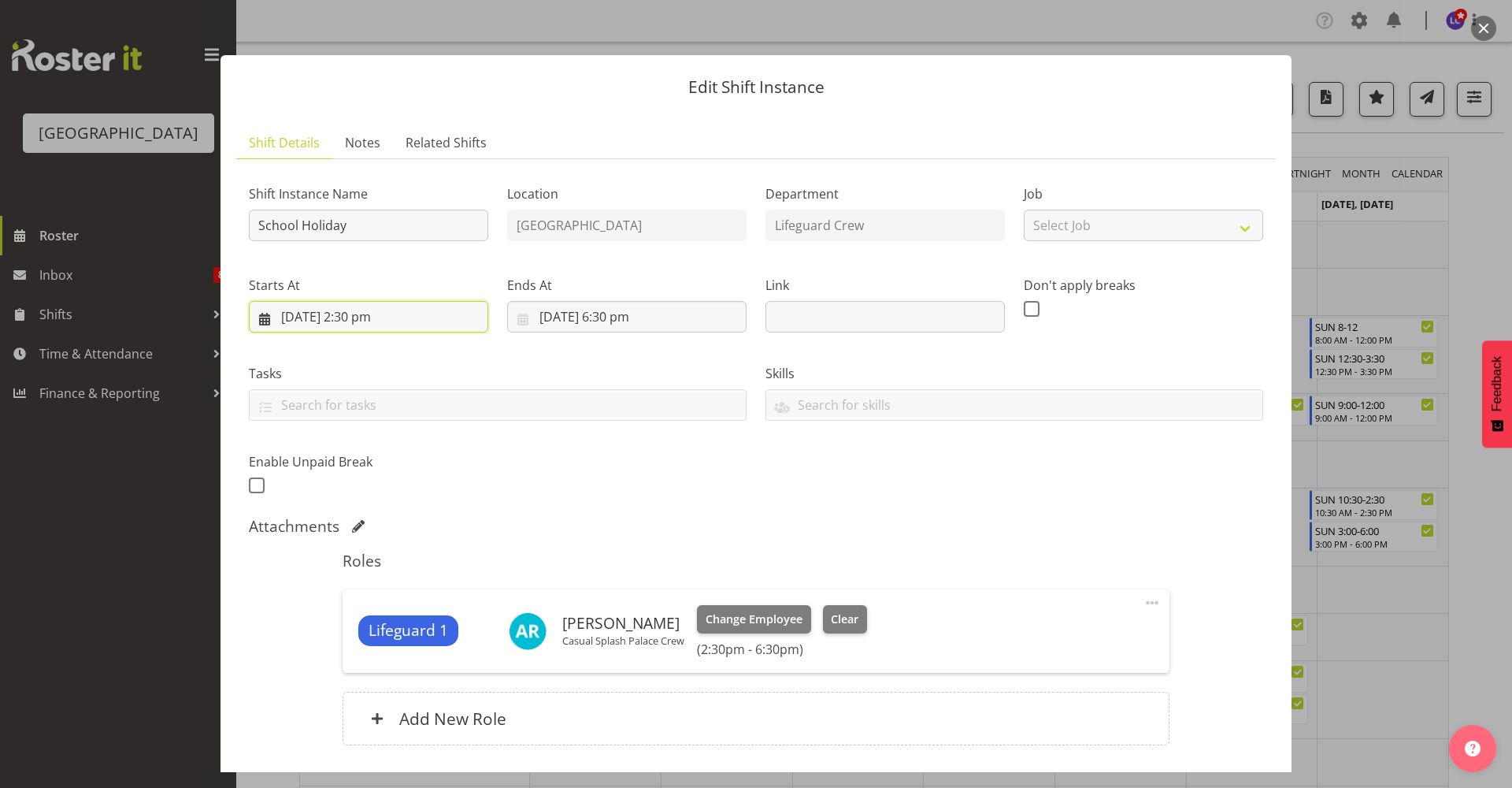
click at [346, 324] on input "[DATE] 2:30 pm" at bounding box center [368, 316] width 239 height 32
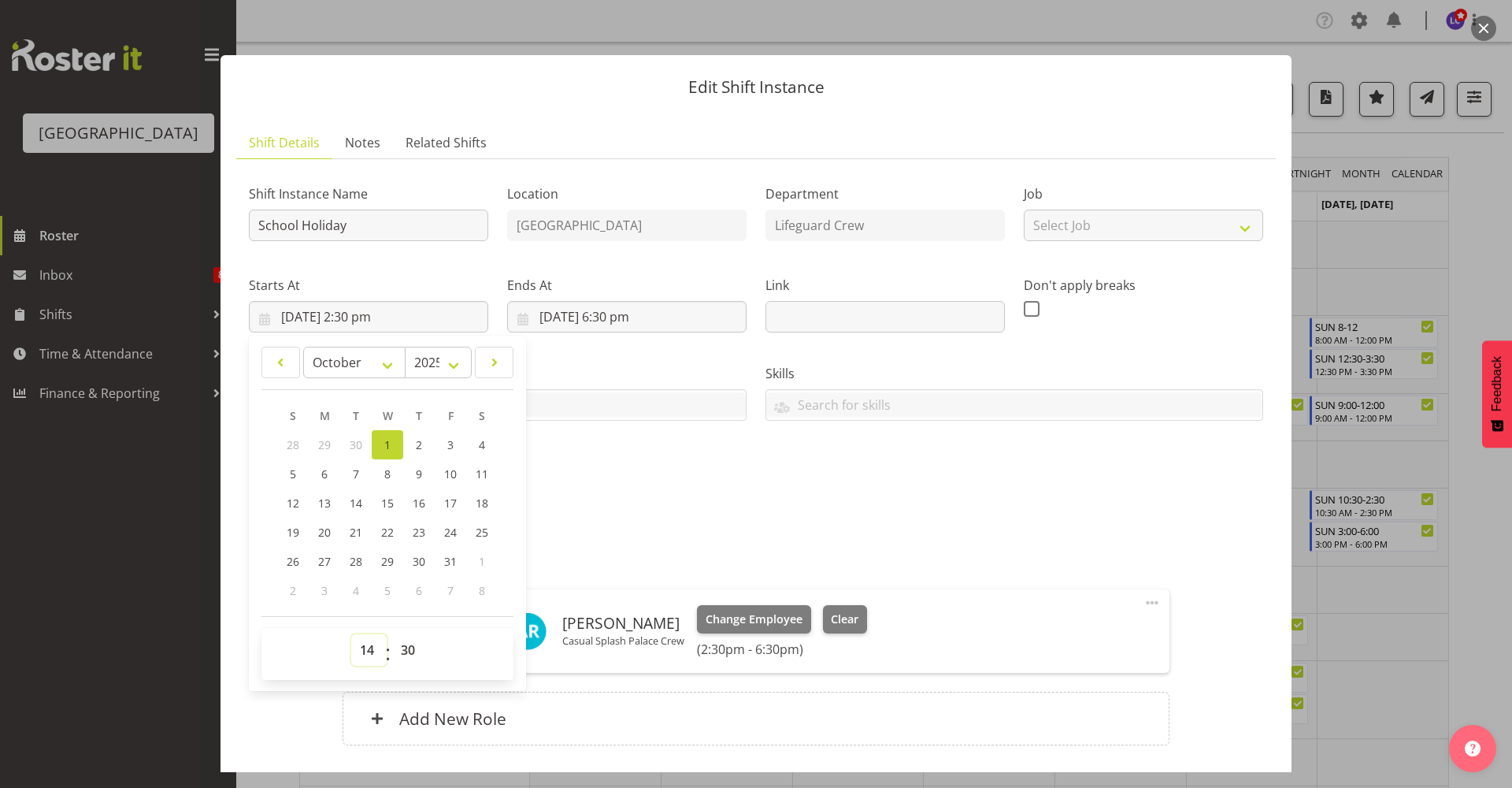
click at [365, 650] on select "00 01 02 03 04 05 06 07 08 09 10 11 12 13 14 15 16 17 18 19 20 21 22 23" at bounding box center [369, 649] width 36 height 32
select select "9"
click at [351, 634] on select "00 01 02 03 04 05 06 07 08 09 10 11 12 13 14 15 16 17 18 19 20 21 22 23" at bounding box center [369, 649] width 36 height 32
type input "[DATE] 9:30 am"
click at [615, 476] on div "Shift Instance Name School Holiday Location [GEOGRAPHIC_DATA] Department Lifegu…" at bounding box center [756, 334] width 1033 height 345
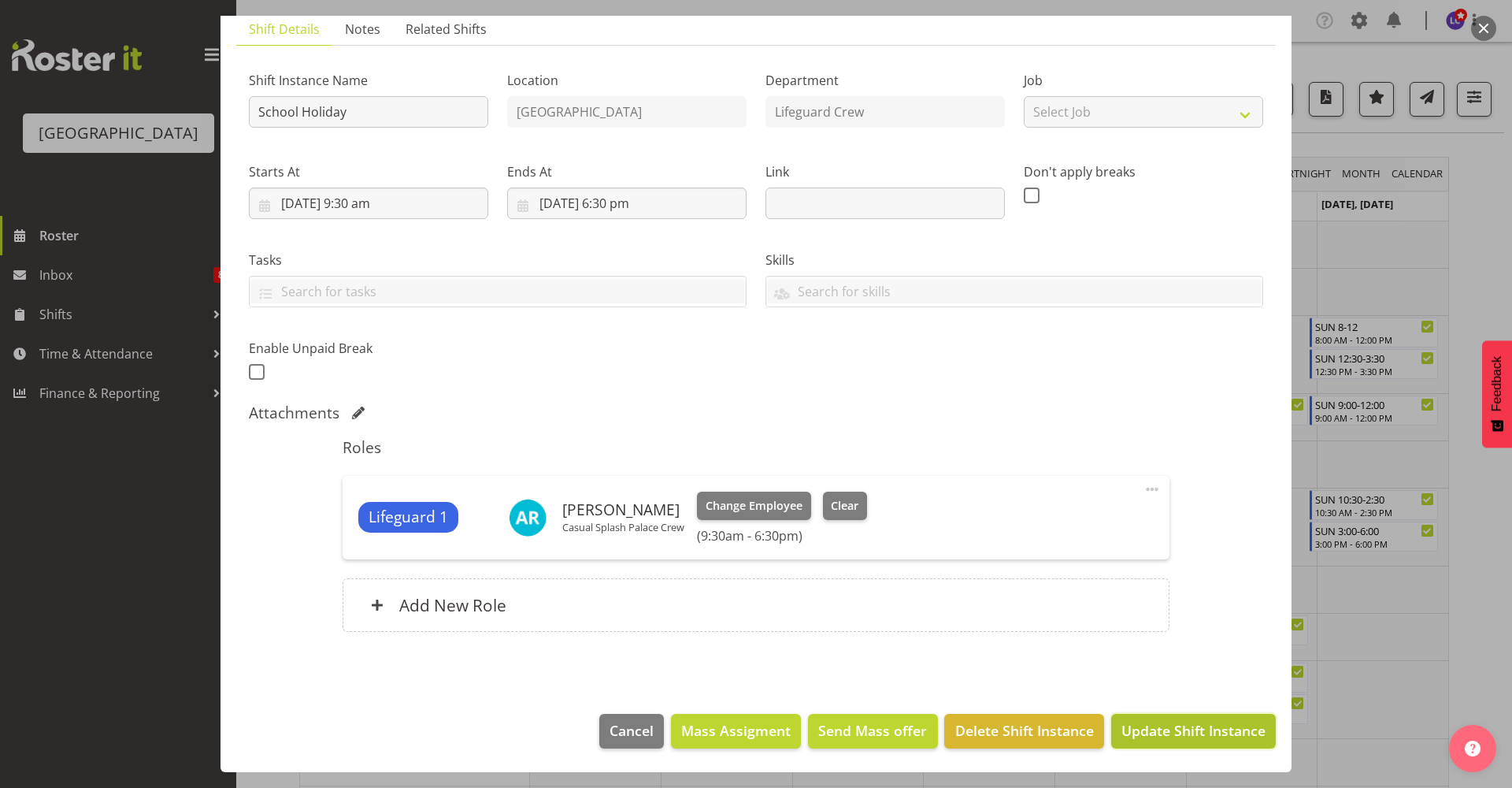
click at [1201, 724] on span "Update Shift Instance" at bounding box center [1193, 730] width 144 height 20
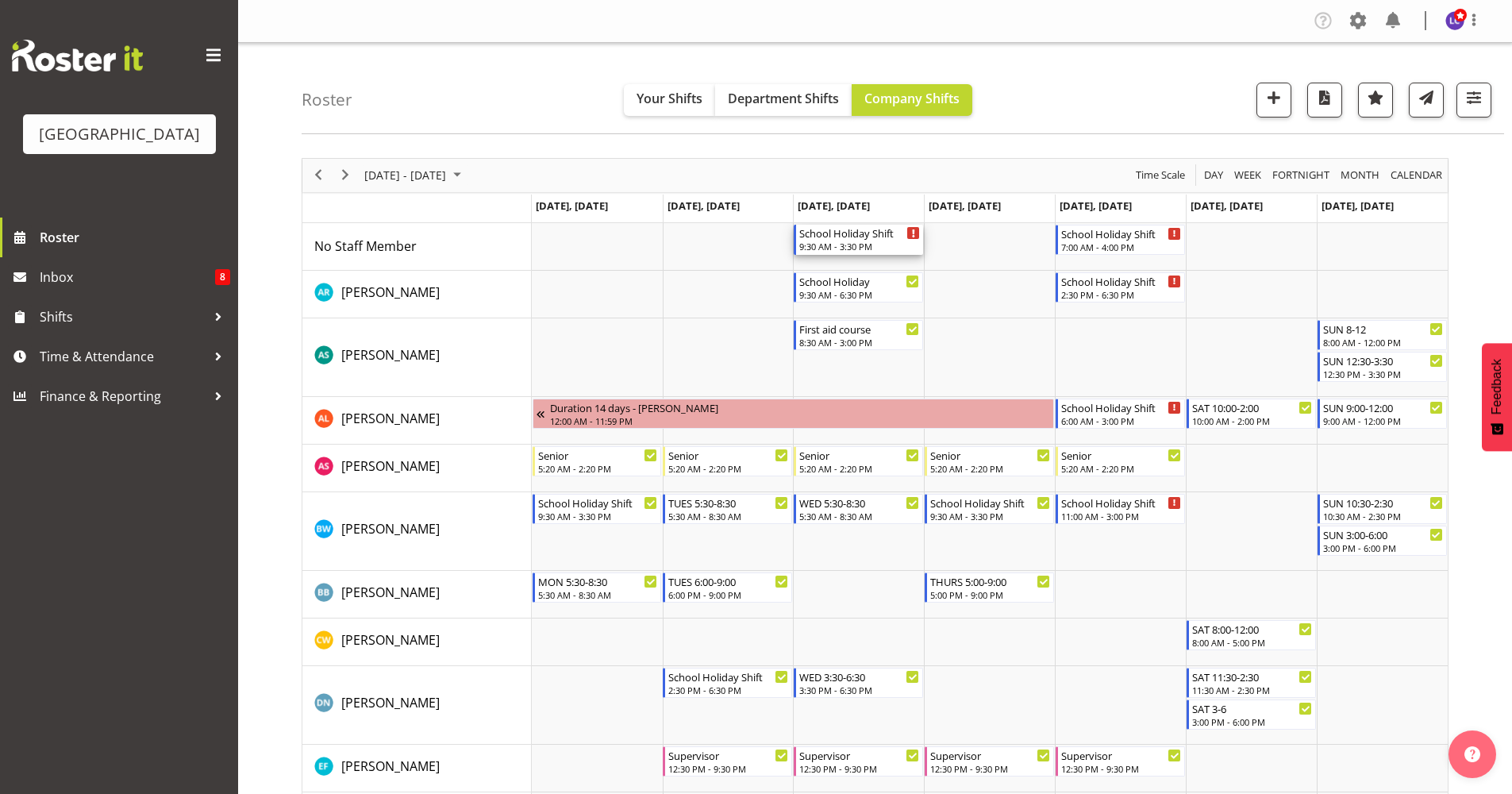
click at [857, 242] on div "9:30 AM - 3:30 PM" at bounding box center [859, 246] width 121 height 13
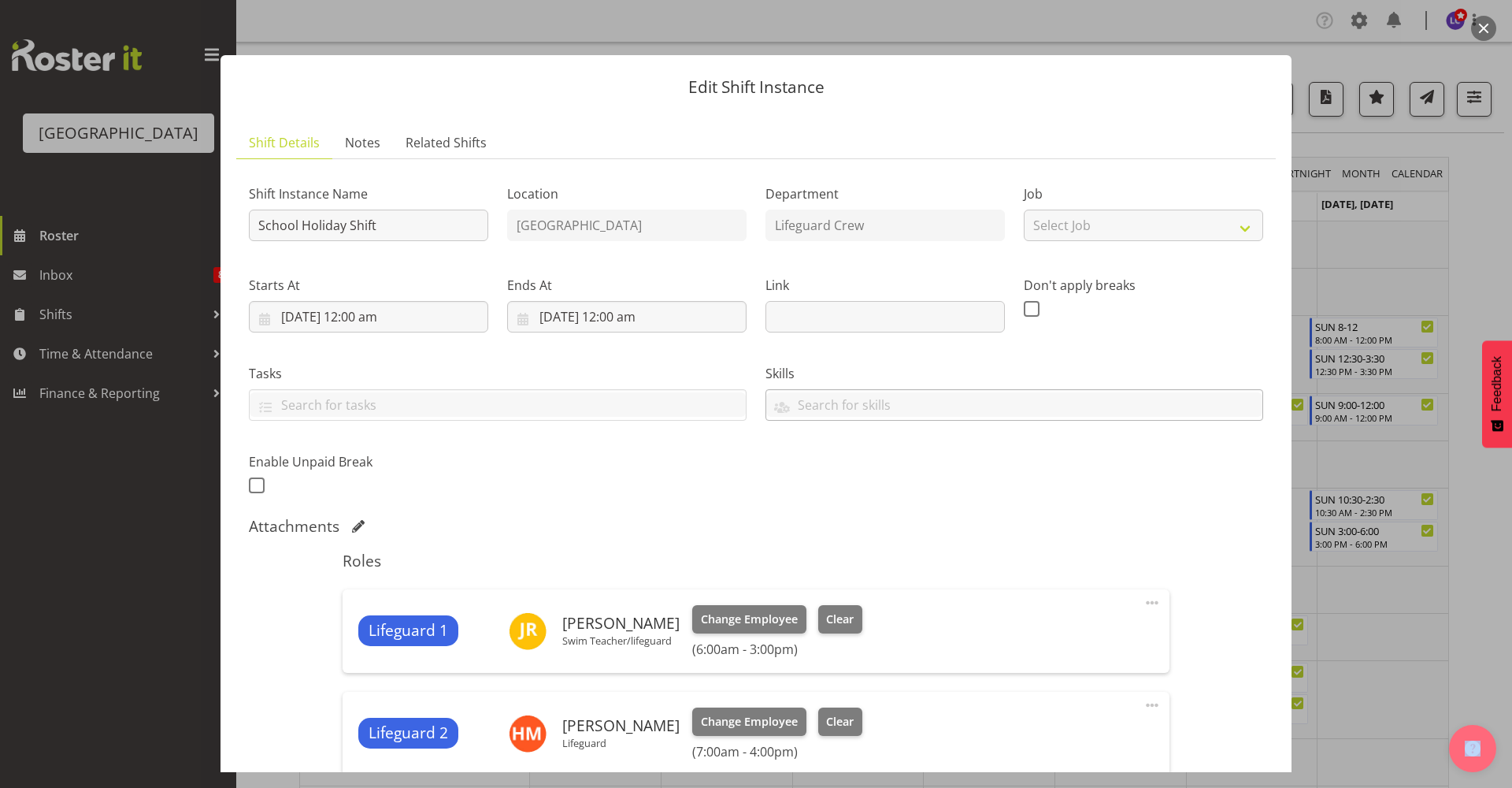
scroll to position [683, 0]
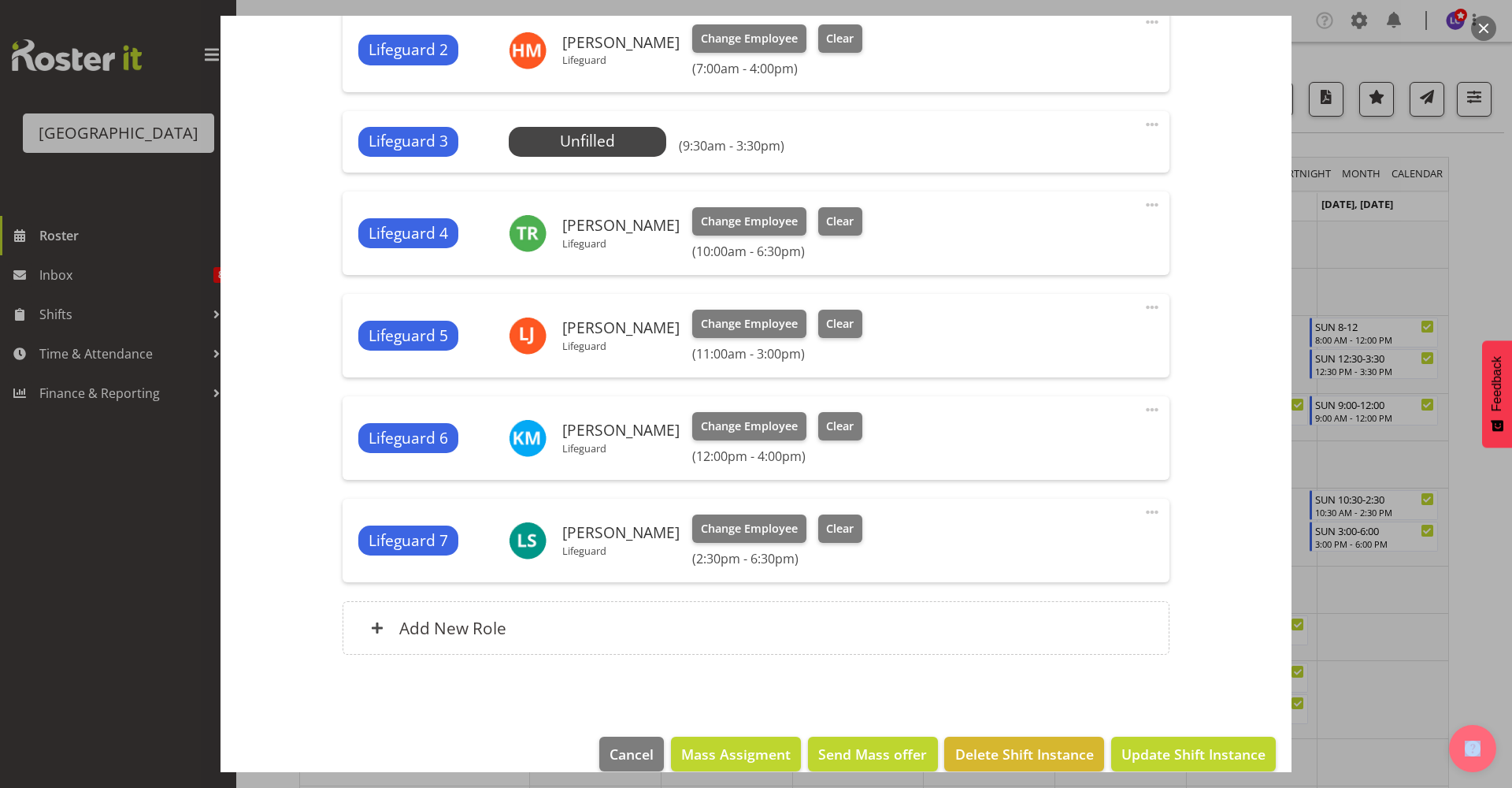
click at [1142, 122] on span at bounding box center [1151, 124] width 19 height 19
click at [1059, 214] on link "Delete" at bounding box center [1085, 215] width 151 height 28
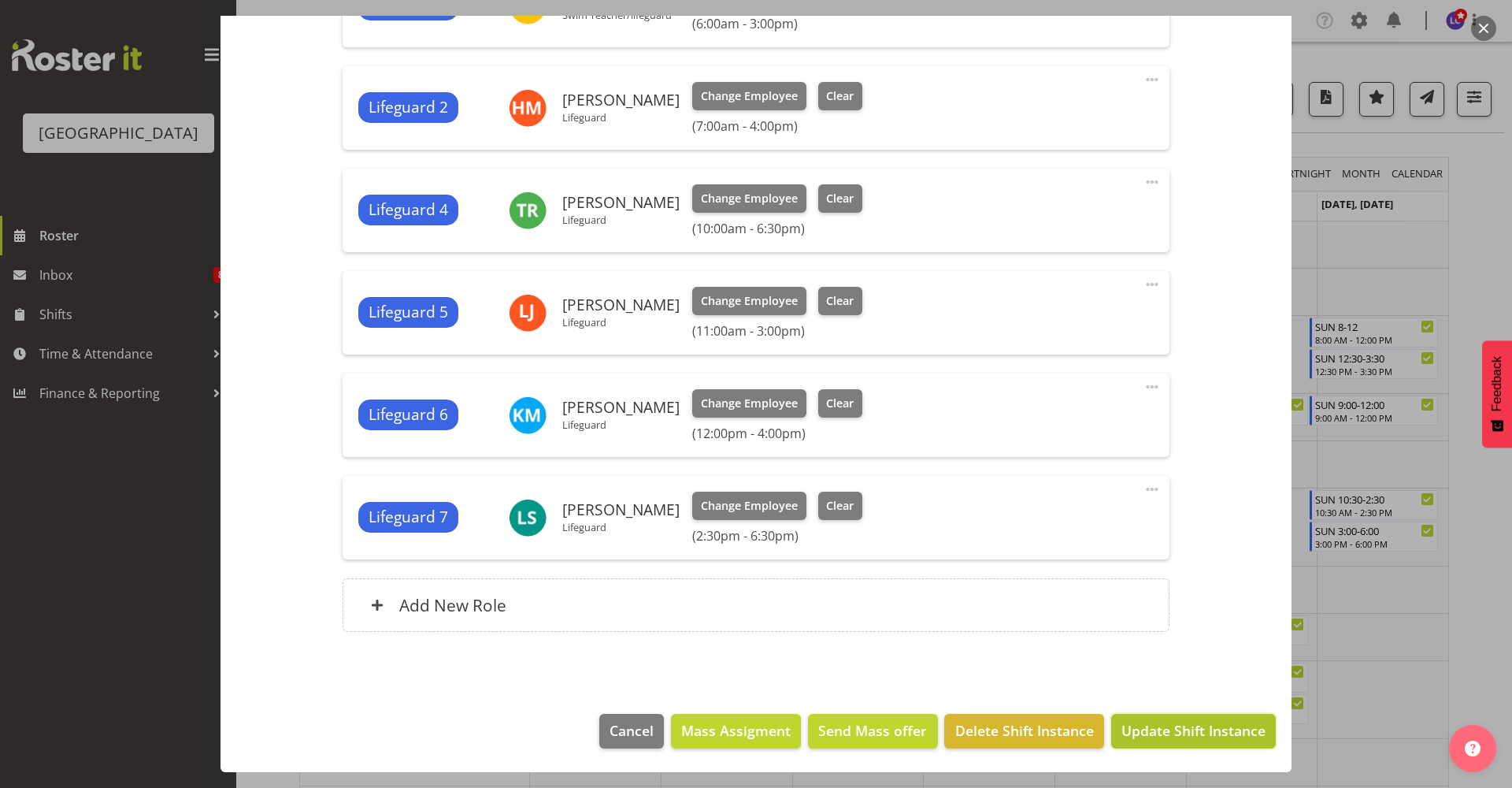
click at [1162, 715] on button "Update Shift Instance" at bounding box center [1193, 730] width 165 height 35
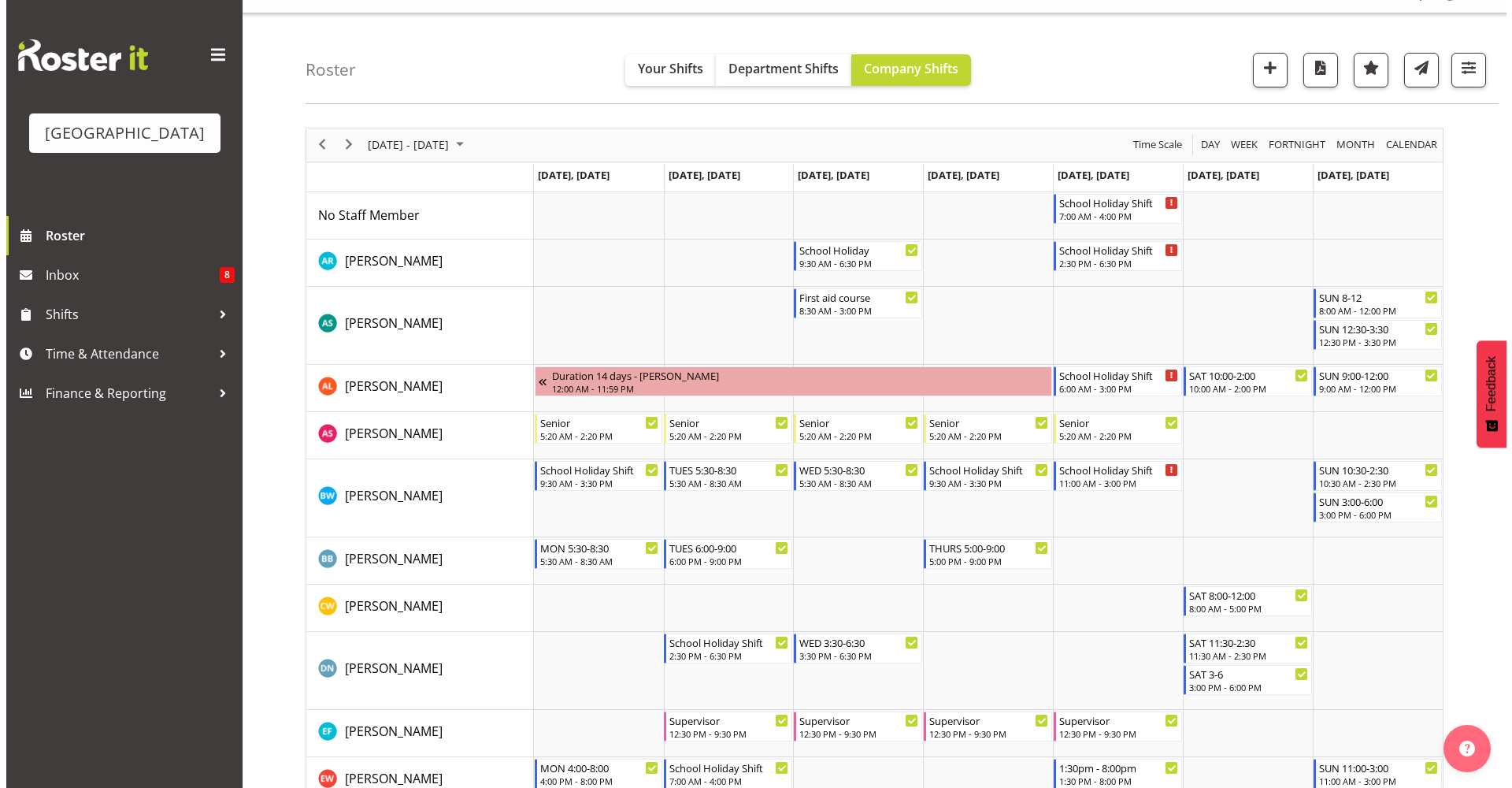
scroll to position [36, 0]
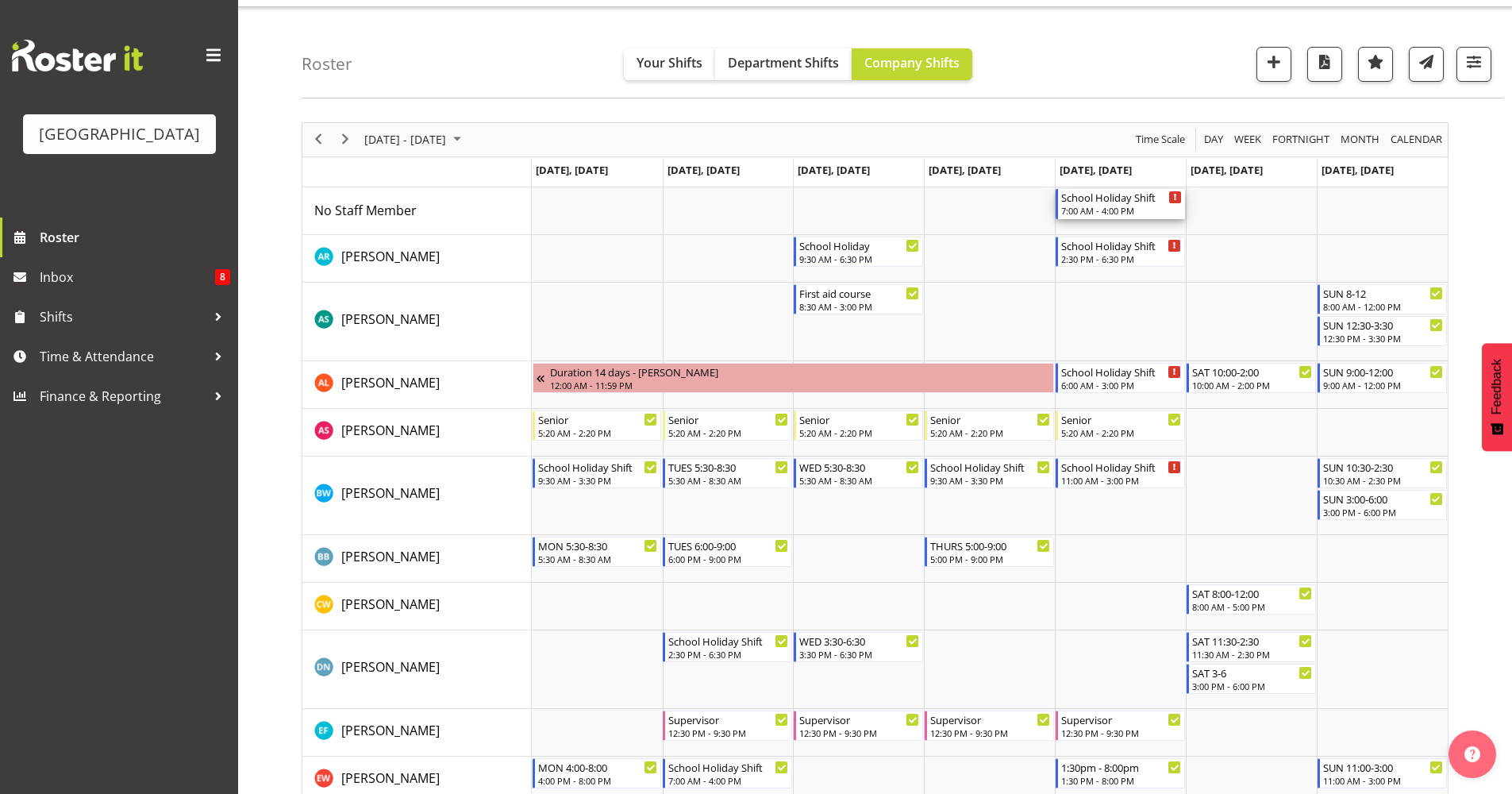
click at [1123, 201] on div "School Holiday Shift" at bounding box center [1122, 196] width 121 height 16
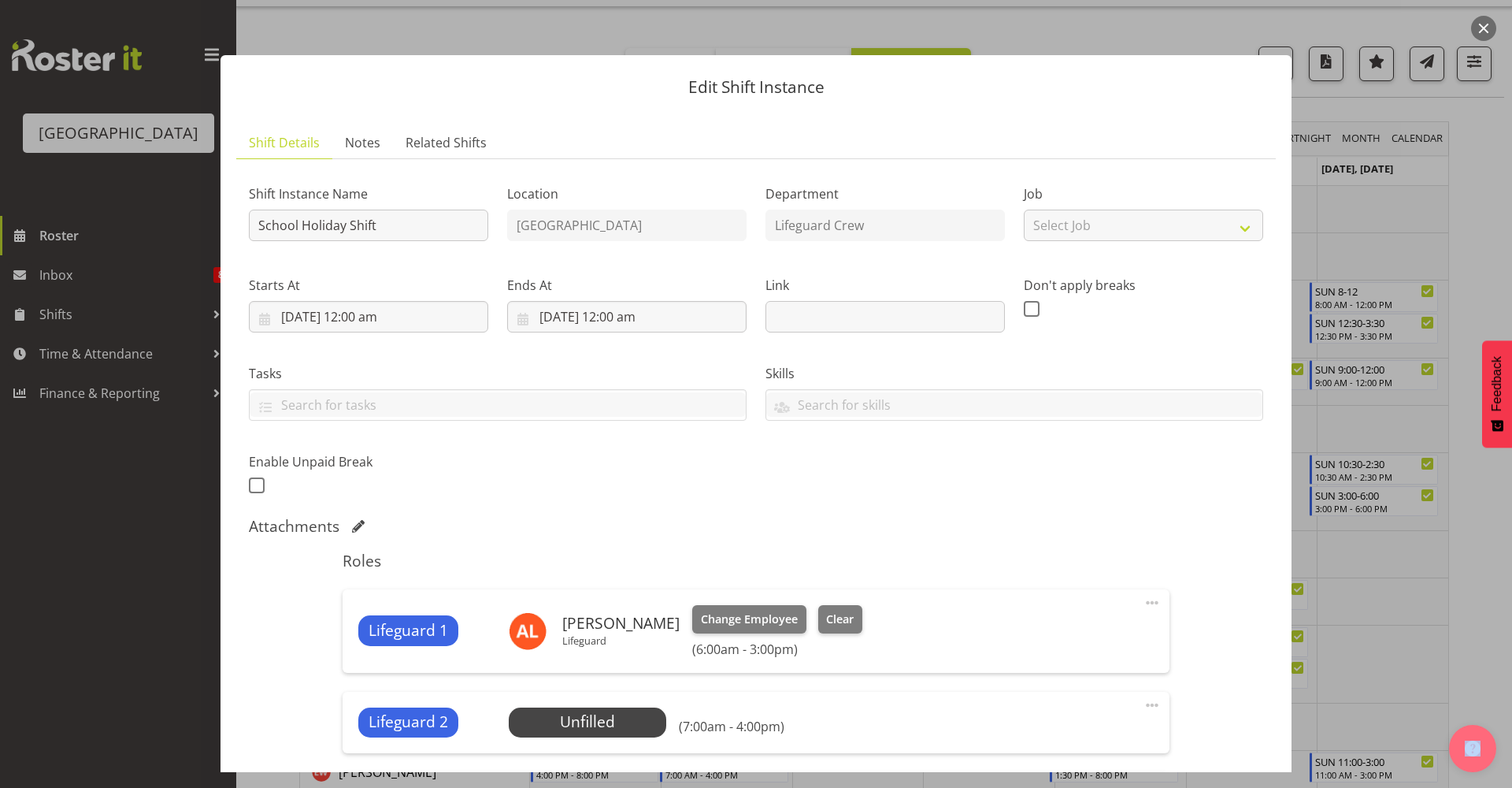
scroll to position [341, 0]
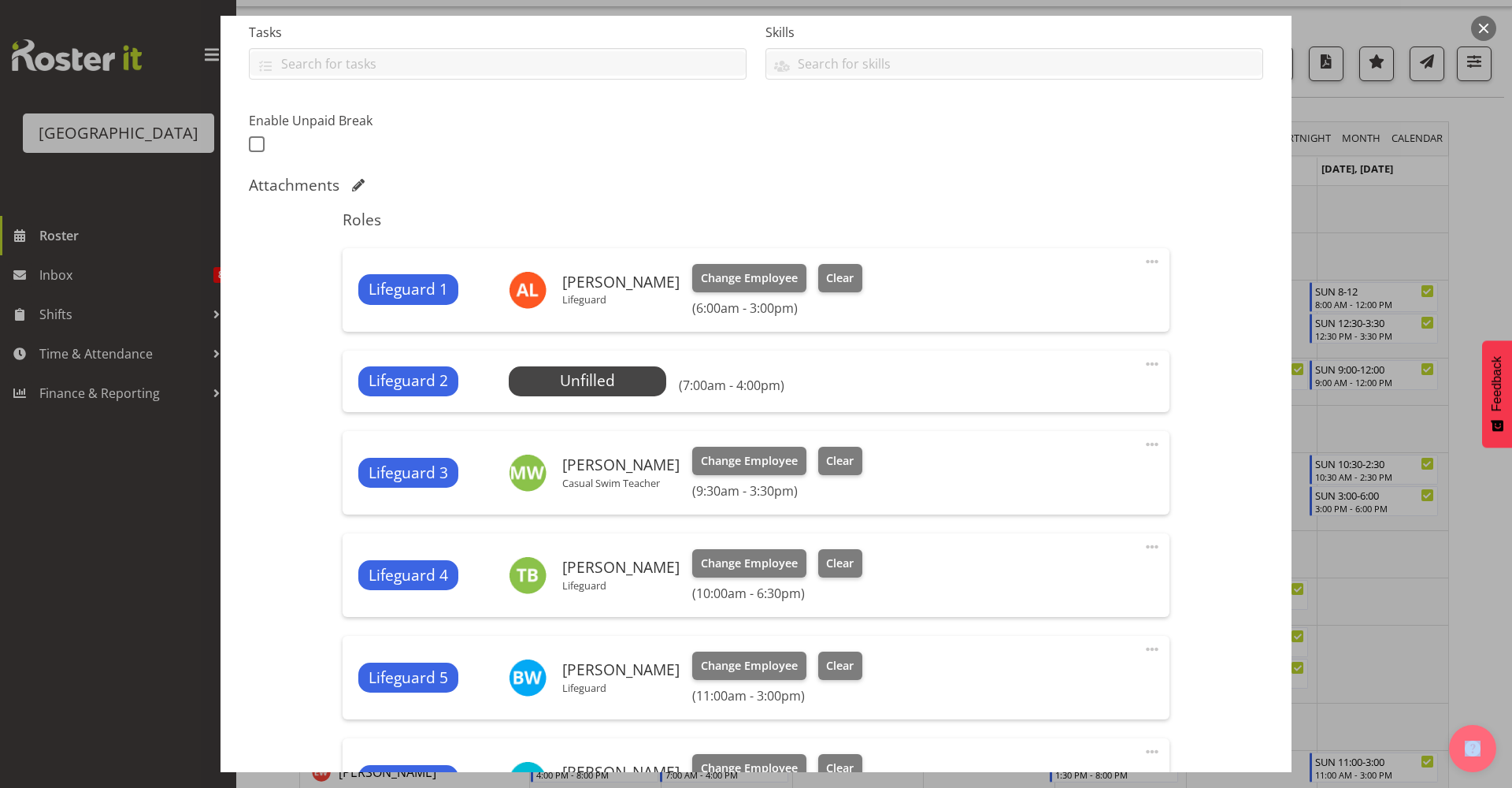
click at [1148, 363] on span at bounding box center [1151, 364] width 19 height 19
click at [595, 378] on span "Select Employee" at bounding box center [586, 381] width 118 height 23
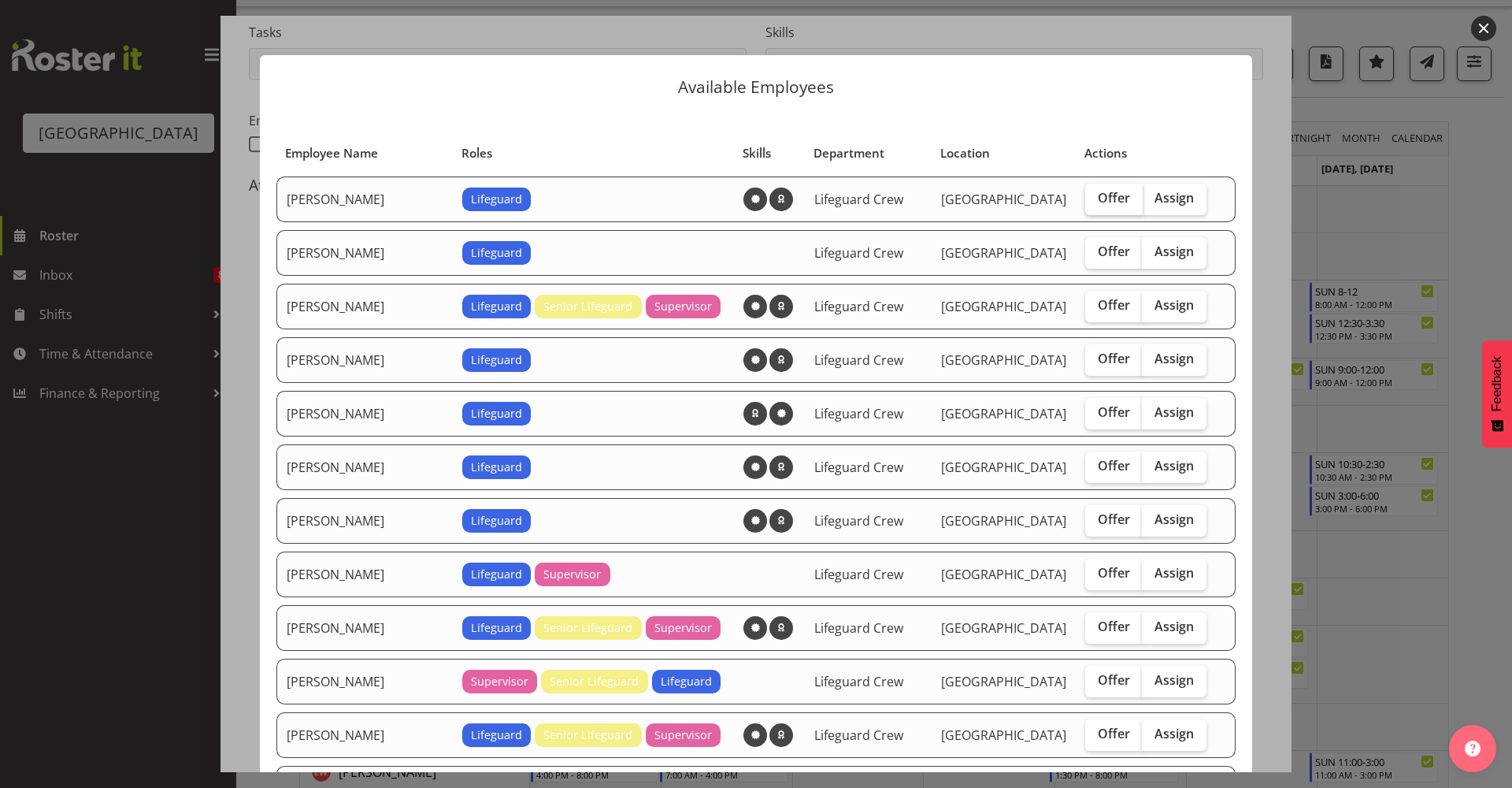
click at [1097, 211] on label "Offer" at bounding box center [1114, 199] width 58 height 32
click at [1095, 203] on input "Offer" at bounding box center [1090, 198] width 11 height 11
checkbox input "true"
click at [1097, 568] on span "Offer" at bounding box center [1114, 572] width 32 height 15
click at [1085, 568] on input "Offer" at bounding box center [1090, 573] width 11 height 11
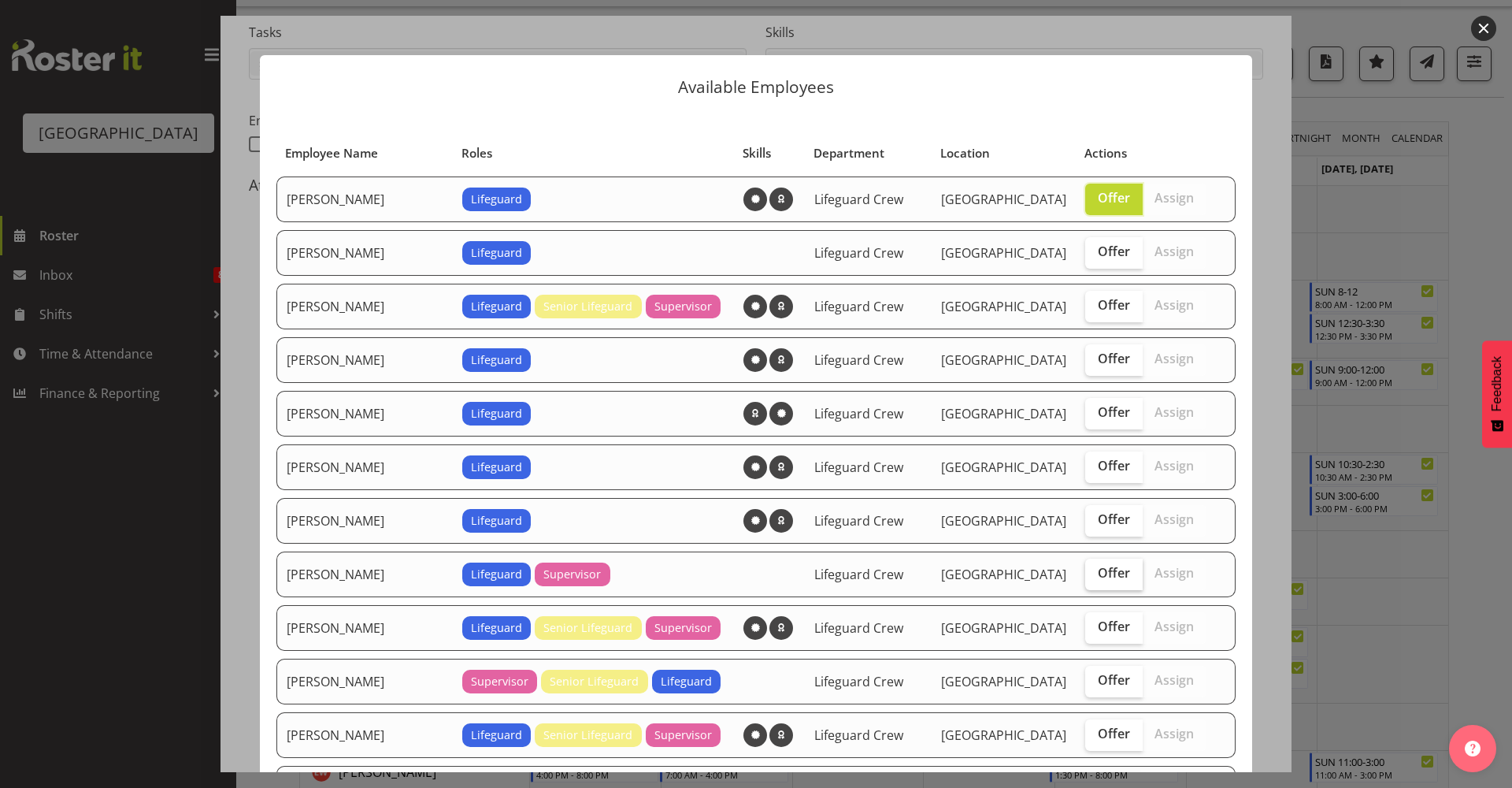
checkbox input "true"
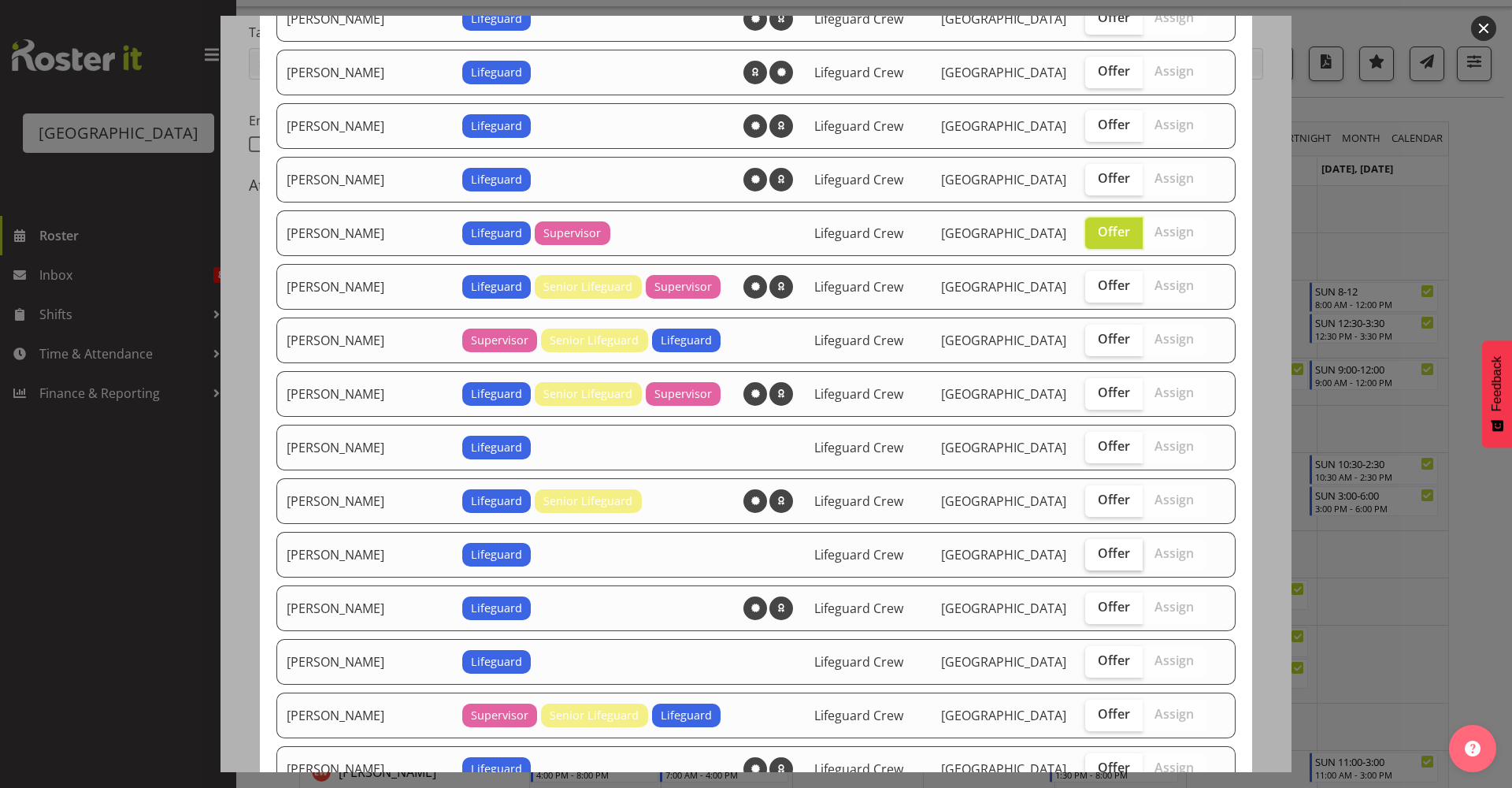
click at [1097, 560] on span "Offer" at bounding box center [1114, 553] width 32 height 15
click at [1094, 558] on input "Offer" at bounding box center [1090, 553] width 11 height 11
checkbox input "true"
click at [1085, 670] on label "Offer" at bounding box center [1114, 661] width 58 height 32
click at [1085, 665] on input "Offer" at bounding box center [1090, 661] width 11 height 11
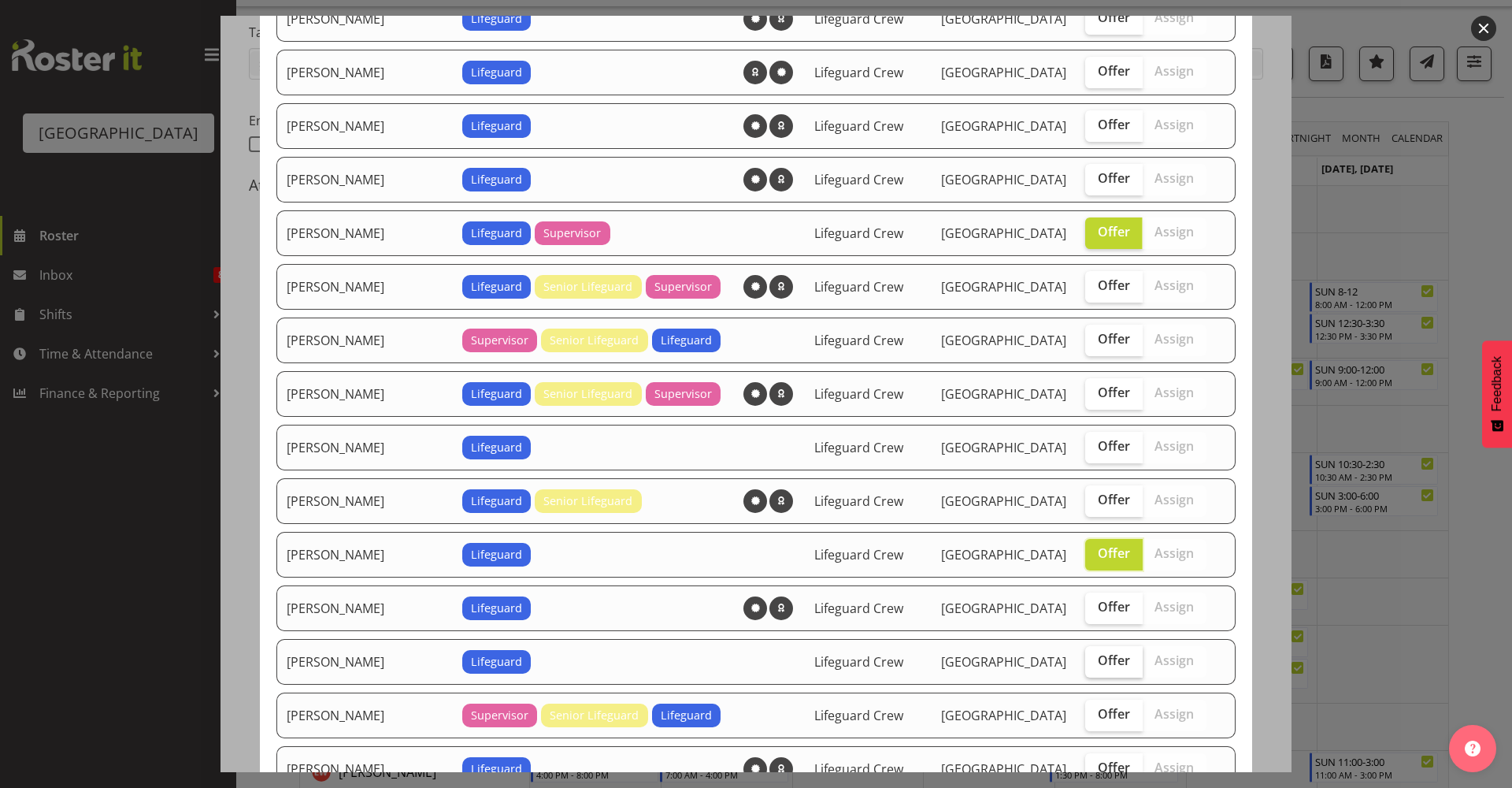
checkbox input "true"
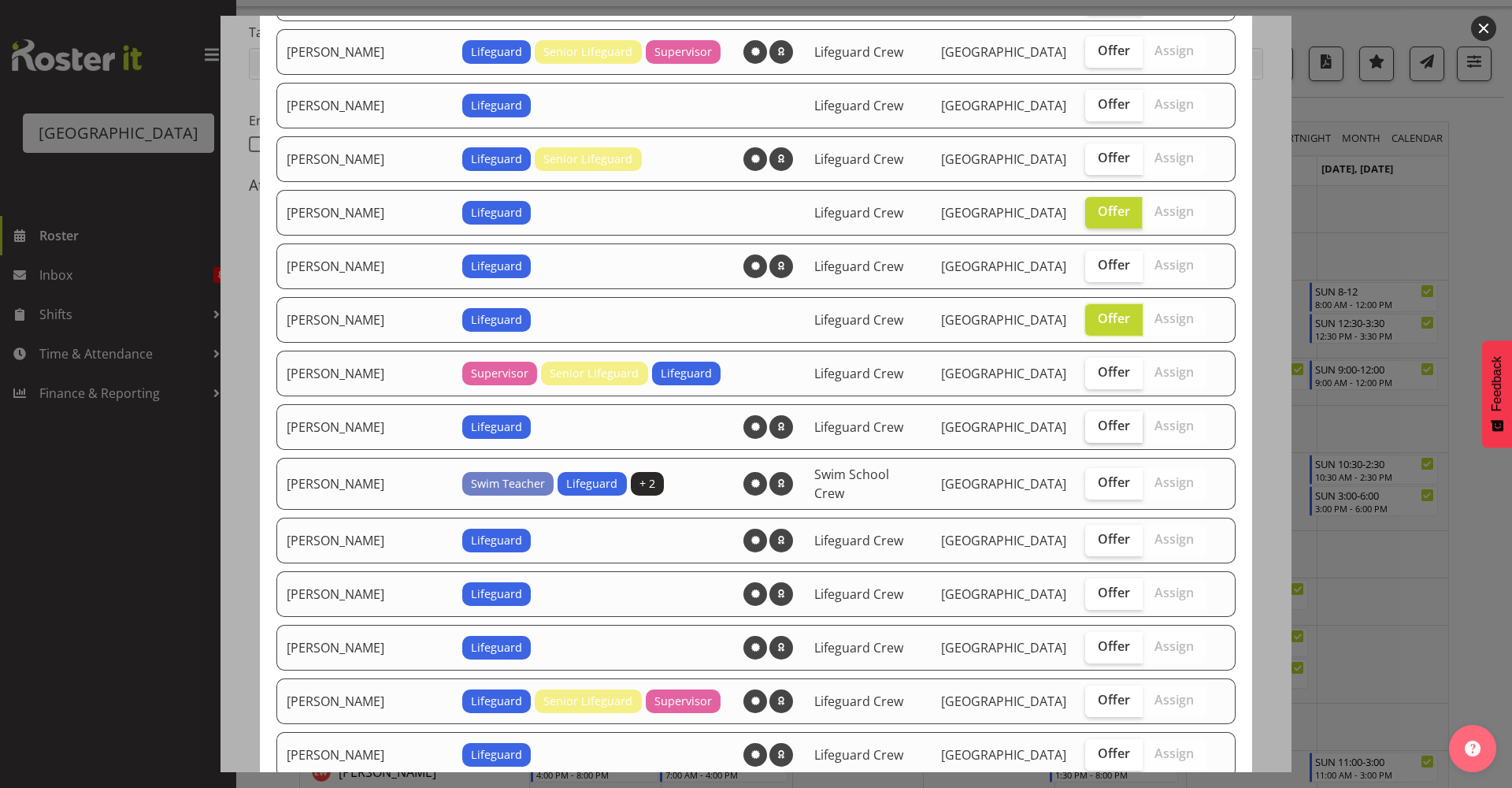
click at [1097, 425] on span "Offer" at bounding box center [1114, 424] width 32 height 15
click at [1095, 425] on input "Offer" at bounding box center [1090, 425] width 11 height 11
checkbox input "true"
click at [1097, 591] on span "Offer" at bounding box center [1114, 592] width 32 height 15
click at [1089, 591] on input "Offer" at bounding box center [1090, 592] width 11 height 11
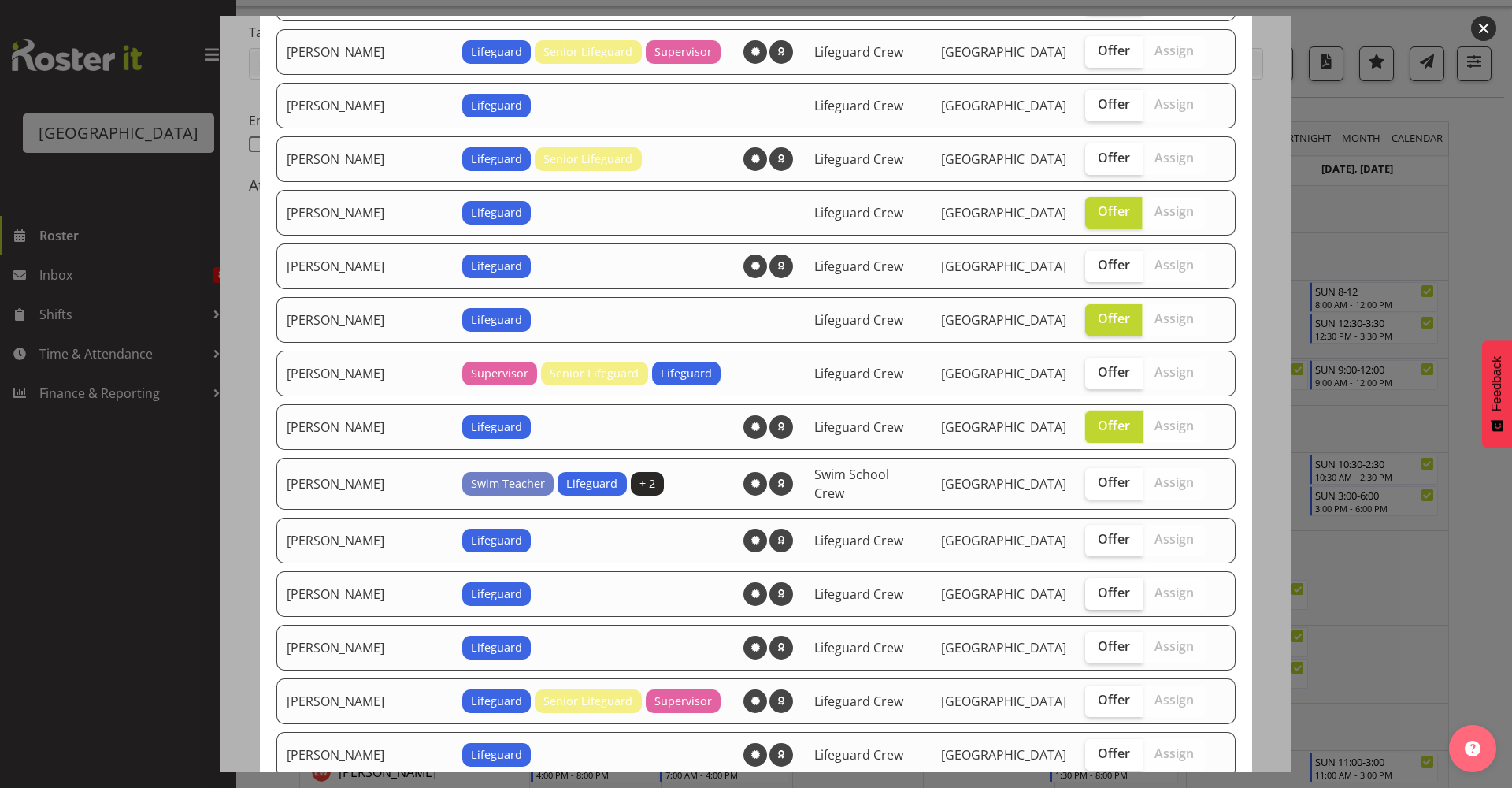
checkbox input "true"
click at [1097, 639] on span "Offer" at bounding box center [1114, 645] width 32 height 15
click at [1085, 641] on input "Offer" at bounding box center [1090, 646] width 11 height 11
checkbox input "true"
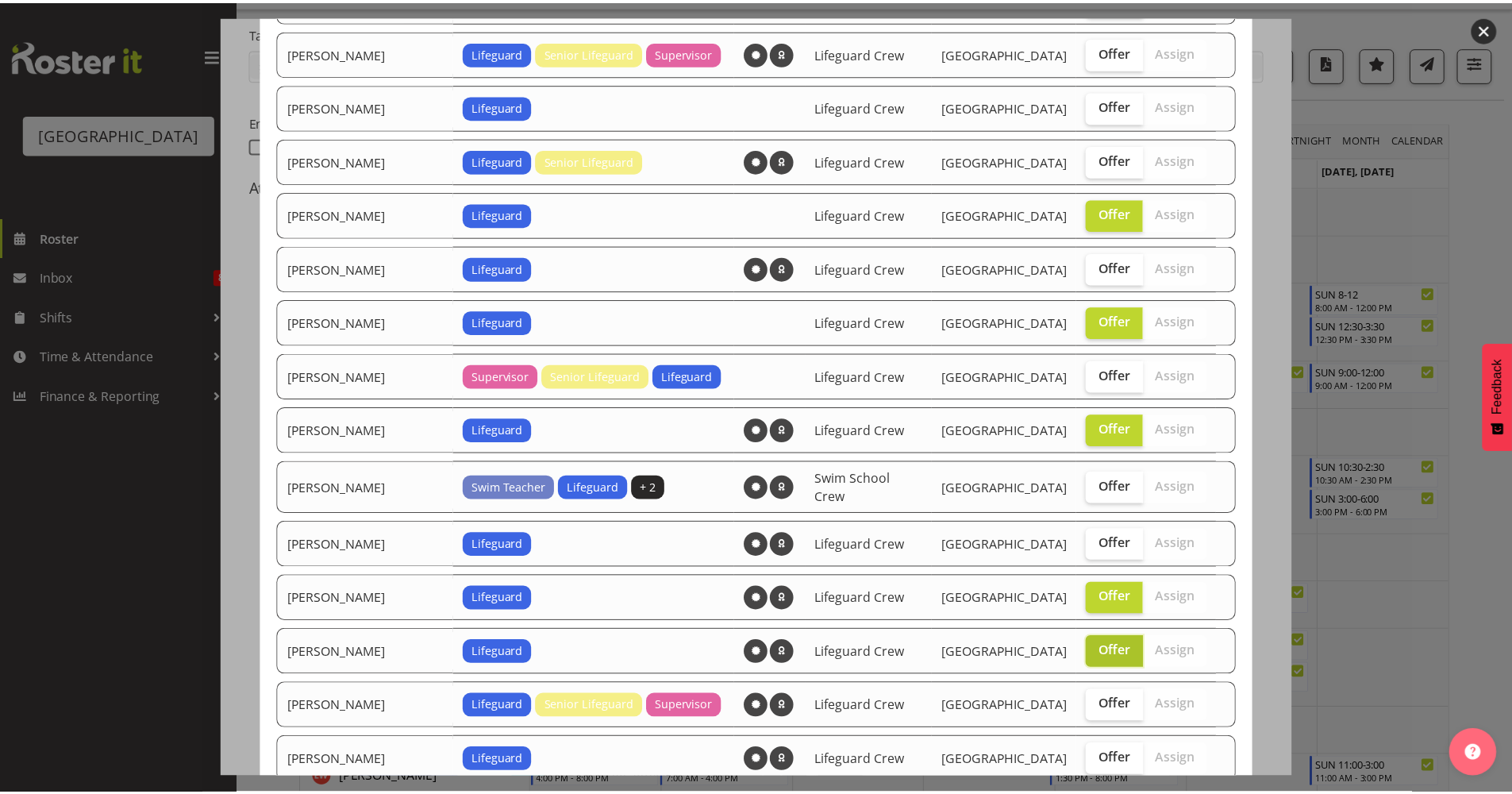
scroll to position [949, 0]
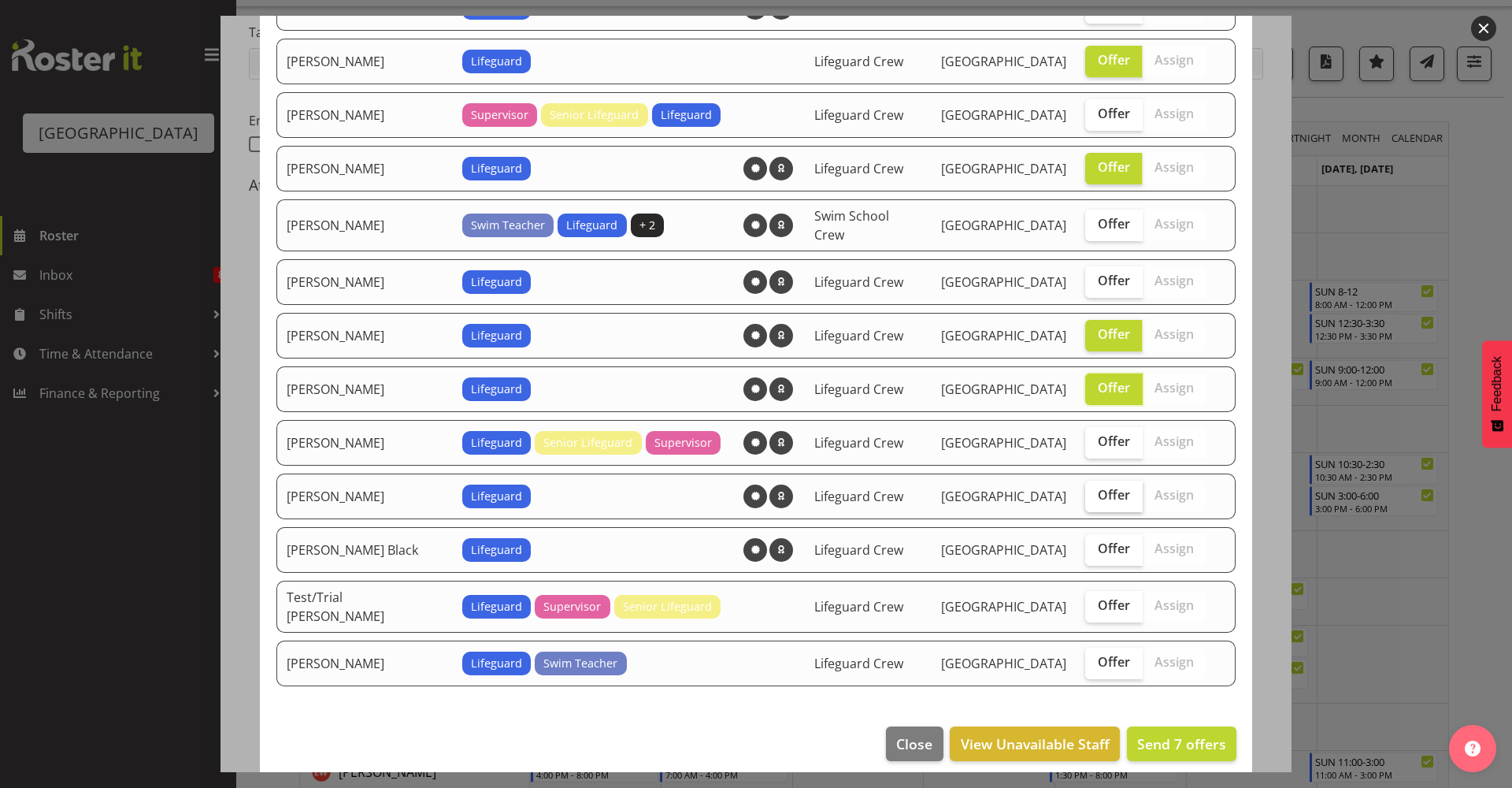
click at [1097, 493] on span "Offer" at bounding box center [1114, 494] width 32 height 15
click at [1093, 493] on input "Offer" at bounding box center [1090, 495] width 11 height 11
checkbox input "true"
click at [1097, 654] on span "Offer" at bounding box center [1114, 661] width 32 height 15
click at [1089, 657] on input "Offer" at bounding box center [1090, 662] width 11 height 11
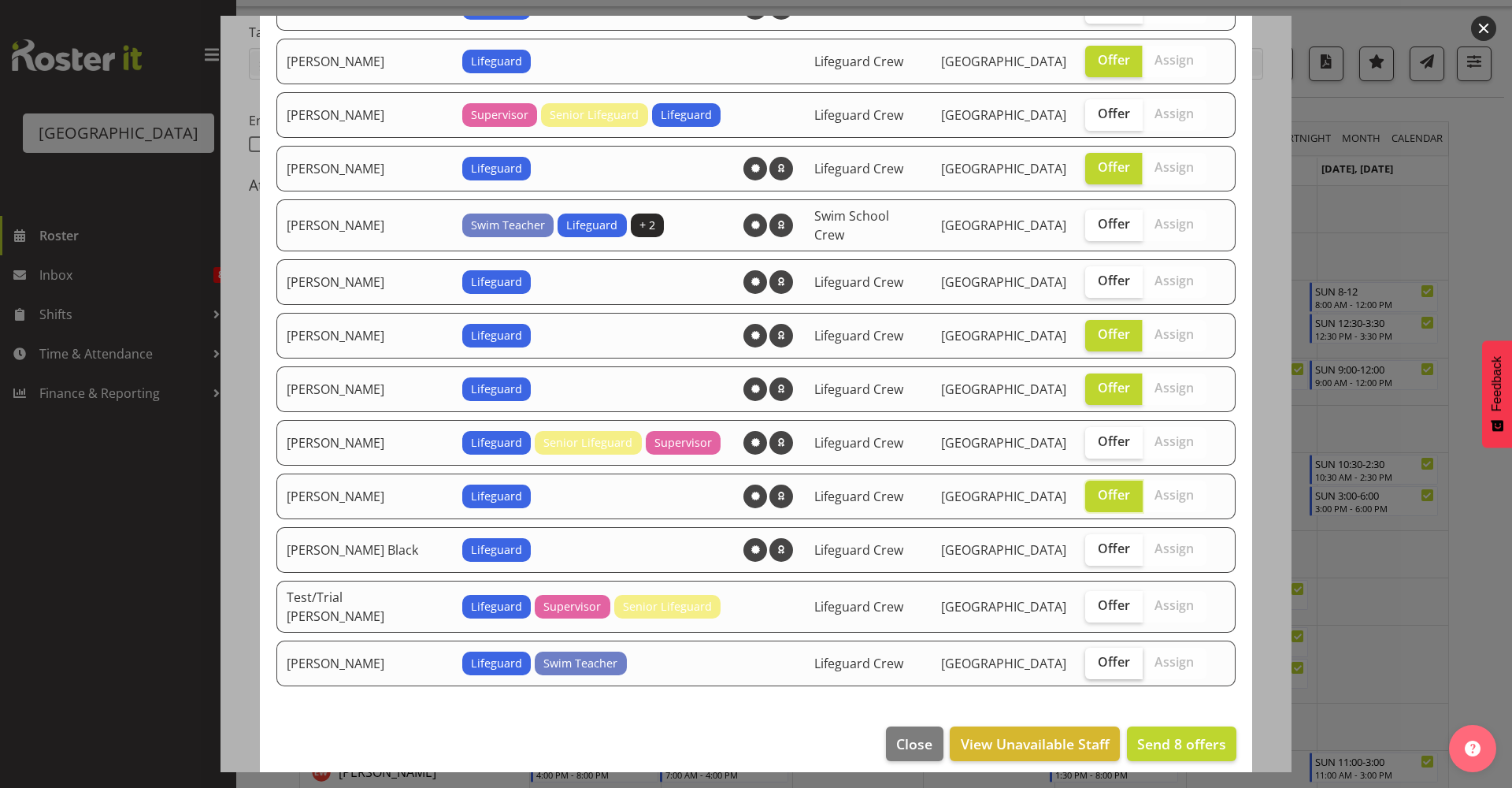
checkbox input "true"
click at [1155, 743] on button "Send 9 offers" at bounding box center [1181, 743] width 110 height 35
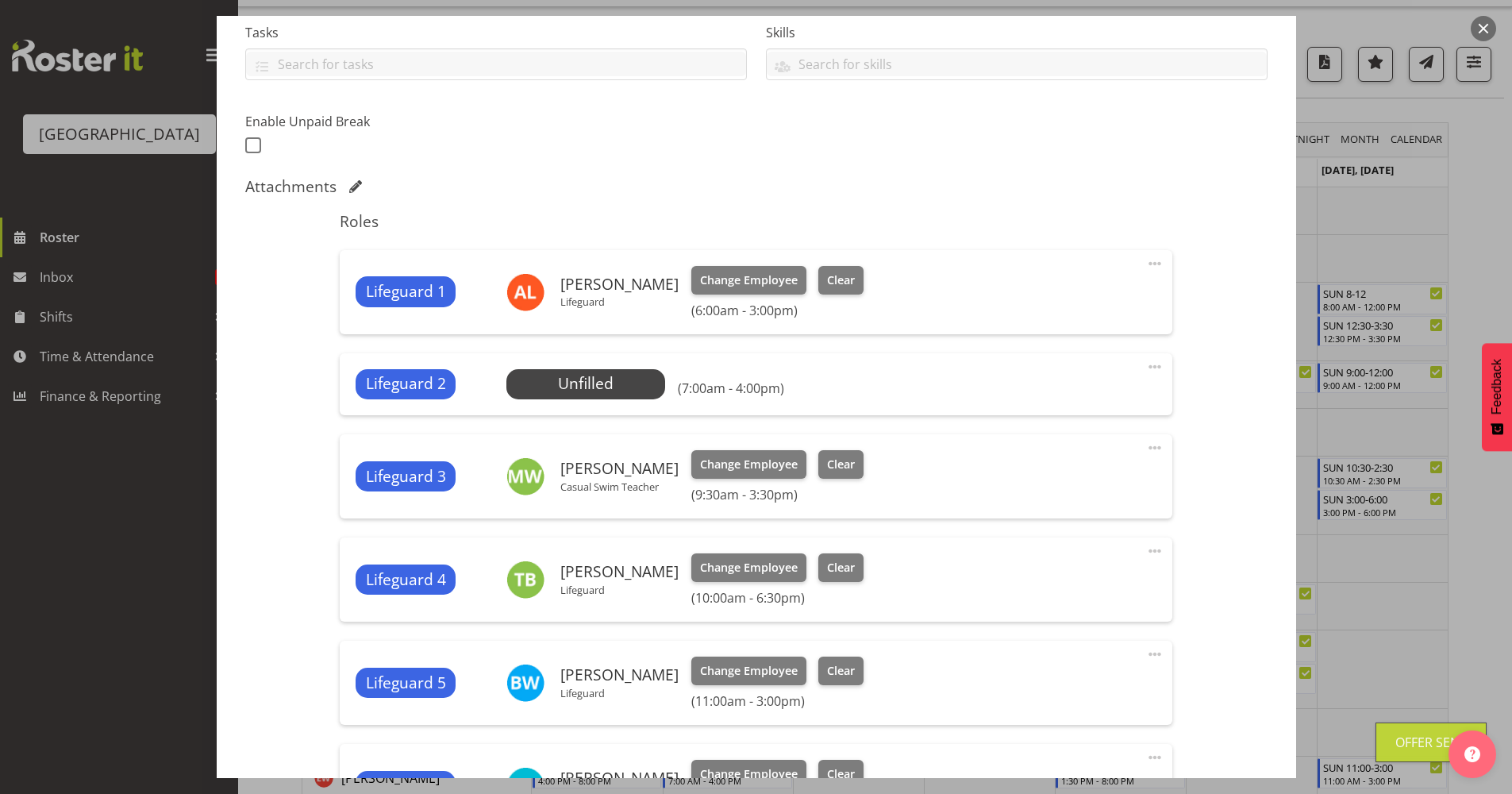
scroll to position [0, 0]
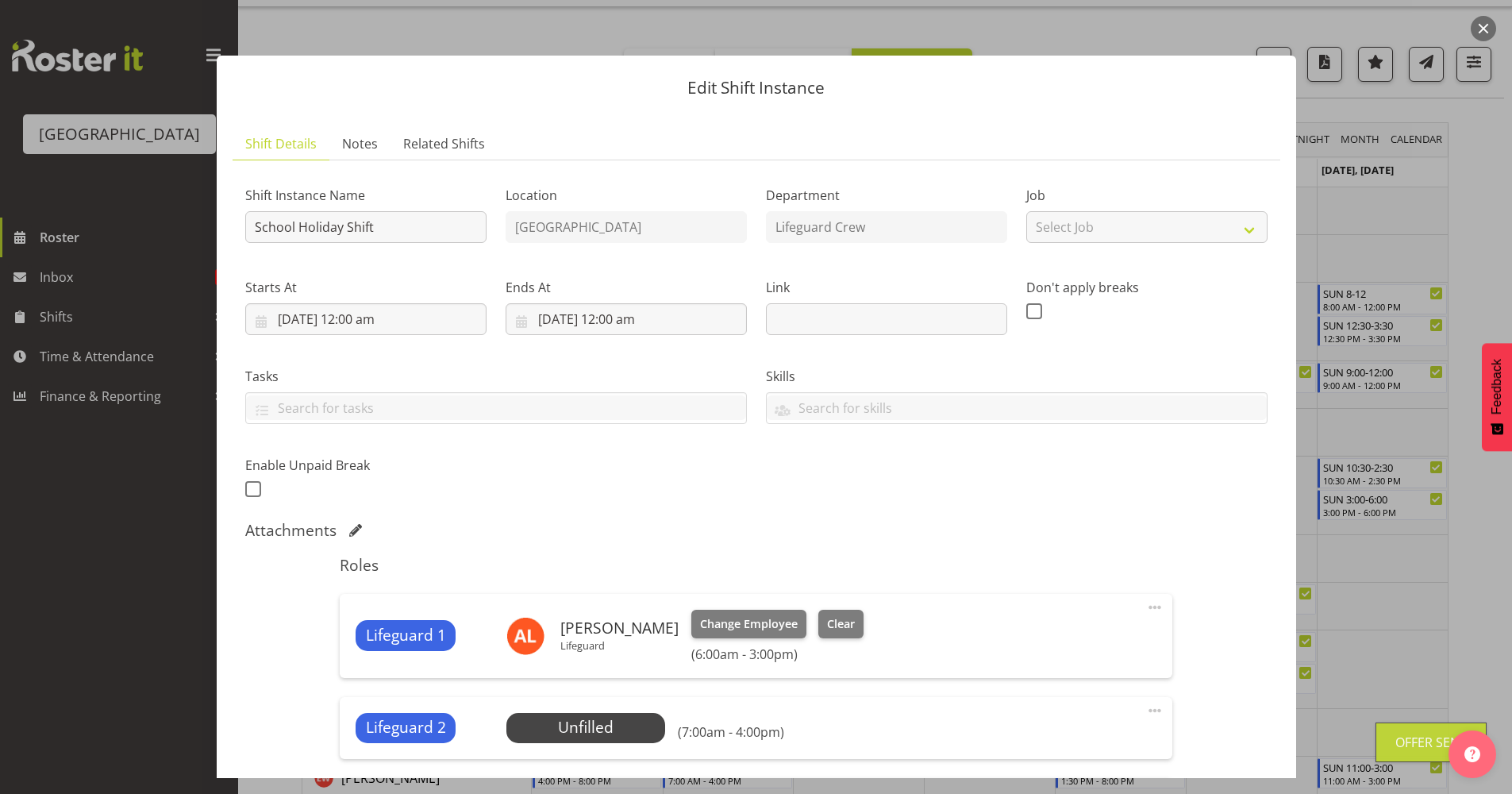
click at [1491, 25] on button "button" at bounding box center [1483, 28] width 25 height 25
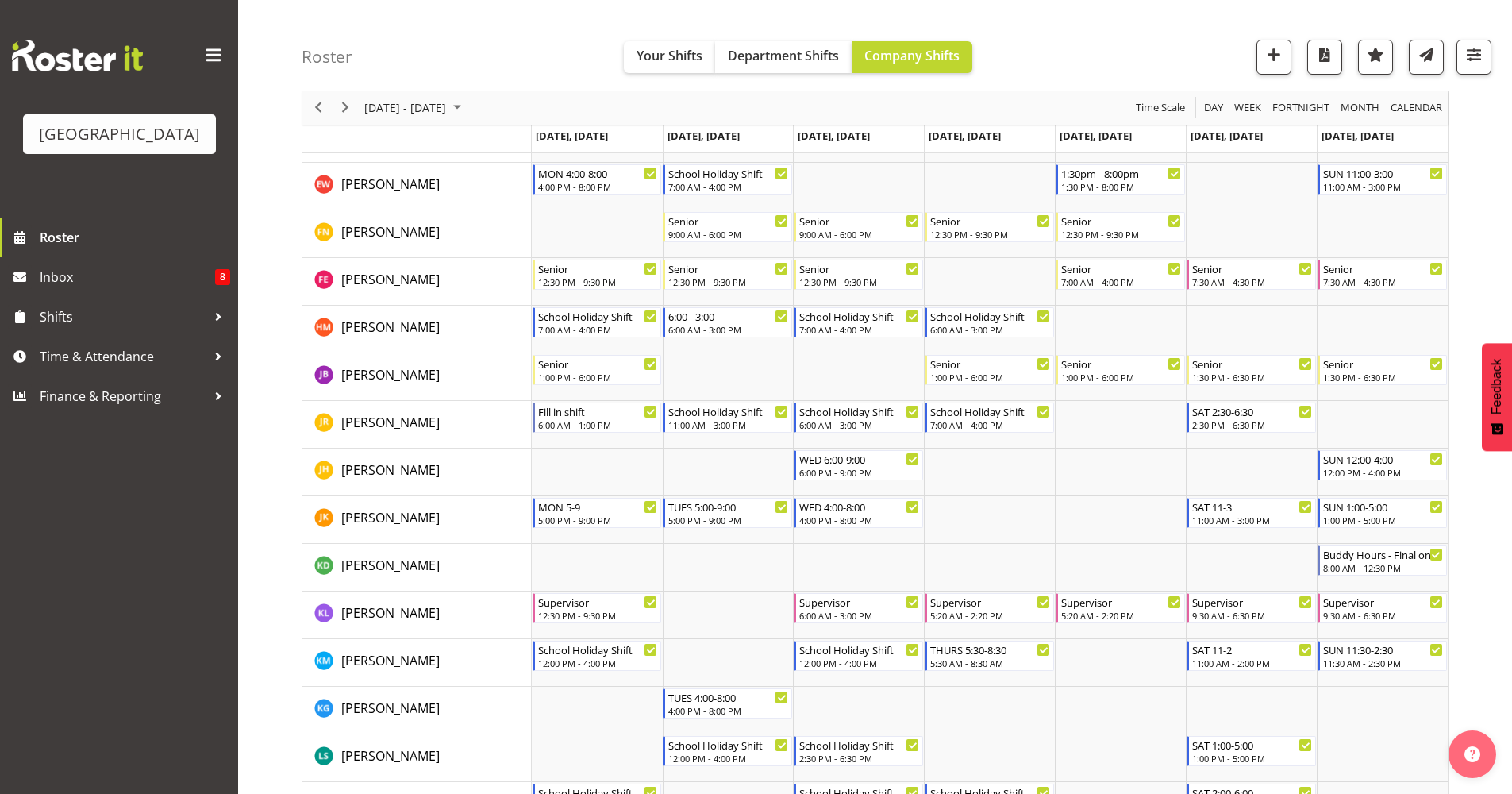
scroll to position [633, 0]
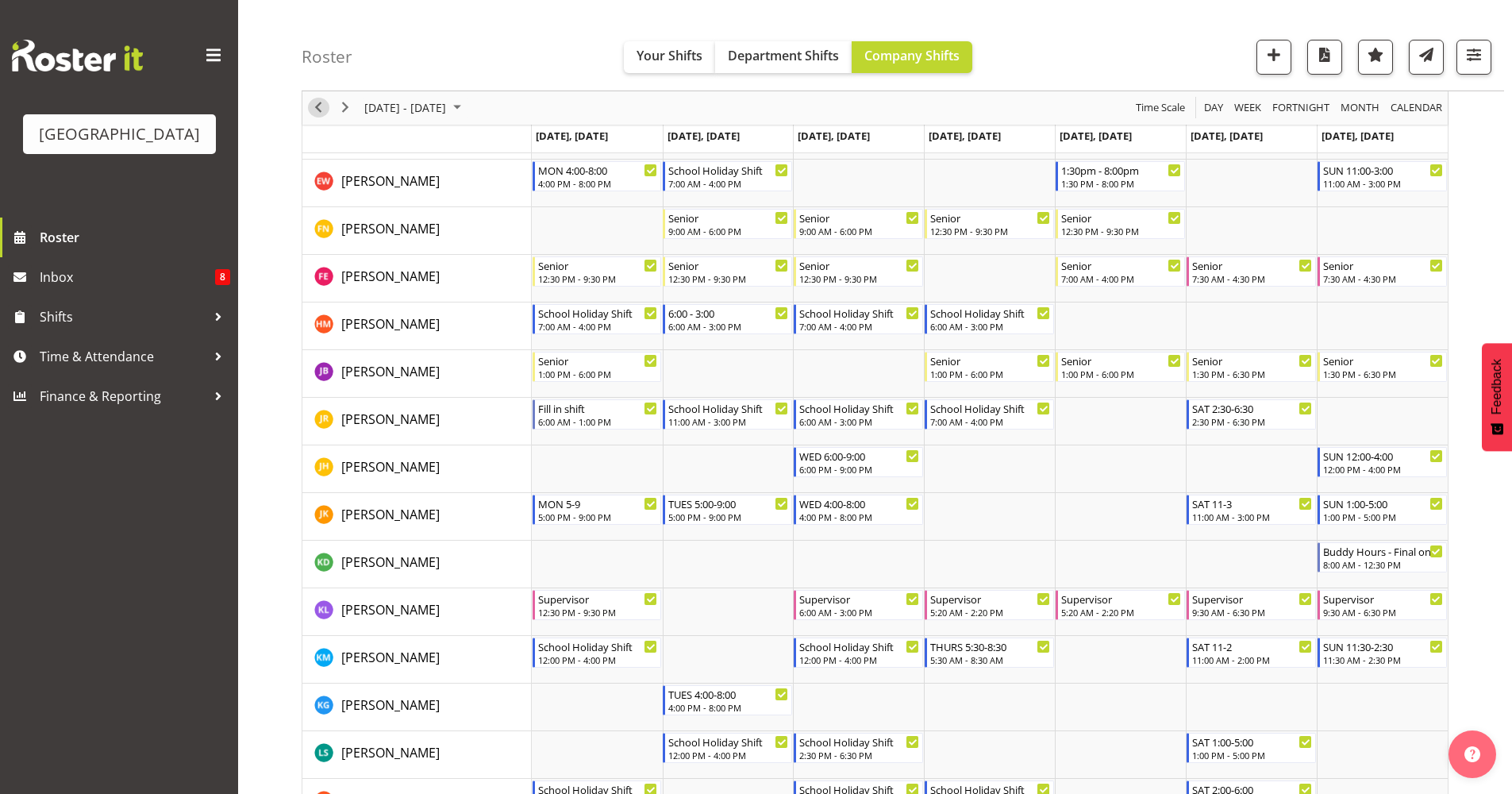
click at [318, 110] on span "Previous" at bounding box center [318, 108] width 19 height 20
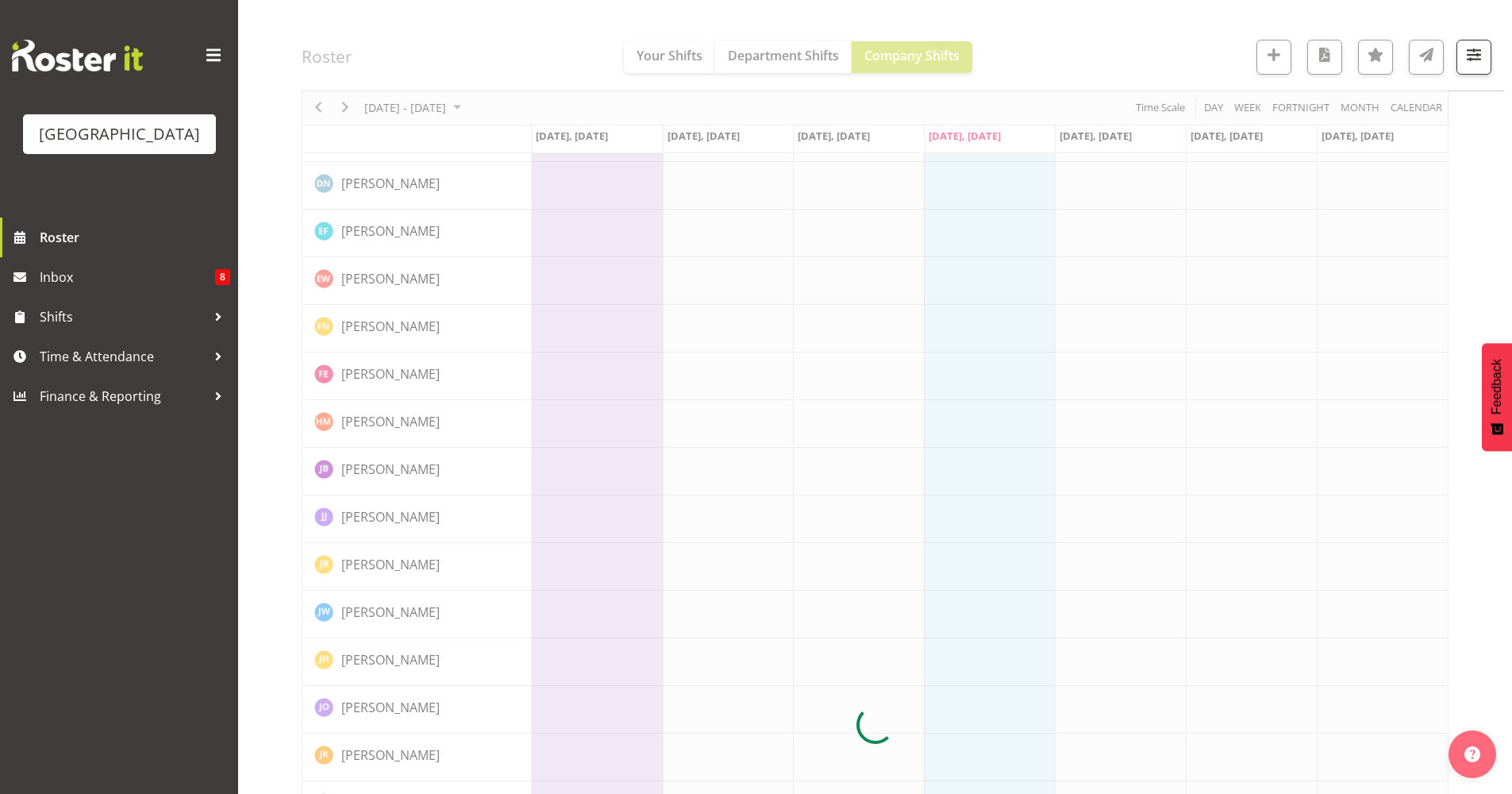
scroll to position [0, 0]
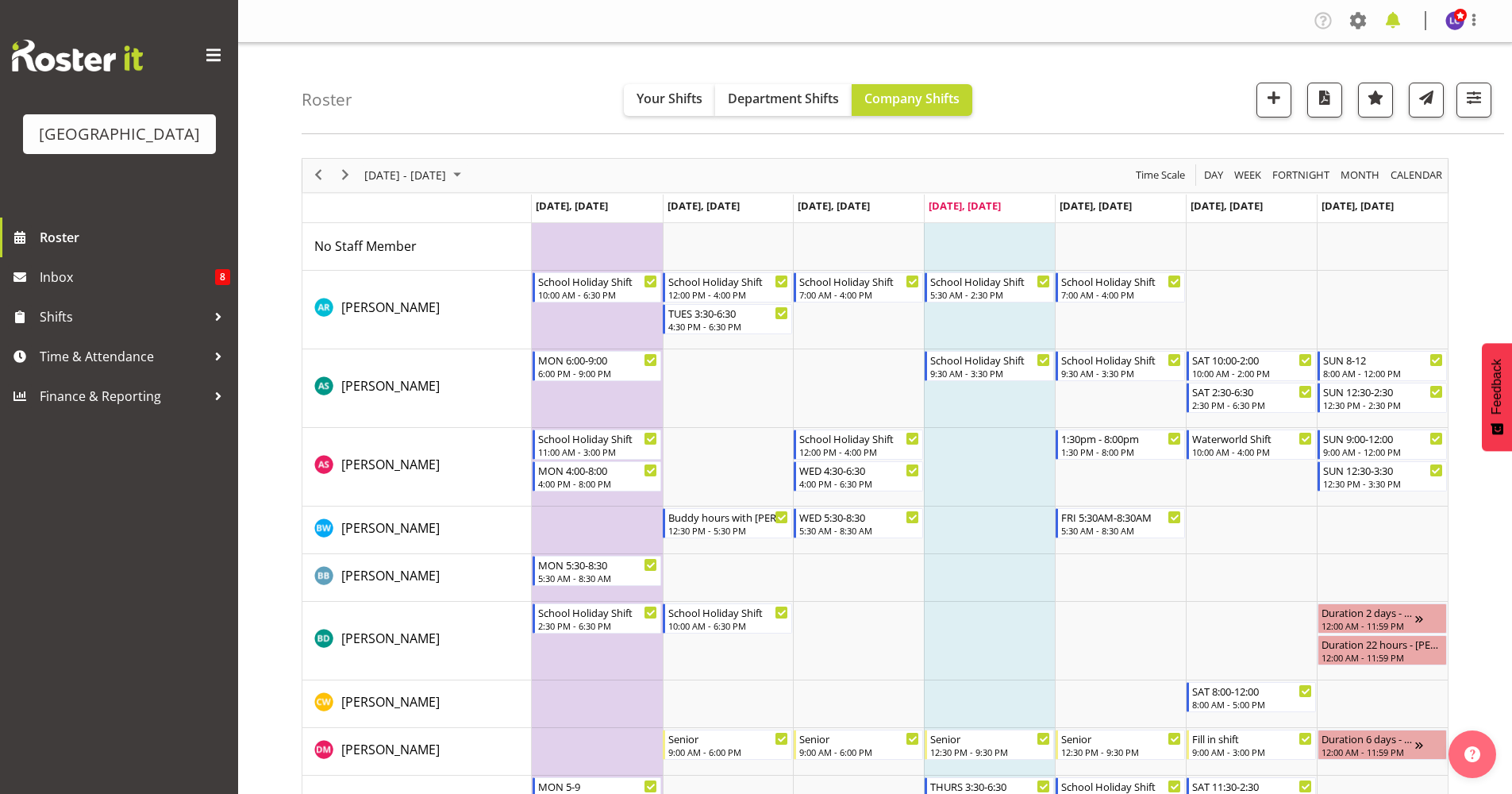
click at [1391, 20] on span at bounding box center [1393, 20] width 25 height 25
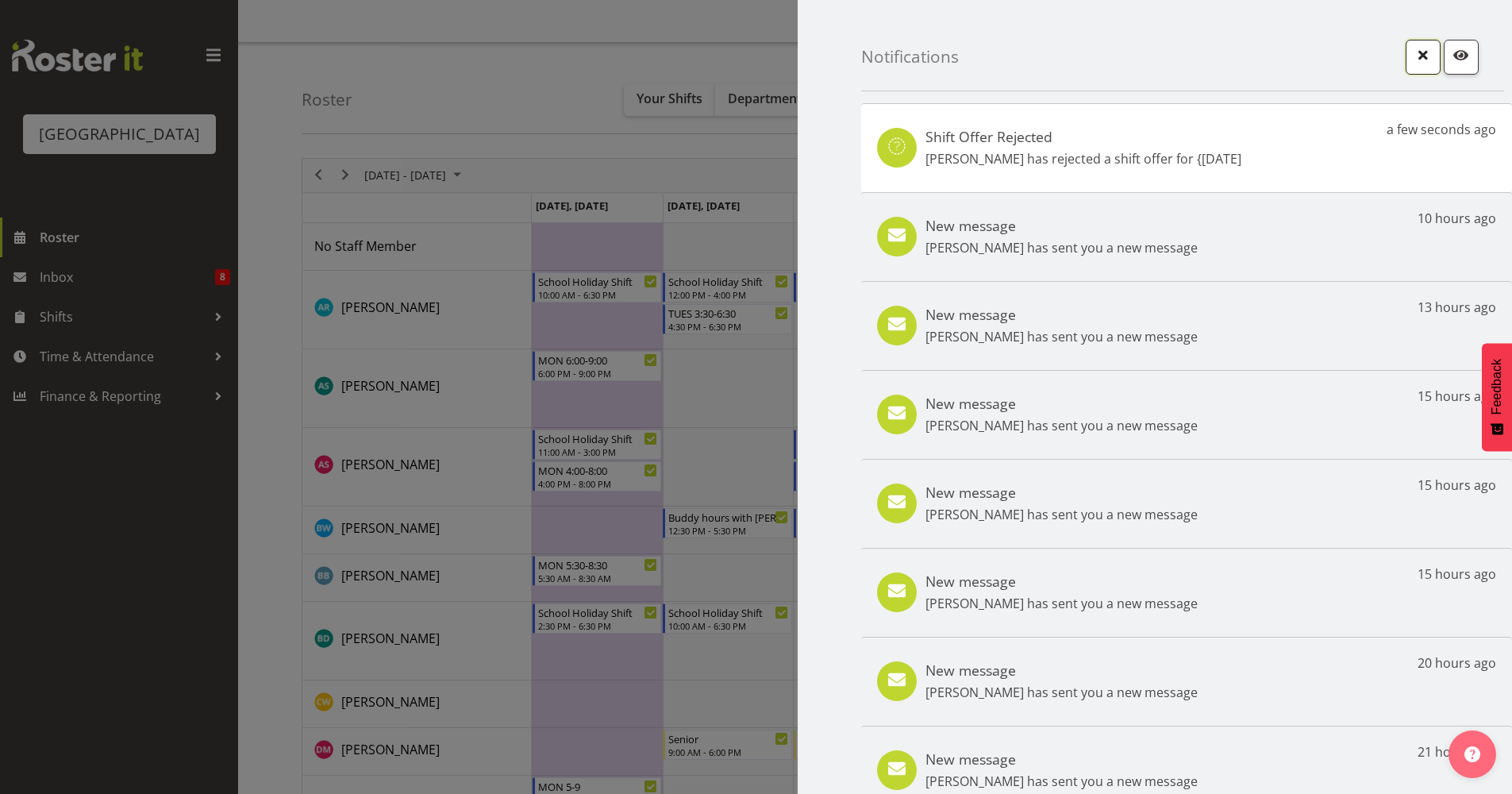
click at [1421, 56] on span "button" at bounding box center [1423, 54] width 20 height 20
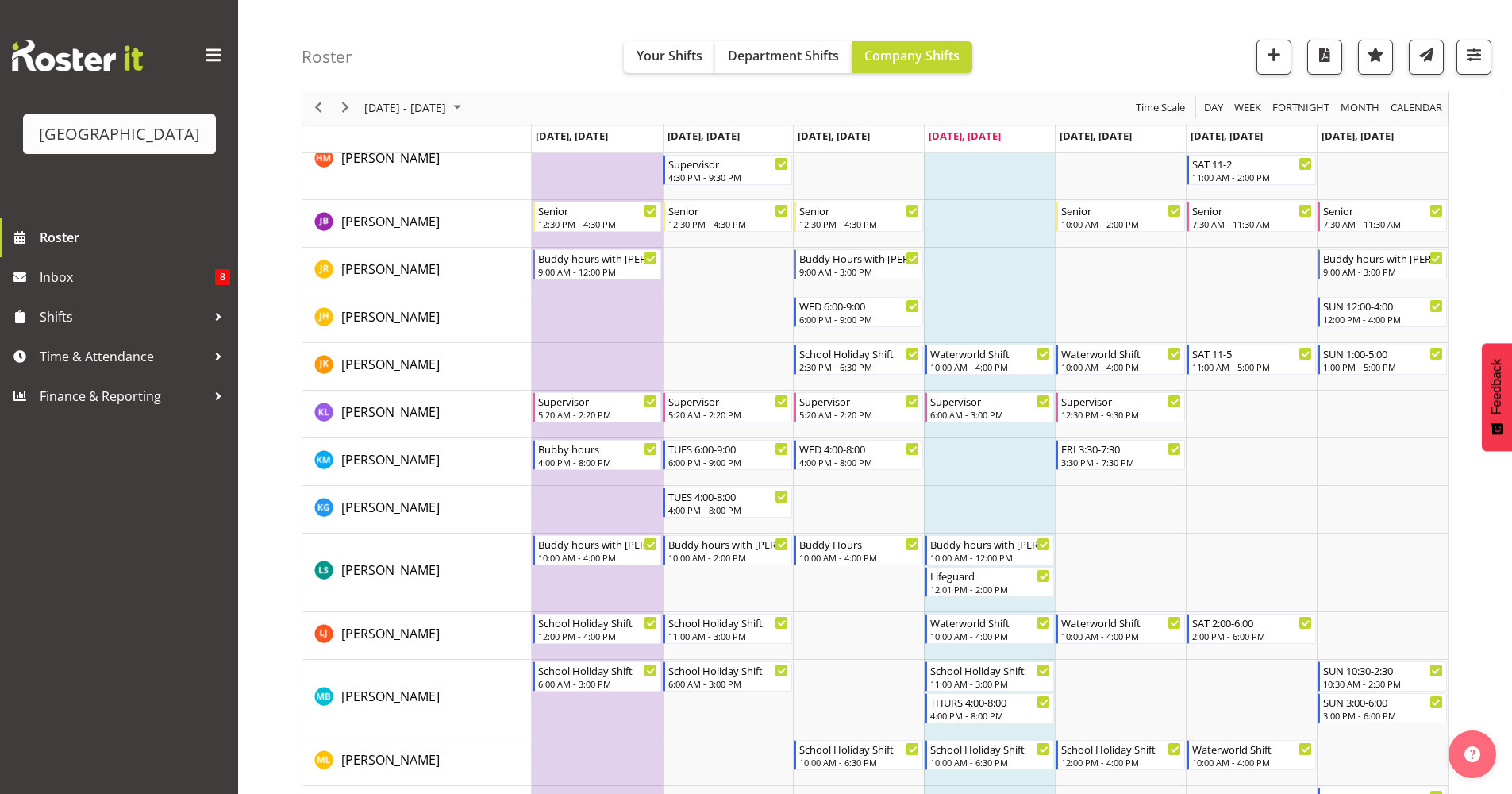
scroll to position [926, 0]
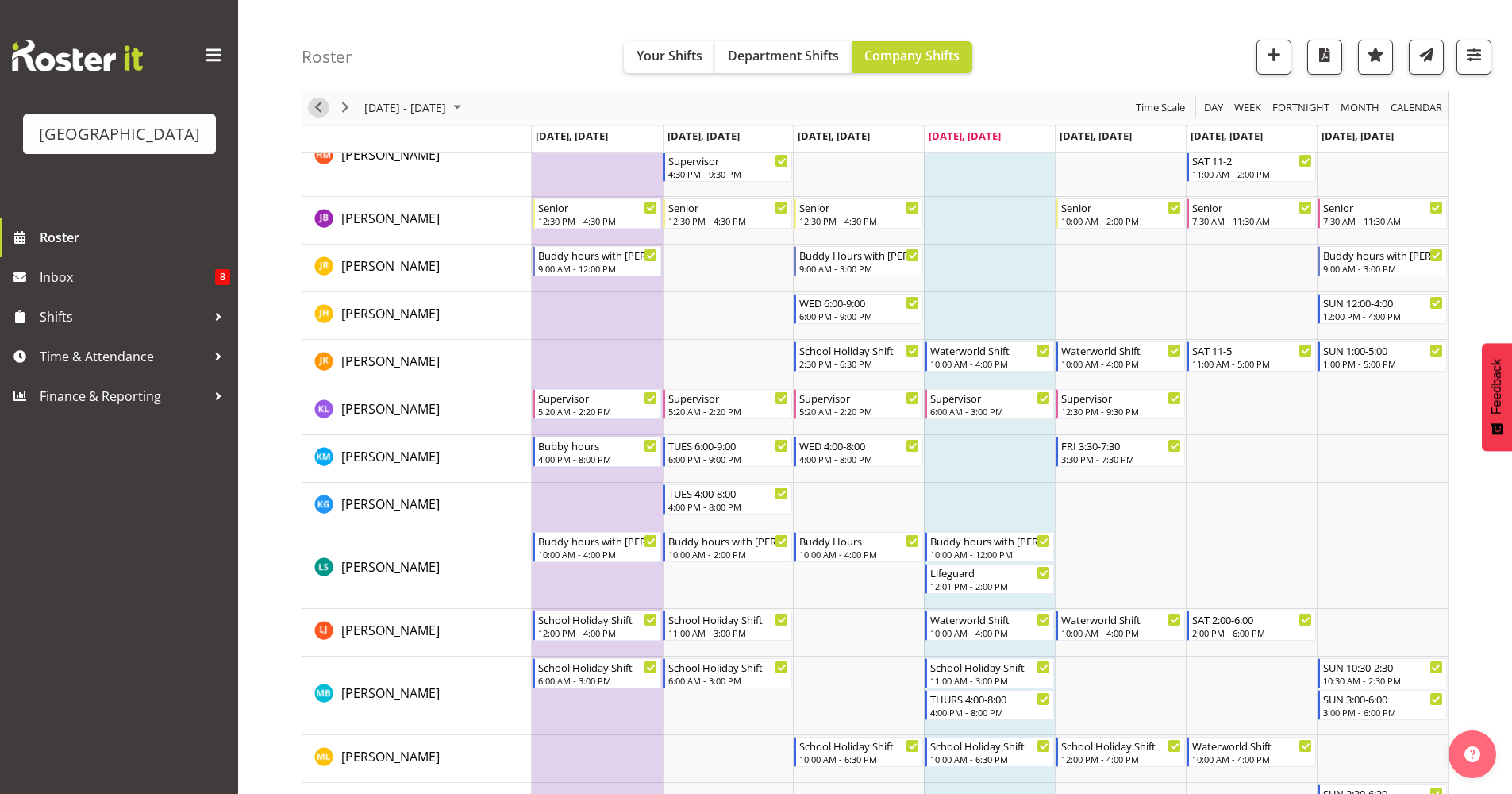
click at [323, 110] on span "Previous" at bounding box center [318, 108] width 19 height 20
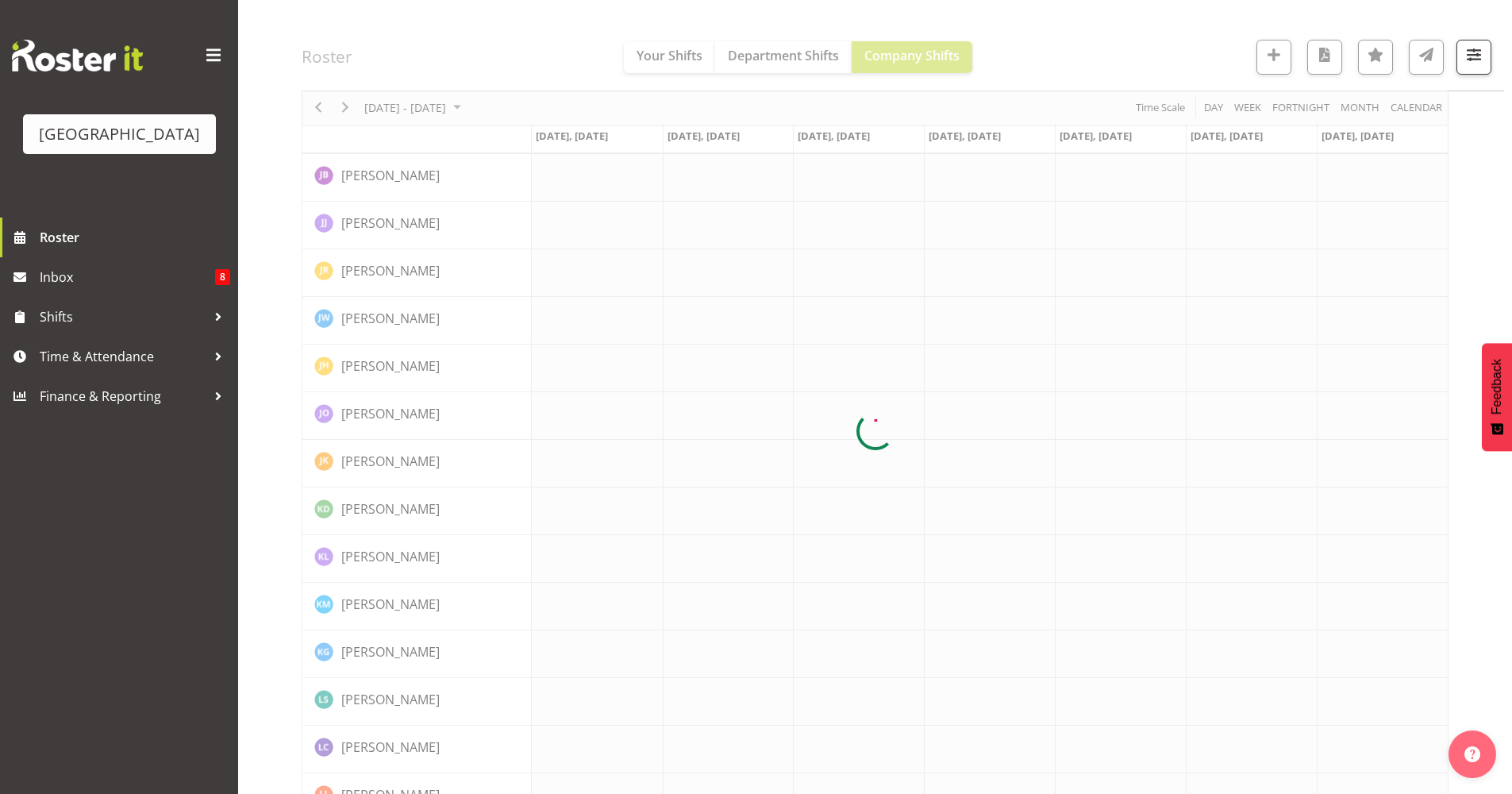
scroll to position [0, 0]
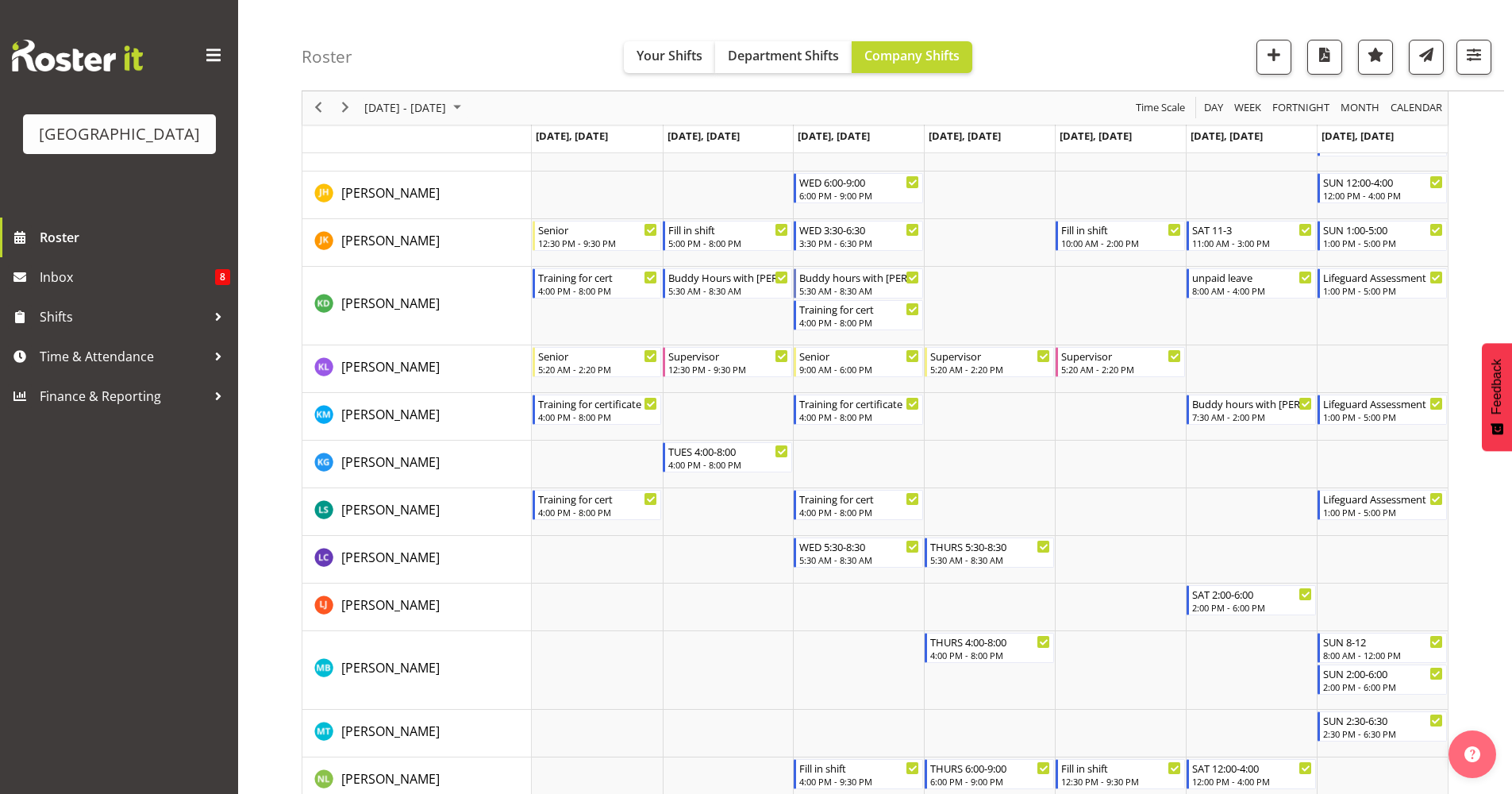
scroll to position [1034, 0]
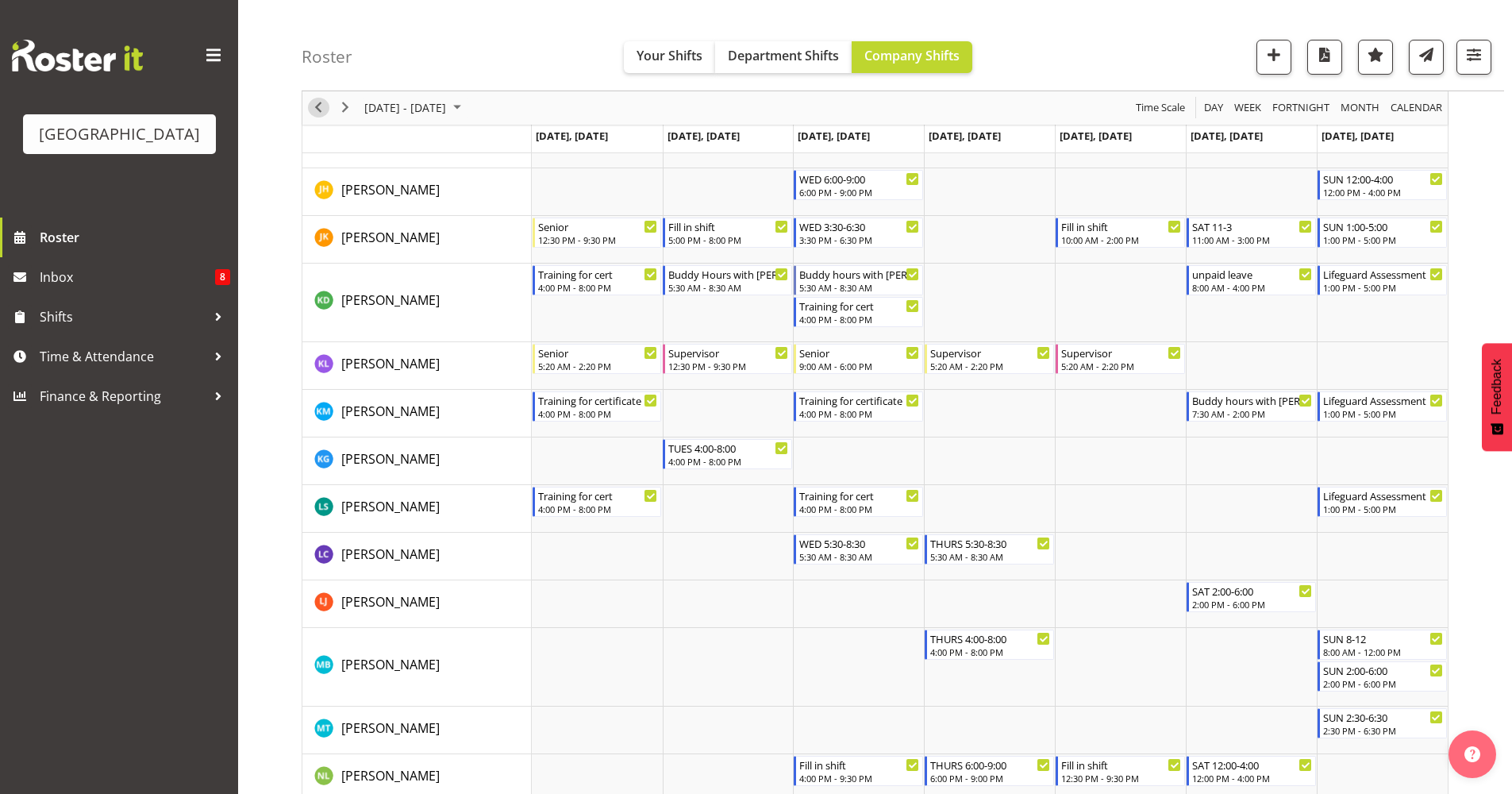
click at [312, 111] on span "Previous" at bounding box center [318, 108] width 19 height 20
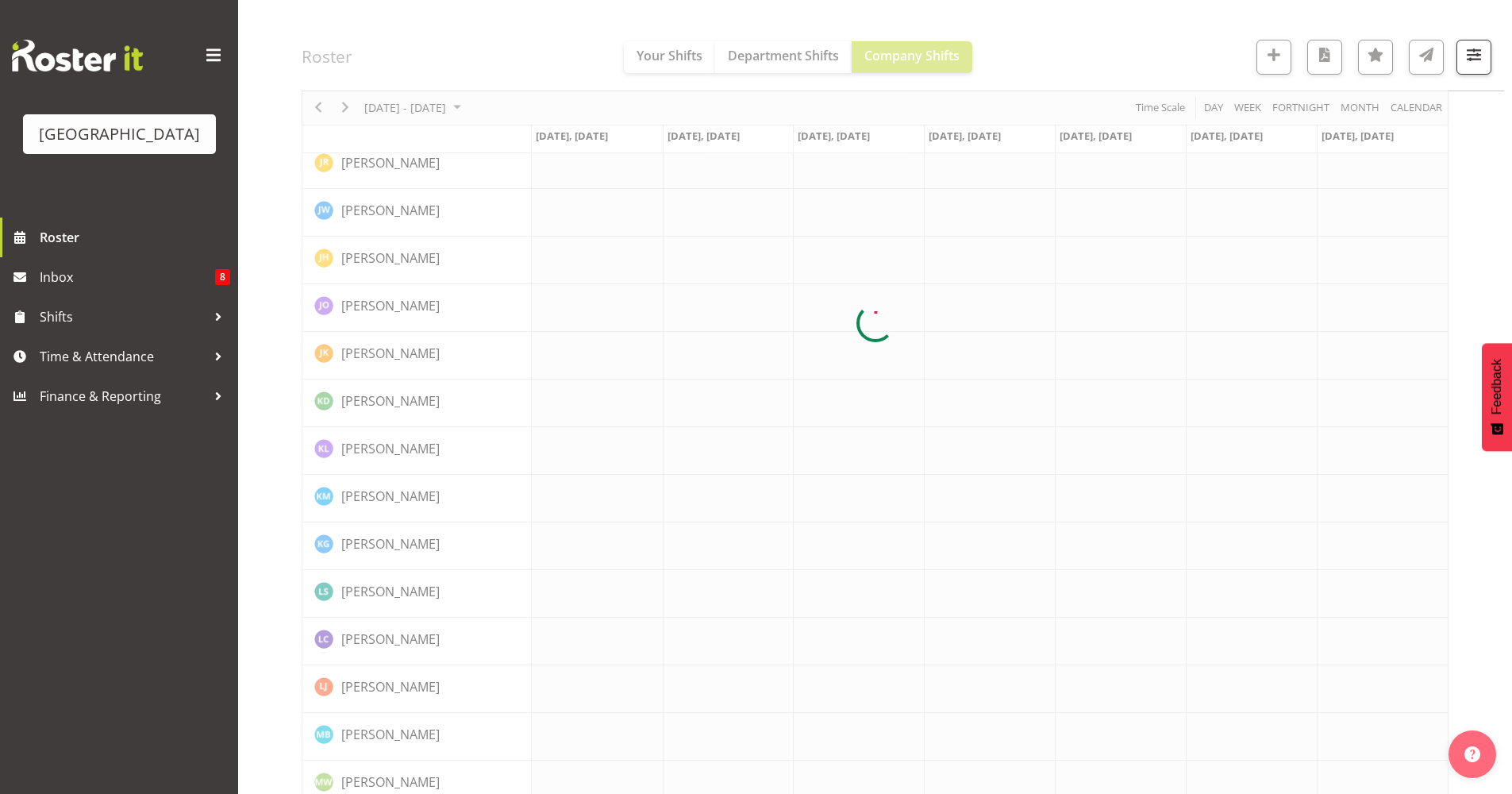
scroll to position [0, 0]
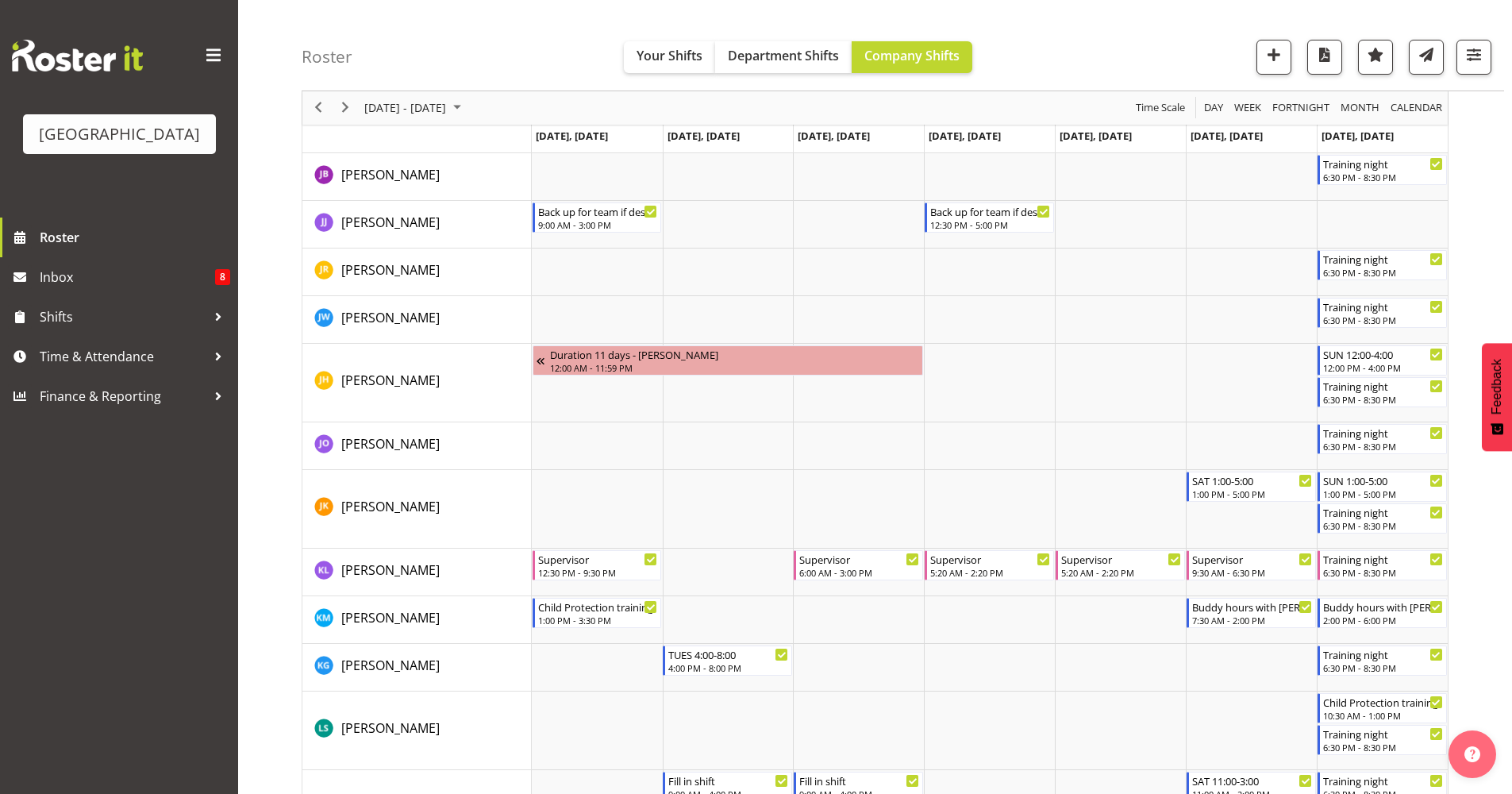
scroll to position [1245, 0]
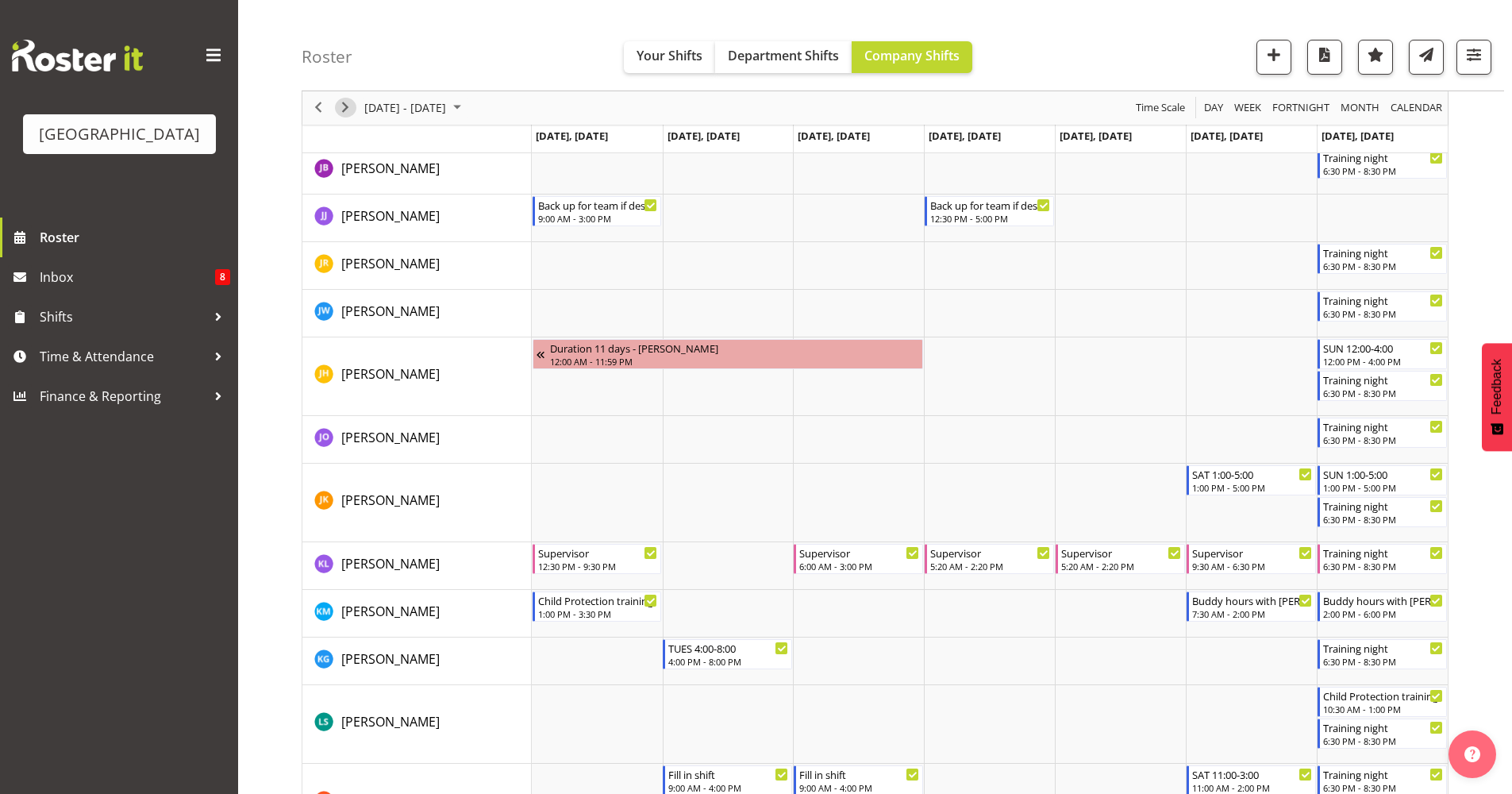
click at [348, 108] on span "Next" at bounding box center [345, 108] width 19 height 20
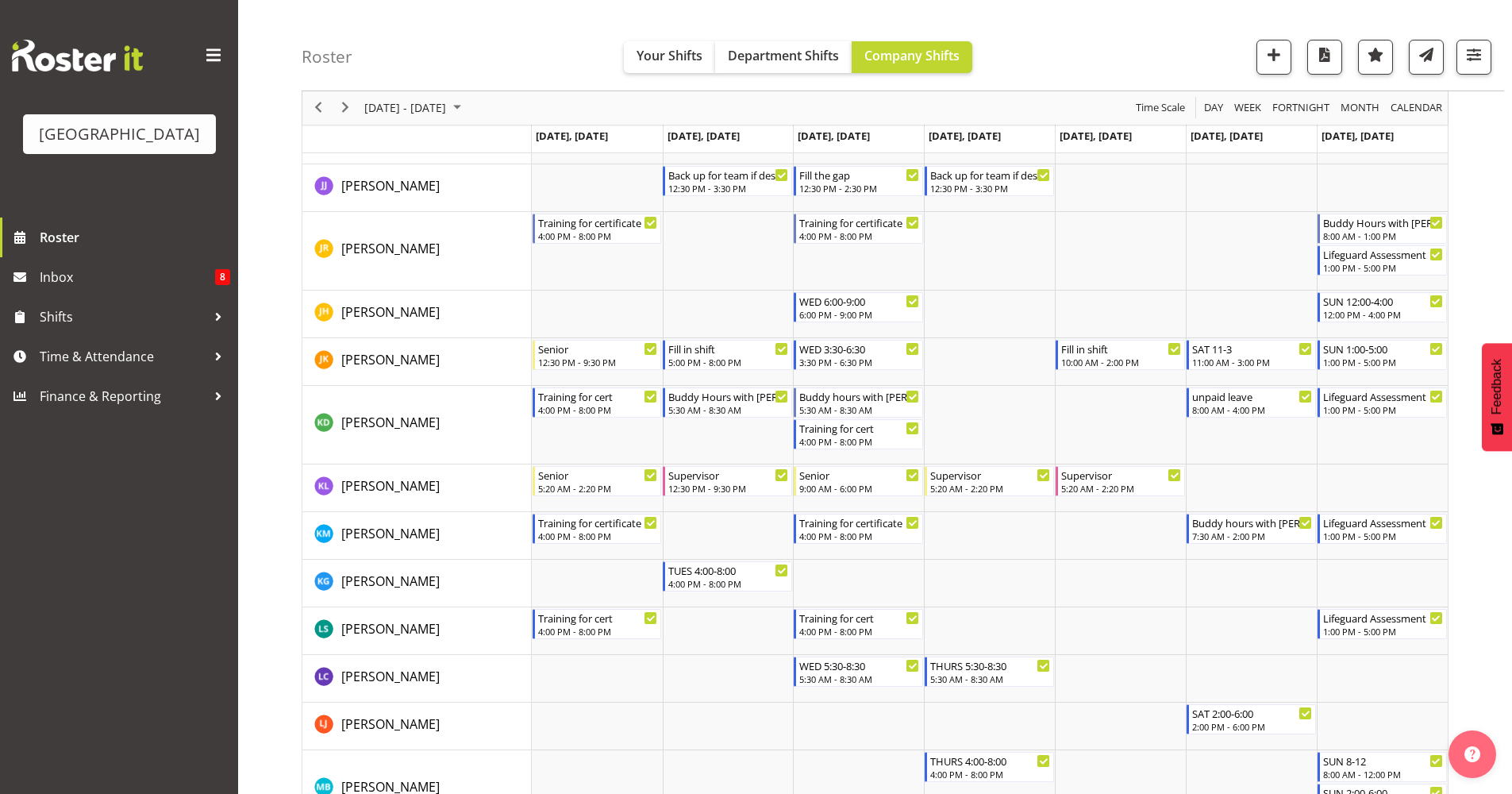
scroll to position [915, 0]
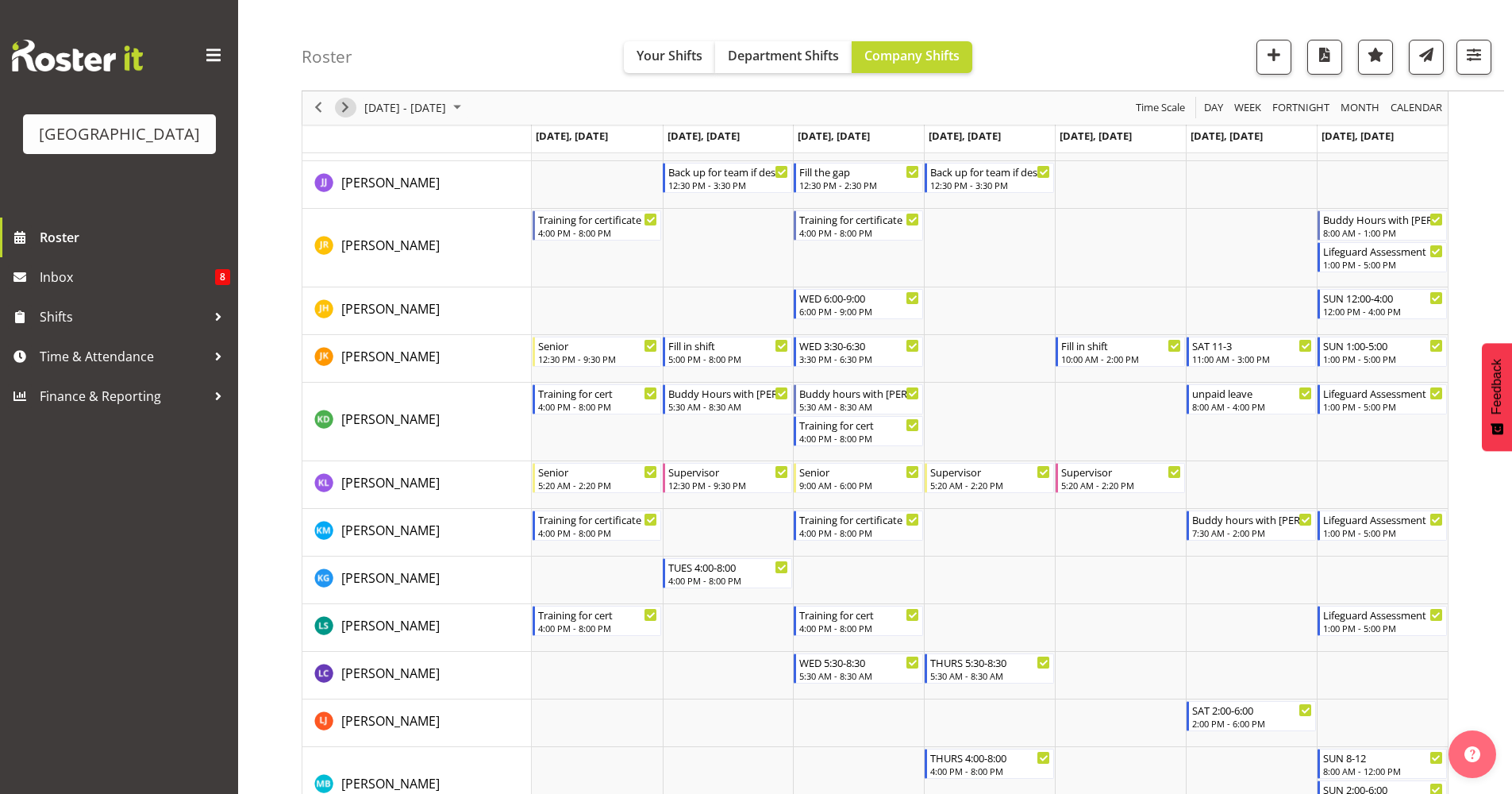
click at [337, 105] on span "Next" at bounding box center [345, 108] width 19 height 20
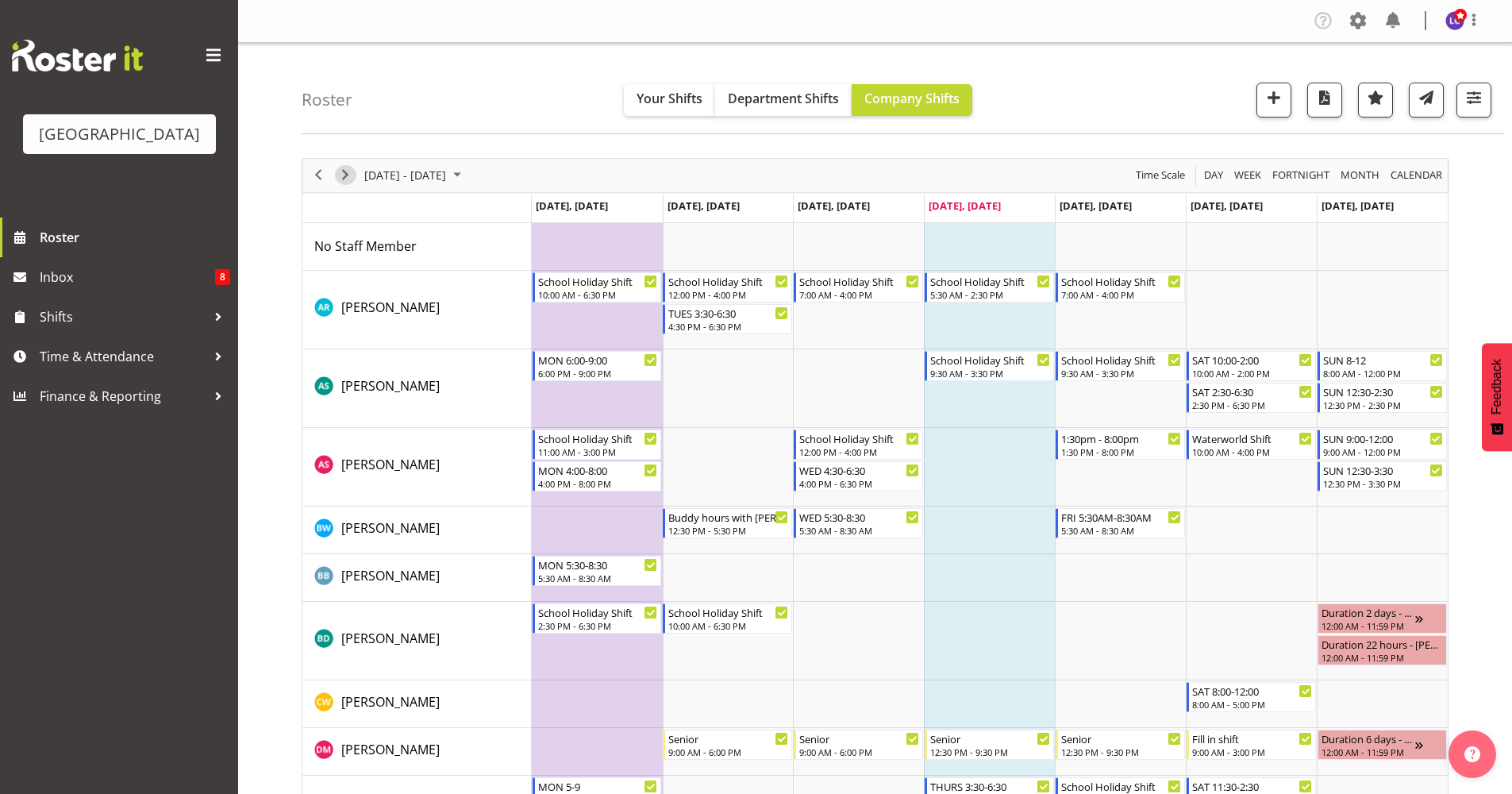
click at [334, 169] on div "next period" at bounding box center [345, 175] width 27 height 34
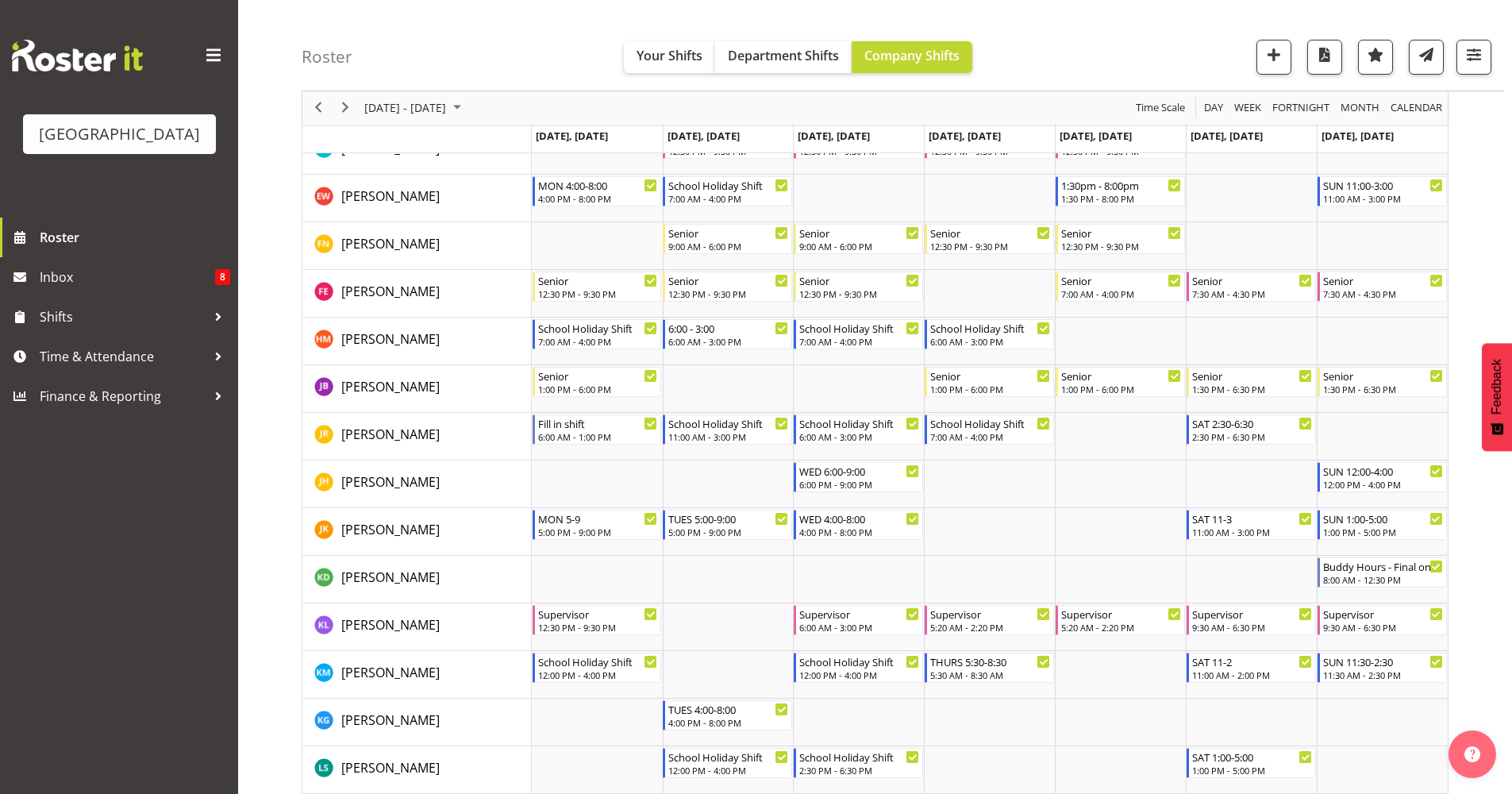
scroll to position [630, 0]
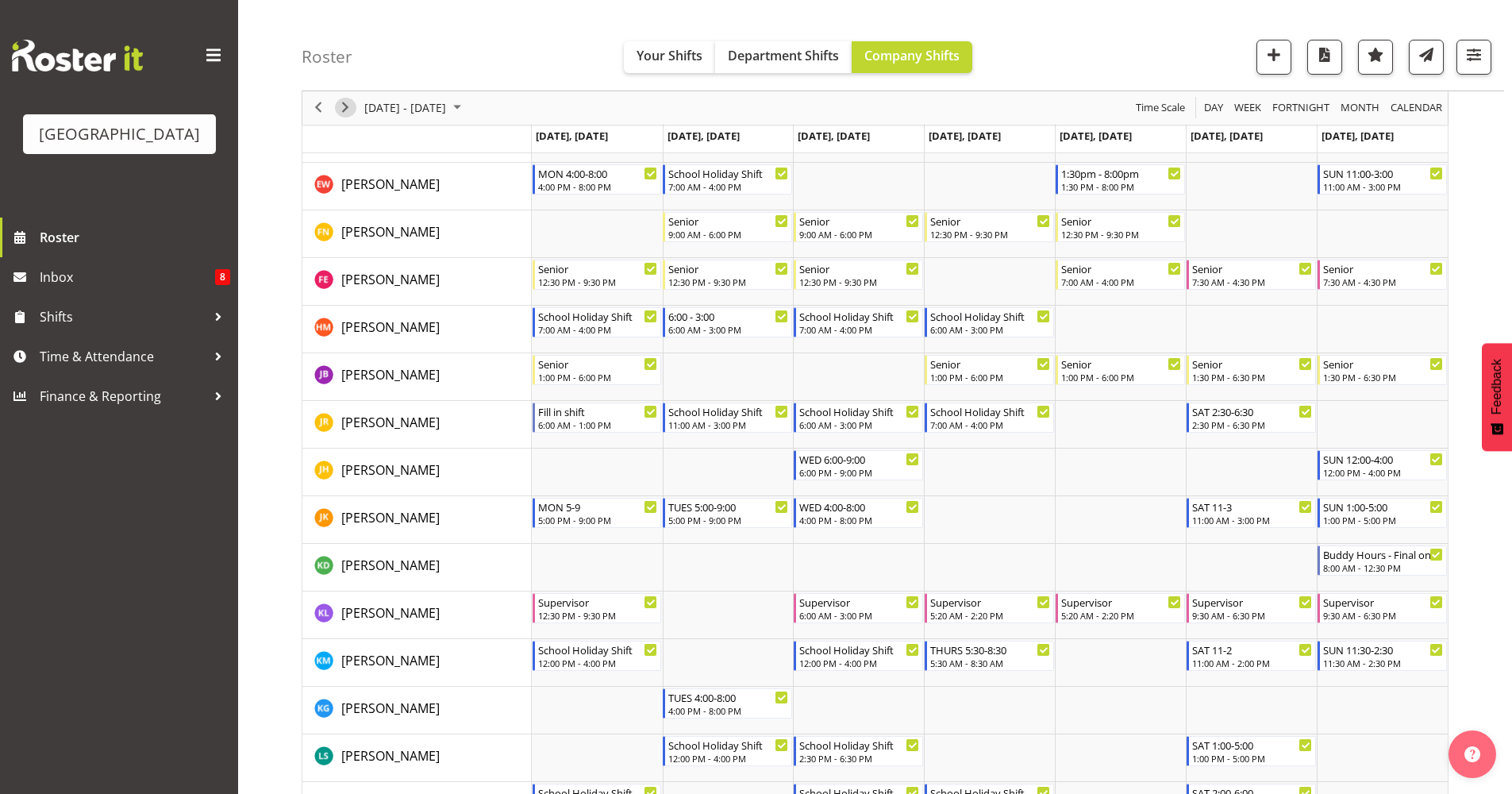
click at [342, 110] on span "Next" at bounding box center [345, 108] width 19 height 20
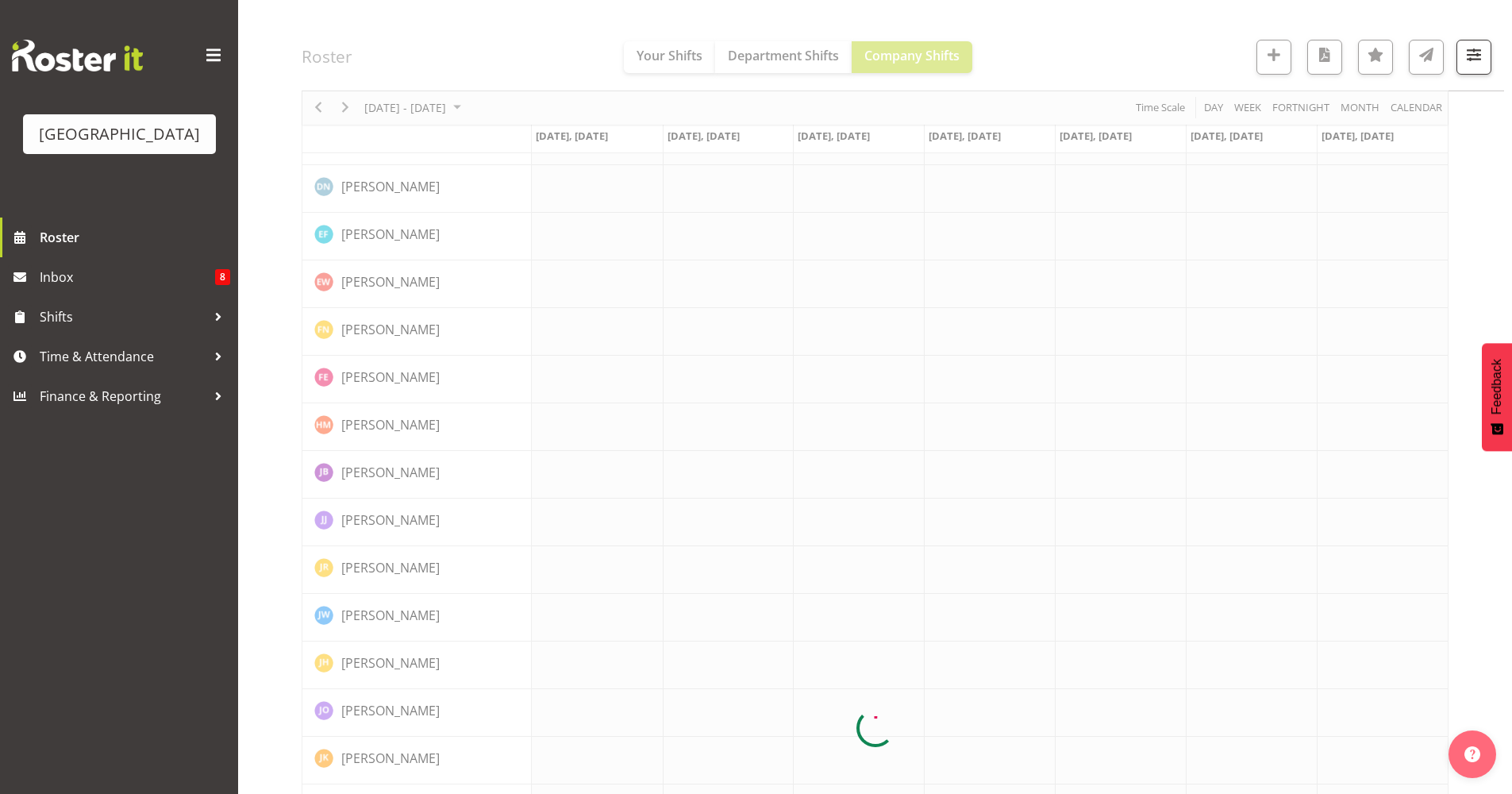
scroll to position [0, 0]
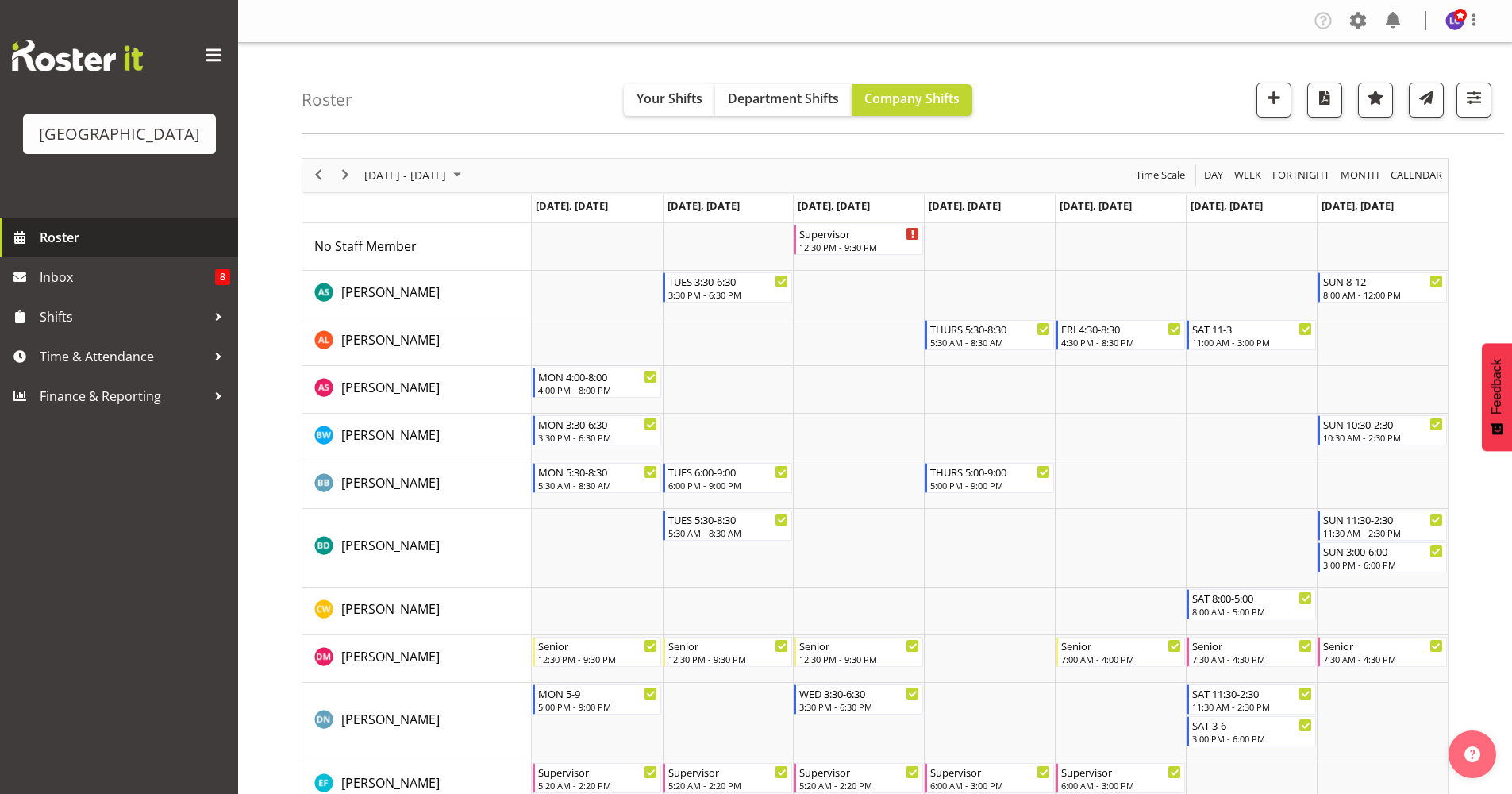
click at [159, 256] on link "Roster" at bounding box center [119, 237] width 238 height 40
